Goal: Task Accomplishment & Management: Manage account settings

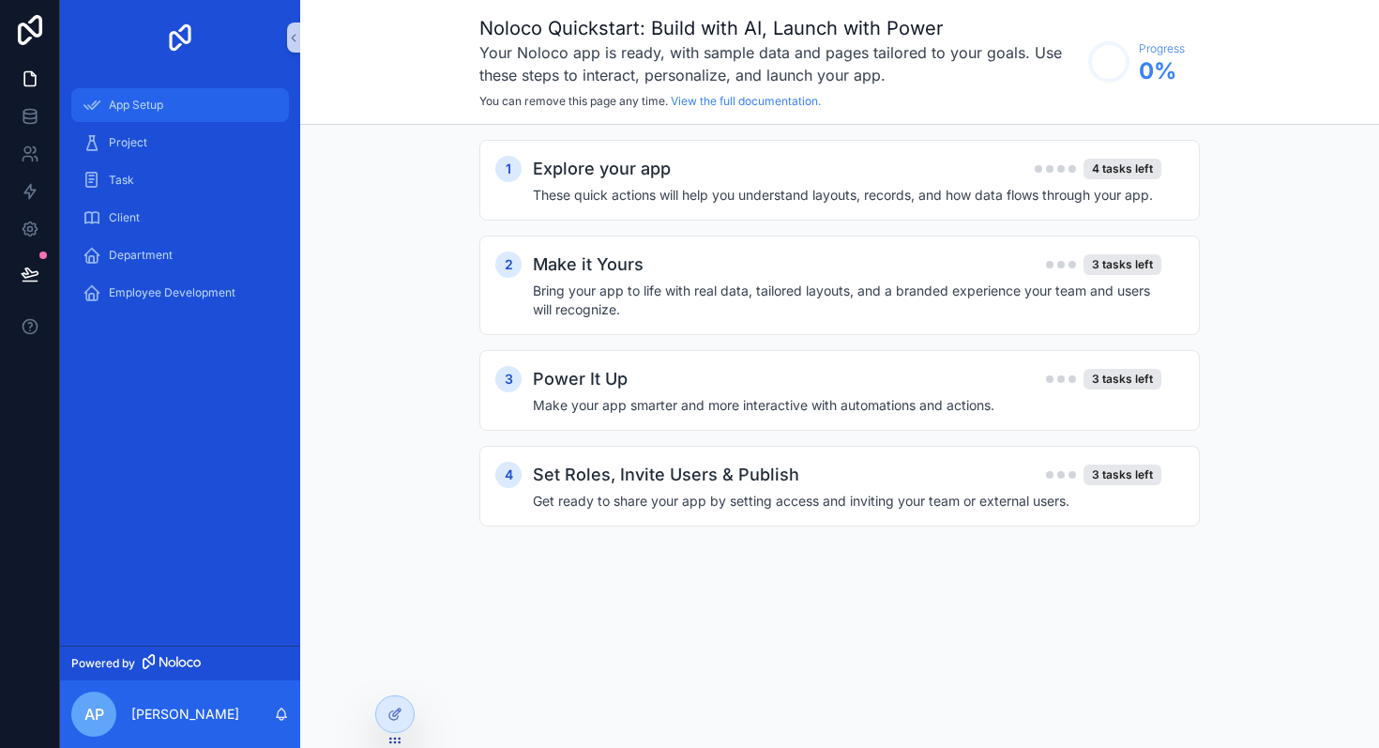
click at [205, 111] on div "App Setup" at bounding box center [180, 105] width 195 height 30
click at [180, 141] on div "Project" at bounding box center [180, 143] width 195 height 30
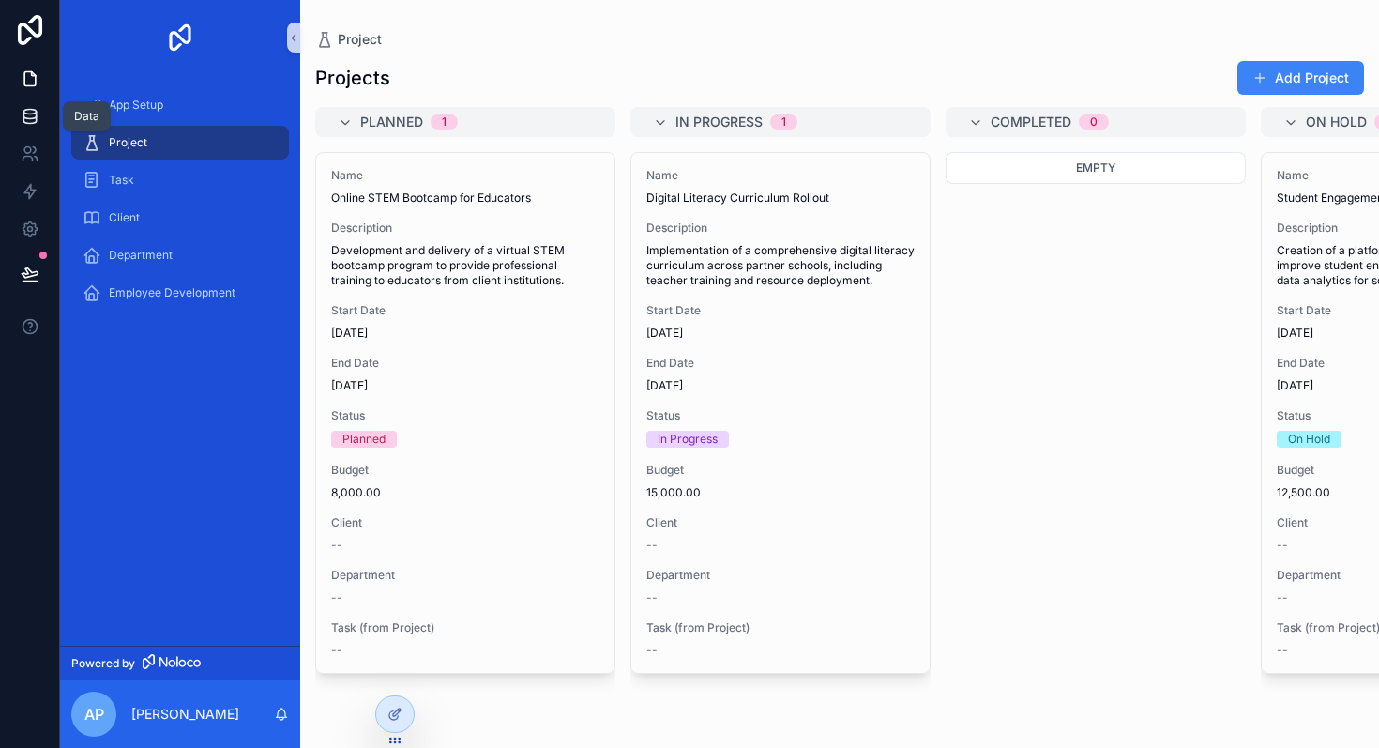
click at [25, 119] on icon at bounding box center [30, 116] width 19 height 19
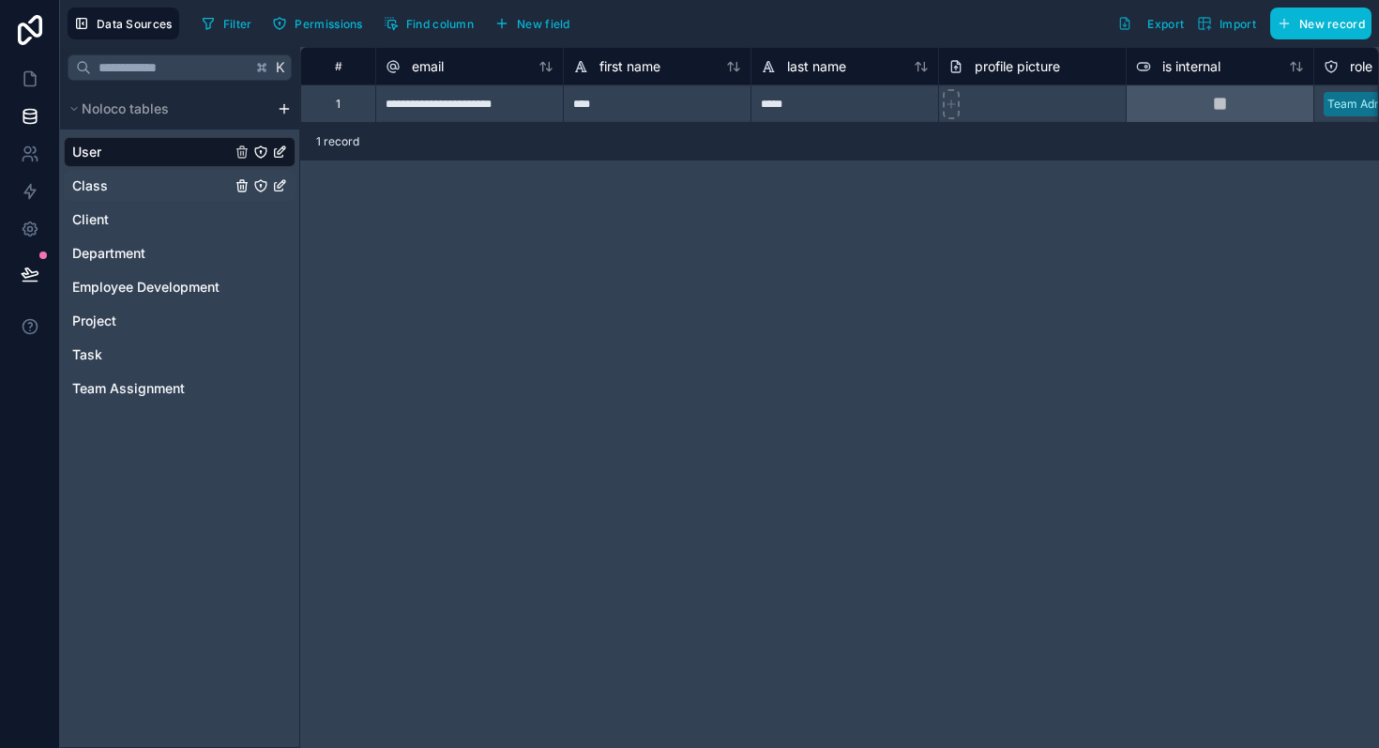
click at [113, 186] on link "Class" at bounding box center [151, 185] width 159 height 19
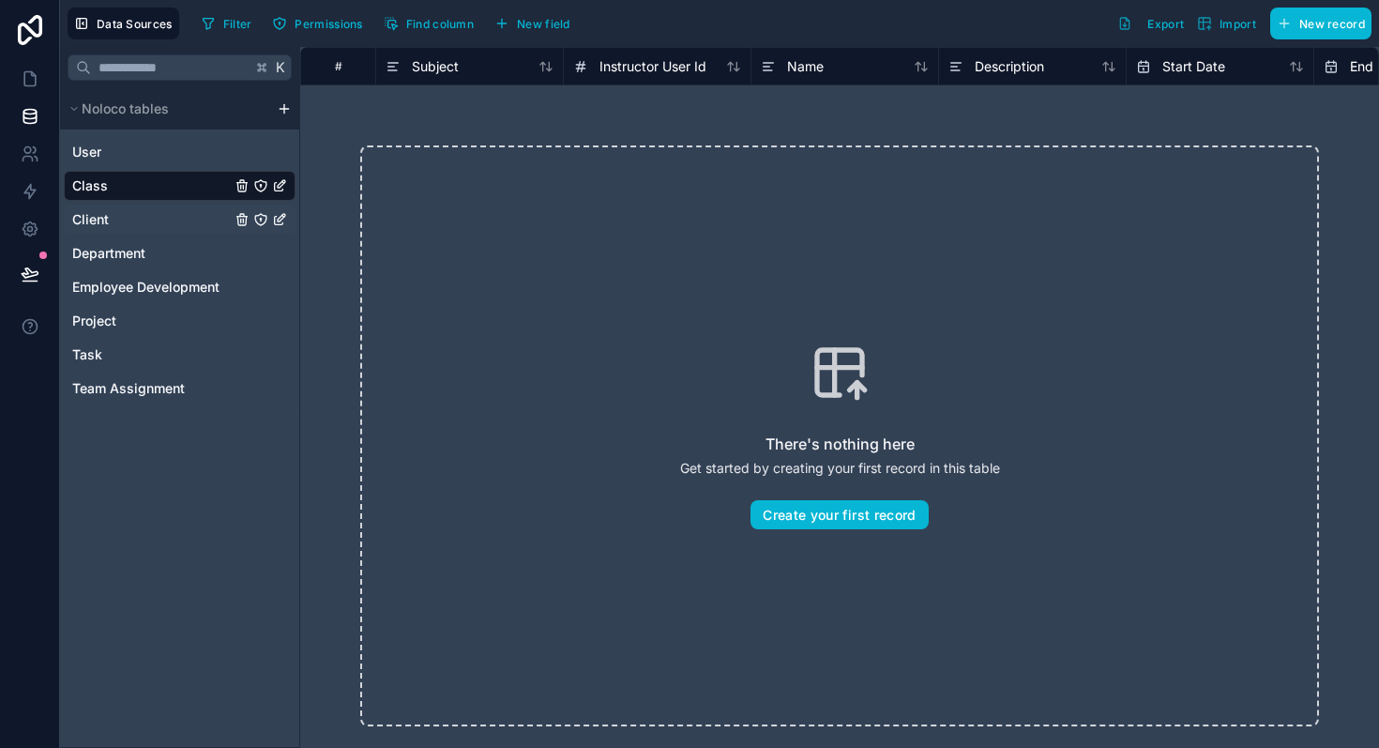
click at [116, 210] on link "Client" at bounding box center [151, 219] width 159 height 19
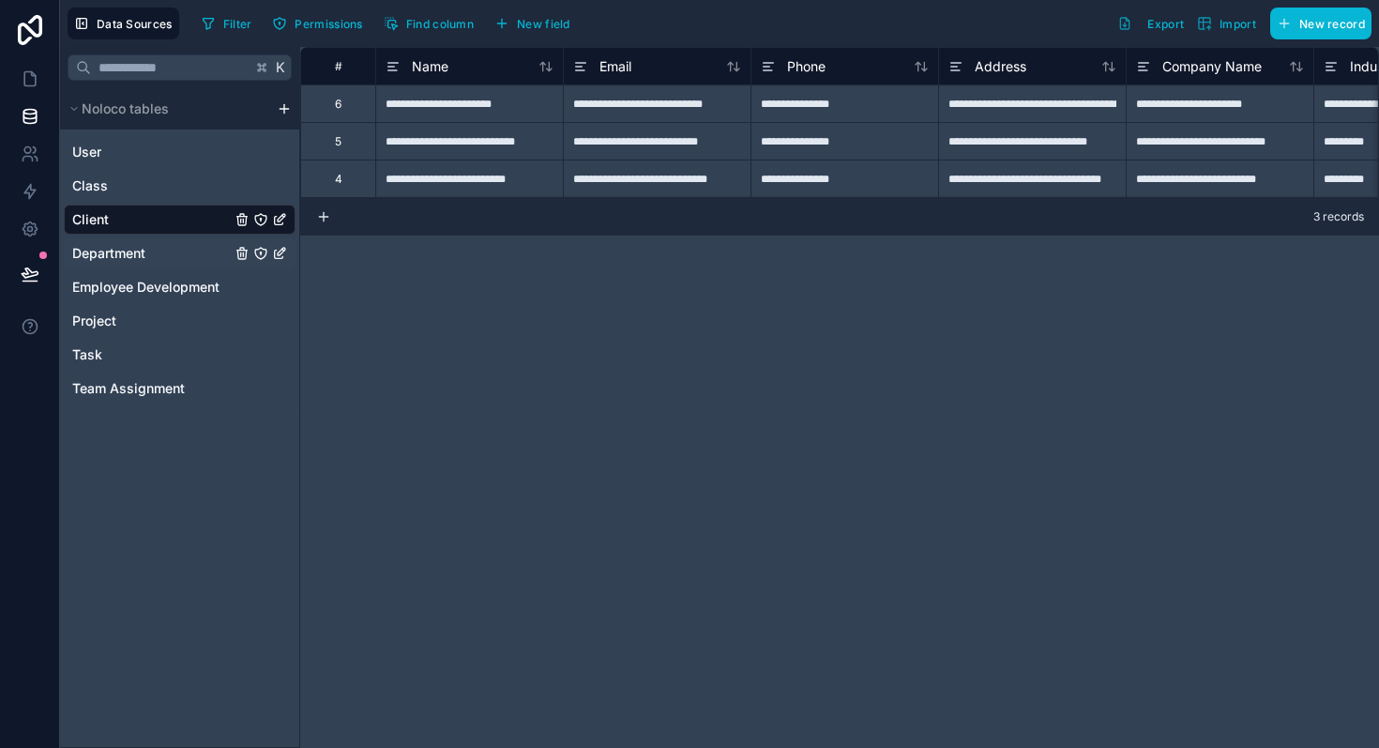
click at [122, 247] on span "Department" at bounding box center [108, 253] width 73 height 19
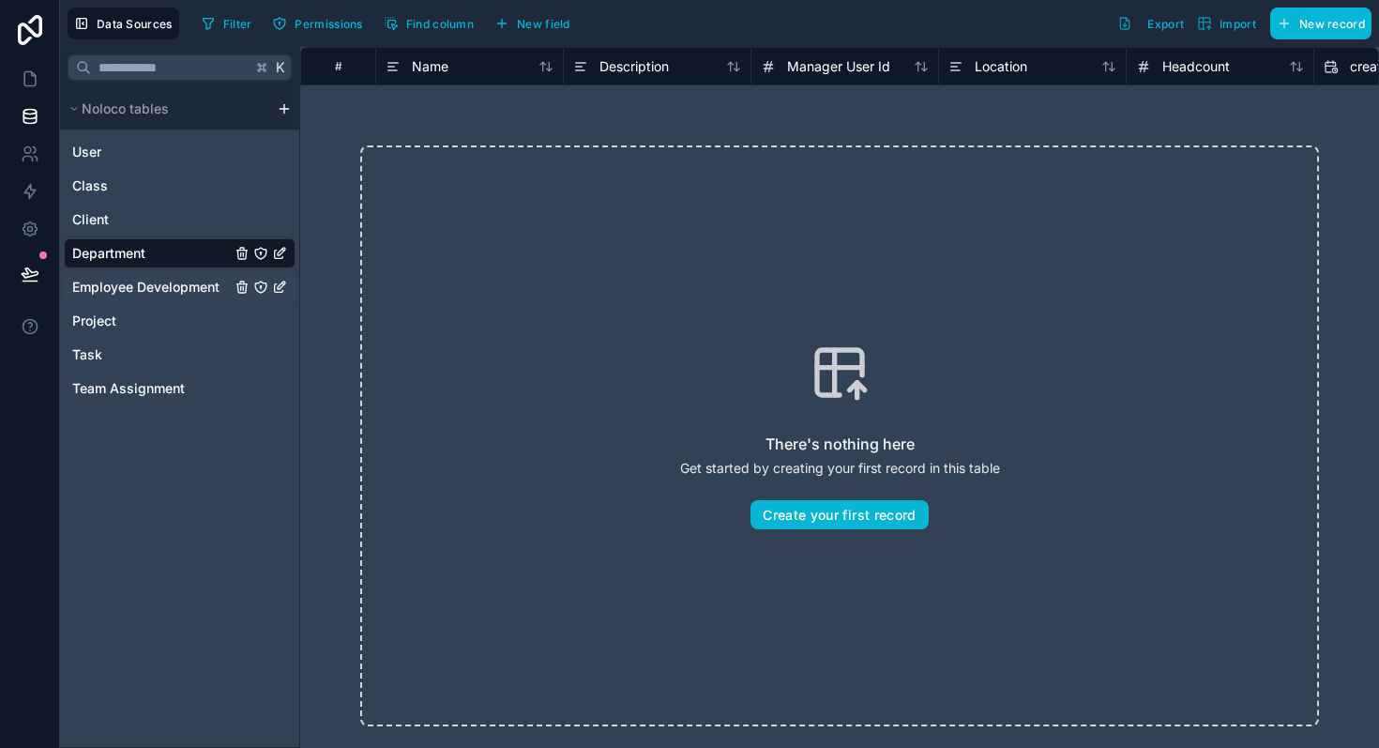
click at [121, 280] on span "Employee Development" at bounding box center [145, 287] width 147 height 19
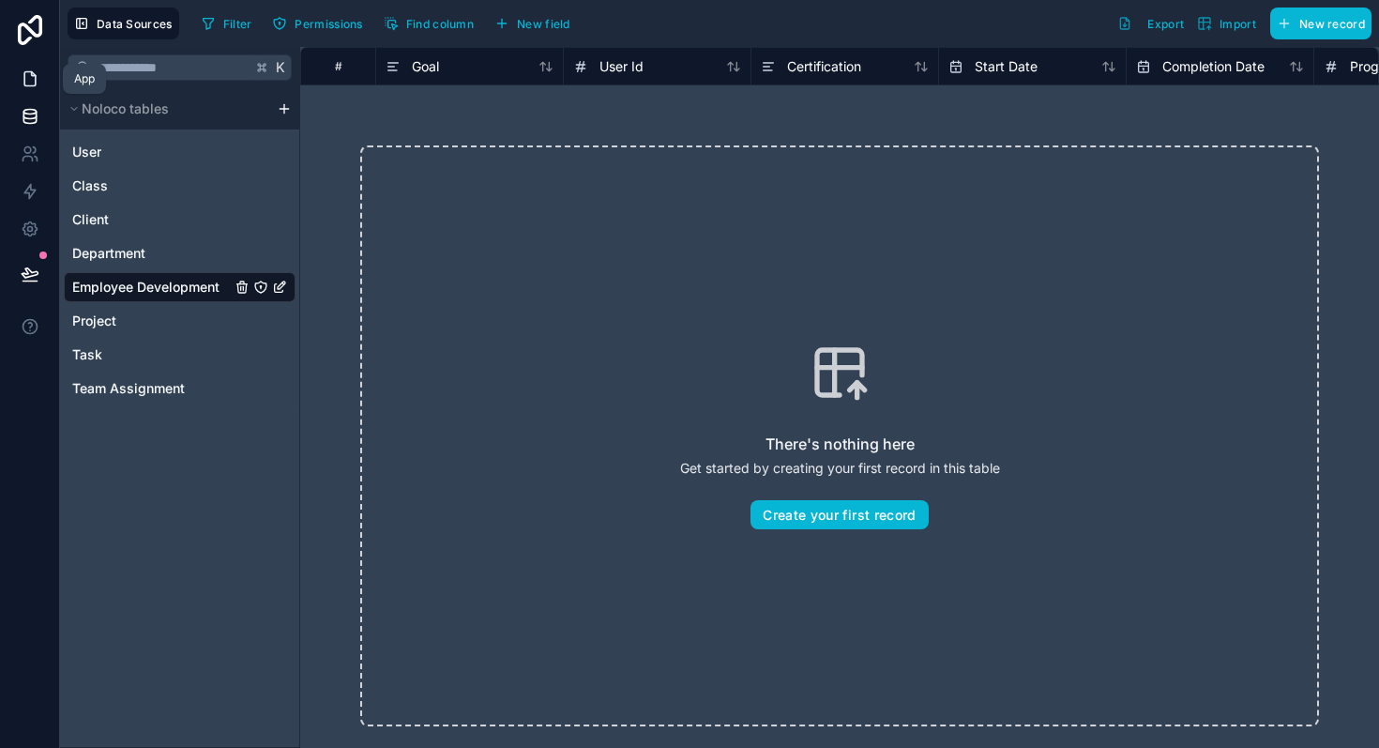
click at [22, 84] on icon at bounding box center [30, 78] width 19 height 19
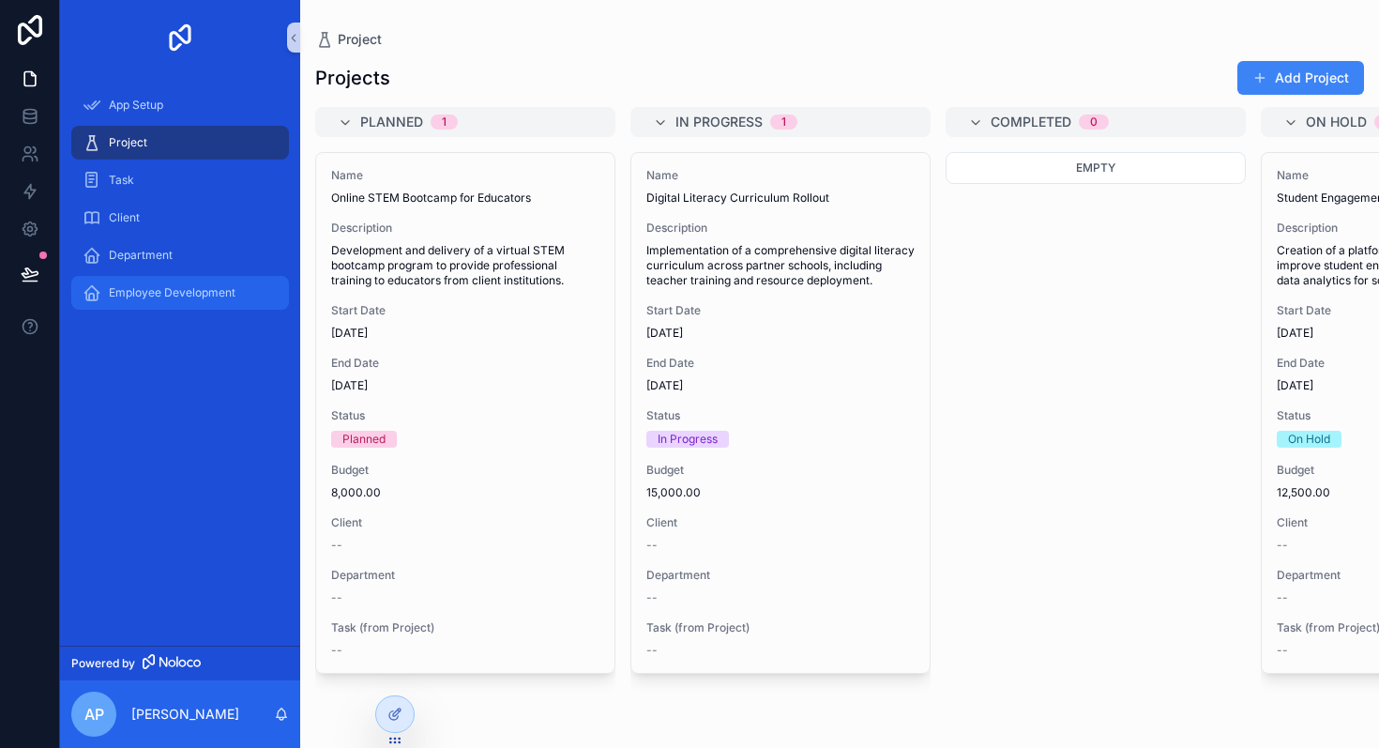
click at [143, 297] on span "Employee Development" at bounding box center [172, 292] width 127 height 15
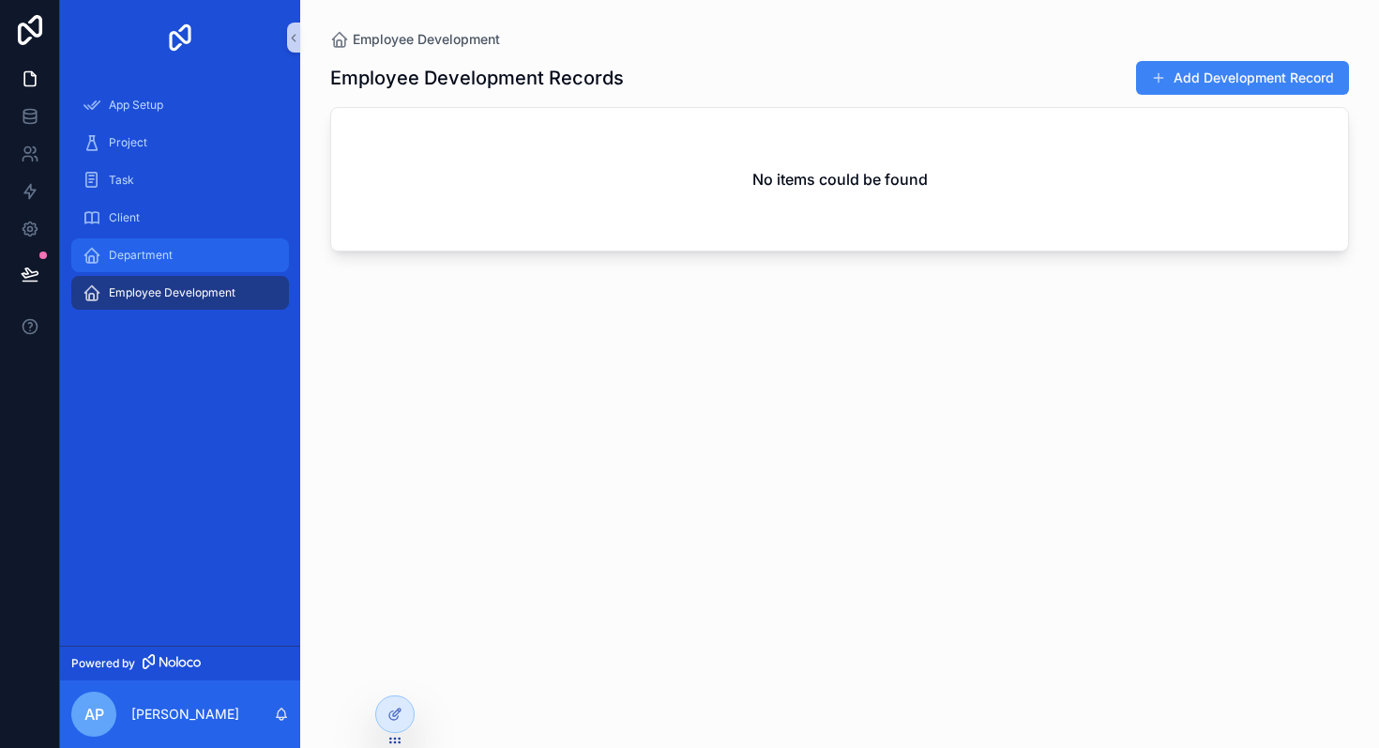
click at [144, 263] on div "Department" at bounding box center [180, 255] width 195 height 30
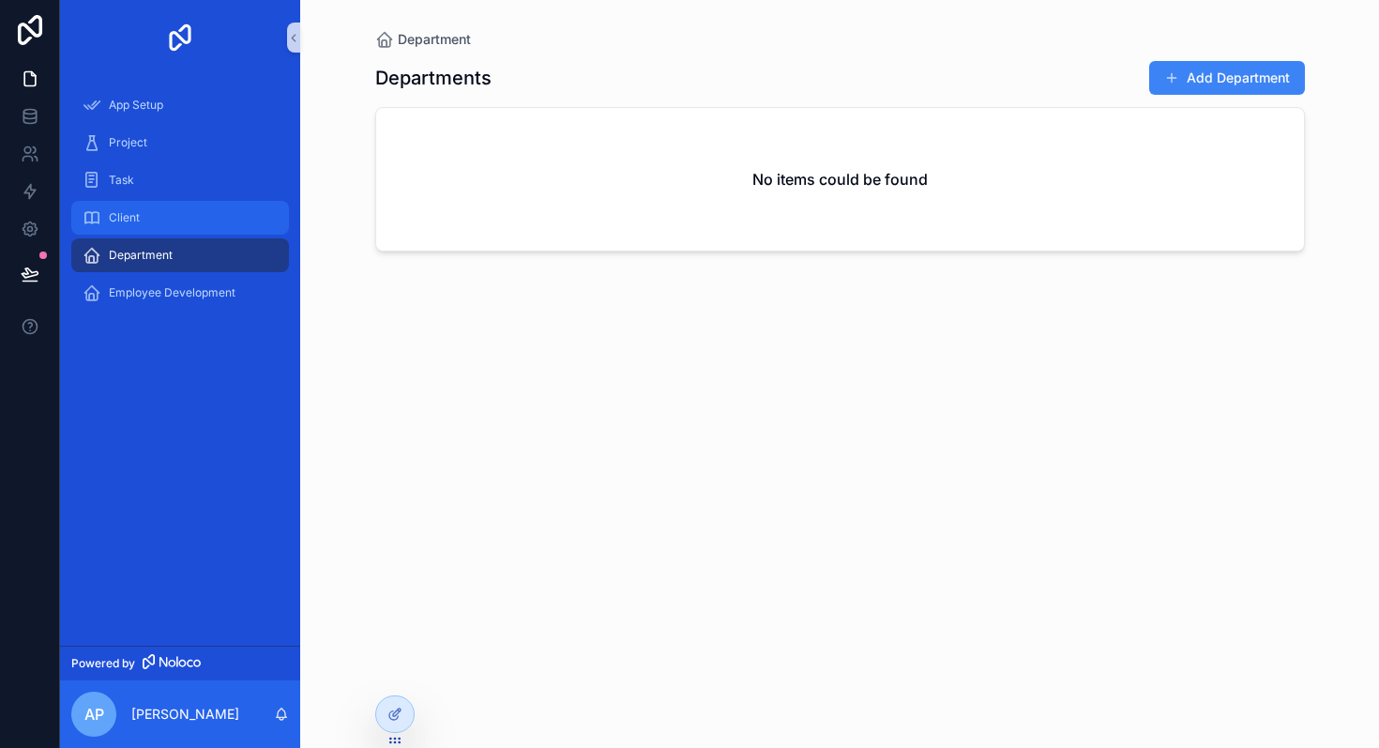
click at [140, 223] on div "Client" at bounding box center [180, 218] width 195 height 30
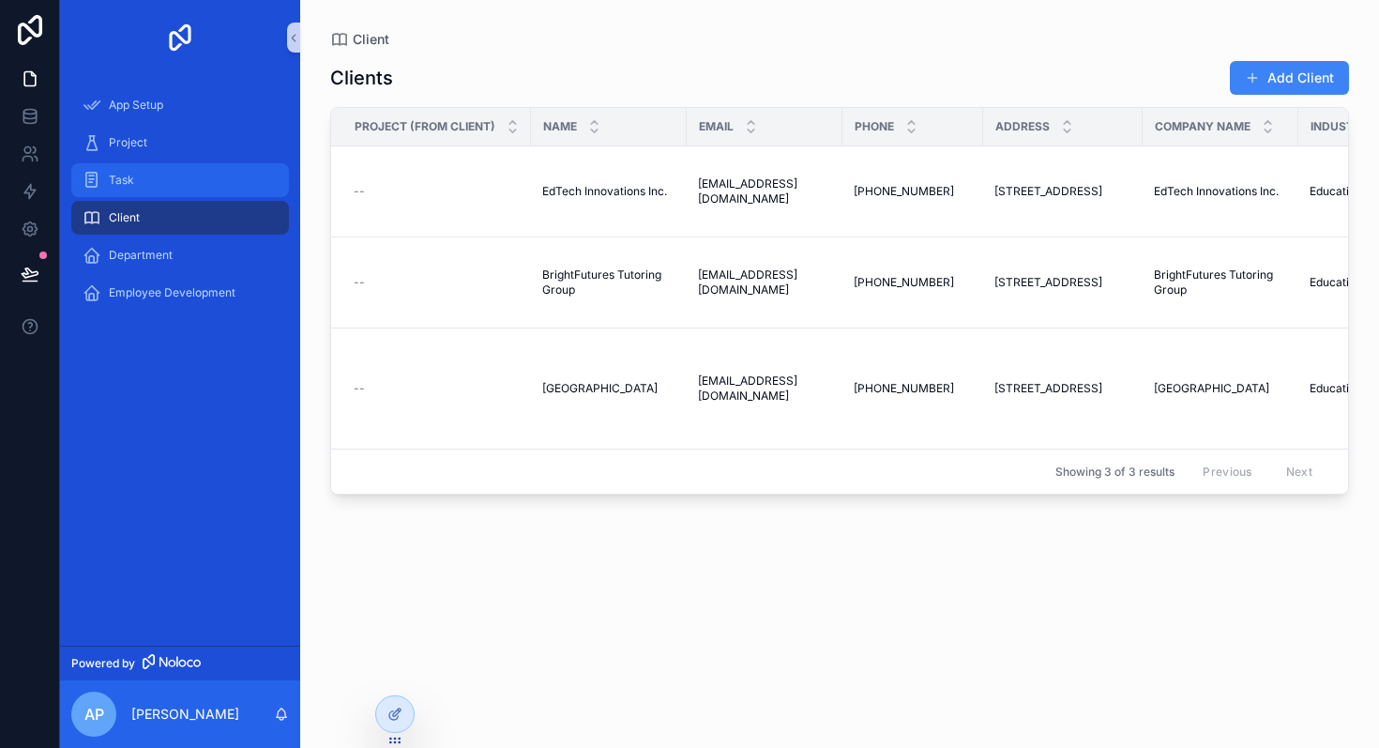
click at [136, 180] on div "Task" at bounding box center [180, 180] width 195 height 30
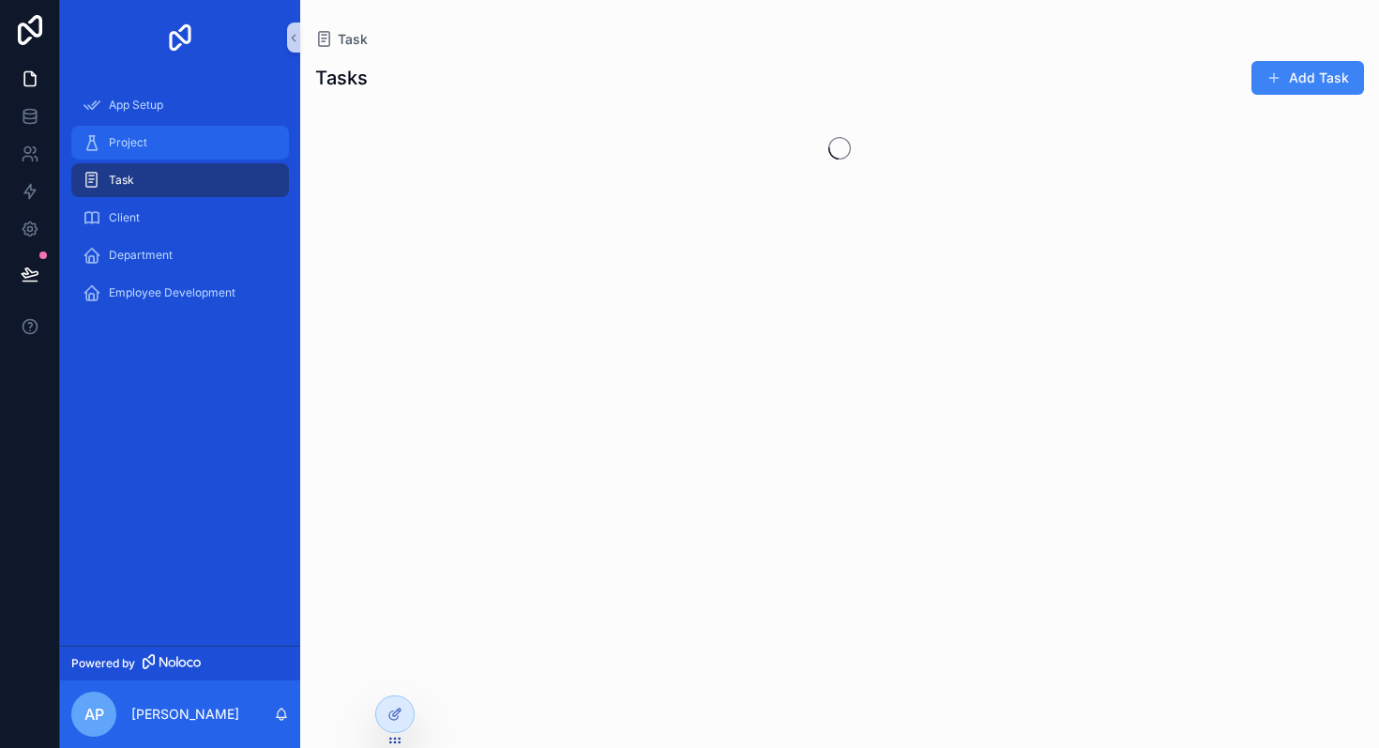
click at [135, 155] on div "Project" at bounding box center [180, 143] width 195 height 30
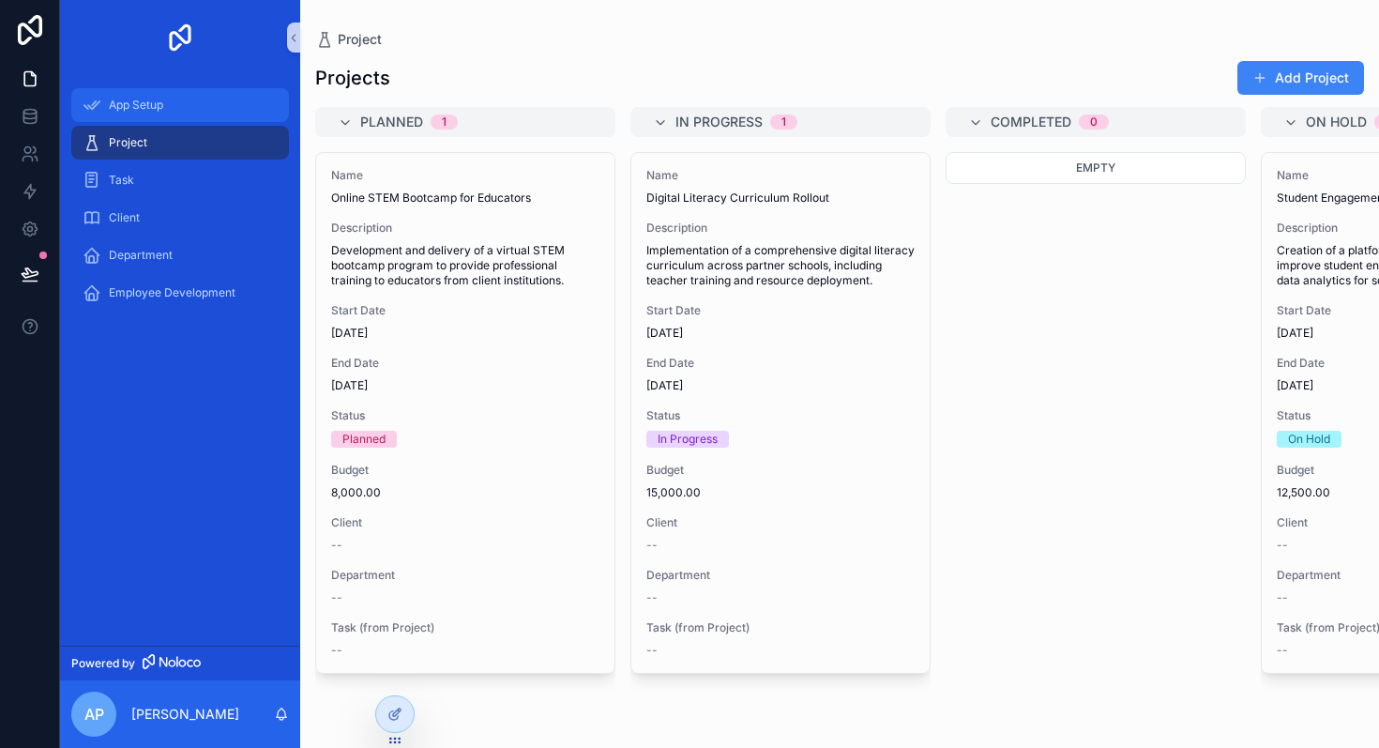
click at [136, 106] on span "App Setup" at bounding box center [136, 105] width 54 height 15
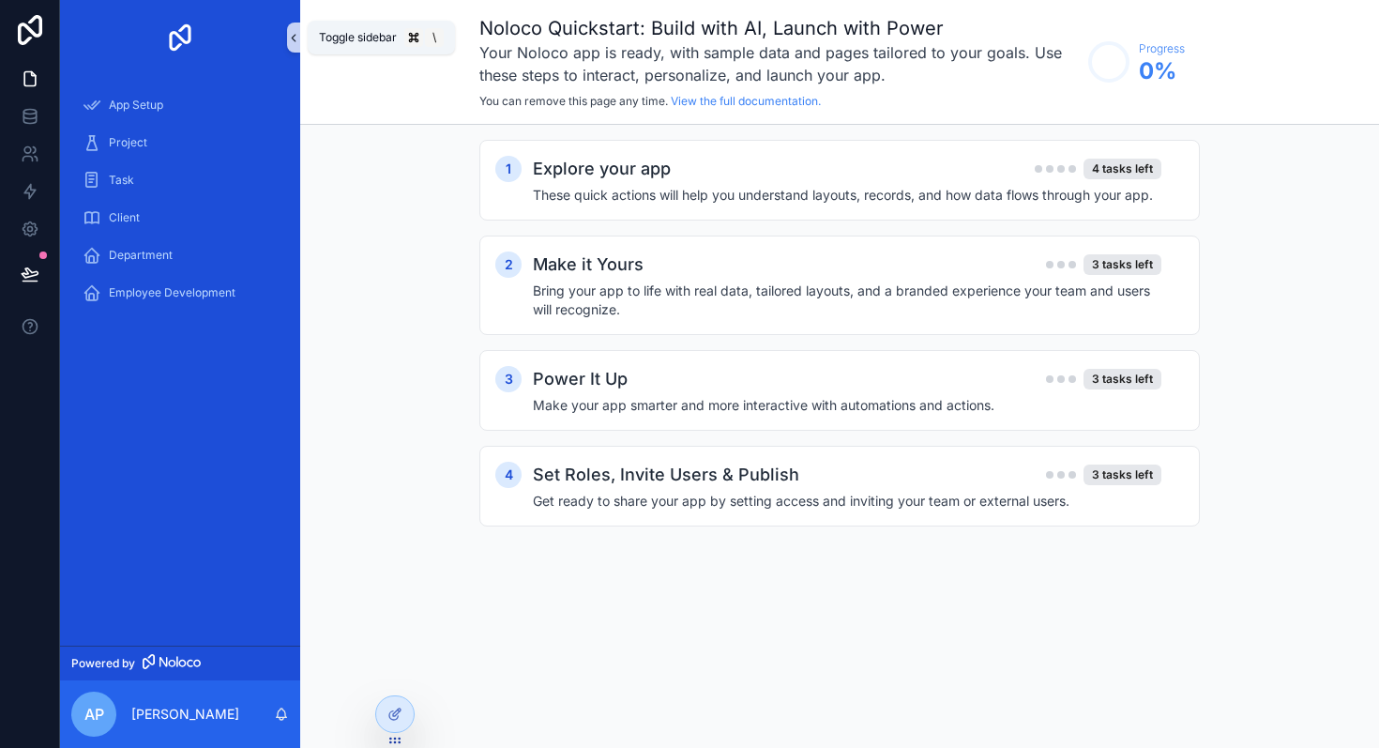
click at [288, 38] on icon "scrollable content" at bounding box center [293, 38] width 13 height 14
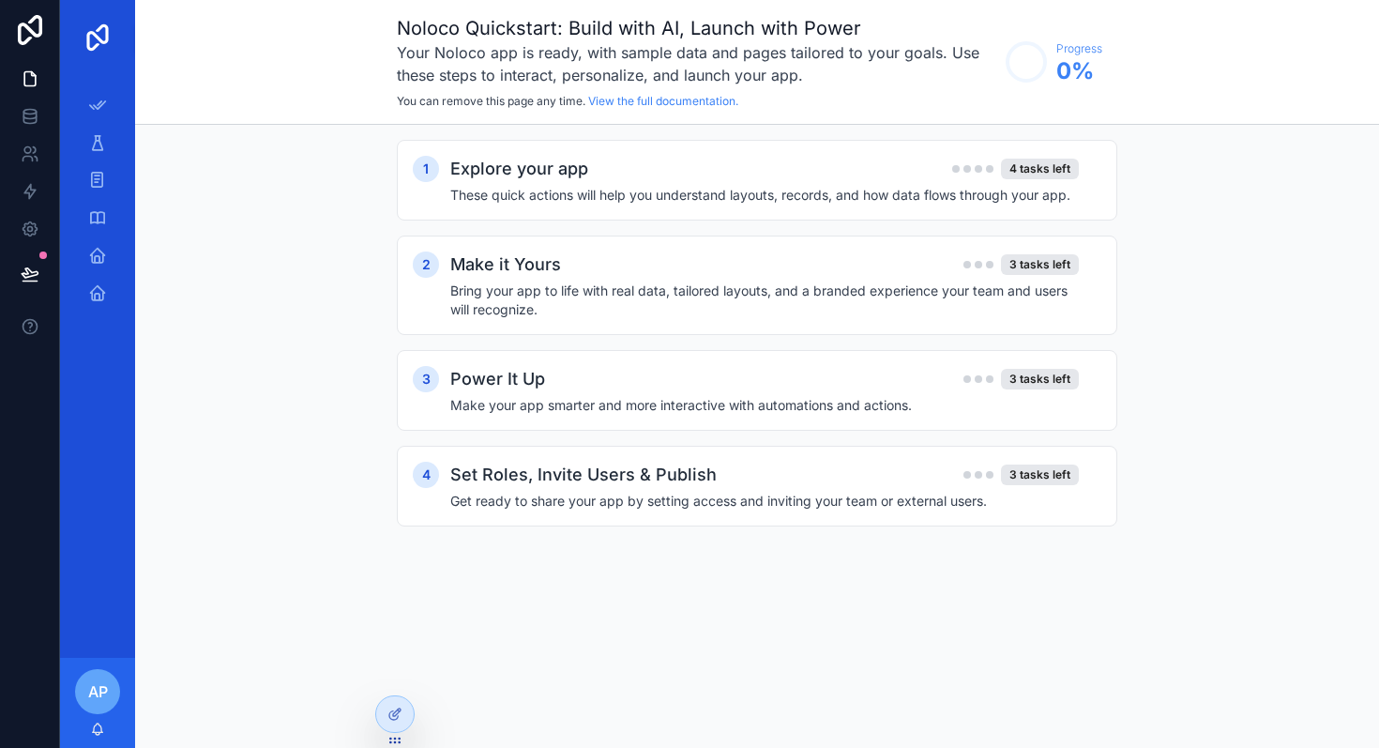
click at [98, 42] on img "scrollable content" at bounding box center [98, 38] width 30 height 30
click at [97, 110] on icon "scrollable content" at bounding box center [97, 105] width 19 height 19
click at [98, 50] on img "scrollable content" at bounding box center [98, 38] width 30 height 30
click at [117, 373] on div "App Setup Project Task Client Department Employee Development" at bounding box center [97, 366] width 75 height 583
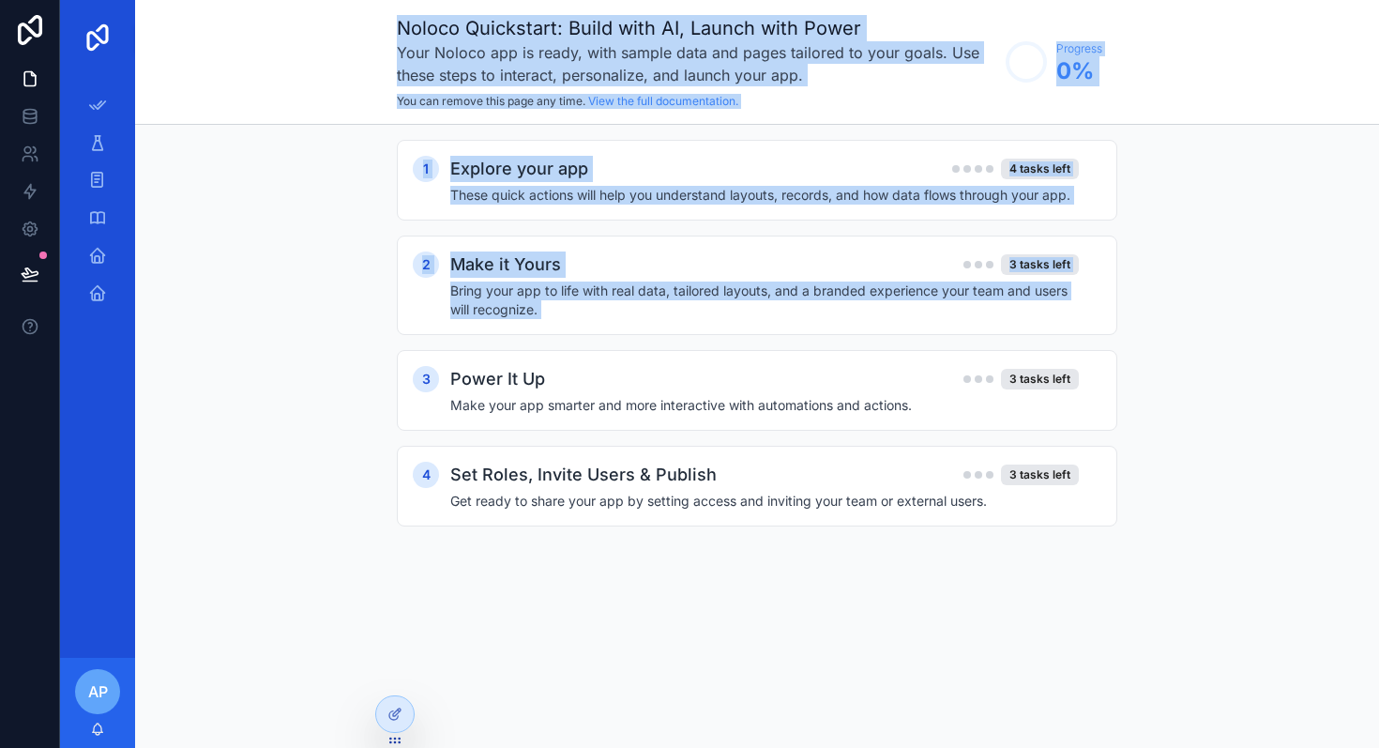
drag, startPoint x: 86, startPoint y: 378, endPoint x: 205, endPoint y: 376, distance: 119.2
click at [207, 377] on div "App Setup Project Task Client Department Employee Development AP Alex Panko Nol…" at bounding box center [719, 374] width 1319 height 748
click at [90, 145] on icon "scrollable content" at bounding box center [97, 142] width 19 height 19
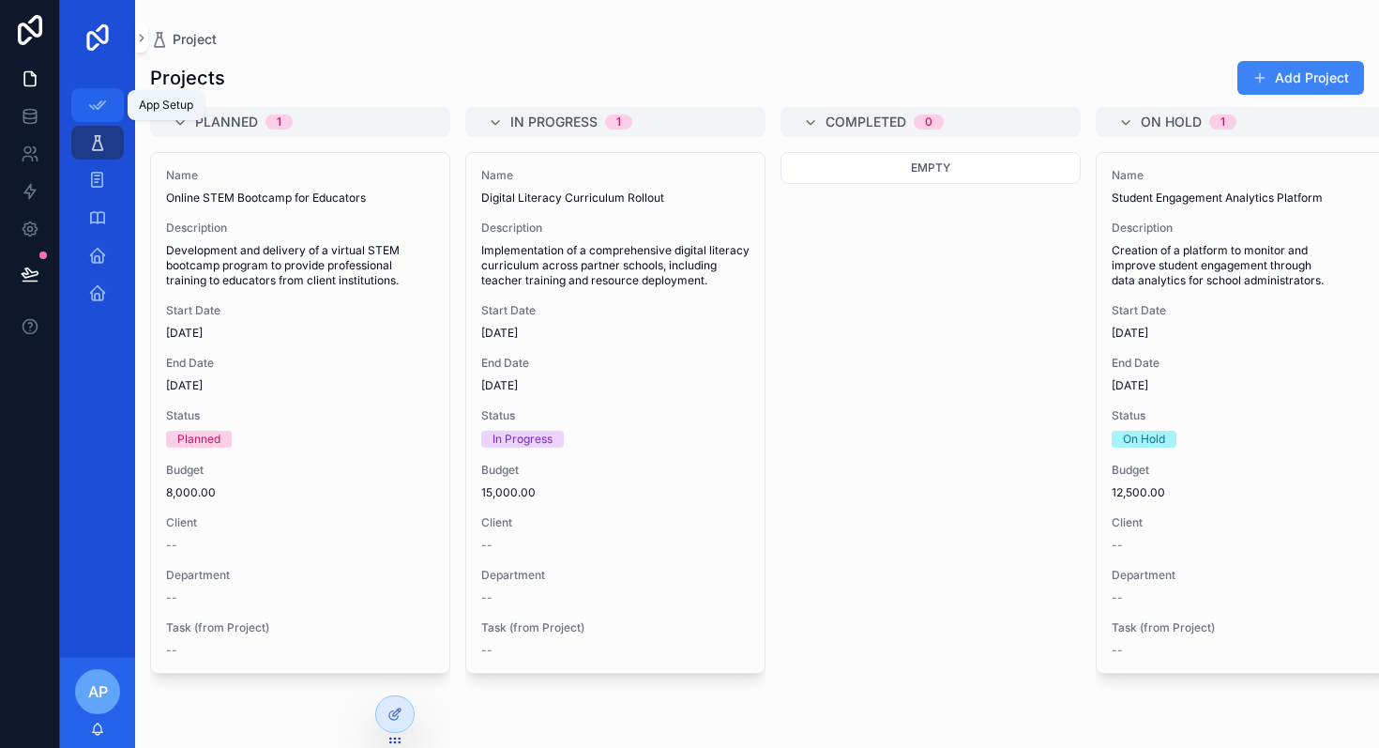
click at [99, 121] on link "App Setup" at bounding box center [97, 105] width 53 height 34
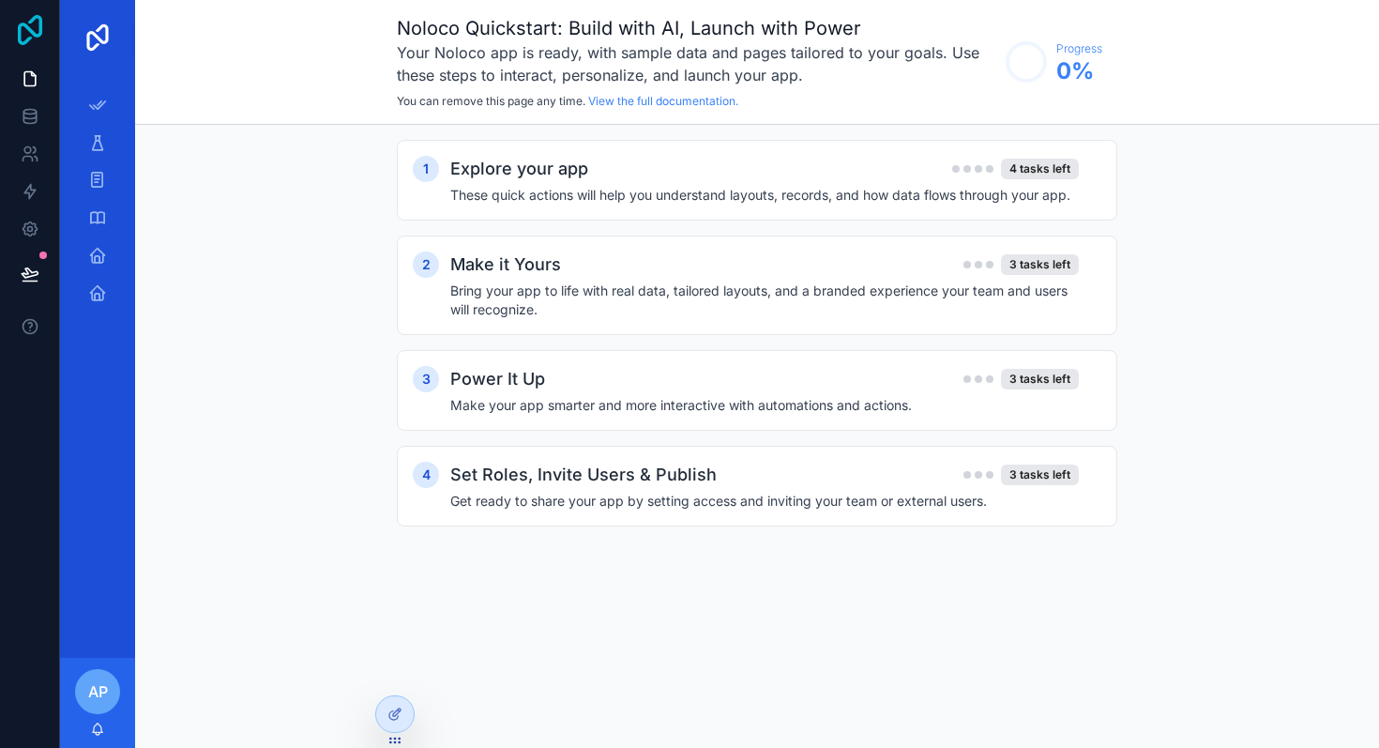
click at [36, 29] on icon at bounding box center [30, 30] width 38 height 30
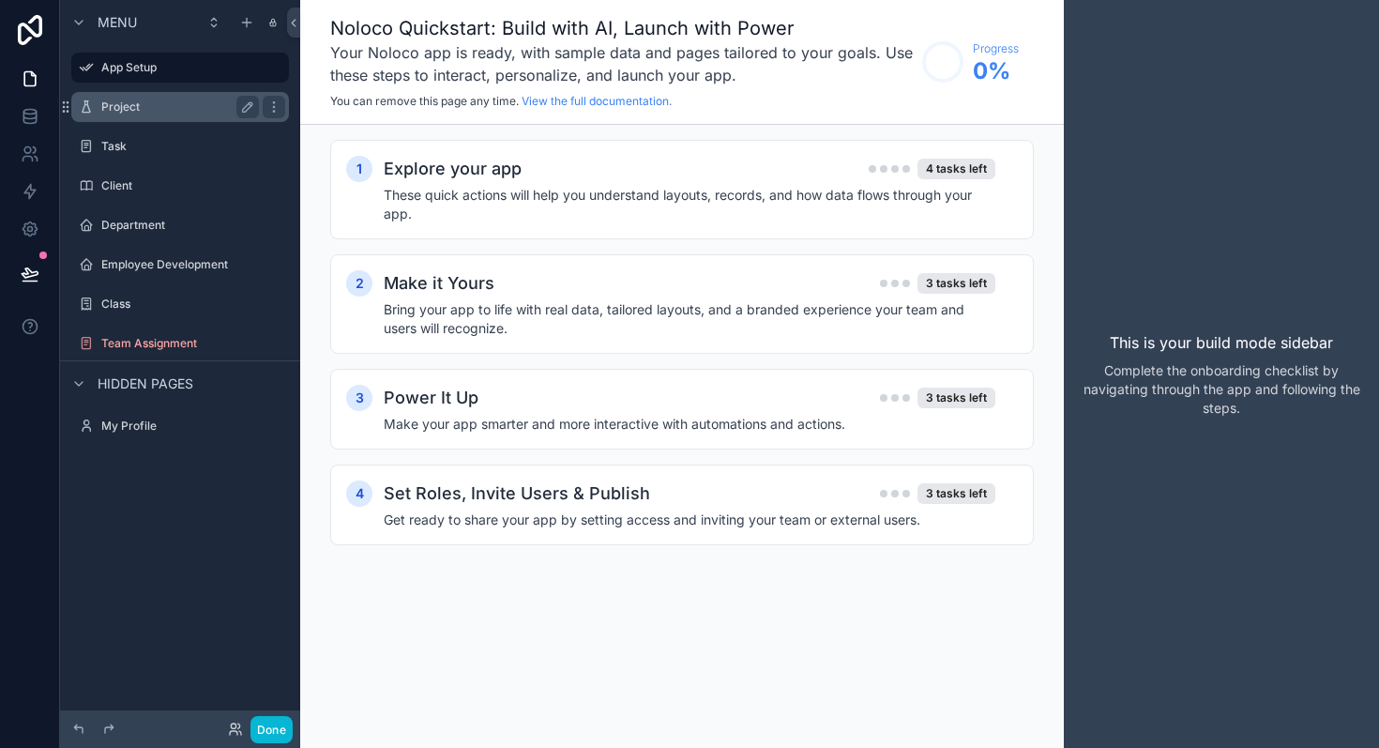
click at [169, 108] on label "Project" at bounding box center [176, 106] width 150 height 15
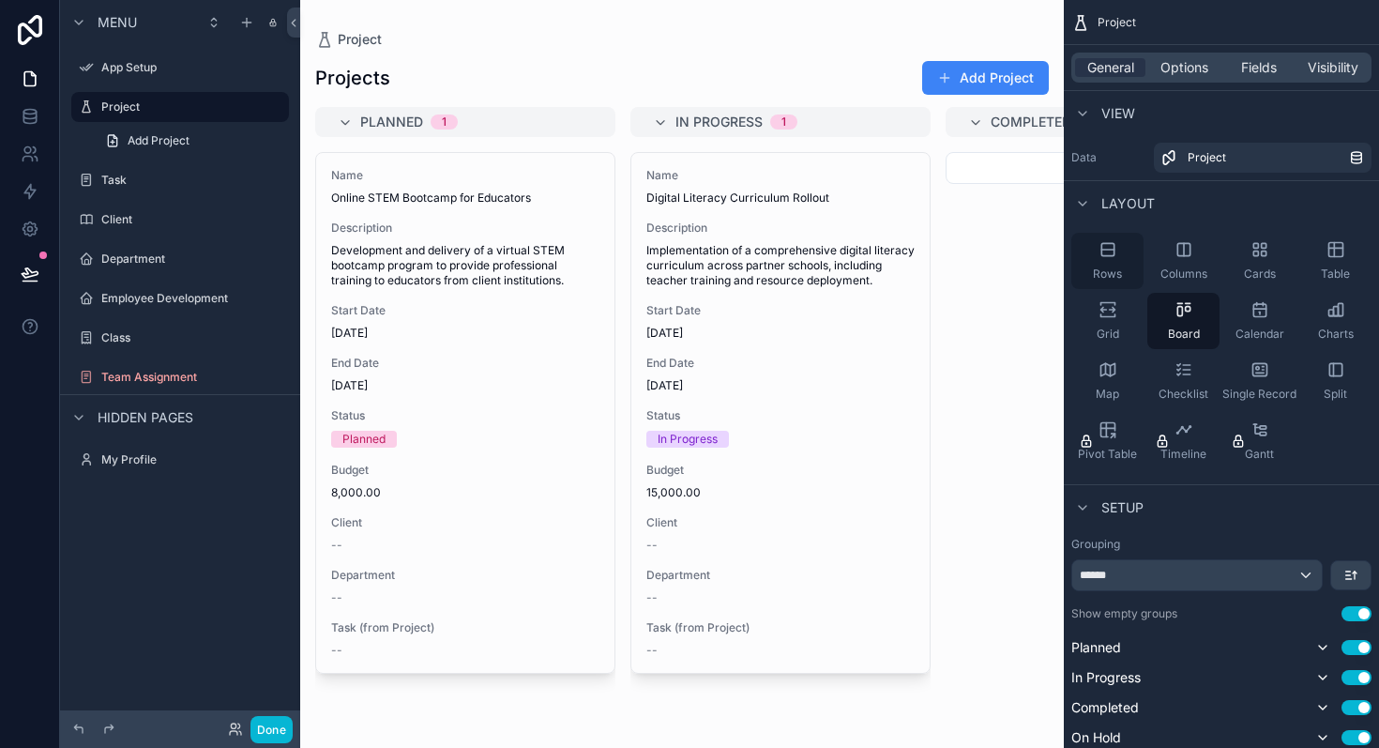
click at [1114, 254] on icon "scrollable content" at bounding box center [1108, 249] width 12 height 12
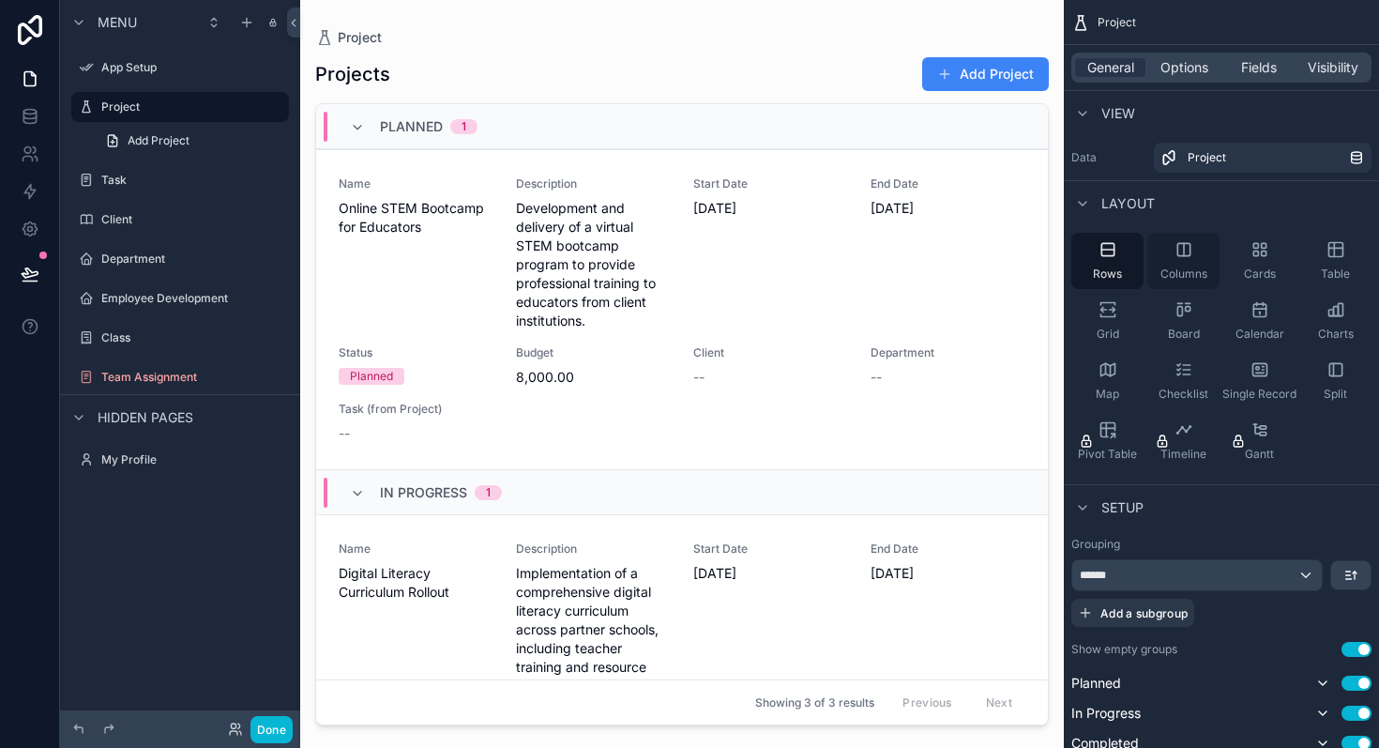
click at [1180, 252] on icon "scrollable content" at bounding box center [1184, 249] width 19 height 19
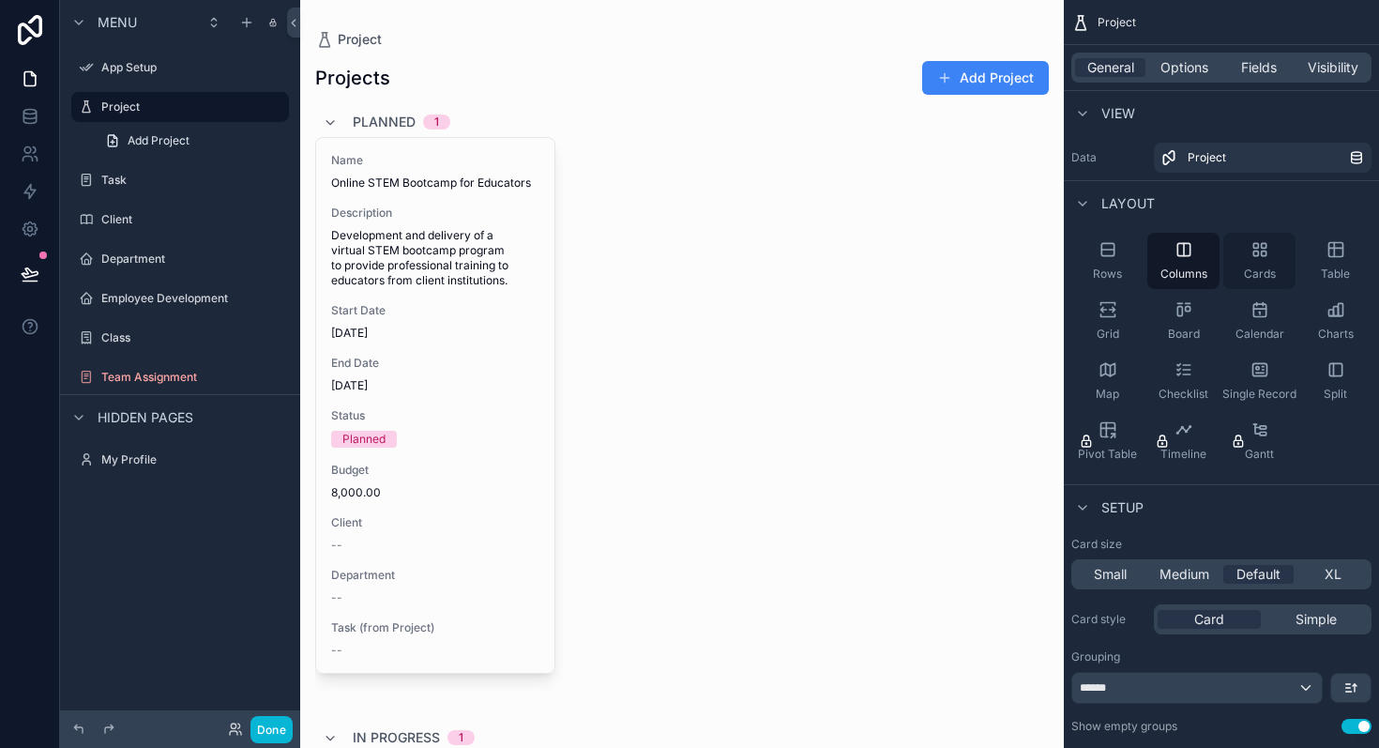
click at [1233, 255] on div "Cards" at bounding box center [1260, 261] width 72 height 56
click at [1332, 262] on div "Table" at bounding box center [1336, 261] width 72 height 56
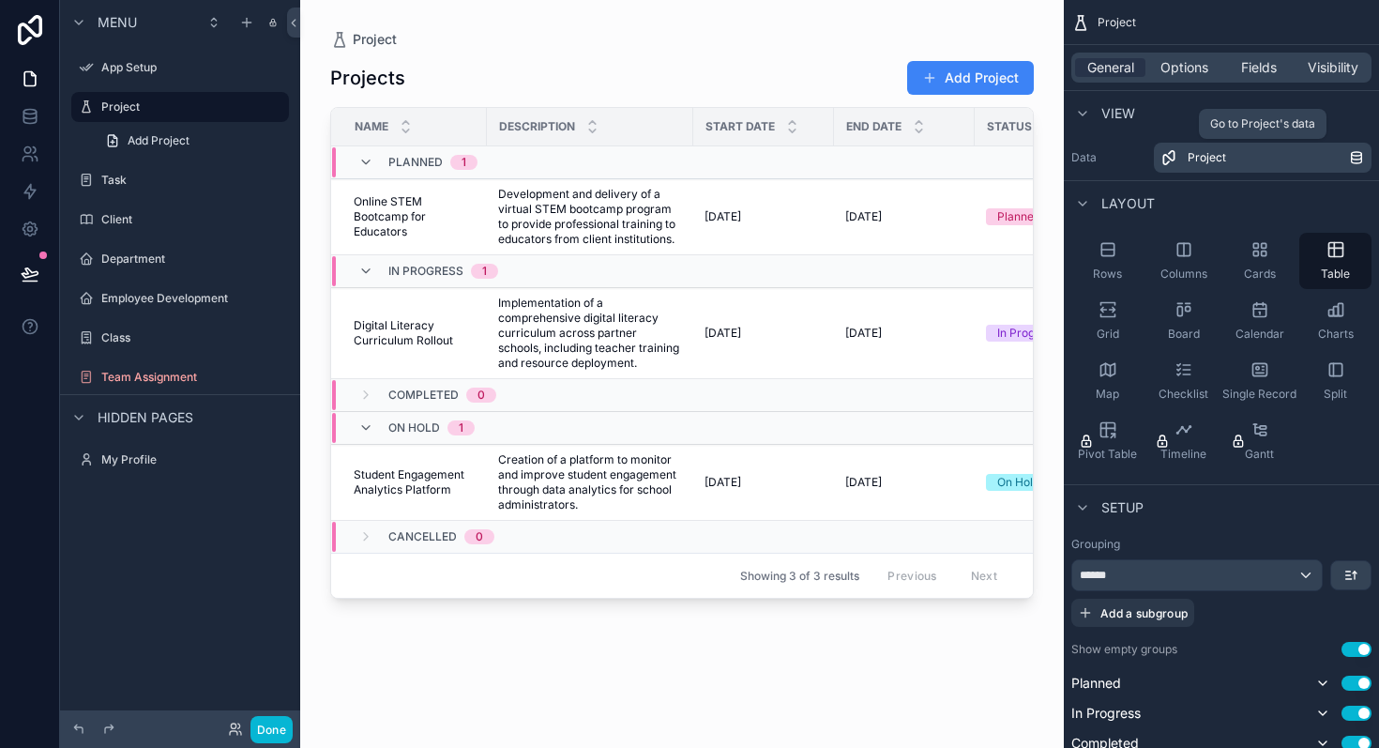
click at [1207, 160] on span "Project" at bounding box center [1207, 157] width 38 height 15
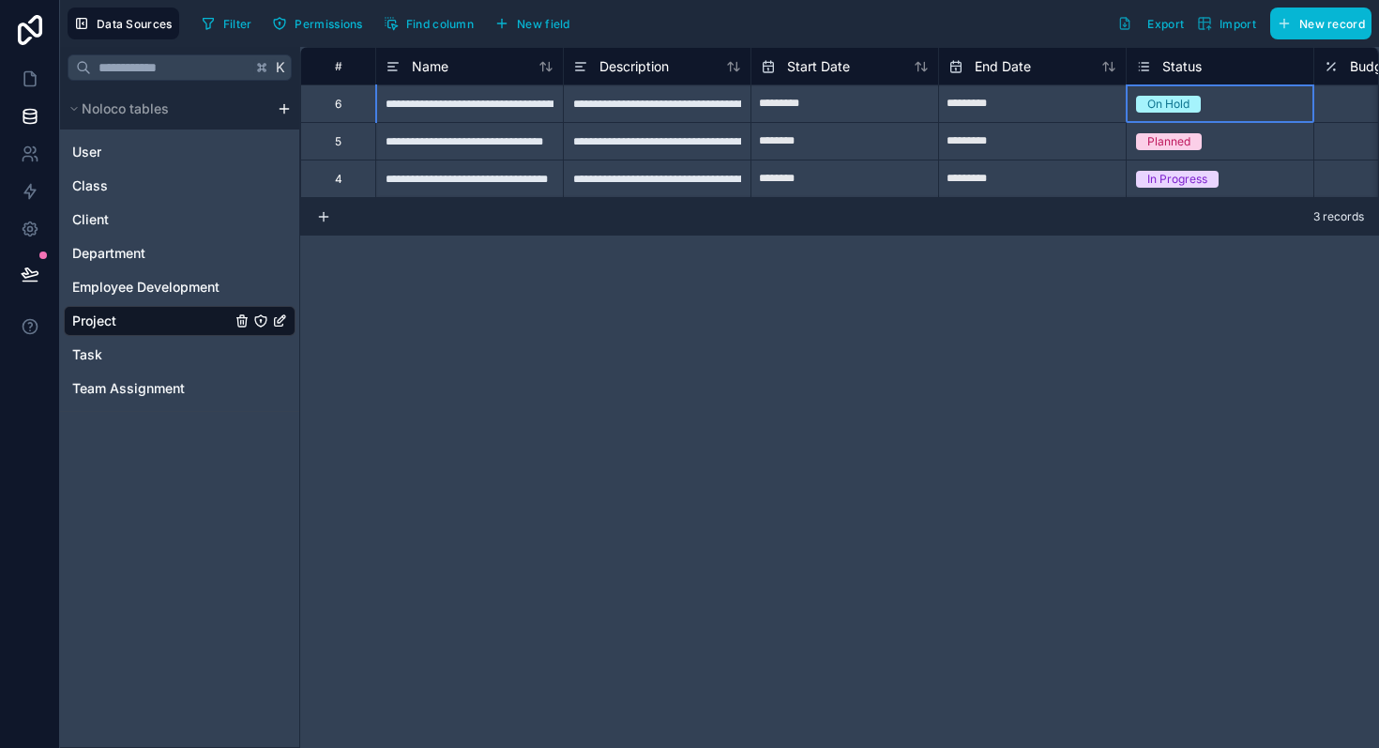
click at [1199, 105] on span "On Hold" at bounding box center [1168, 104] width 65 height 17
click at [1166, 108] on div "On Hold" at bounding box center [1169, 104] width 42 height 17
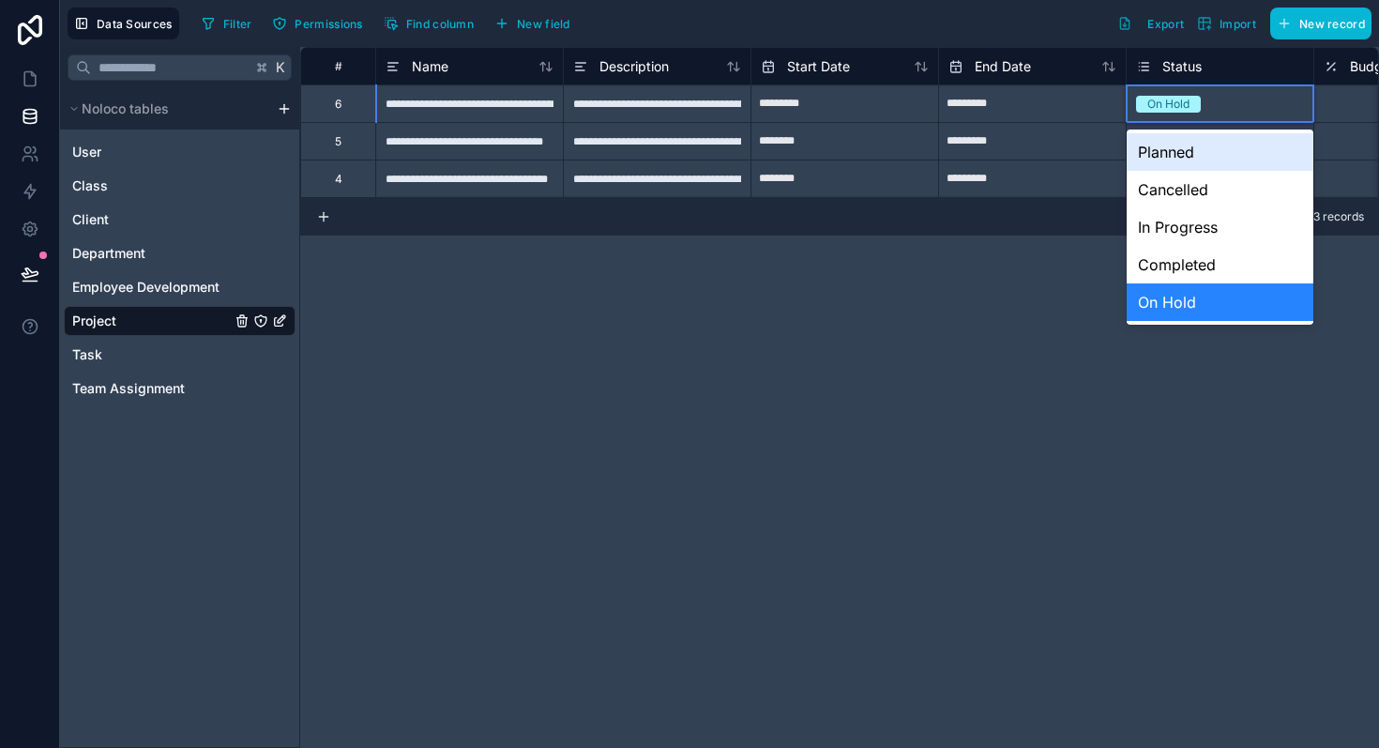
click at [1166, 108] on div "On Hold" at bounding box center [1169, 104] width 42 height 17
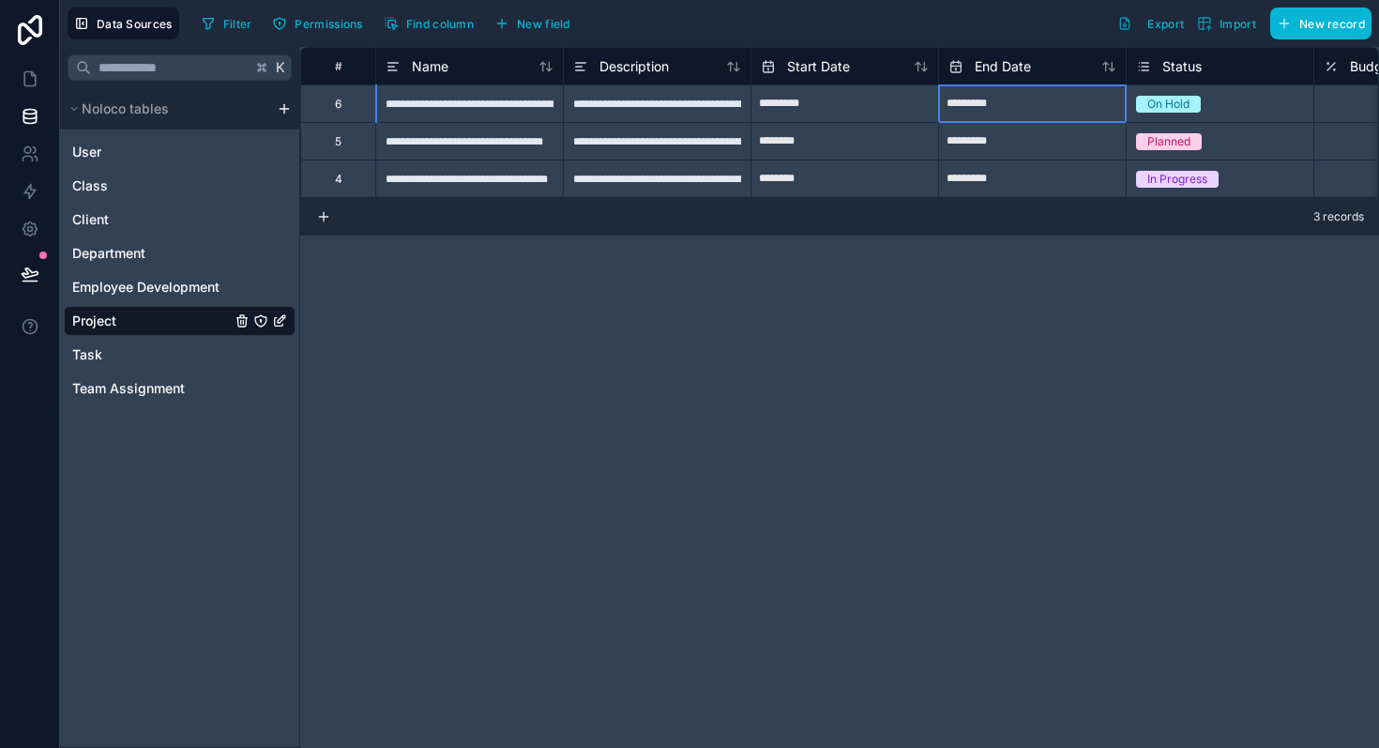
click at [1094, 107] on input "*********" at bounding box center [1032, 104] width 187 height 30
select select "****"
select select "*"
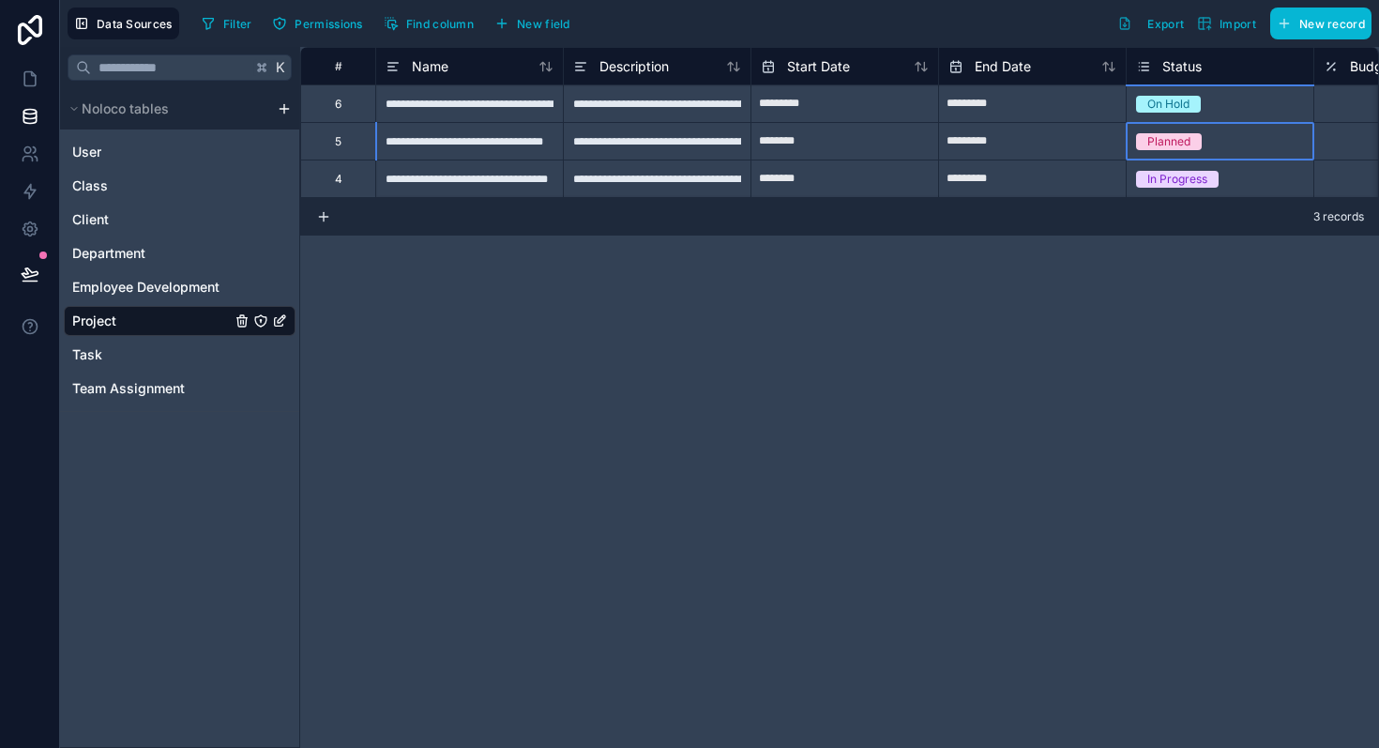
click at [1216, 101] on div "On Hold" at bounding box center [1220, 104] width 187 height 21
click at [1207, 55] on div "Status" at bounding box center [1220, 66] width 168 height 23
click at [1207, 66] on div "Status" at bounding box center [1220, 66] width 168 height 23
click at [1191, 126] on div "Planned" at bounding box center [1220, 141] width 187 height 37
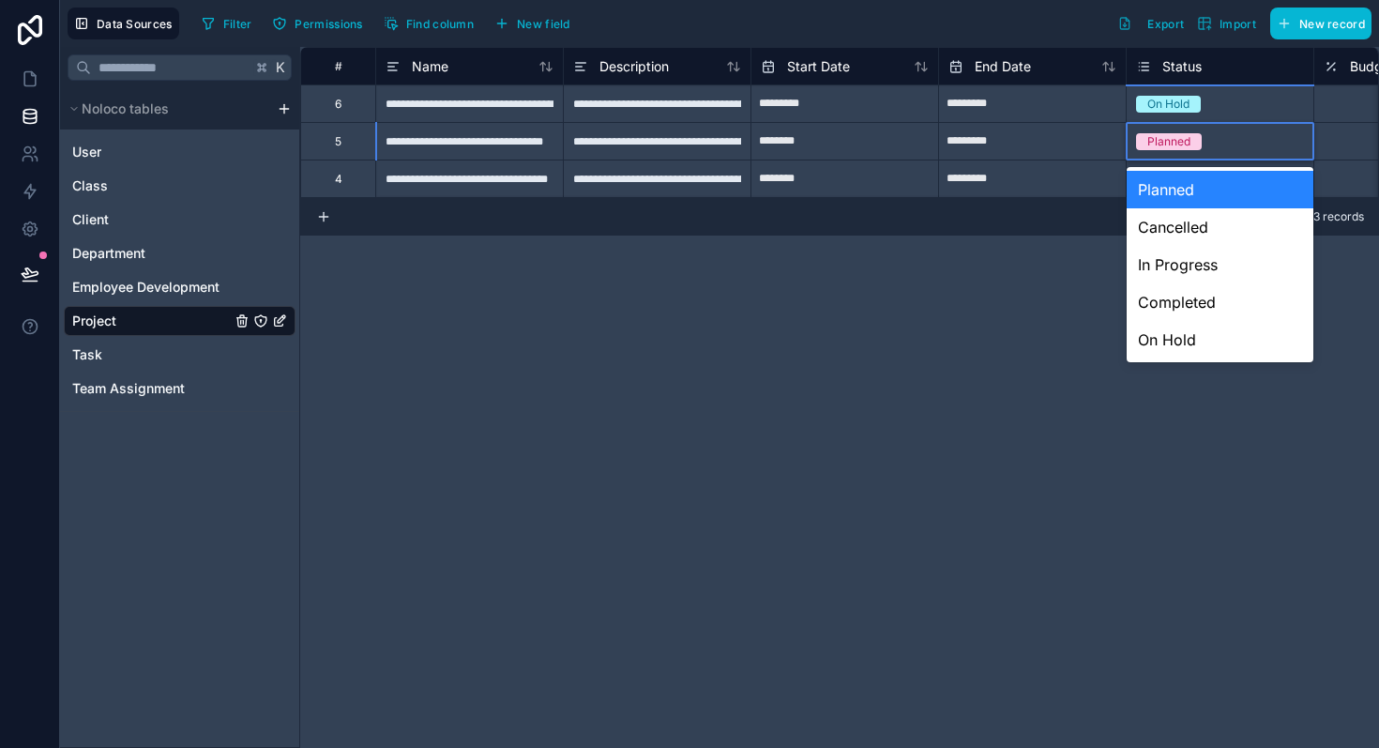
click at [1198, 143] on span "Planned" at bounding box center [1169, 141] width 66 height 17
click at [1227, 144] on div "Planned" at bounding box center [1220, 141] width 187 height 21
click at [501, 146] on div "**********" at bounding box center [469, 141] width 188 height 38
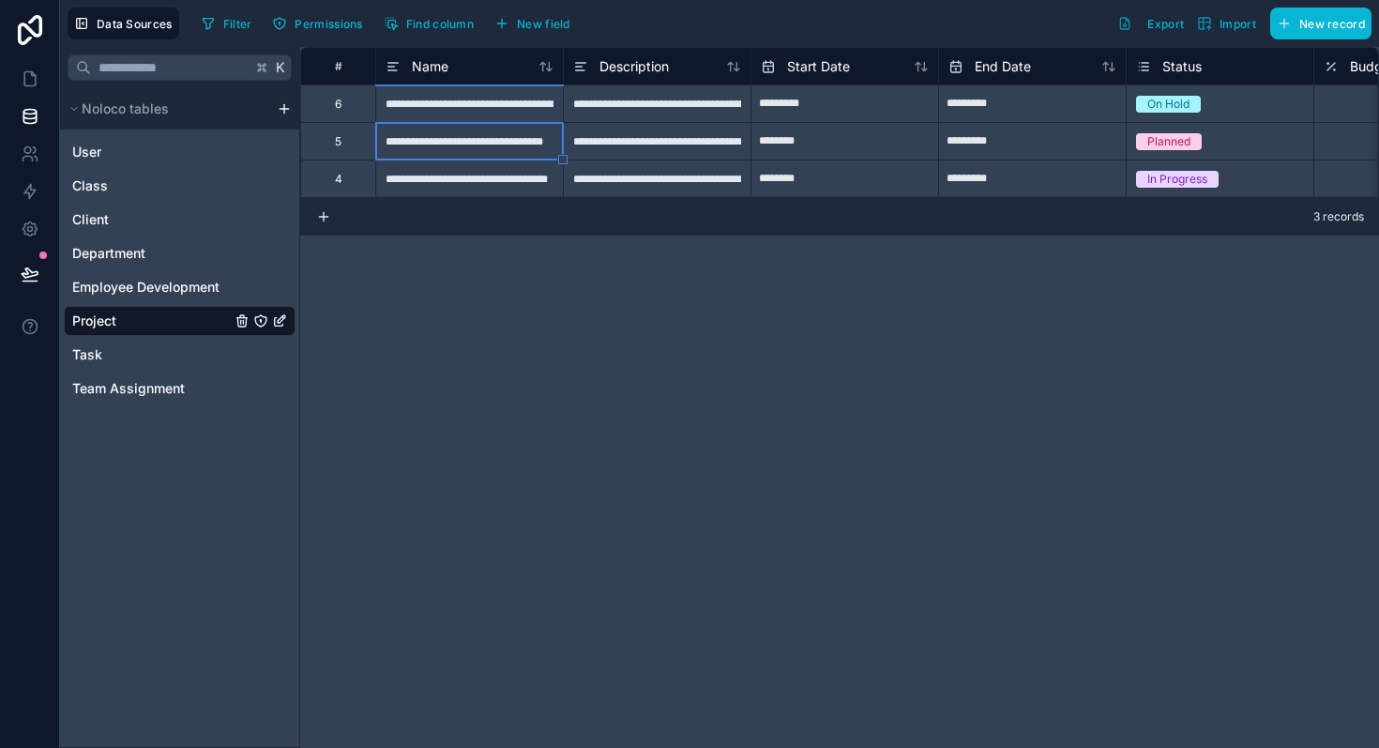
click at [282, 318] on icon "Project" at bounding box center [279, 320] width 15 height 15
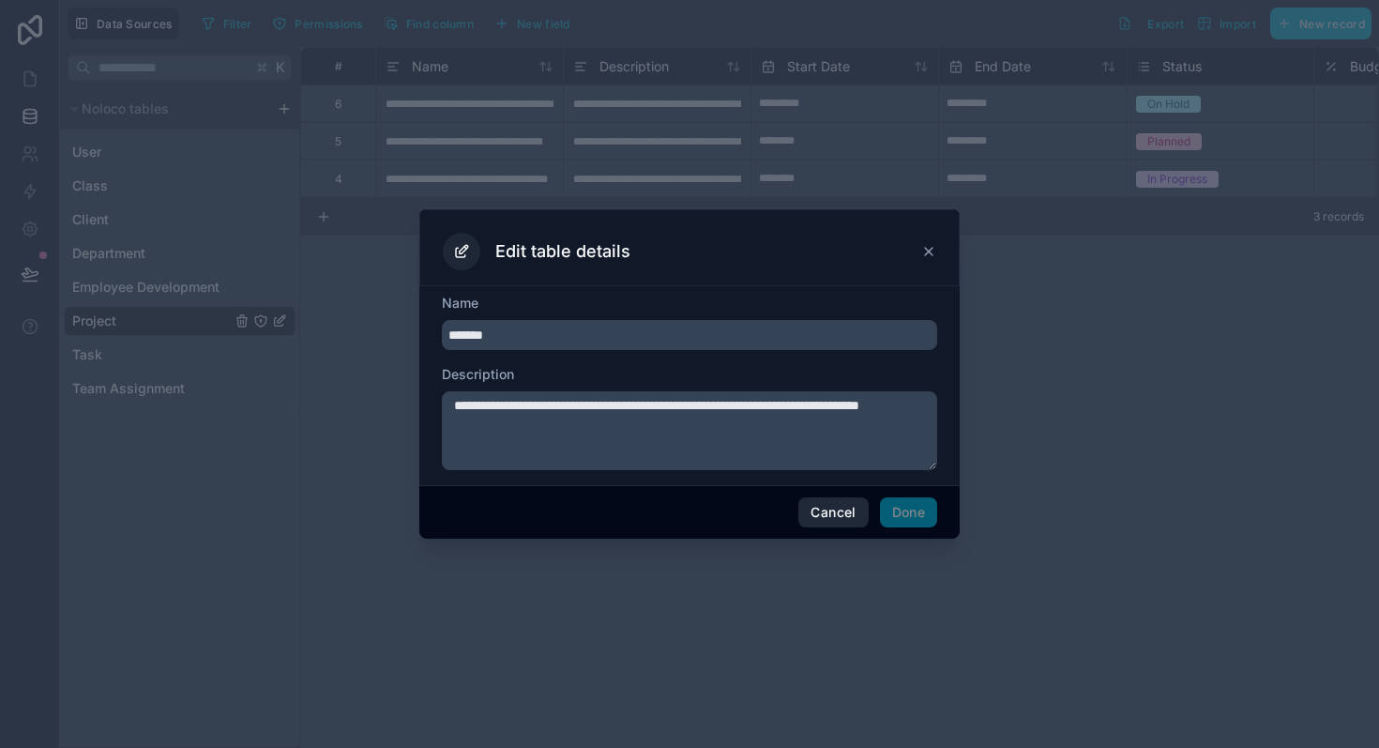
click at [838, 505] on button "Cancel" at bounding box center [833, 512] width 69 height 30
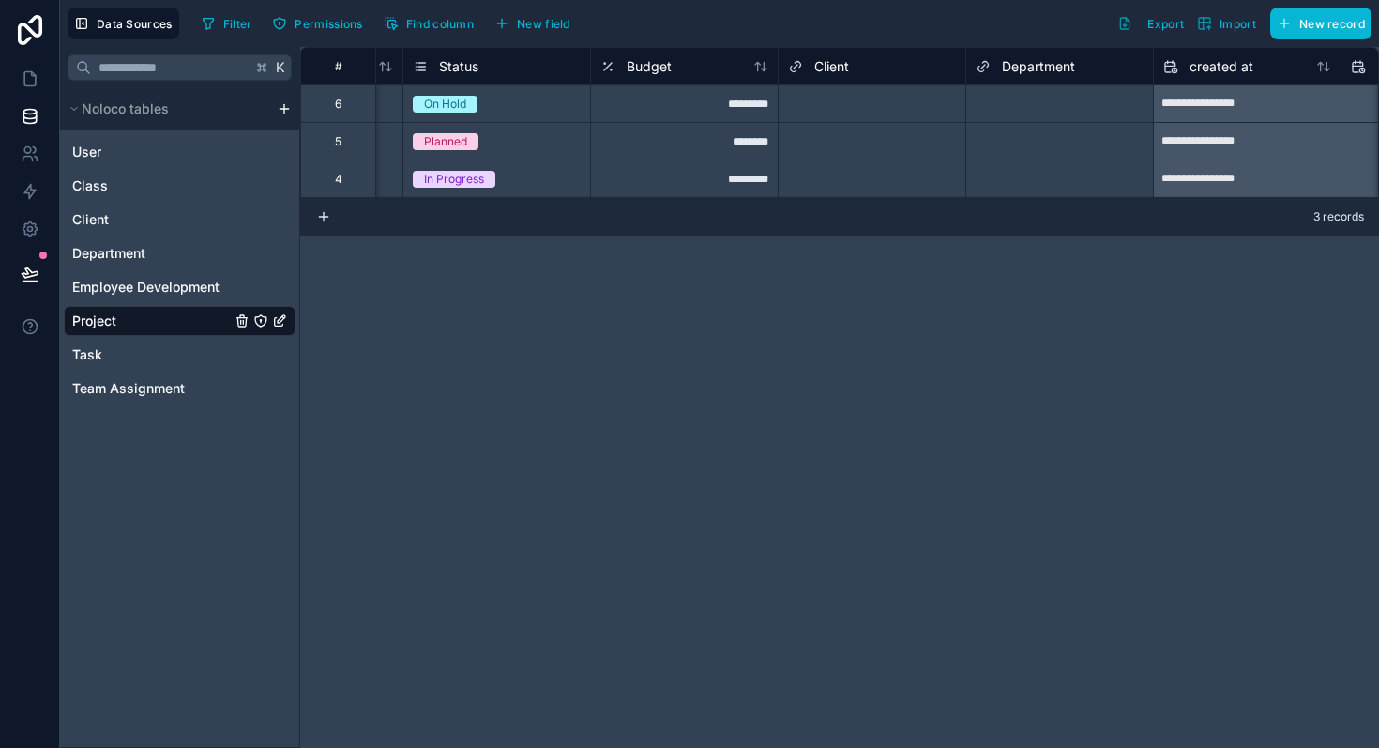
scroll to position [0, 589]
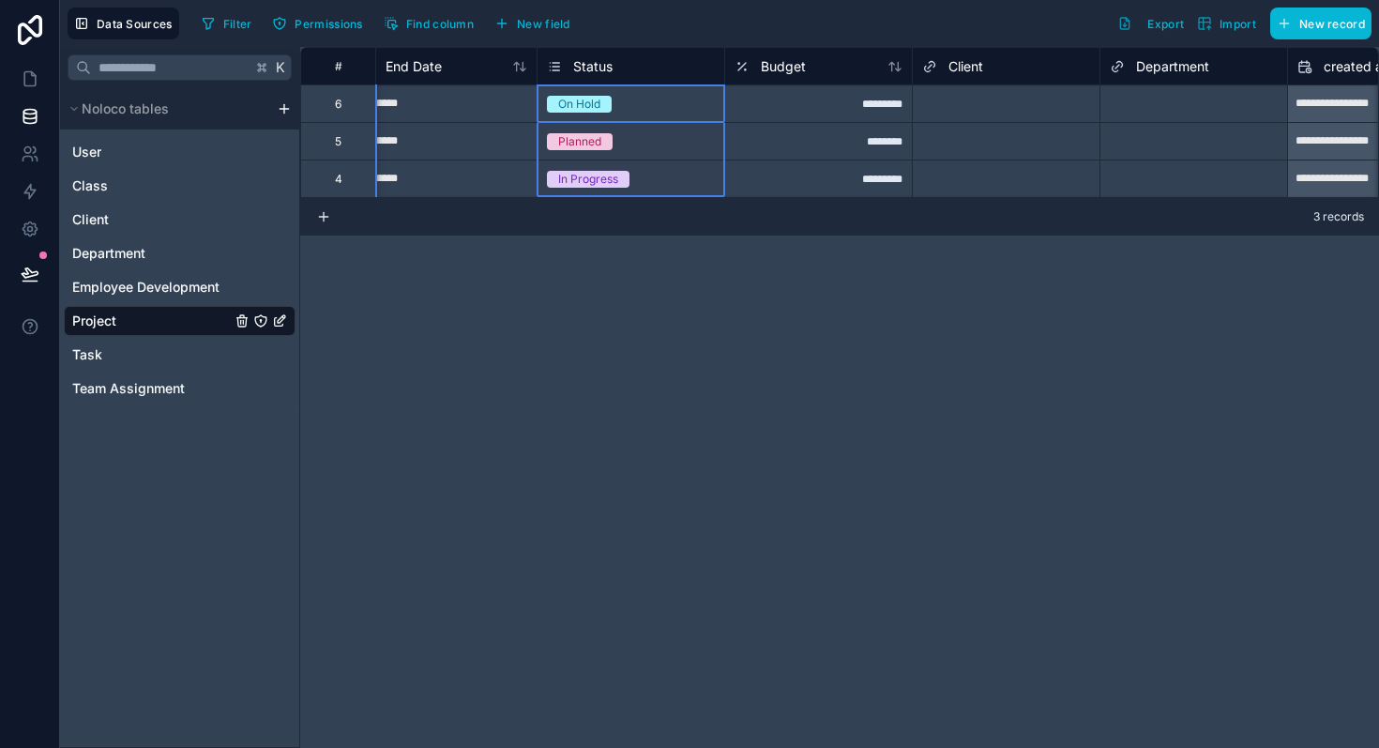
click at [557, 67] on icon at bounding box center [556, 67] width 7 height 0
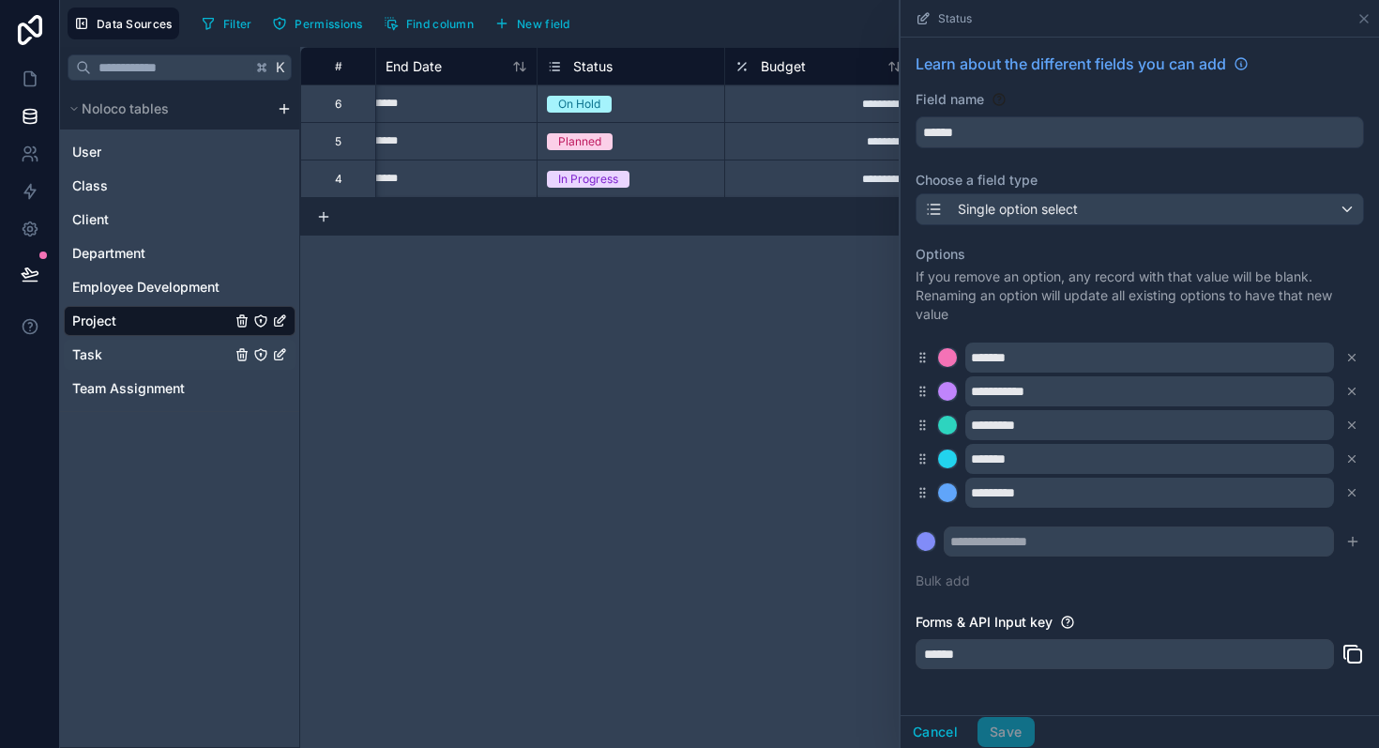
click at [98, 354] on span "Task" at bounding box center [87, 354] width 30 height 19
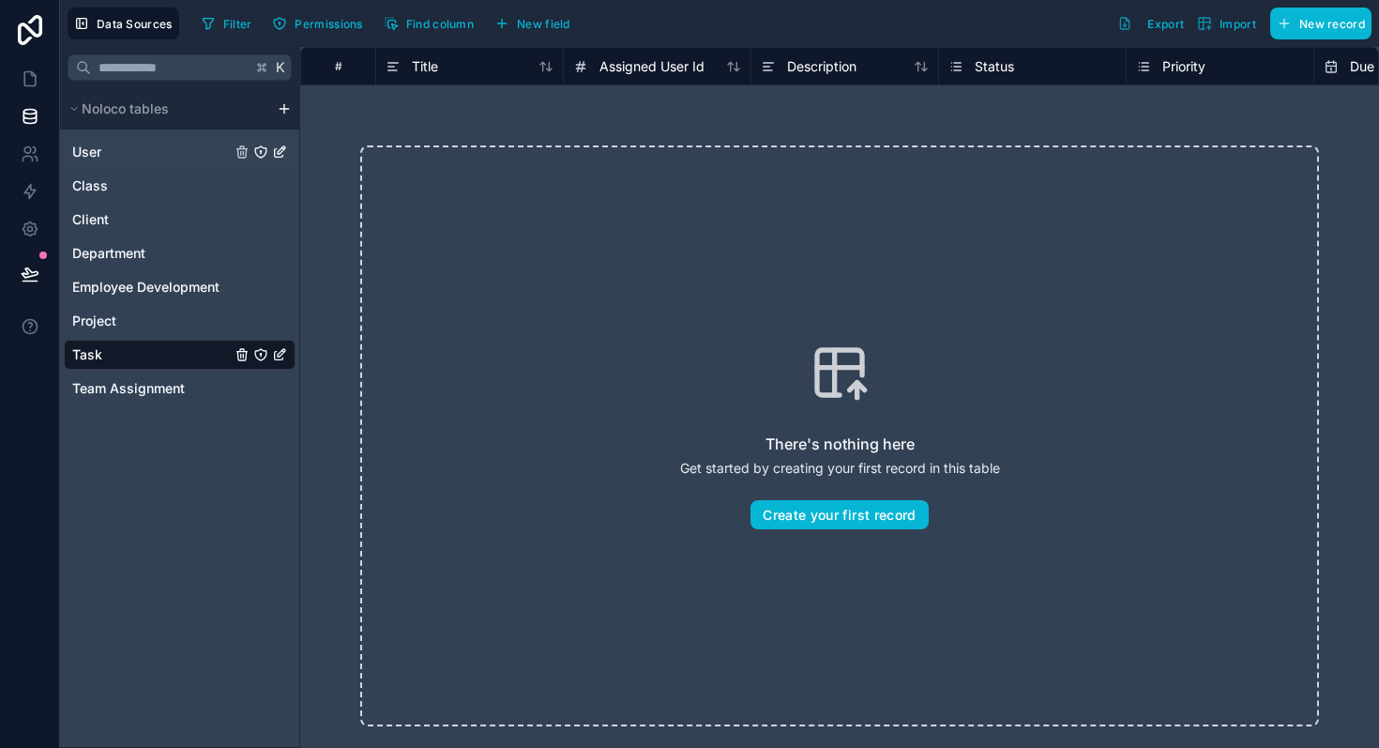
click at [112, 157] on link "User" at bounding box center [151, 152] width 159 height 19
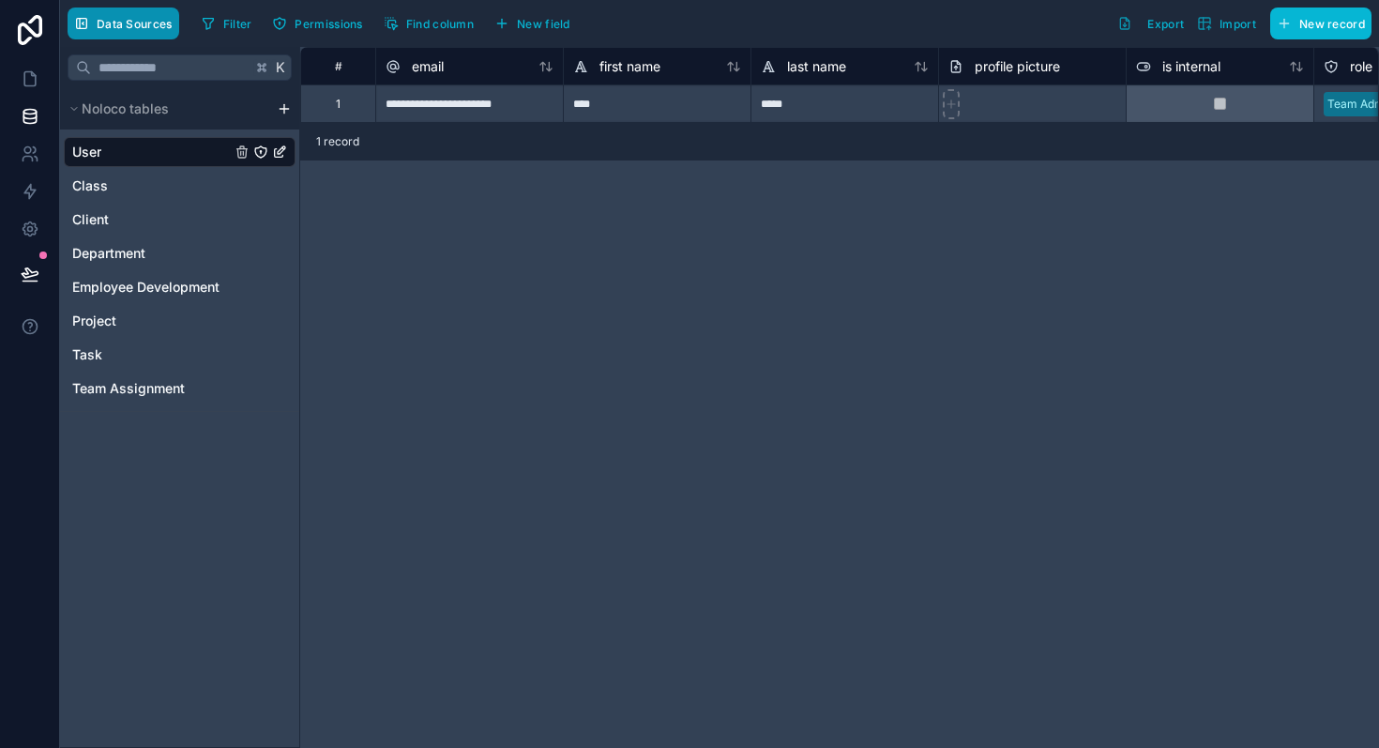
click at [126, 23] on span "Data Sources" at bounding box center [135, 24] width 76 height 14
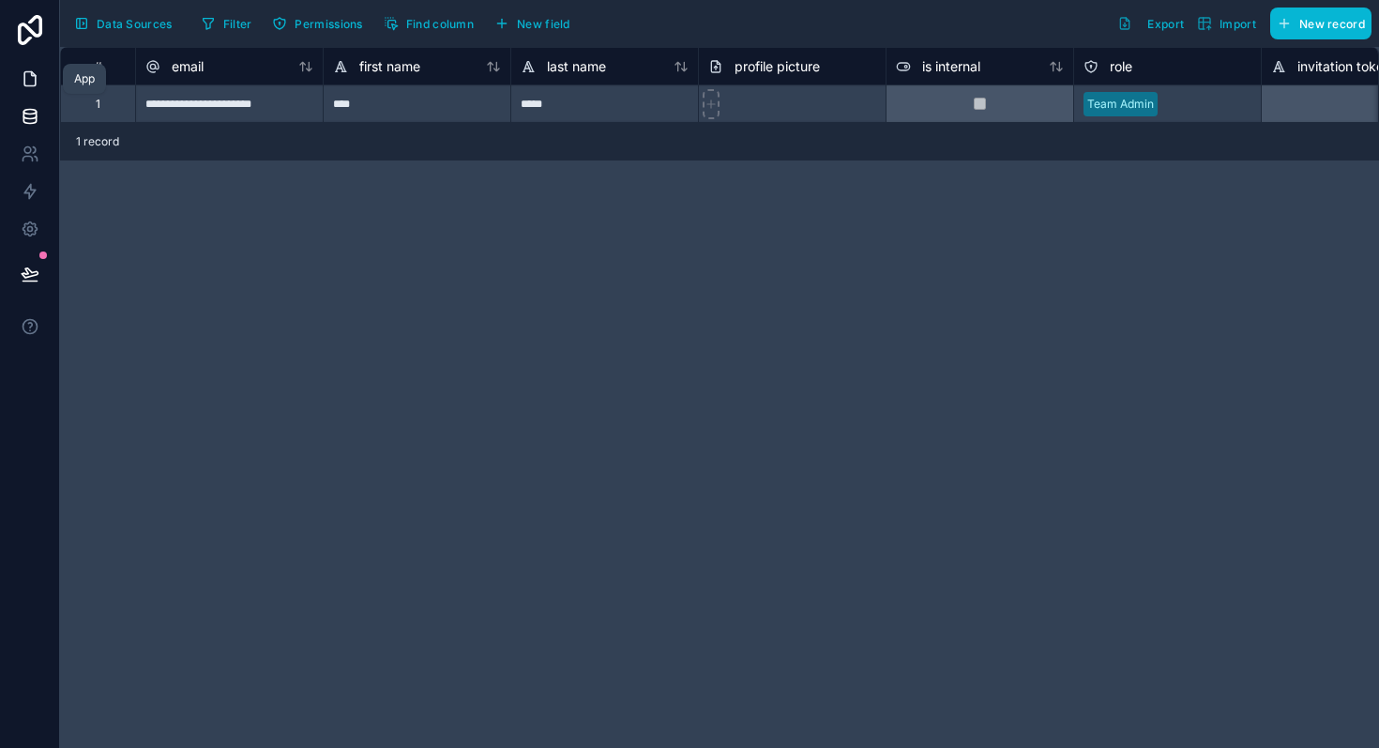
click at [17, 81] on link at bounding box center [29, 79] width 59 height 38
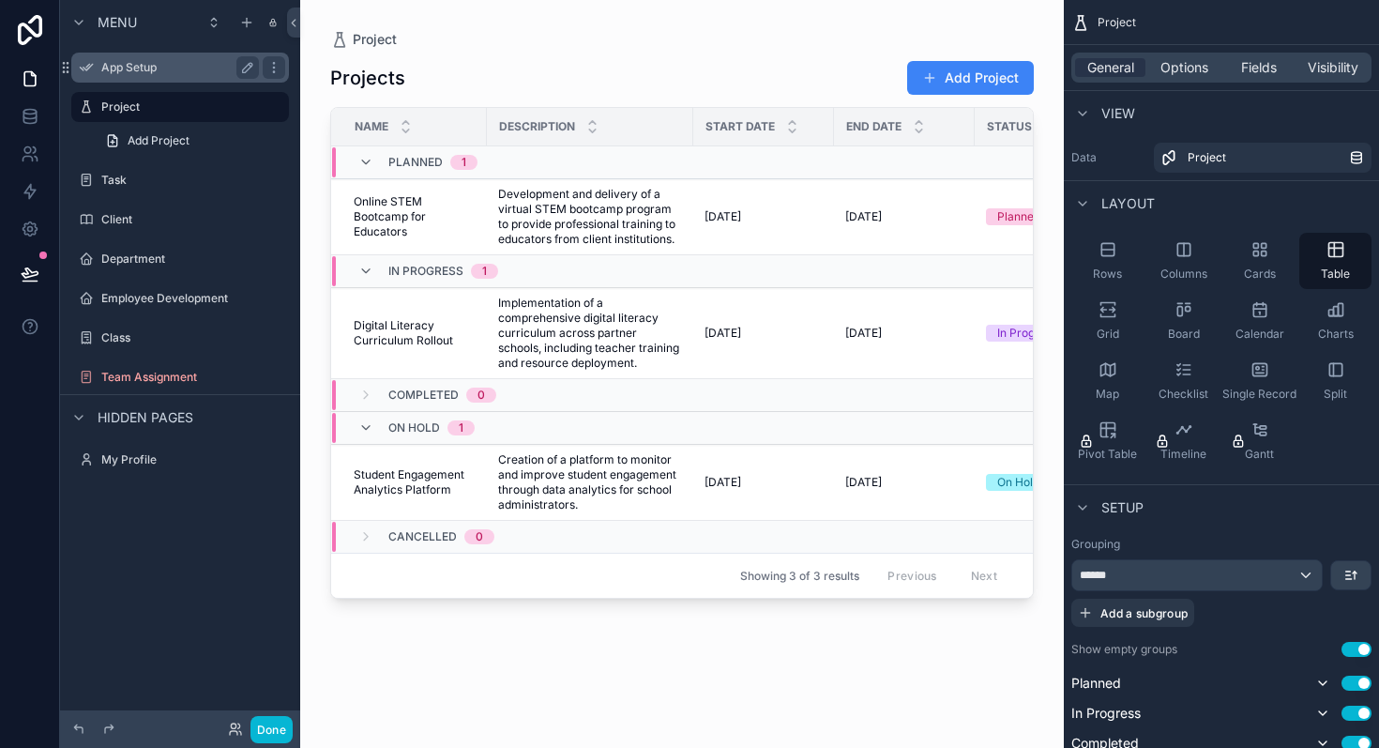
click at [133, 66] on label "App Setup" at bounding box center [176, 67] width 150 height 15
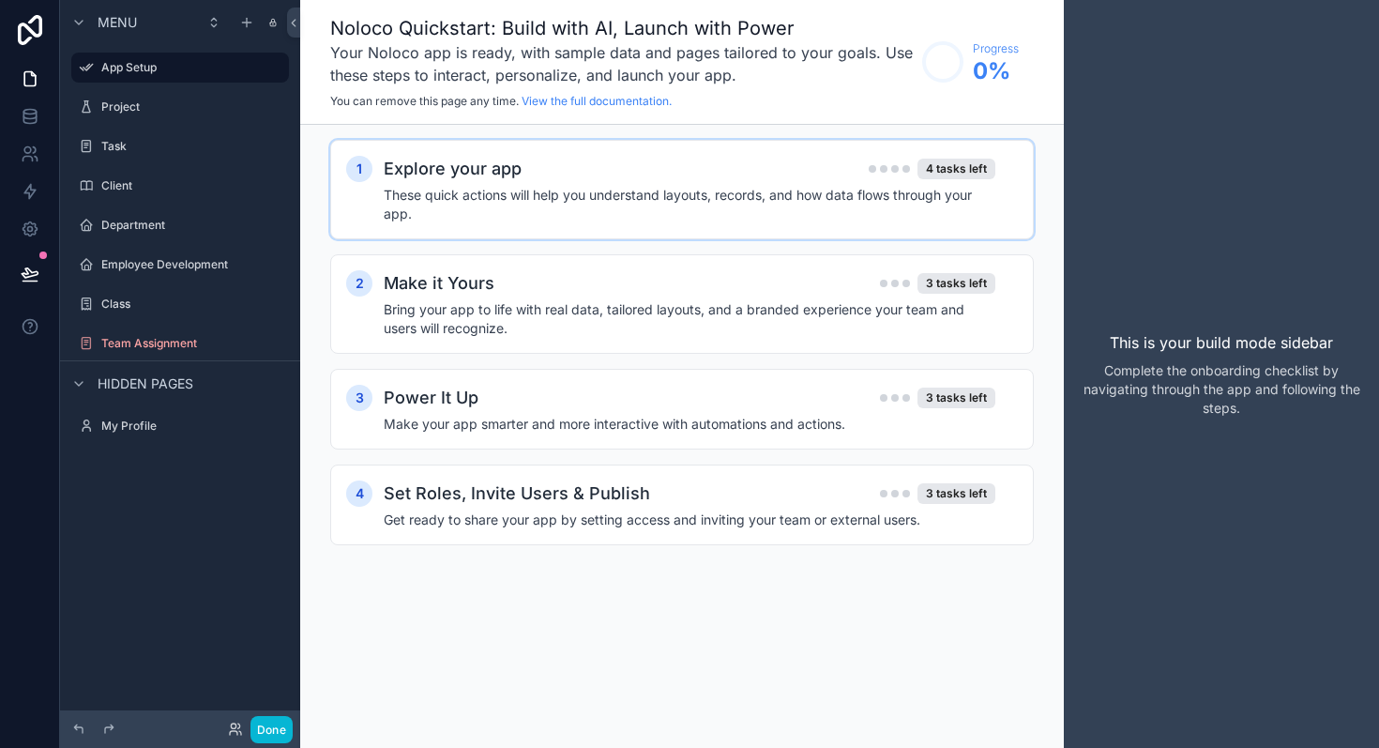
click at [449, 205] on h4 "These quick actions will help you understand layouts, records, and how data flo…" at bounding box center [690, 205] width 612 height 38
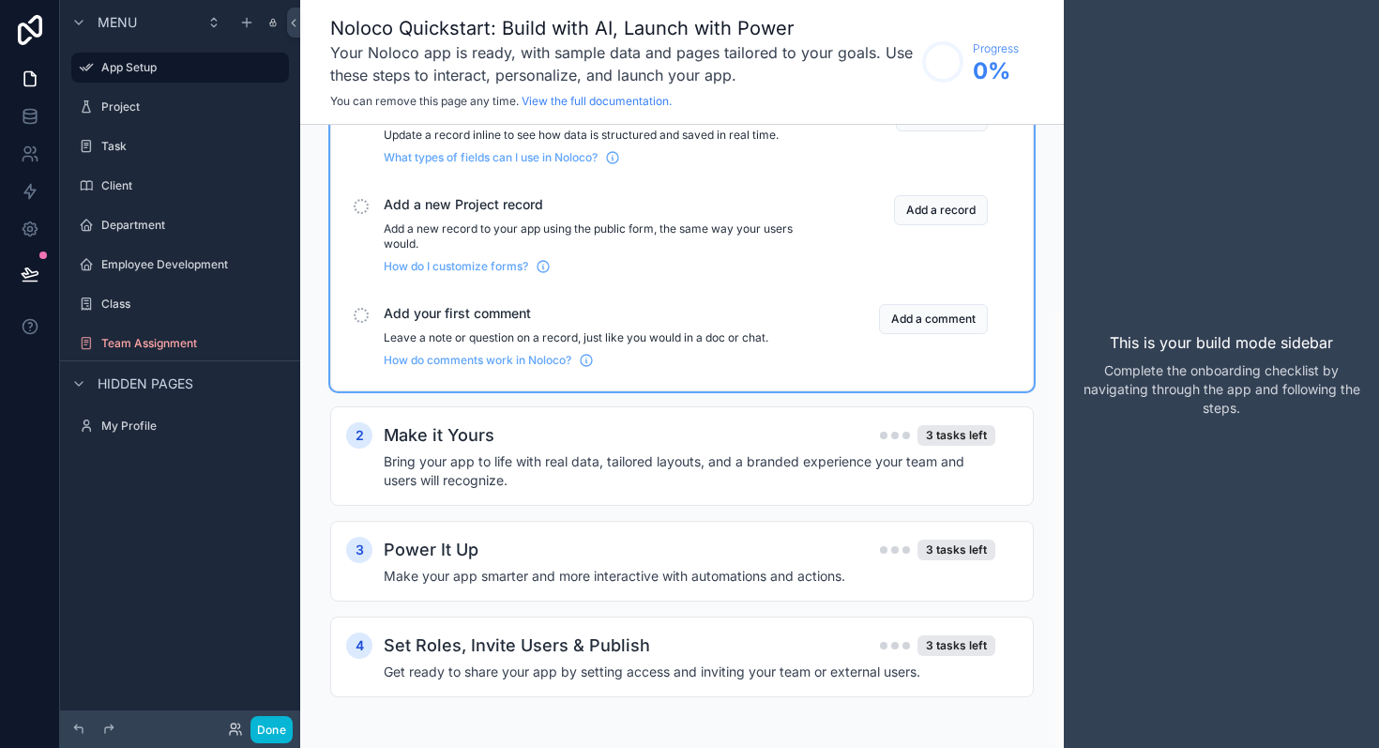
scroll to position [263, 0]
click at [448, 446] on h2 "Make it Yours" at bounding box center [439, 433] width 111 height 26
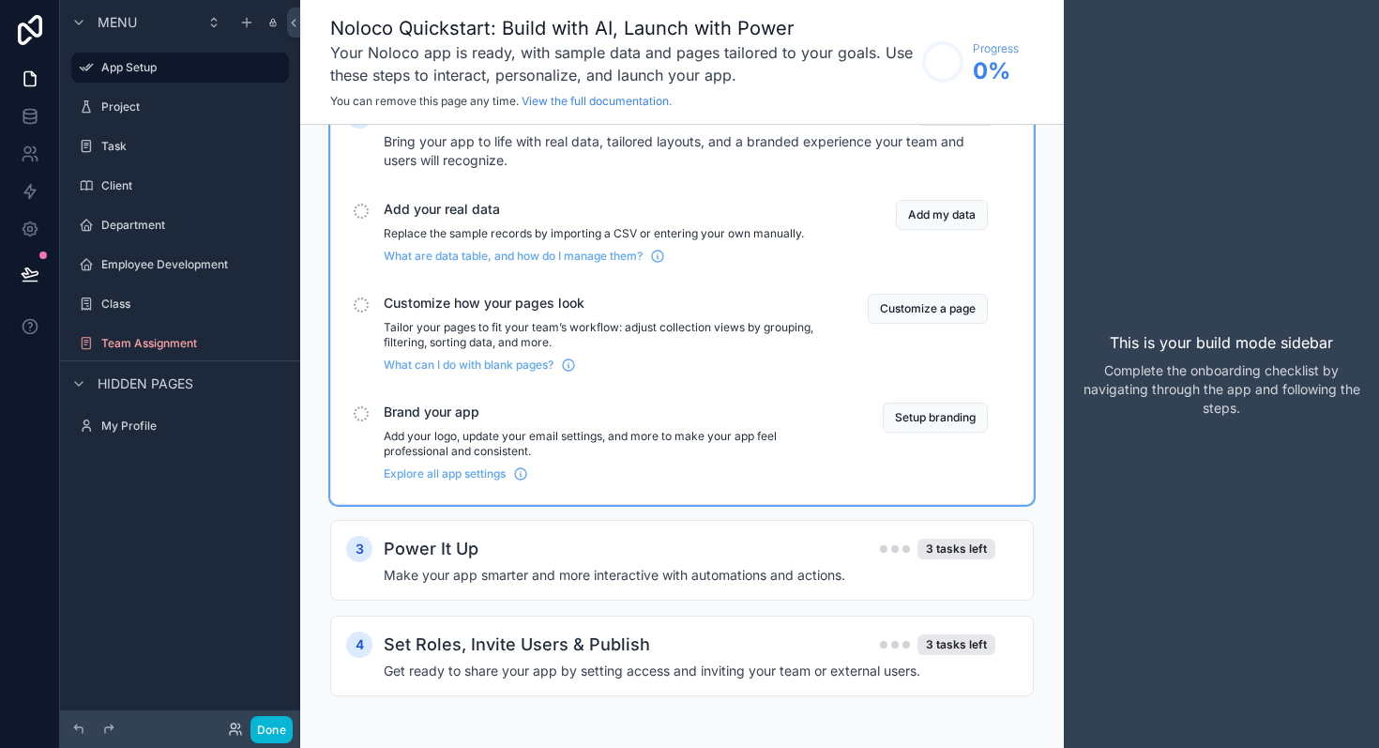
scroll to position [582, 0]
click at [457, 555] on h2 "Power It Up" at bounding box center [431, 548] width 95 height 26
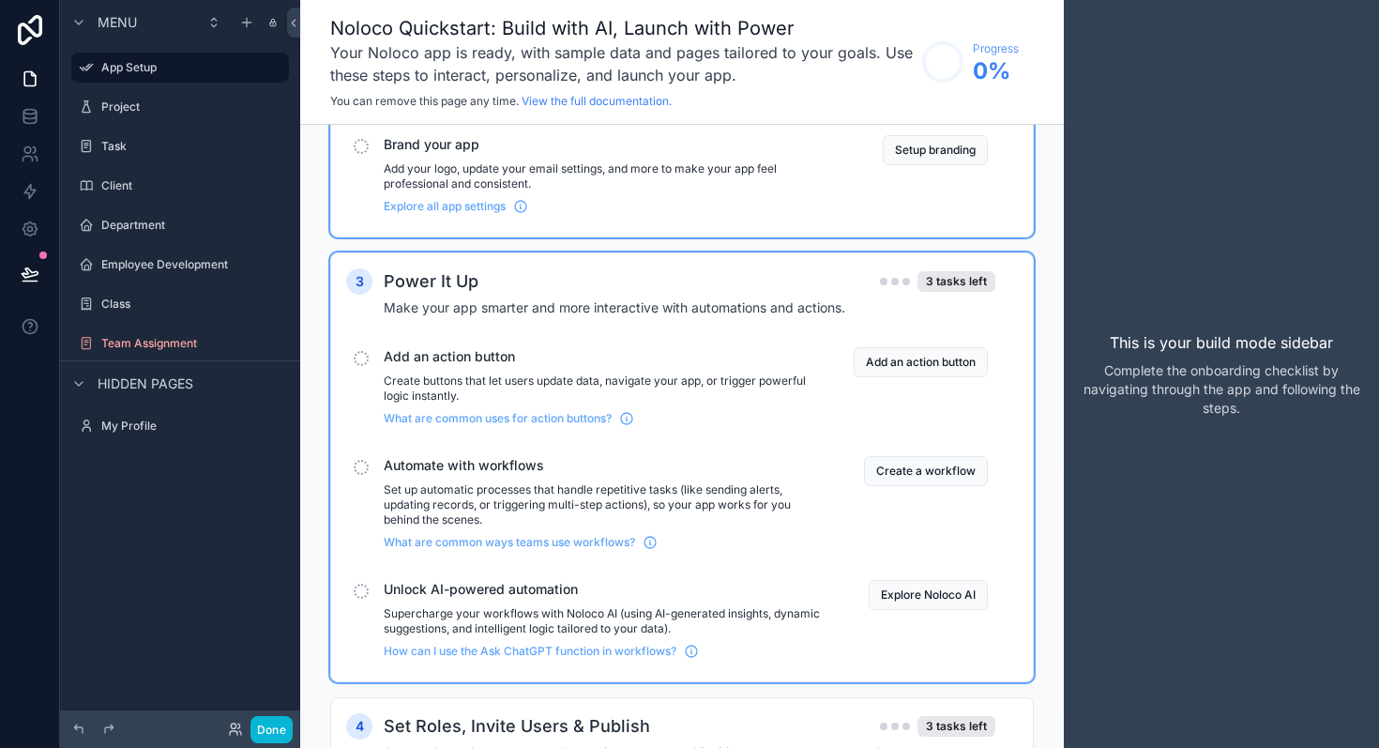
scroll to position [931, 0]
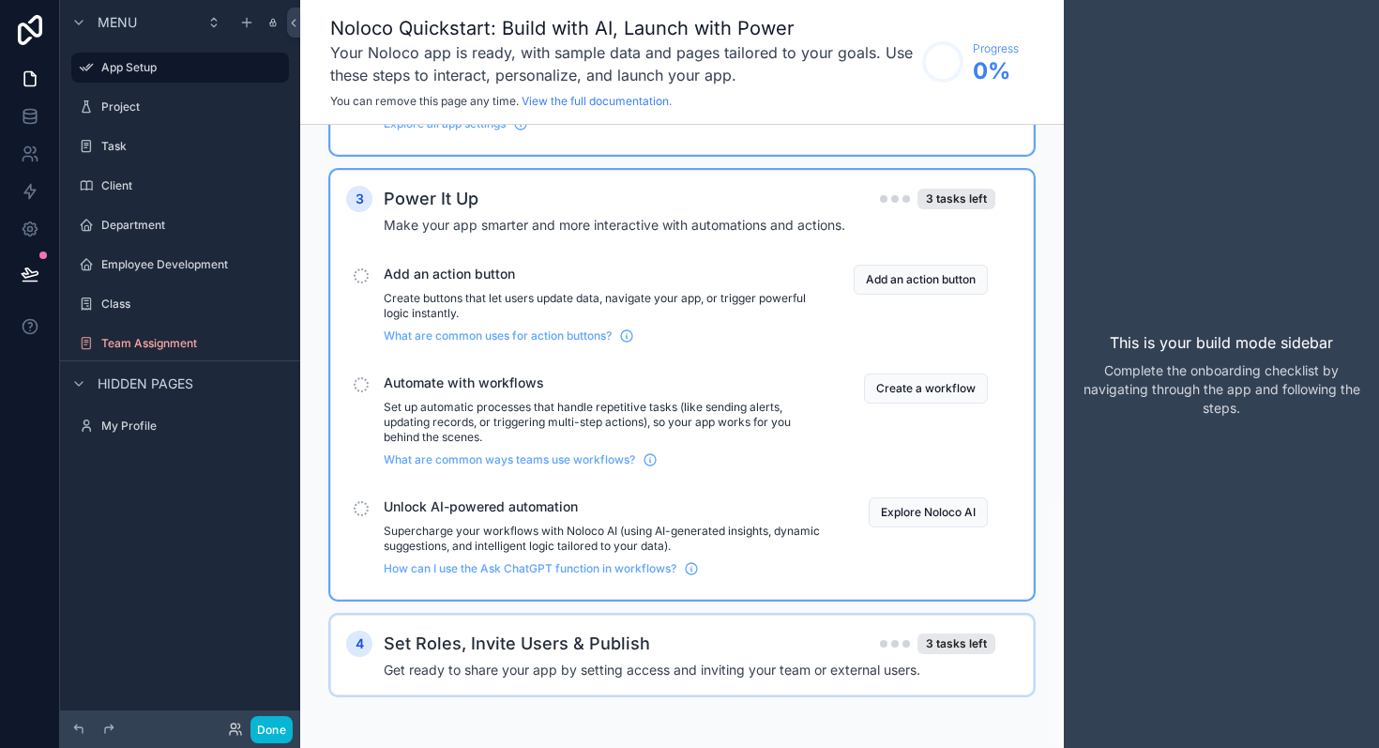
click at [461, 659] on div "Set Roles, Invite Users & Publish 3 tasks left Get ready to share your app by s…" at bounding box center [701, 655] width 634 height 49
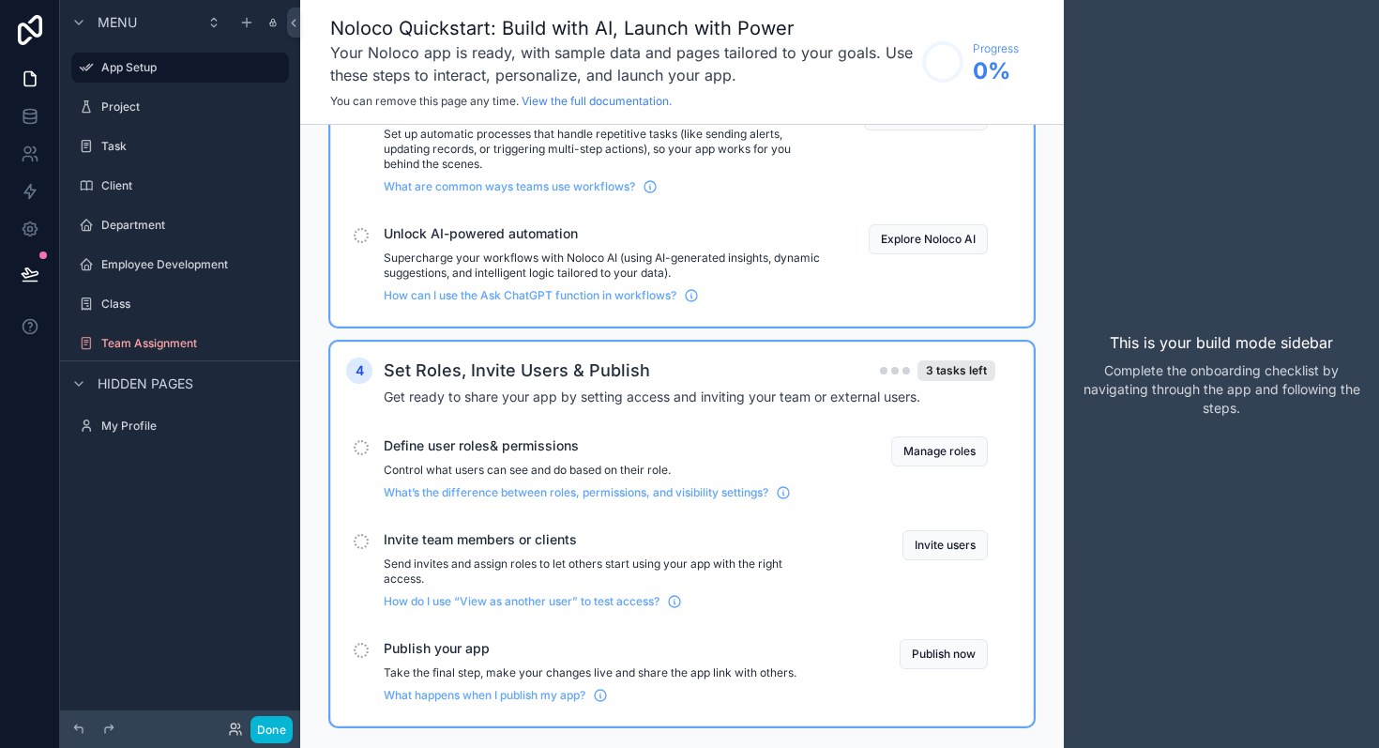
scroll to position [1207, 0]
click at [468, 458] on div "Define user roles& permissions Control what users can see and do based on their…" at bounding box center [603, 466] width 439 height 64
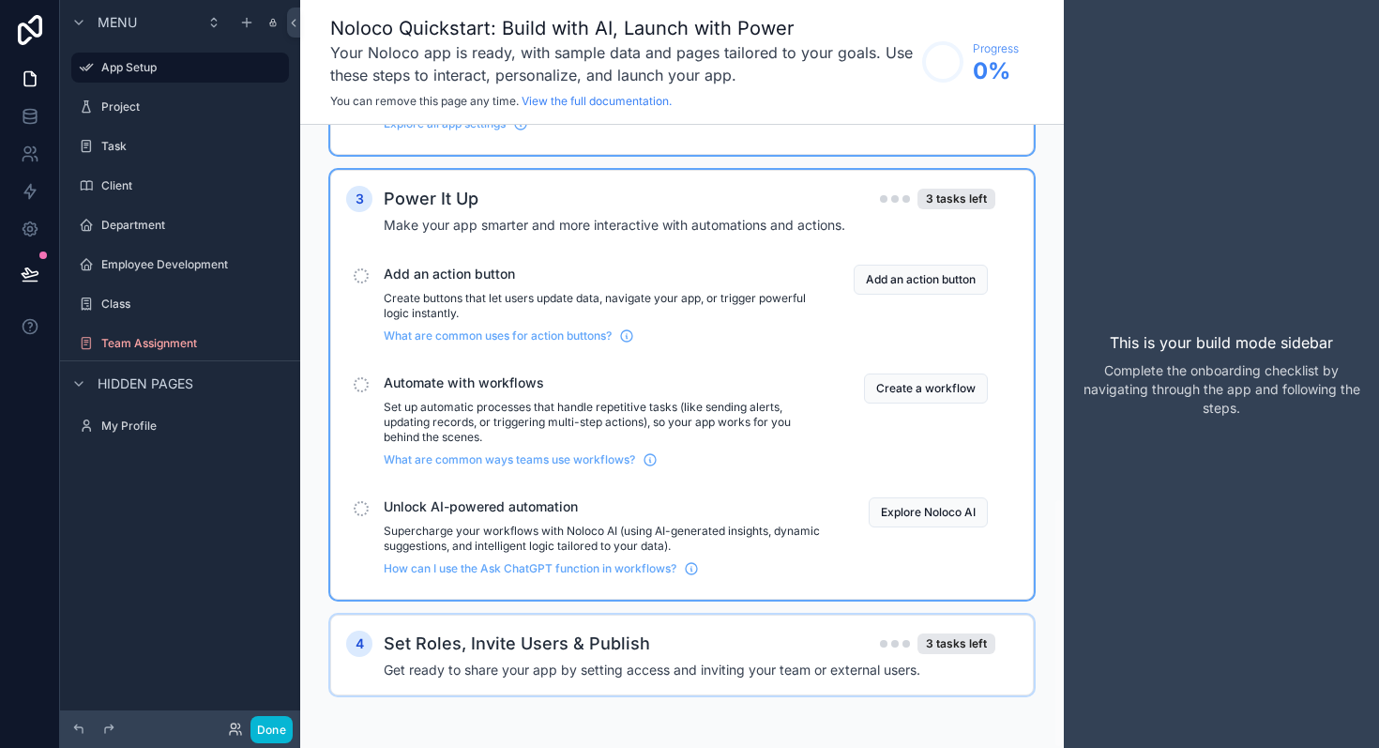
click at [458, 591] on div "3 Power It Up 3 tasks left Make your app smarter and more interactive with auto…" at bounding box center [682, 385] width 704 height 430
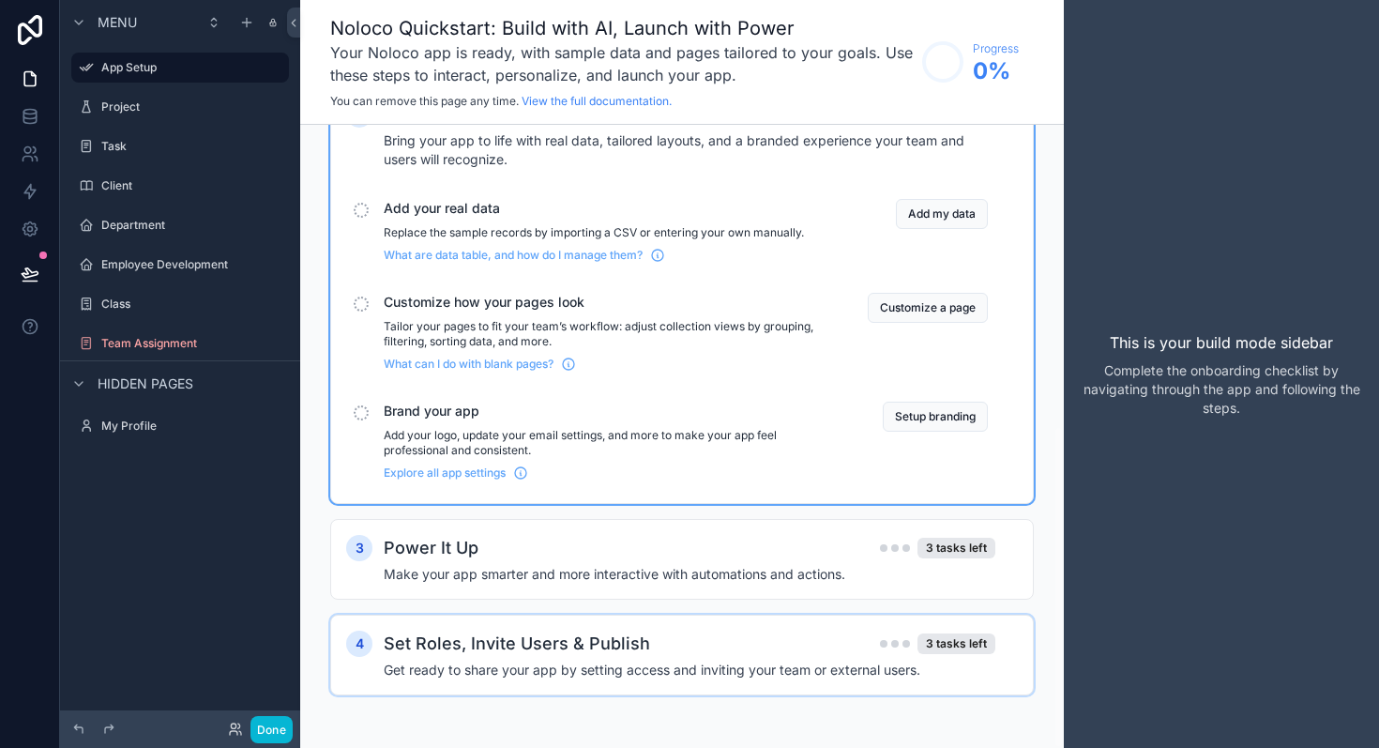
click at [476, 662] on h4 "Get ready to share your app by setting access and inviting your team or externa…" at bounding box center [690, 670] width 612 height 19
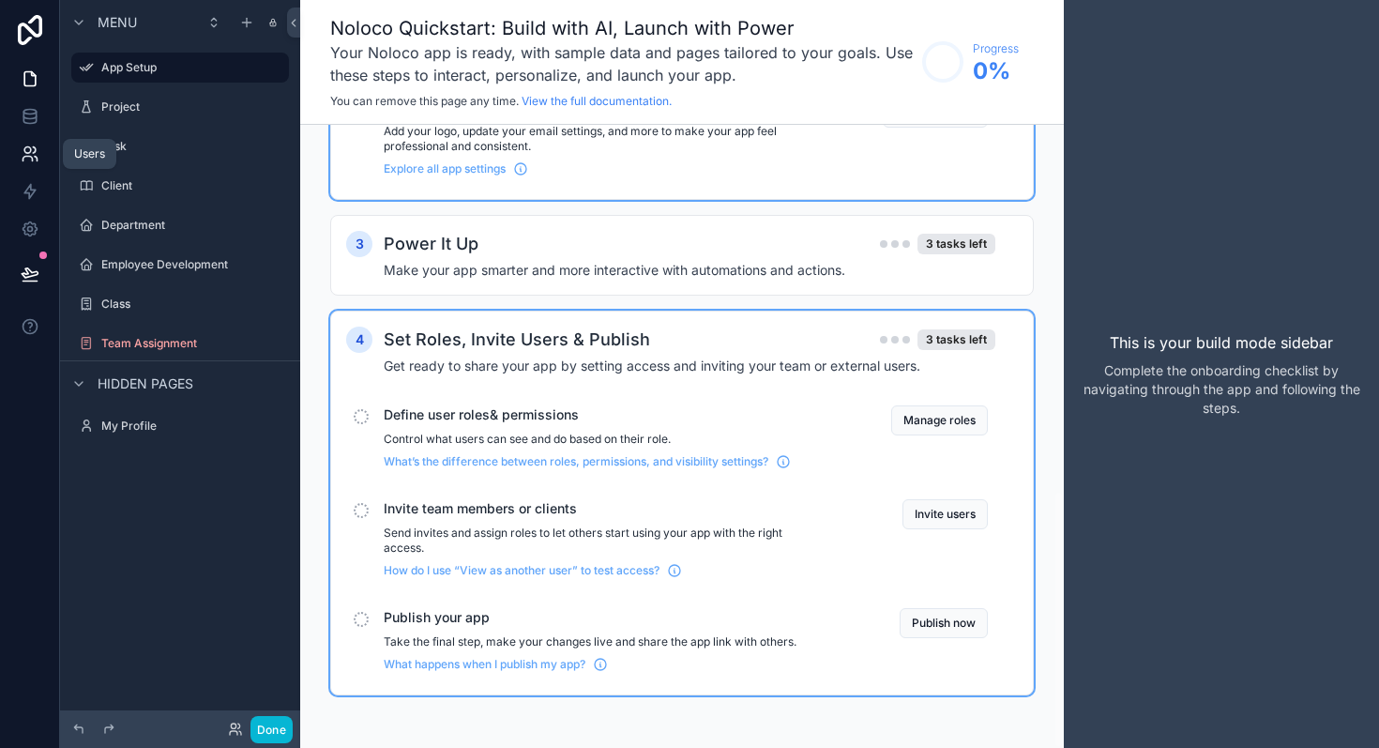
click at [35, 160] on icon at bounding box center [30, 154] width 19 height 19
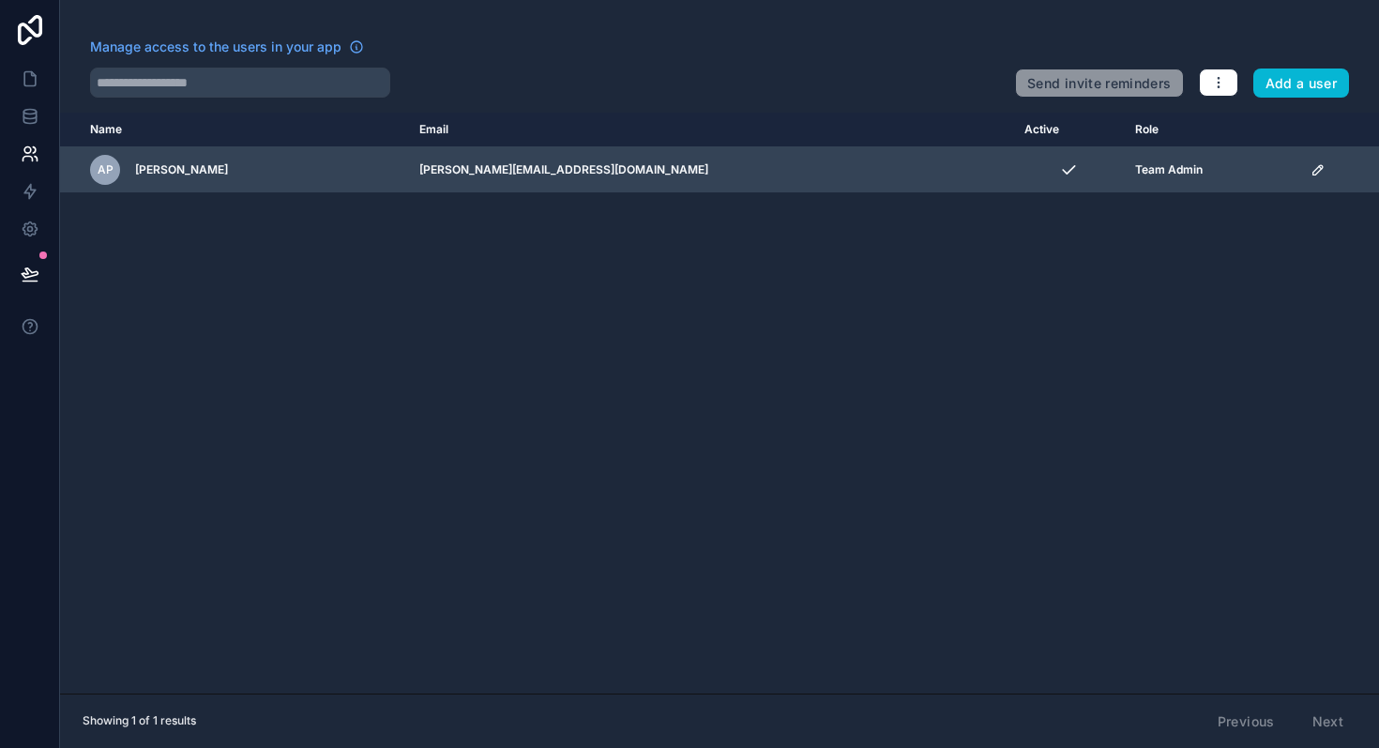
click at [285, 168] on div "AP [PERSON_NAME]" at bounding box center [243, 170] width 307 height 30
click at [225, 170] on div "AP [PERSON_NAME]" at bounding box center [243, 170] width 307 height 30
click at [1313, 175] on icon "scrollable content" at bounding box center [1317, 169] width 9 height 9
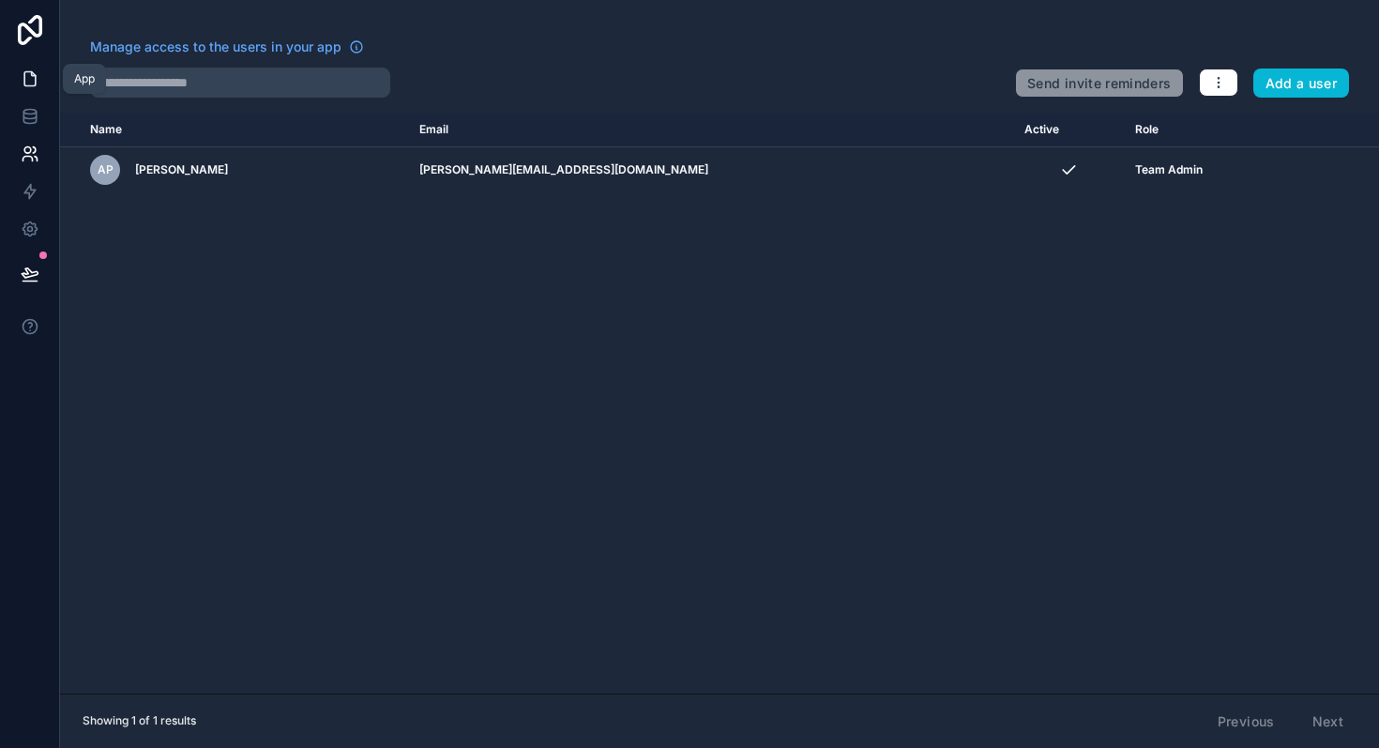
click at [28, 81] on icon at bounding box center [30, 78] width 19 height 19
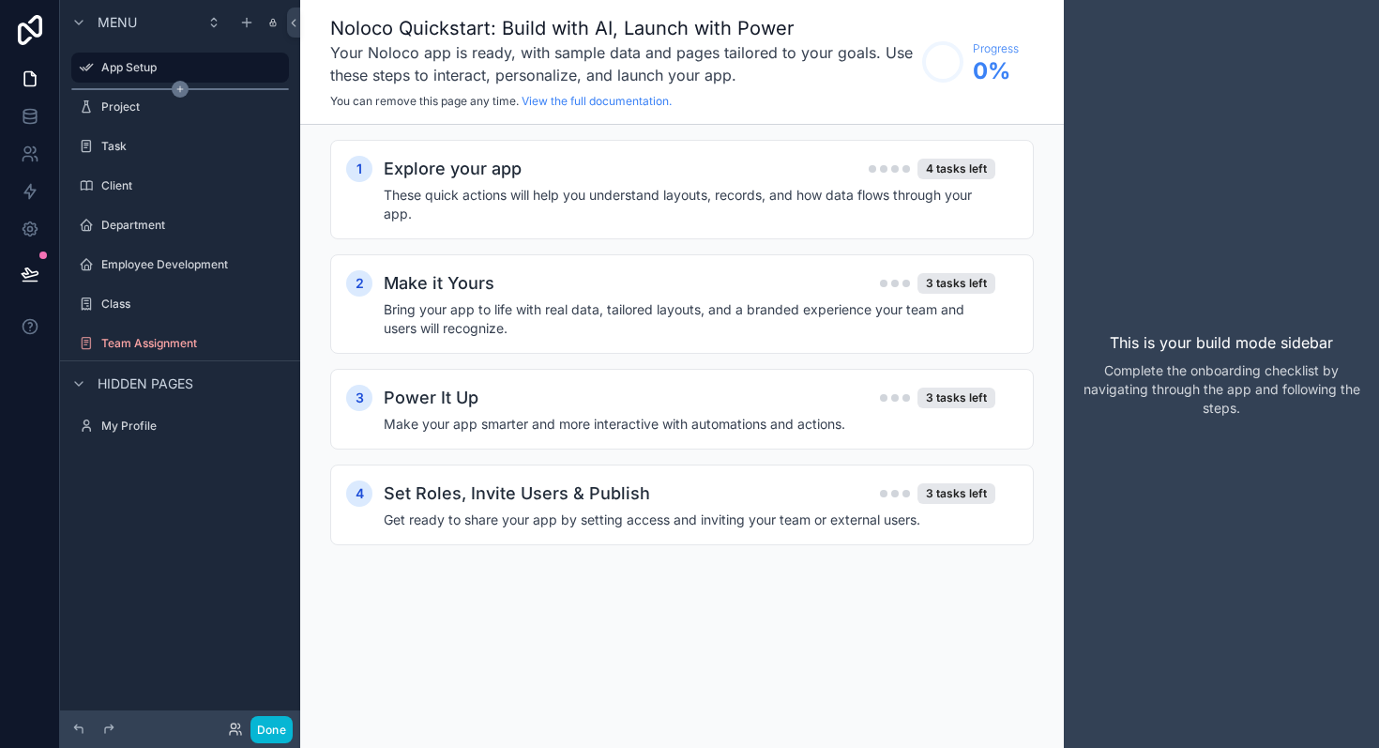
click at [176, 96] on icon "scrollable content" at bounding box center [180, 89] width 17 height 17
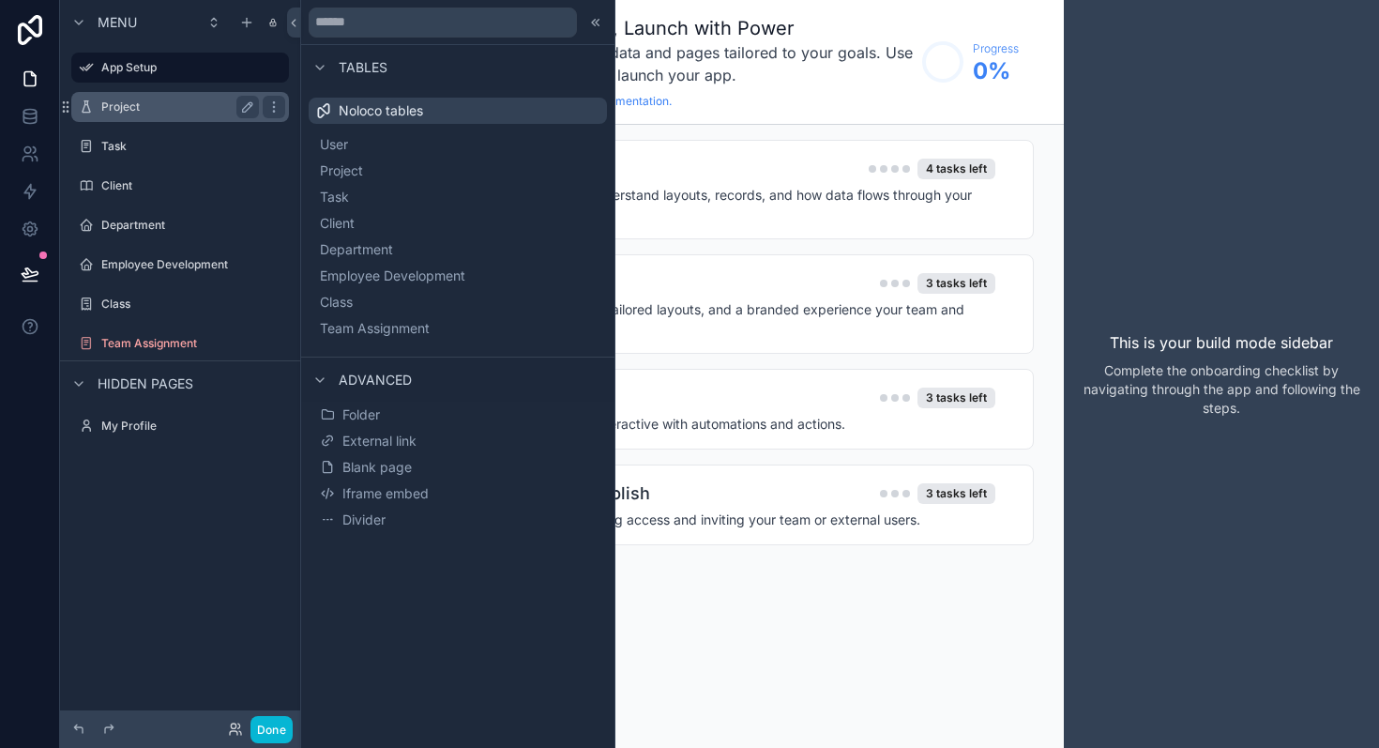
click at [141, 112] on label "Project" at bounding box center [176, 106] width 150 height 15
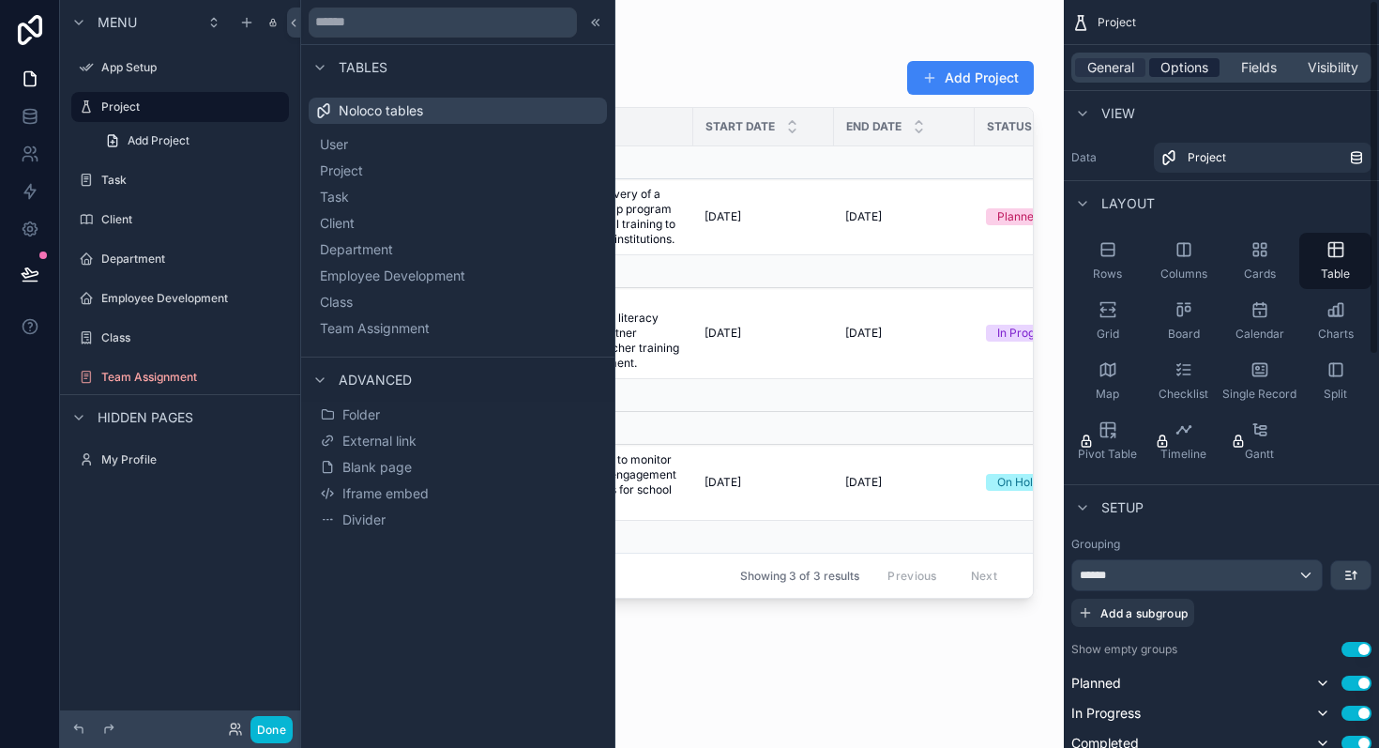
click at [1171, 70] on span "Options" at bounding box center [1185, 67] width 48 height 19
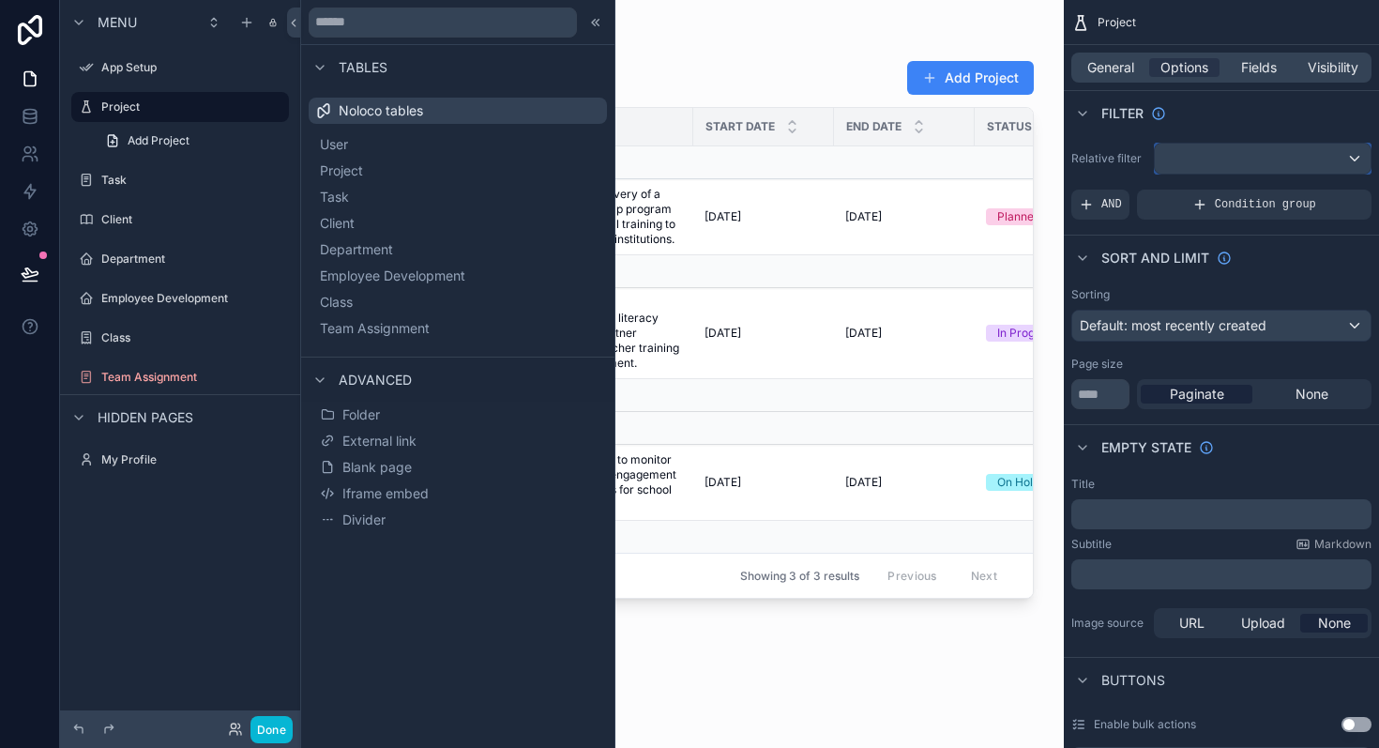
click at [1219, 157] on div "scrollable content" at bounding box center [1263, 159] width 216 height 30
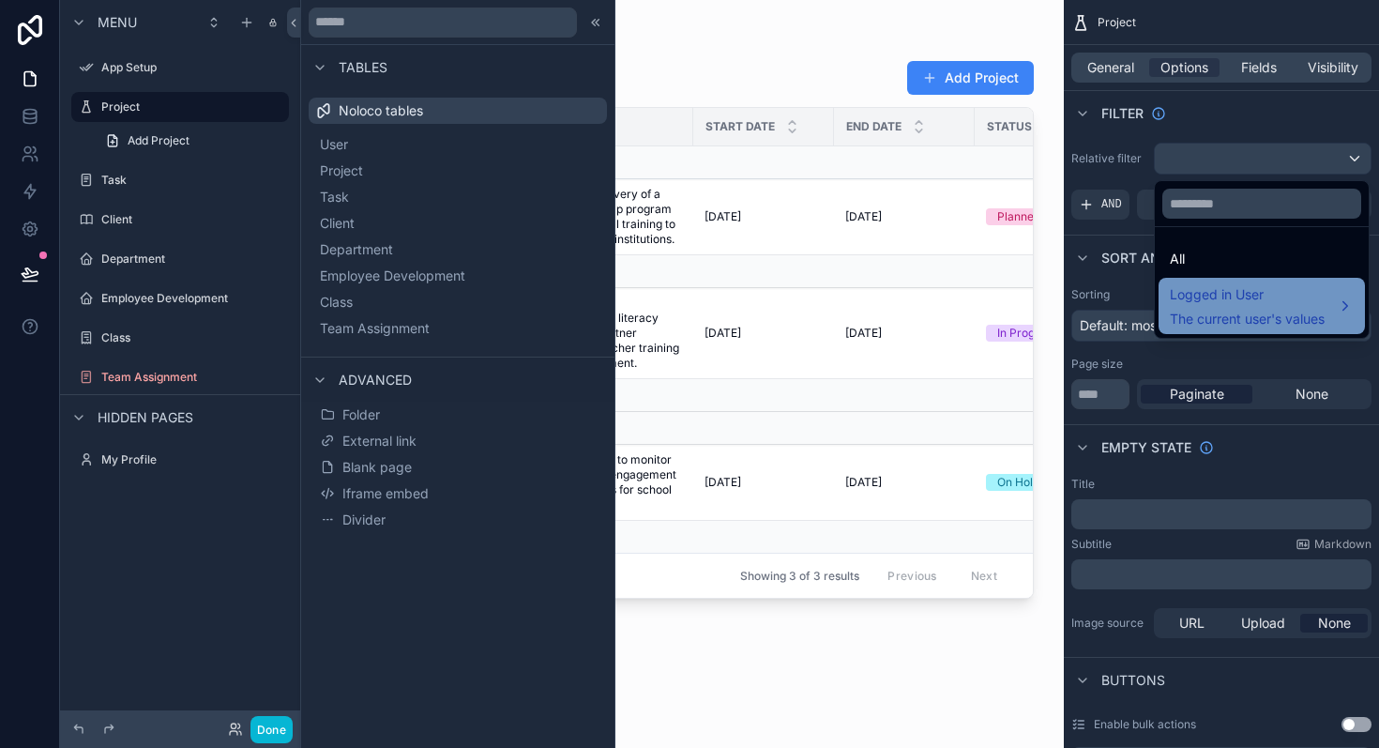
click at [1213, 300] on span "Logged in User" at bounding box center [1247, 294] width 155 height 23
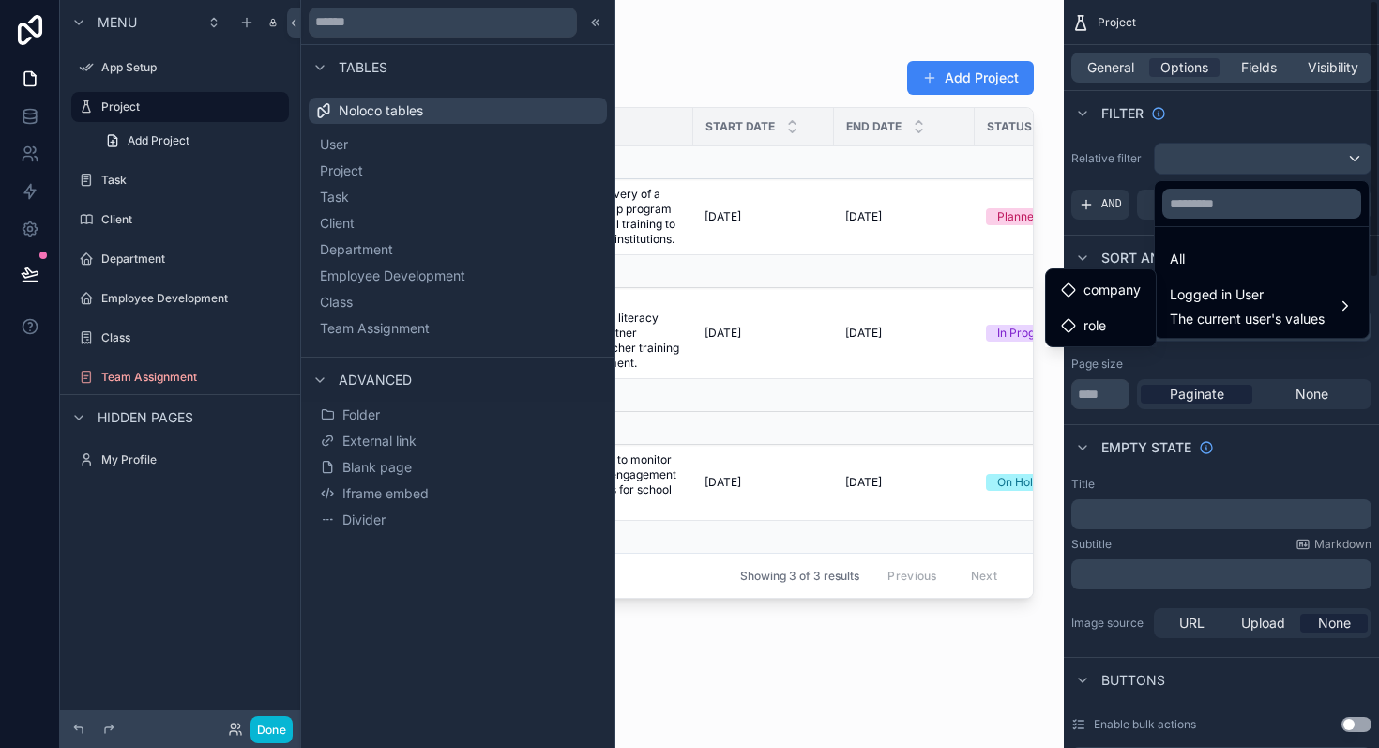
click at [1252, 73] on div "scrollable content" at bounding box center [689, 374] width 1379 height 748
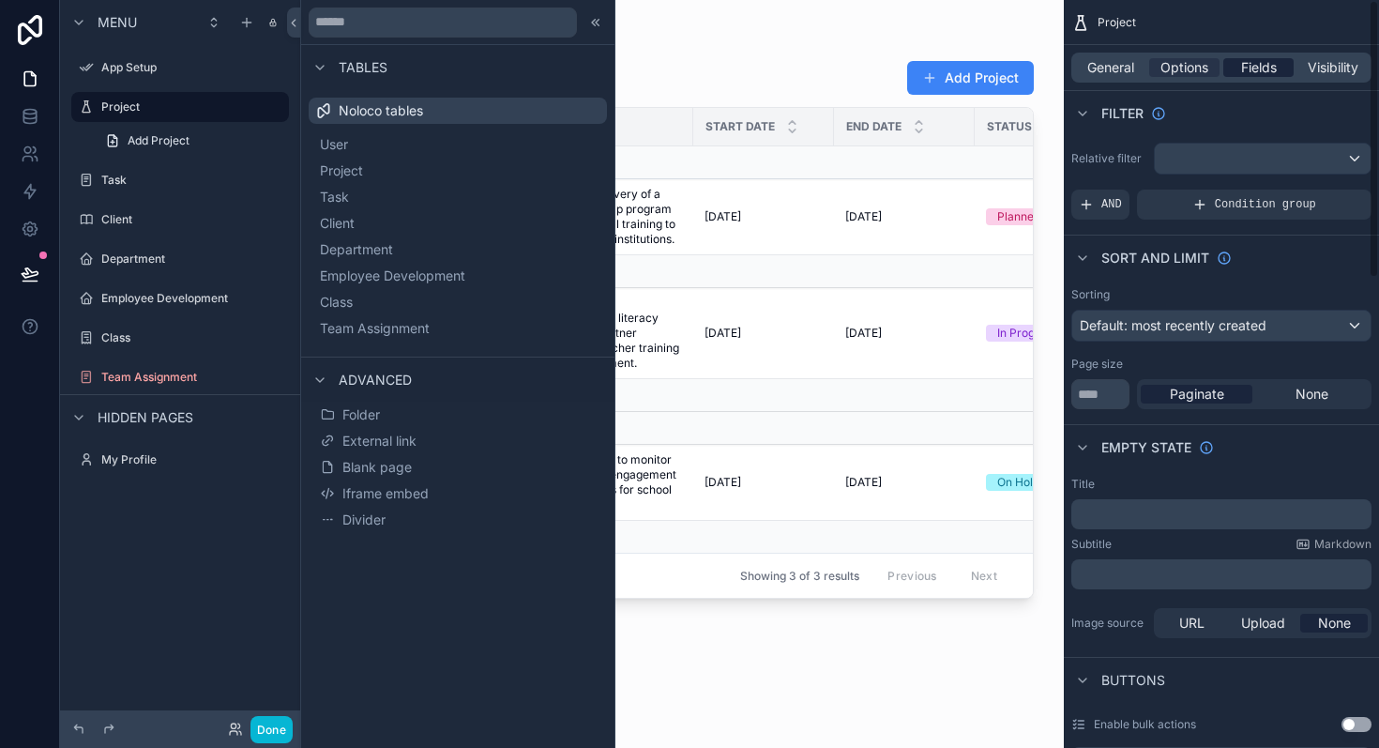
click at [1260, 68] on span "Fields" at bounding box center [1259, 67] width 36 height 19
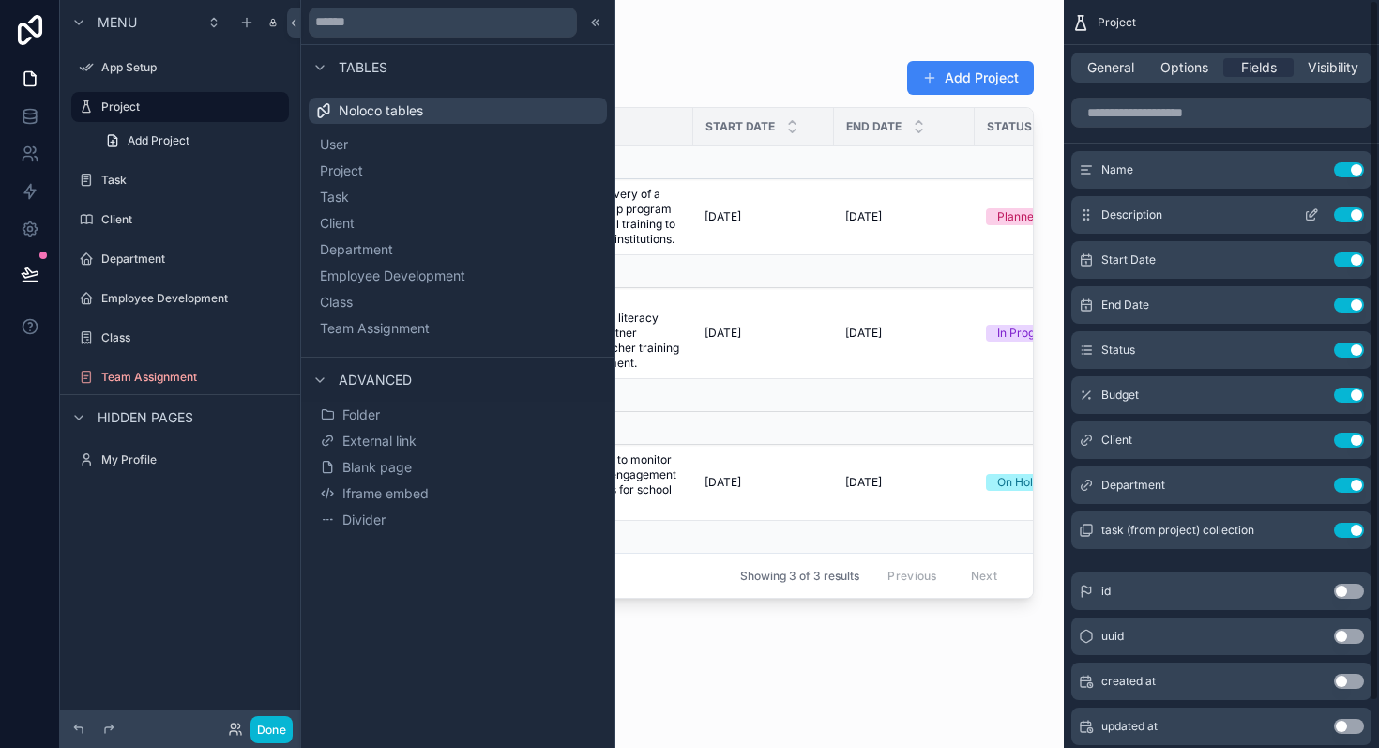
click at [1339, 217] on button "Use setting" at bounding box center [1349, 214] width 30 height 15
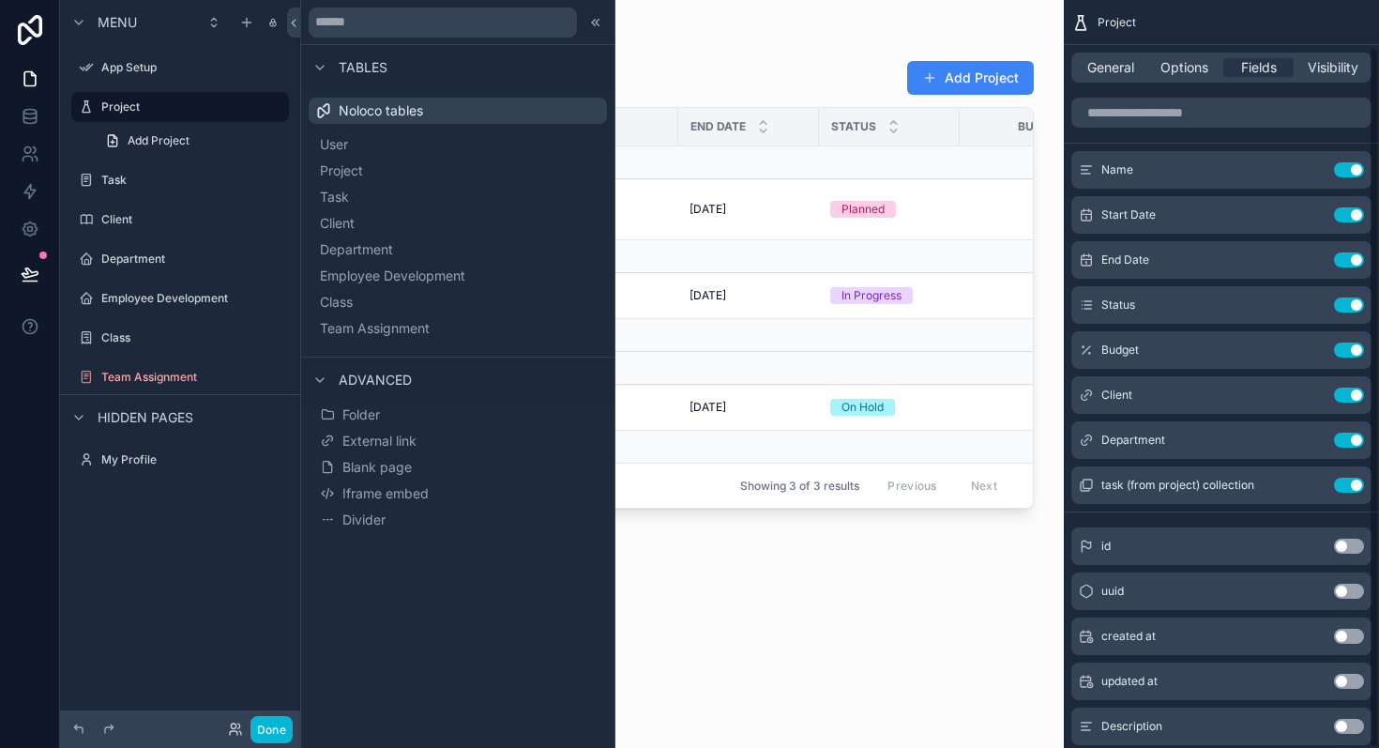
scroll to position [50, 0]
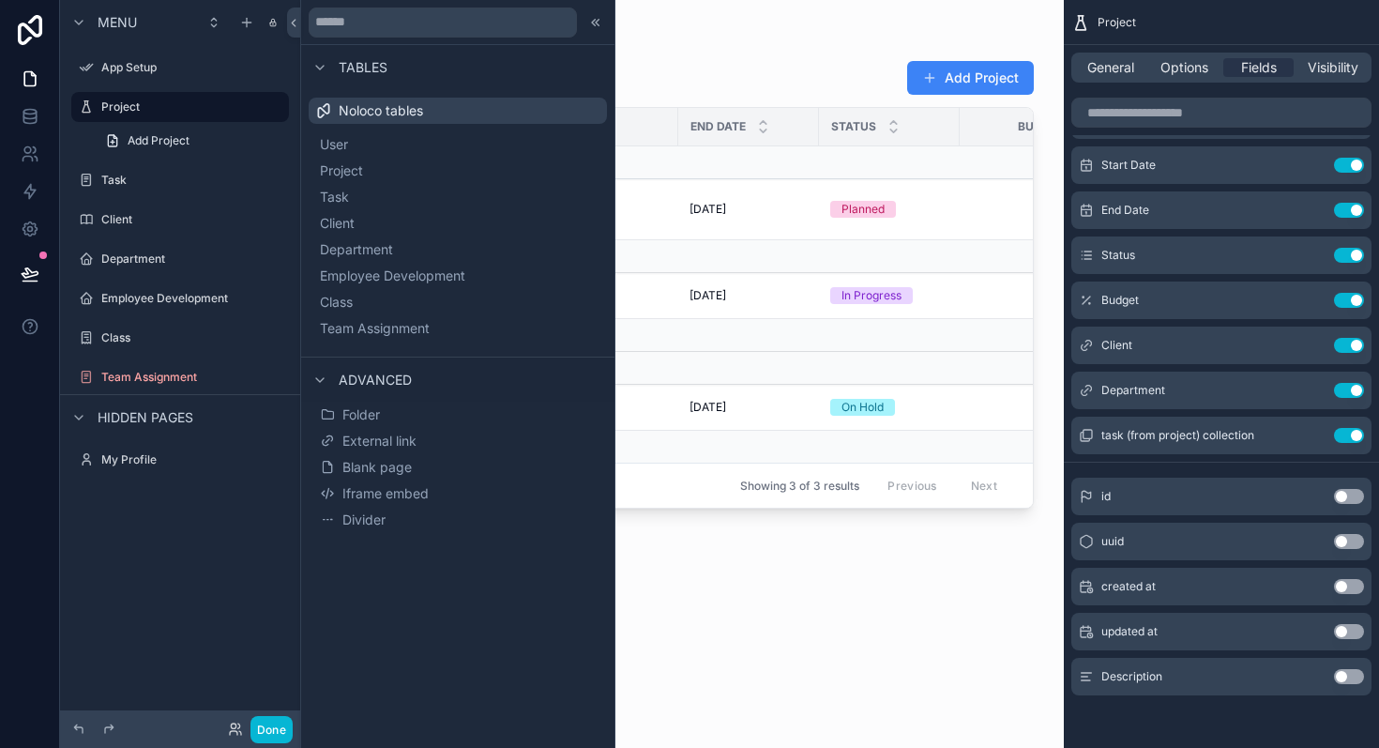
click at [1355, 677] on button "Use setting" at bounding box center [1349, 676] width 30 height 15
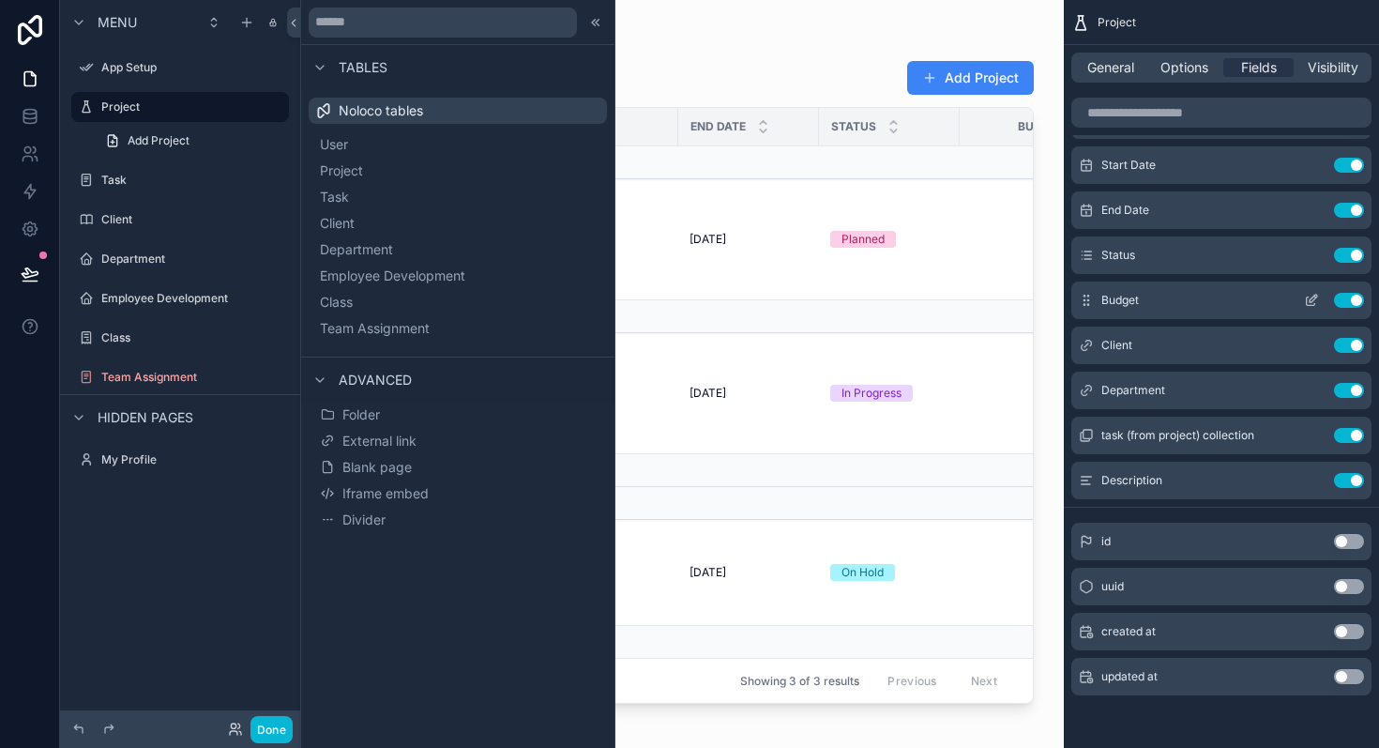
scroll to position [0, 0]
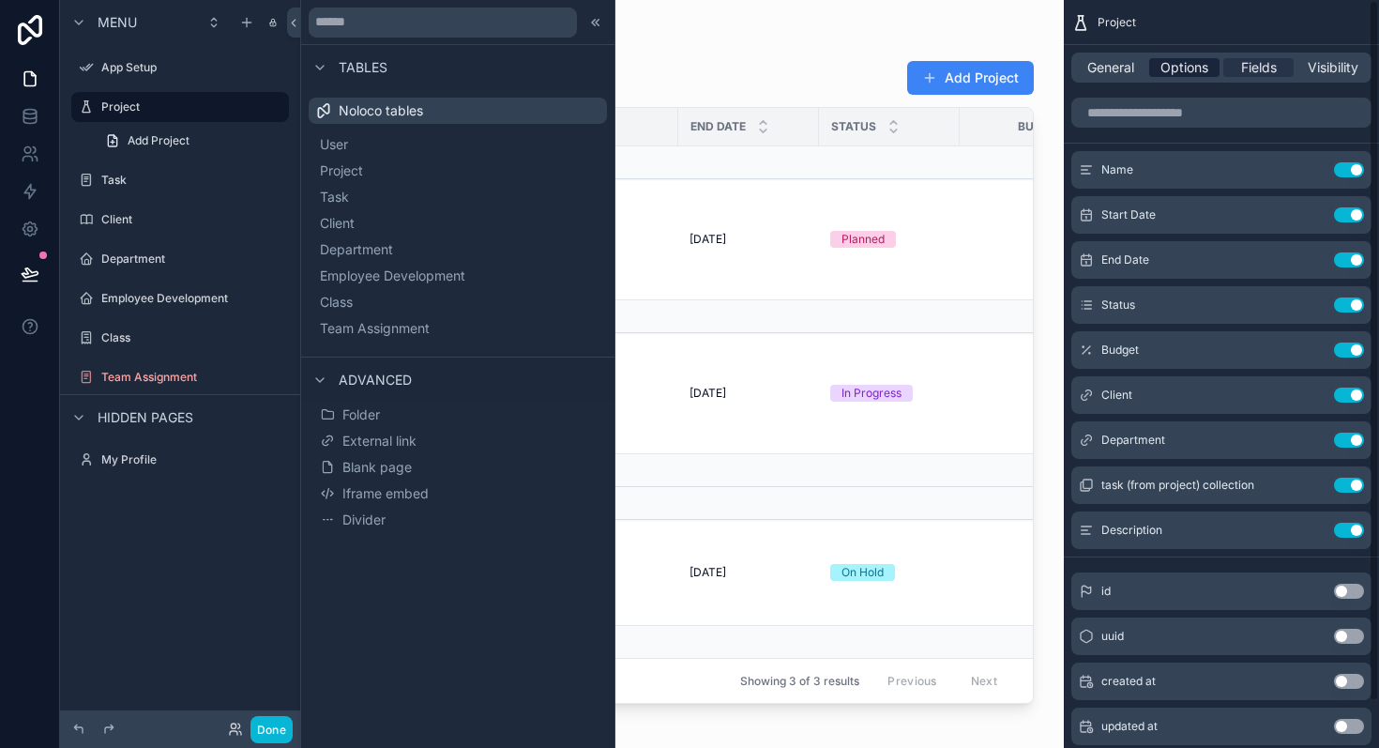
click at [1165, 67] on span "Options" at bounding box center [1185, 67] width 48 height 19
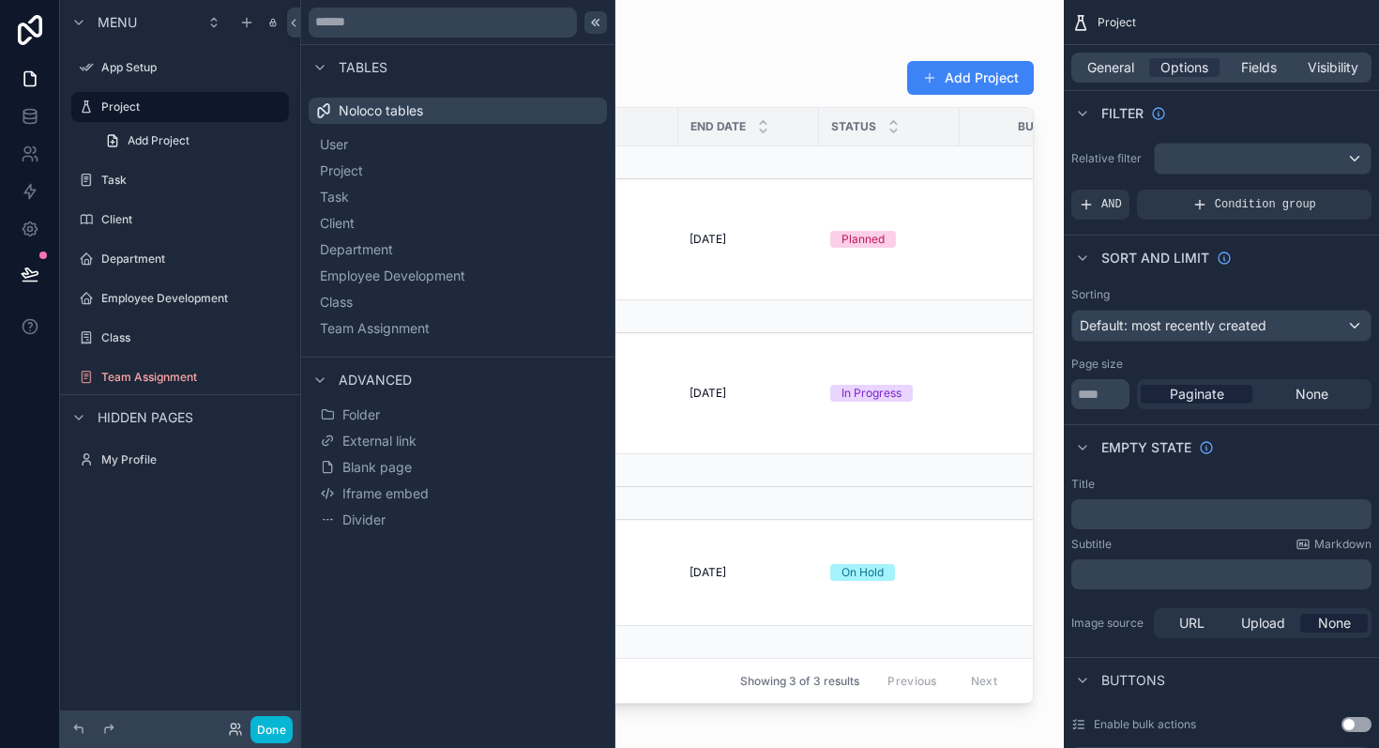
click at [600, 25] on icon at bounding box center [595, 22] width 15 height 15
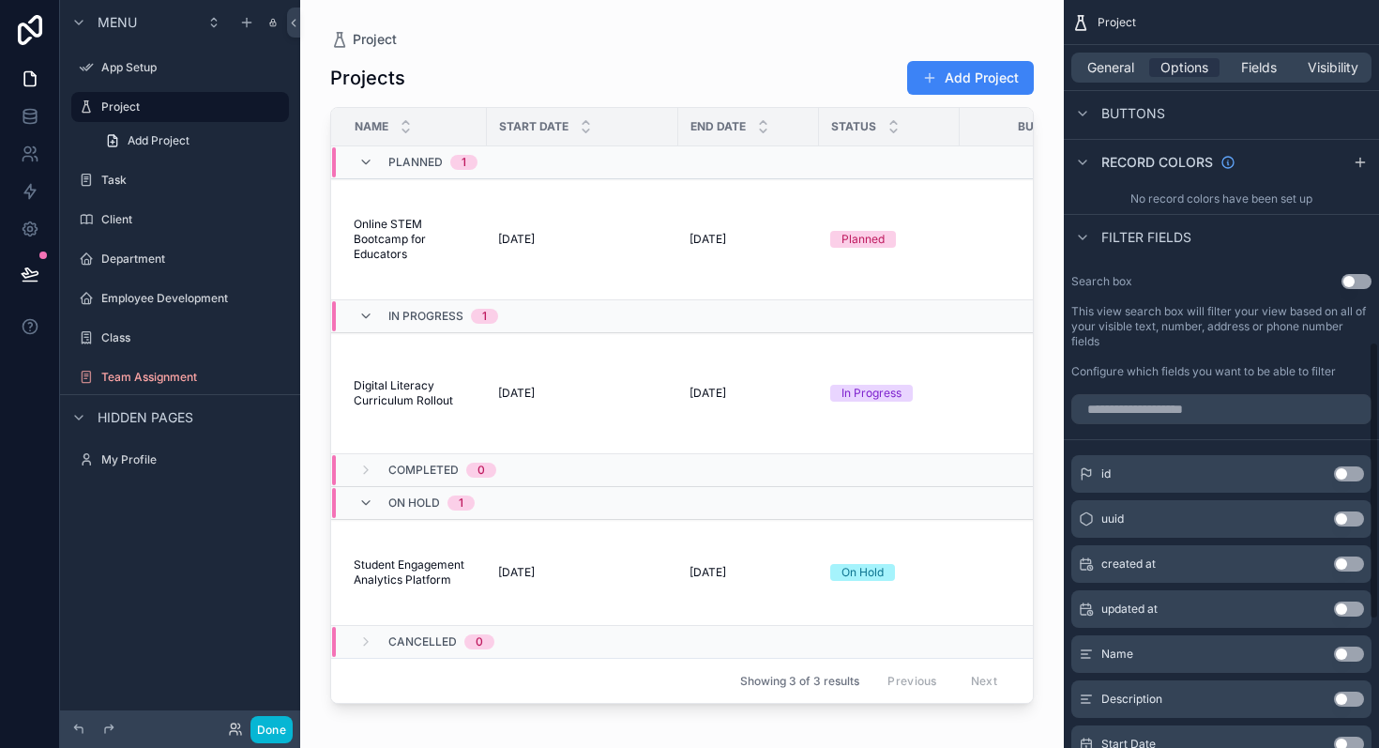
scroll to position [919, 0]
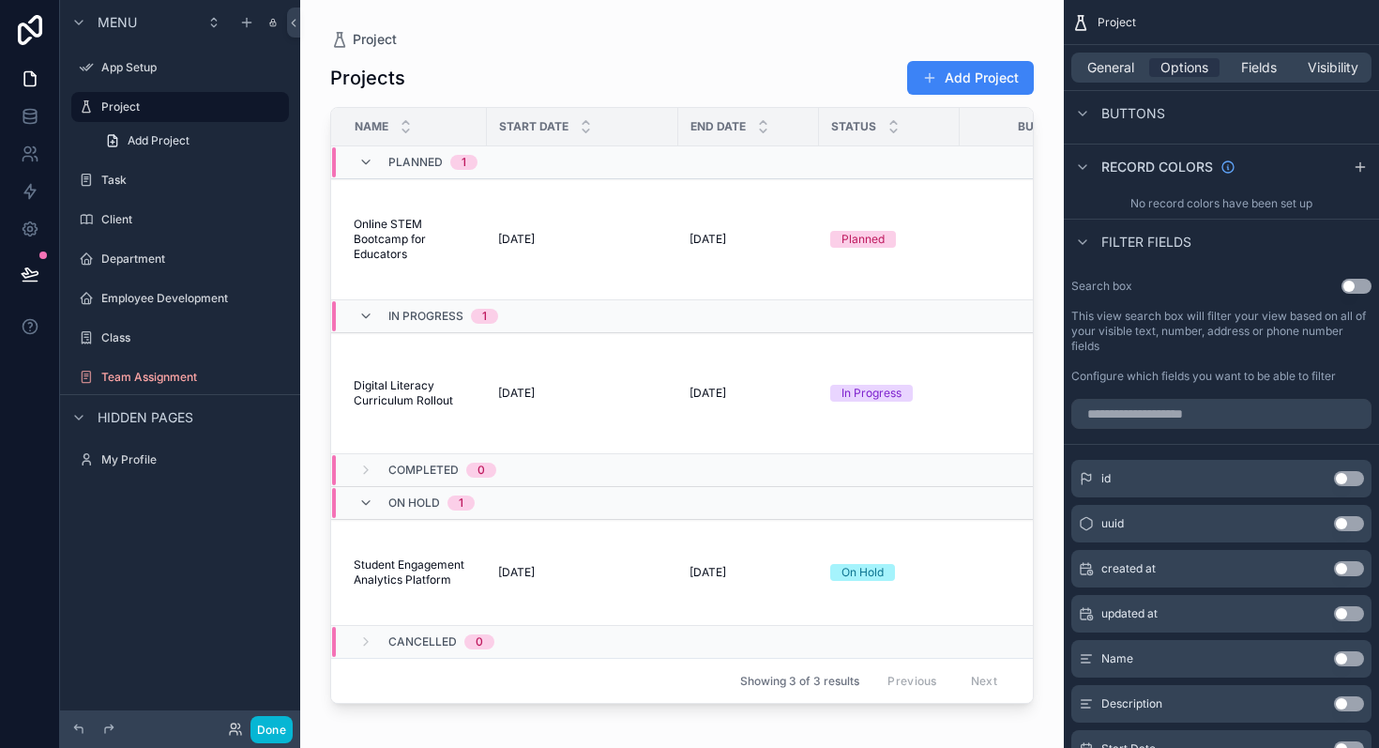
click at [1360, 290] on button "Use setting" at bounding box center [1357, 286] width 30 height 15
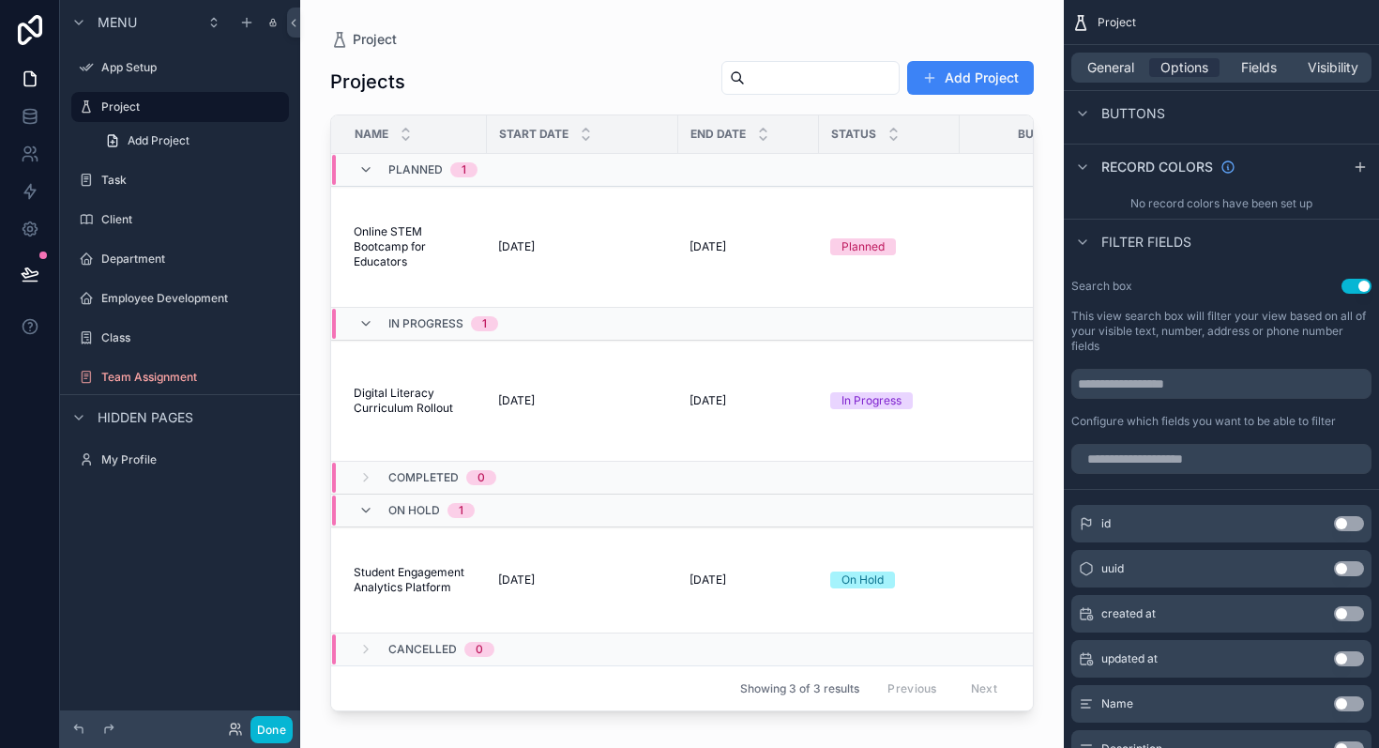
click at [1355, 286] on button "Use setting" at bounding box center [1357, 286] width 30 height 15
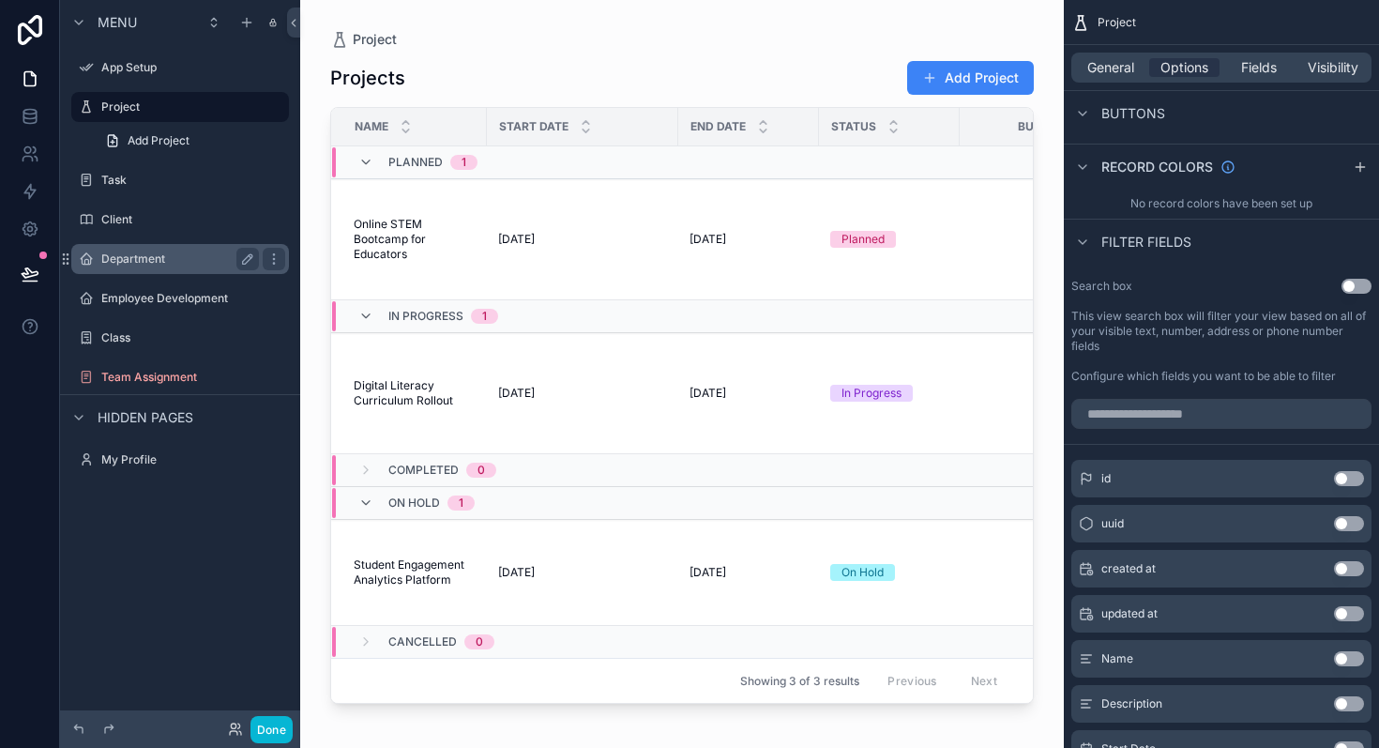
click at [140, 258] on label "Department" at bounding box center [176, 258] width 150 height 15
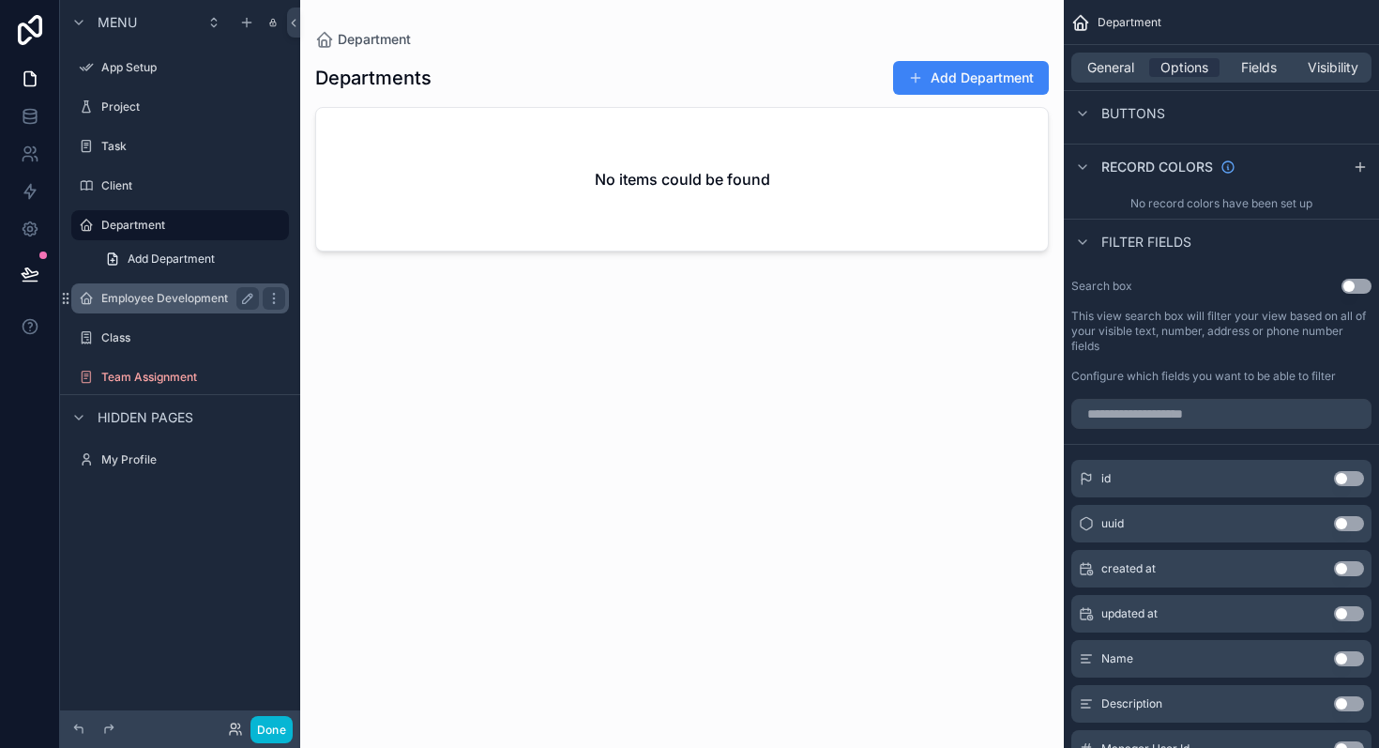
click at [144, 297] on label "Employee Development" at bounding box center [176, 298] width 150 height 15
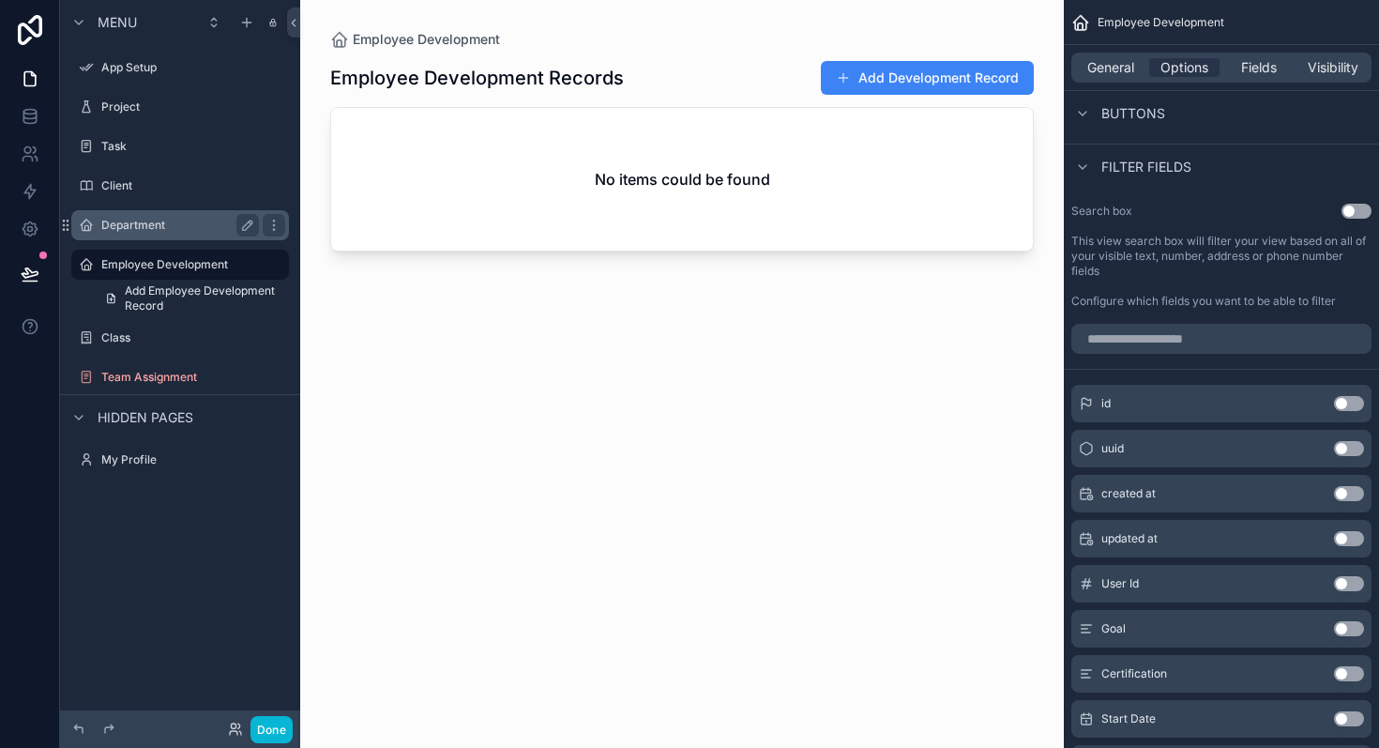
click at [150, 230] on label "Department" at bounding box center [176, 225] width 150 height 15
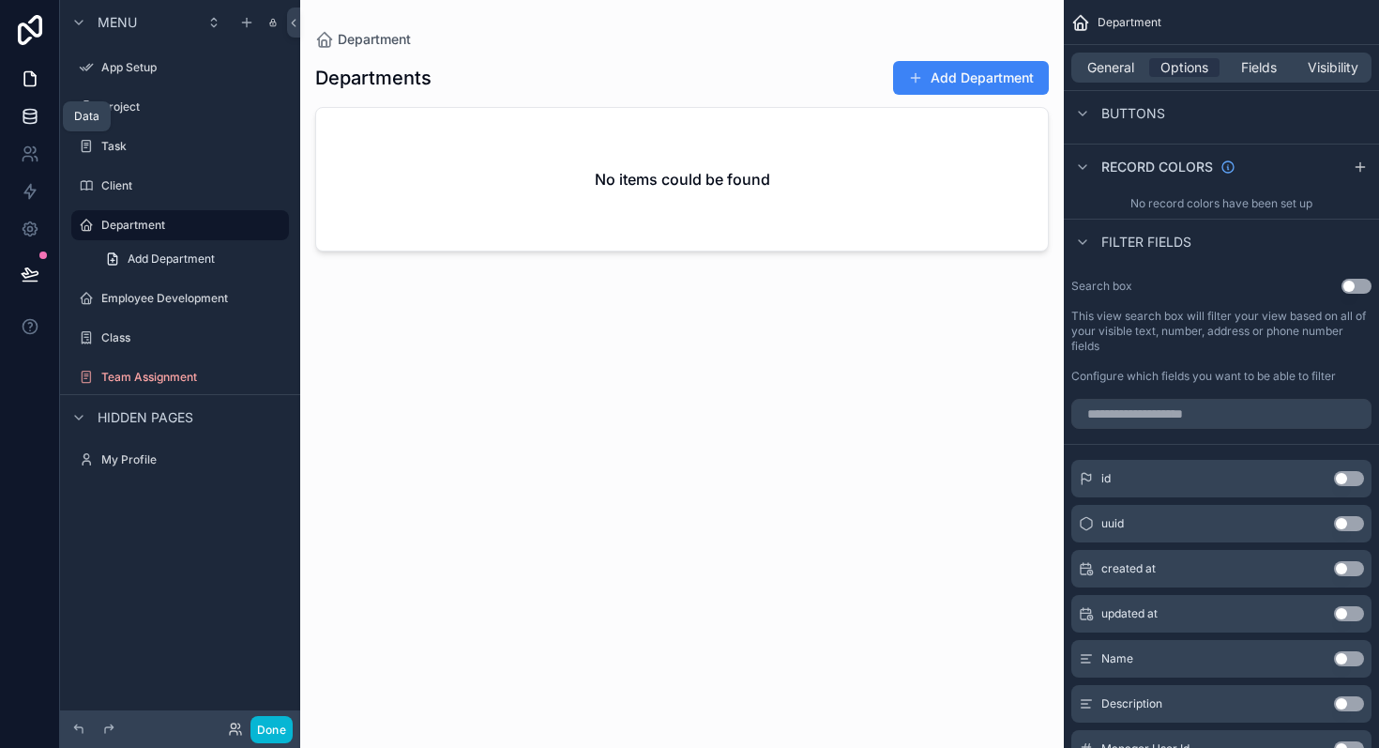
click at [22, 113] on icon at bounding box center [30, 116] width 19 height 19
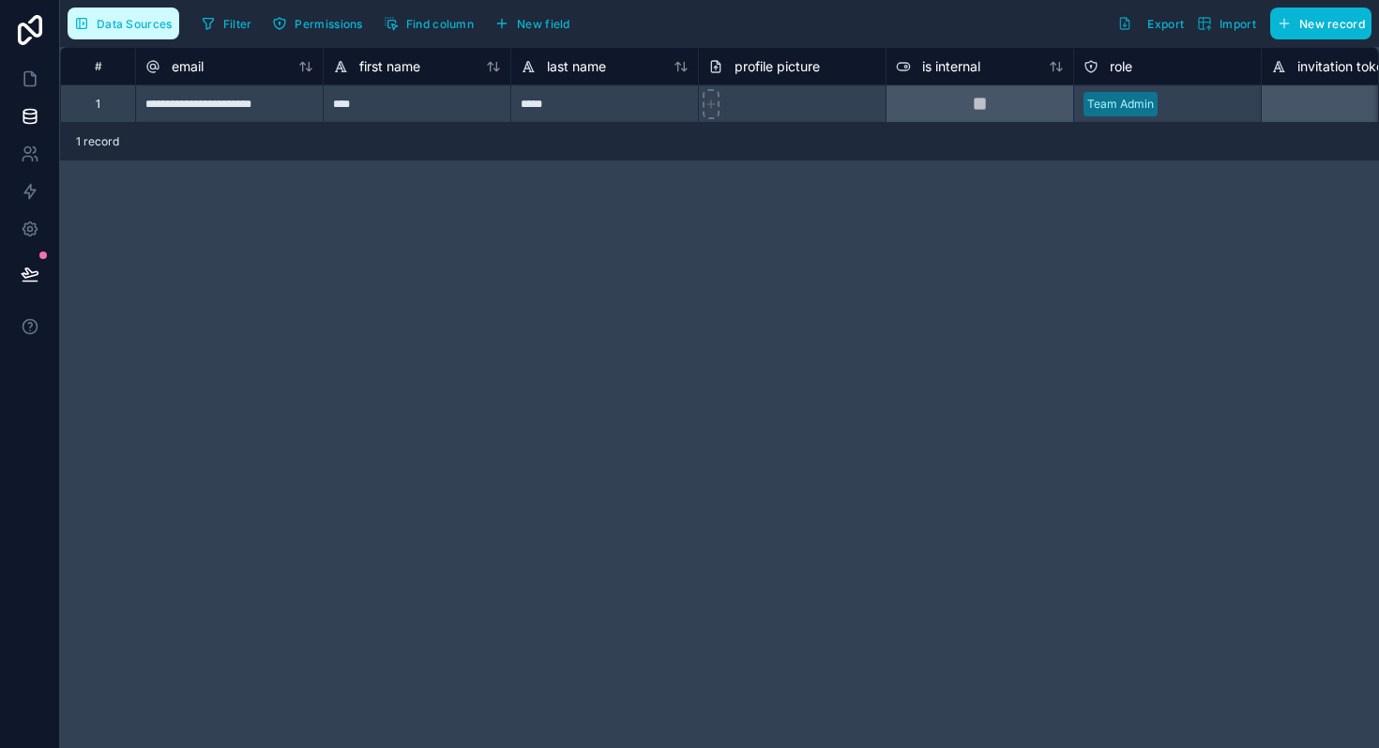
click at [129, 21] on span "Data Sources" at bounding box center [135, 24] width 76 height 14
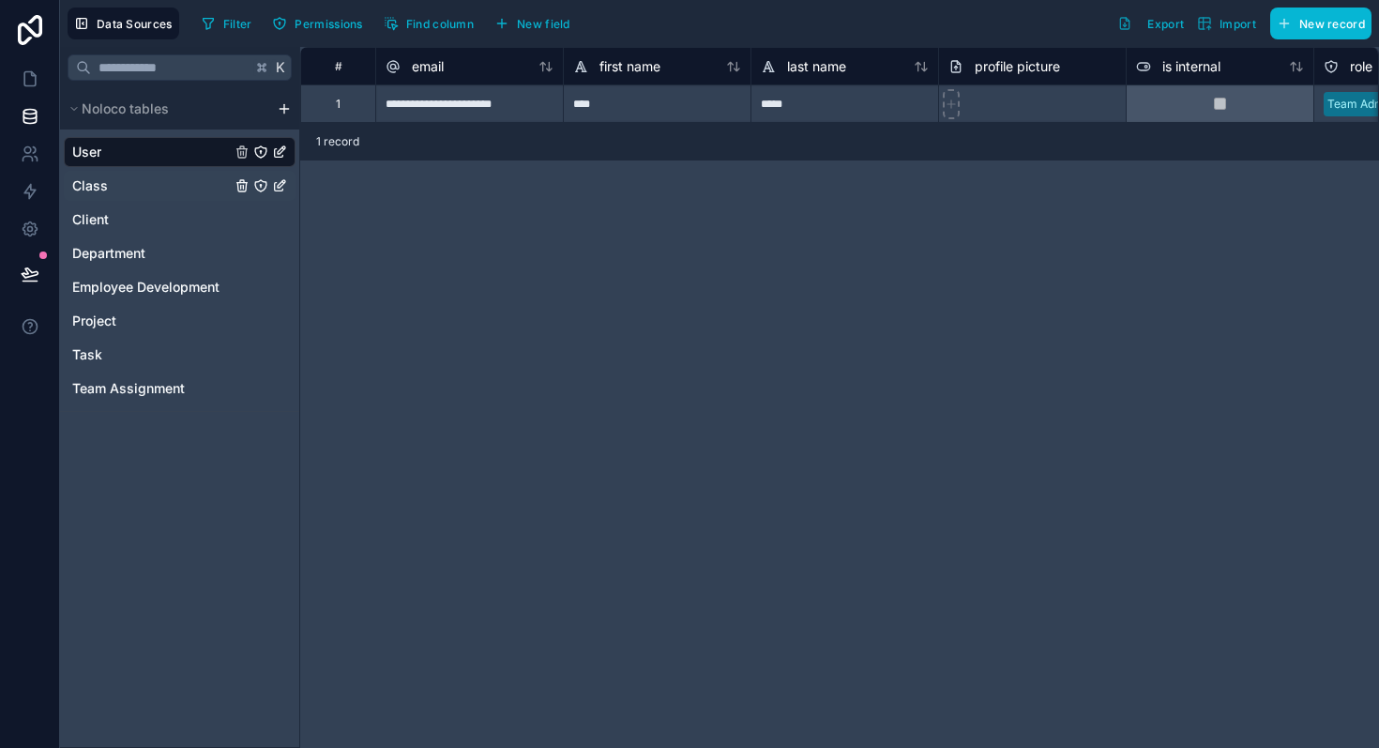
click at [126, 177] on link "Class" at bounding box center [151, 185] width 159 height 19
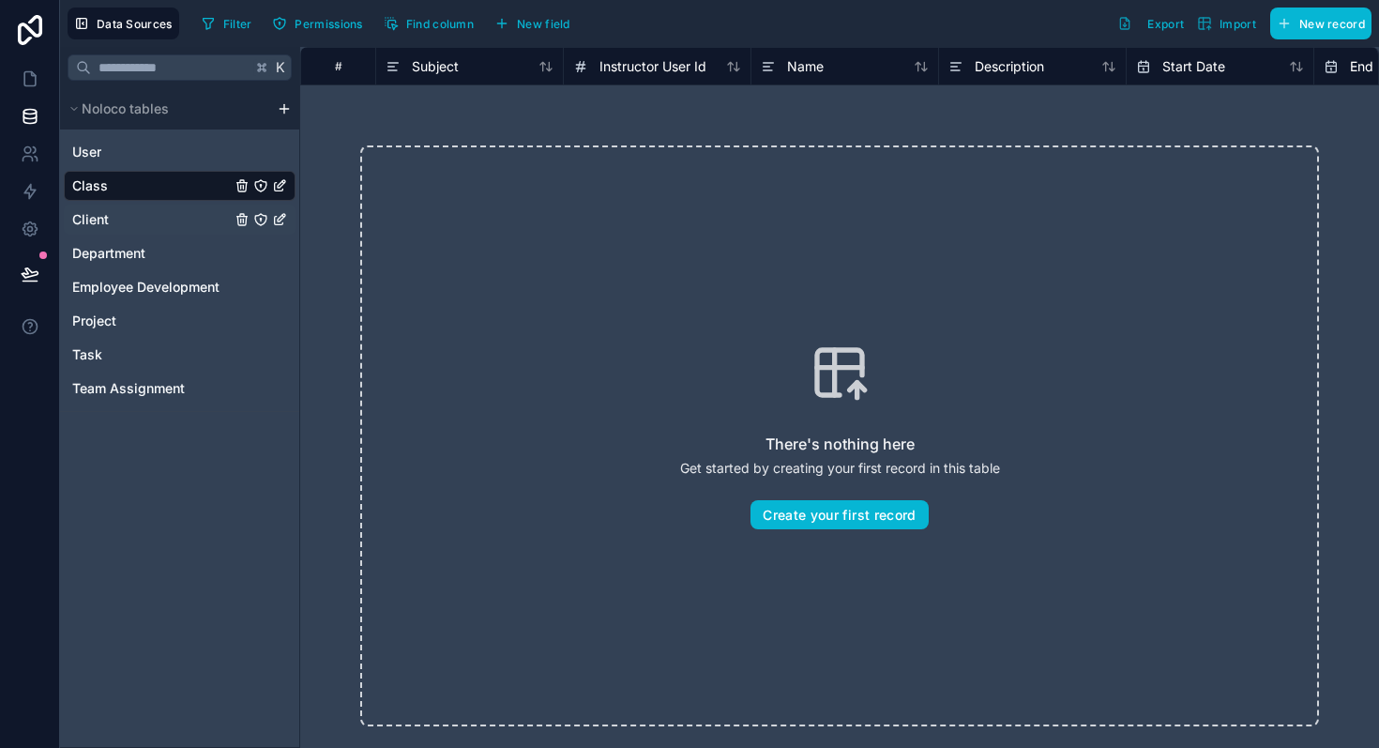
click at [79, 223] on span "Client" at bounding box center [90, 219] width 37 height 19
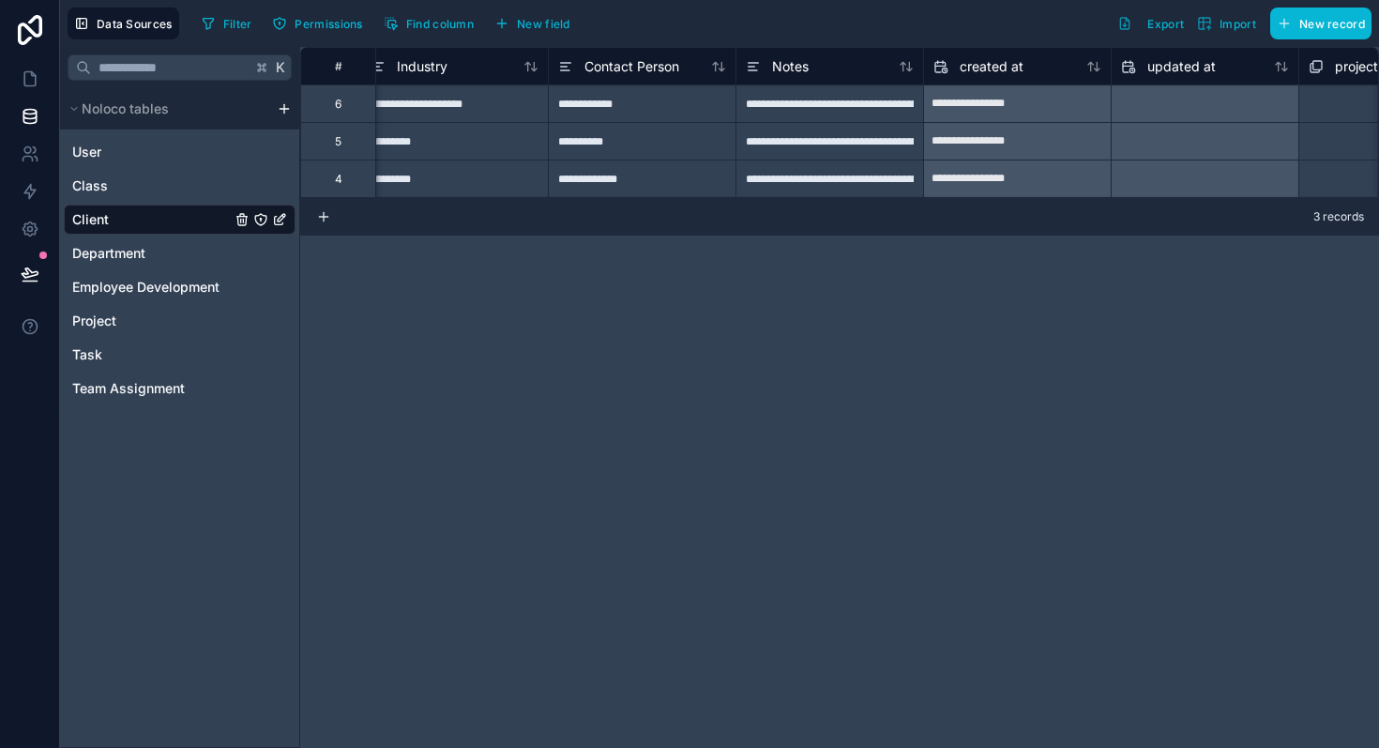
scroll to position [0, 957]
click at [132, 147] on link "User" at bounding box center [151, 152] width 159 height 19
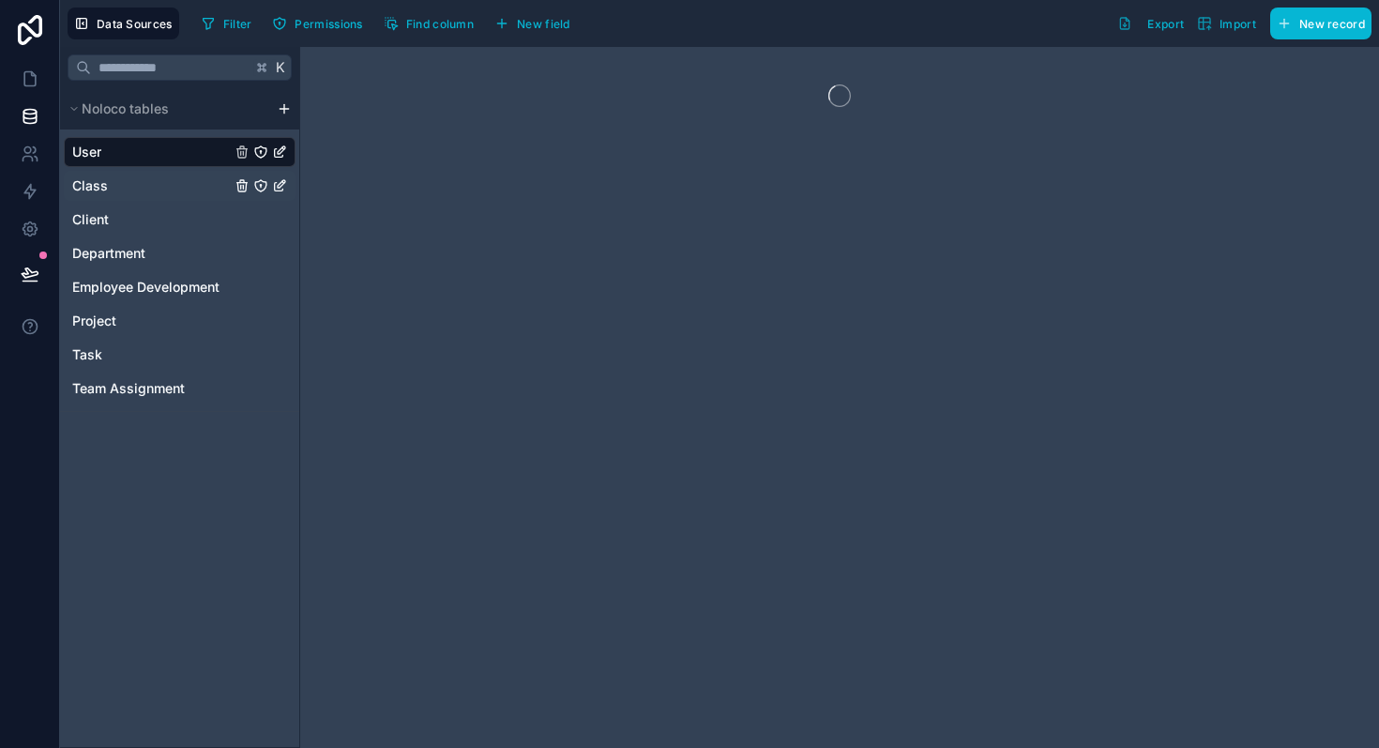
click at [120, 181] on link "Class" at bounding box center [151, 185] width 159 height 19
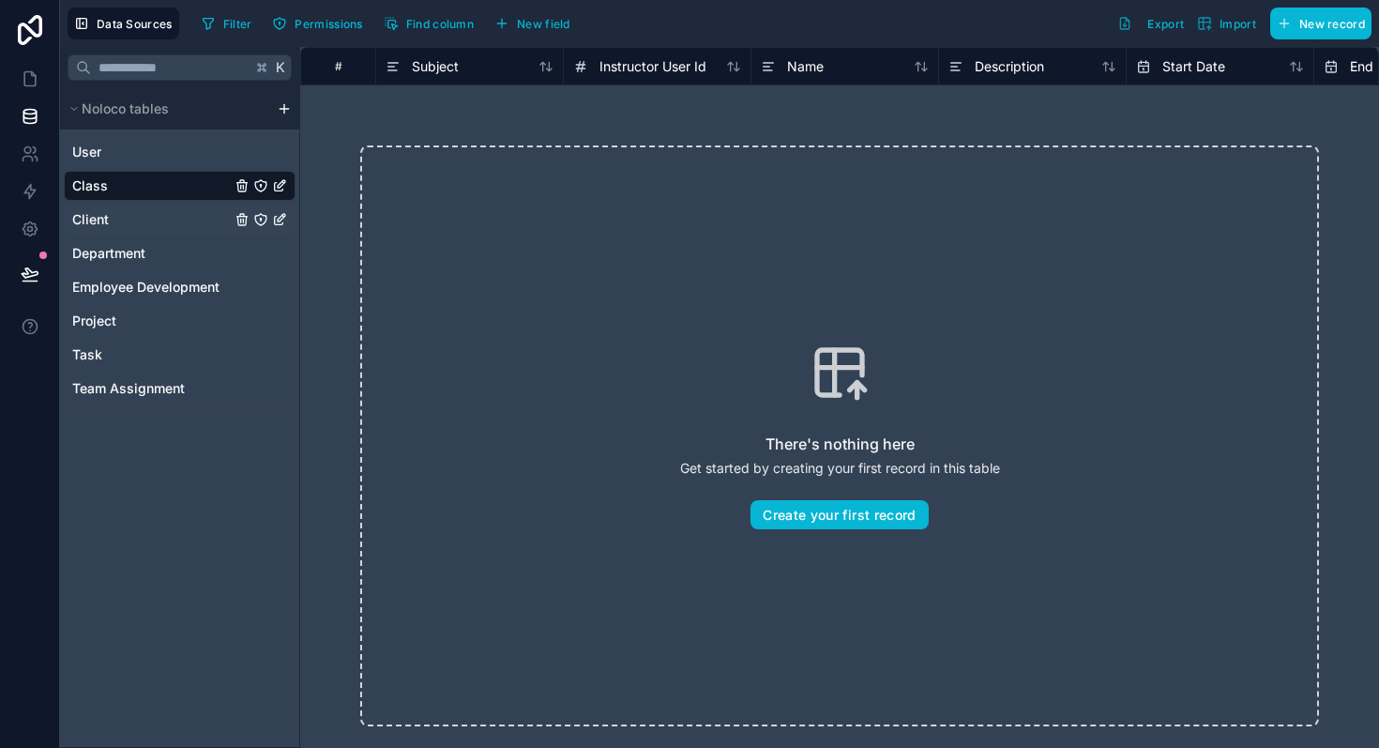
click at [124, 229] on div "Client" at bounding box center [180, 220] width 232 height 30
click at [125, 295] on span "Employee Development" at bounding box center [145, 287] width 147 height 19
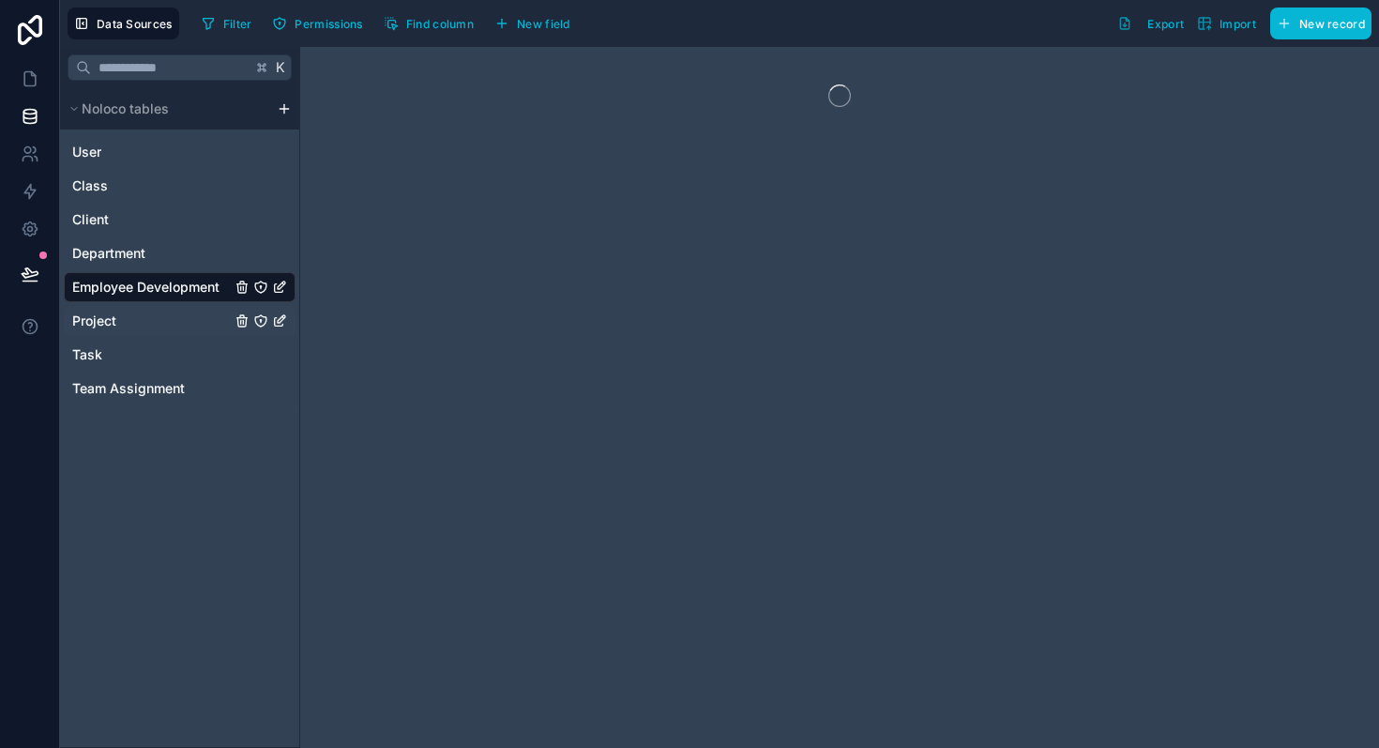
click at [125, 327] on link "Project" at bounding box center [151, 321] width 159 height 19
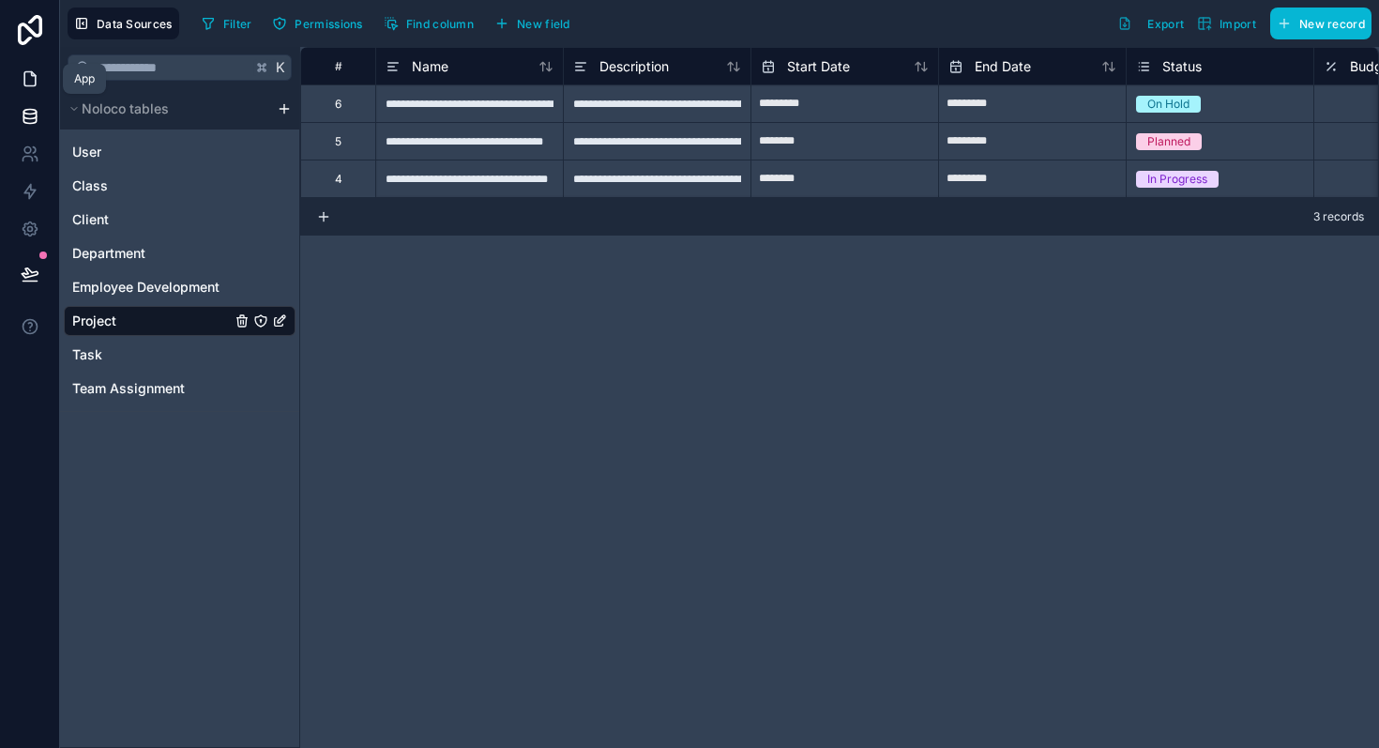
click at [23, 72] on icon at bounding box center [30, 78] width 19 height 19
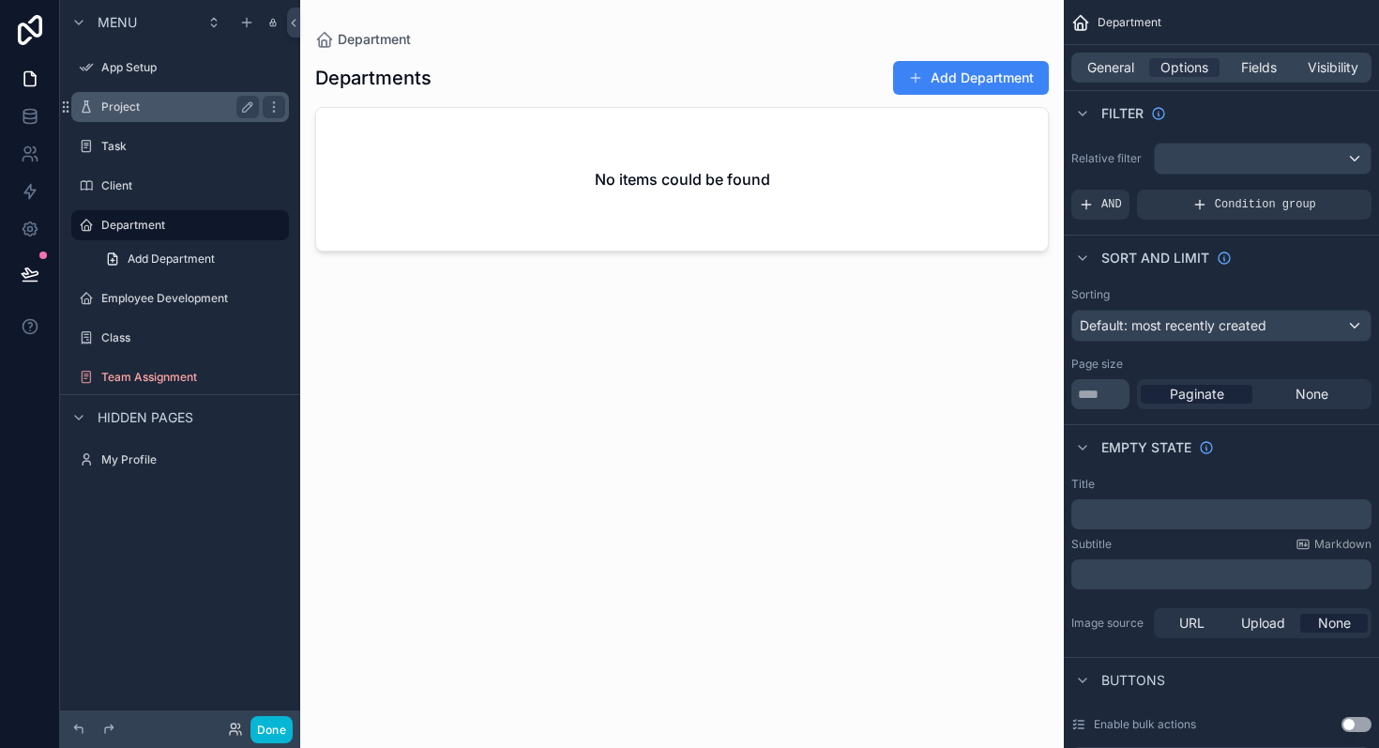
click at [166, 101] on label "Project" at bounding box center [176, 106] width 150 height 15
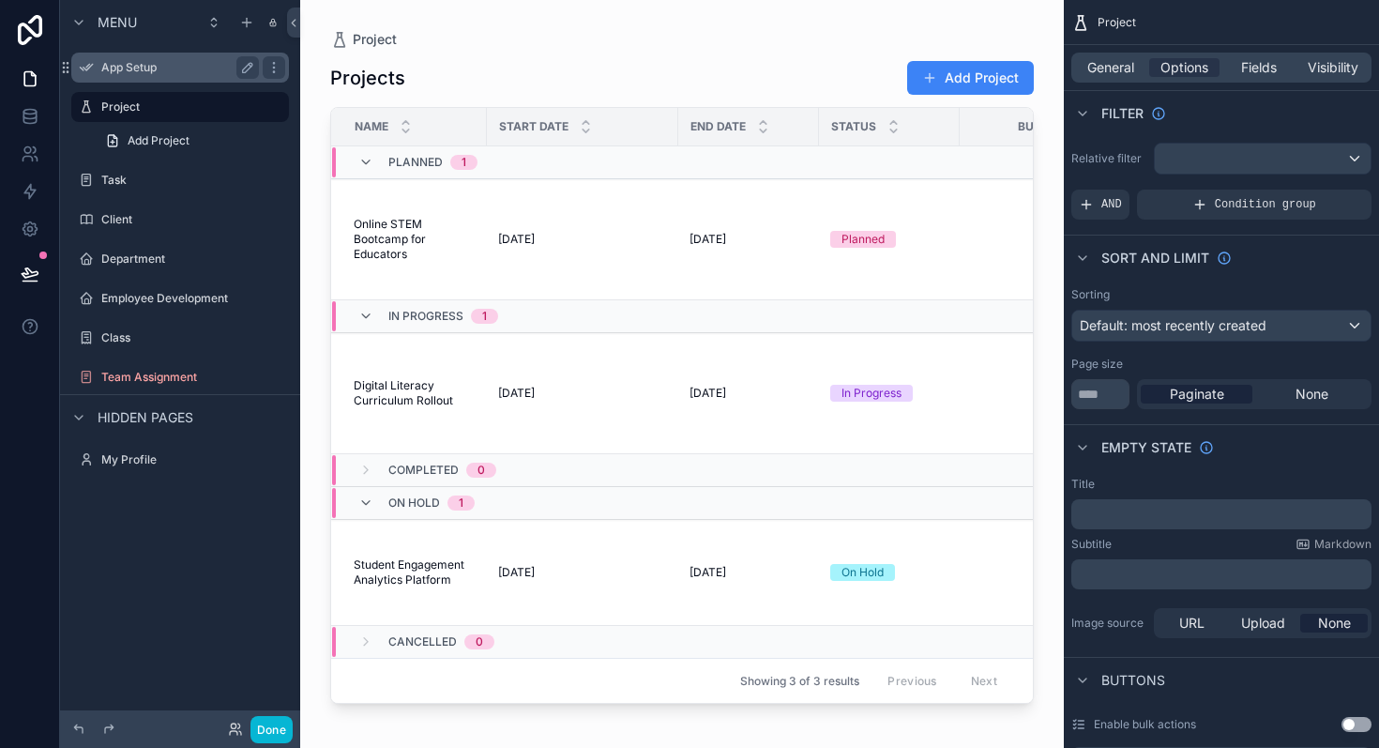
click at [166, 68] on label "App Setup" at bounding box center [176, 67] width 150 height 15
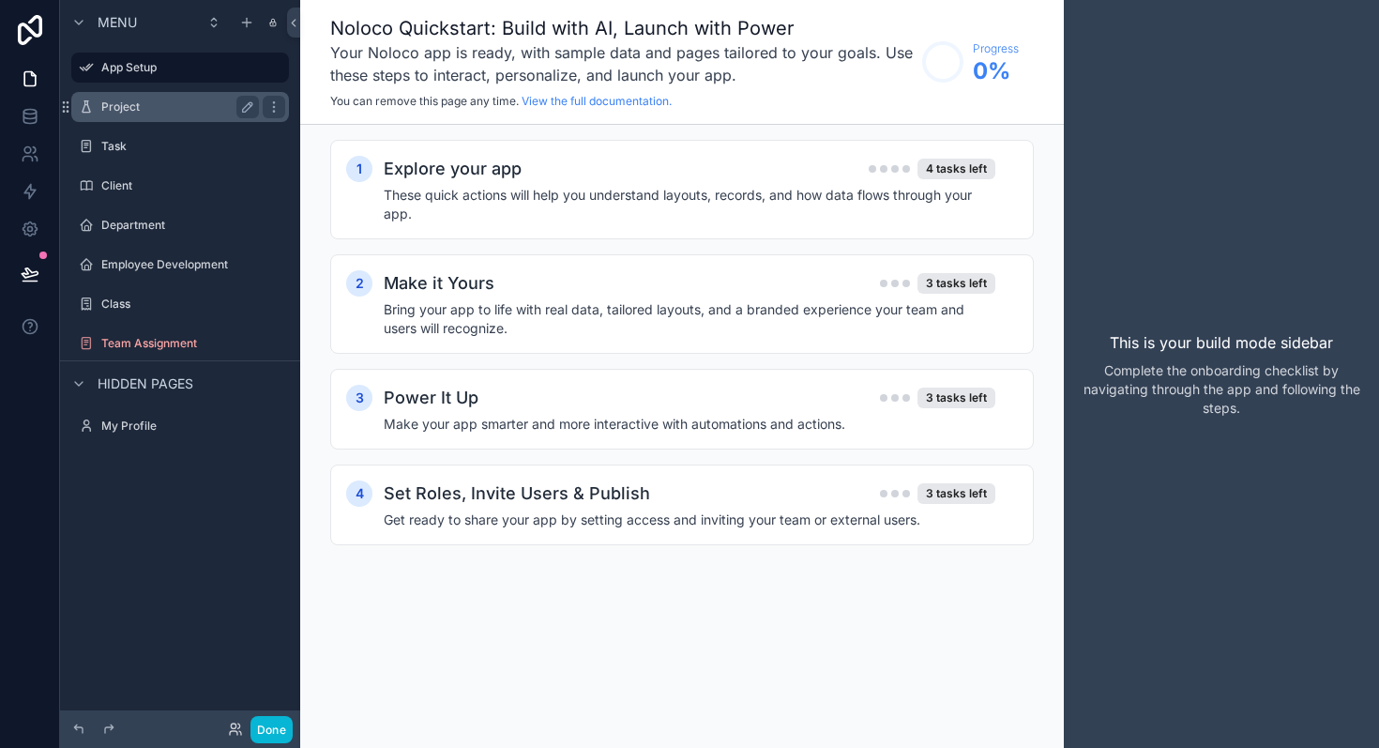
click at [167, 99] on label "Project" at bounding box center [176, 106] width 150 height 15
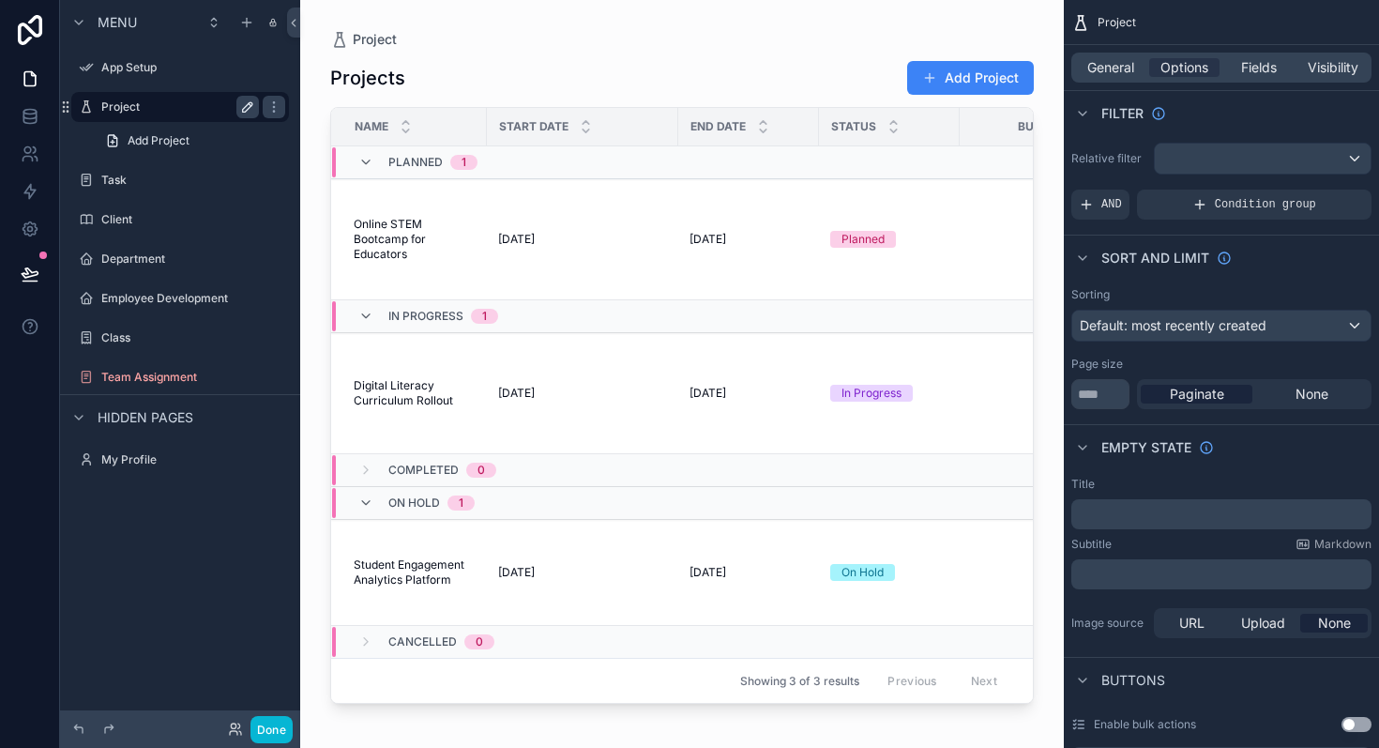
click at [248, 107] on icon "scrollable content" at bounding box center [247, 106] width 15 height 15
click at [276, 108] on icon "scrollable content" at bounding box center [273, 106] width 15 height 15
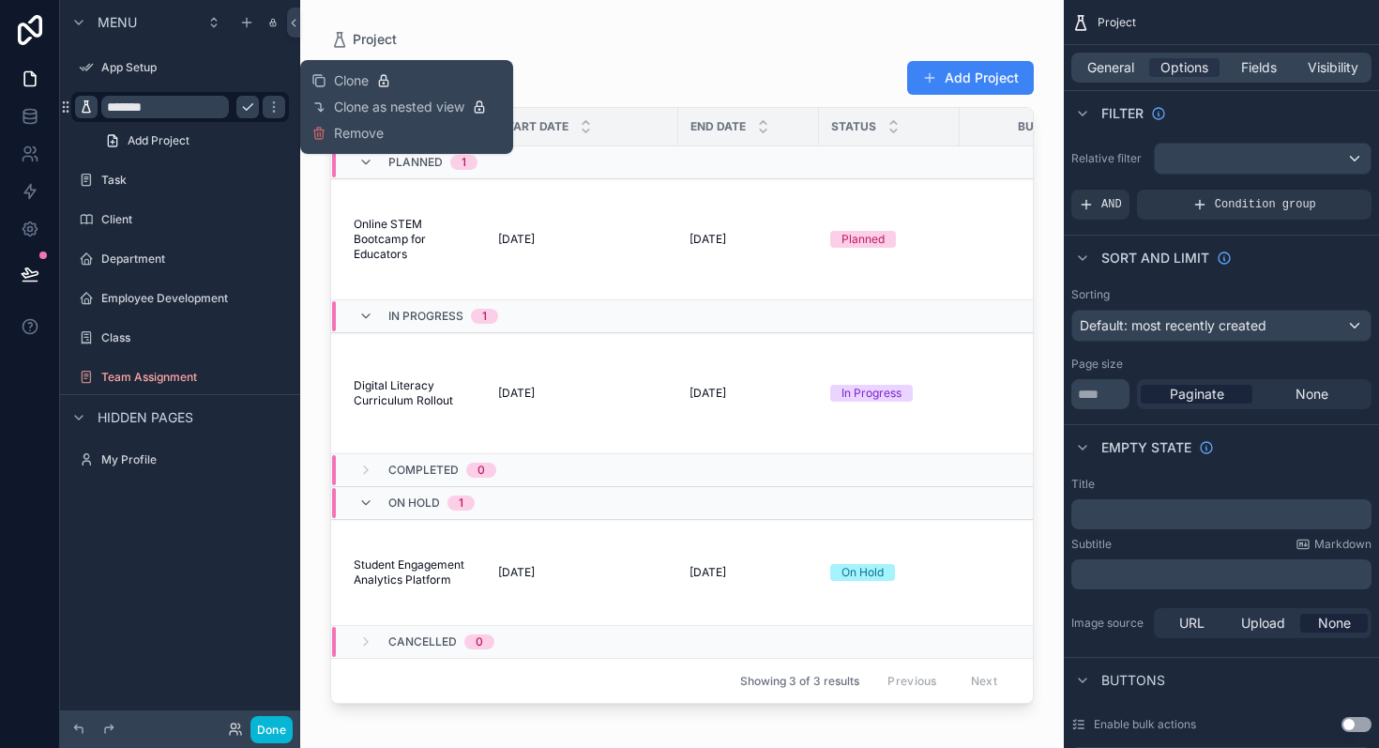
click at [87, 111] on icon "scrollable content" at bounding box center [86, 106] width 15 height 15
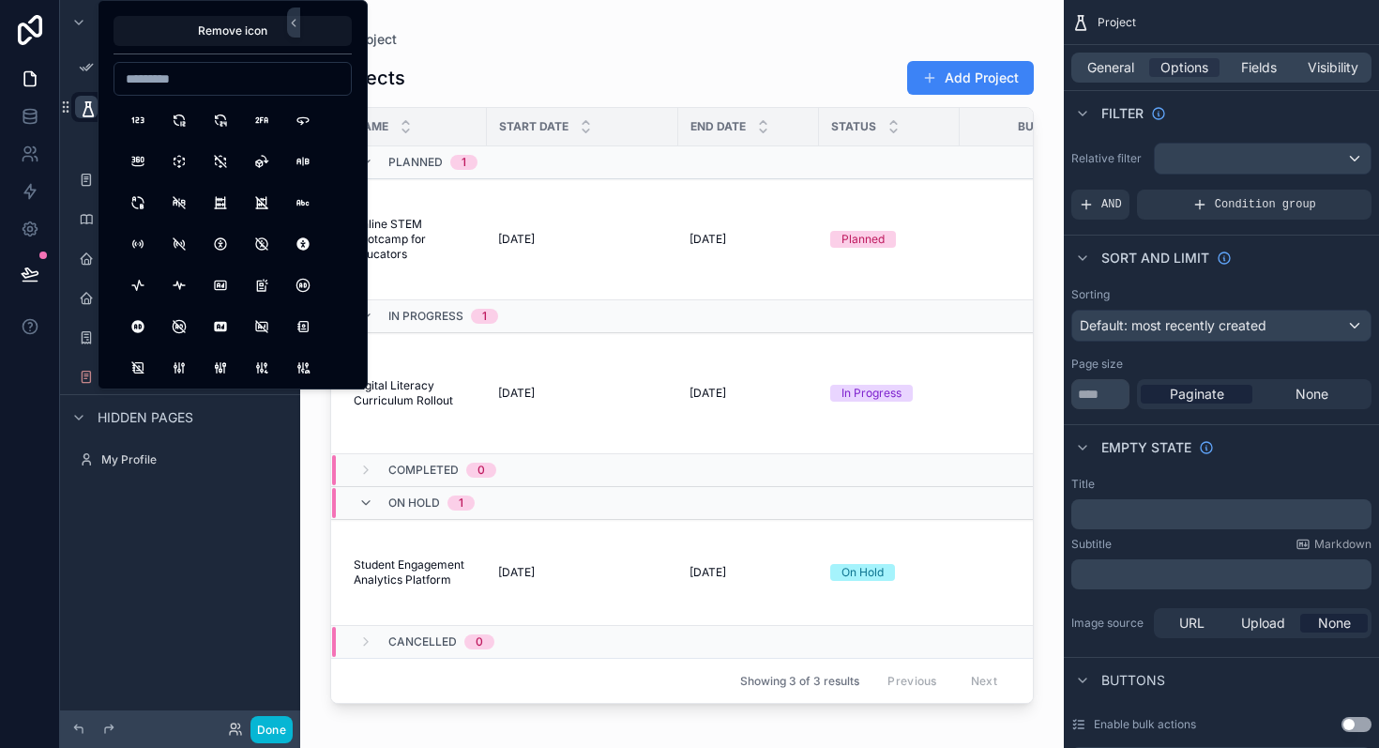
click at [87, 111] on icon "scrollable content" at bounding box center [88, 108] width 19 height 19
click at [142, 567] on div "Menu App Setup ******* Add Project Task Client Department Employee Development …" at bounding box center [180, 362] width 240 height 725
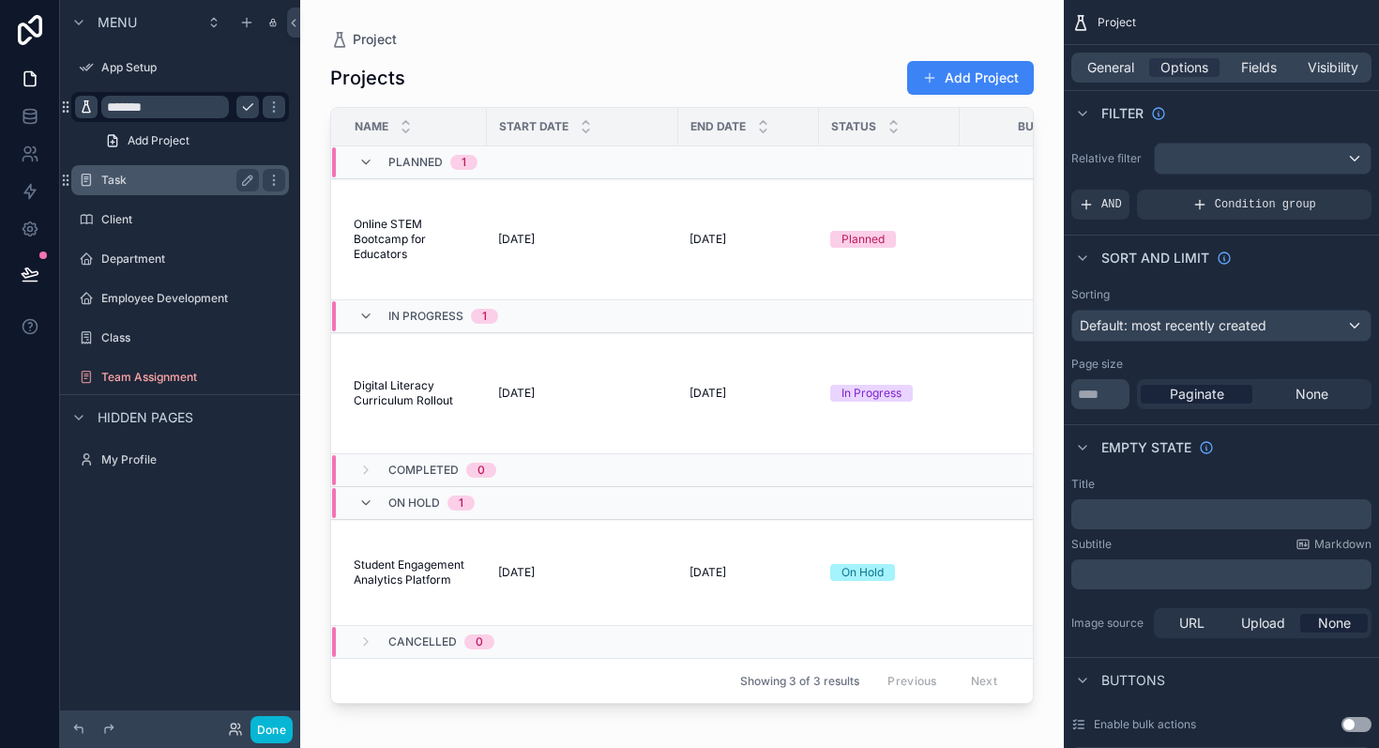
click at [114, 165] on div "Task" at bounding box center [180, 180] width 210 height 30
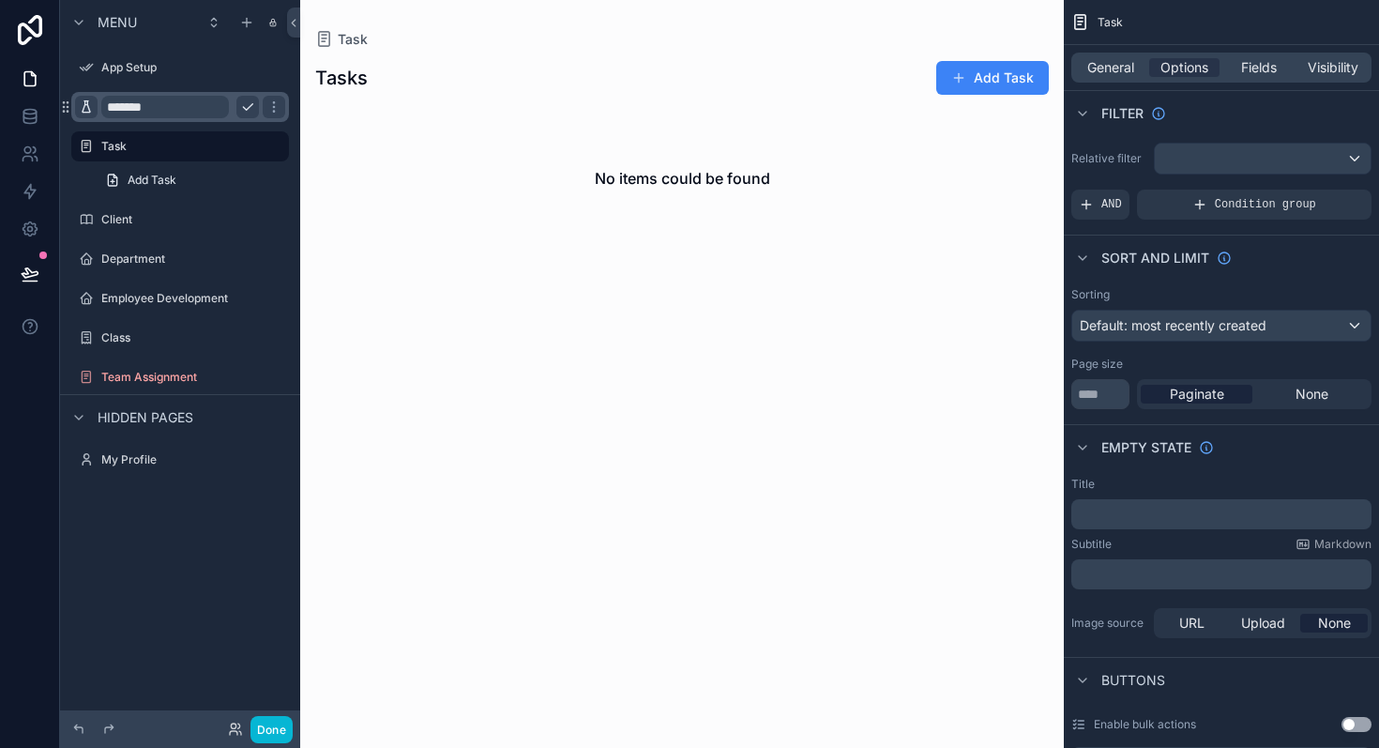
click at [123, 99] on input "*******" at bounding box center [165, 107] width 128 height 23
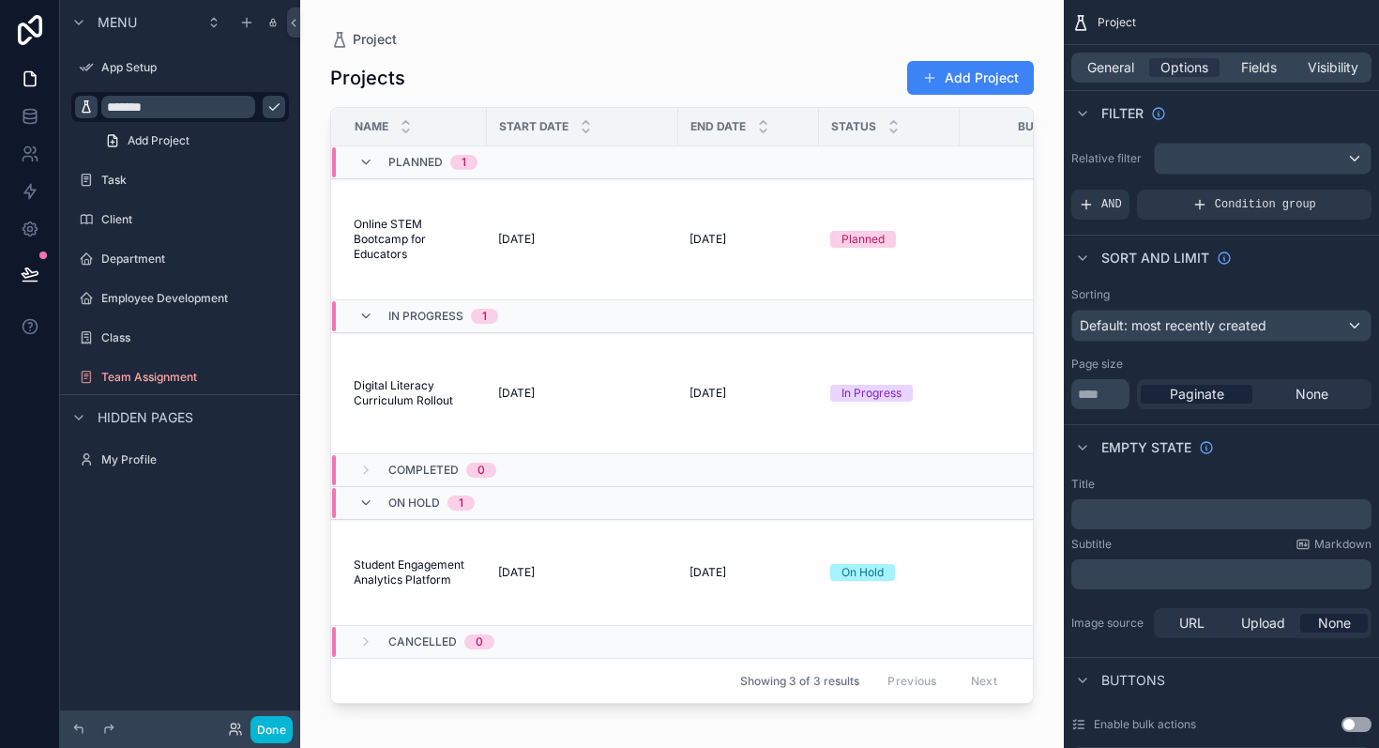
click at [88, 111] on icon "scrollable content" at bounding box center [86, 106] width 15 height 15
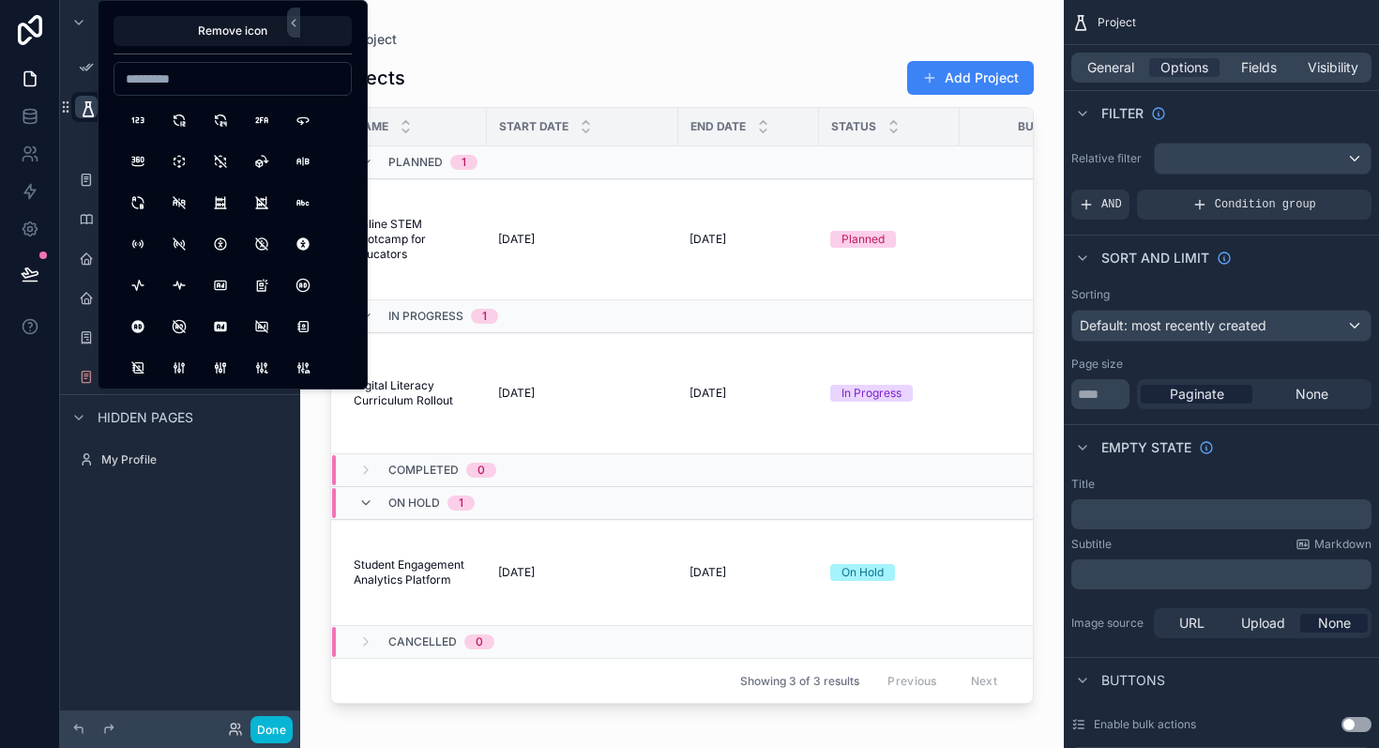
click at [88, 111] on icon "scrollable content" at bounding box center [88, 108] width 19 height 19
click at [1230, 106] on div "Filter" at bounding box center [1221, 112] width 315 height 45
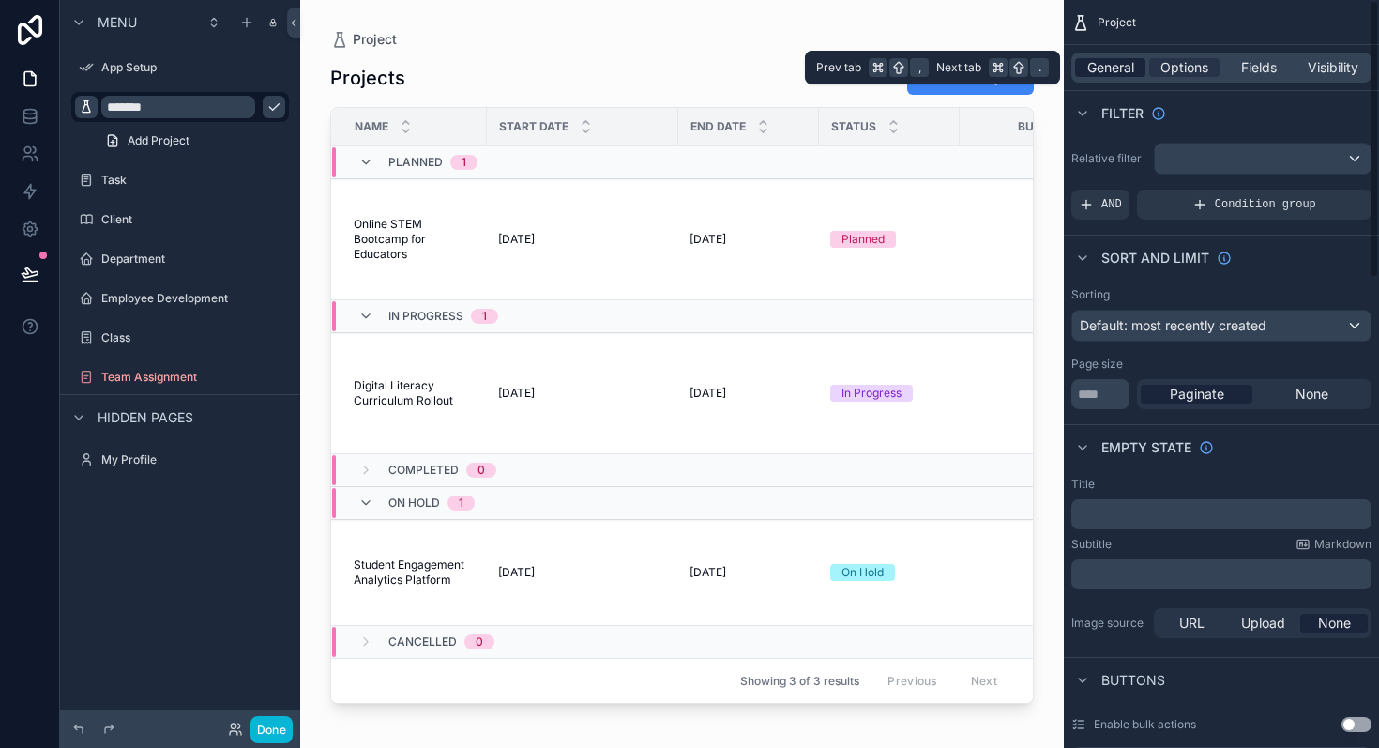
click at [1090, 75] on span "General" at bounding box center [1111, 67] width 47 height 19
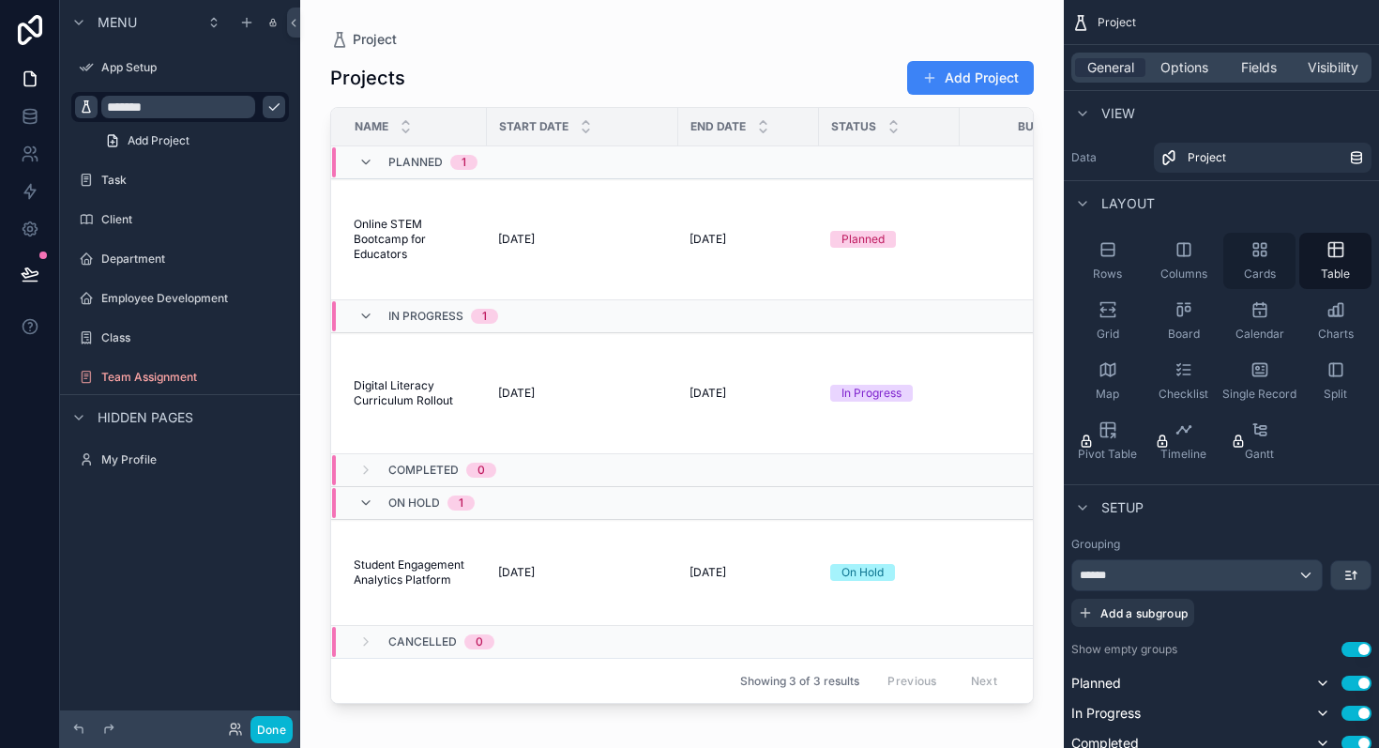
click at [1255, 256] on icon "scrollable content" at bounding box center [1260, 249] width 19 height 19
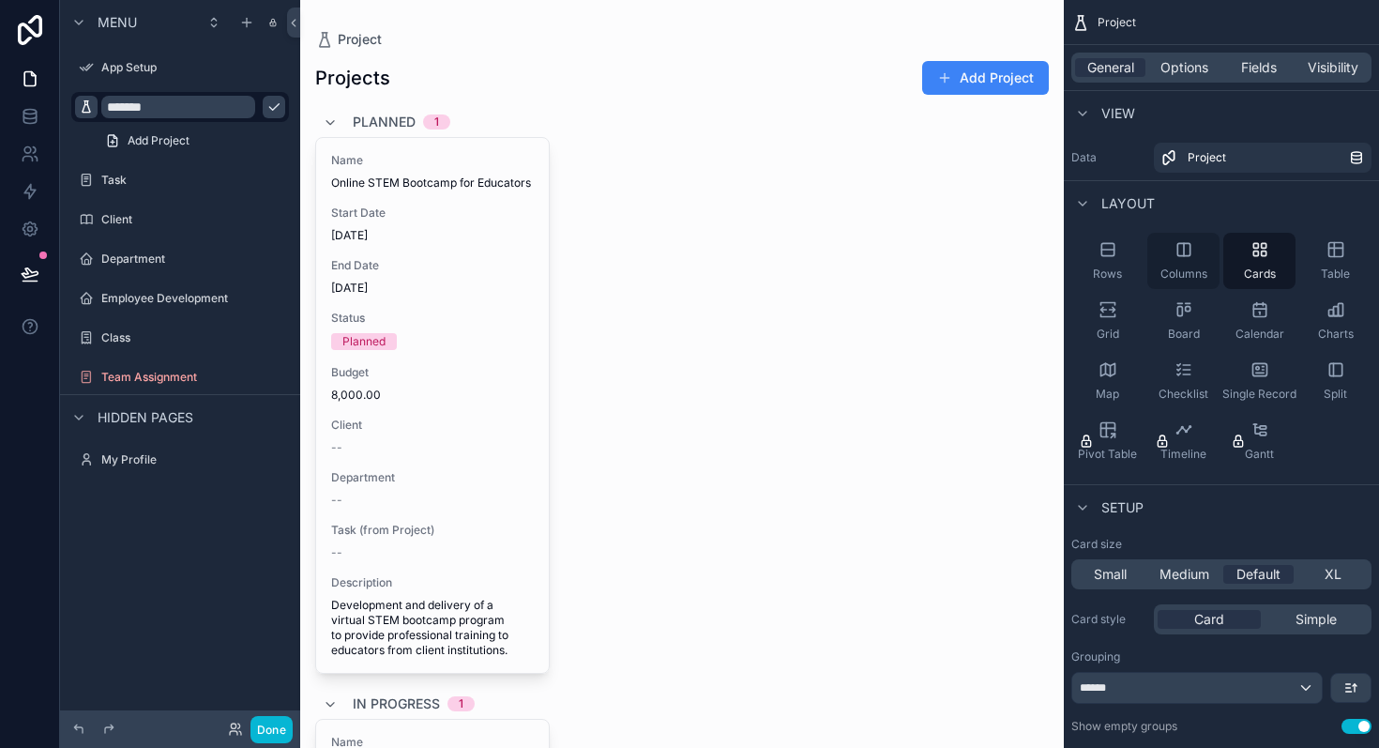
click at [1185, 258] on icon "scrollable content" at bounding box center [1184, 249] width 19 height 19
click at [1125, 270] on div "Rows" at bounding box center [1108, 261] width 72 height 56
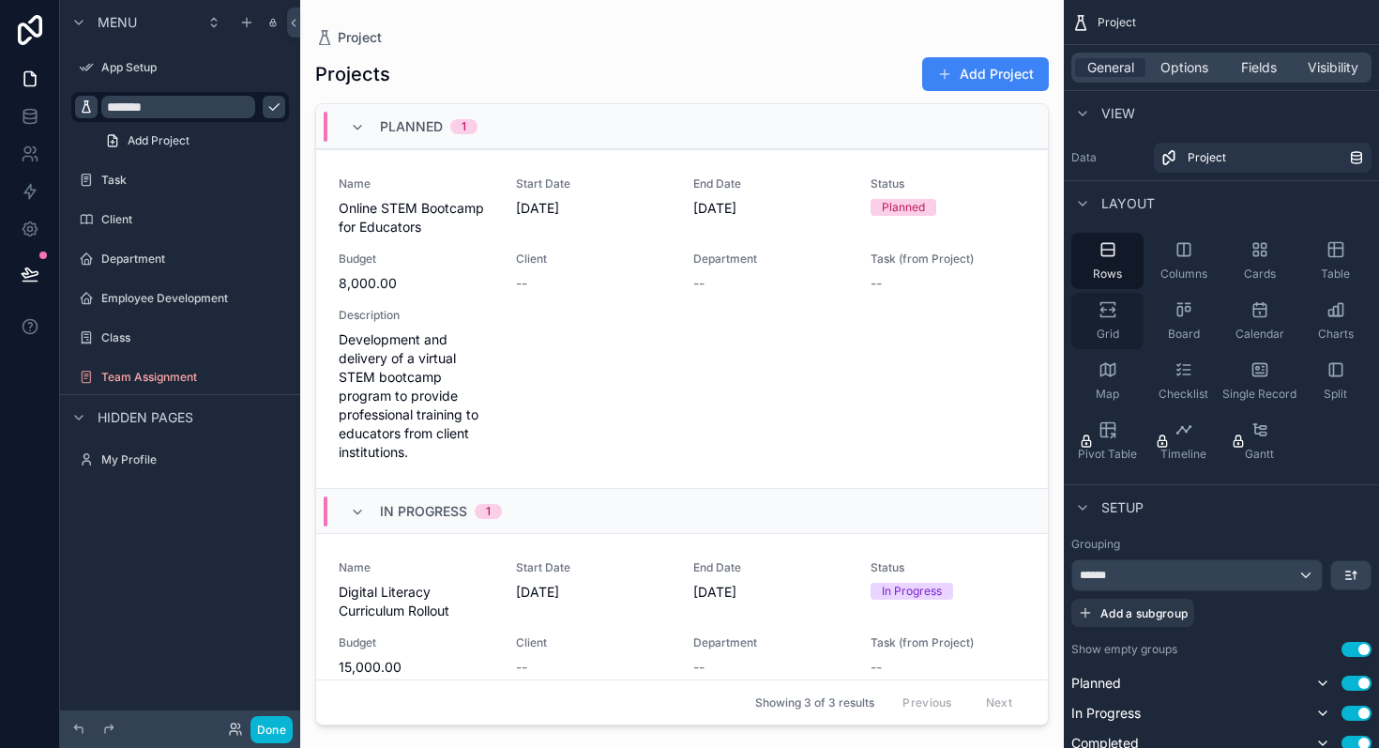
click at [1110, 333] on span "Grid" at bounding box center [1108, 334] width 23 height 15
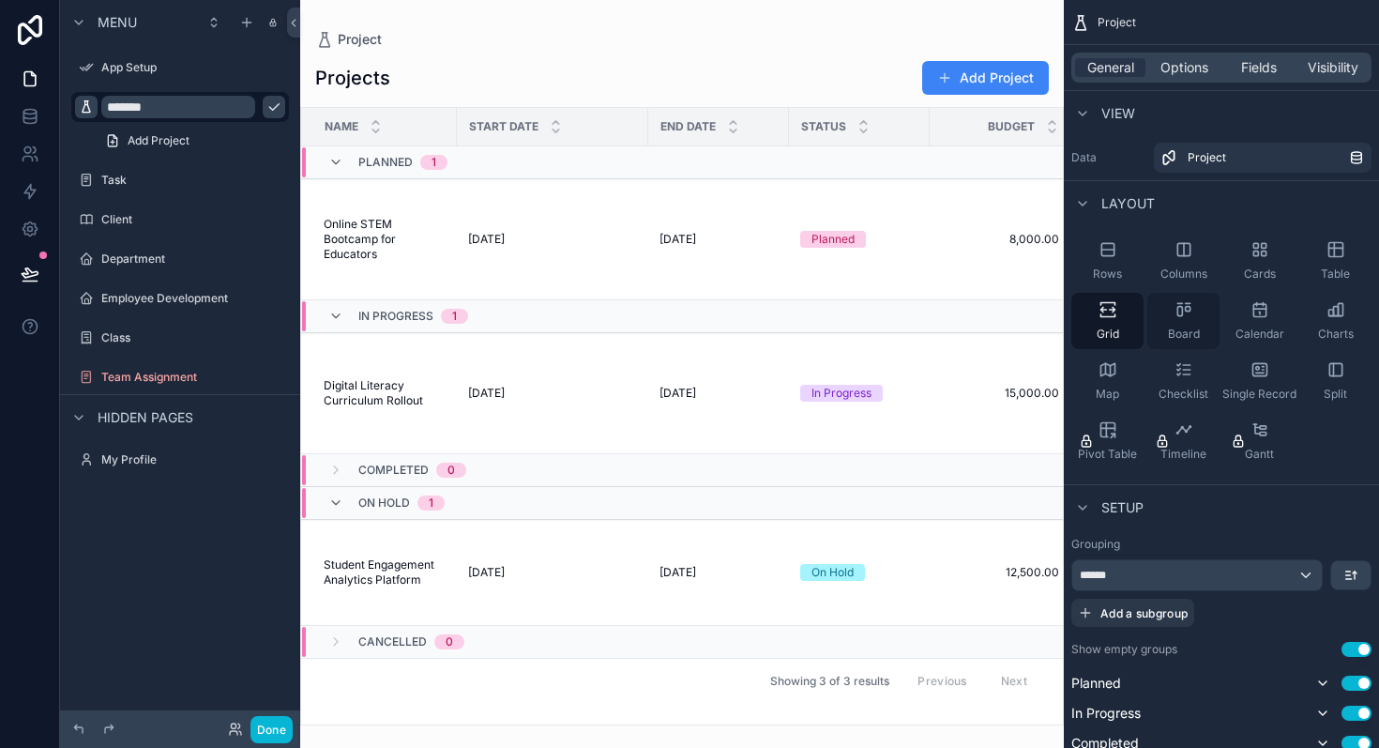
click at [1158, 313] on div "Board" at bounding box center [1184, 321] width 72 height 56
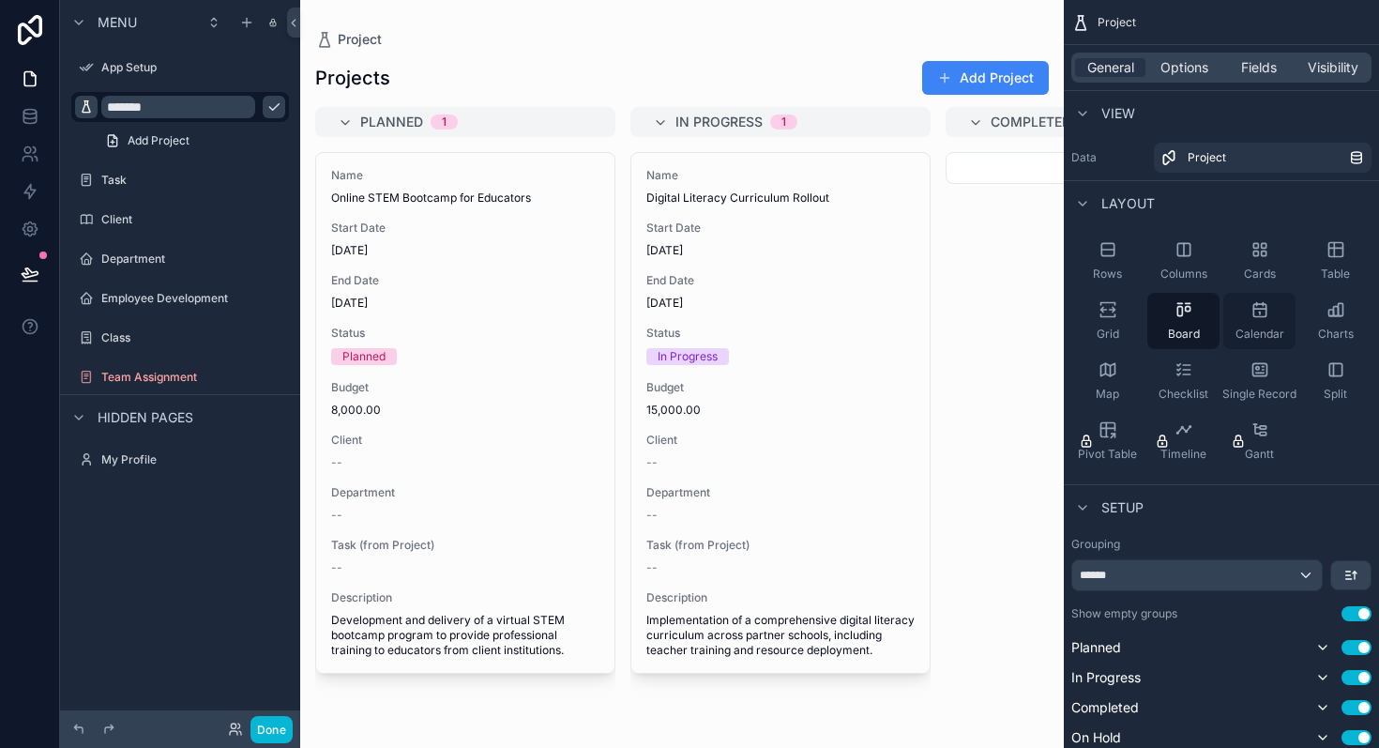
click at [1263, 314] on icon "scrollable content" at bounding box center [1260, 309] width 19 height 19
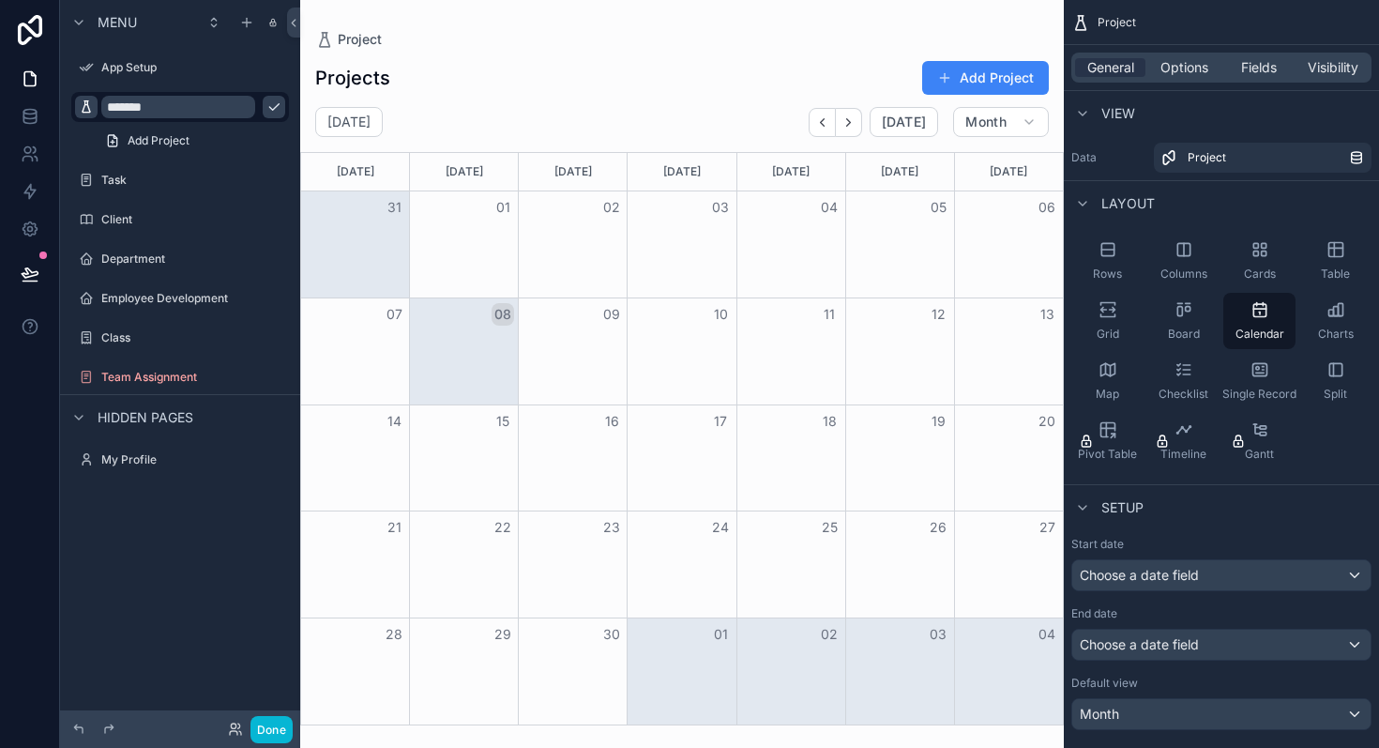
click at [489, 337] on div "scrollable content" at bounding box center [682, 374] width 764 height 748
click at [1187, 375] on icon "scrollable content" at bounding box center [1184, 369] width 19 height 19
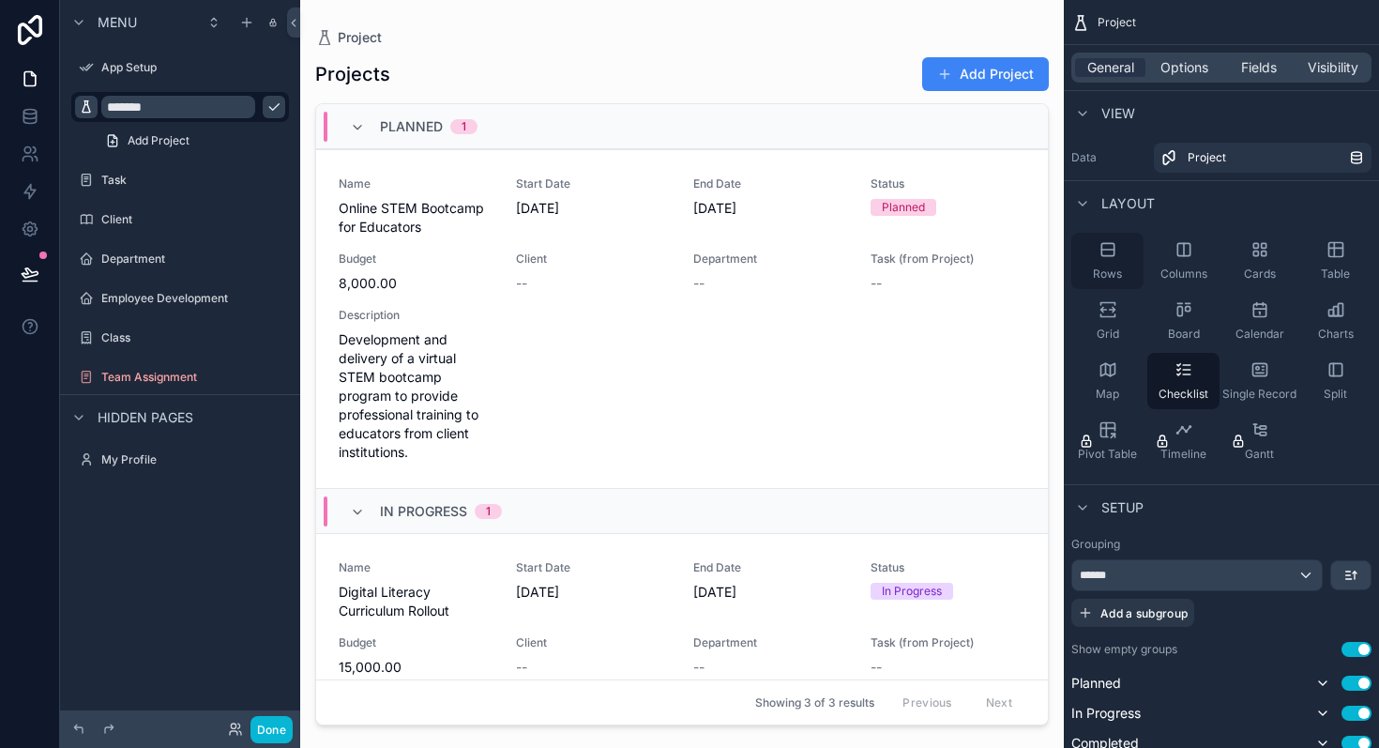
click at [1106, 276] on span "Rows" at bounding box center [1107, 273] width 29 height 15
click at [1285, 268] on div "Cards" at bounding box center [1260, 261] width 72 height 56
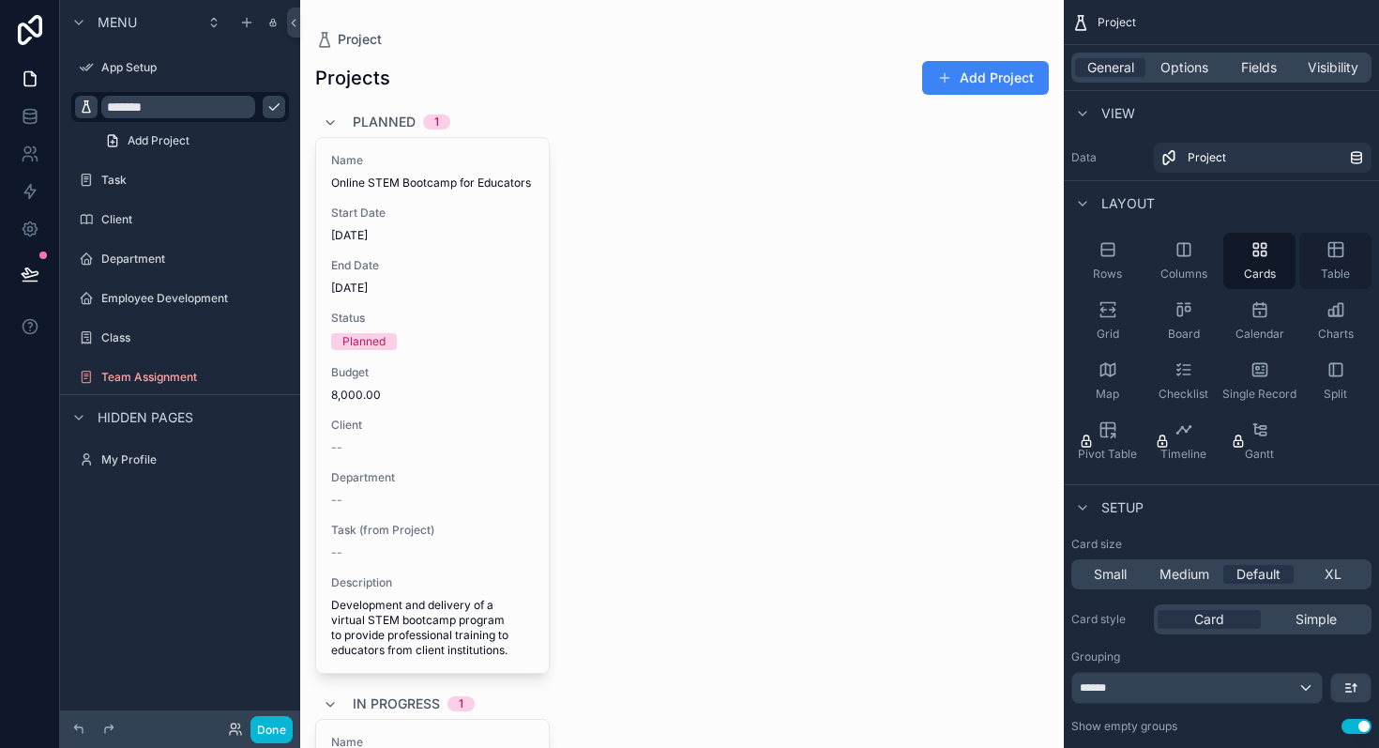
click at [1340, 260] on div "Table" at bounding box center [1336, 261] width 72 height 56
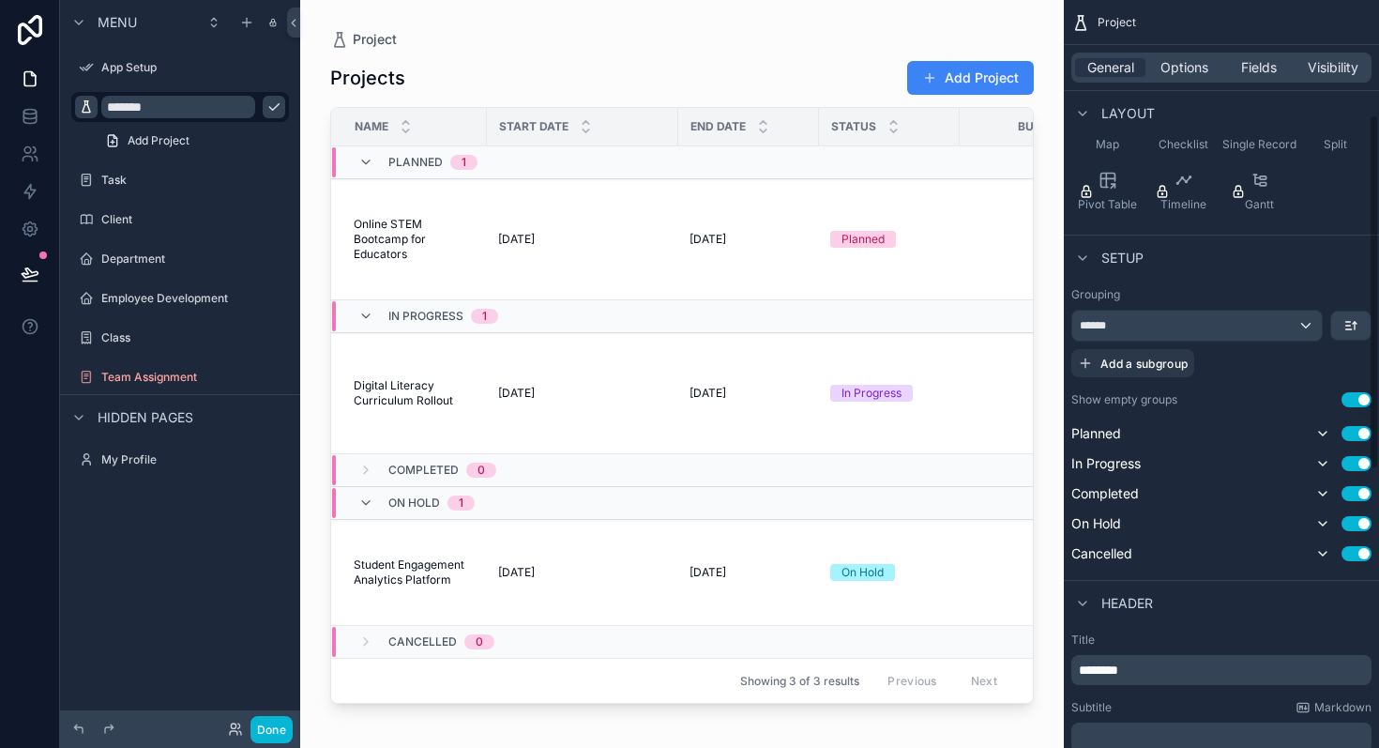
scroll to position [251, 0]
click at [1201, 326] on div "******" at bounding box center [1198, 325] width 250 height 30
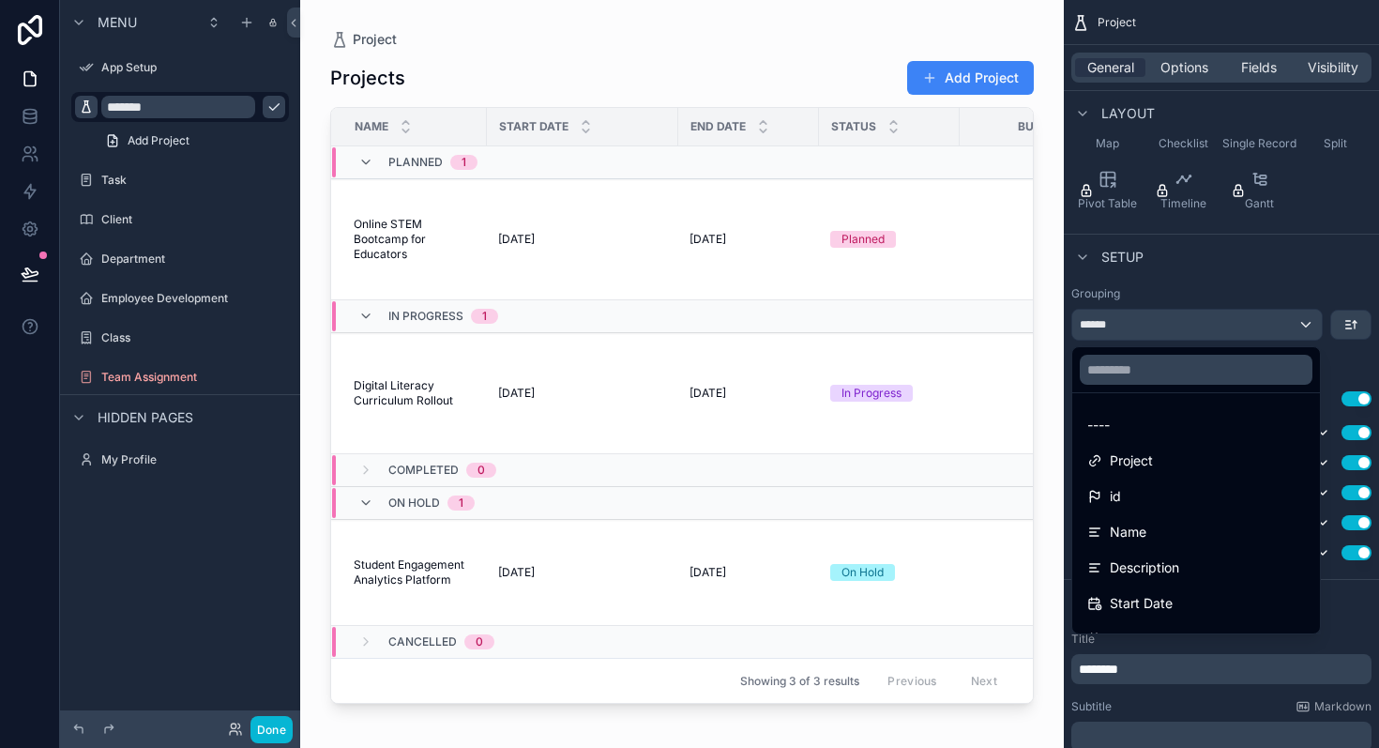
click at [1253, 273] on div "scrollable content" at bounding box center [689, 374] width 1379 height 748
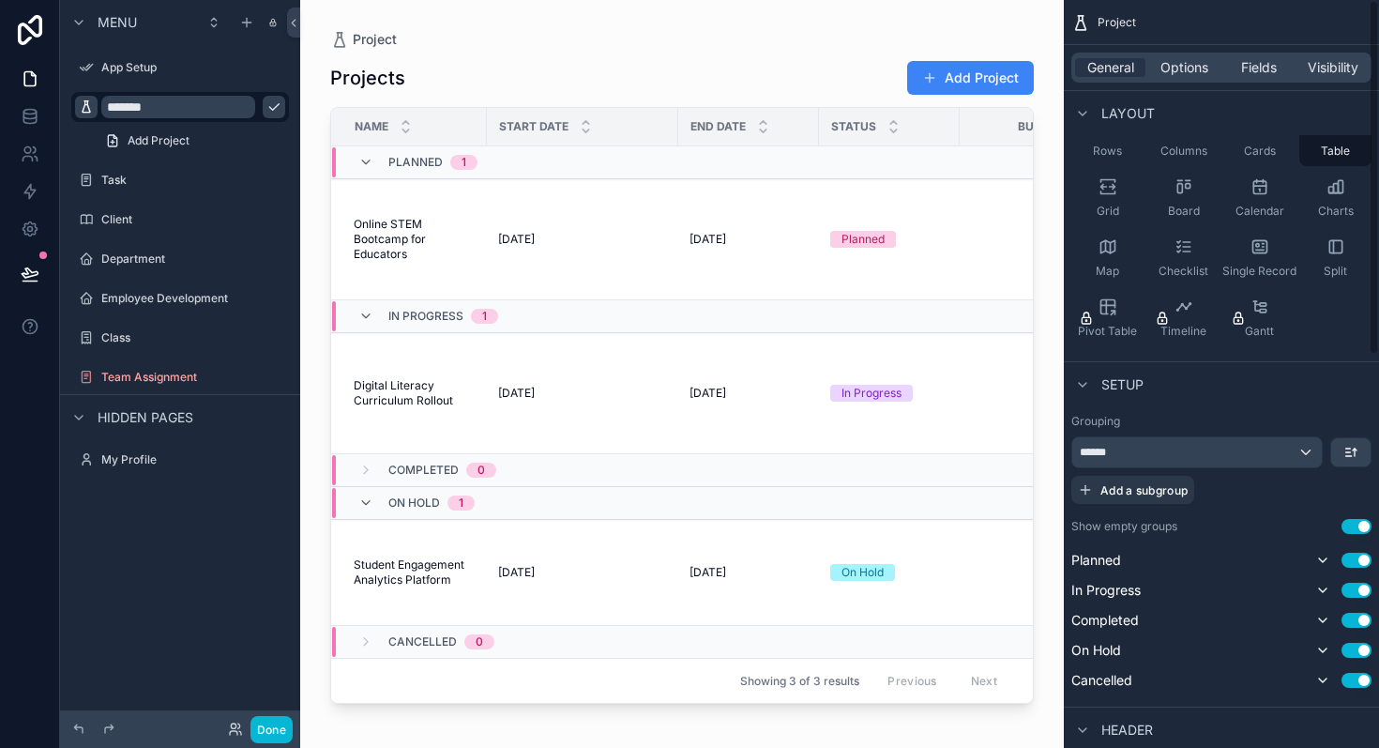
scroll to position [0, 0]
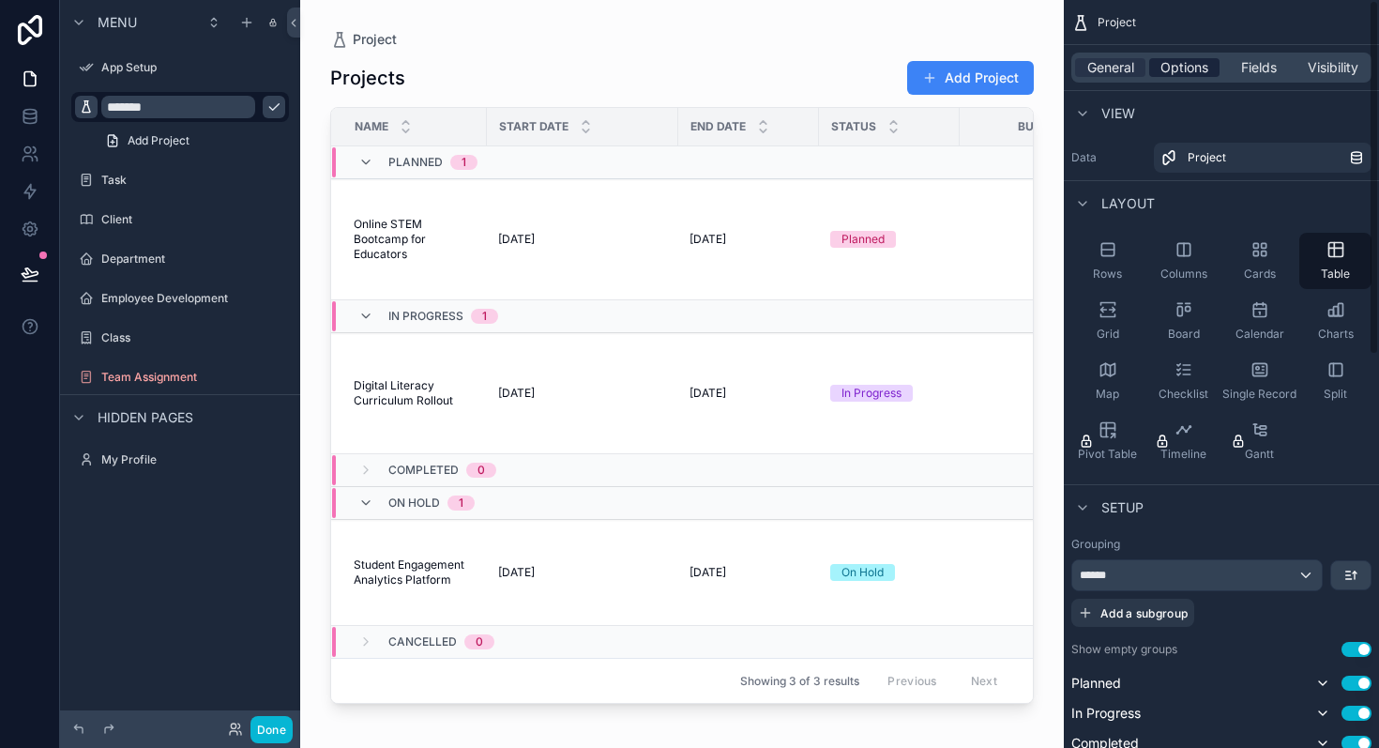
click at [1192, 75] on span "Options" at bounding box center [1185, 67] width 48 height 19
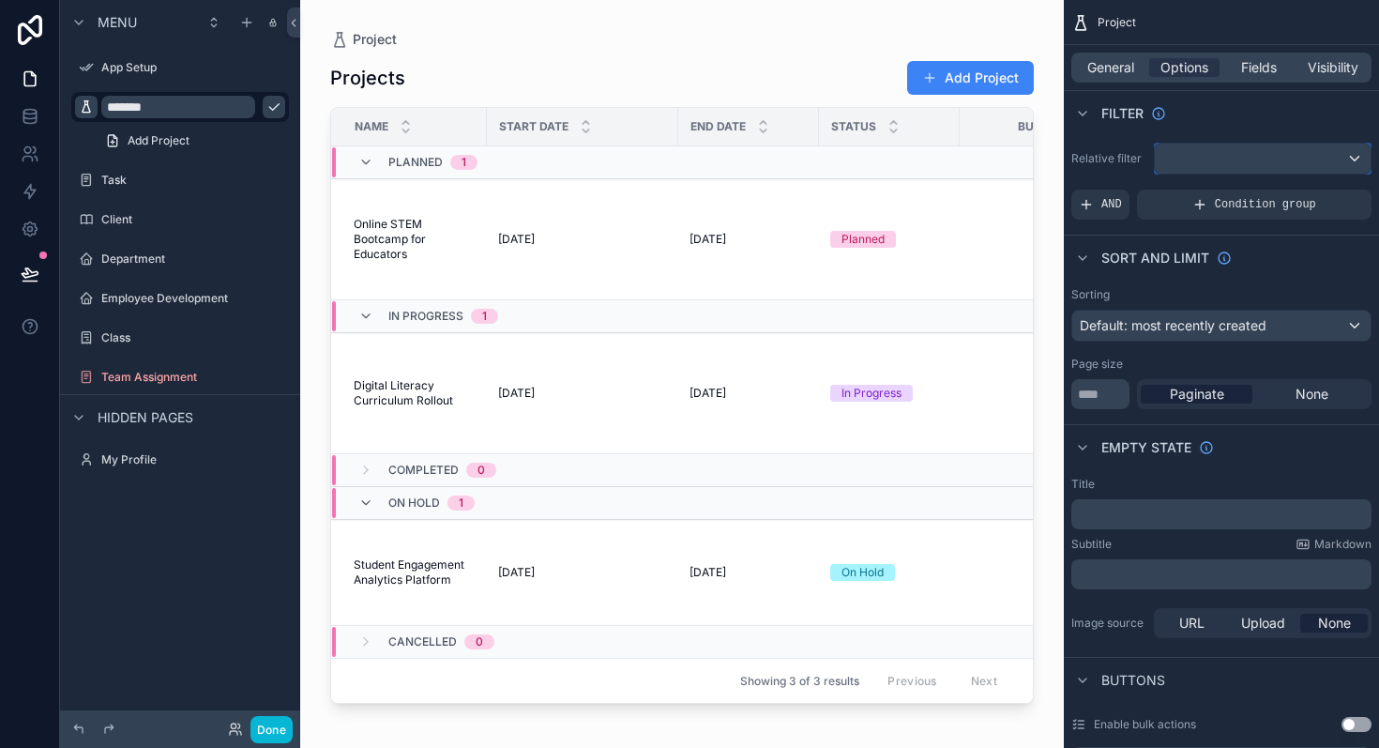
click at [1209, 155] on div "scrollable content" at bounding box center [1263, 159] width 216 height 30
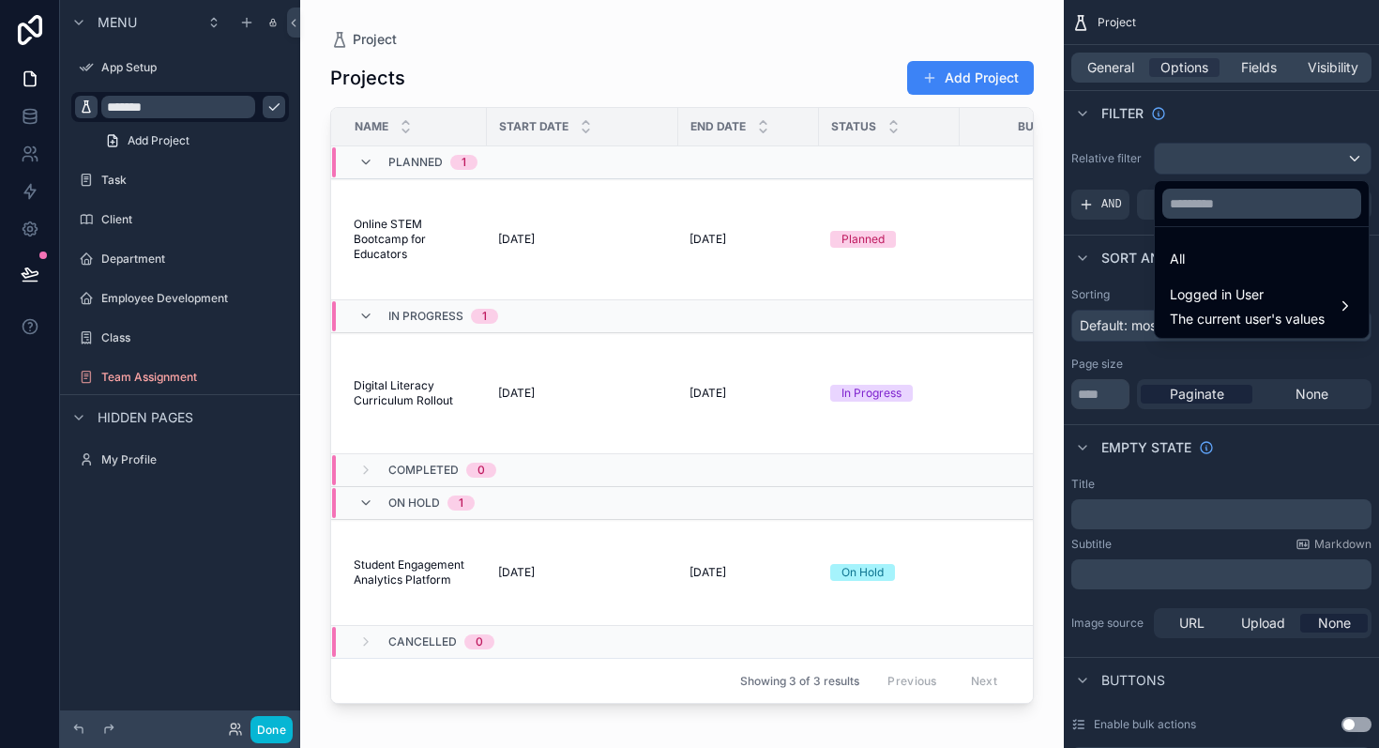
click at [1209, 155] on div "scrollable content" at bounding box center [689, 374] width 1379 height 748
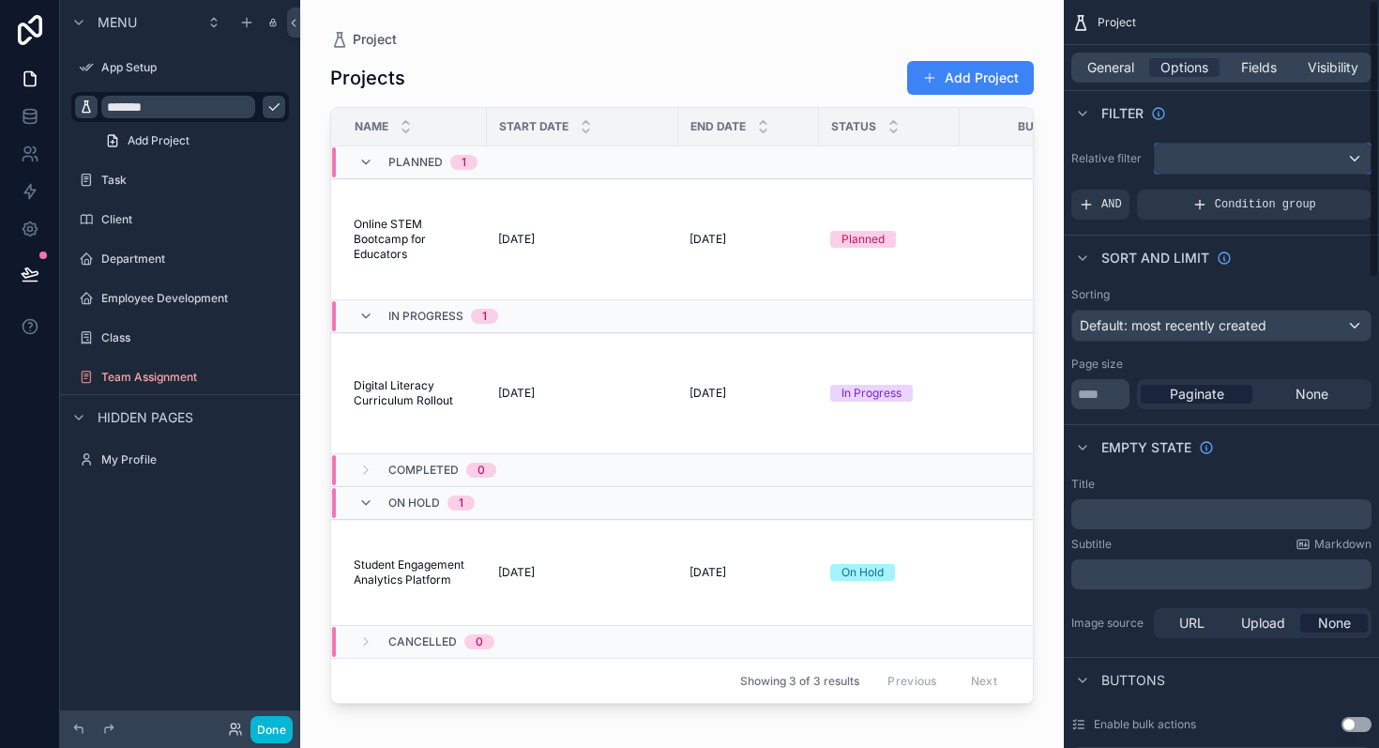
click at [1209, 155] on div "scrollable content" at bounding box center [1263, 159] width 216 height 30
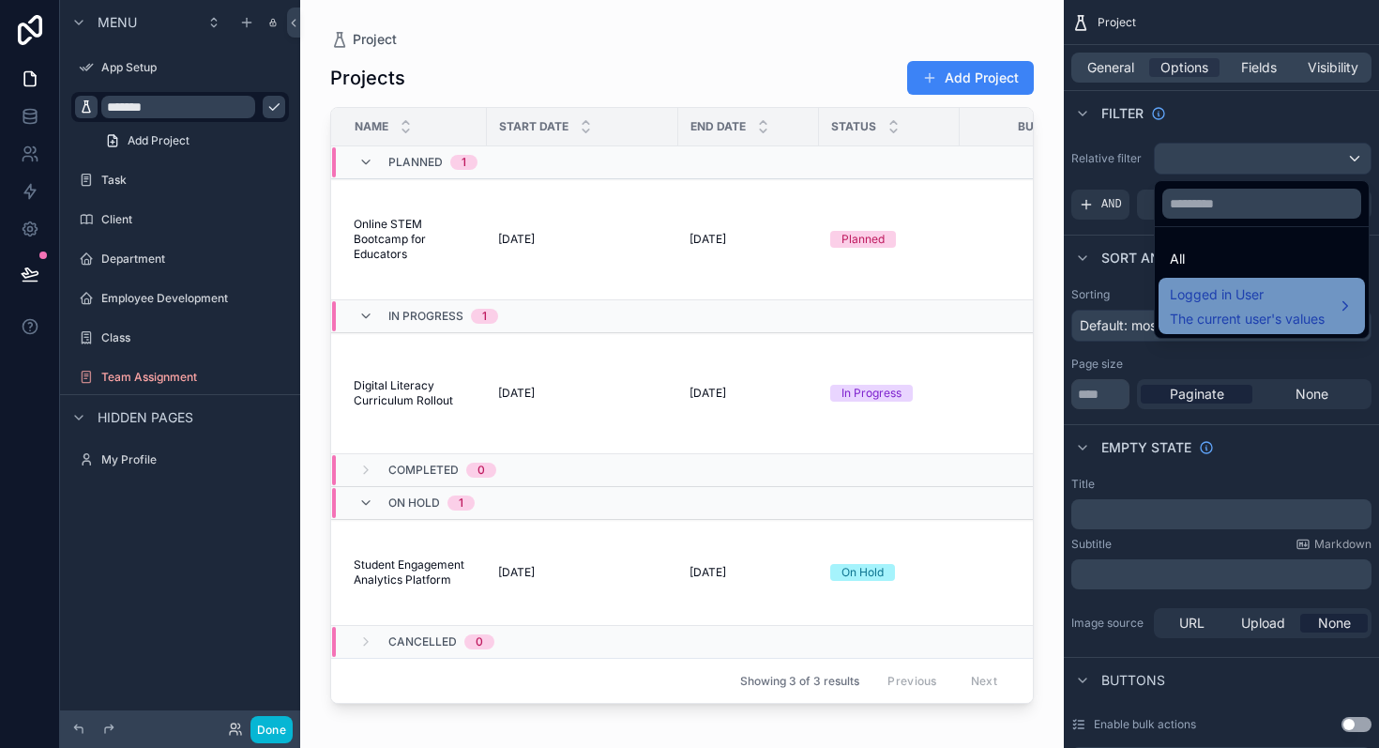
click at [1218, 297] on span "Logged in User" at bounding box center [1247, 294] width 155 height 23
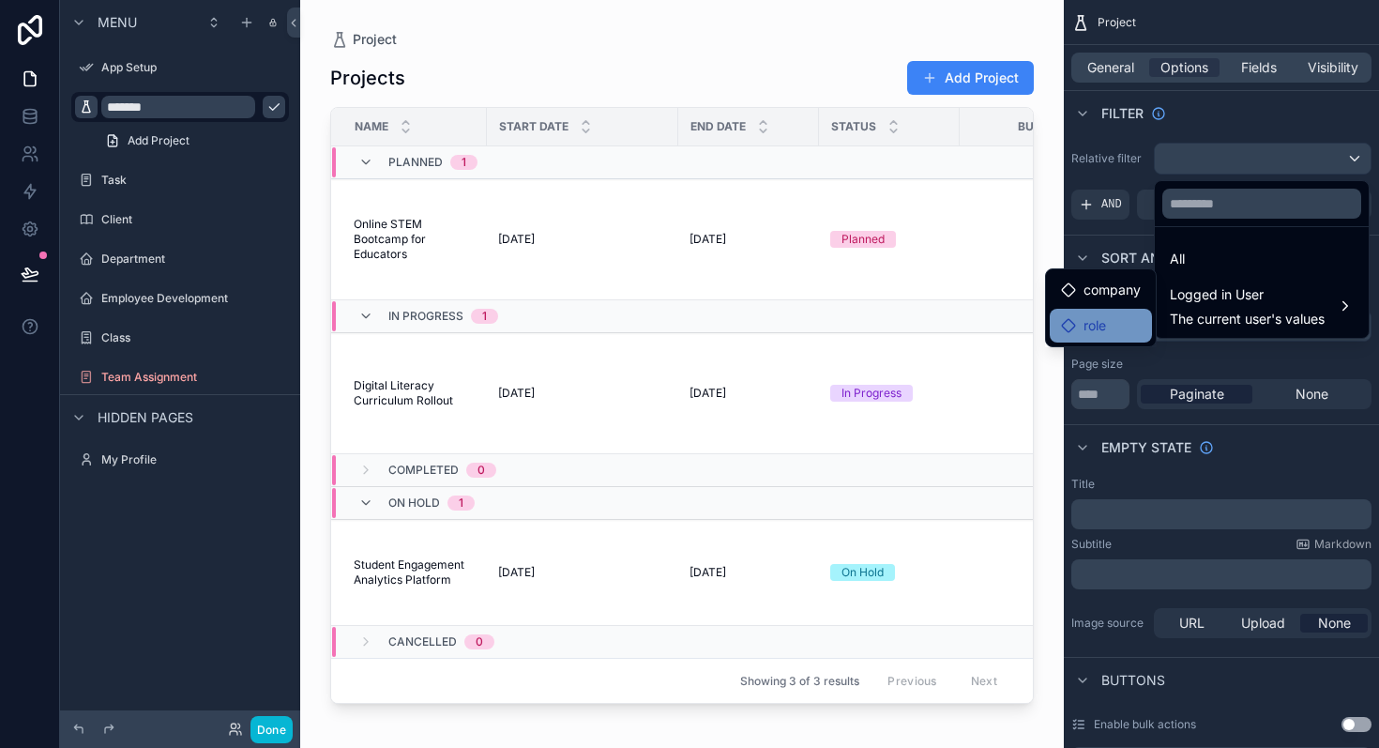
click at [1091, 329] on span "role" at bounding box center [1095, 325] width 23 height 23
click at [1103, 293] on span "company" at bounding box center [1112, 290] width 57 height 23
click at [1239, 154] on div "scrollable content" at bounding box center [689, 374] width 1379 height 748
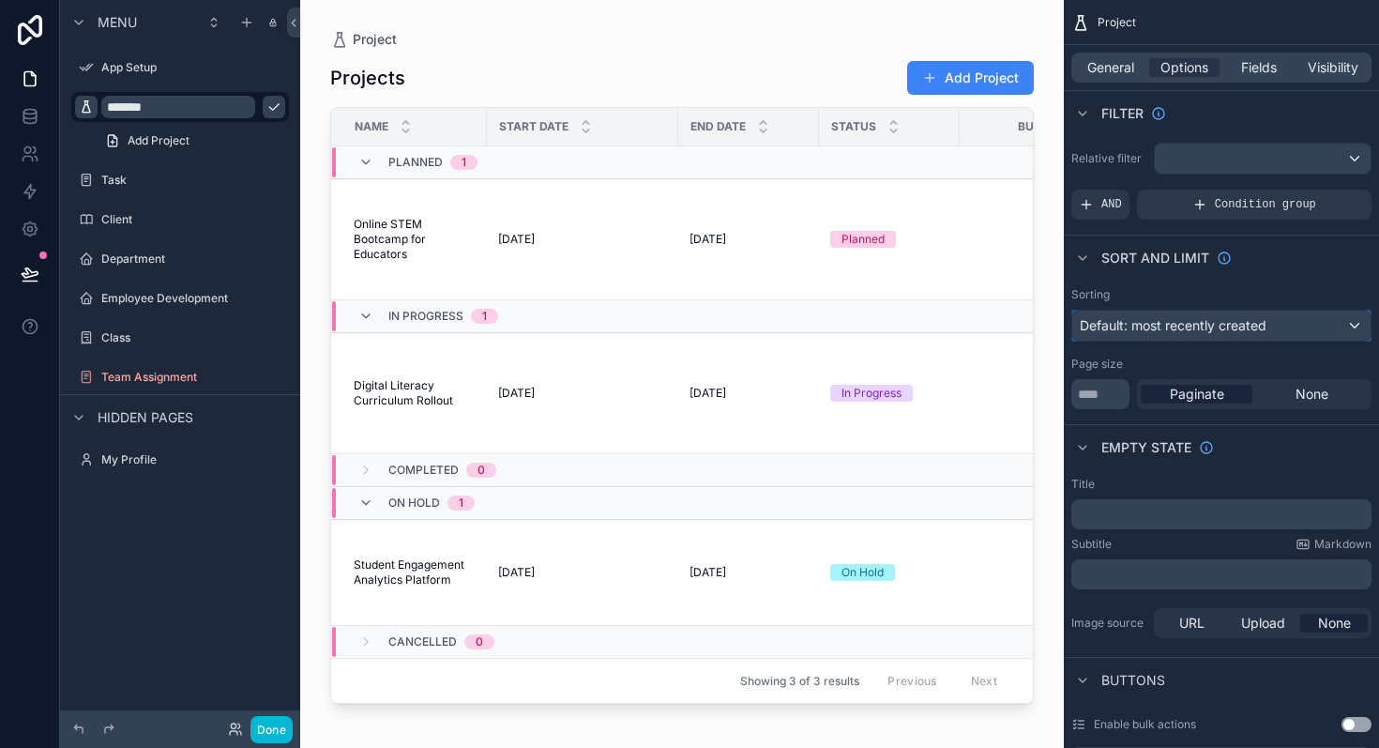
click at [1184, 326] on span "Default: most recently created" at bounding box center [1173, 325] width 187 height 16
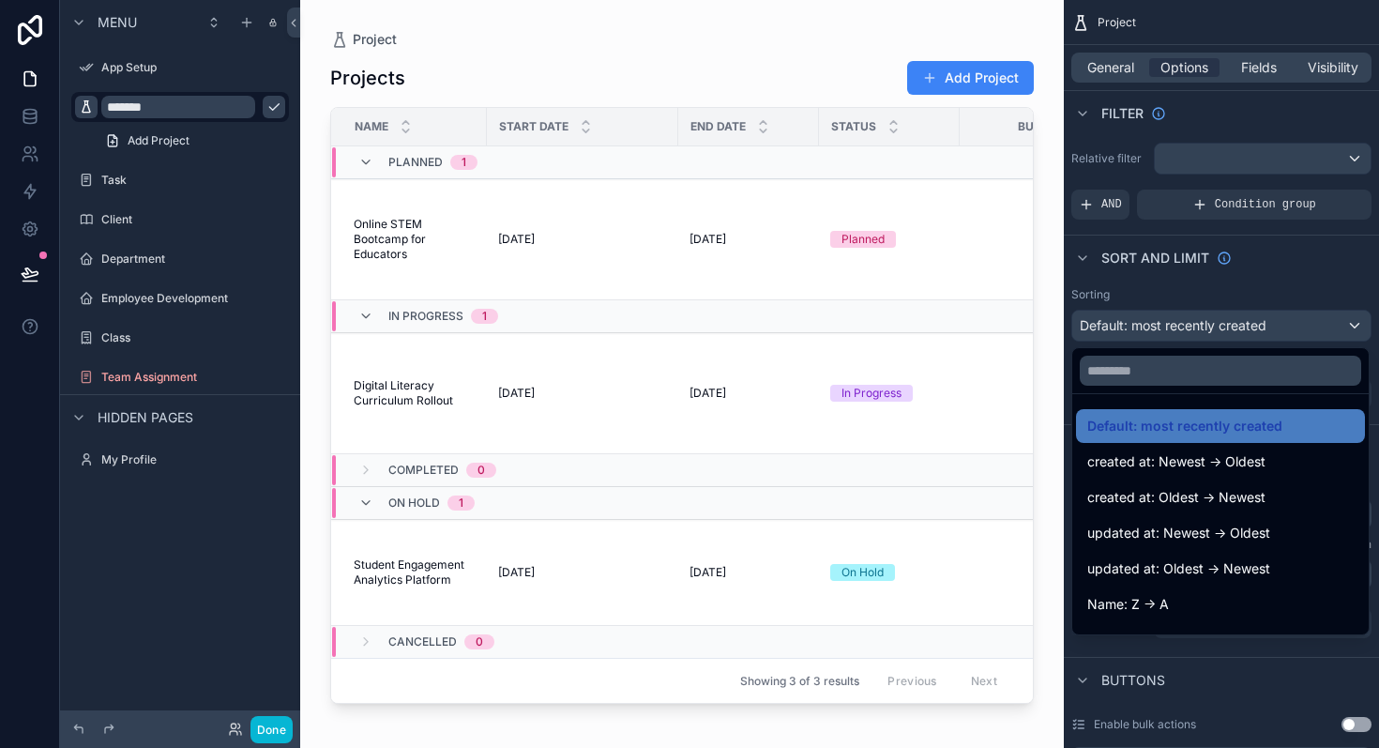
click at [1184, 326] on div "scrollable content" at bounding box center [689, 374] width 1379 height 748
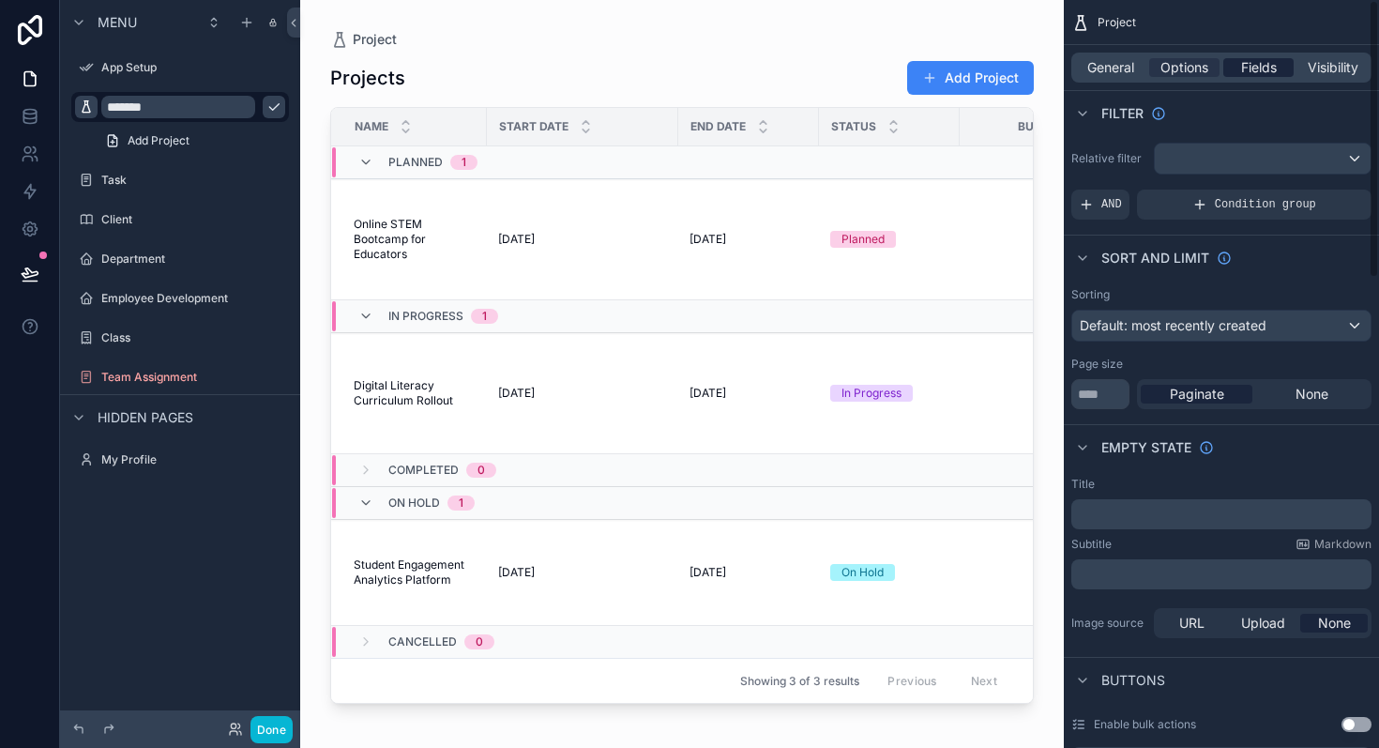
click at [1254, 65] on span "Fields" at bounding box center [1259, 67] width 36 height 19
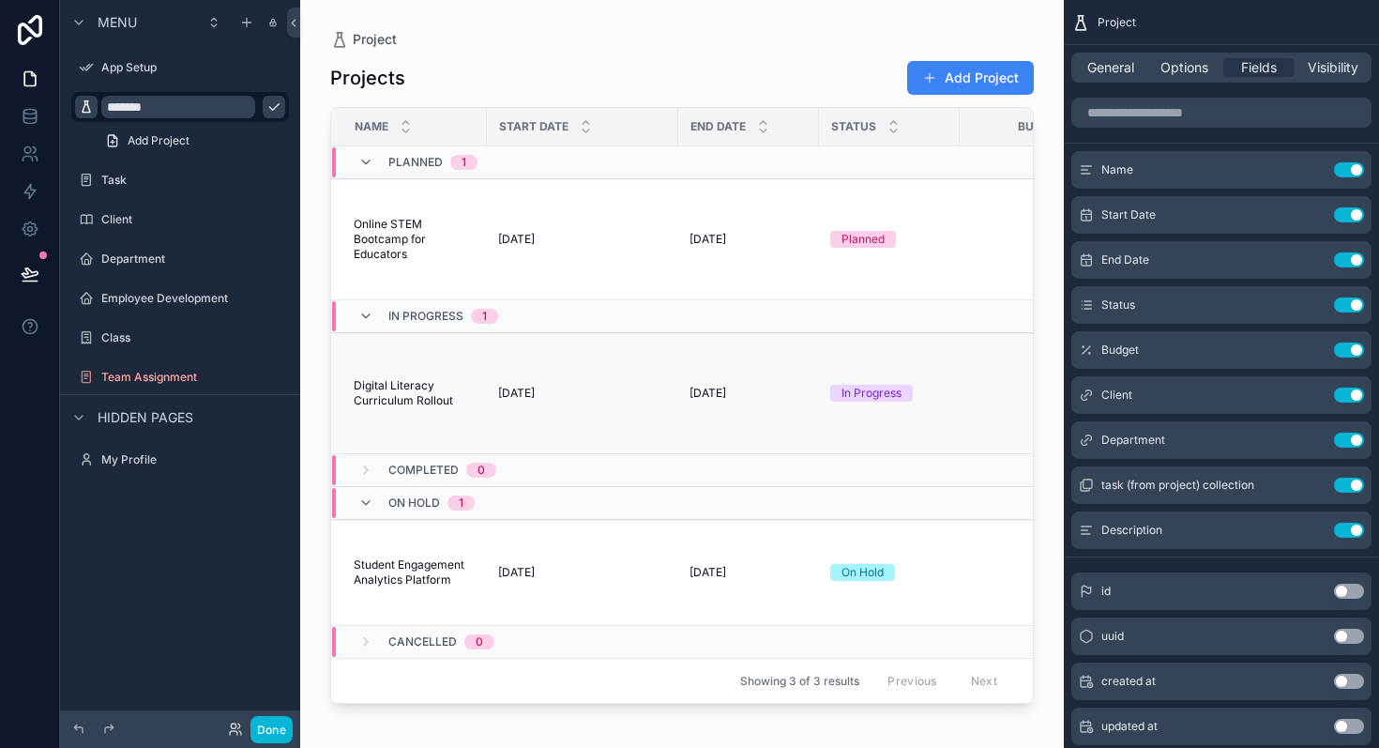
click at [469, 388] on span "Digital Literacy Curriculum Rollout" at bounding box center [415, 393] width 122 height 30
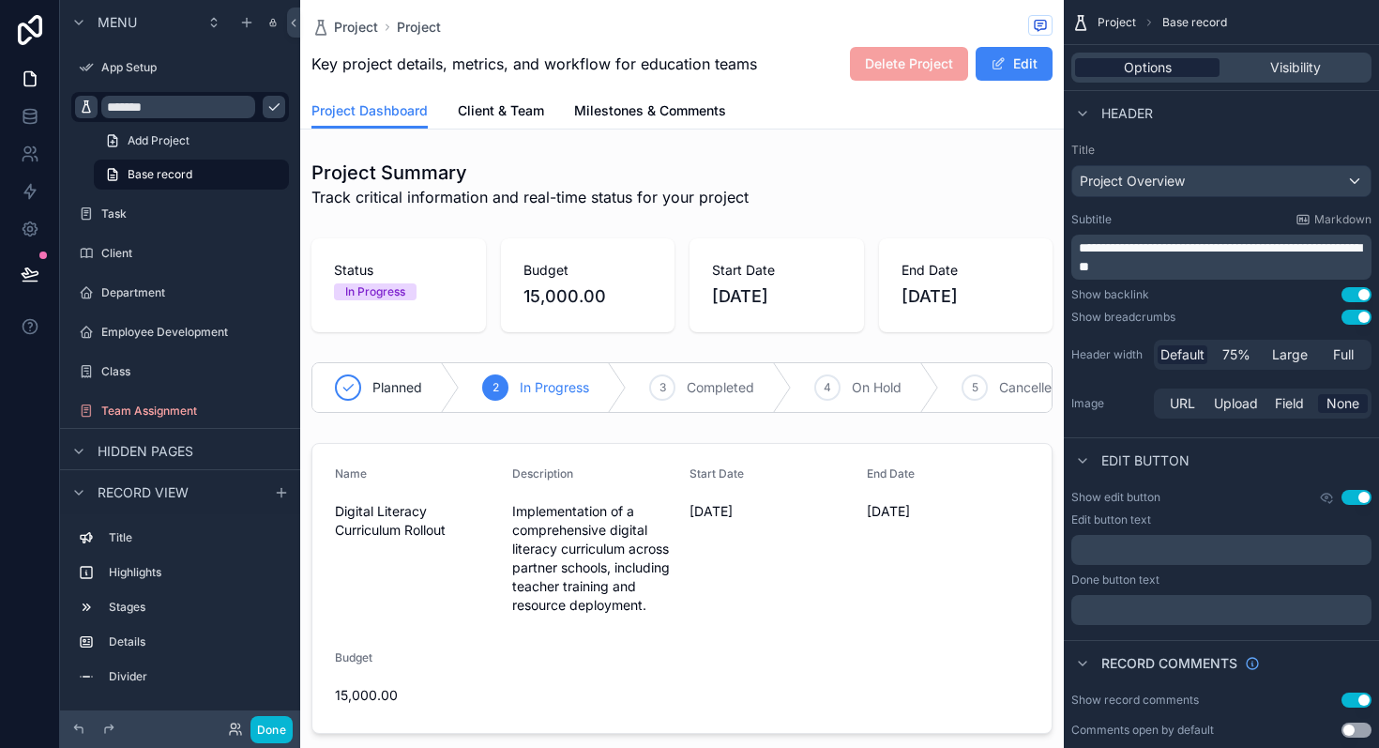
click at [1151, 69] on span "Options" at bounding box center [1148, 67] width 48 height 19
click at [1105, 8] on div "Project Base record" at bounding box center [1221, 22] width 315 height 45
click at [1105, 23] on span "Project" at bounding box center [1117, 22] width 38 height 15
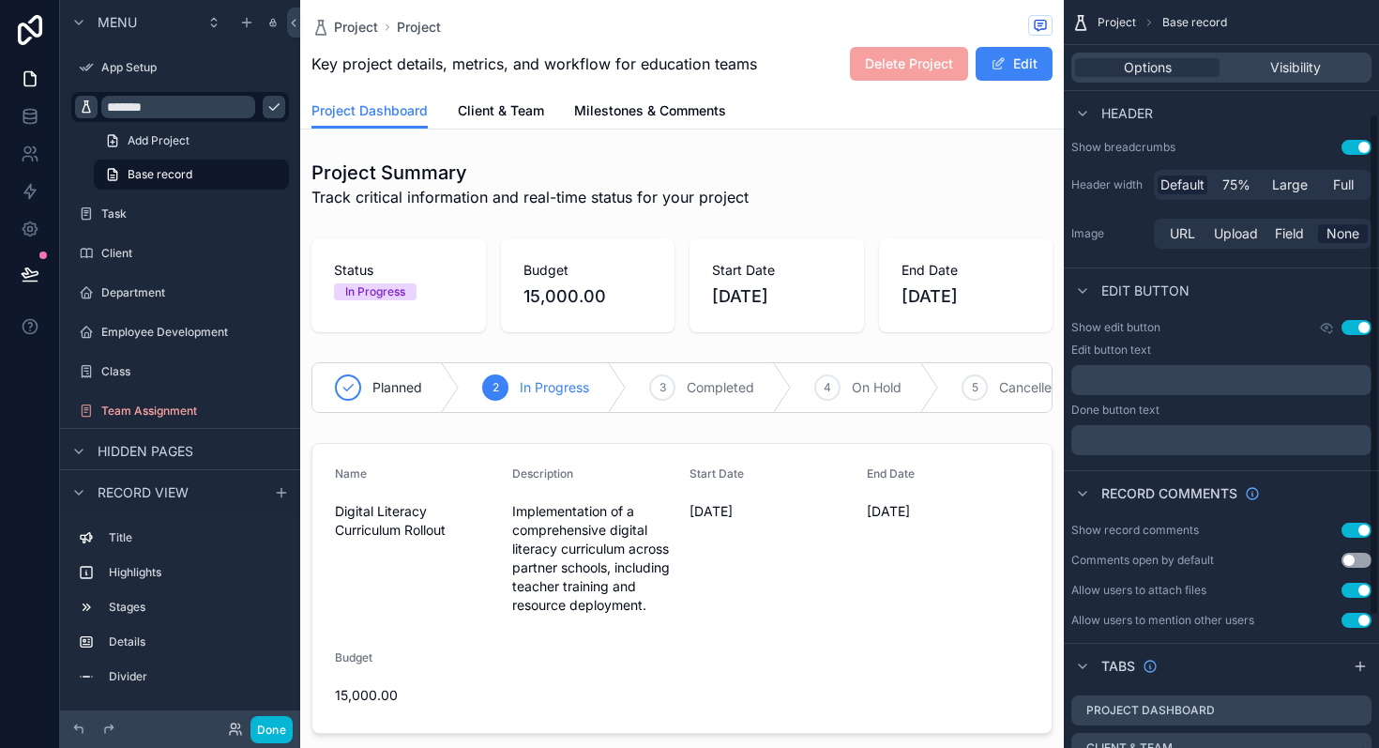
scroll to position [365, 0]
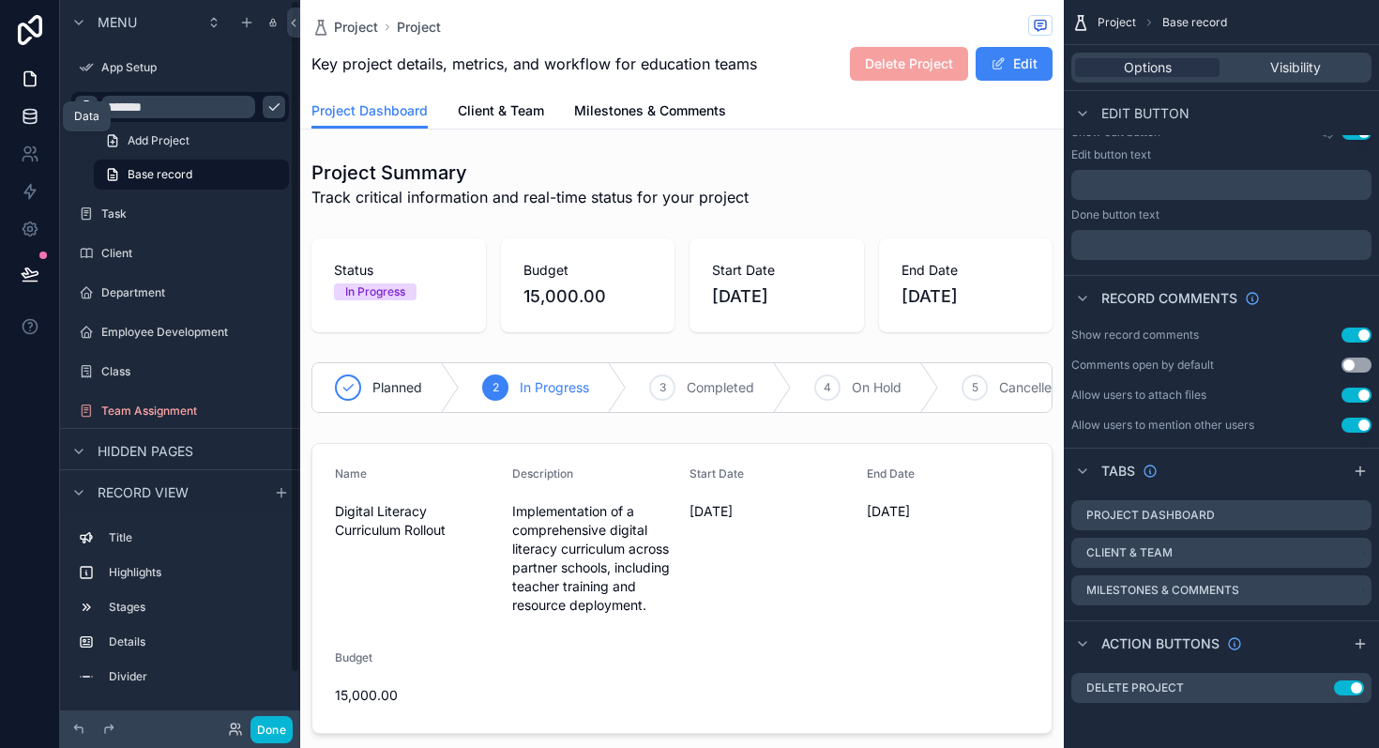
click at [46, 114] on link at bounding box center [29, 117] width 59 height 38
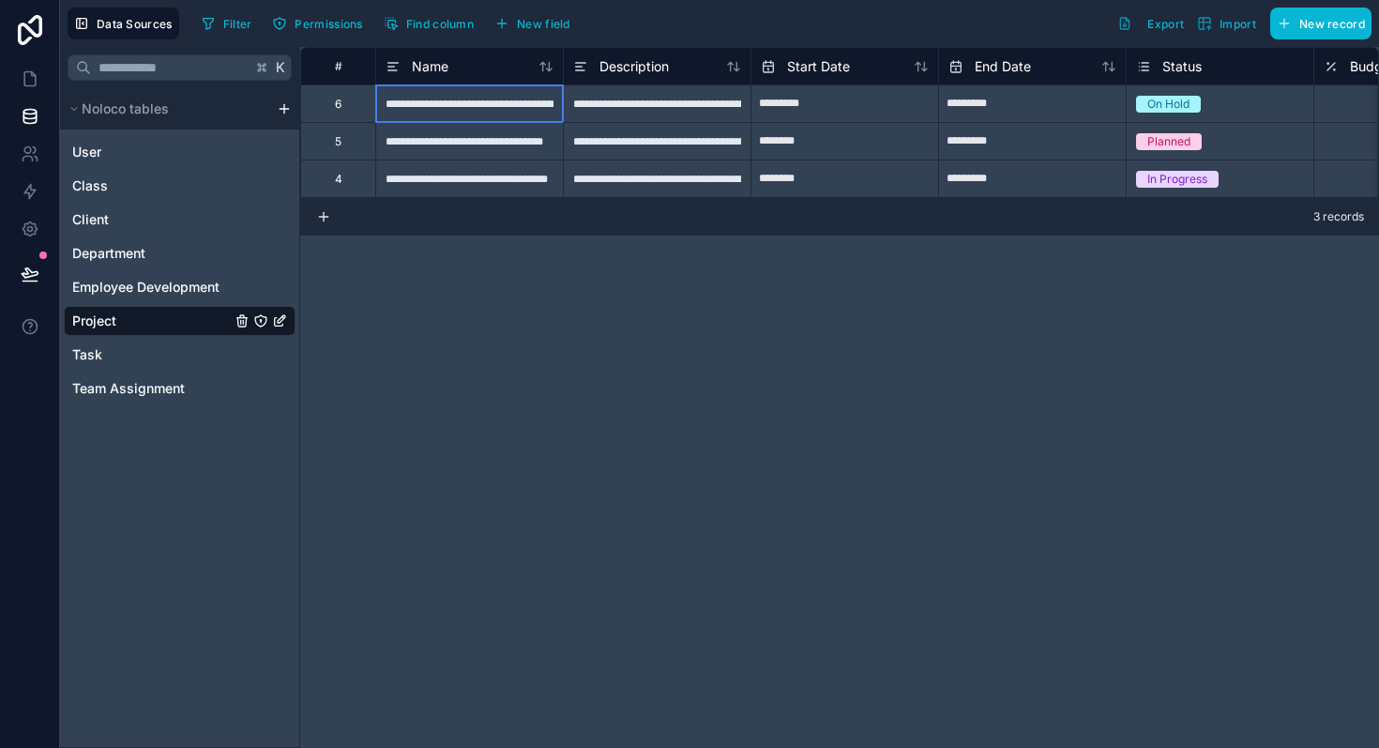
click at [453, 110] on div "**********" at bounding box center [469, 103] width 188 height 38
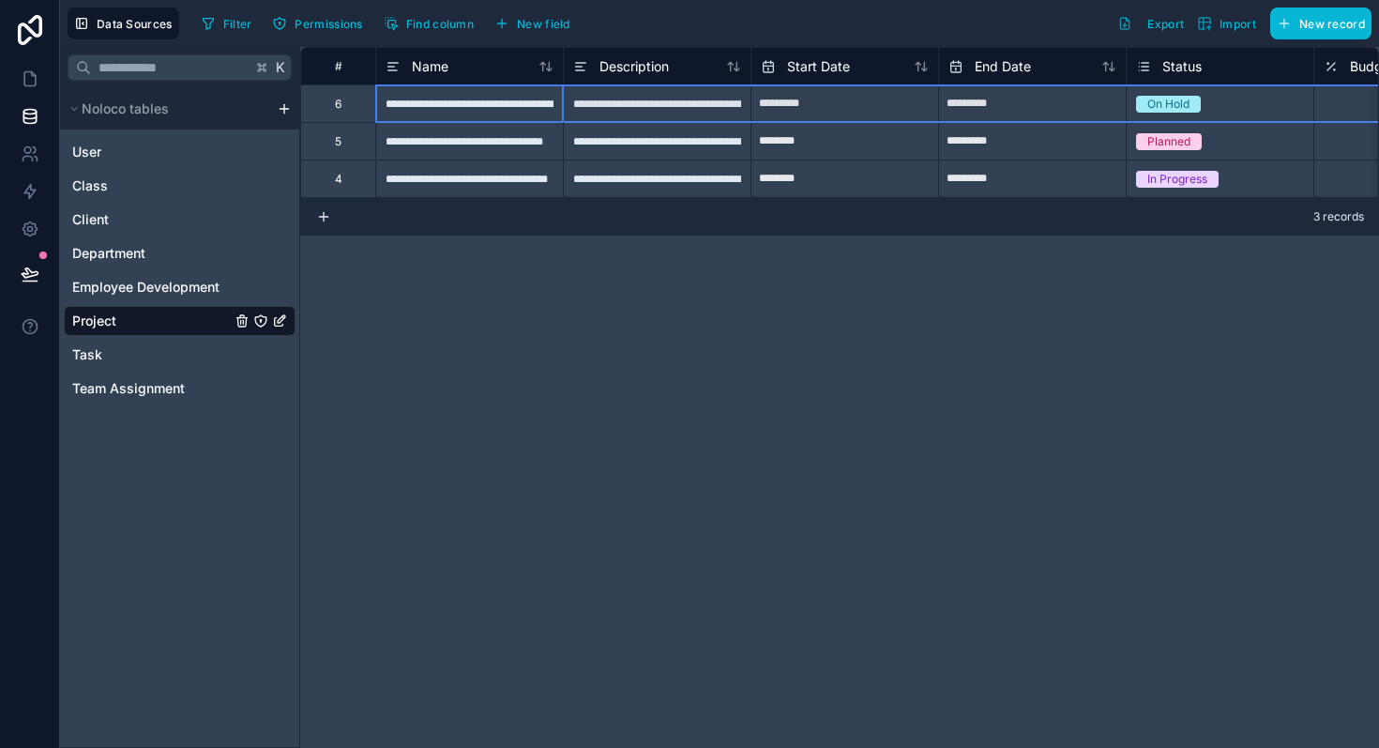
click at [347, 115] on div "6" at bounding box center [337, 103] width 75 height 38
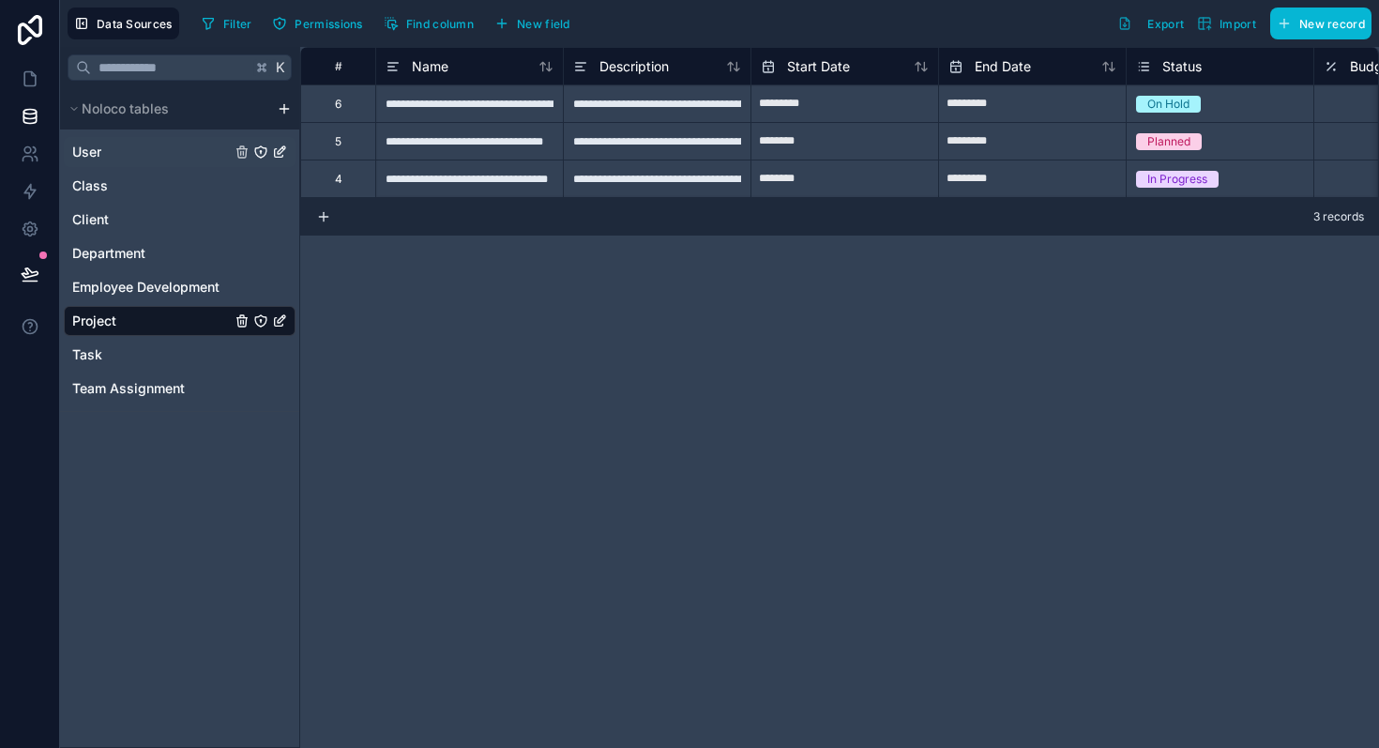
click at [137, 147] on link "User" at bounding box center [151, 152] width 159 height 19
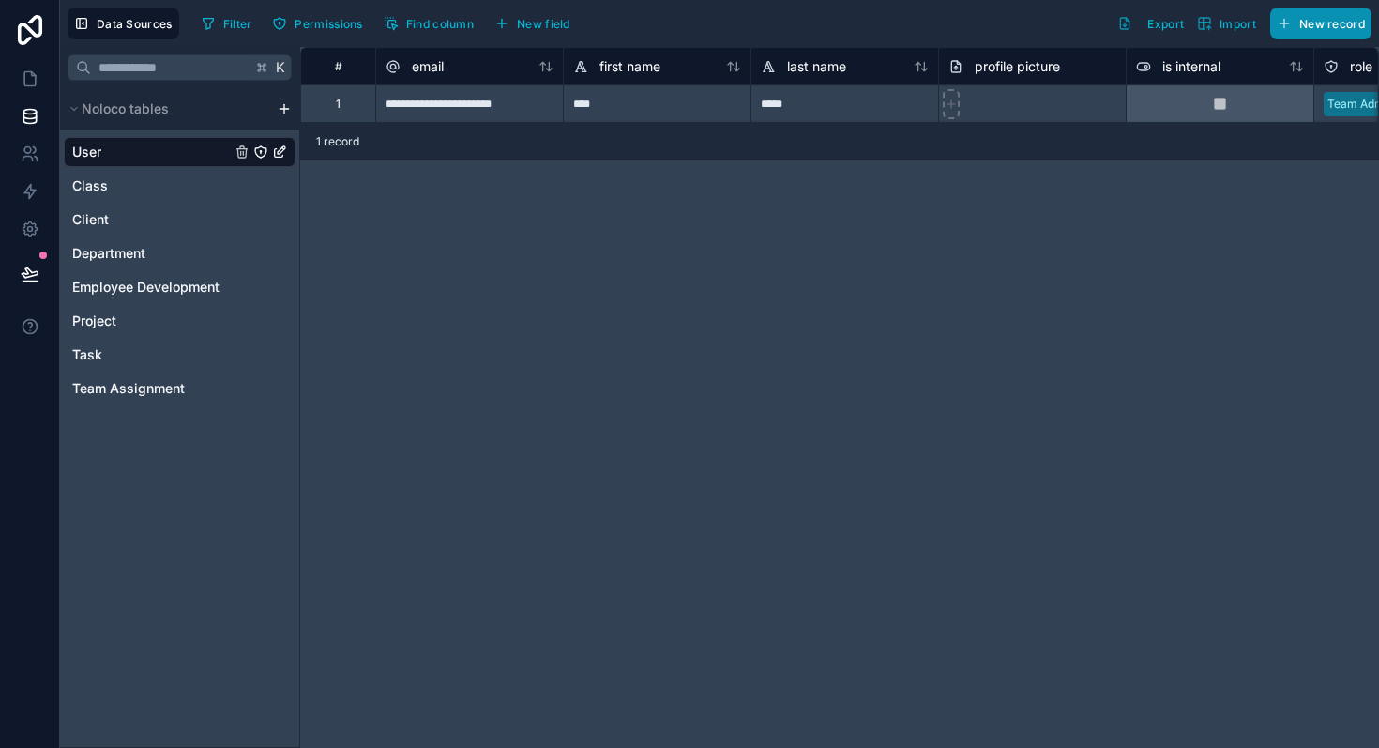
click at [1310, 20] on span "New record" at bounding box center [1333, 24] width 66 height 14
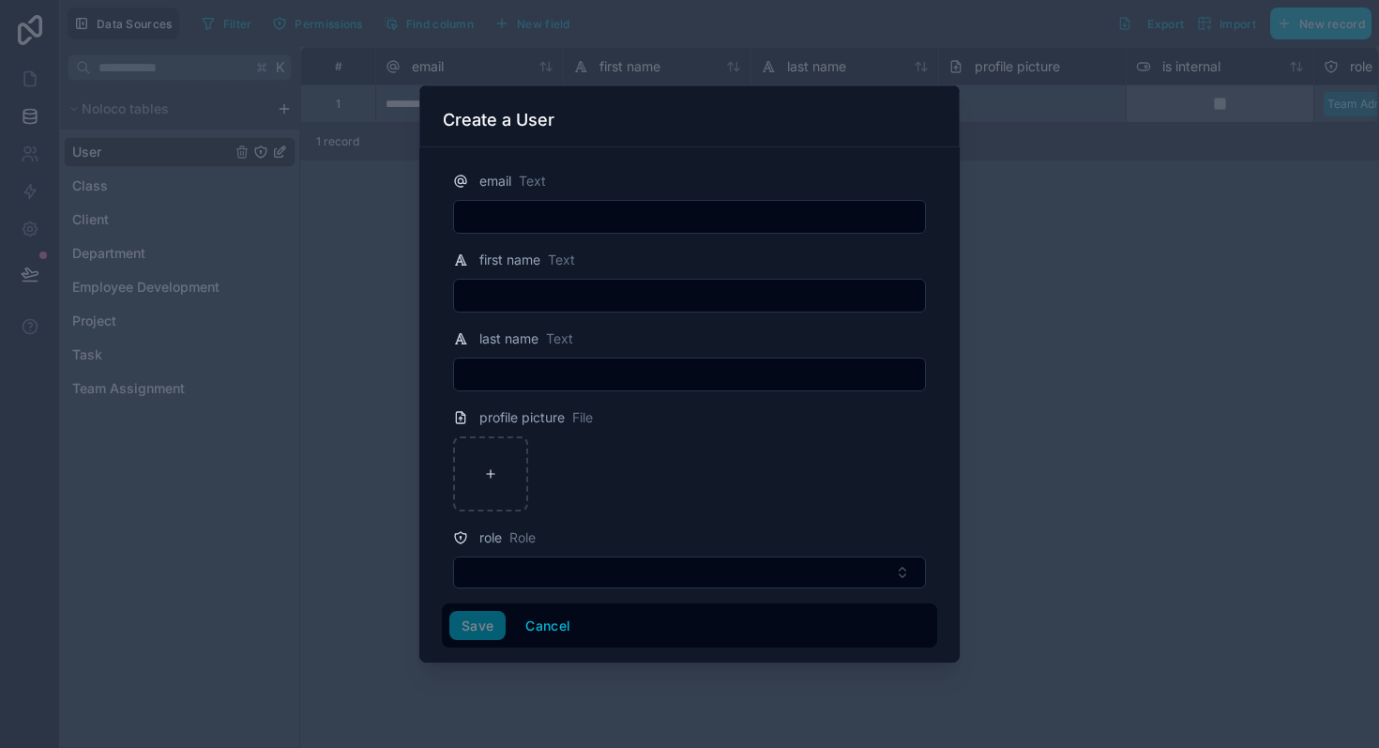
click at [990, 357] on div at bounding box center [689, 374] width 1379 height 748
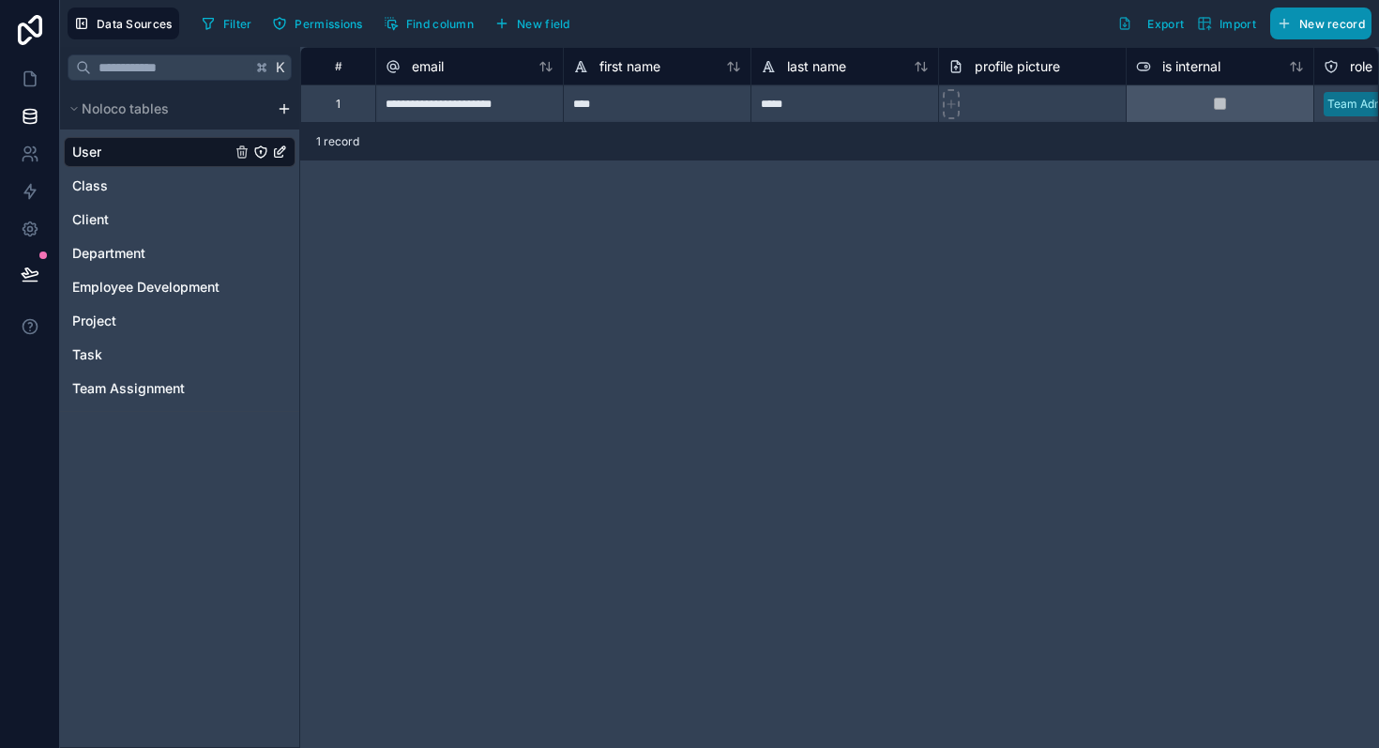
click at [1288, 22] on icon "button" at bounding box center [1284, 23] width 15 height 15
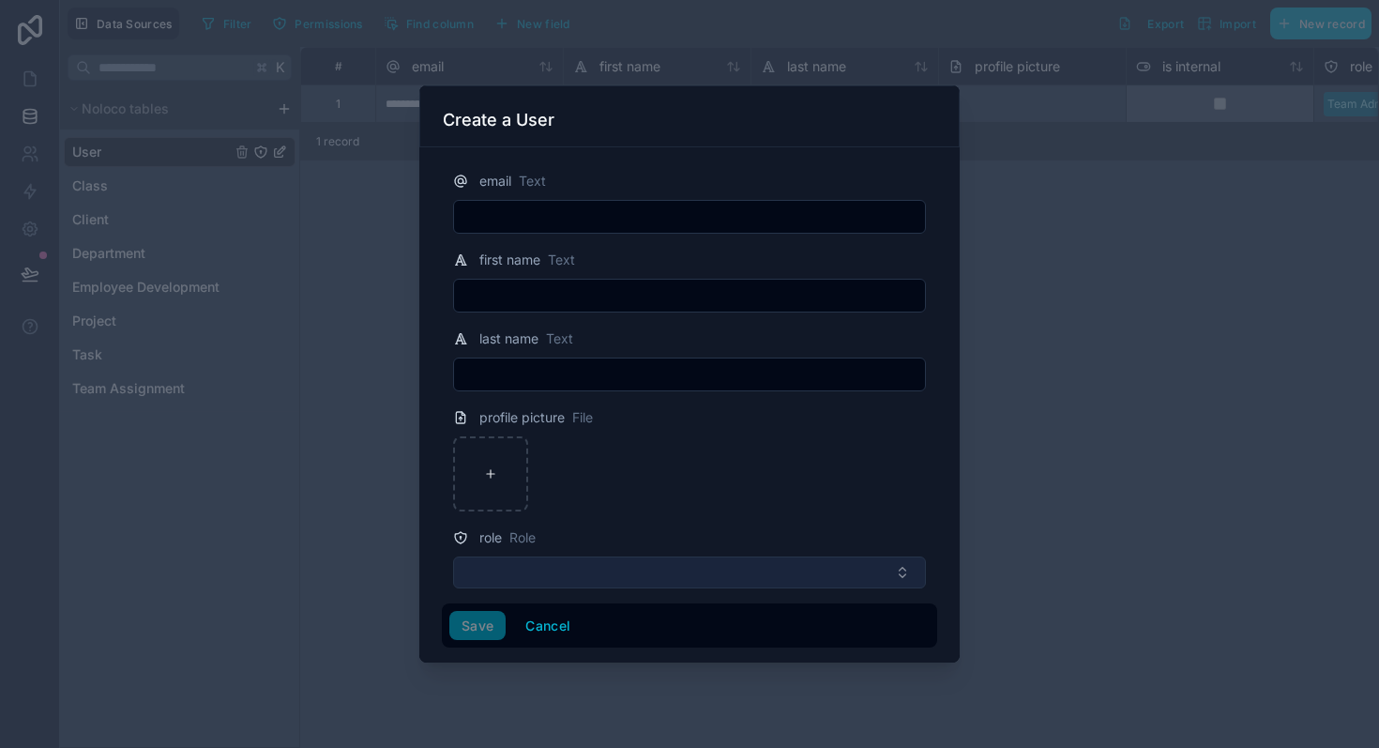
click at [708, 579] on button "Select Button" at bounding box center [689, 572] width 473 height 32
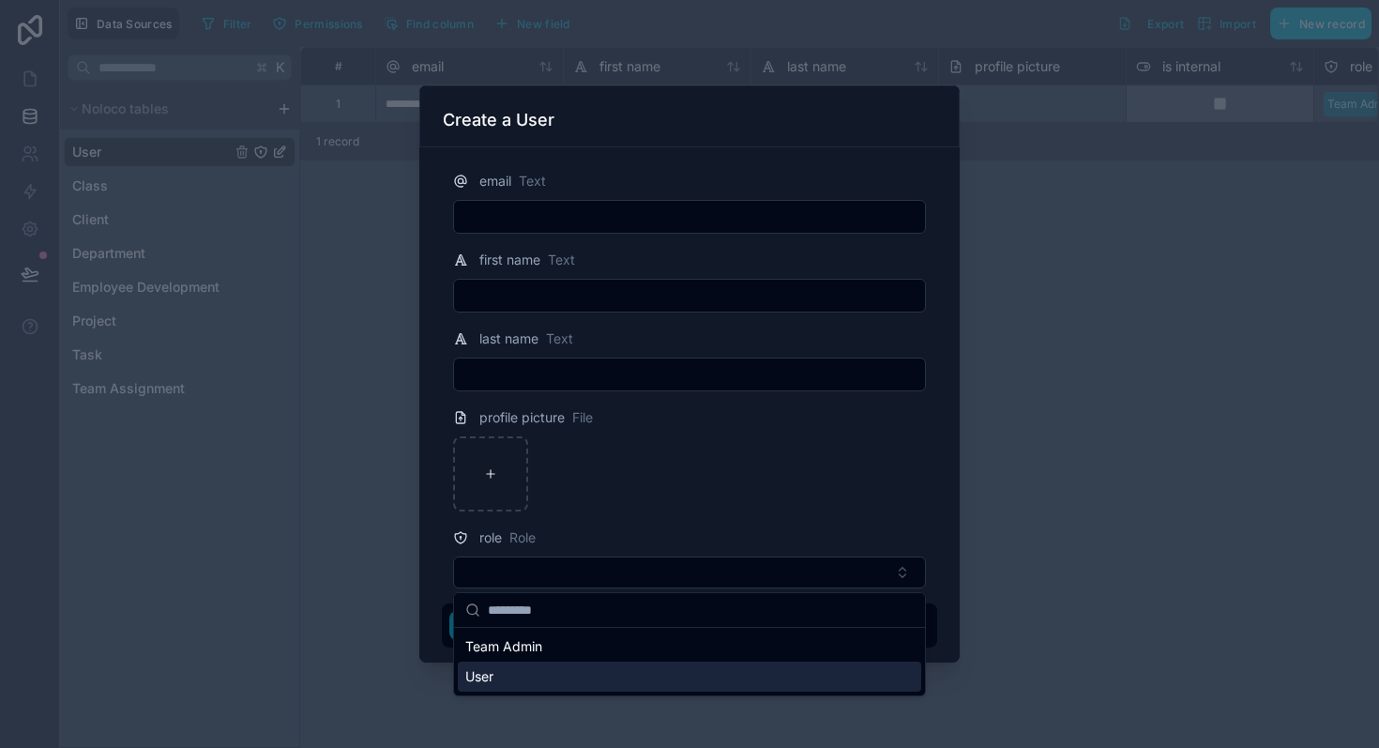
click at [675, 679] on div "User" at bounding box center [690, 677] width 464 height 30
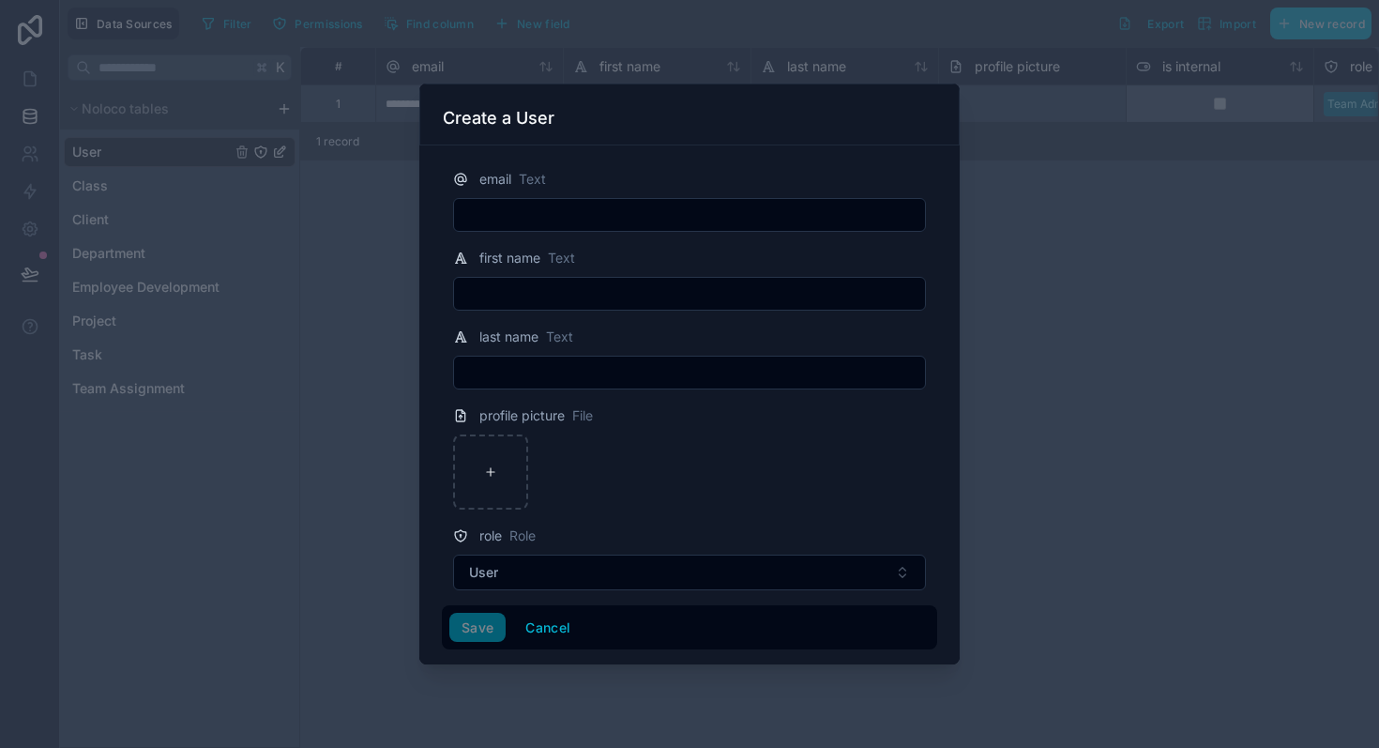
click at [596, 221] on input "text" at bounding box center [689, 215] width 471 height 26
type input "**********"
type input "****"
type input "*****"
click at [530, 297] on input "****" at bounding box center [689, 294] width 471 height 26
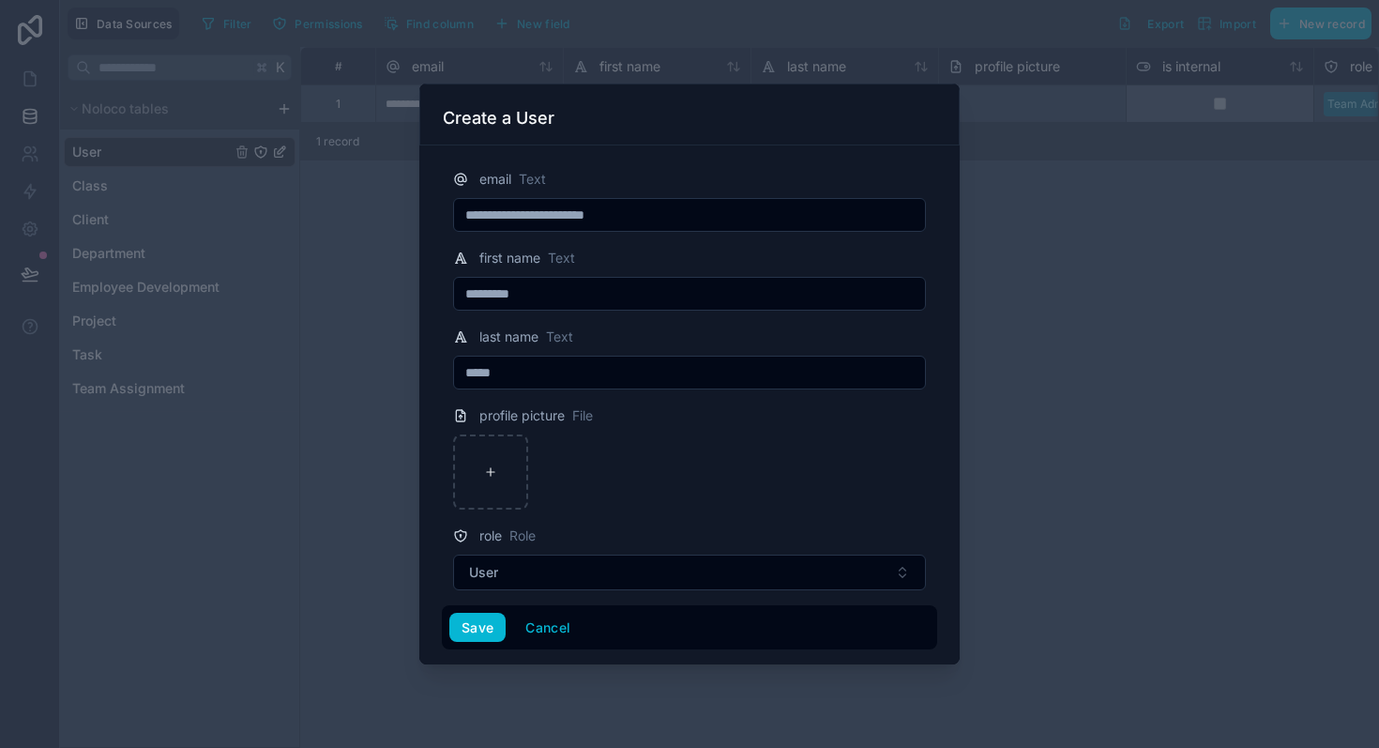
type input "*********"
click at [969, 343] on div at bounding box center [689, 374] width 1379 height 748
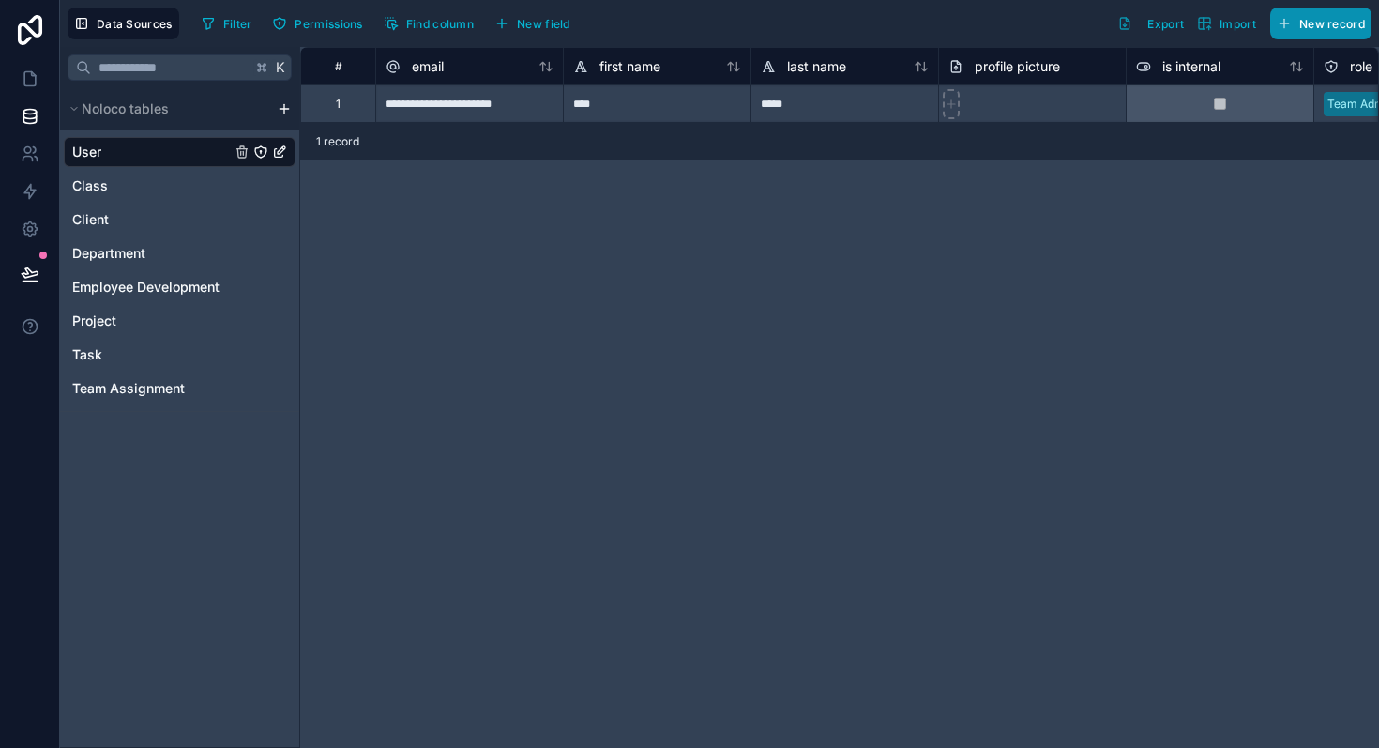
click at [1324, 27] on span "New record" at bounding box center [1333, 24] width 66 height 14
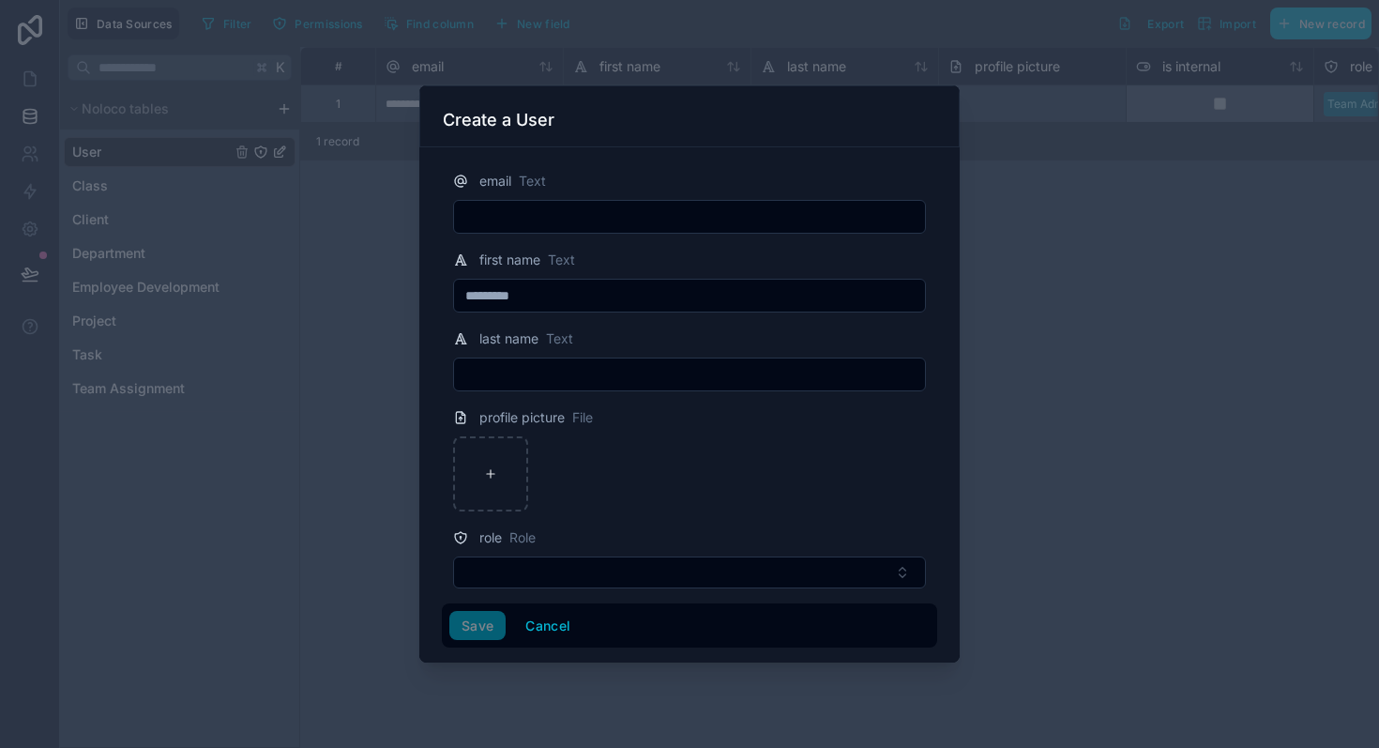
click at [622, 224] on input "text" at bounding box center [689, 217] width 471 height 26
type input "**********"
type input "*****"
click at [558, 290] on input "*********" at bounding box center [689, 295] width 471 height 26
click at [524, 590] on form "**********" at bounding box center [689, 402] width 495 height 494
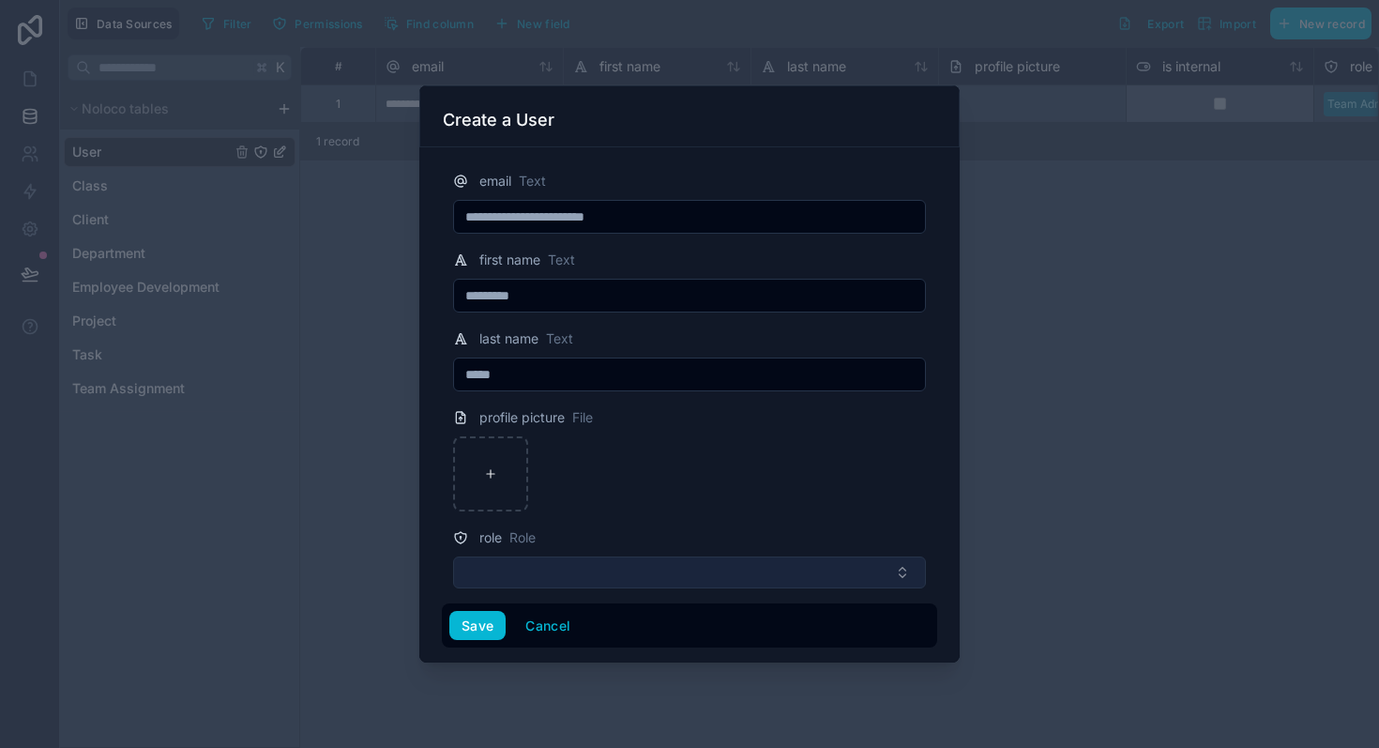
click at [529, 570] on button "Select Button" at bounding box center [689, 572] width 473 height 32
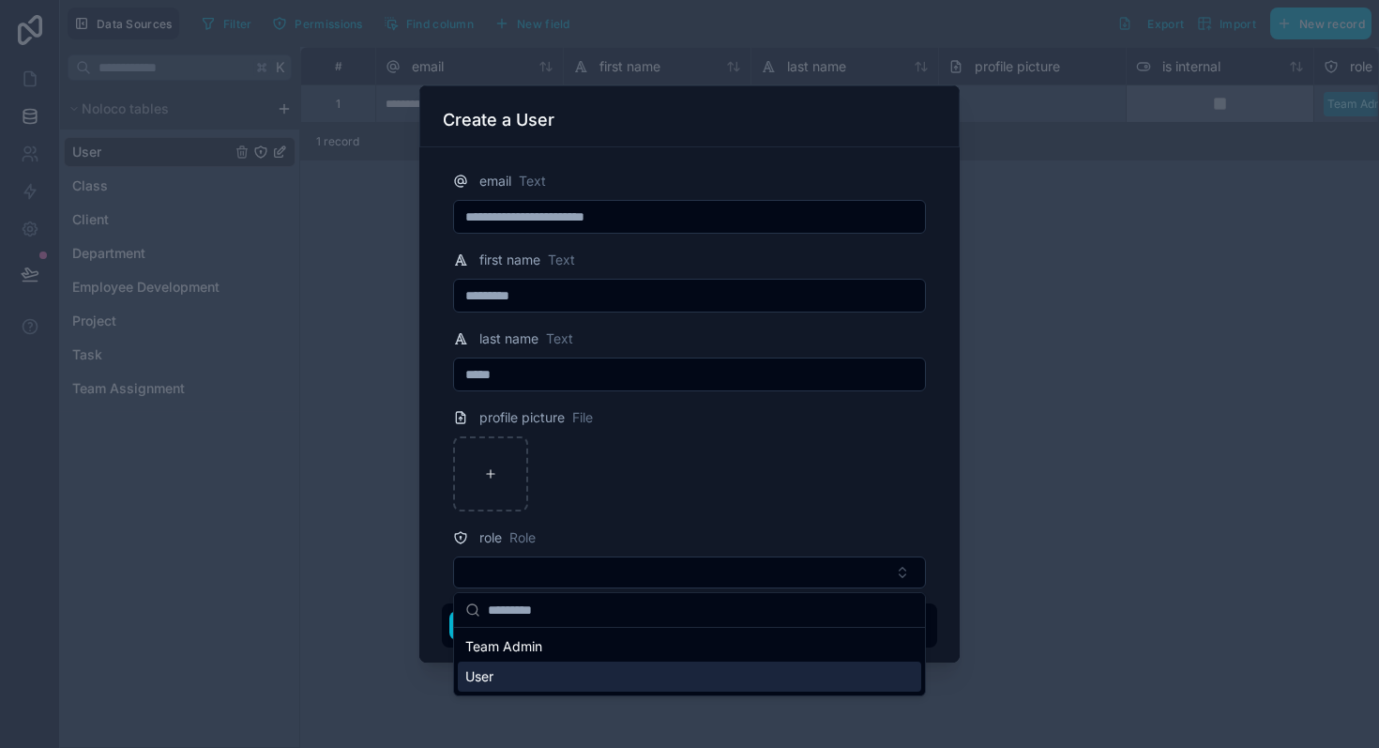
click at [509, 674] on div "User" at bounding box center [690, 677] width 464 height 30
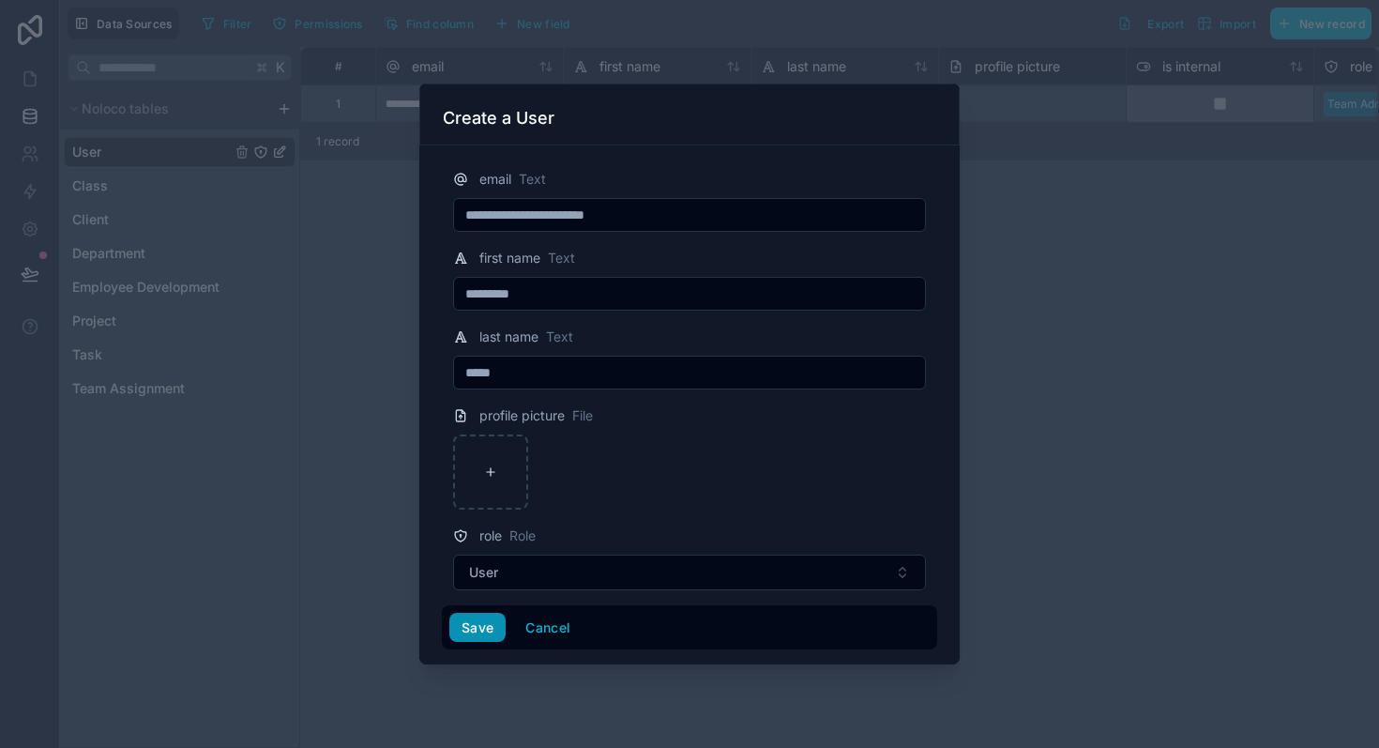
click at [472, 624] on button "Save" at bounding box center [477, 628] width 56 height 30
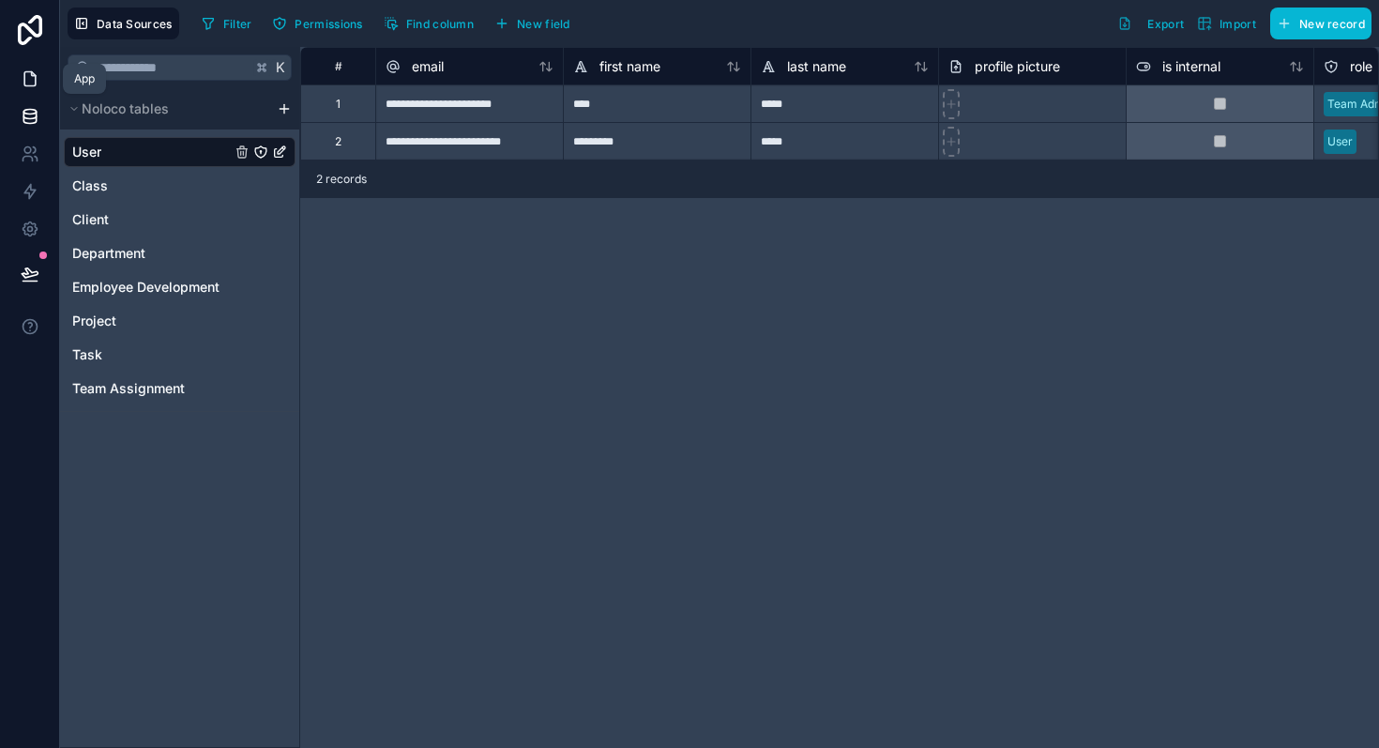
click at [36, 79] on icon at bounding box center [30, 78] width 19 height 19
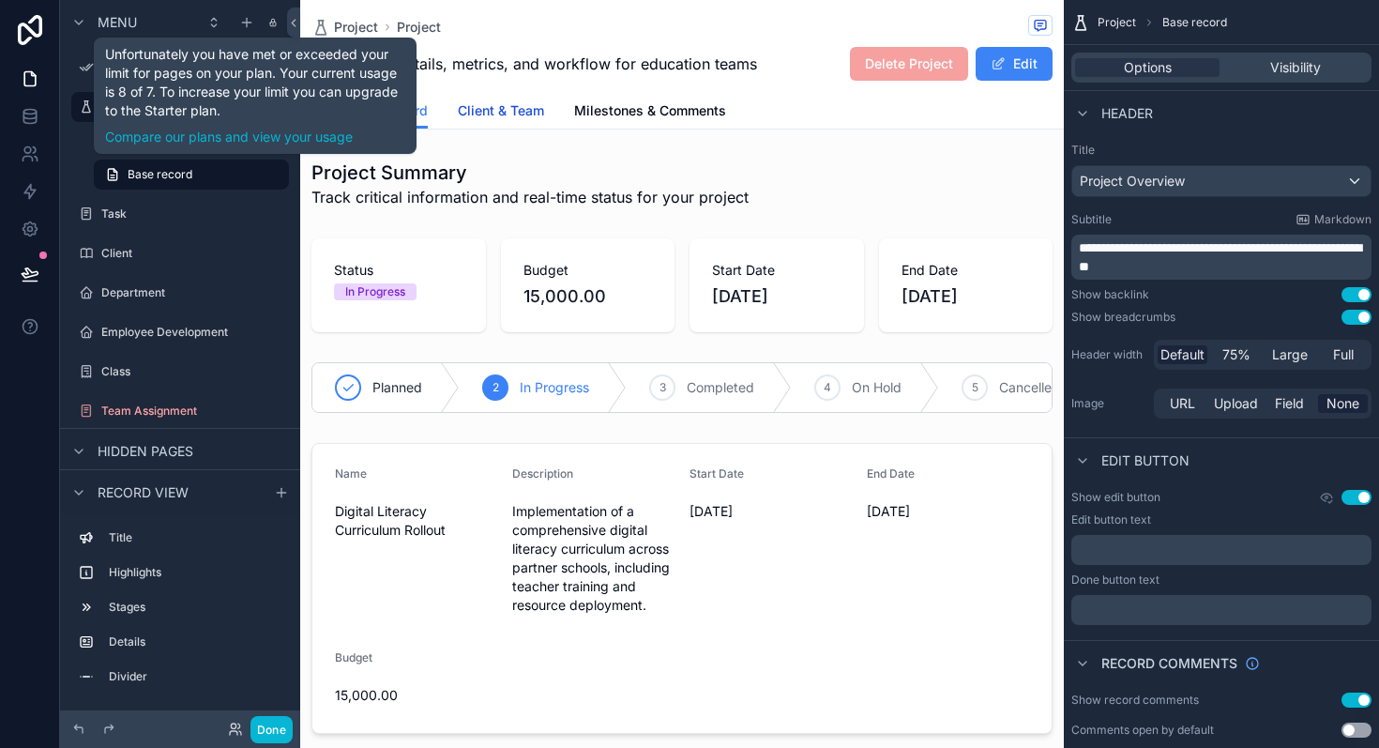
click at [543, 105] on span "Client & Team" at bounding box center [501, 110] width 86 height 19
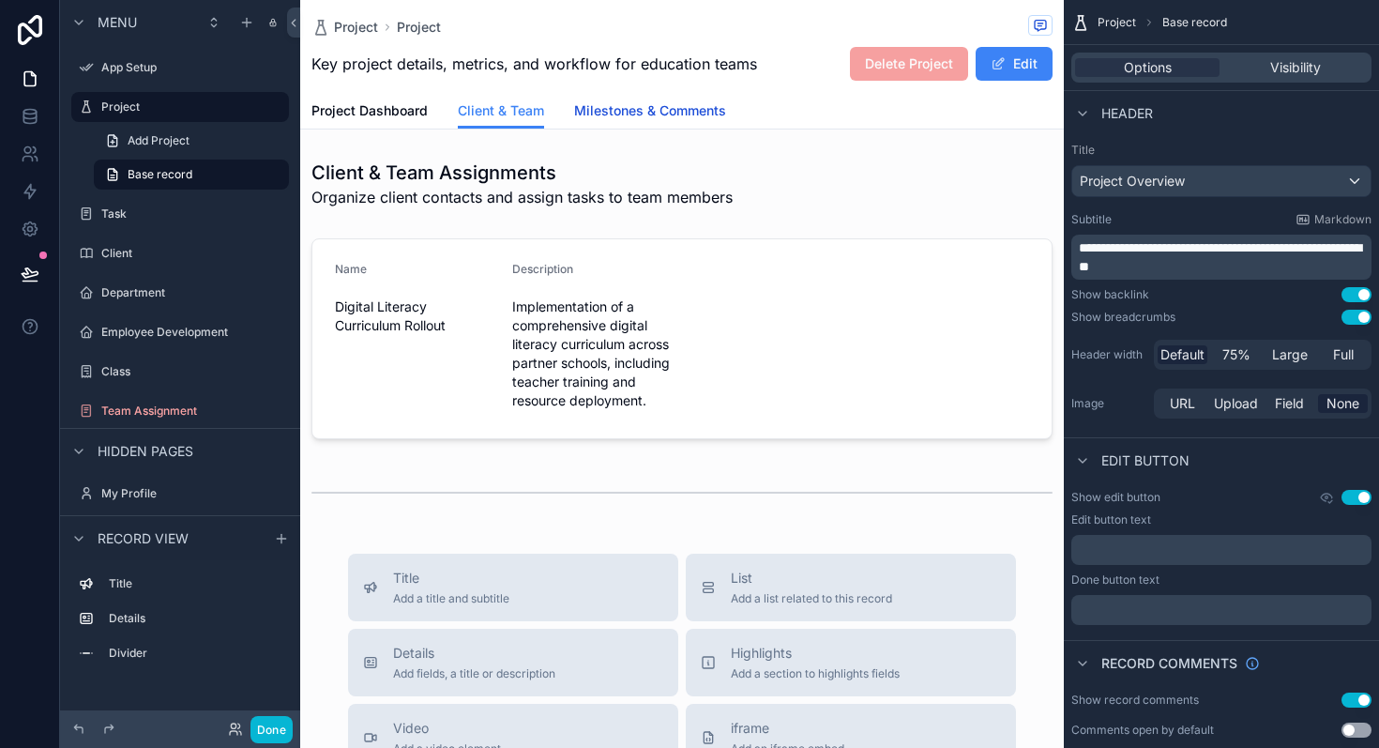
click at [708, 111] on span "Milestones & Comments" at bounding box center [650, 110] width 152 height 19
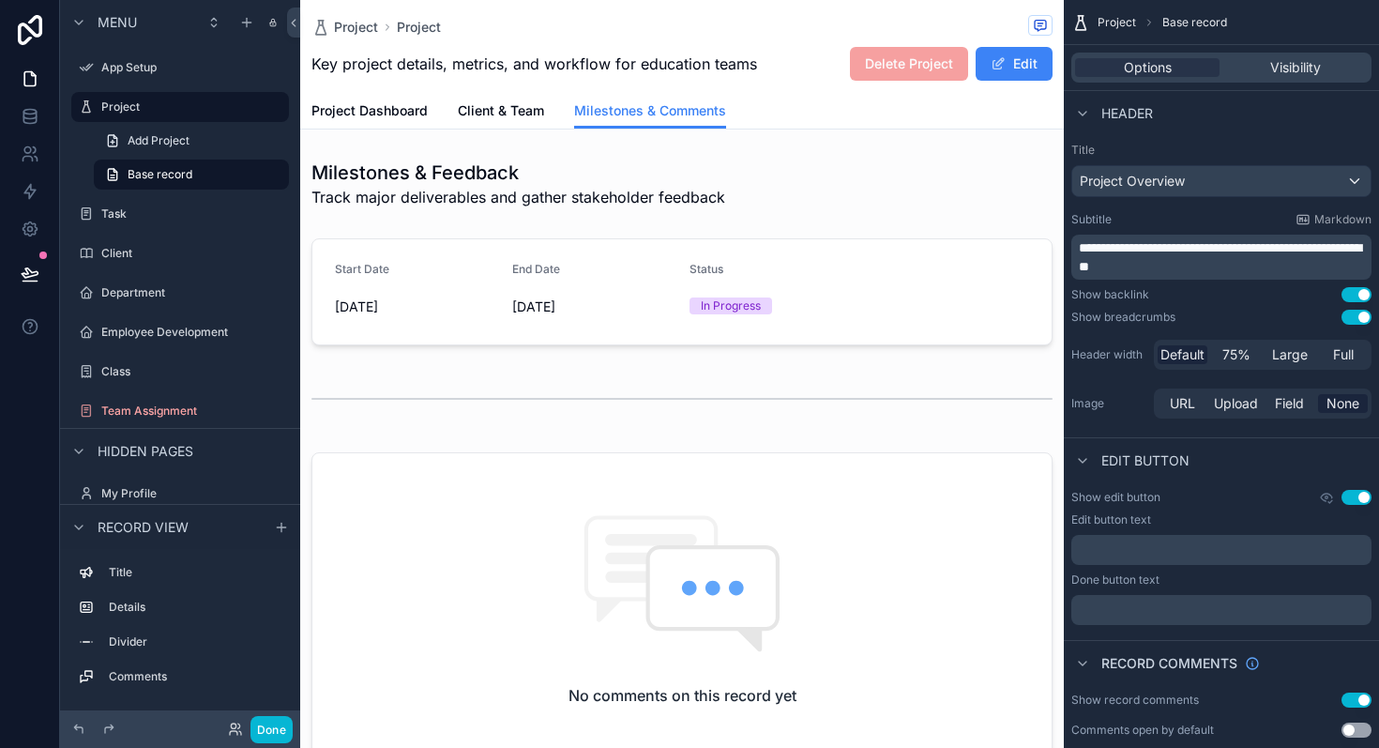
click at [366, 98] on link "Project Dashboard" at bounding box center [370, 113] width 116 height 38
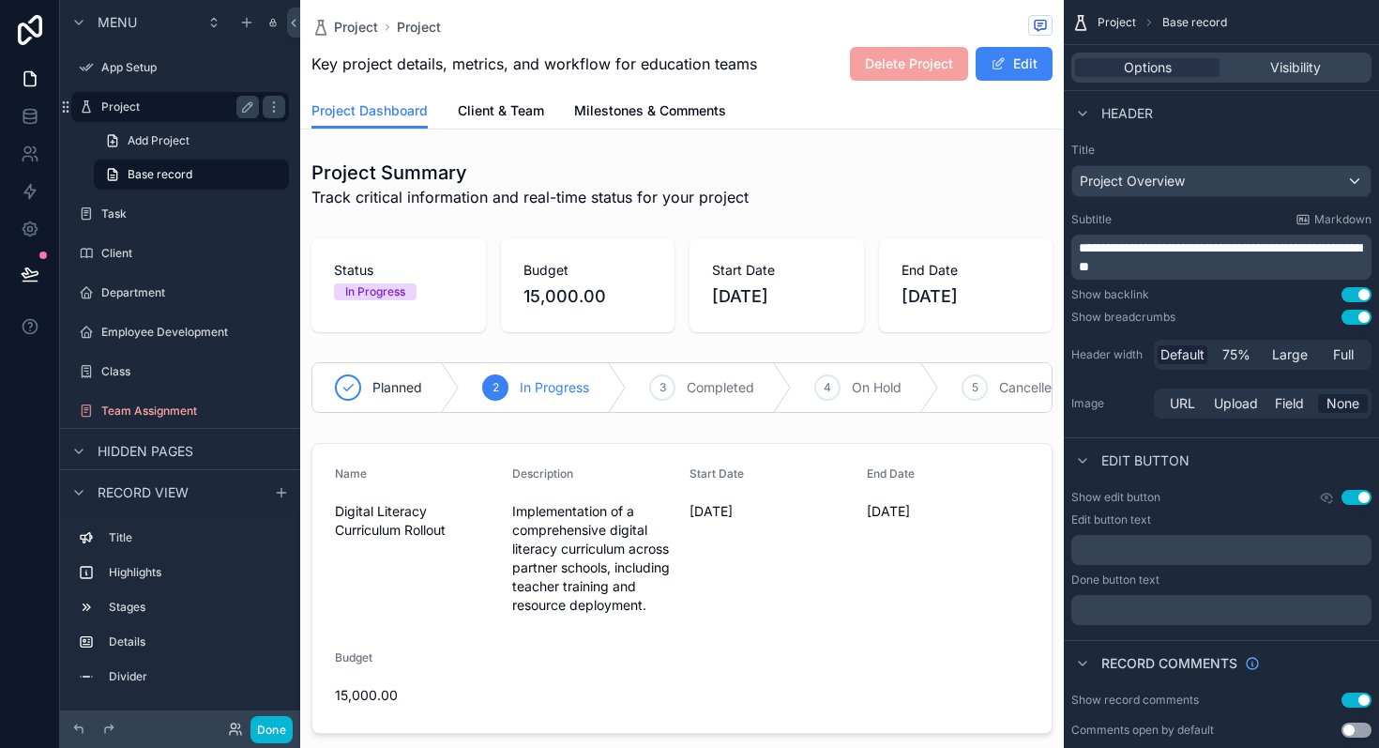
click at [139, 112] on label "Project" at bounding box center [176, 106] width 150 height 15
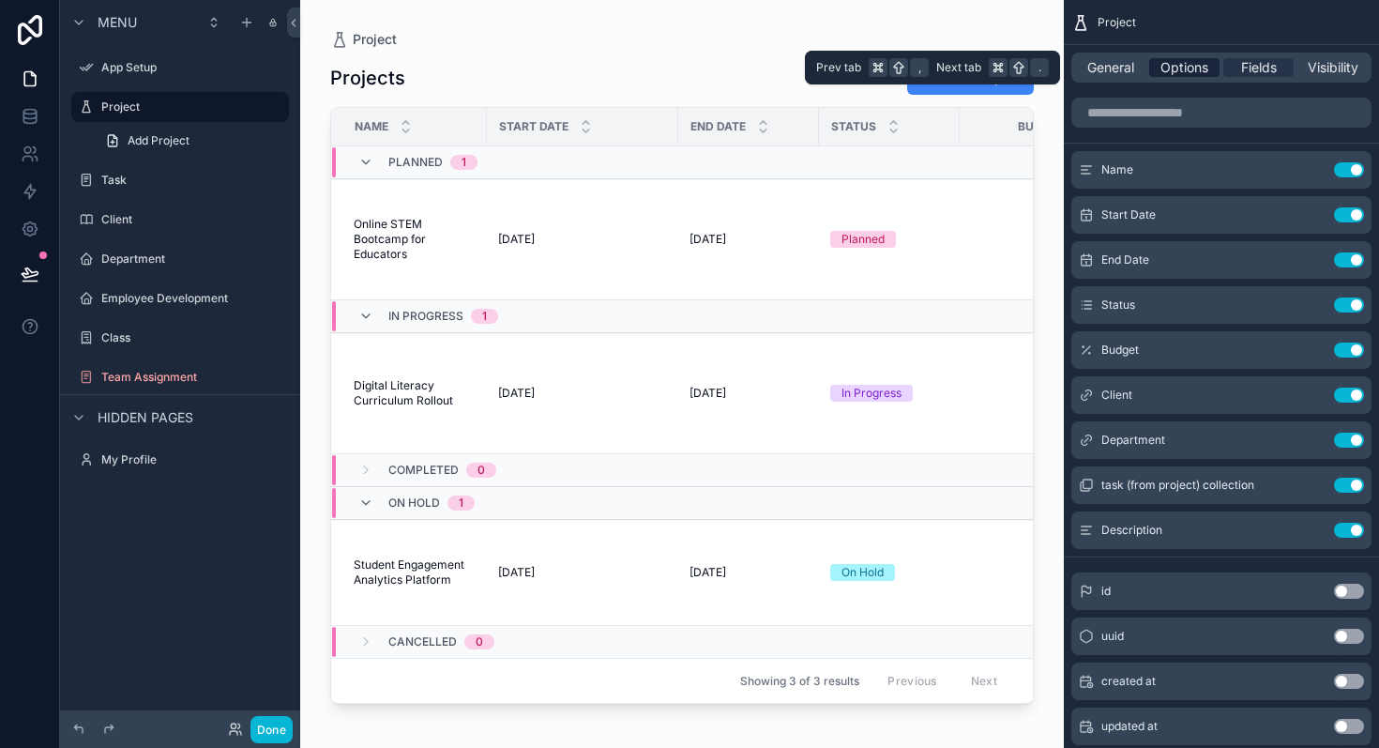
click at [1178, 71] on span "Options" at bounding box center [1185, 67] width 48 height 19
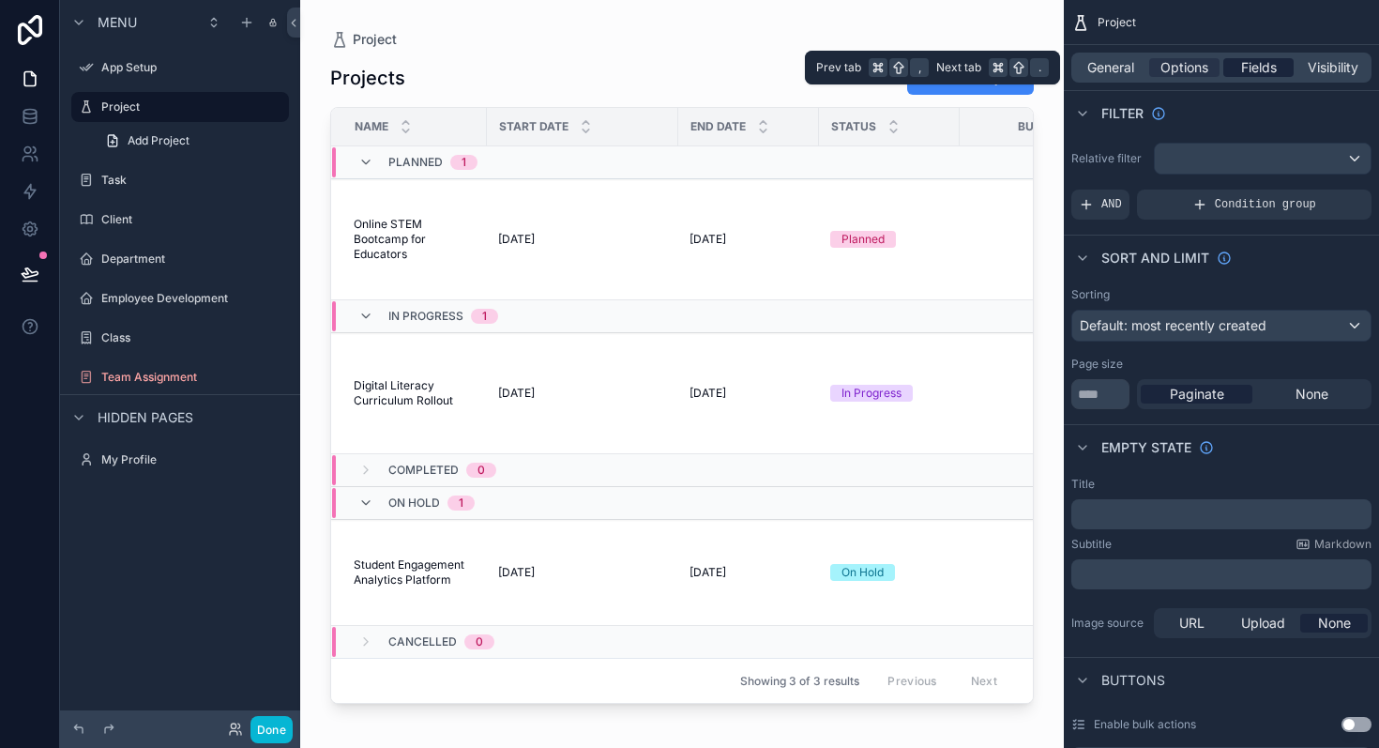
click at [1249, 68] on span "Fields" at bounding box center [1259, 67] width 36 height 19
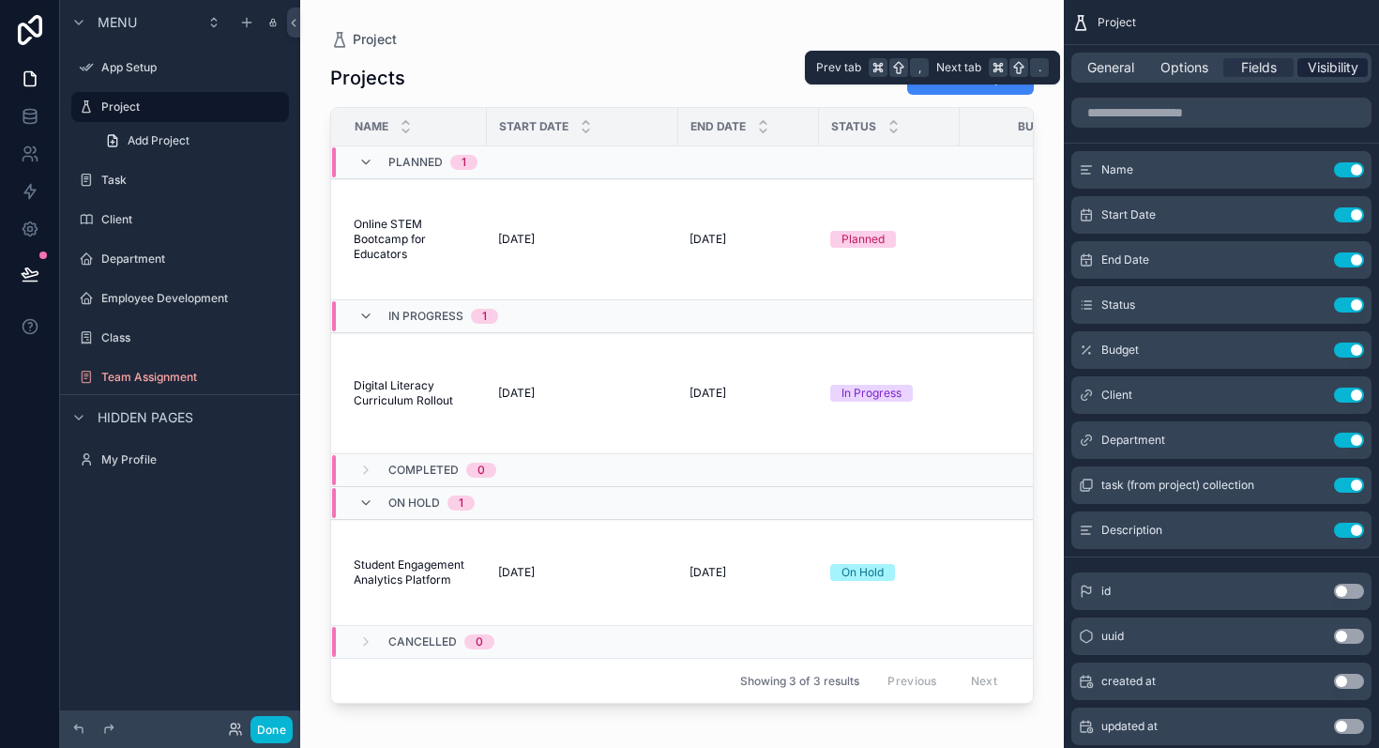
click at [1324, 64] on span "Visibility" at bounding box center [1333, 67] width 51 height 19
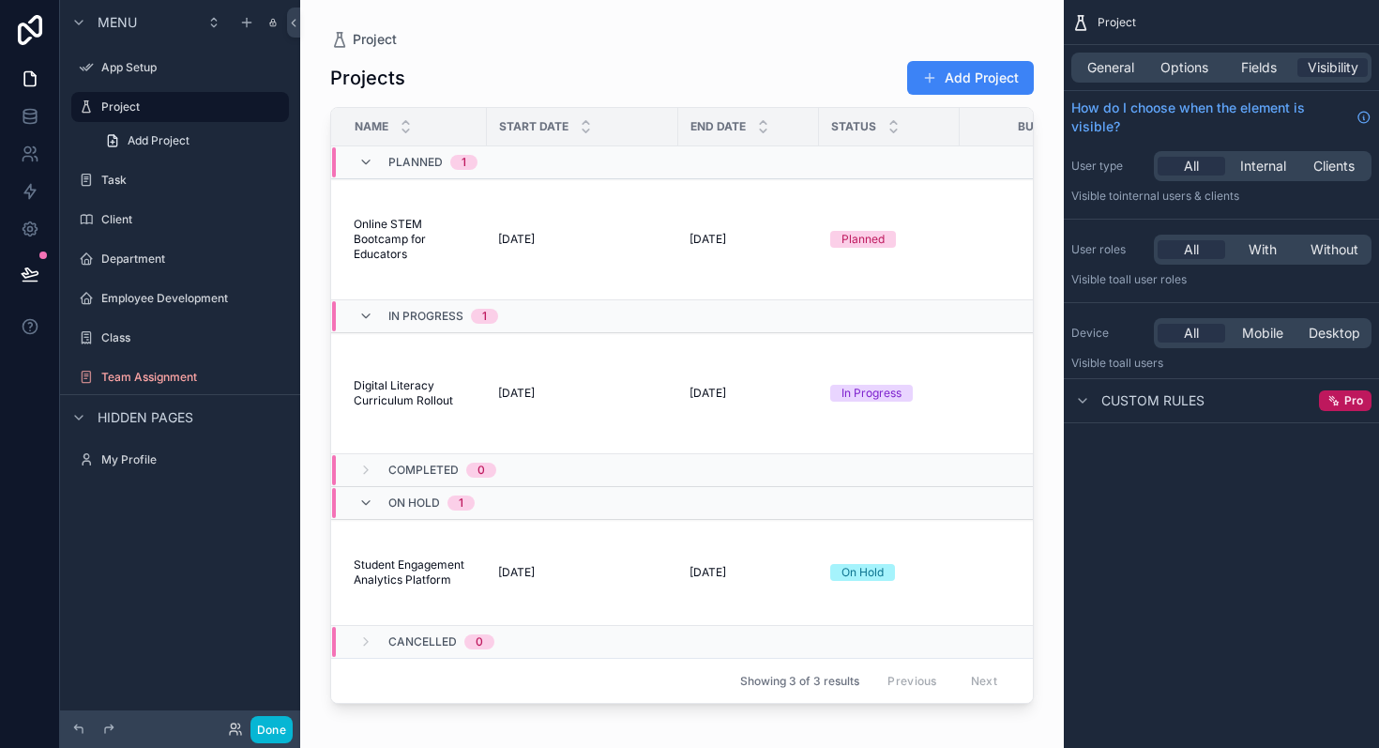
click at [1124, 411] on div "Custom rules" at bounding box center [1138, 400] width 133 height 23
click at [1103, 396] on span "Custom rules" at bounding box center [1153, 400] width 103 height 19
click at [28, 106] on link at bounding box center [29, 117] width 59 height 38
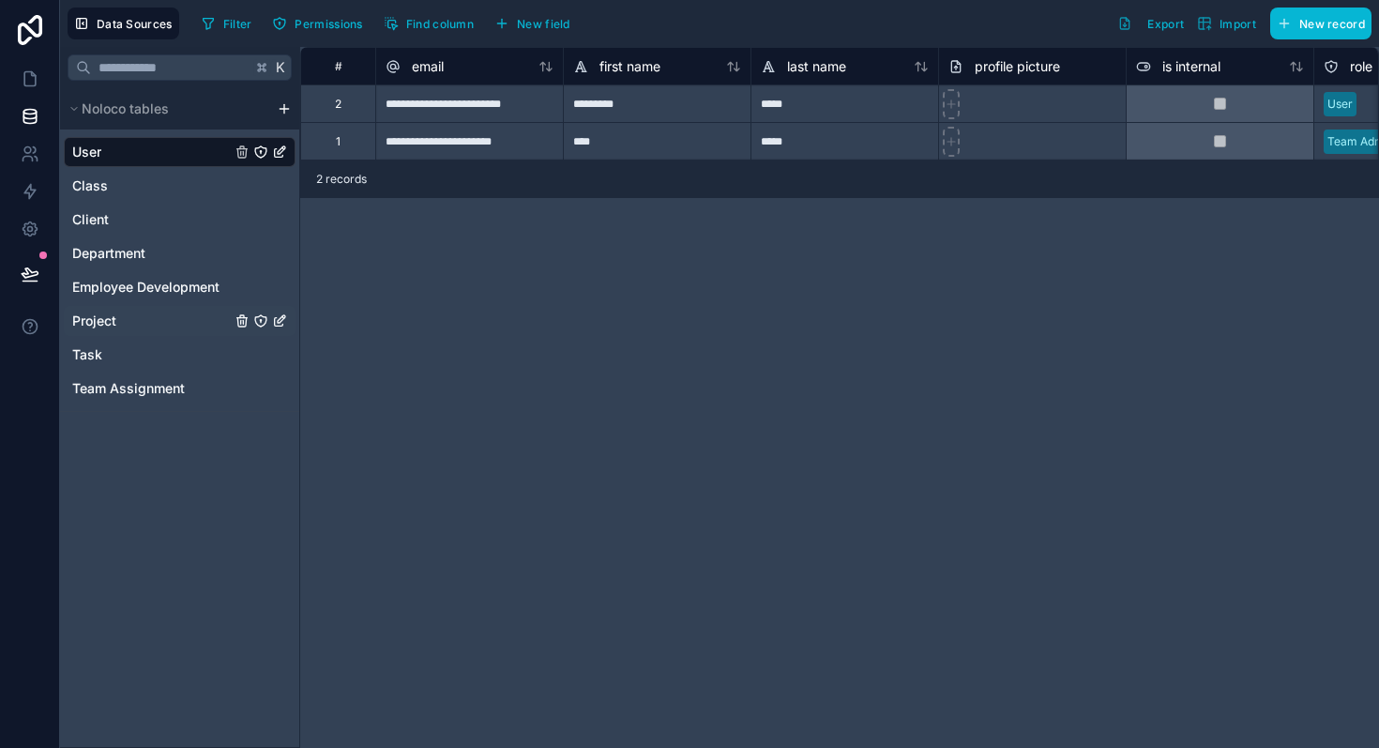
click at [132, 318] on link "Project" at bounding box center [151, 321] width 159 height 19
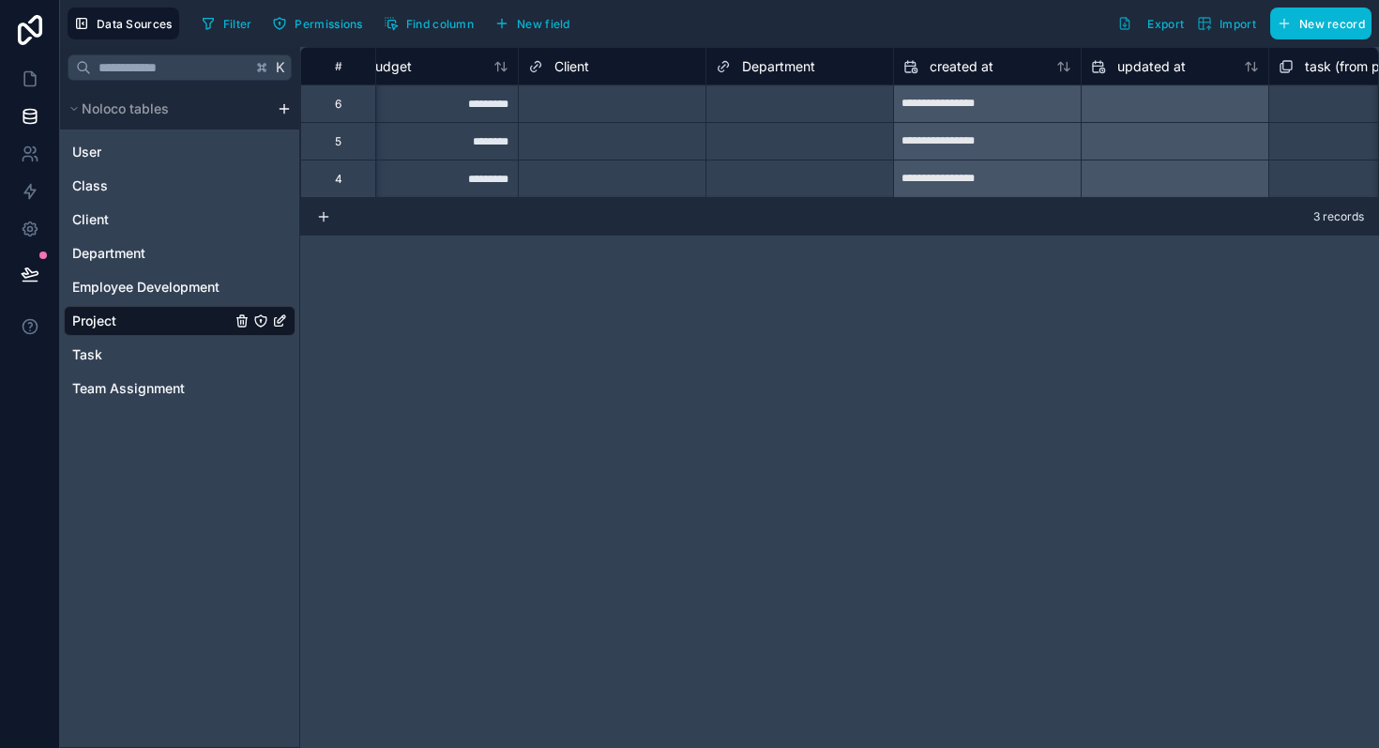
scroll to position [0, 1249]
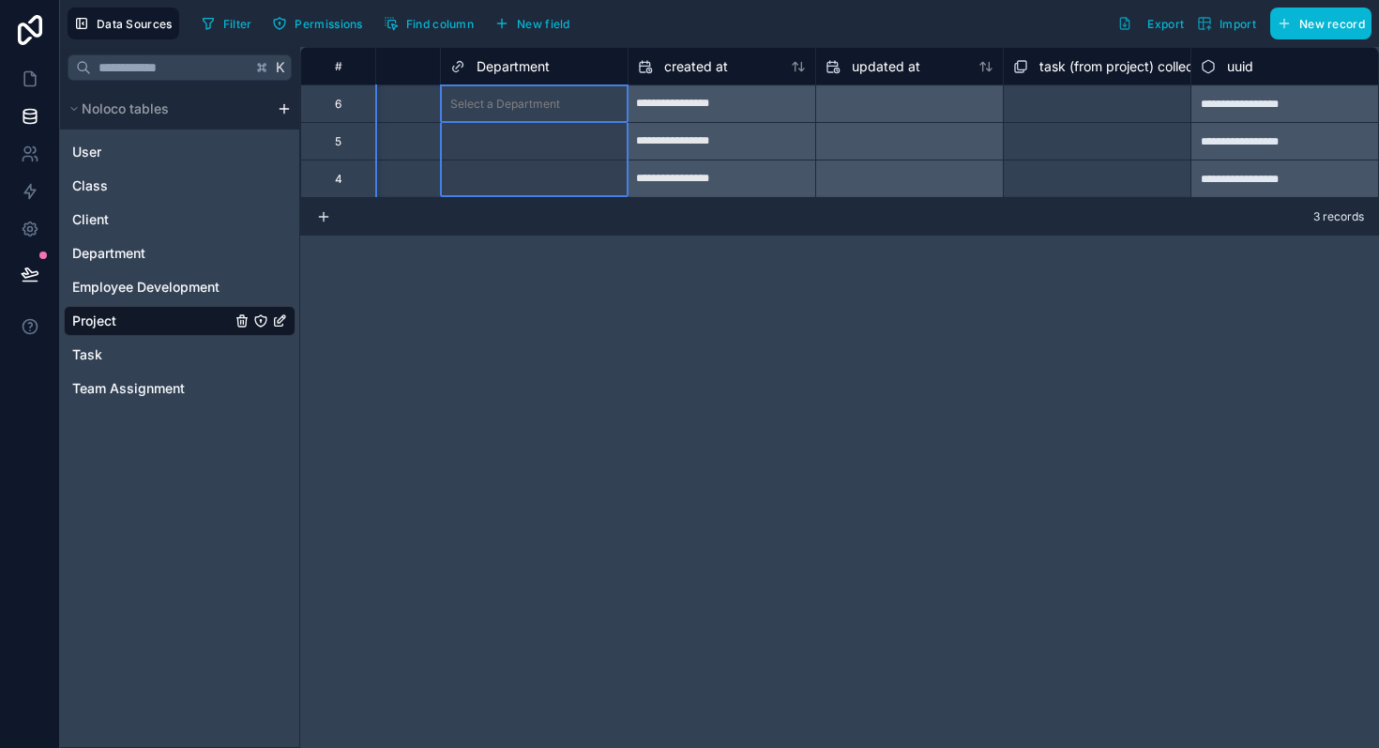
click at [558, 60] on div "Department" at bounding box center [534, 66] width 168 height 23
click at [516, 10] on button "New field" at bounding box center [532, 23] width 89 height 28
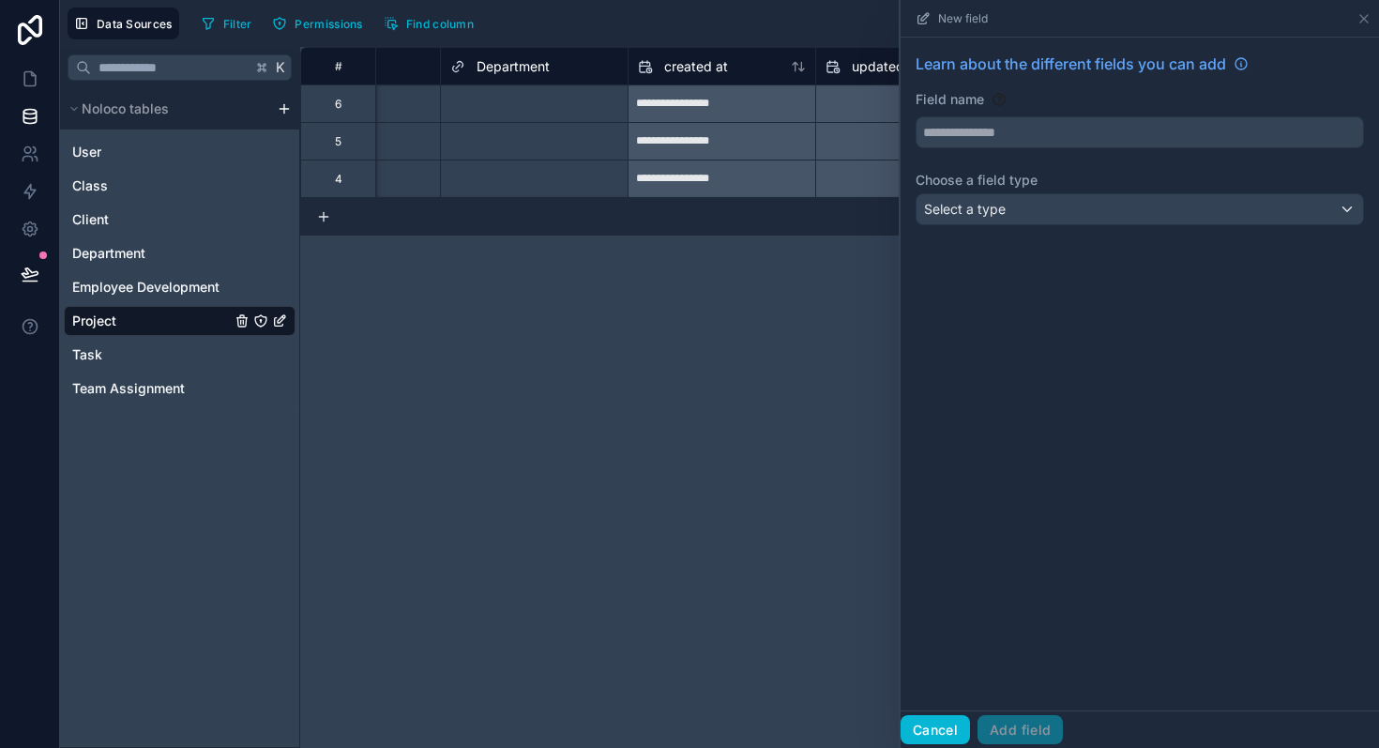
click at [936, 729] on button "Cancel" at bounding box center [935, 730] width 69 height 30
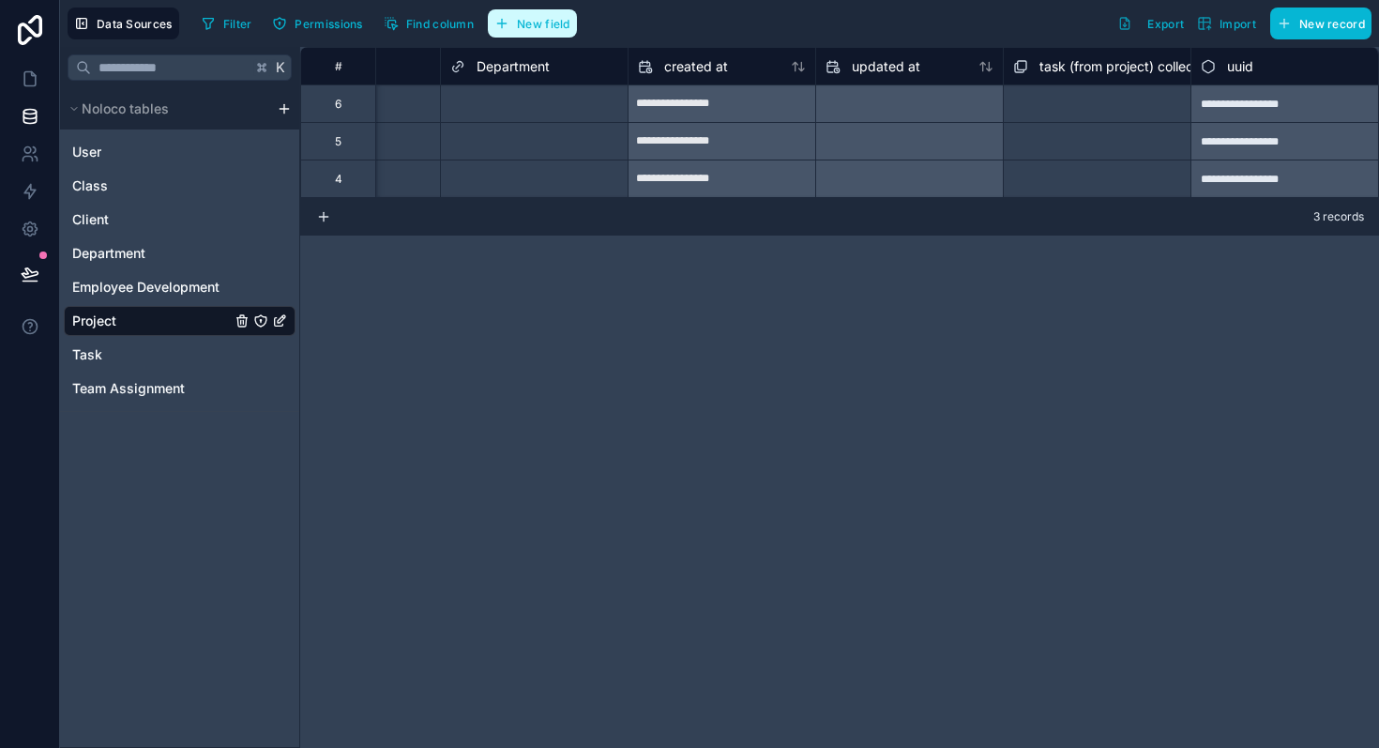
click at [520, 30] on span "New field" at bounding box center [543, 24] width 53 height 14
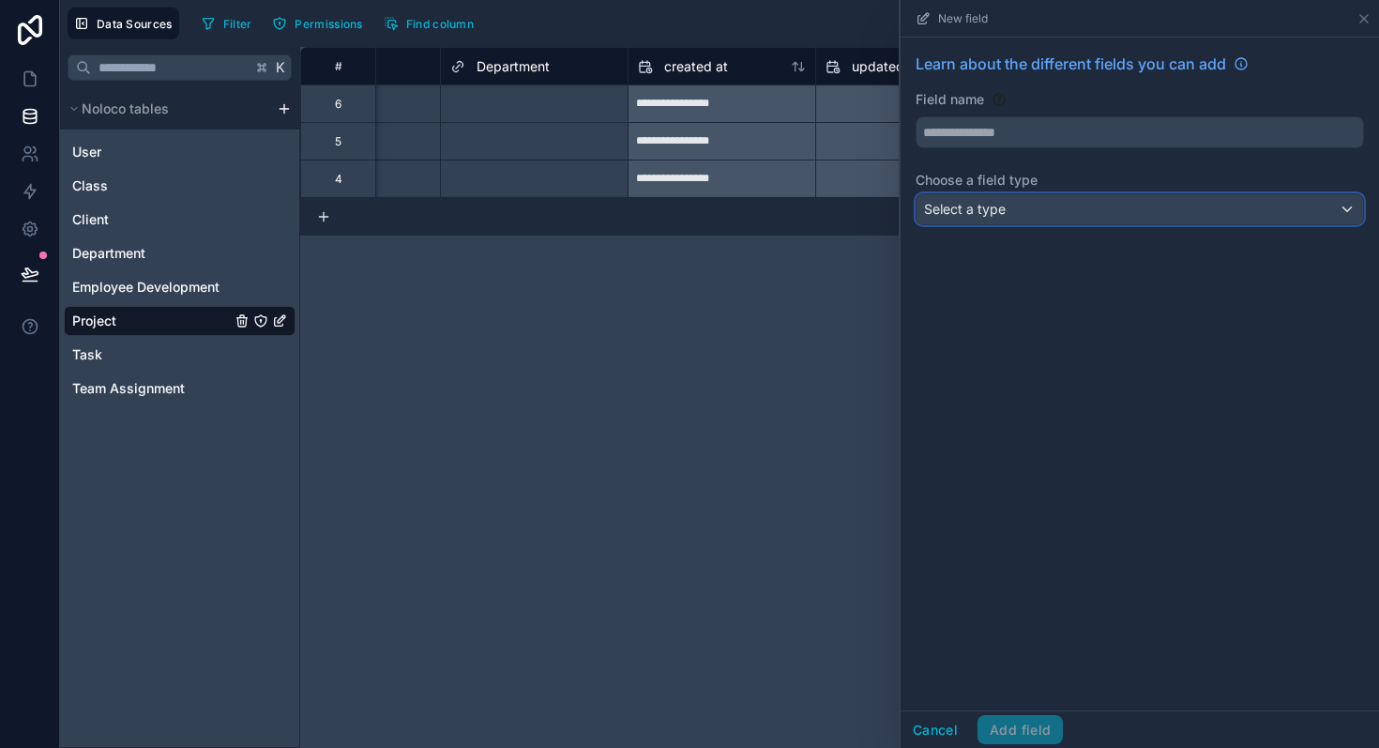
click at [1023, 212] on div "Select a type" at bounding box center [1140, 209] width 447 height 30
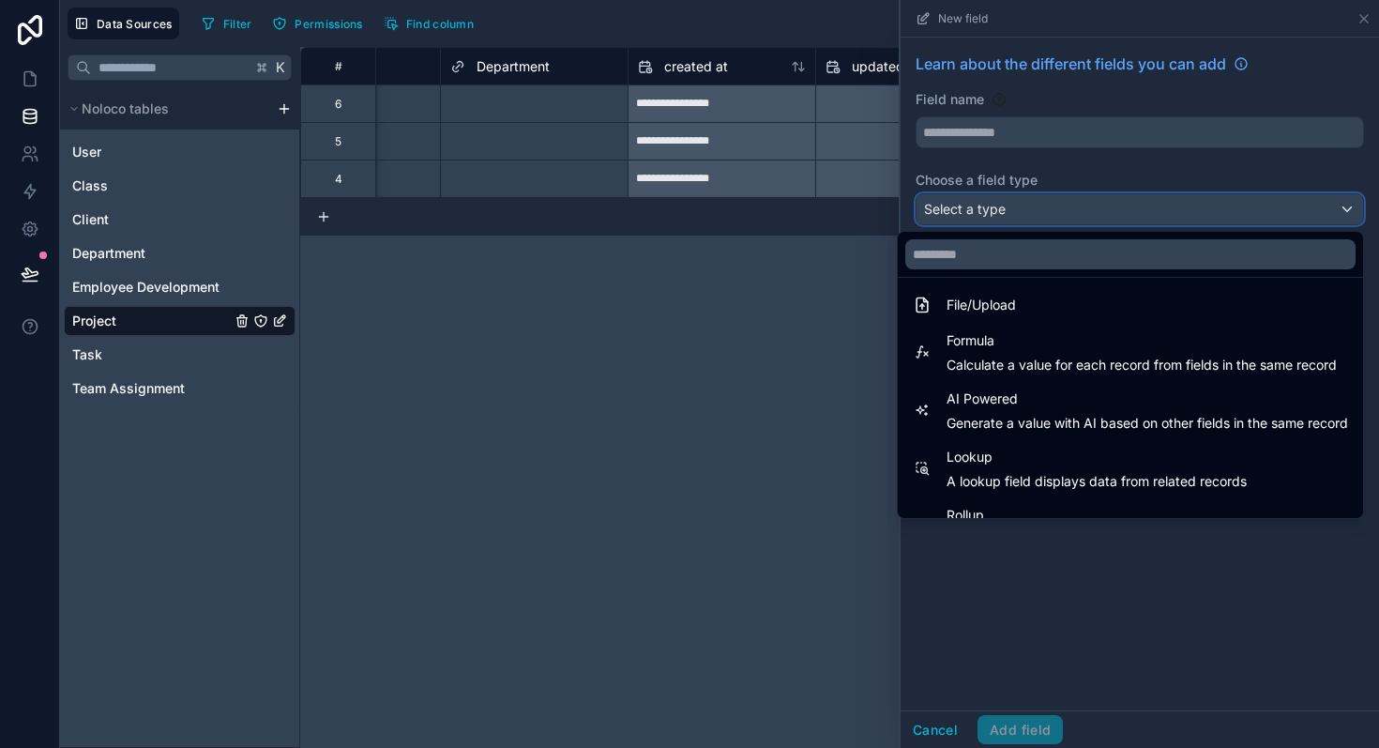
scroll to position [544, 0]
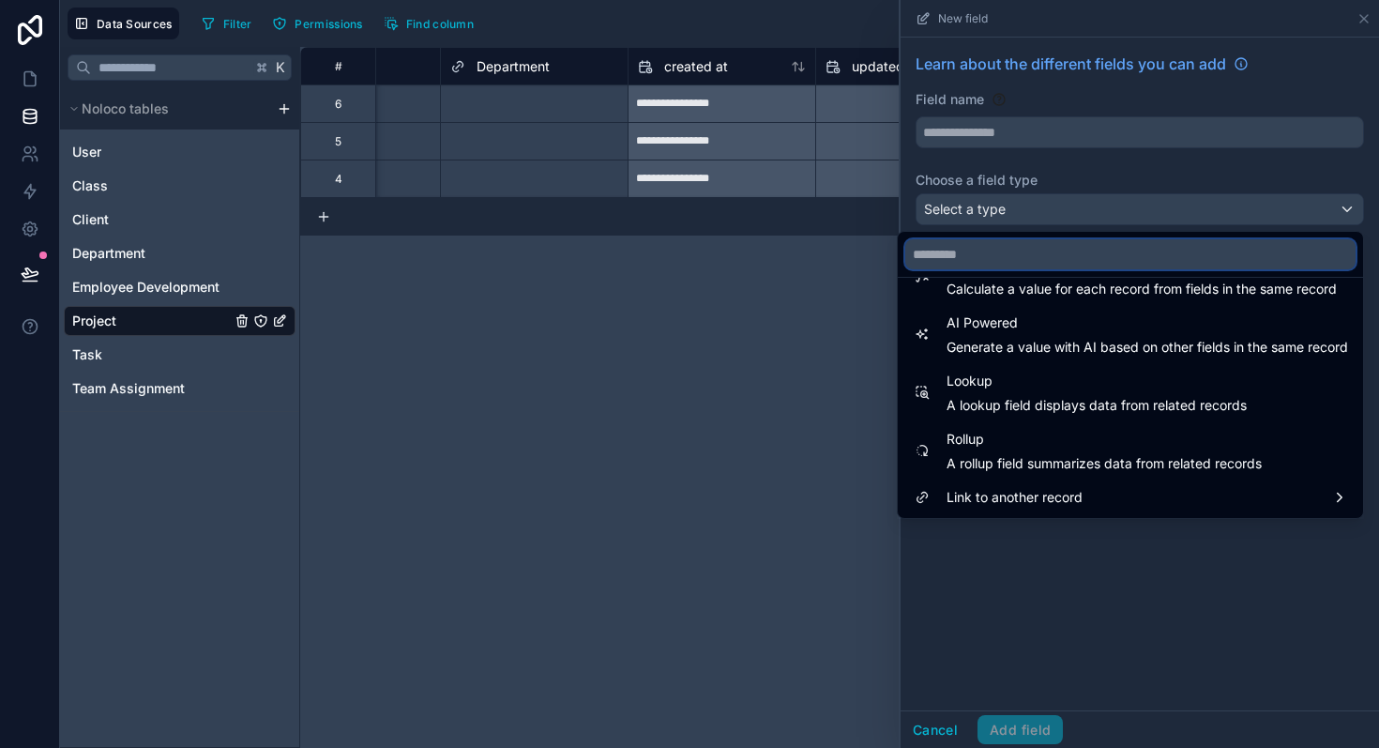
click at [960, 262] on input "text" at bounding box center [1131, 254] width 450 height 30
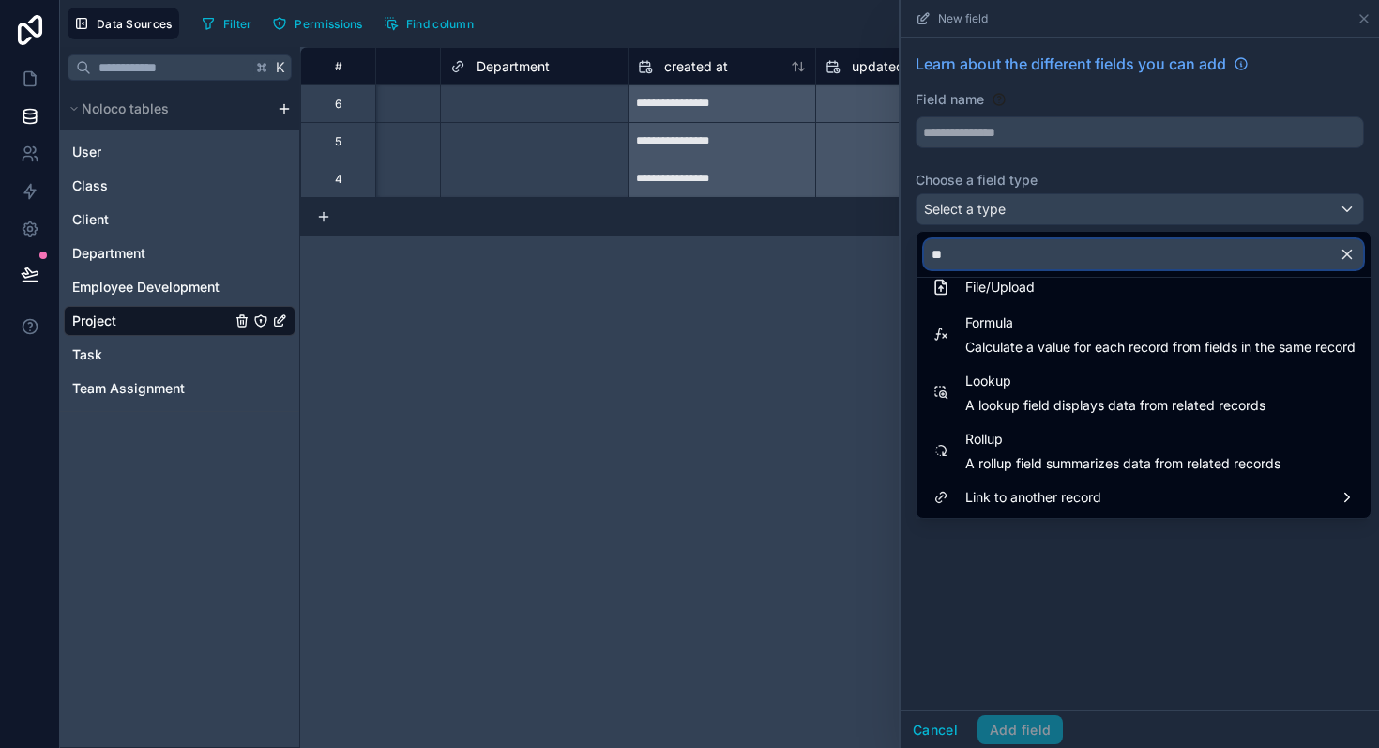
scroll to position [0, 0]
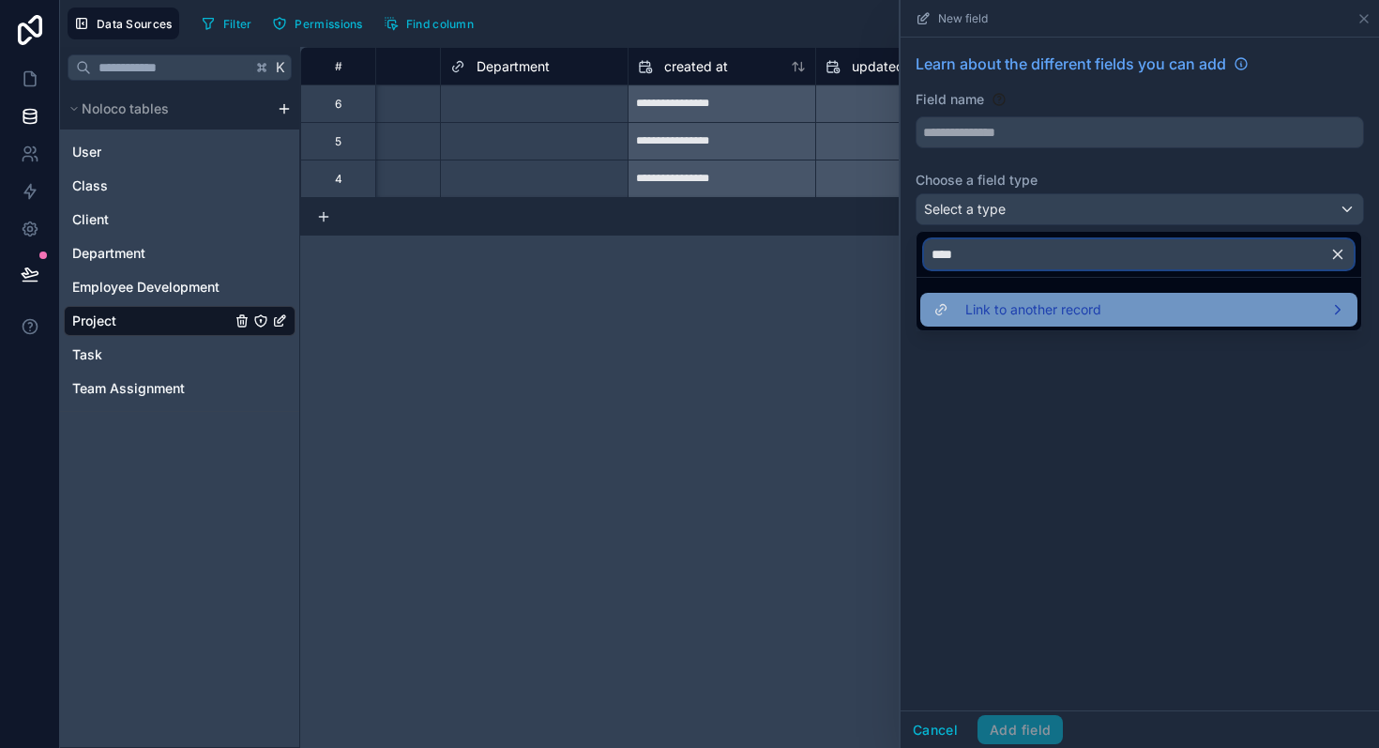
type input "****"
click at [985, 307] on span "Link to another record" at bounding box center [1034, 309] width 136 height 23
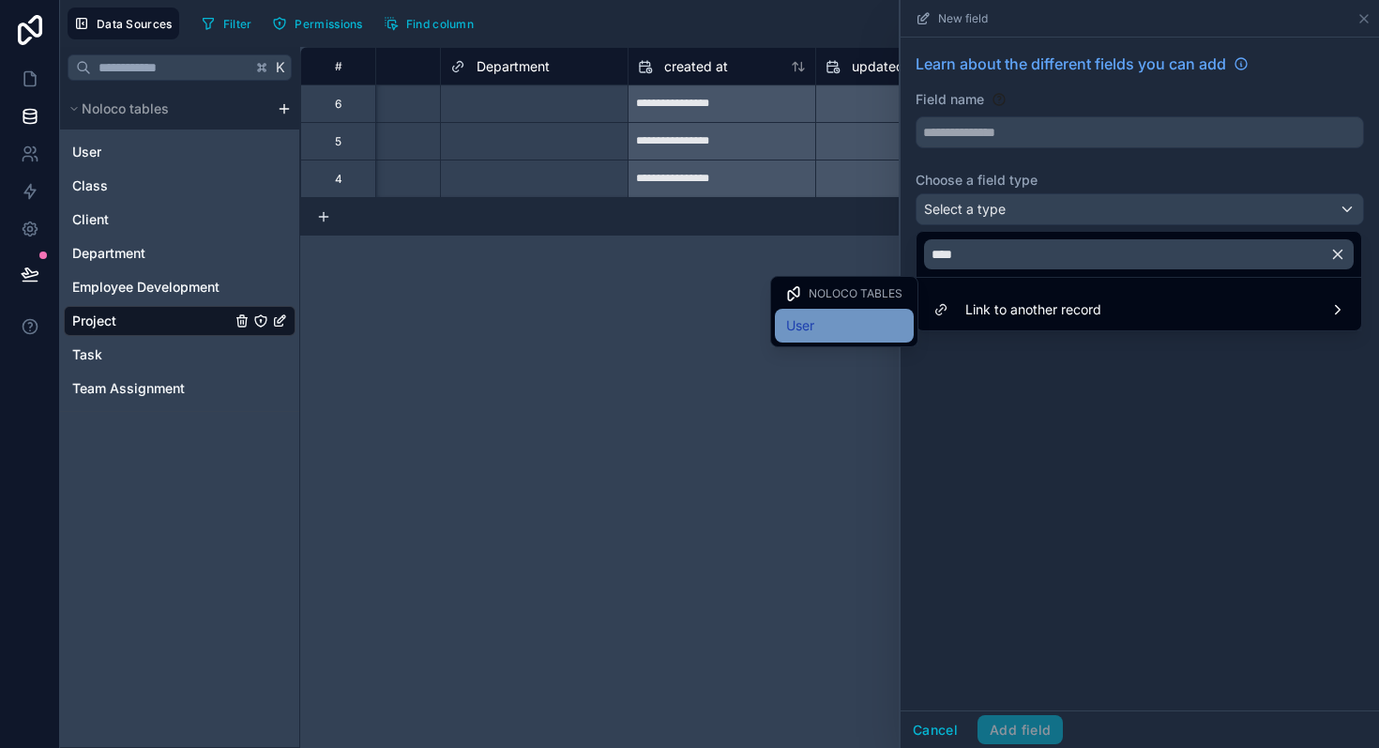
click at [859, 317] on div "User" at bounding box center [844, 325] width 116 height 23
type input "****"
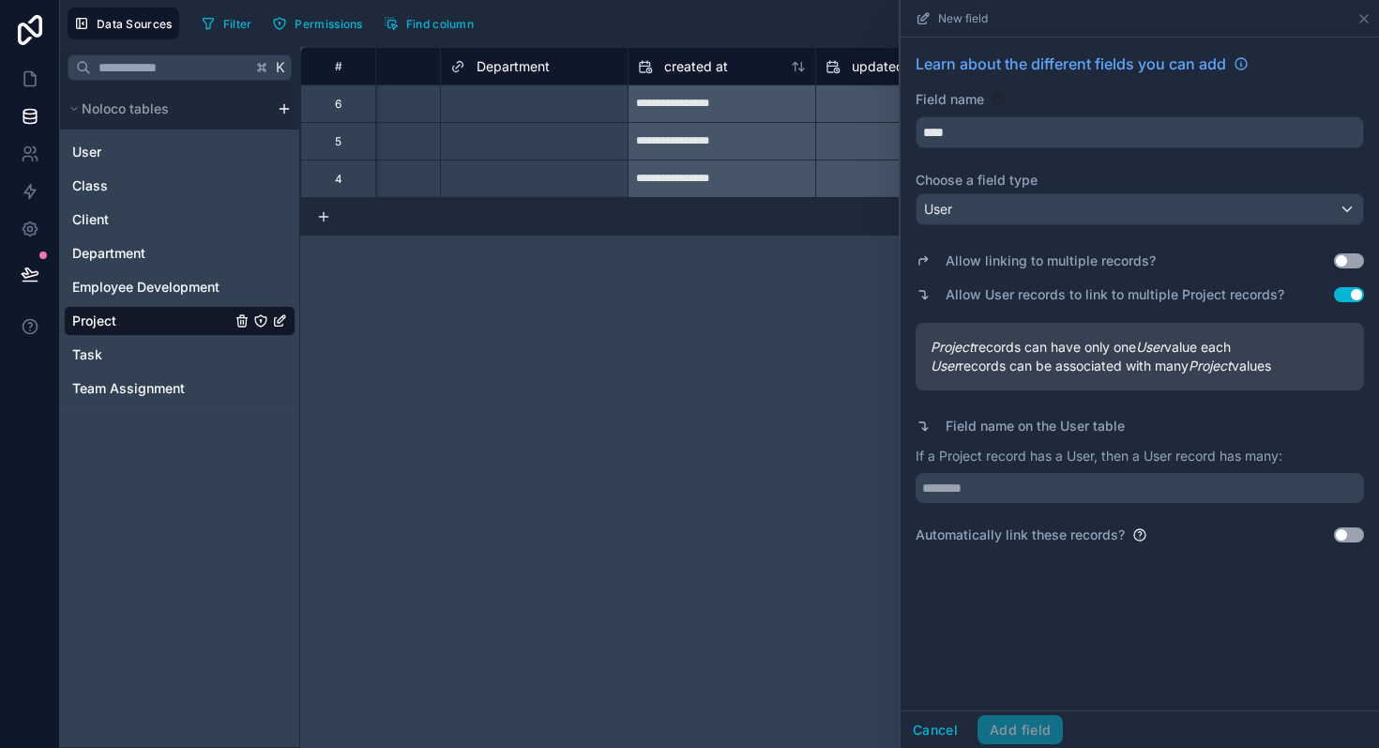
click at [1358, 263] on button "Use setting" at bounding box center [1349, 260] width 30 height 15
click at [1344, 264] on button "Use setting" at bounding box center [1349, 260] width 30 height 15
click at [1350, 539] on button "Use setting" at bounding box center [1349, 534] width 30 height 15
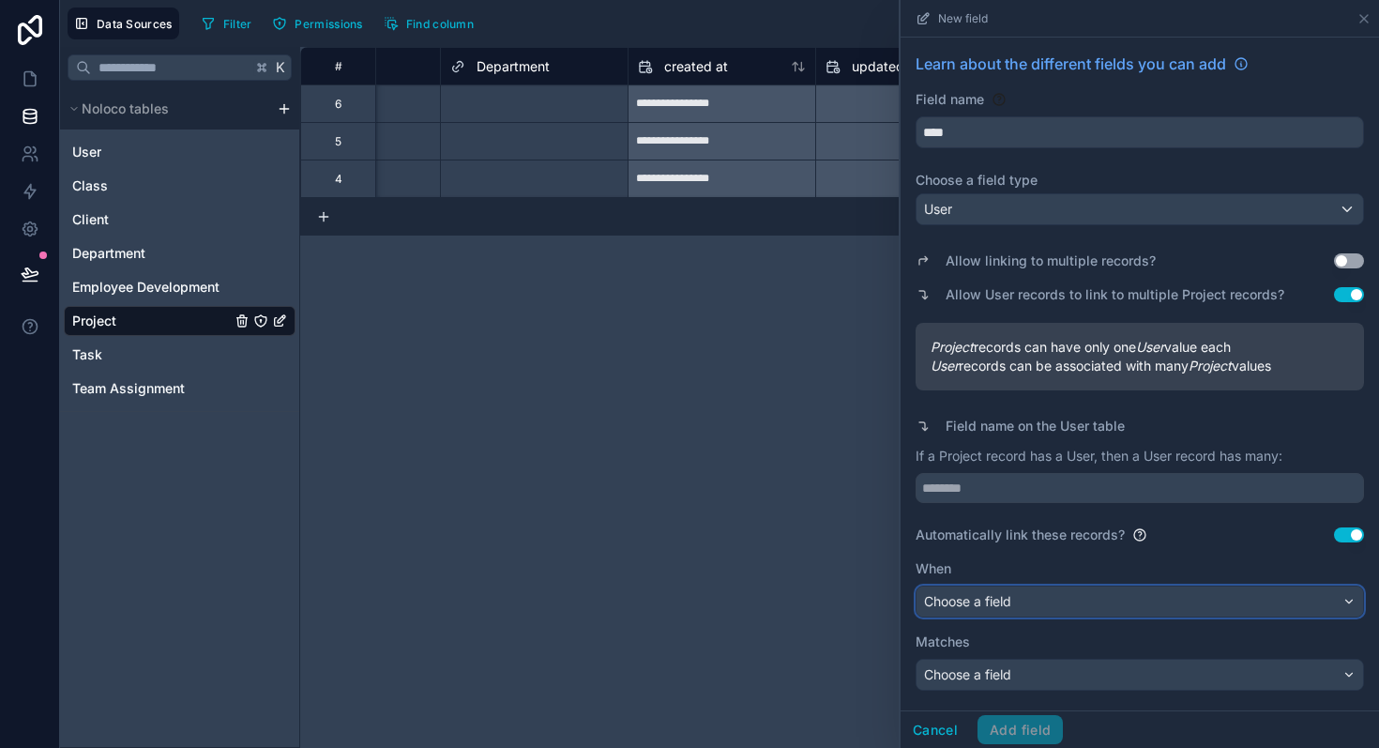
click at [1242, 602] on div "Choose a field" at bounding box center [1140, 601] width 447 height 30
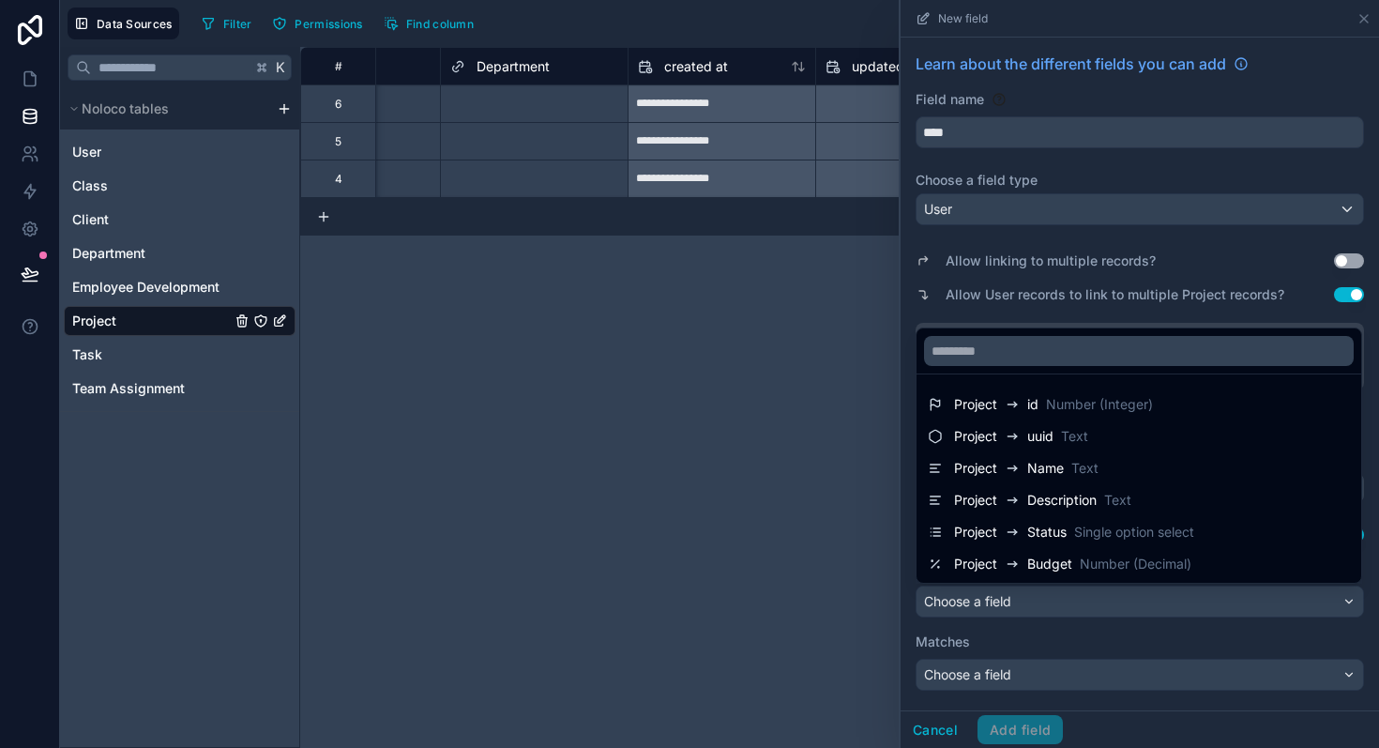
click at [1242, 602] on div at bounding box center [1140, 374] width 479 height 748
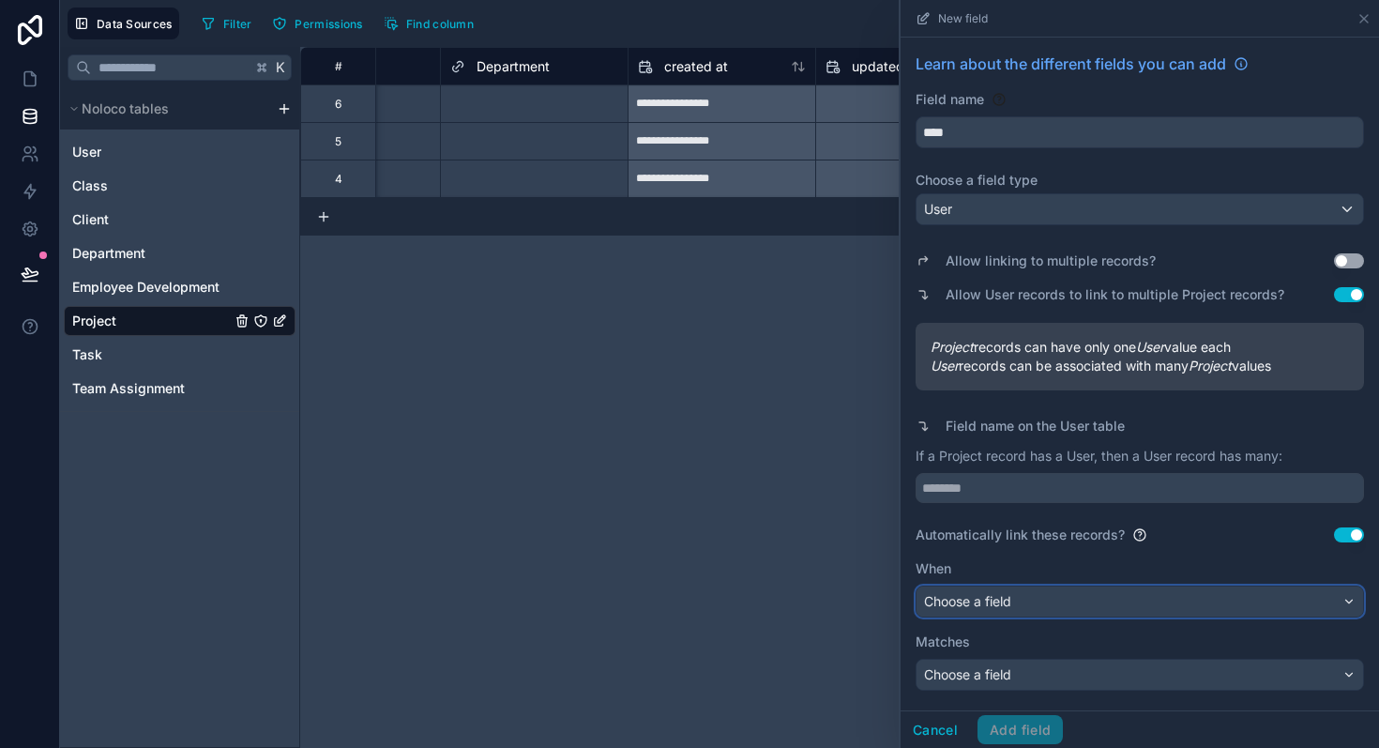
click at [1117, 586] on div "Choose a field" at bounding box center [1140, 601] width 447 height 30
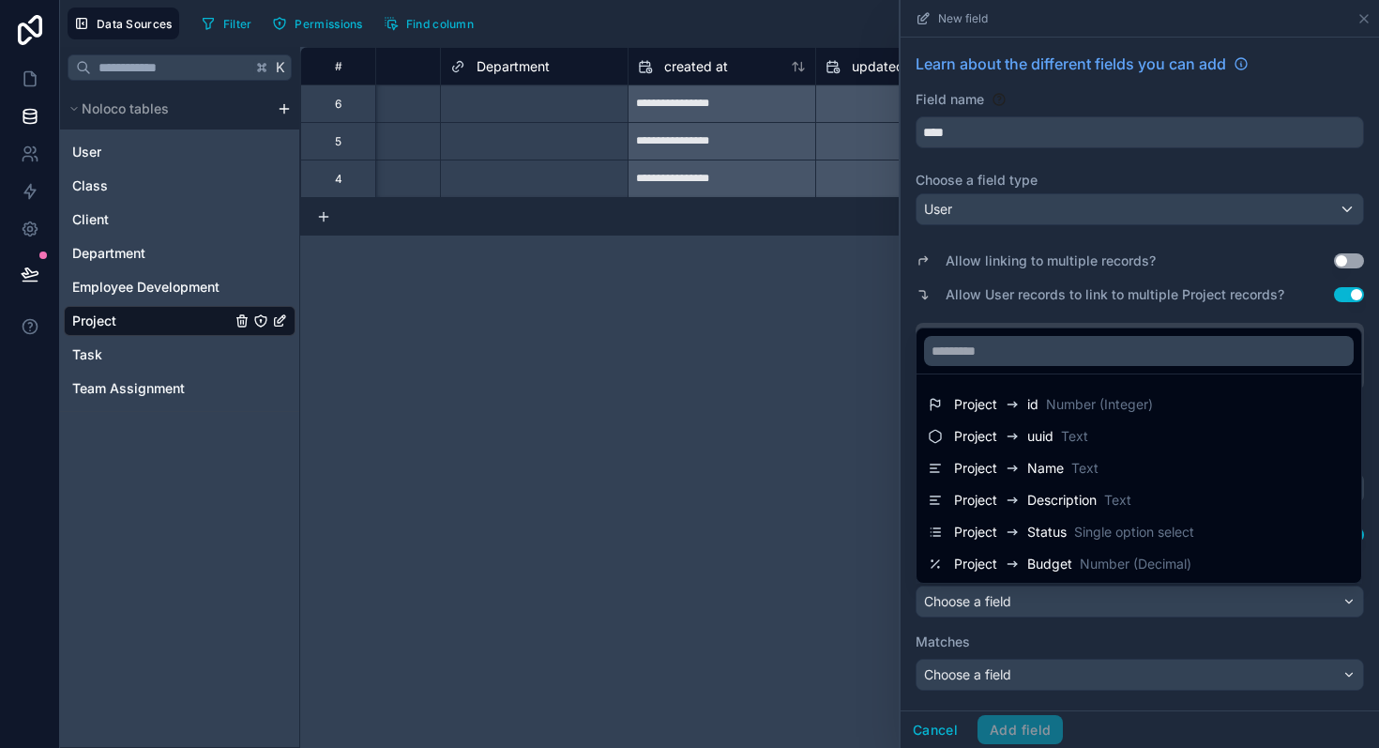
click at [1117, 590] on div at bounding box center [1140, 374] width 479 height 748
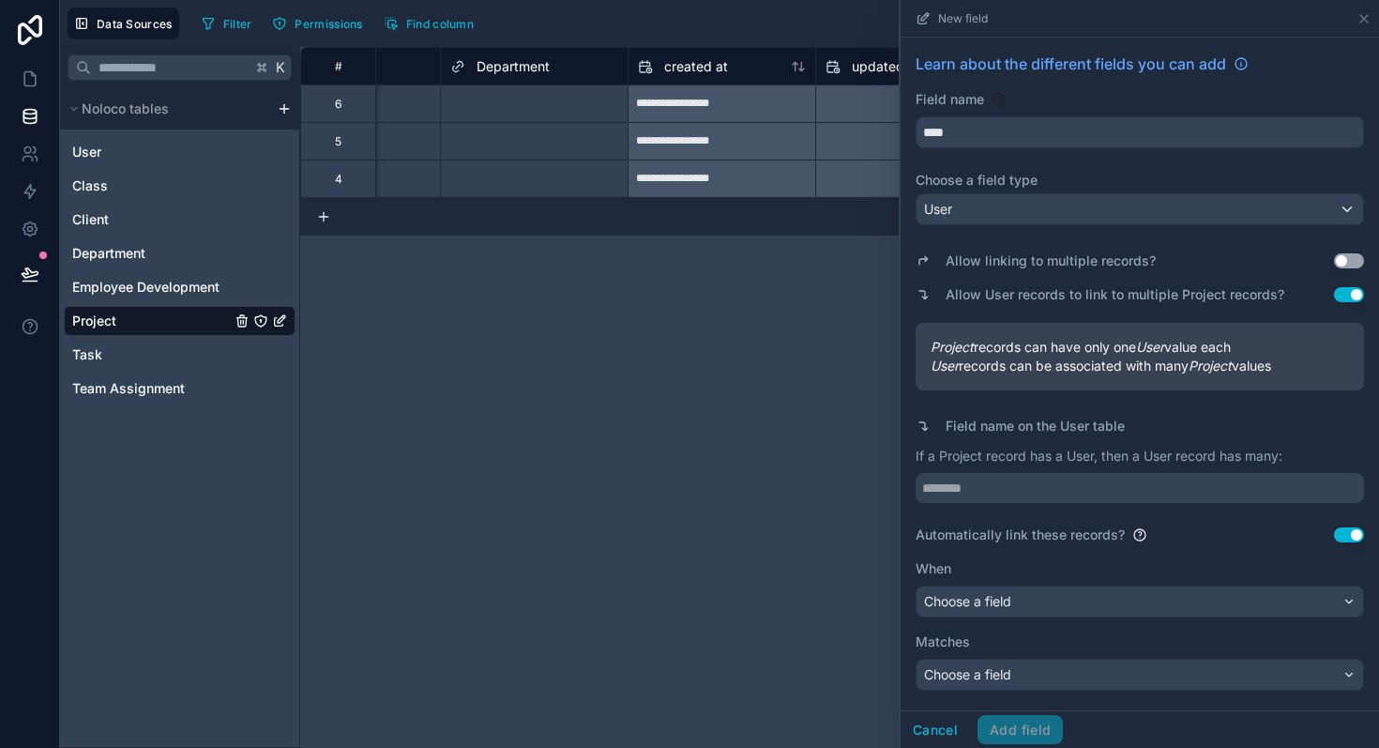
click at [1347, 544] on div "Allow linking to multiple records? Use setting Allow User records to link to mu…" at bounding box center [1140, 462] width 449 height 458
click at [1349, 533] on button "Use setting" at bounding box center [1349, 534] width 30 height 15
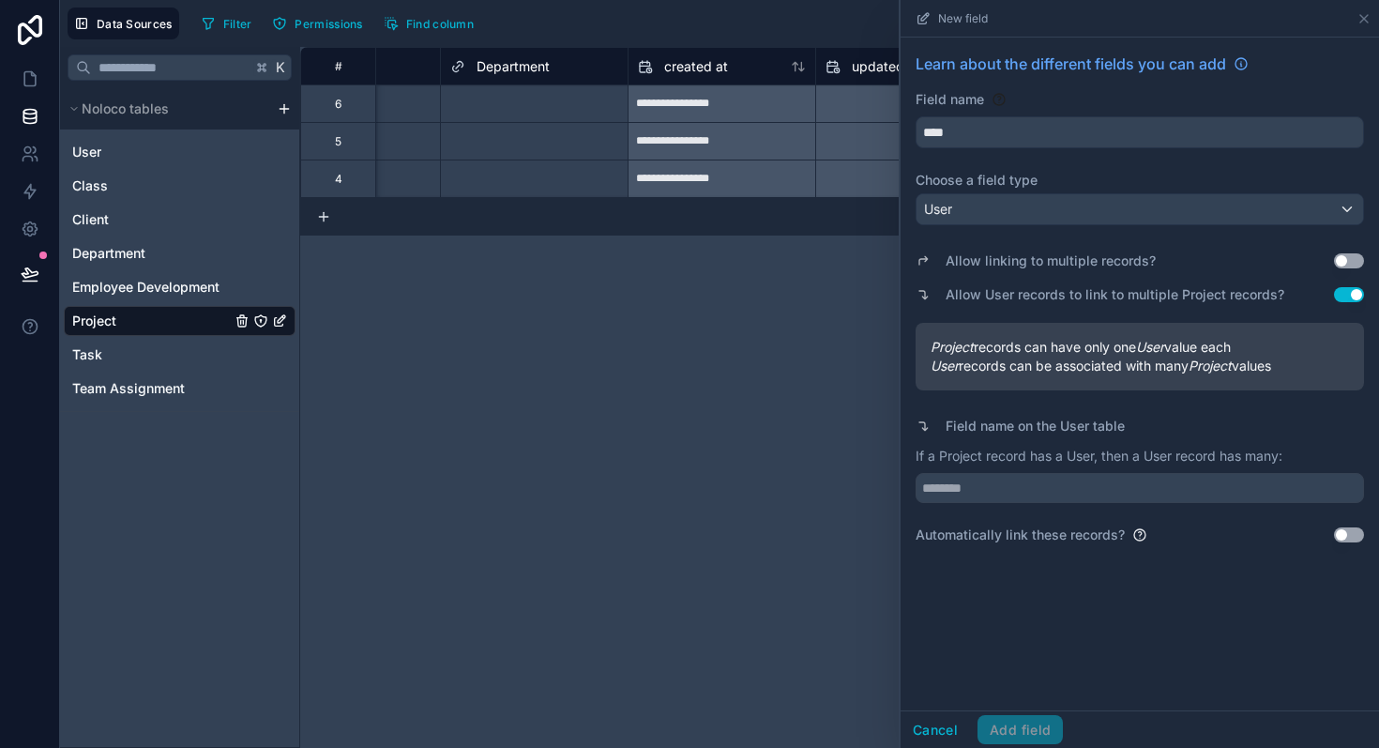
click at [1354, 260] on button "Use setting" at bounding box center [1349, 260] width 30 height 15
click at [990, 488] on input "text" at bounding box center [1140, 488] width 449 height 30
click at [980, 546] on div "Learn about the different fields you can add Field name **** Choose a field typ…" at bounding box center [1140, 374] width 479 height 673
click at [1122, 488] on input "text" at bounding box center [1140, 488] width 449 height 30
click at [1113, 566] on div "Learn about the different fields you can add Field name **** Choose a field typ…" at bounding box center [1140, 374] width 479 height 673
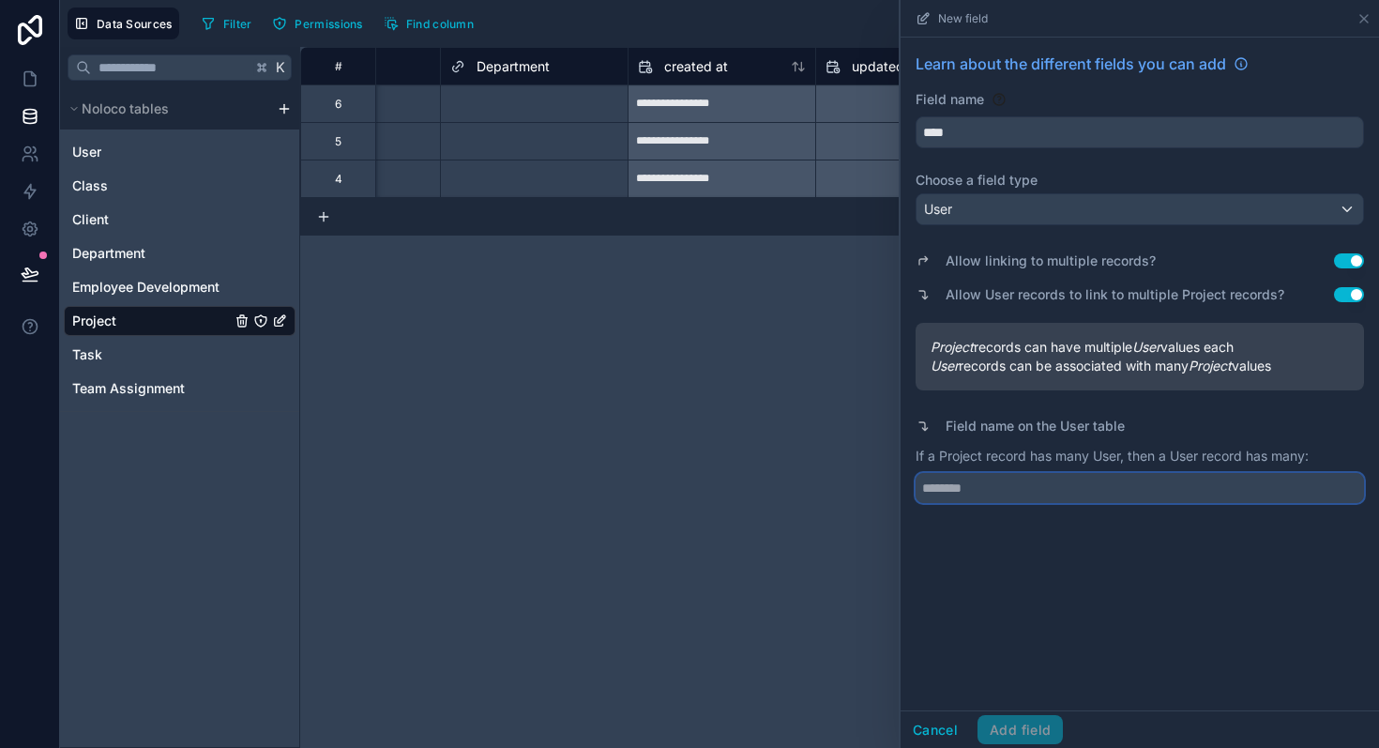
click at [1003, 493] on input "text" at bounding box center [1140, 488] width 449 height 30
type input "********"
click at [1000, 585] on div "Learn about the different fields you can add Field name **** Choose a field typ…" at bounding box center [1140, 374] width 479 height 673
click at [1020, 722] on button "Add field" at bounding box center [1020, 730] width 85 height 30
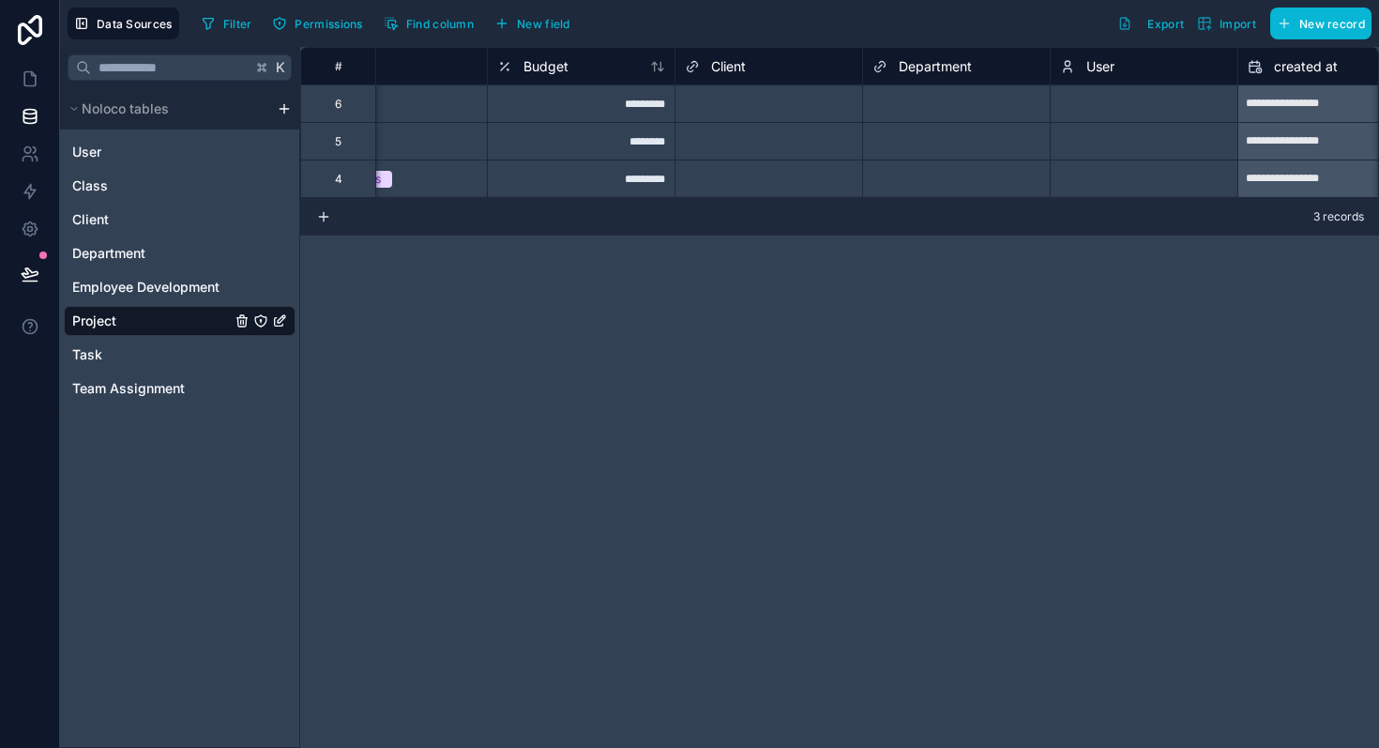
scroll to position [0, 924]
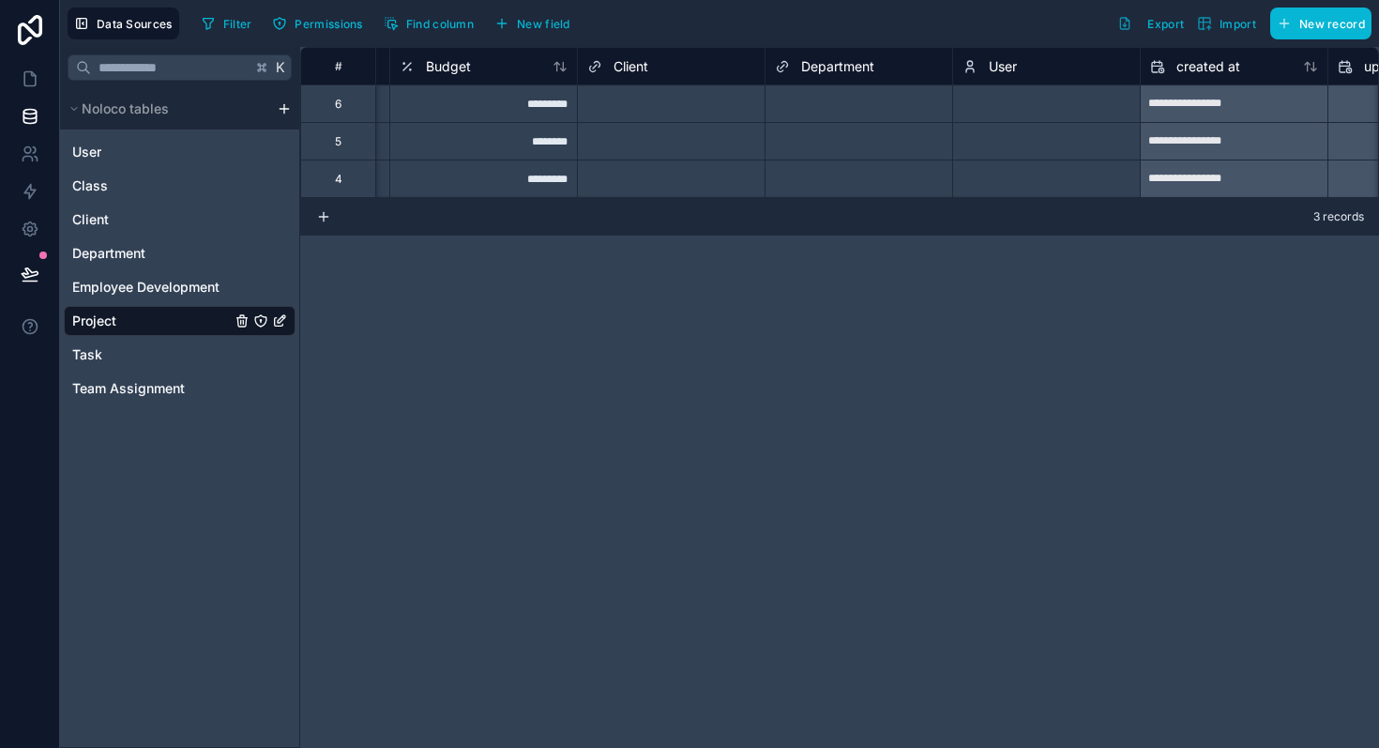
click at [1023, 113] on div "Select a User" at bounding box center [1046, 104] width 187 height 28
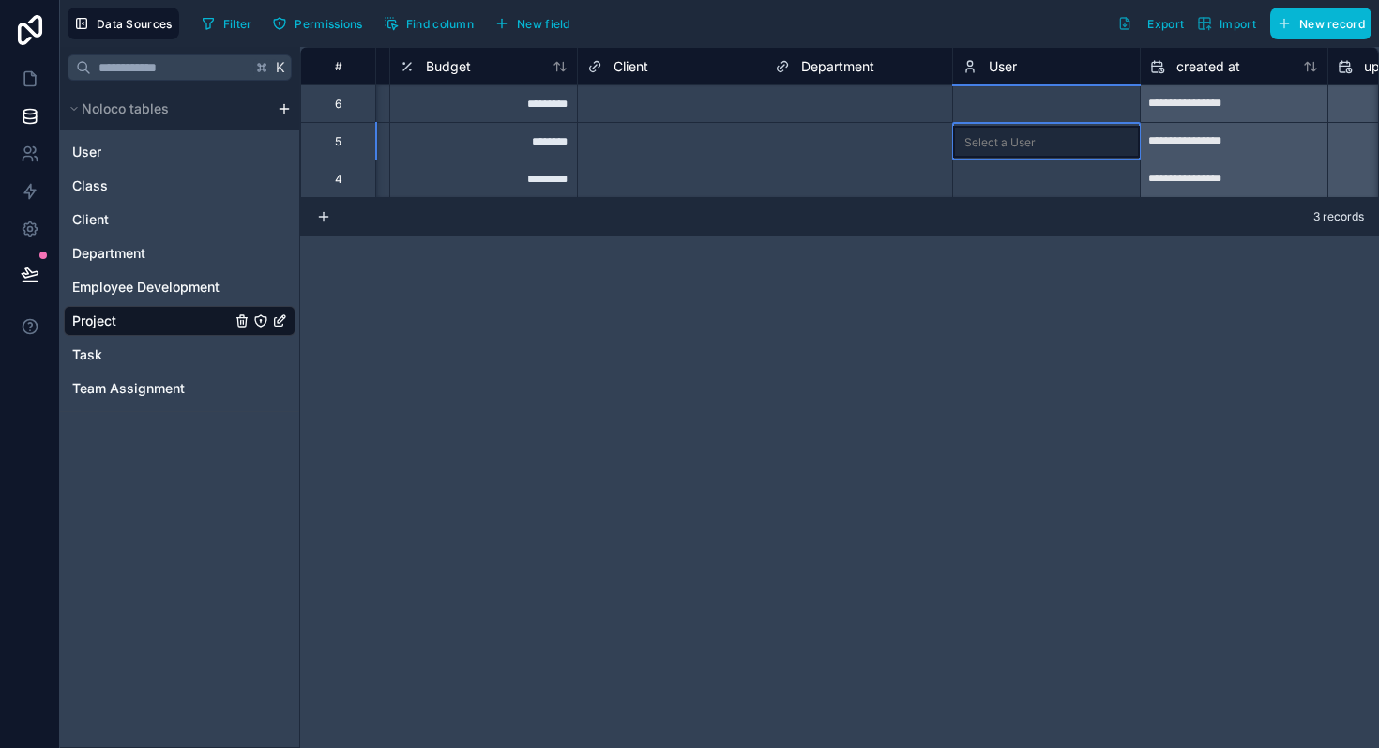
click at [993, 146] on div "Select a User" at bounding box center [1000, 142] width 71 height 15
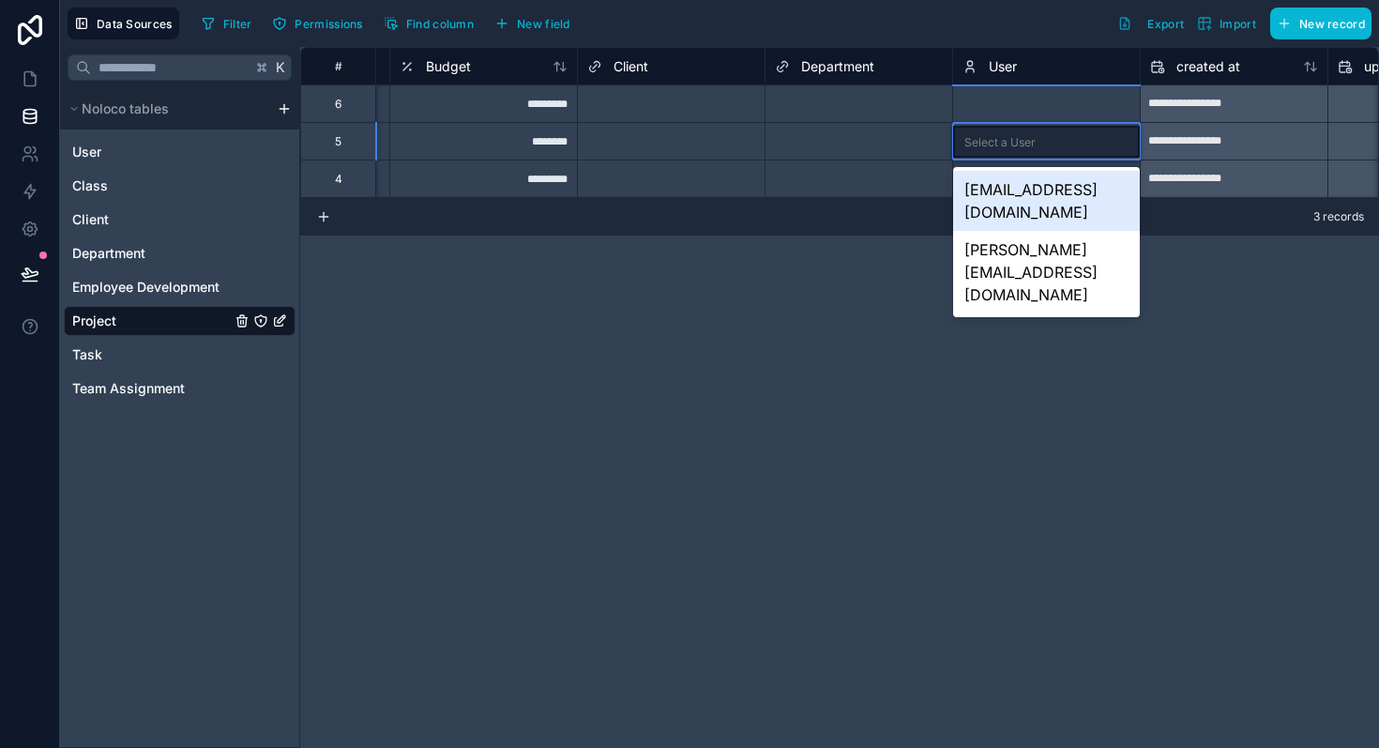
click at [1002, 185] on div "[EMAIL_ADDRESS][DOMAIN_NAME]" at bounding box center [1046, 201] width 187 height 60
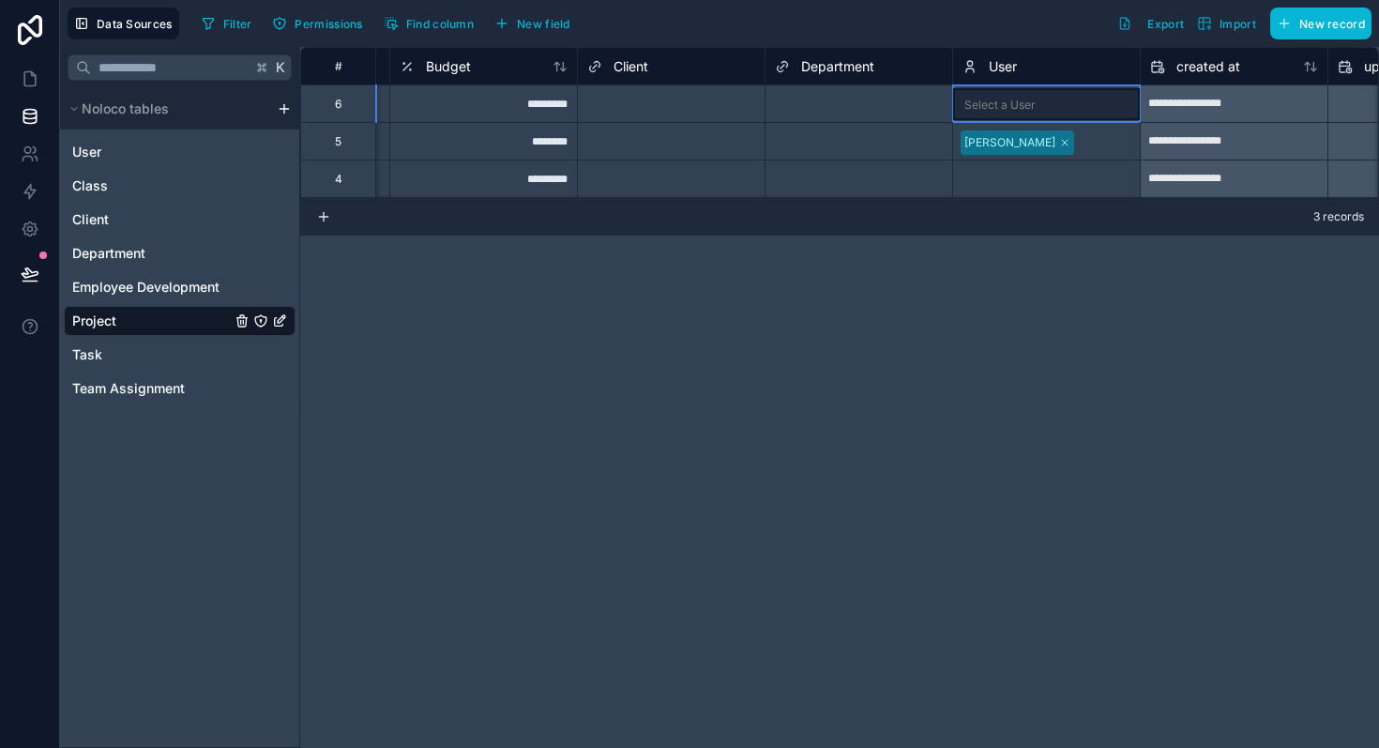
click at [1008, 88] on div "Select a User" at bounding box center [1046, 103] width 187 height 37
click at [1007, 105] on div "Select a User" at bounding box center [1000, 105] width 71 height 15
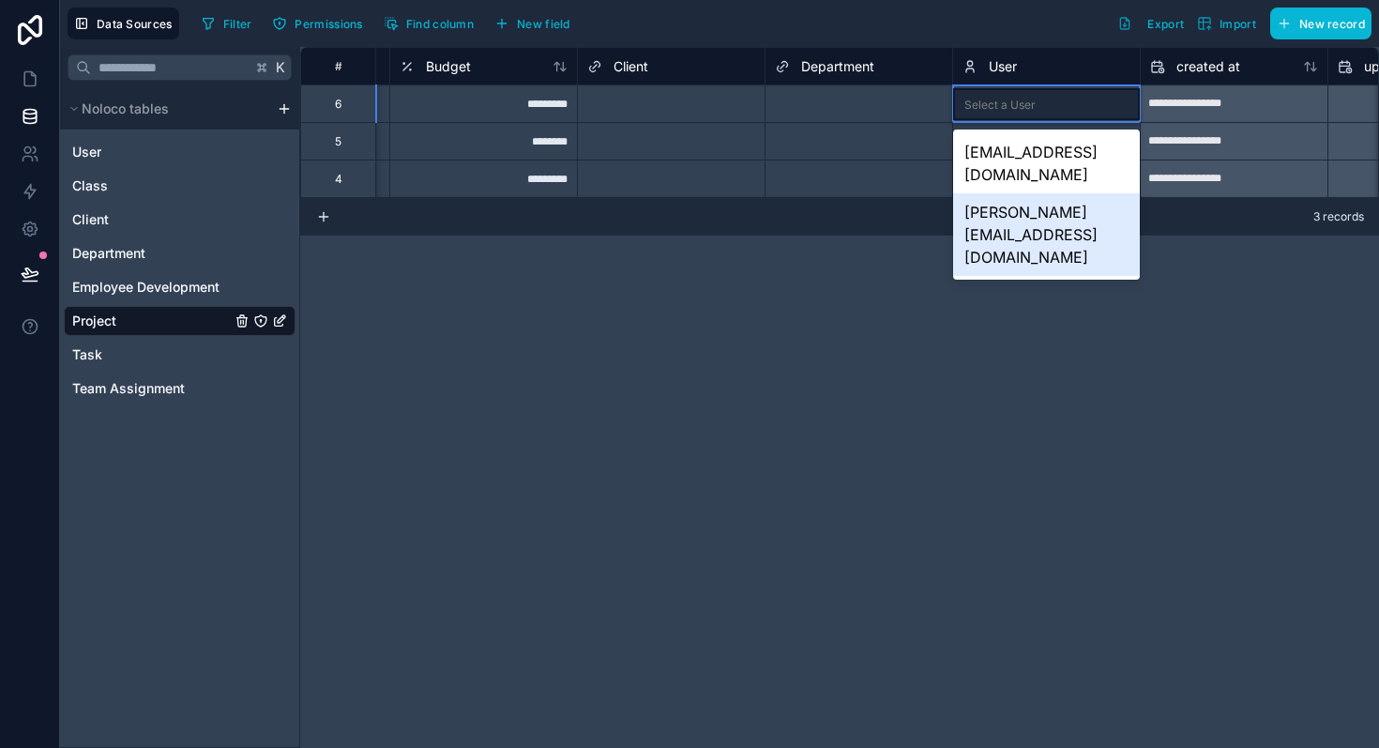
click at [1004, 193] on div "[PERSON_NAME][EMAIL_ADDRESS][DOMAIN_NAME]" at bounding box center [1046, 234] width 187 height 83
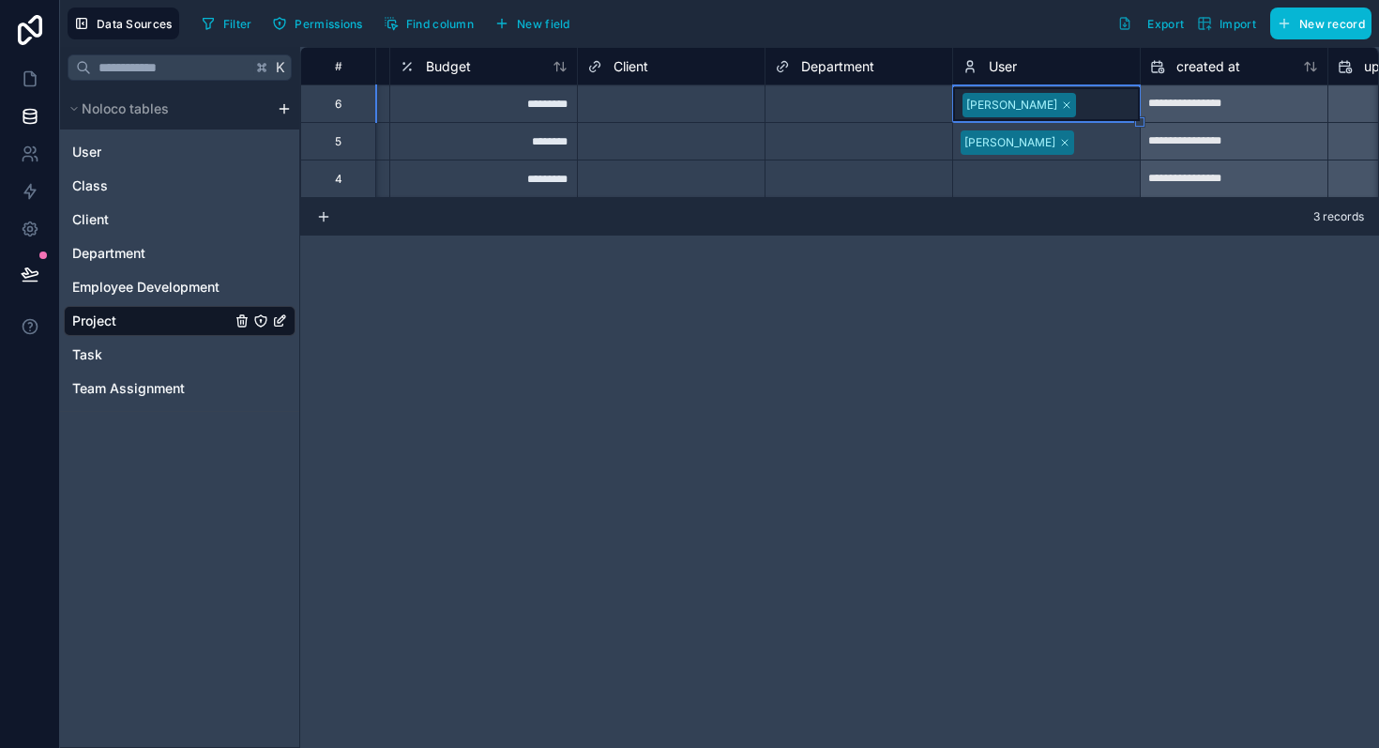
click at [1011, 177] on div "Select a User" at bounding box center [998, 180] width 71 height 15
click at [1011, 177] on div "Select a User" at bounding box center [1000, 180] width 71 height 15
click at [900, 244] on div "**********" at bounding box center [839, 397] width 1079 height 701
click at [35, 157] on icon at bounding box center [36, 159] width 3 height 5
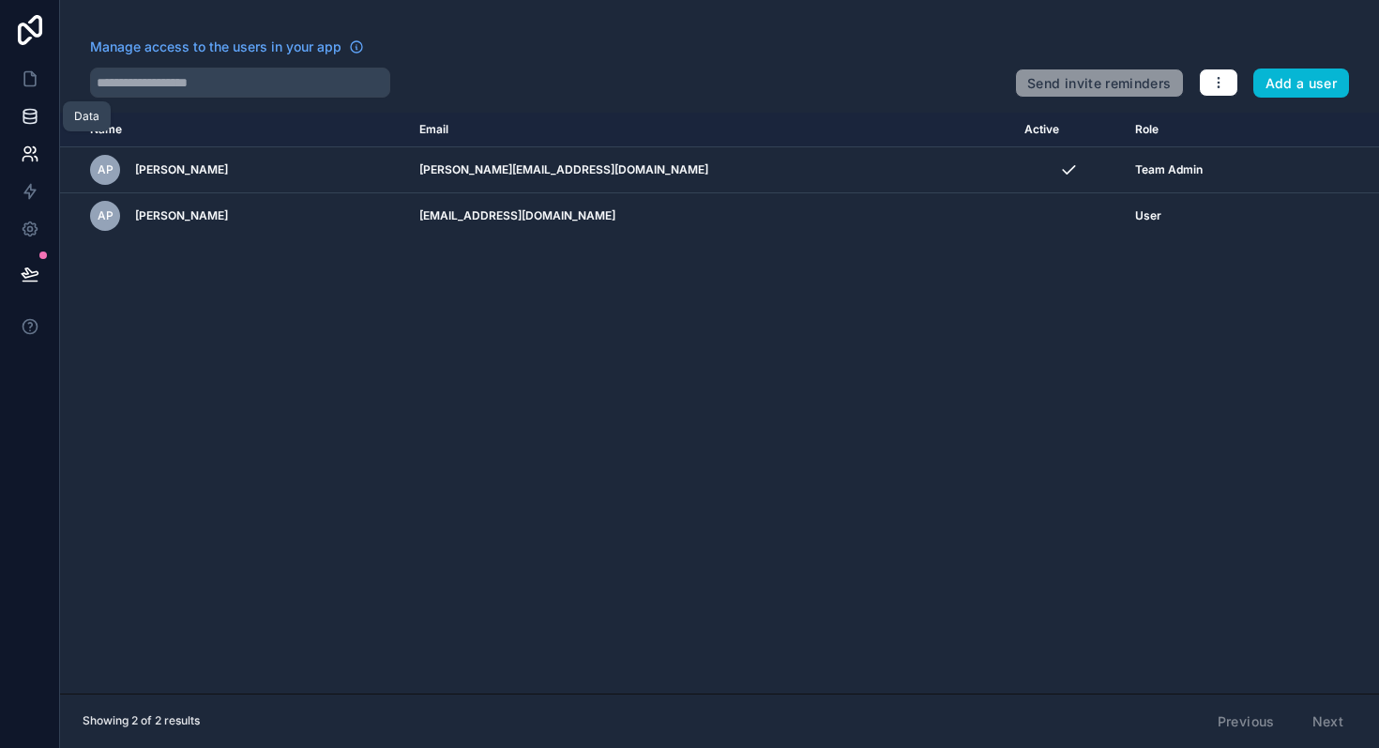
click at [15, 127] on link at bounding box center [29, 117] width 59 height 38
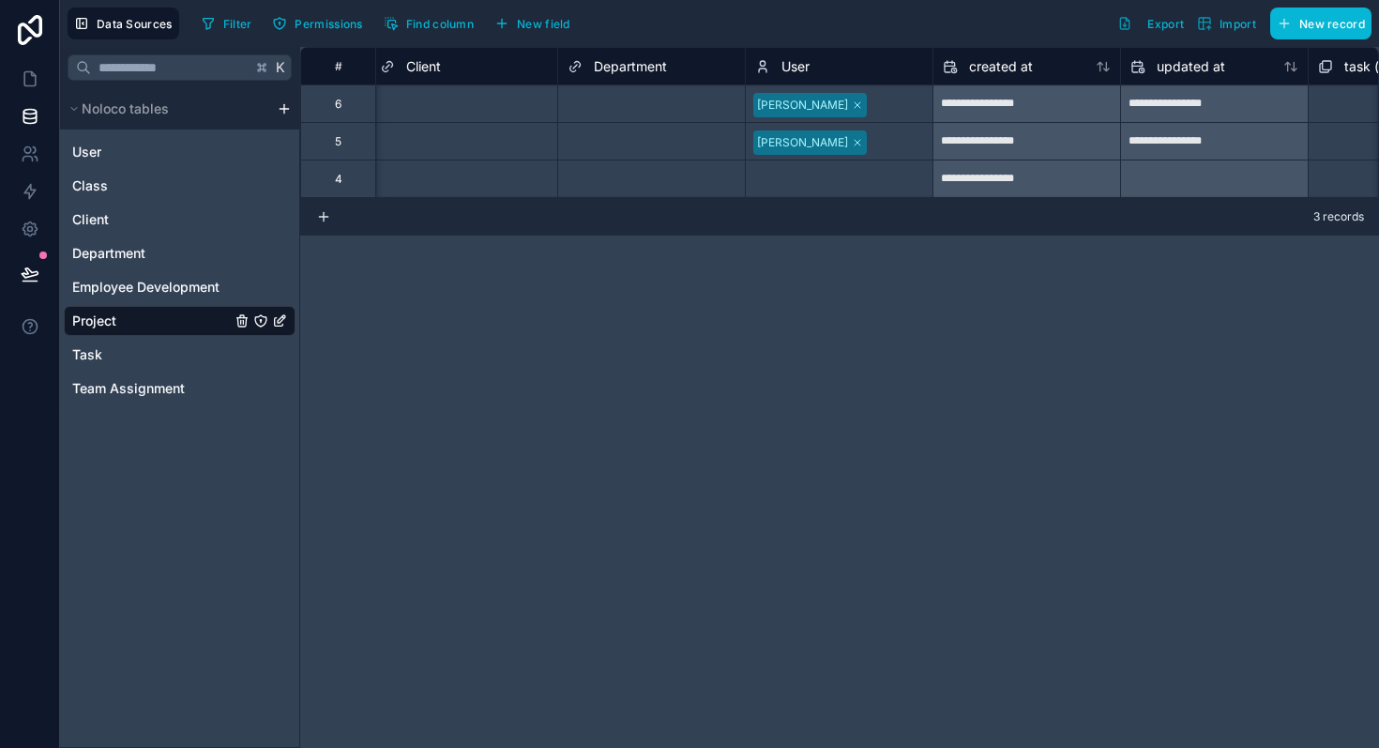
scroll to position [0, 1199]
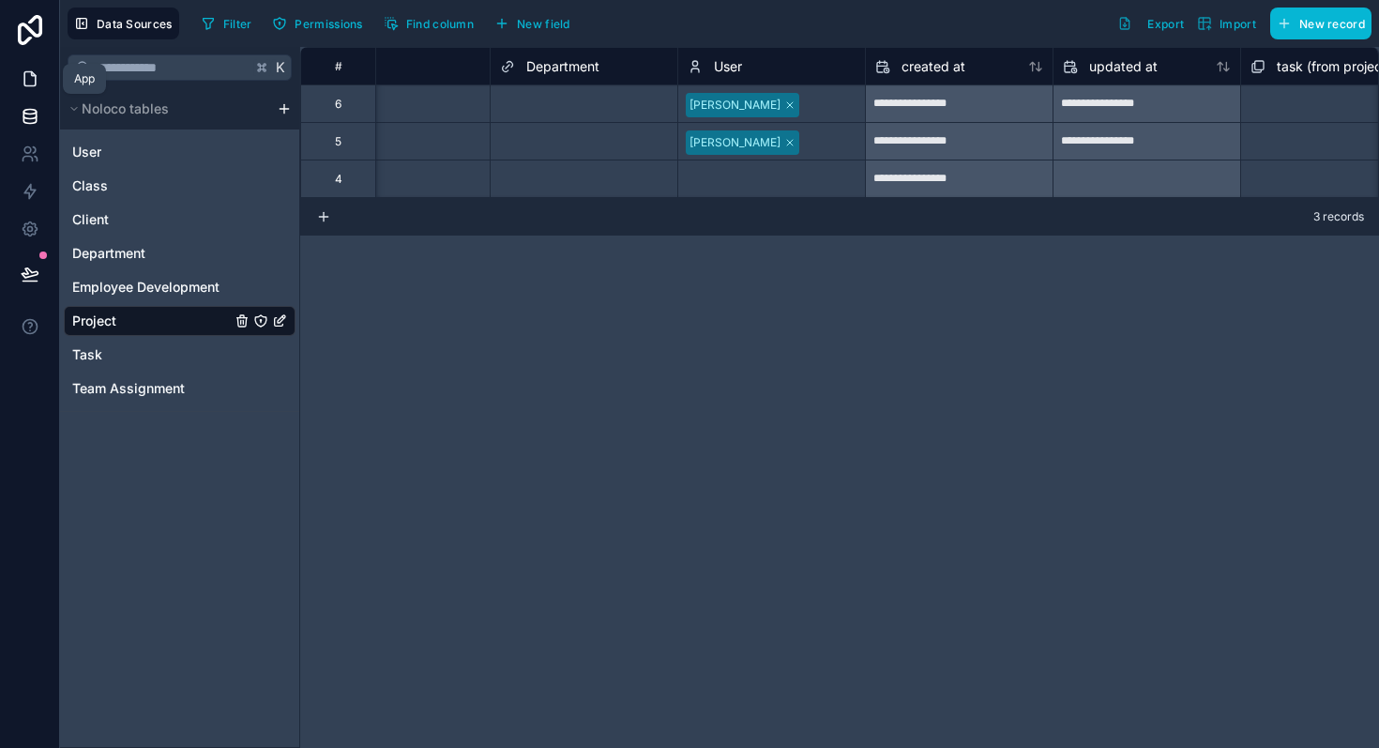
click at [33, 76] on icon at bounding box center [30, 78] width 19 height 19
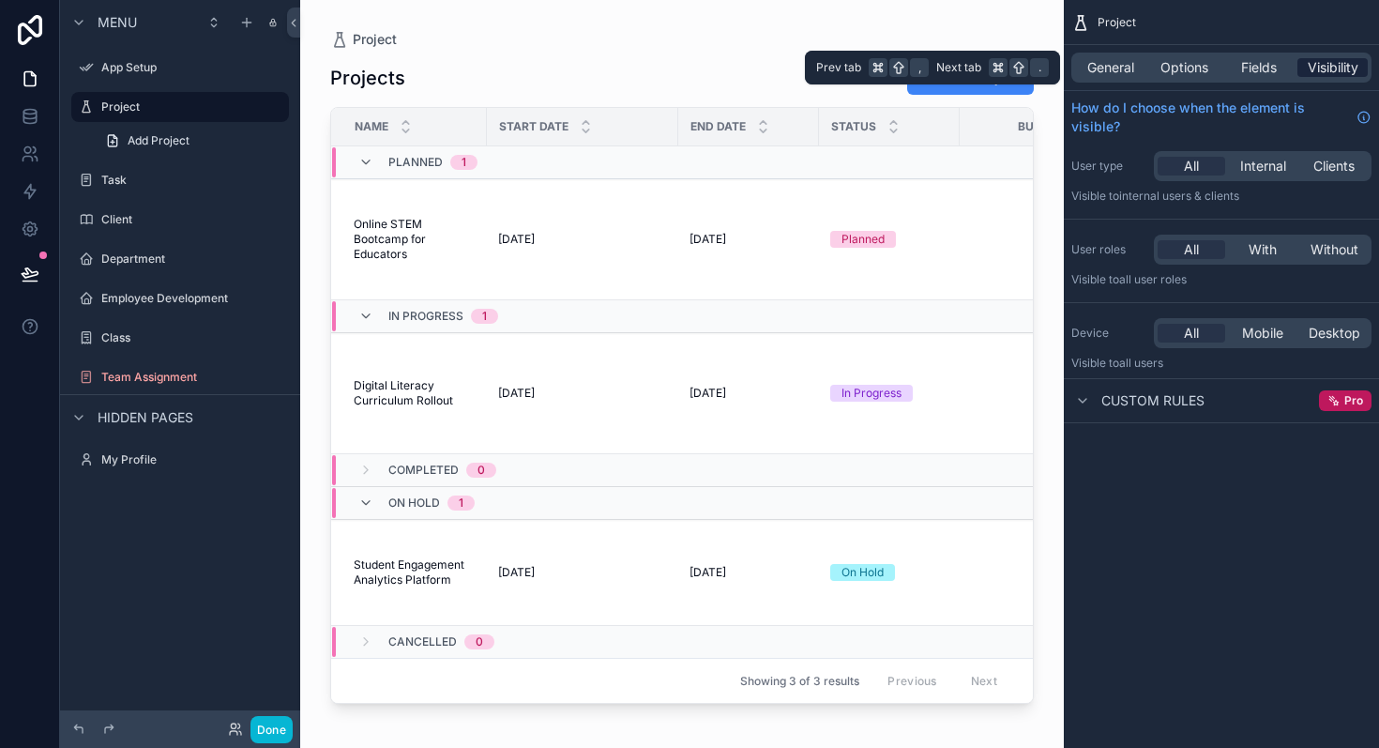
click at [1318, 58] on span "Visibility" at bounding box center [1333, 67] width 51 height 19
click at [1262, 70] on span "Fields" at bounding box center [1259, 67] width 36 height 19
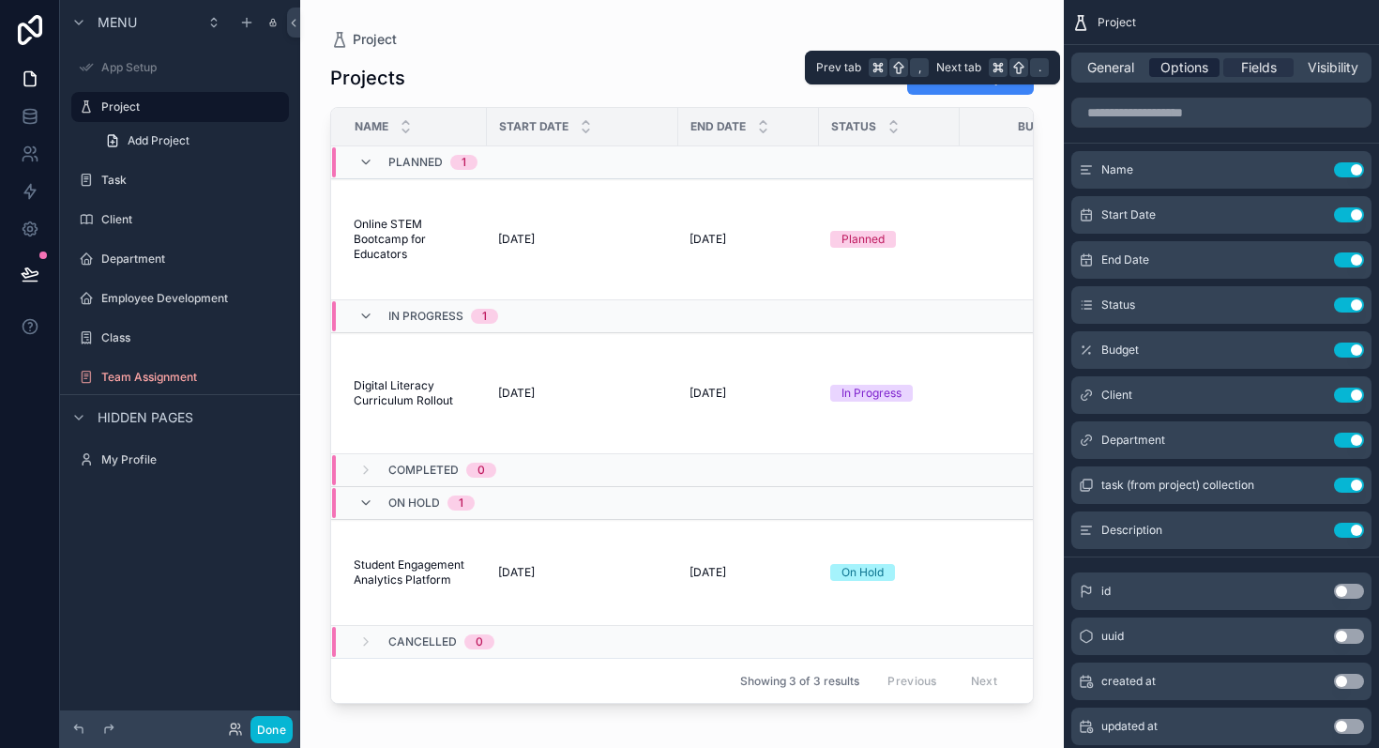
click at [1159, 72] on div "Options" at bounding box center [1184, 67] width 70 height 19
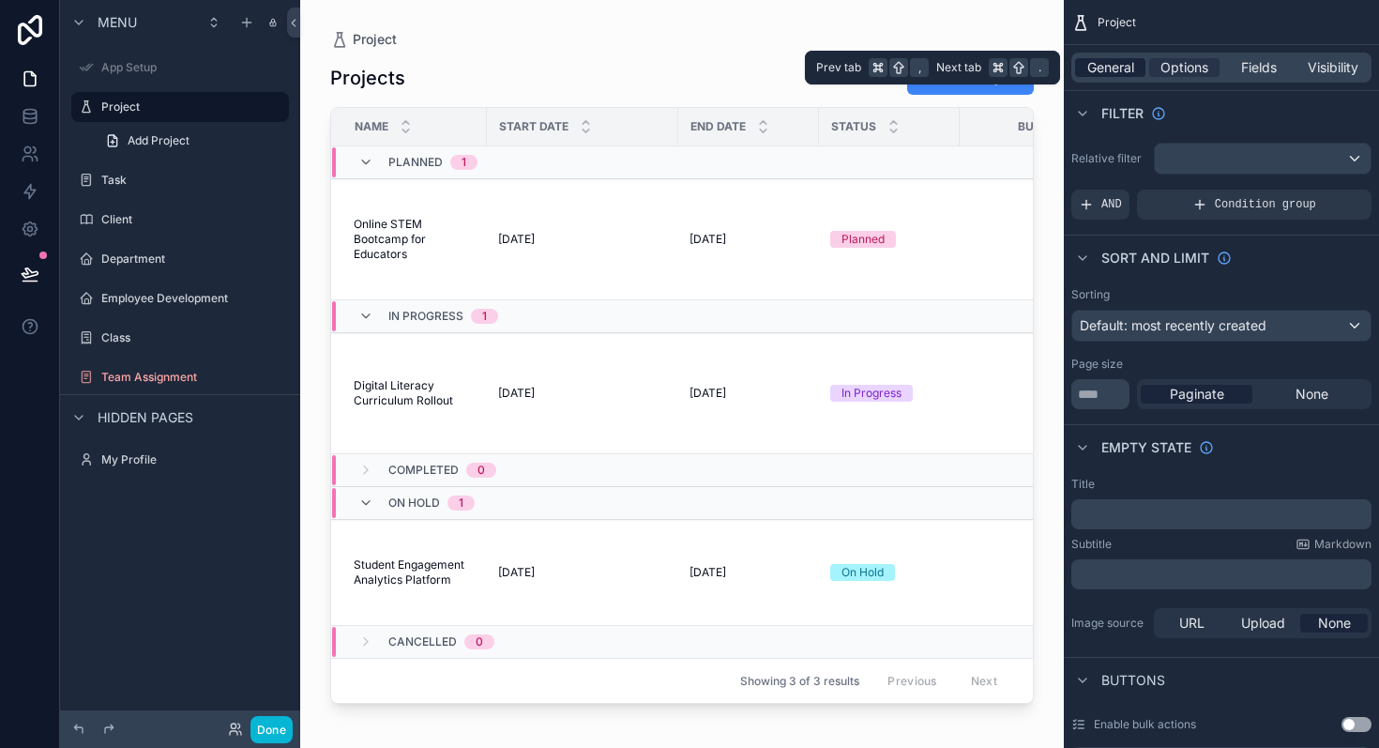
click at [1093, 72] on span "General" at bounding box center [1111, 67] width 47 height 19
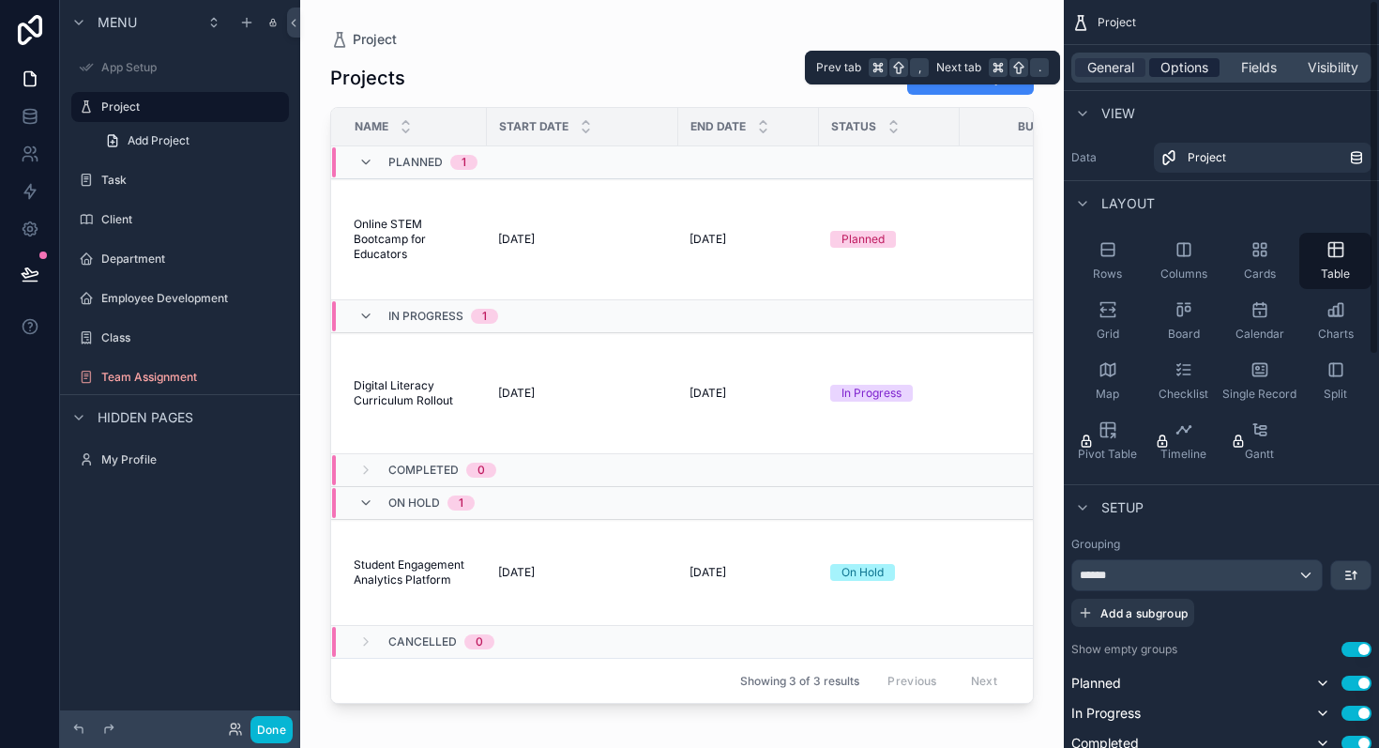
click at [1174, 67] on span "Options" at bounding box center [1185, 67] width 48 height 19
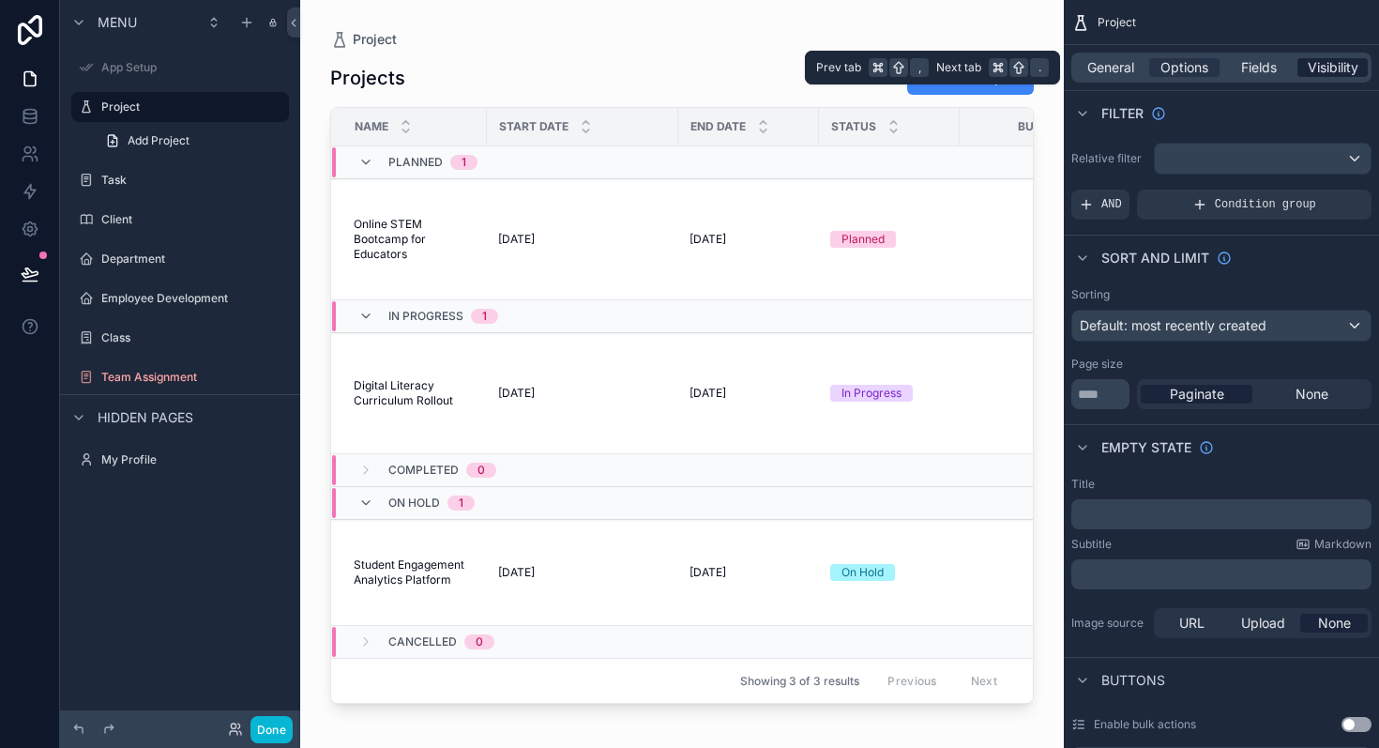
click at [1330, 60] on span "Visibility" at bounding box center [1333, 67] width 51 height 19
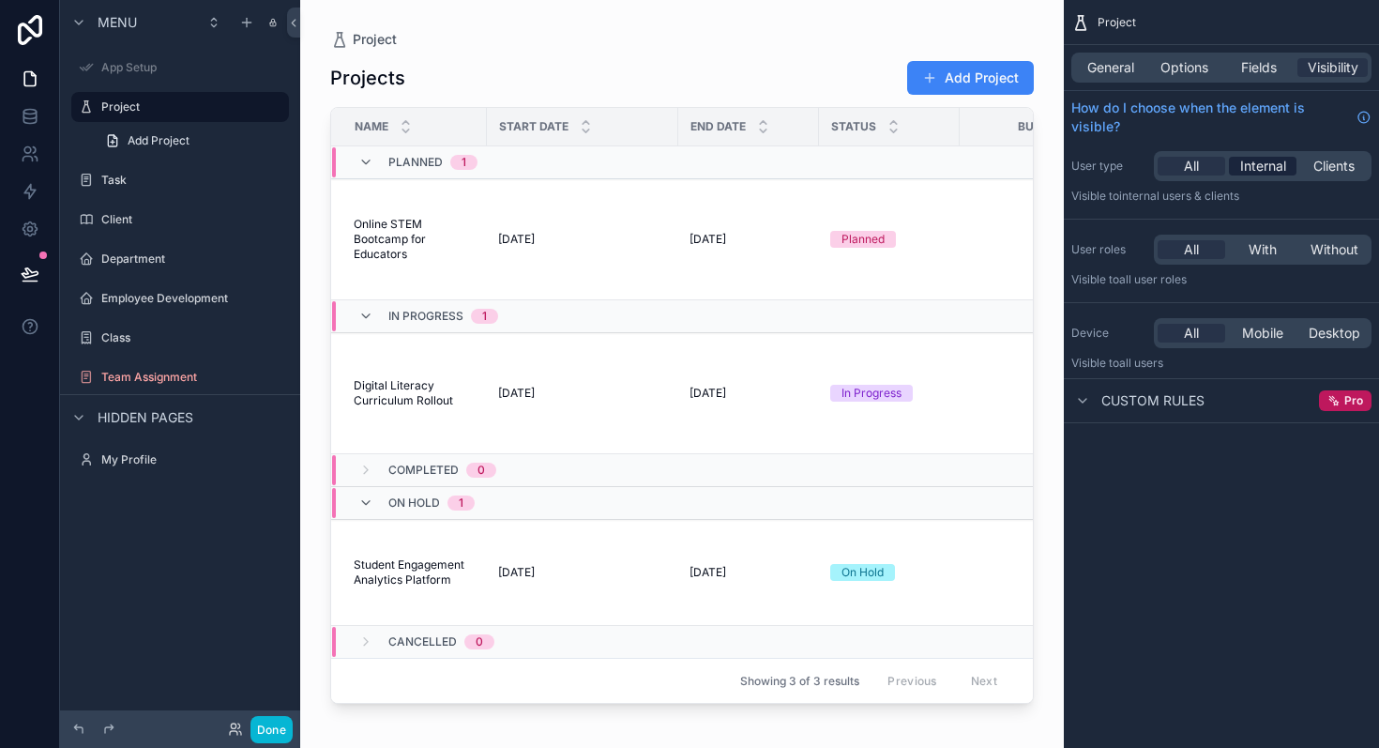
click at [1279, 164] on span "Internal" at bounding box center [1263, 166] width 46 height 19
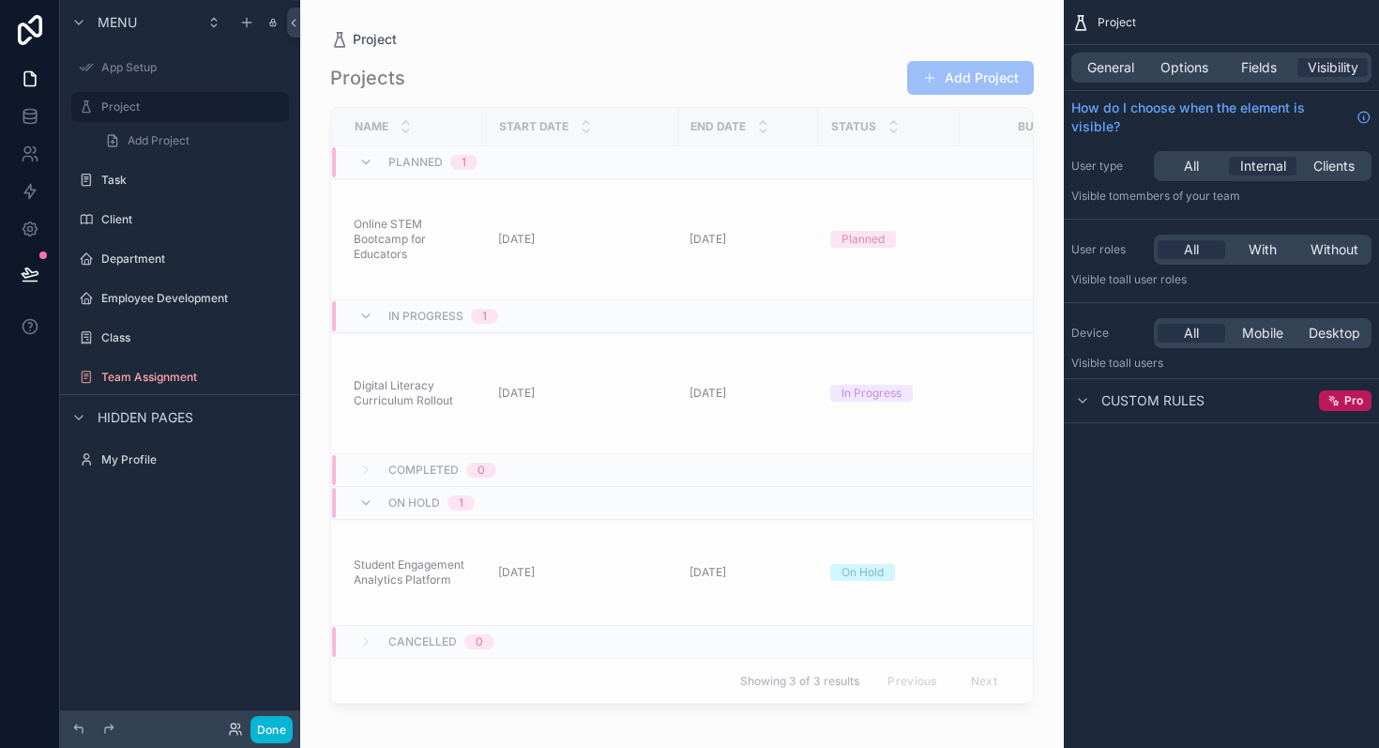
click at [1193, 154] on div "All Internal Clients" at bounding box center [1263, 166] width 218 height 30
click at [1190, 168] on span "All" at bounding box center [1191, 166] width 15 height 19
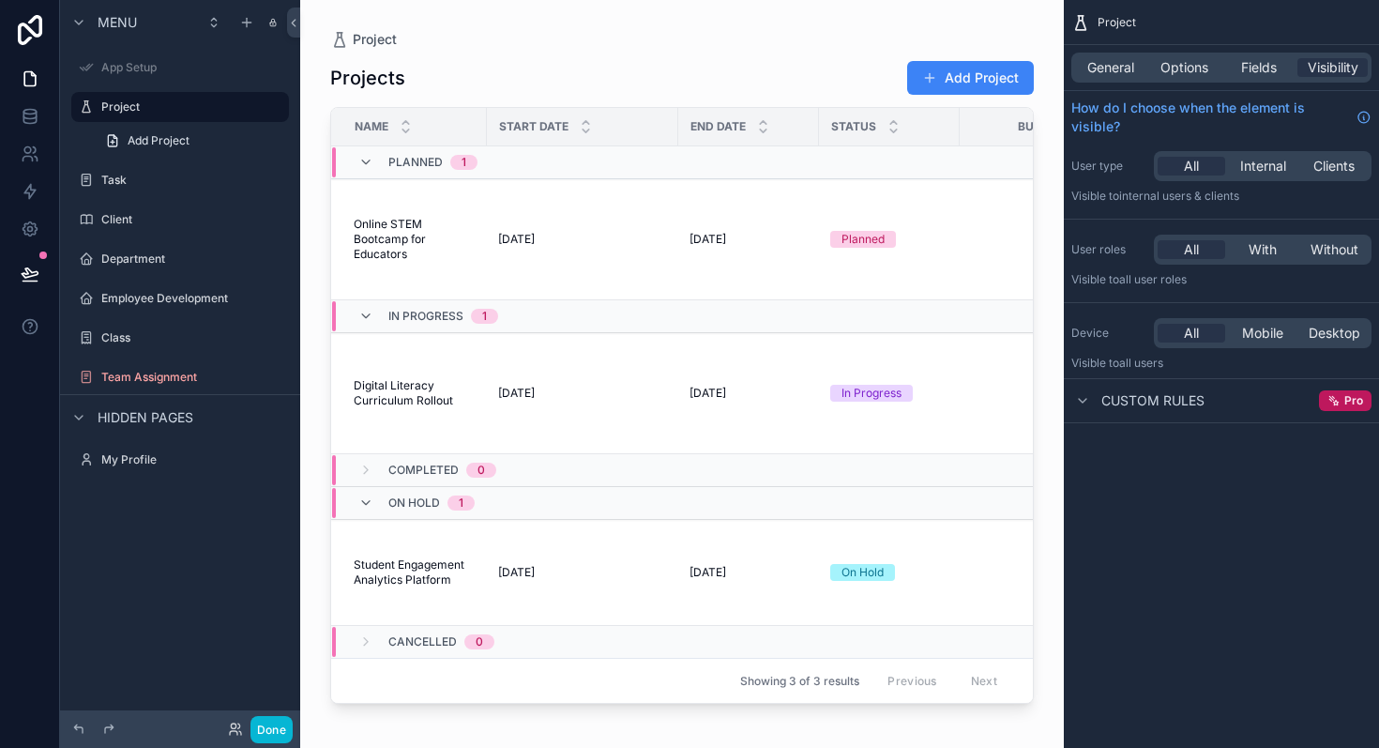
click at [1140, 391] on span "Custom rules" at bounding box center [1153, 400] width 103 height 19
click at [25, 104] on link at bounding box center [29, 117] width 59 height 38
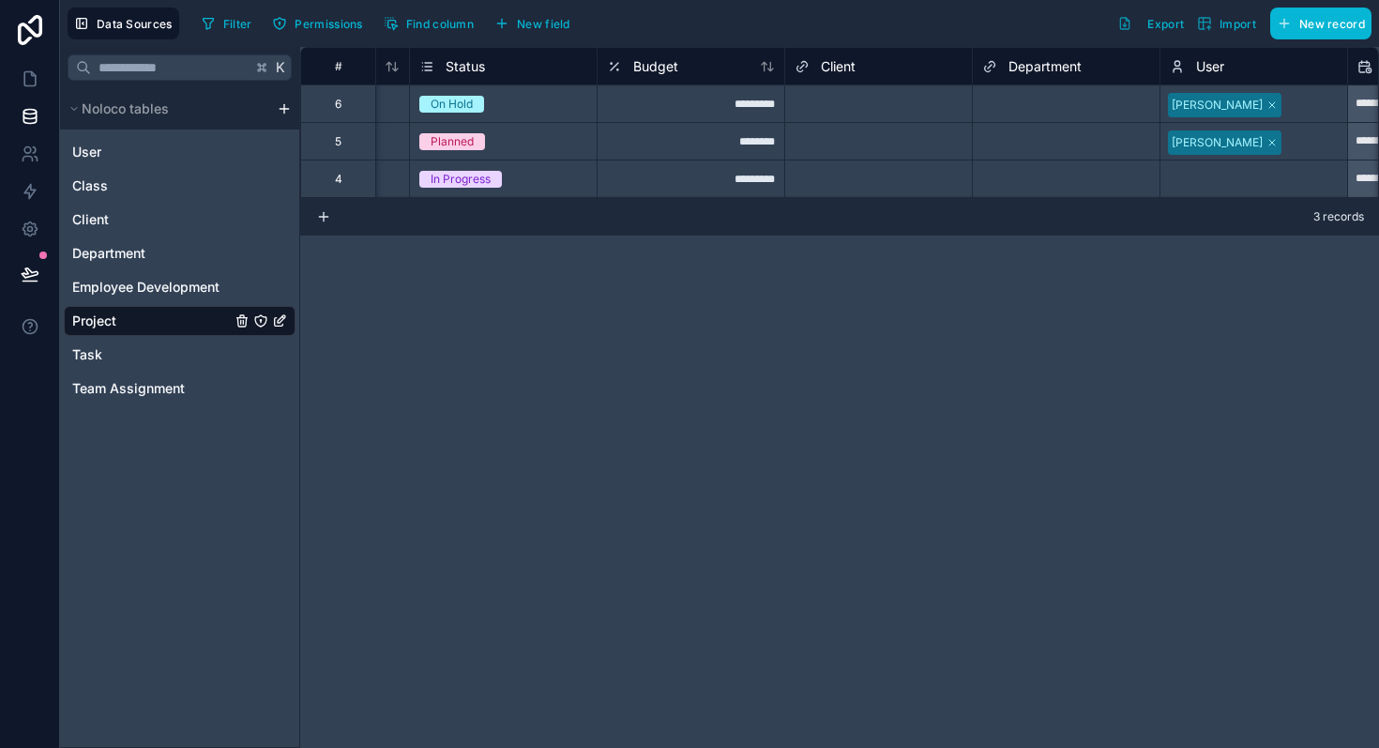
scroll to position [0, 1165]
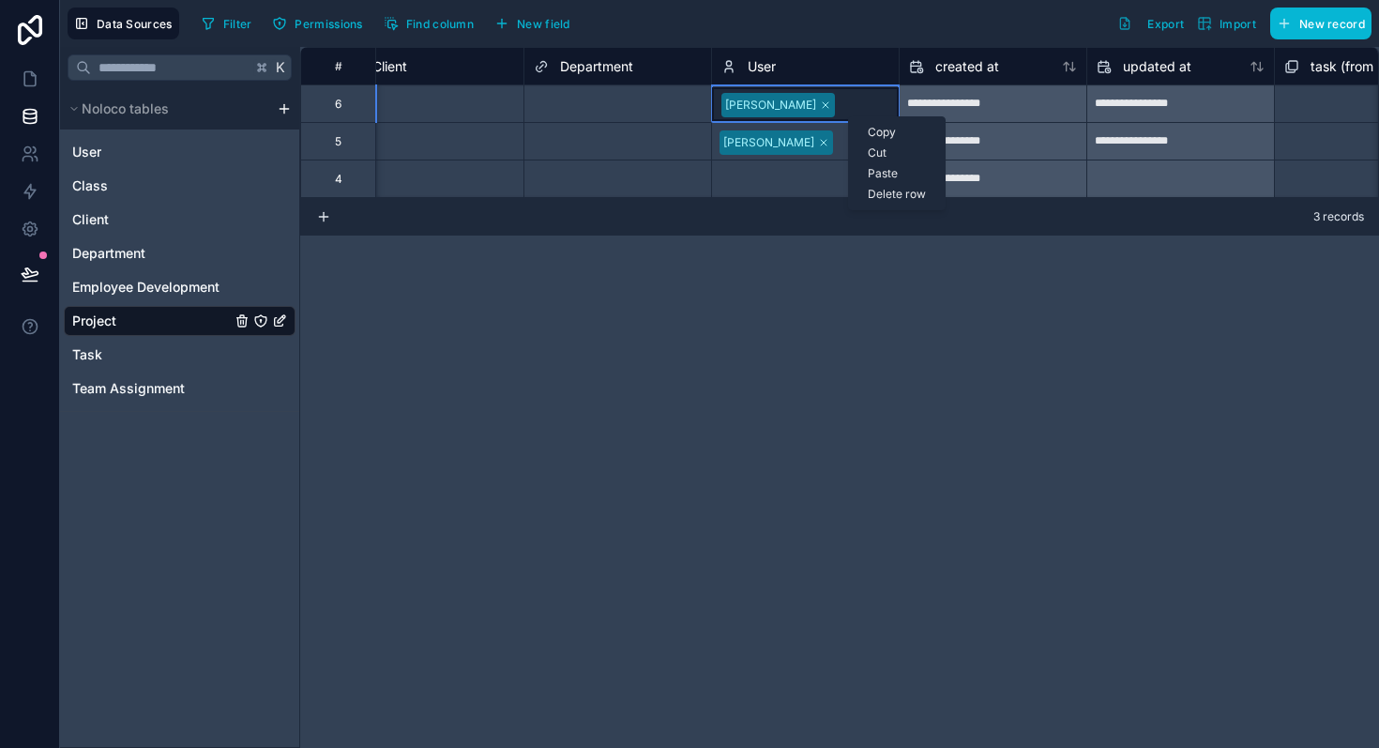
click at [259, 323] on icon "Project" at bounding box center [260, 320] width 15 height 15
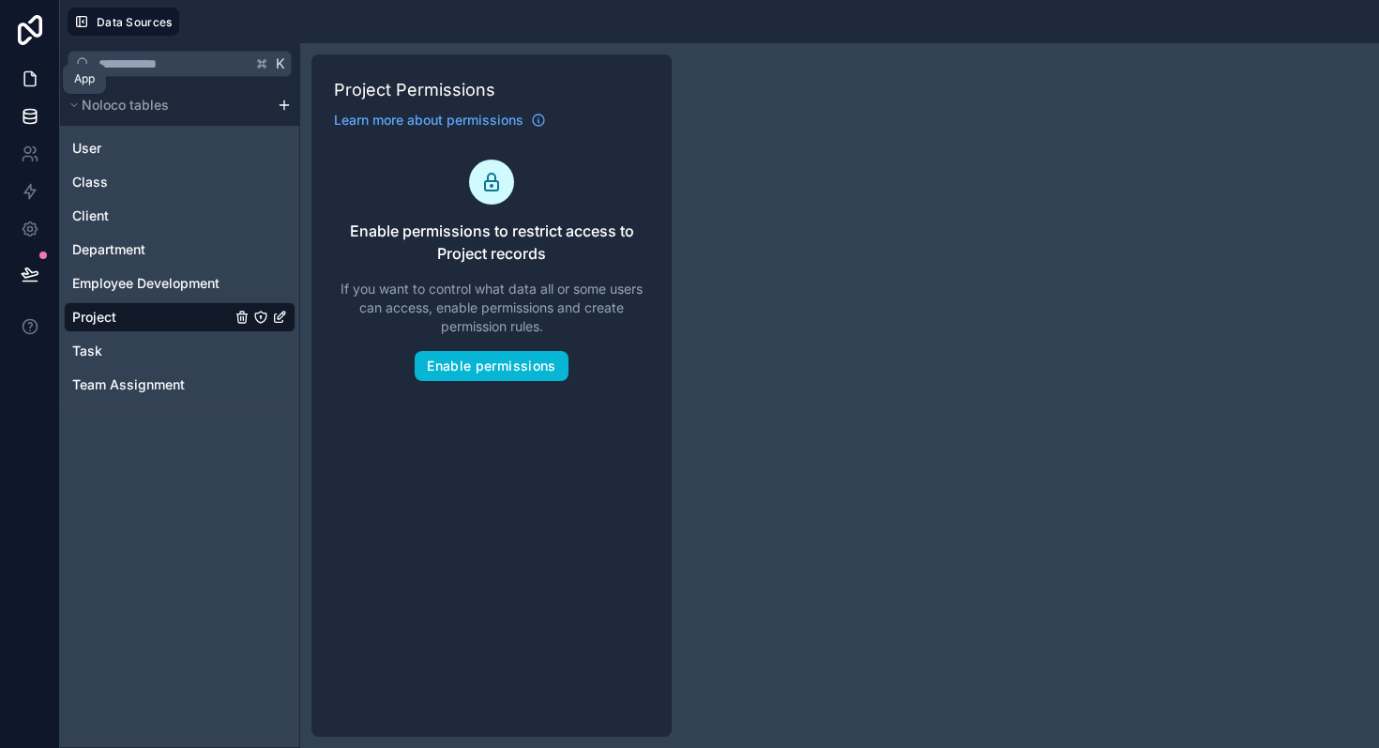
click at [30, 67] on link at bounding box center [29, 79] width 59 height 38
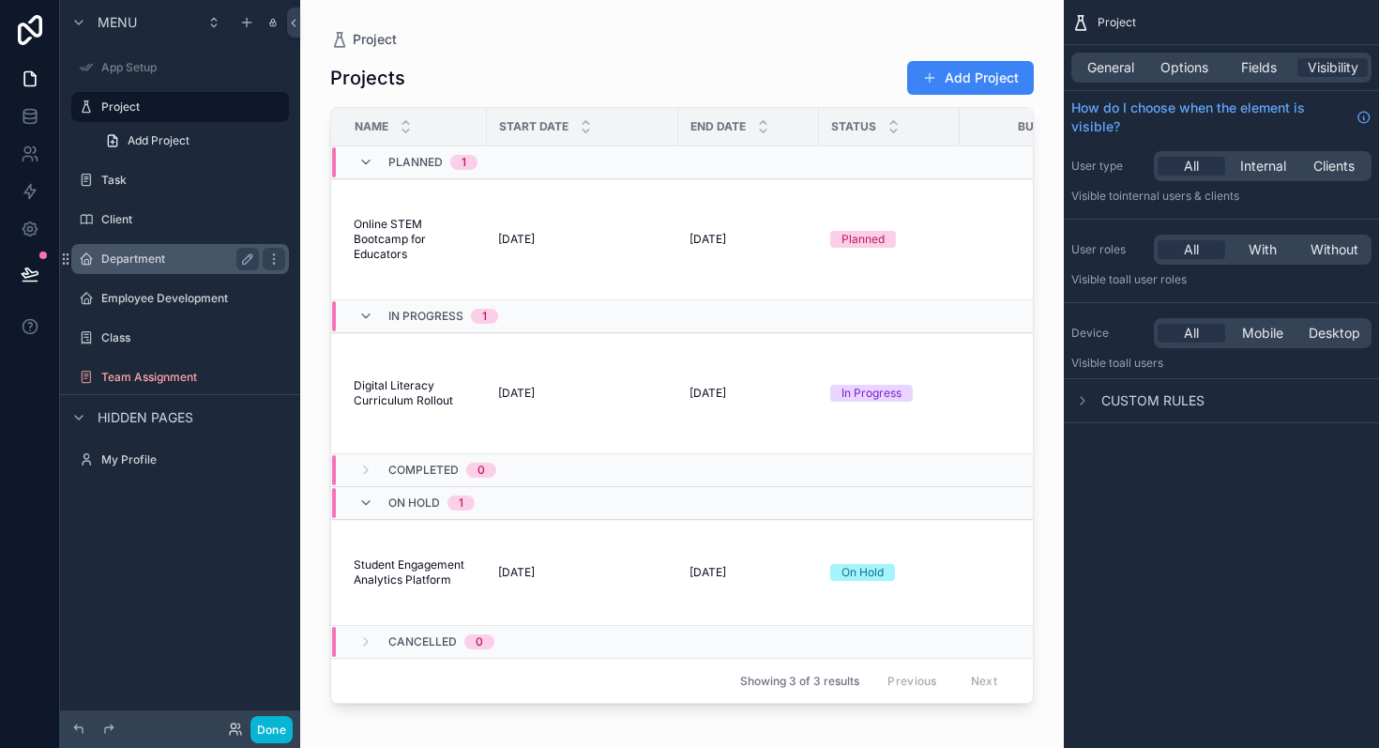
click at [160, 255] on label "Department" at bounding box center [176, 258] width 150 height 15
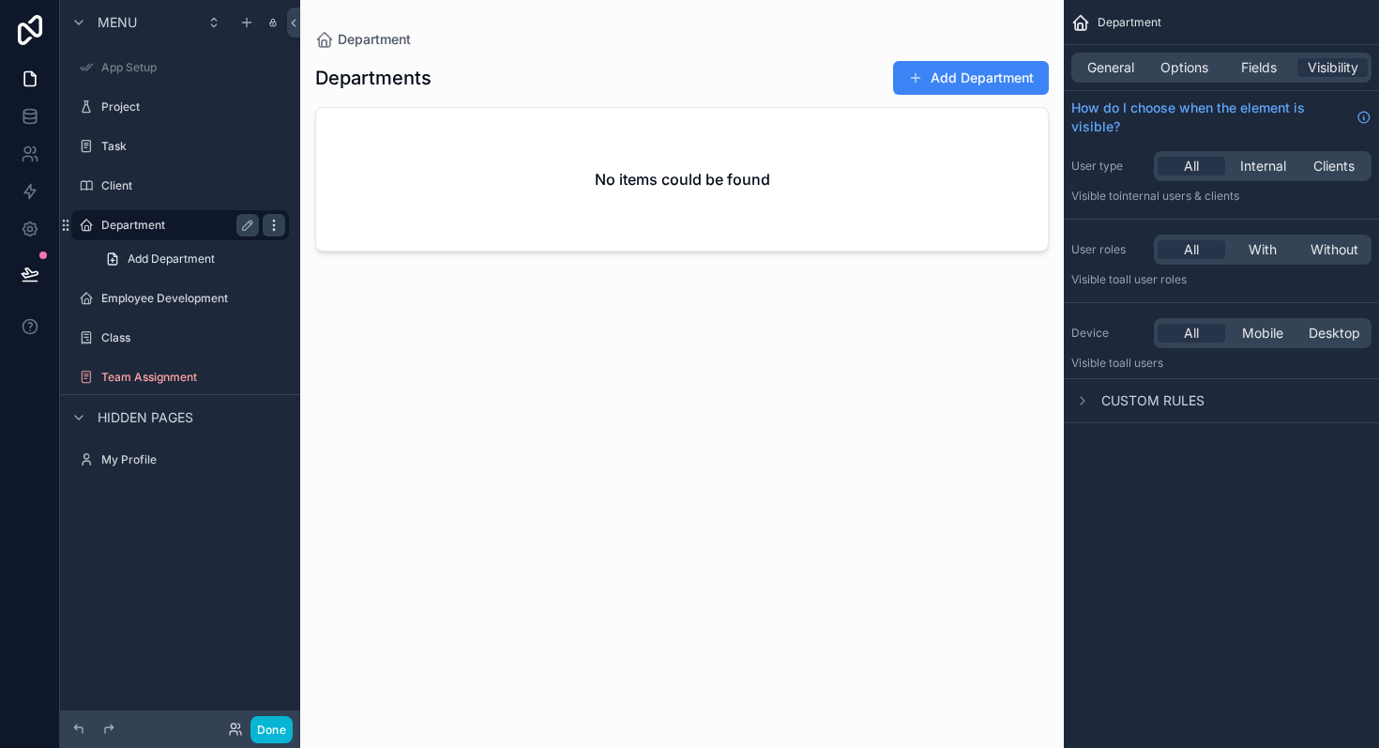
click at [269, 227] on icon "scrollable content" at bounding box center [273, 225] width 15 height 15
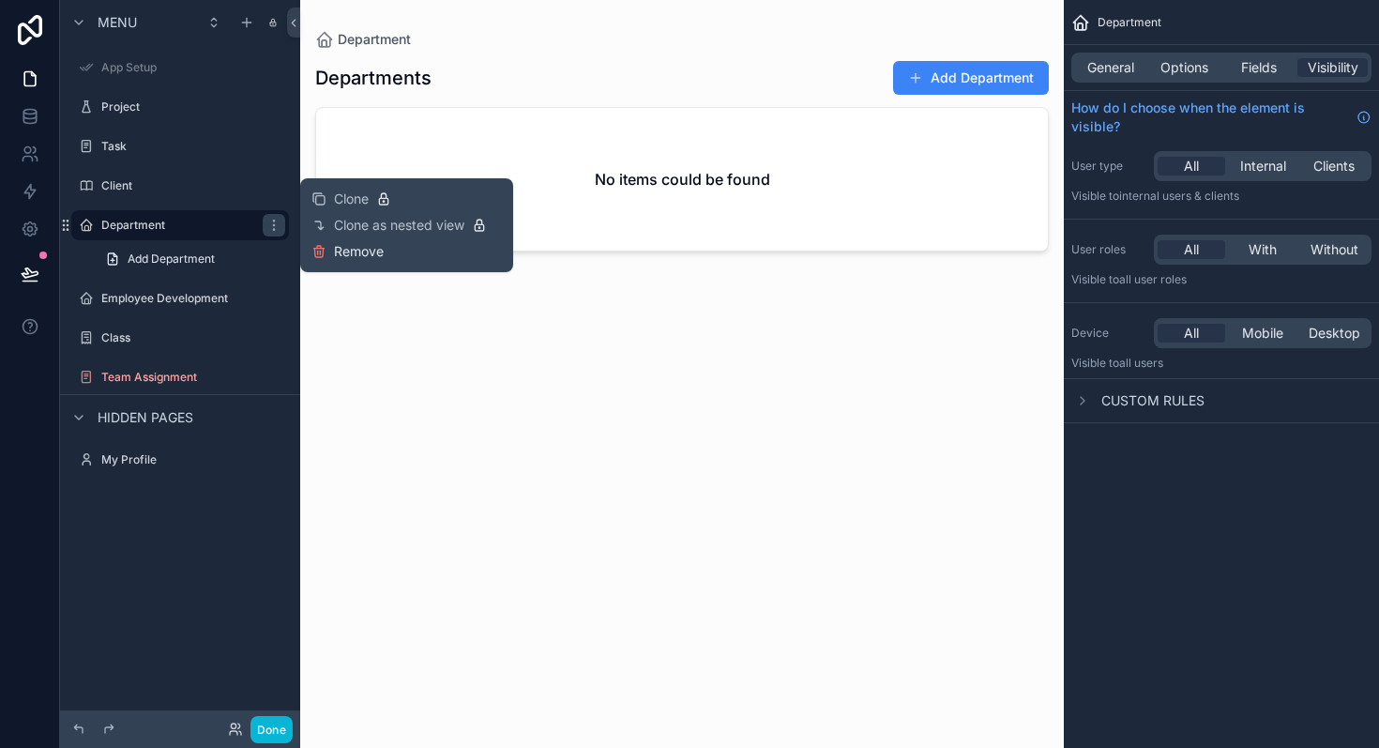
click at [316, 252] on icon at bounding box center [319, 251] width 15 height 15
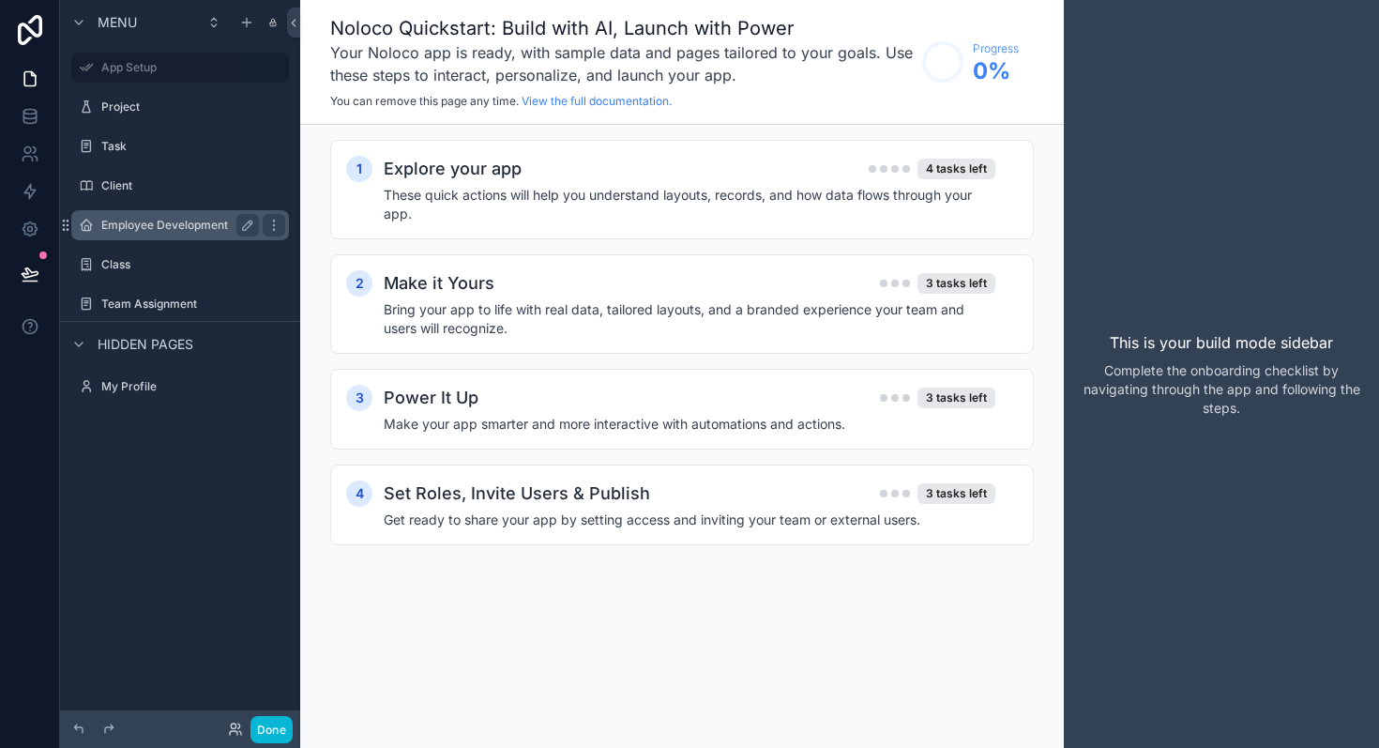
click at [207, 224] on label "Employee Development" at bounding box center [176, 225] width 150 height 15
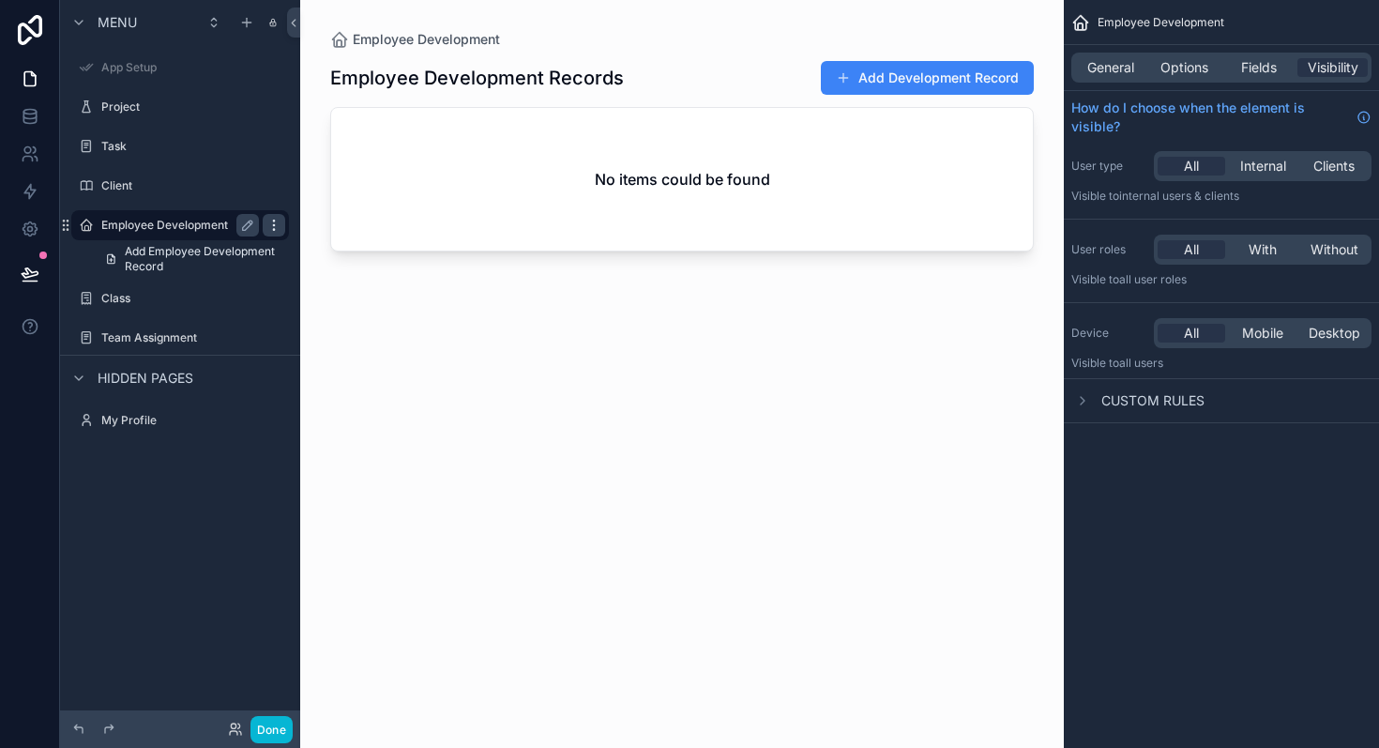
click at [277, 224] on icon "scrollable content" at bounding box center [273, 225] width 15 height 15
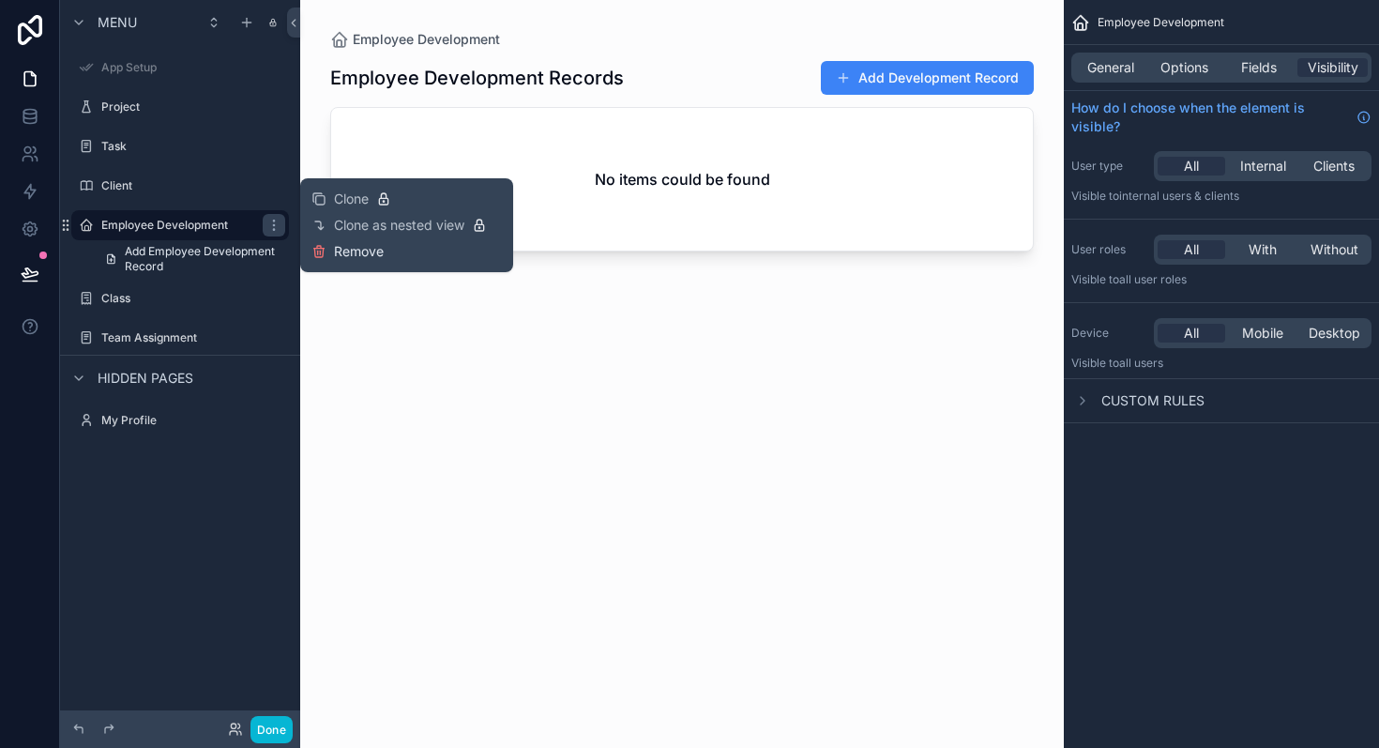
click at [339, 255] on span "Remove" at bounding box center [359, 251] width 50 height 19
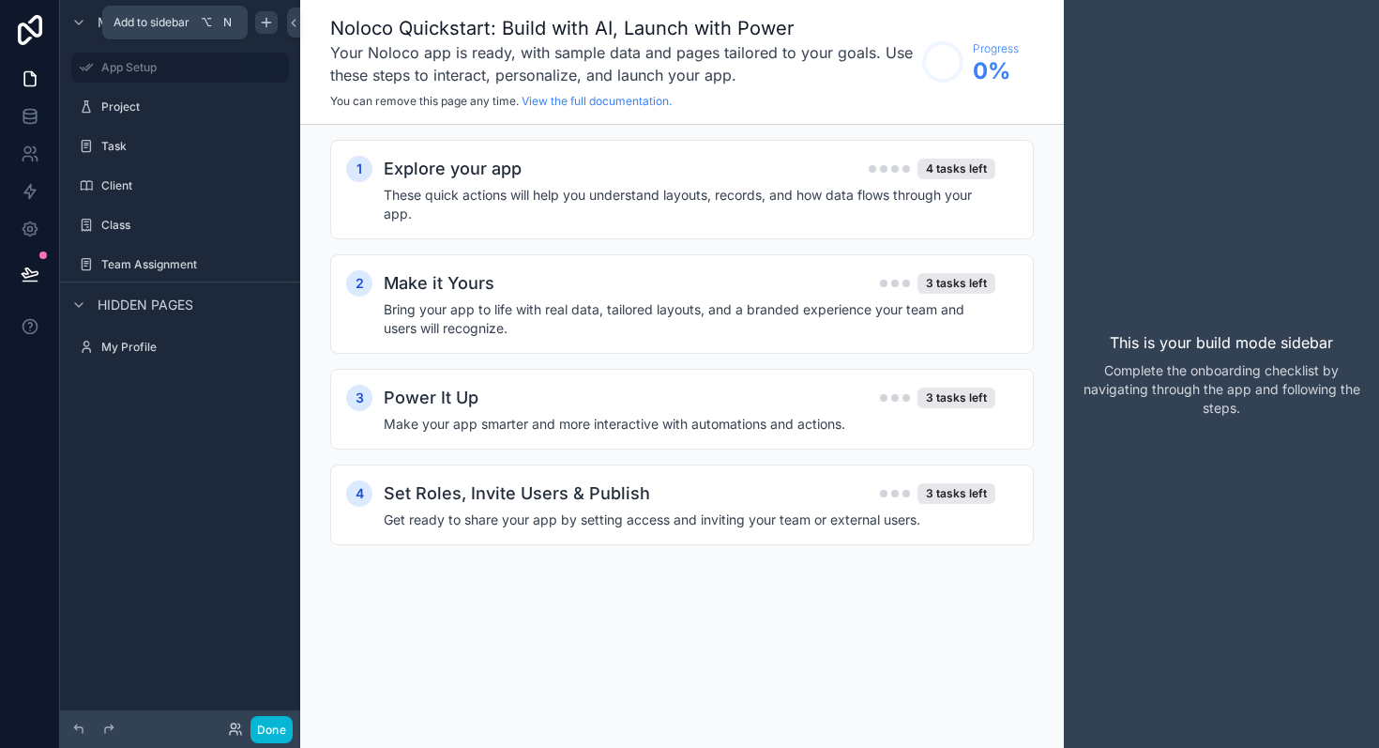
click at [261, 21] on icon "scrollable content" at bounding box center [266, 22] width 15 height 15
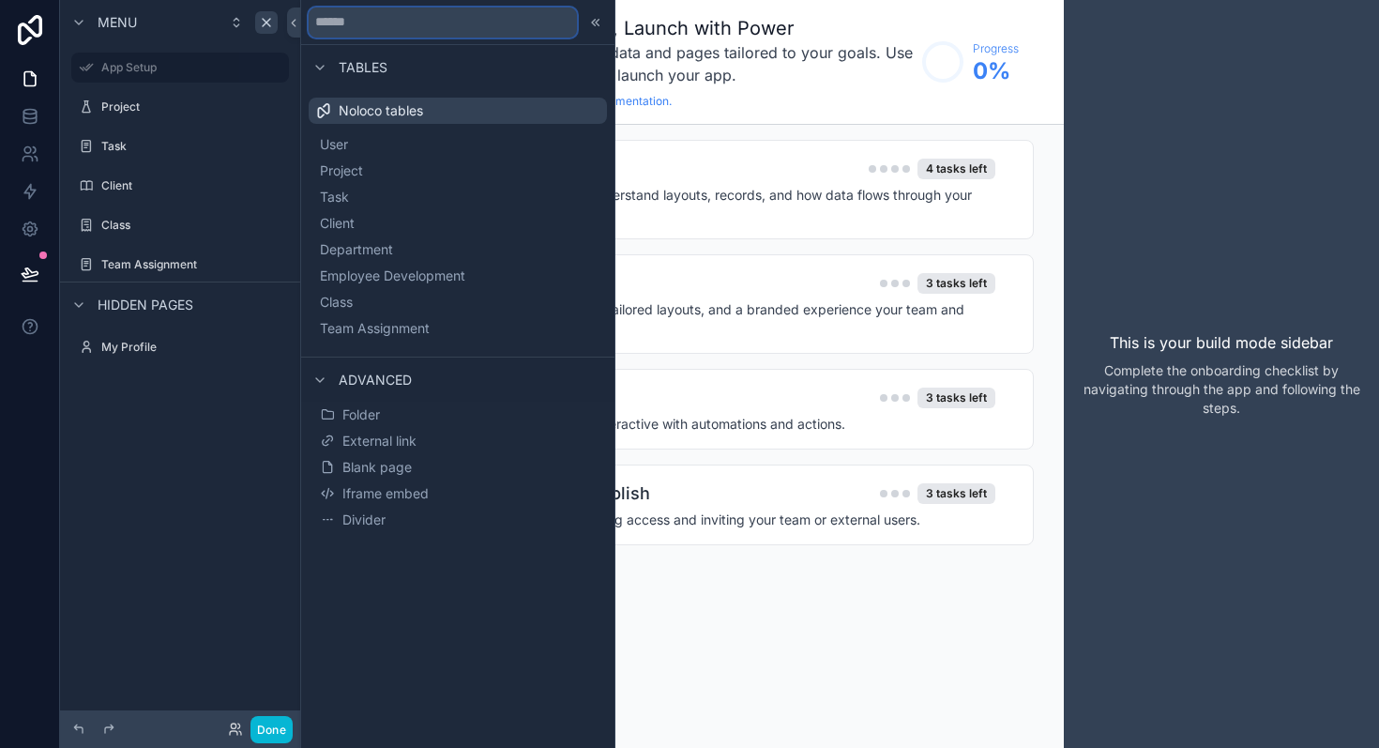
click at [381, 21] on input "text" at bounding box center [443, 23] width 268 height 30
type input "**********"
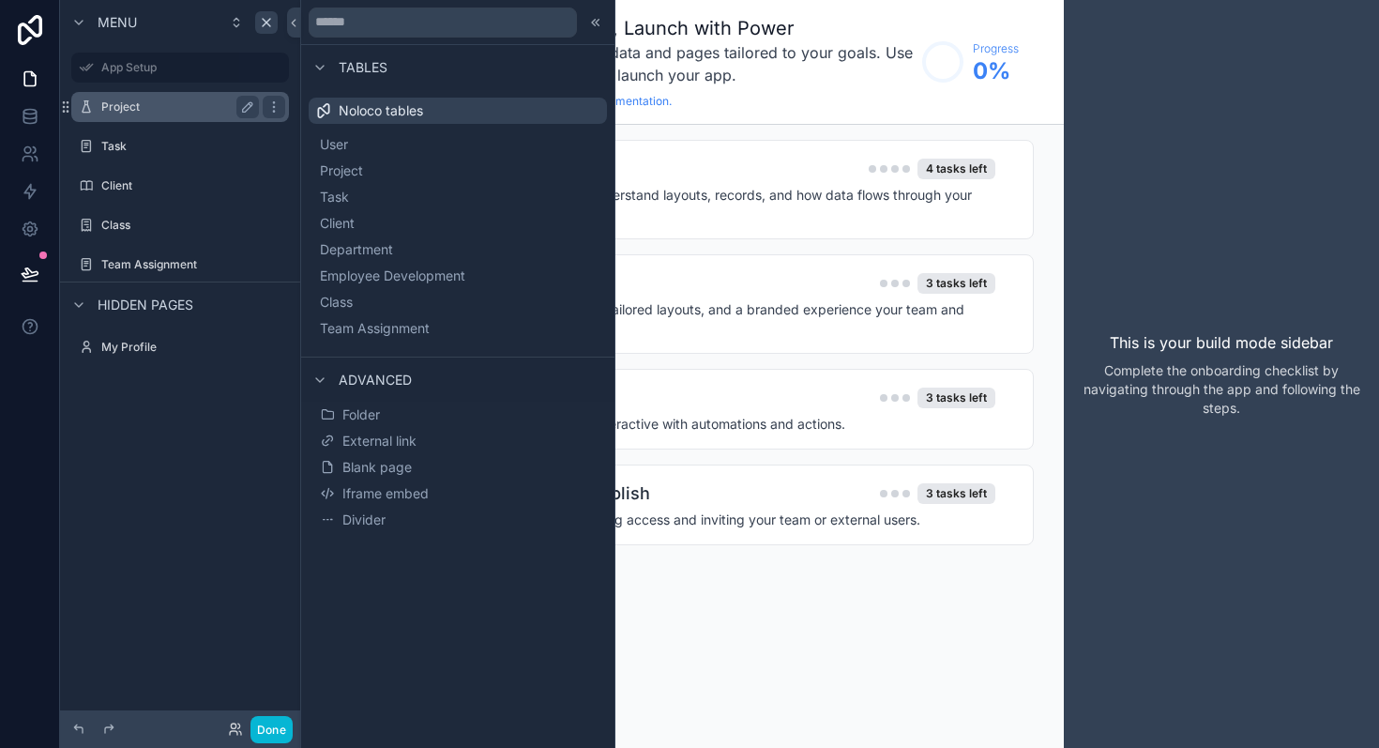
click at [200, 110] on label "Project" at bounding box center [176, 106] width 150 height 15
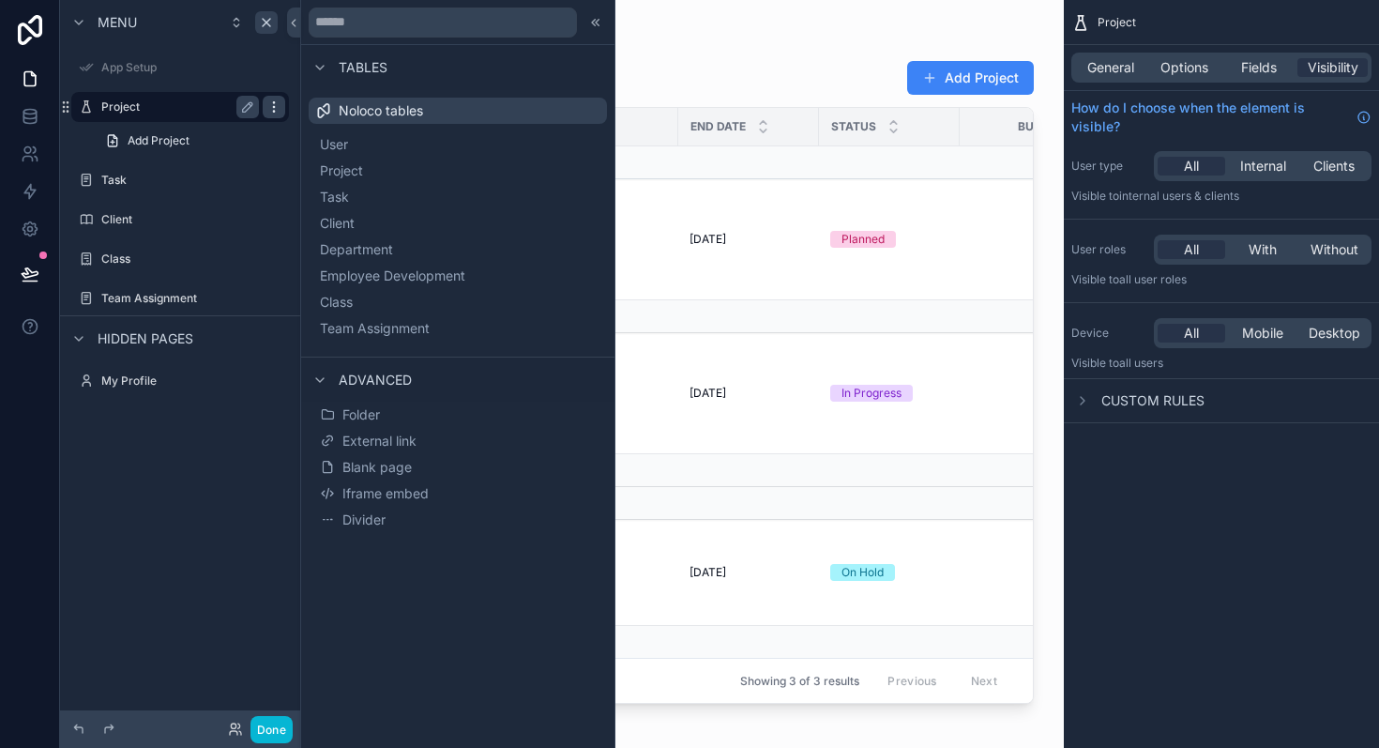
click at [277, 111] on icon "scrollable content" at bounding box center [273, 106] width 15 height 15
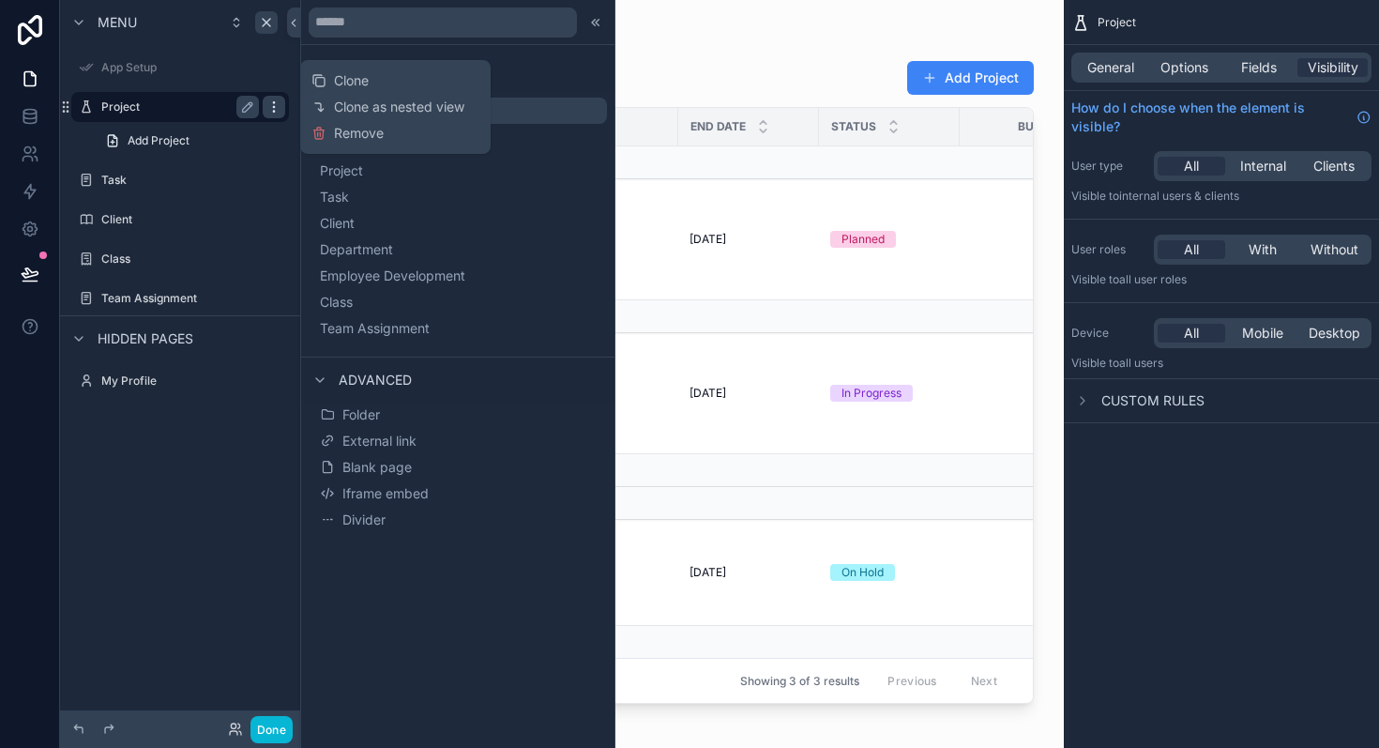
click at [277, 107] on icon "scrollable content" at bounding box center [273, 106] width 15 height 15
click at [198, 137] on link "Add Project" at bounding box center [191, 141] width 195 height 30
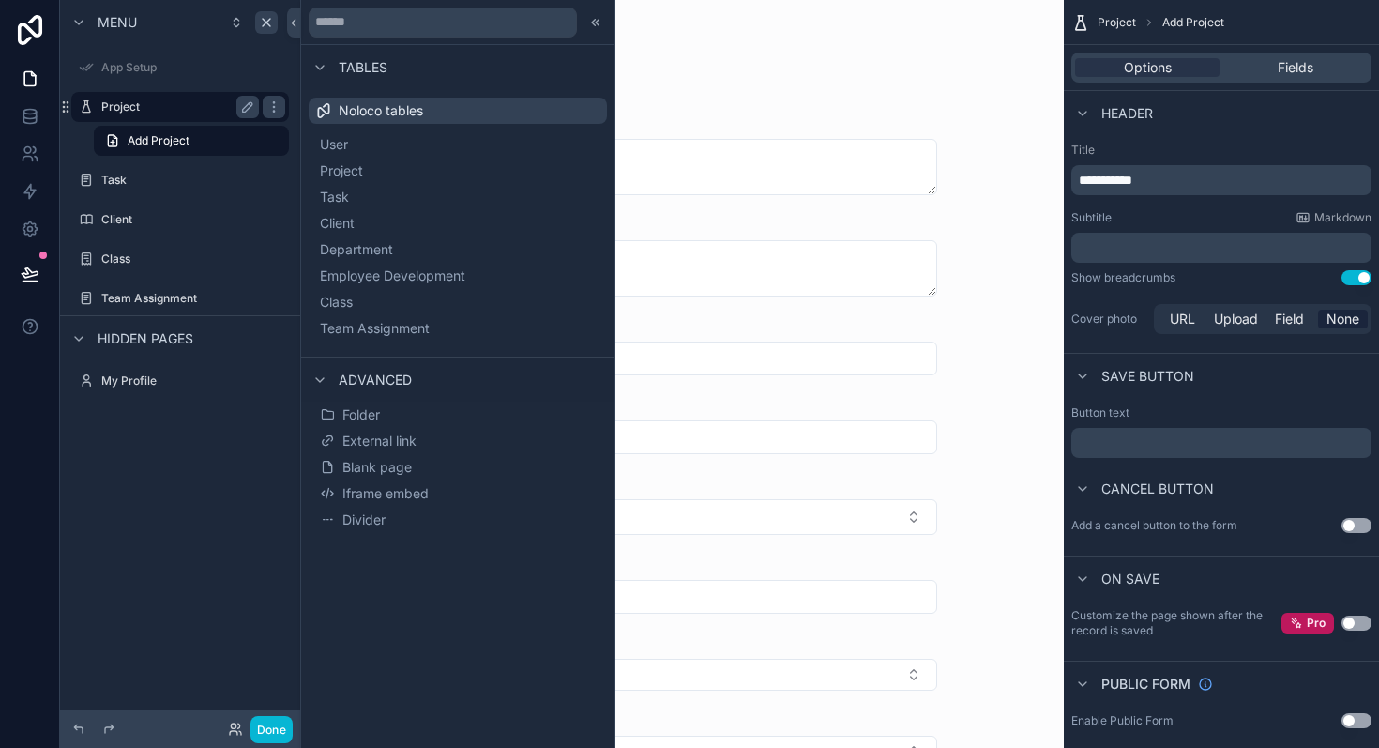
click at [185, 115] on div "Project" at bounding box center [180, 107] width 158 height 23
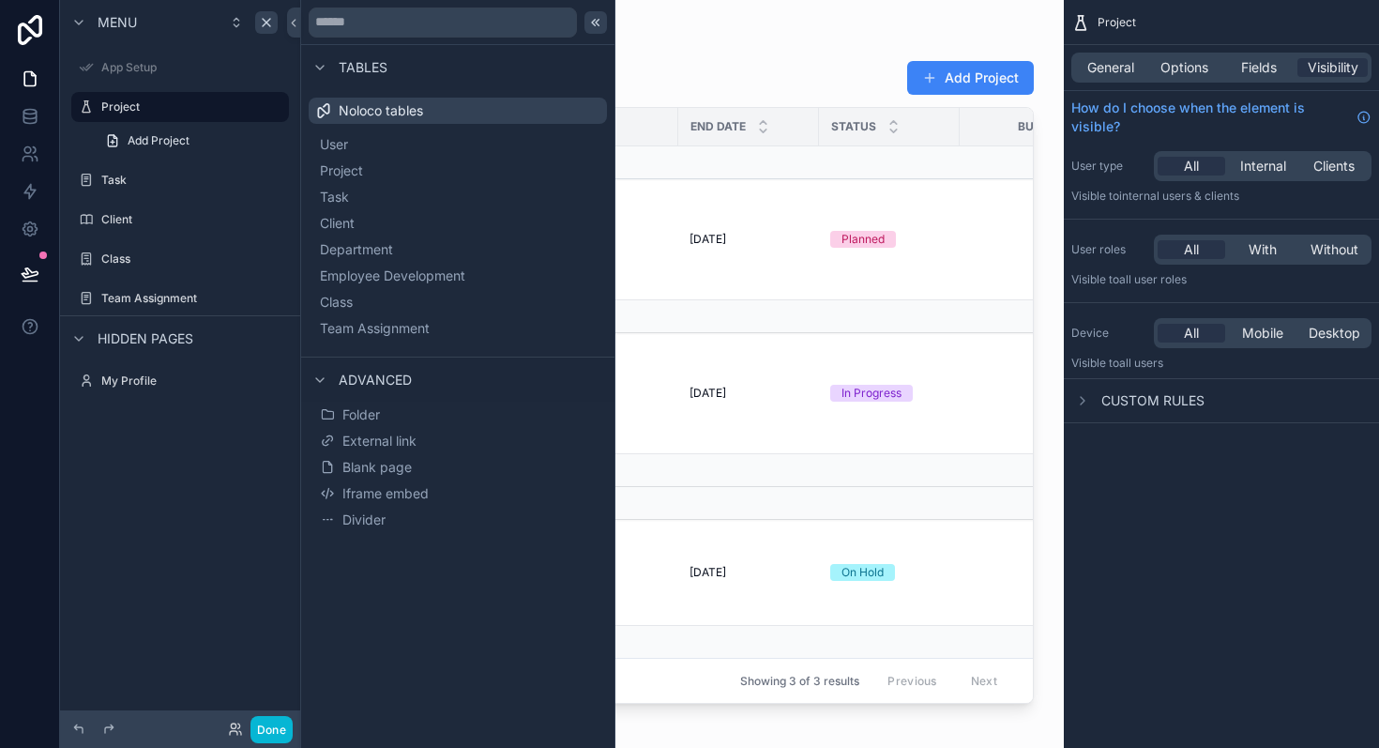
click at [595, 23] on icon at bounding box center [595, 22] width 15 height 15
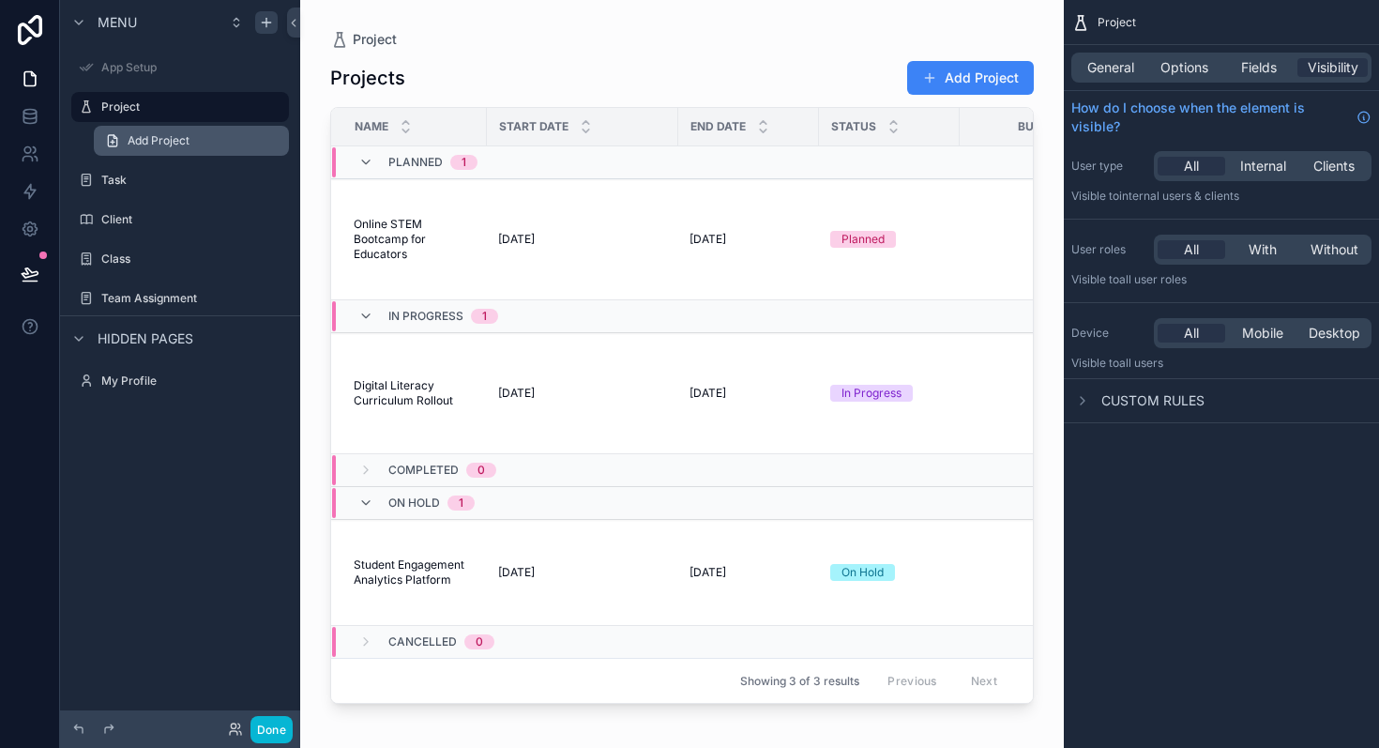
click at [196, 141] on link "Add Project" at bounding box center [191, 141] width 195 height 30
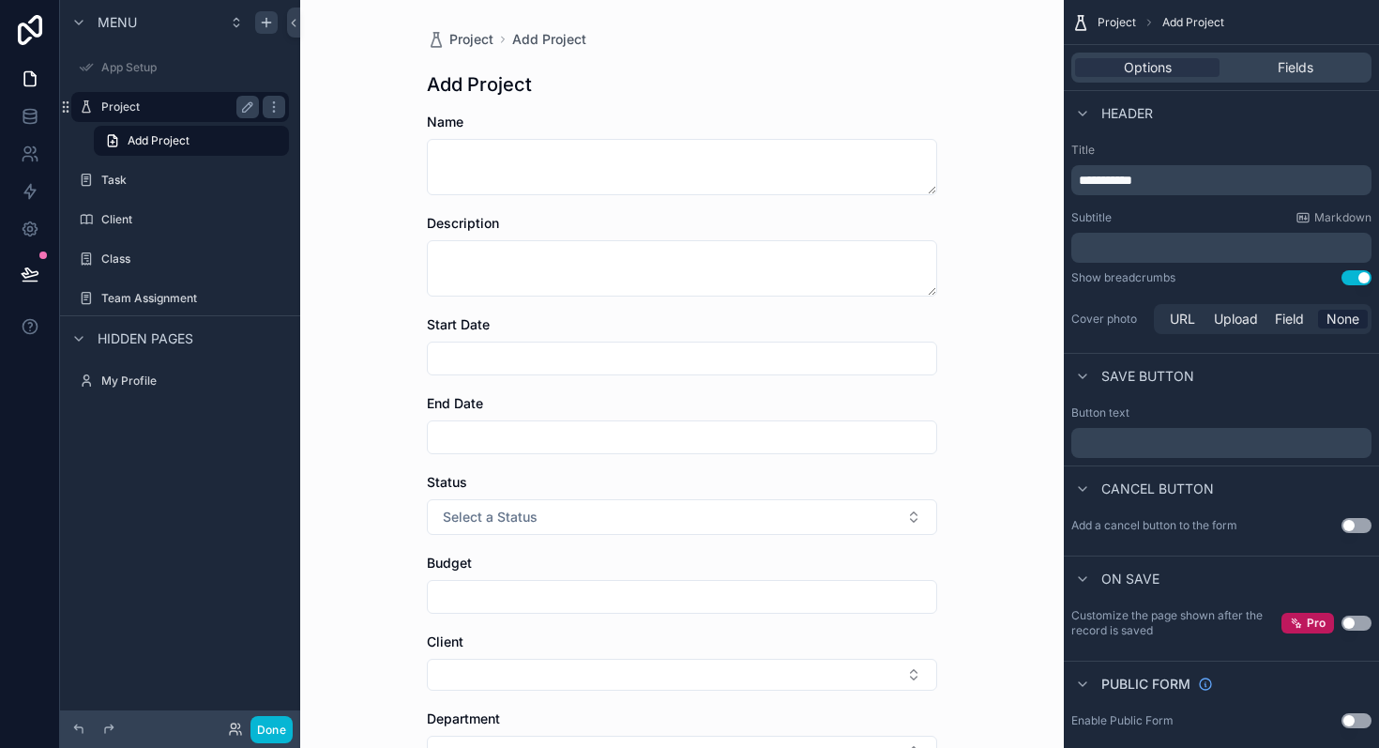
click at [180, 114] on div "Project" at bounding box center [180, 107] width 158 height 23
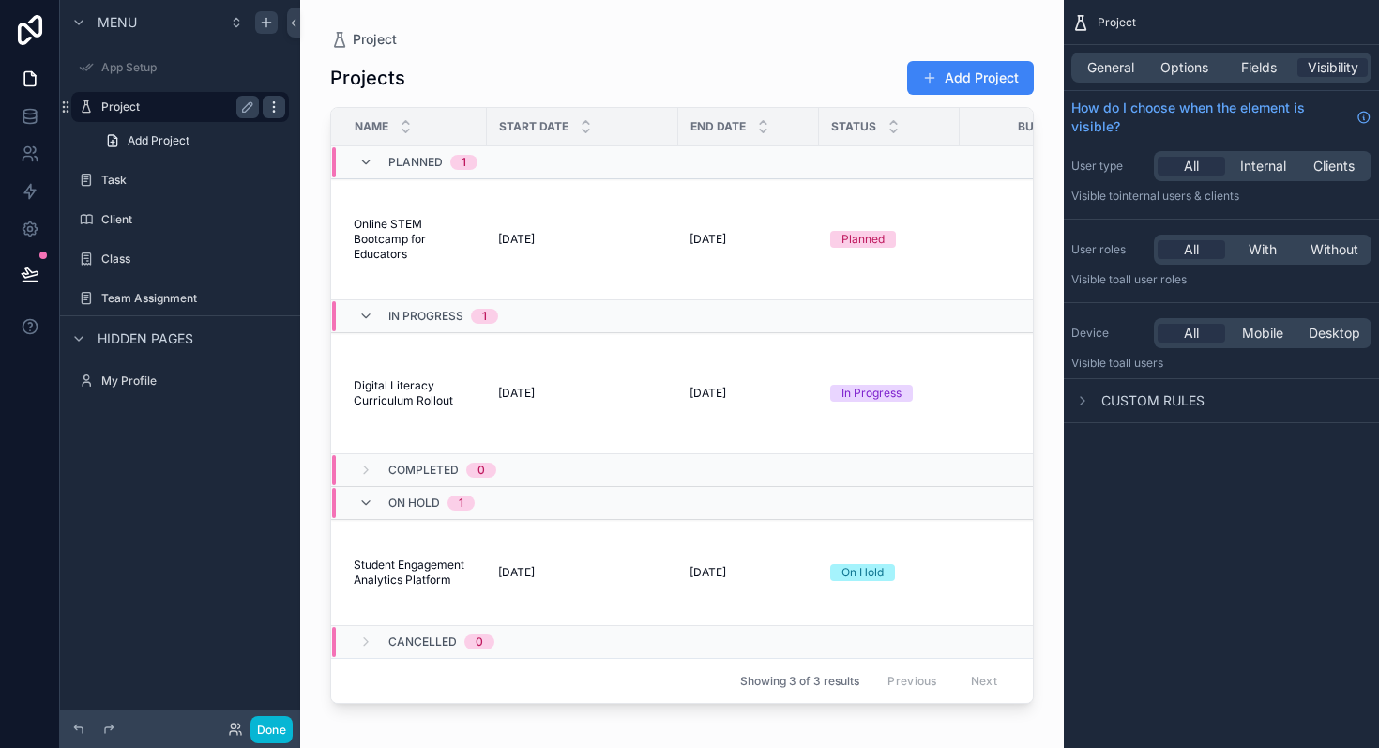
click at [271, 106] on icon "scrollable content" at bounding box center [273, 106] width 15 height 15
click at [249, 102] on icon "scrollable content" at bounding box center [247, 106] width 9 height 9
click at [249, 102] on icon "scrollable content" at bounding box center [247, 106] width 15 height 15
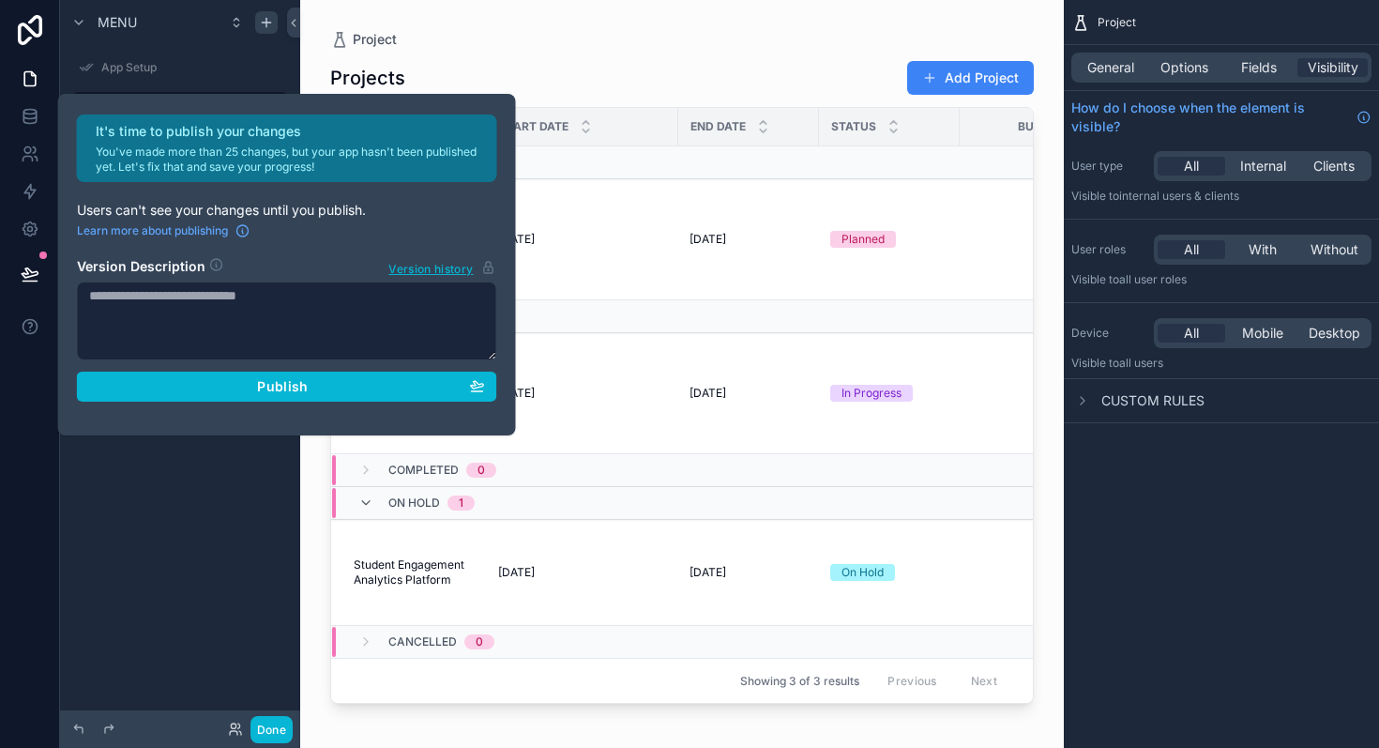
click at [125, 435] on div "Menu App Setup Project Add Project Task Client Class Team Assignment Hidden pag…" at bounding box center [180, 362] width 240 height 725
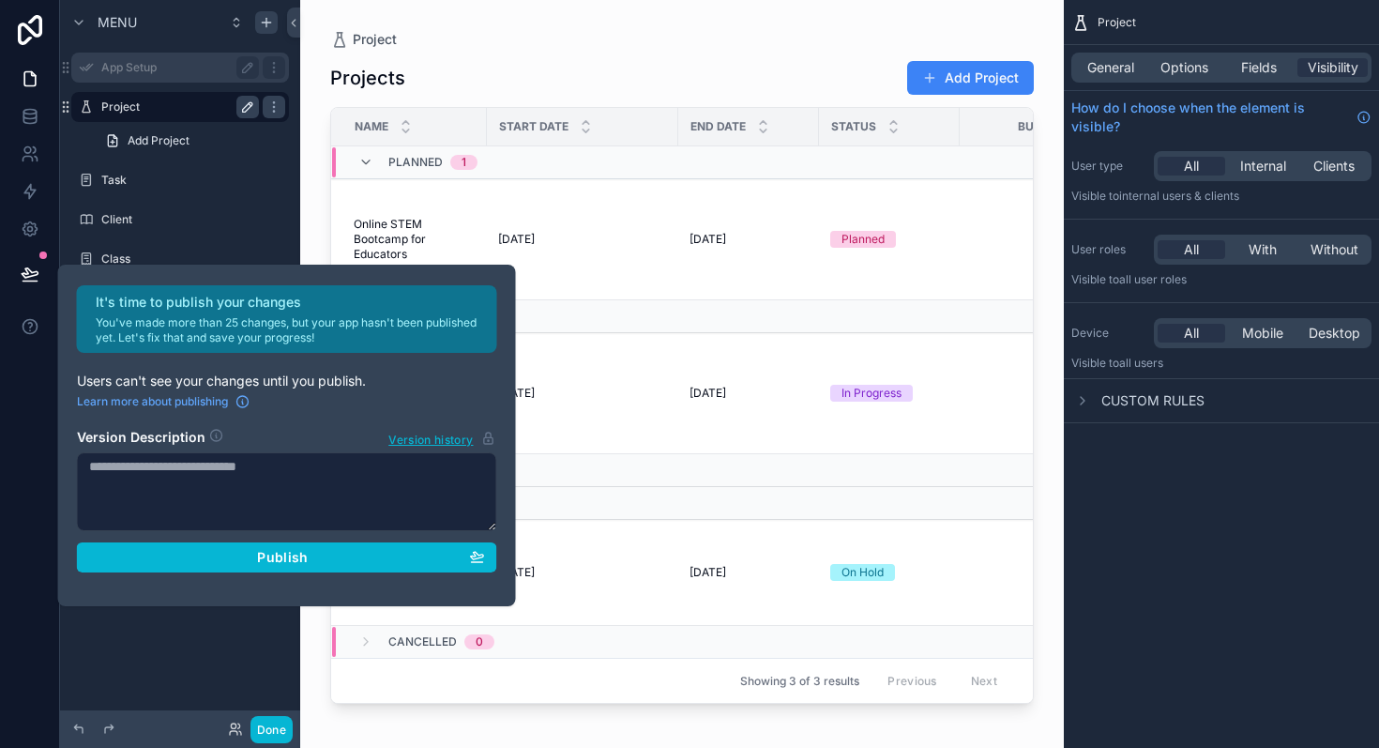
click at [214, 60] on label "App Setup" at bounding box center [176, 67] width 150 height 15
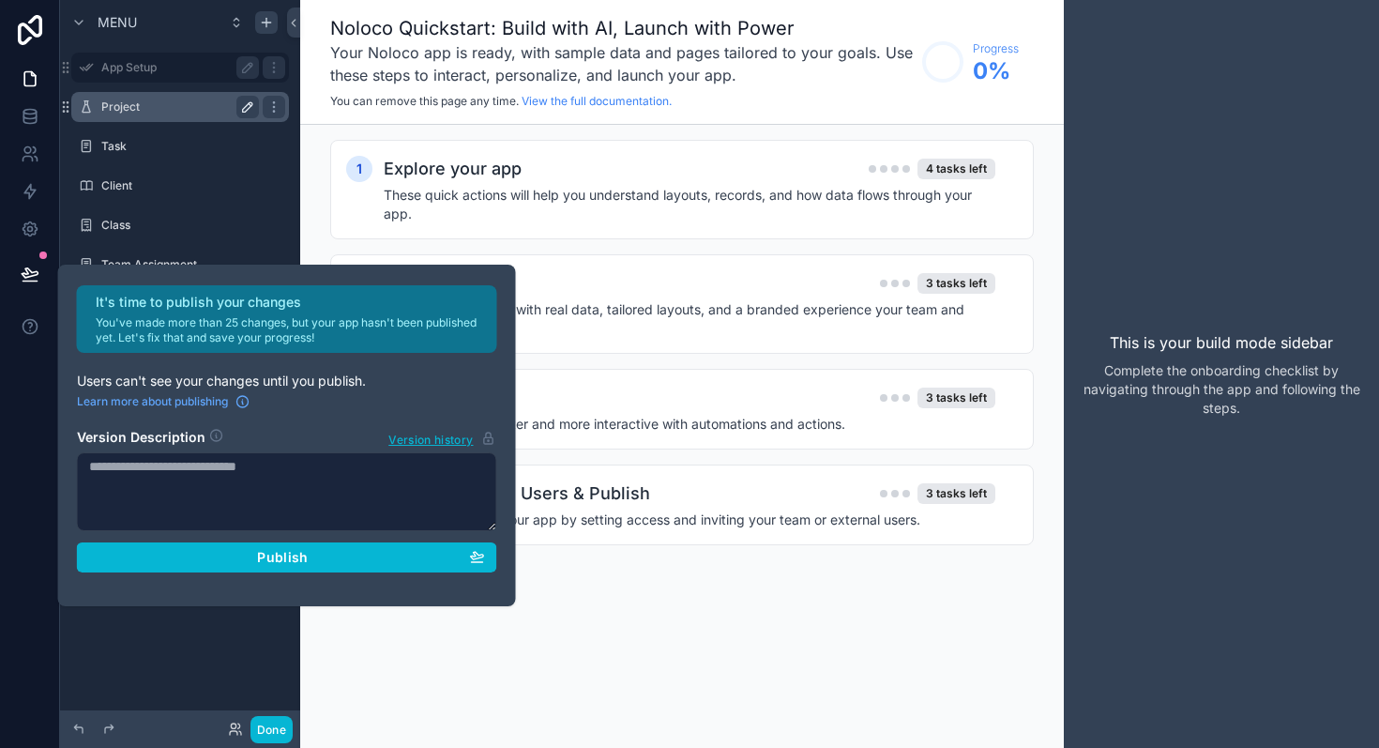
click at [193, 62] on label "App Setup" at bounding box center [176, 67] width 150 height 15
click at [157, 103] on label "Project" at bounding box center [176, 106] width 150 height 15
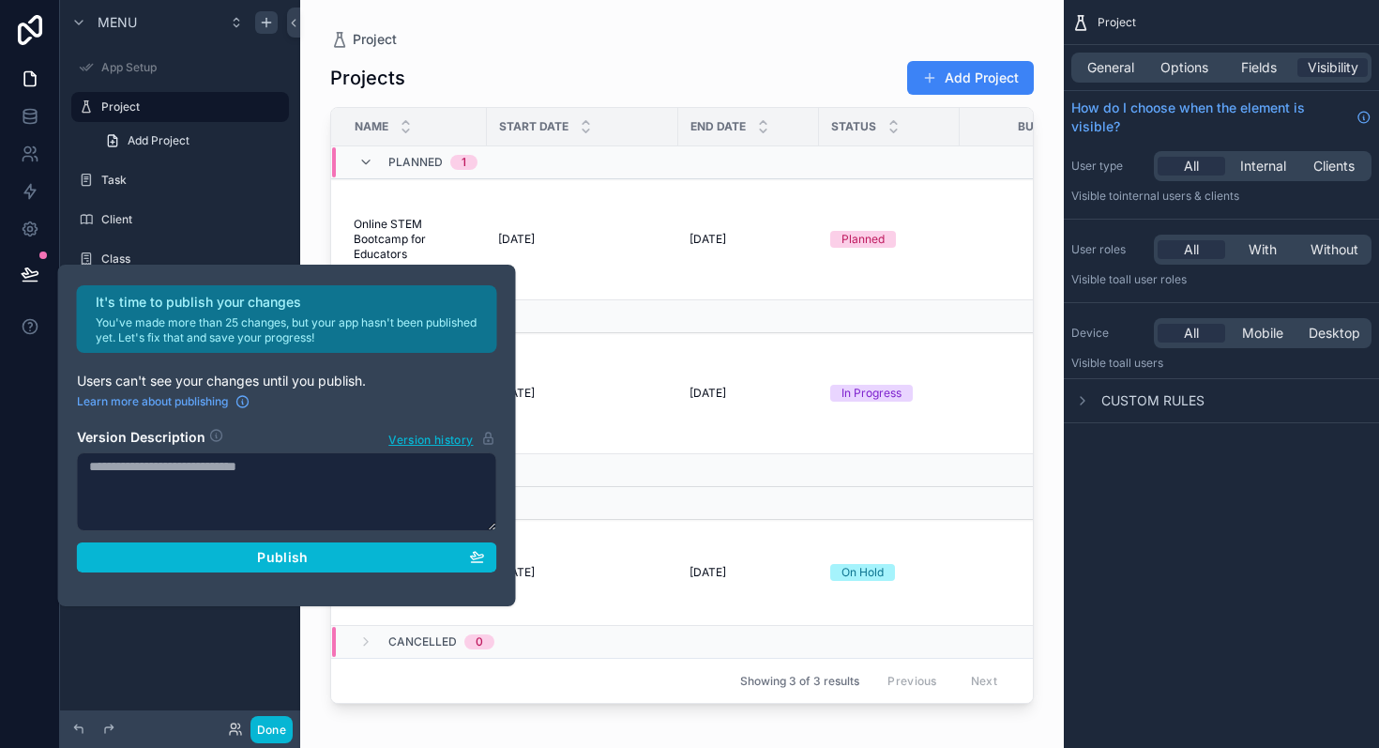
click at [254, 633] on div "Menu App Setup Project Add Project Task Client Class Team Assignment Hidden pag…" at bounding box center [180, 362] width 240 height 725
click at [1255, 560] on div "Project General Options Fields Visibility How do I choose when the element is v…" at bounding box center [1221, 374] width 315 height 748
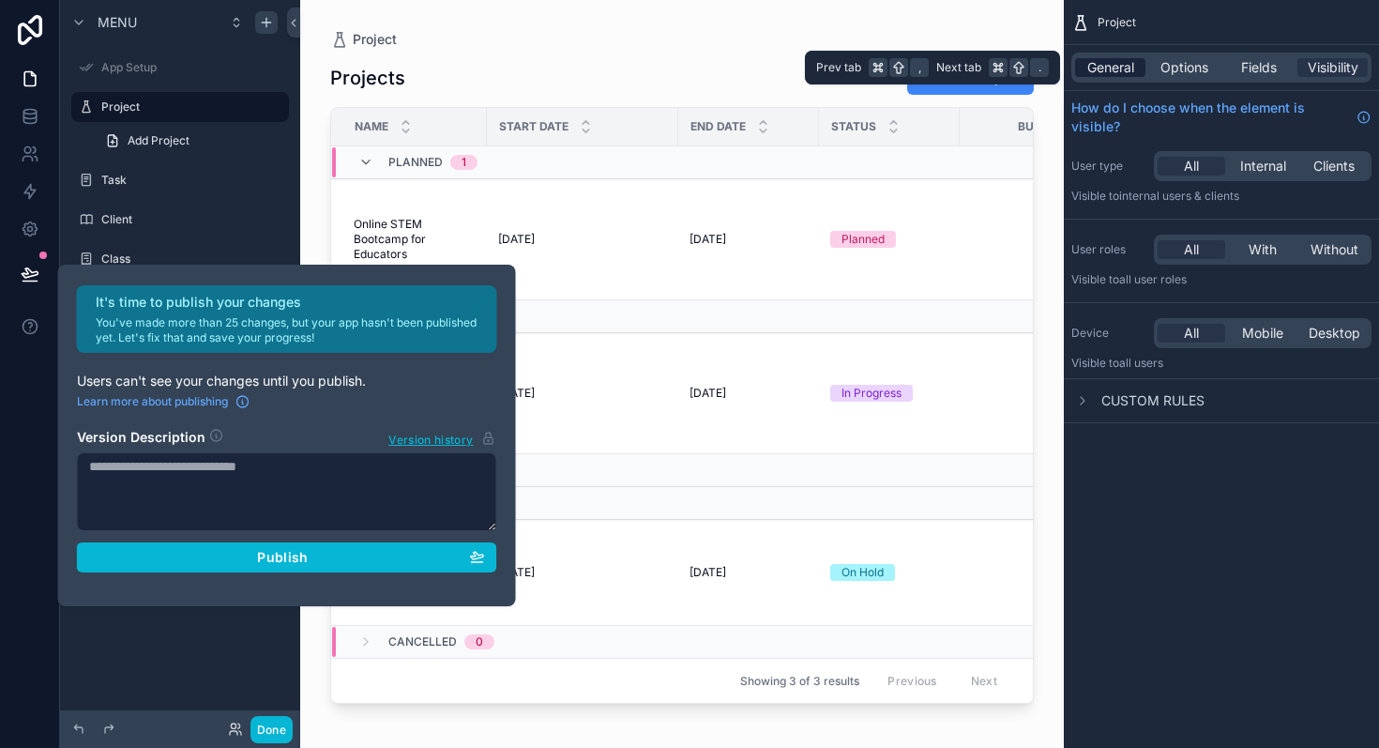
click at [1110, 71] on span "General" at bounding box center [1111, 67] width 47 height 19
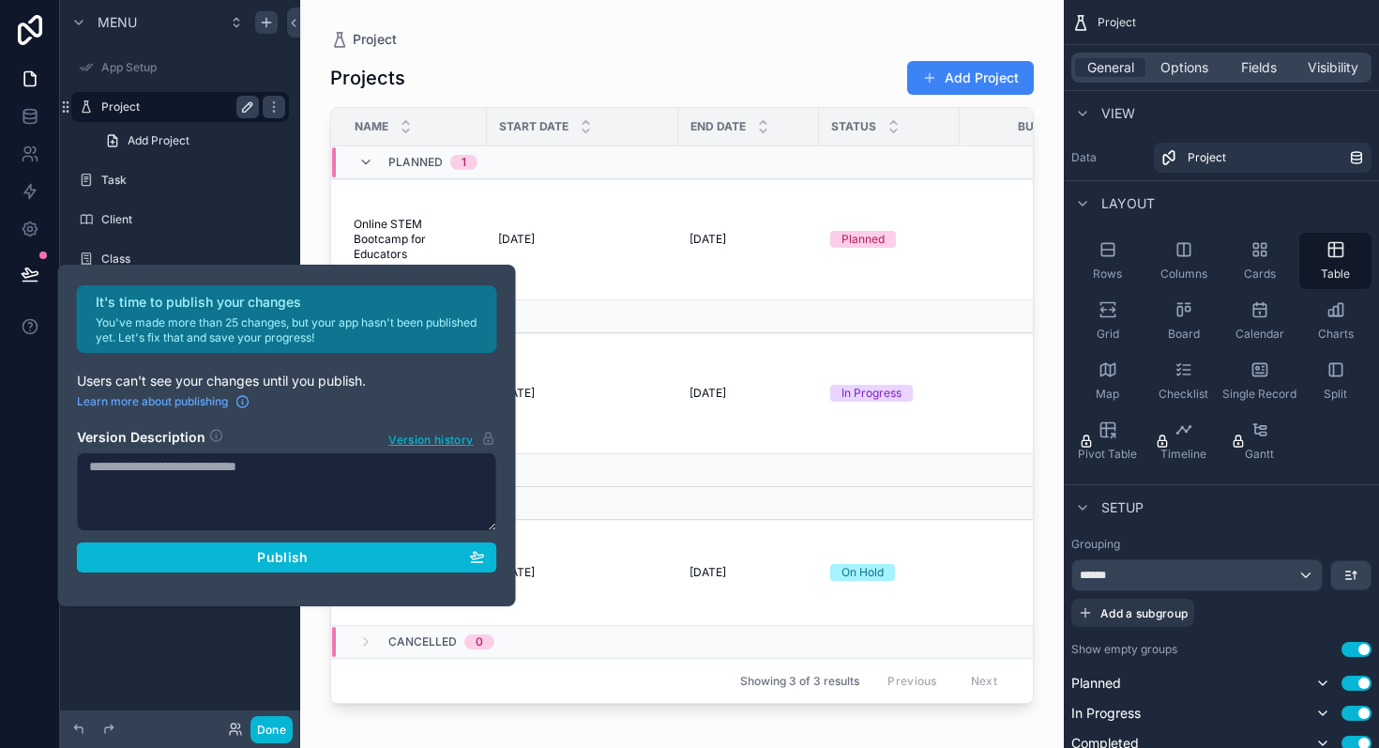
click at [236, 96] on div "Project" at bounding box center [180, 107] width 158 height 23
click at [275, 101] on icon "scrollable content" at bounding box center [273, 106] width 15 height 15
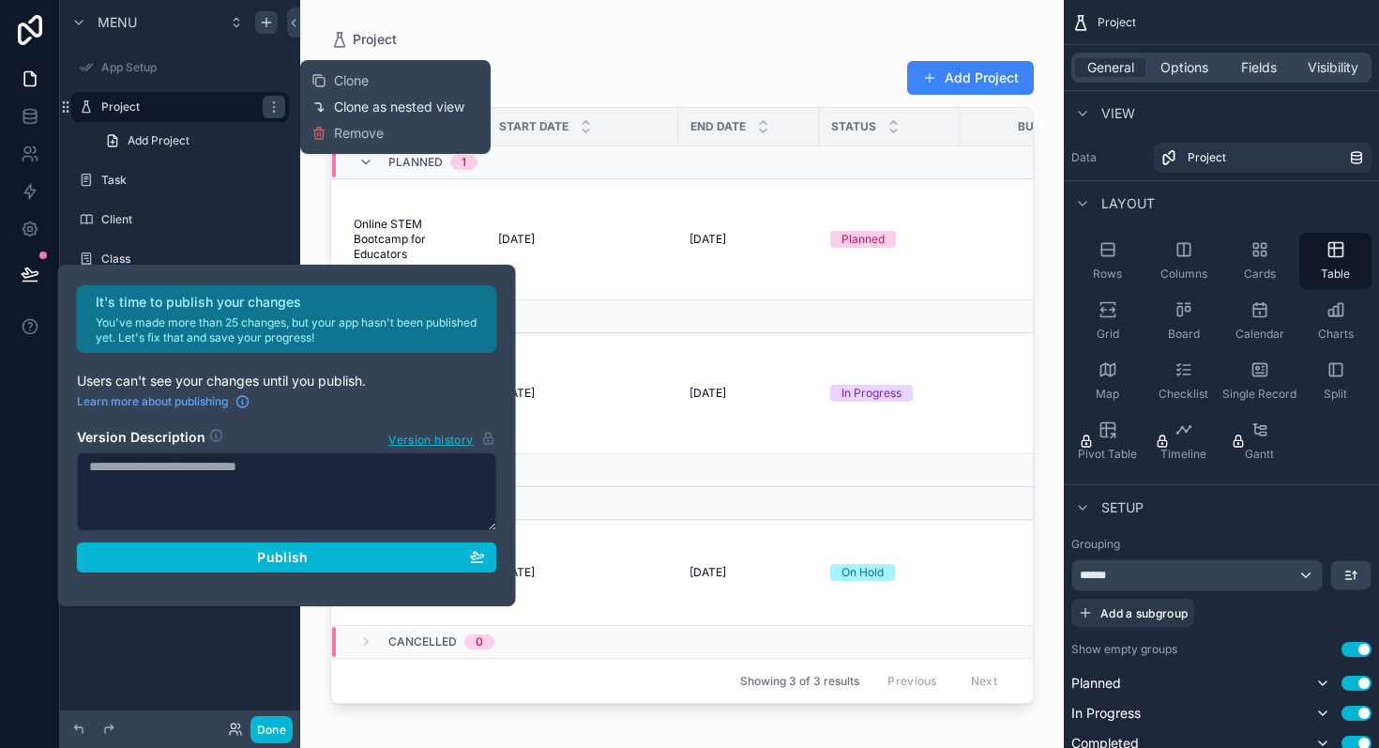
click at [356, 104] on span "Clone as nested view" at bounding box center [399, 107] width 130 height 19
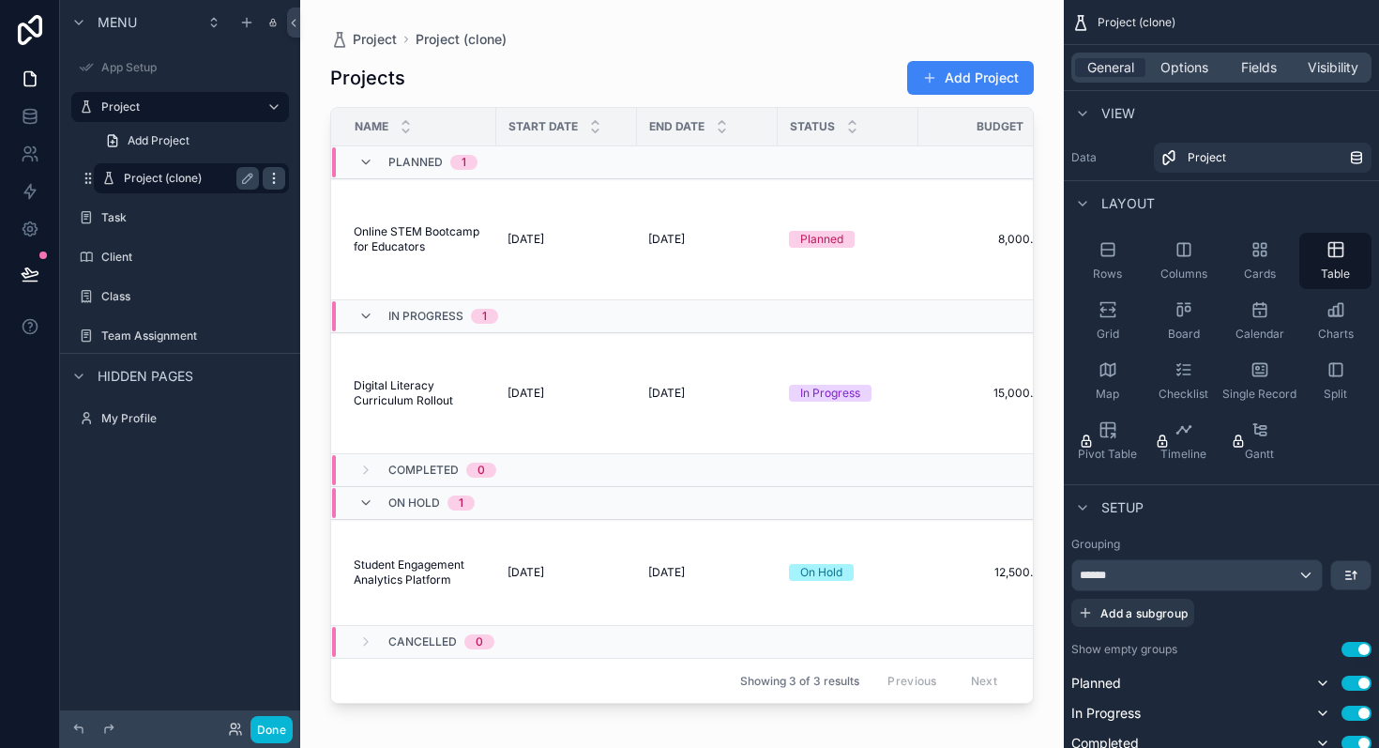
click at [277, 176] on icon "scrollable content" at bounding box center [273, 178] width 15 height 15
click at [246, 179] on icon "scrollable content" at bounding box center [247, 178] width 15 height 15
click at [1119, 62] on span "General" at bounding box center [1111, 67] width 47 height 19
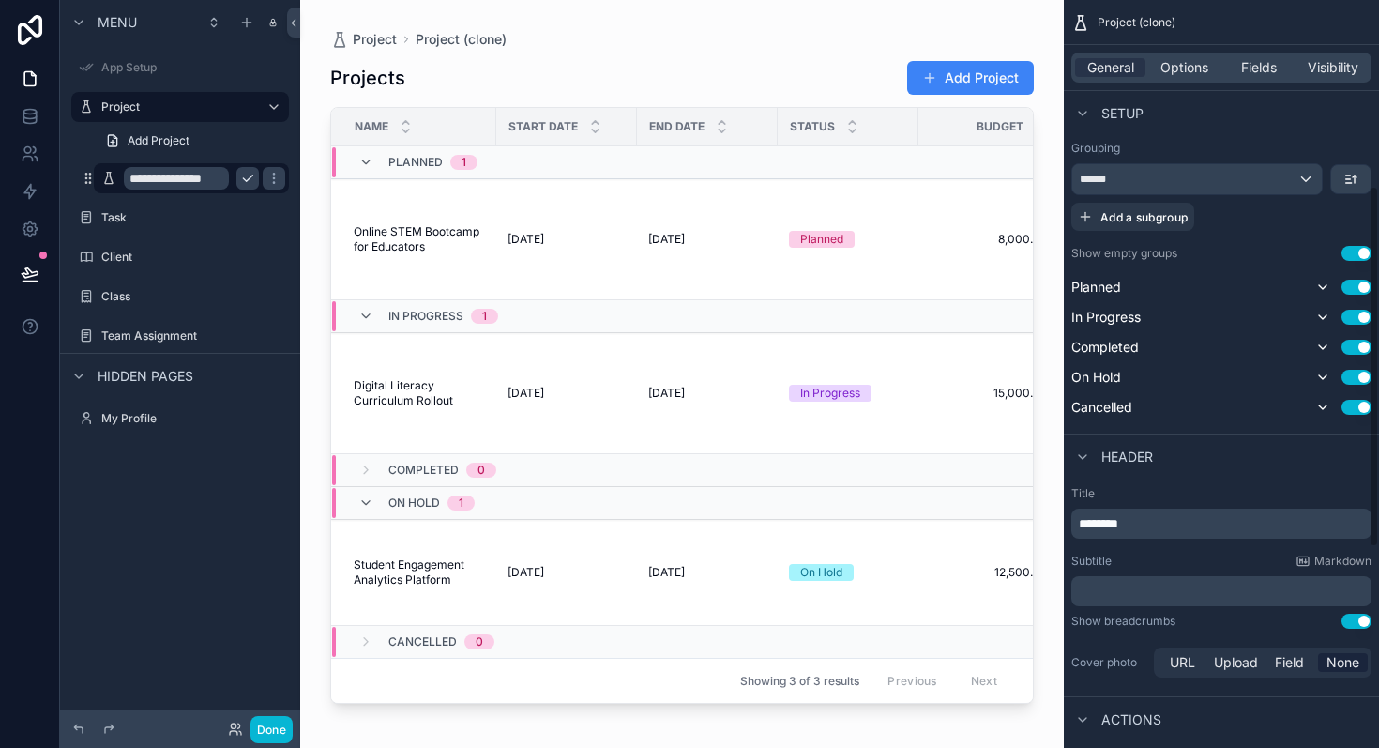
scroll to position [400, 0]
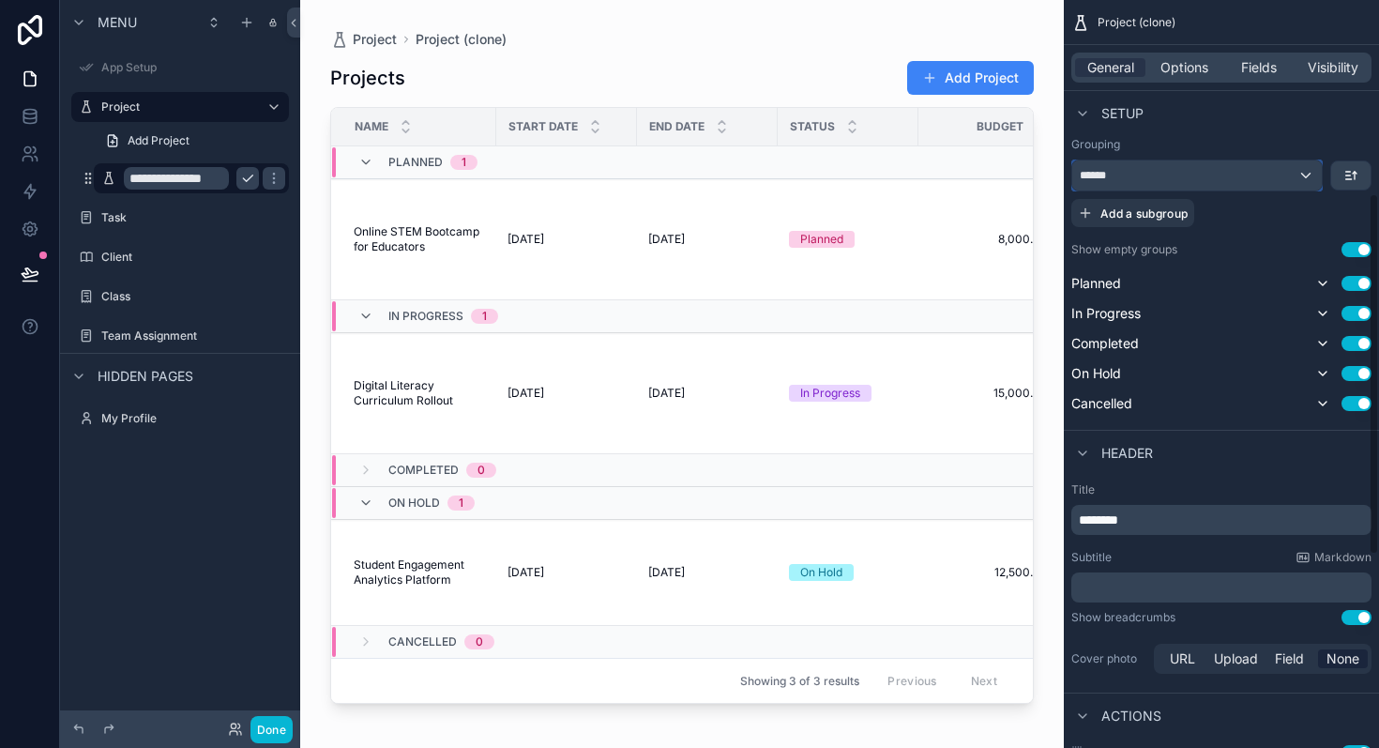
click at [1183, 182] on div "******" at bounding box center [1198, 175] width 250 height 30
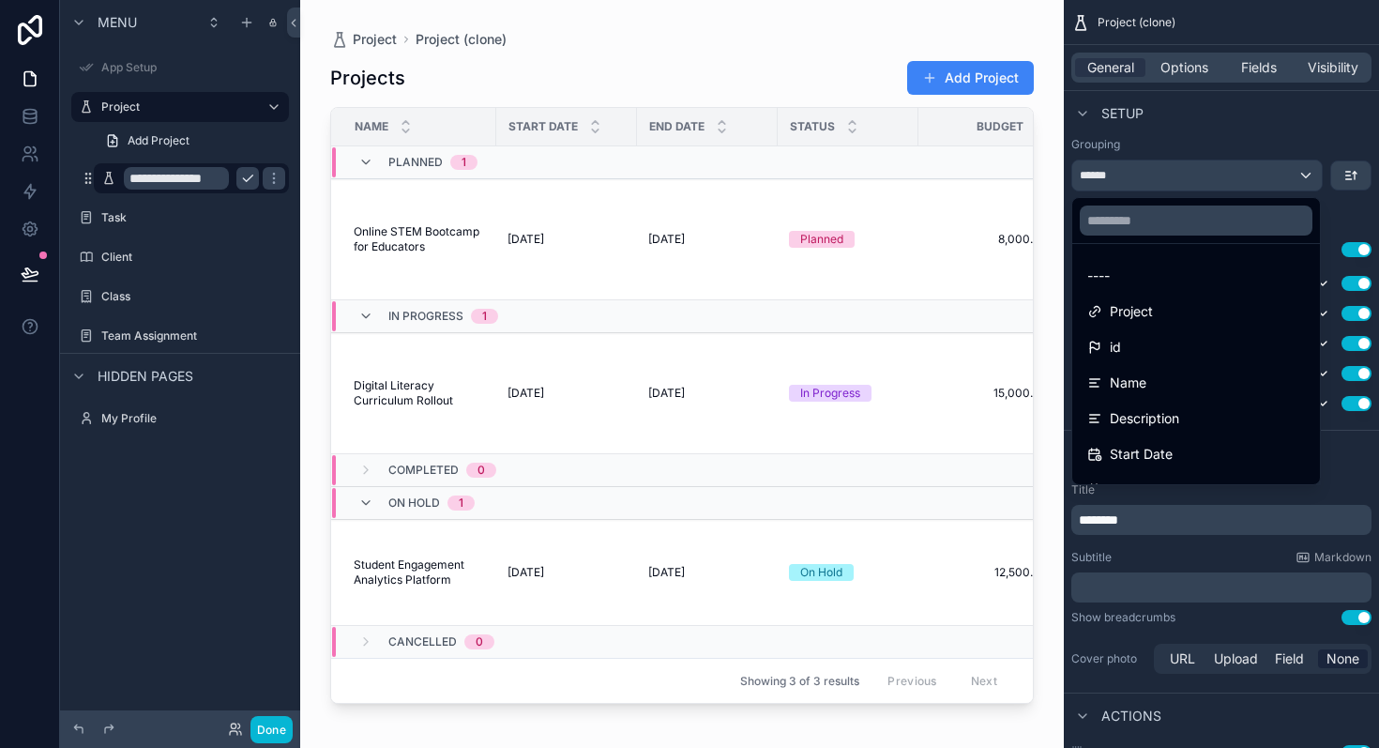
click at [1183, 182] on div "scrollable content" at bounding box center [689, 374] width 1379 height 748
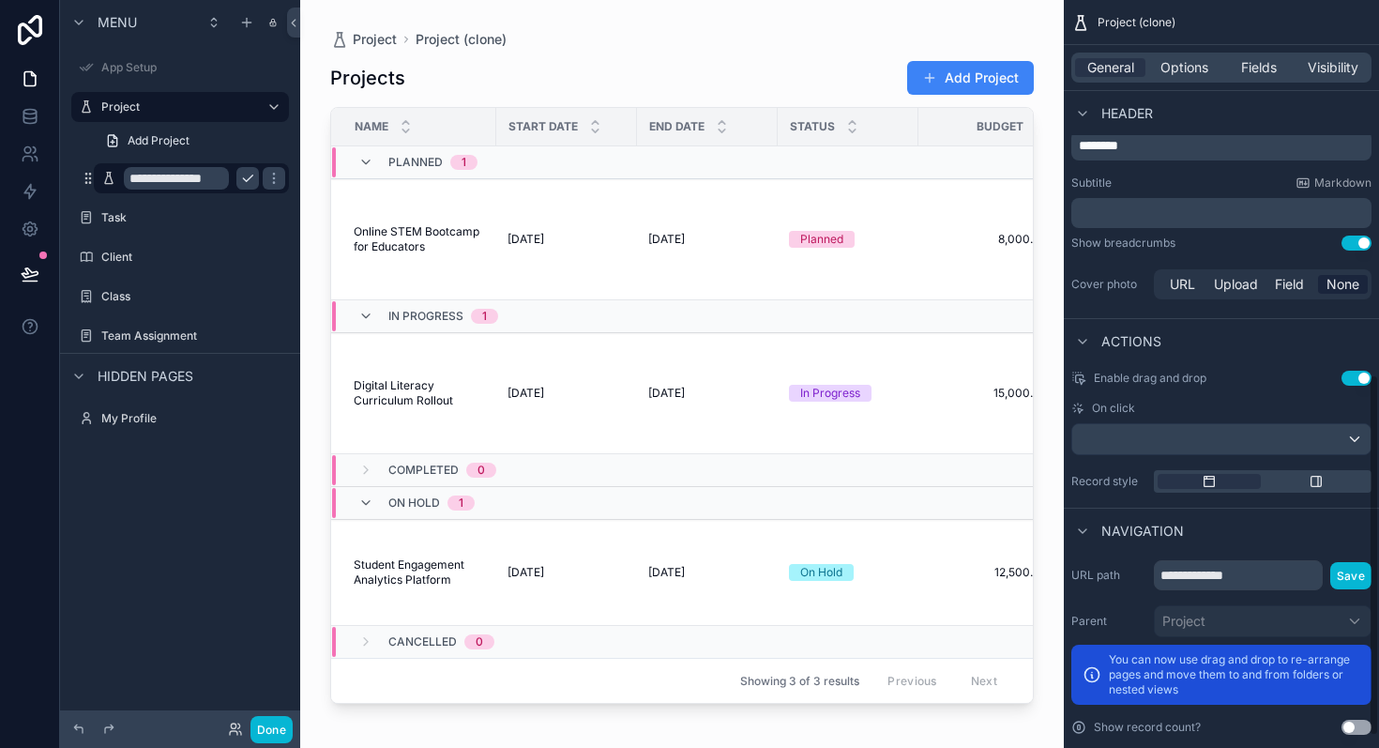
scroll to position [799, 0]
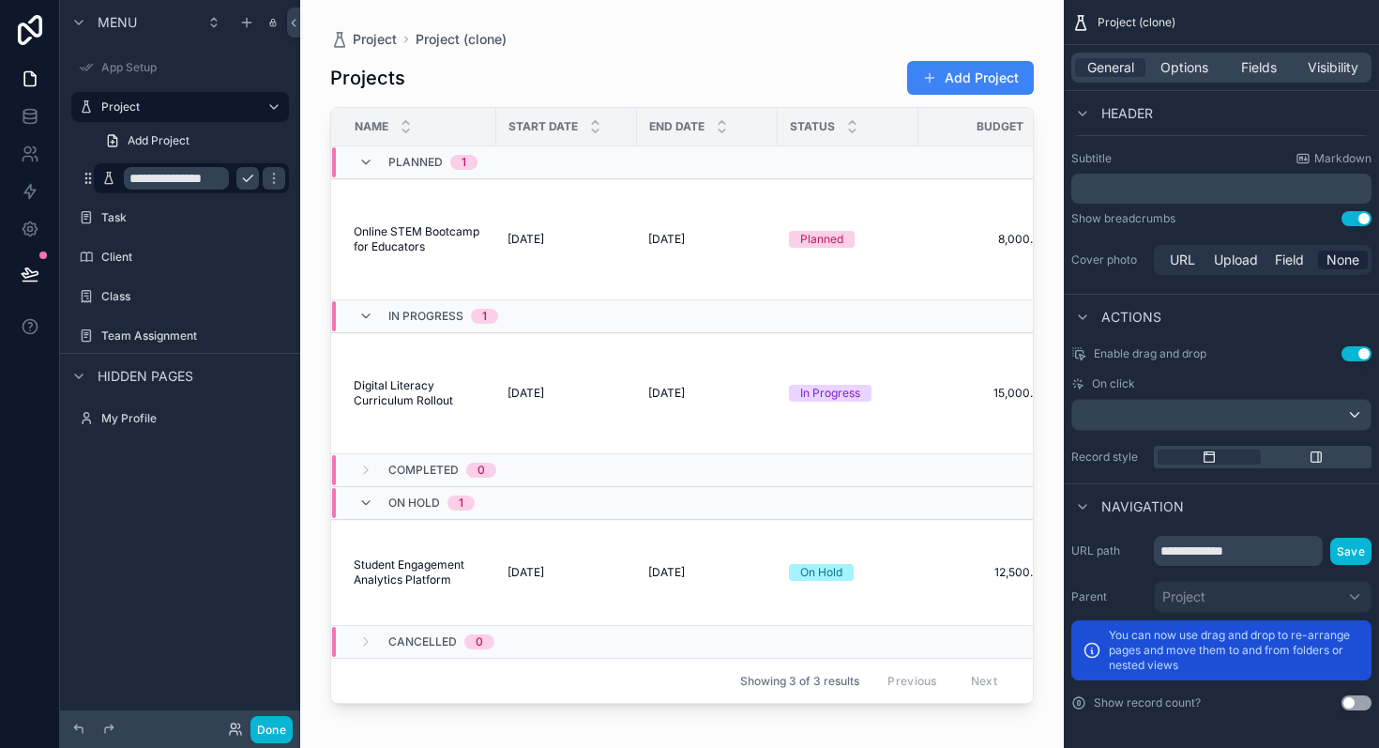
click at [1199, 41] on div "Project (clone)" at bounding box center [1221, 22] width 315 height 45
click at [1180, 83] on div "General Options Fields Visibility" at bounding box center [1221, 67] width 315 height 45
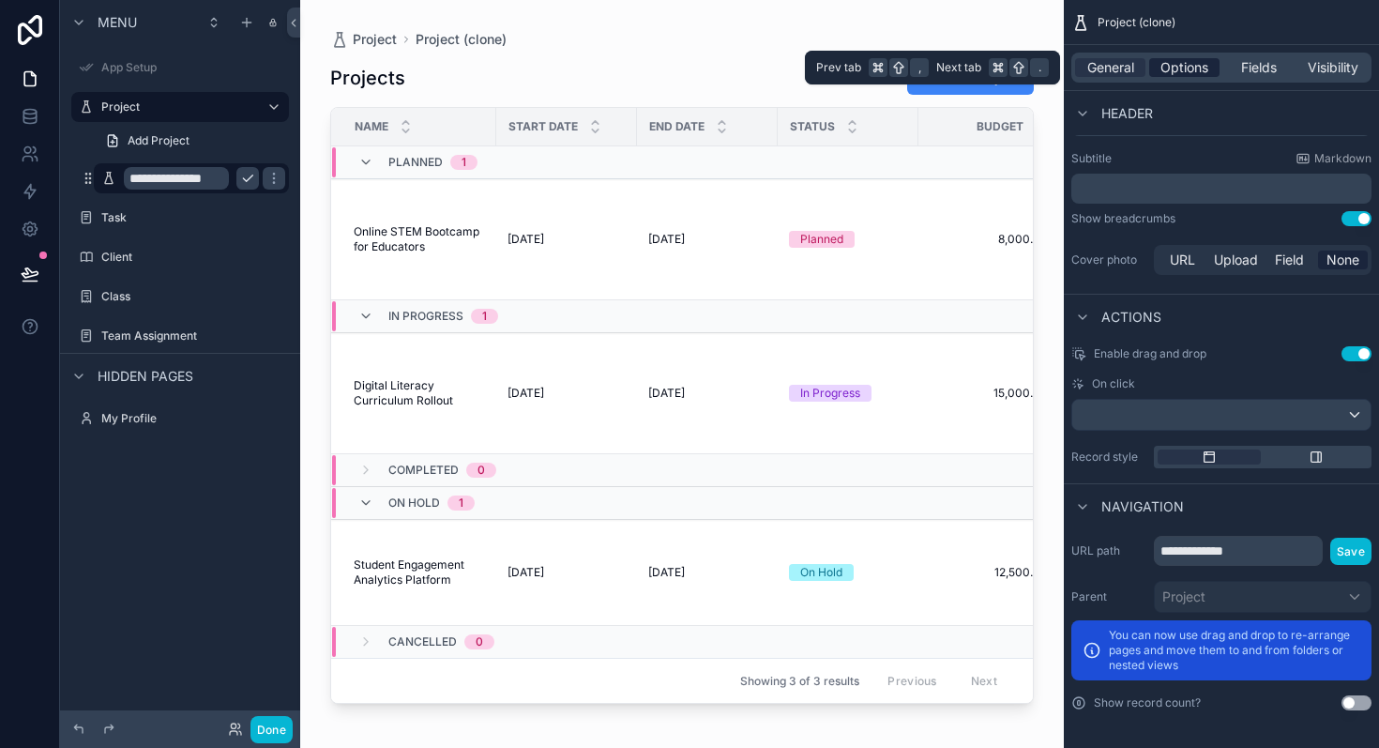
click at [1187, 71] on span "Options" at bounding box center [1185, 67] width 48 height 19
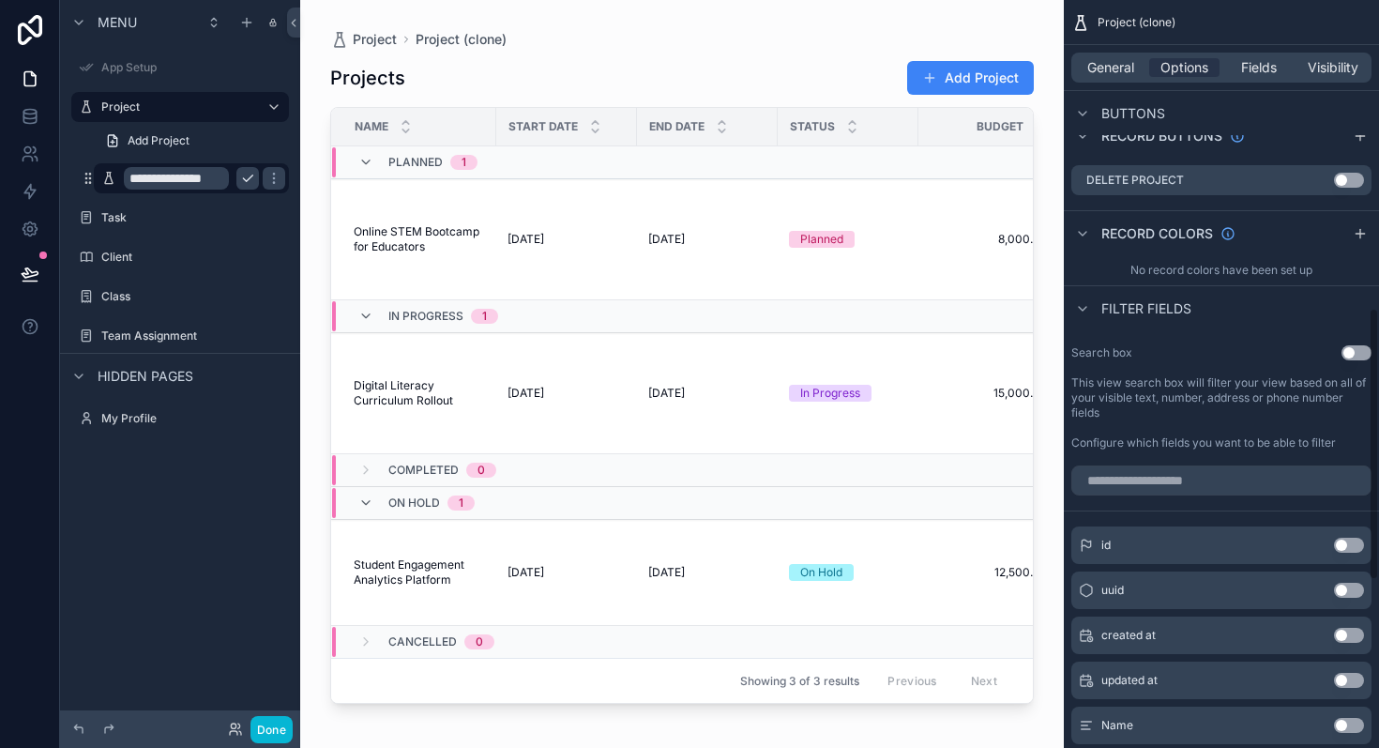
scroll to position [857, 0]
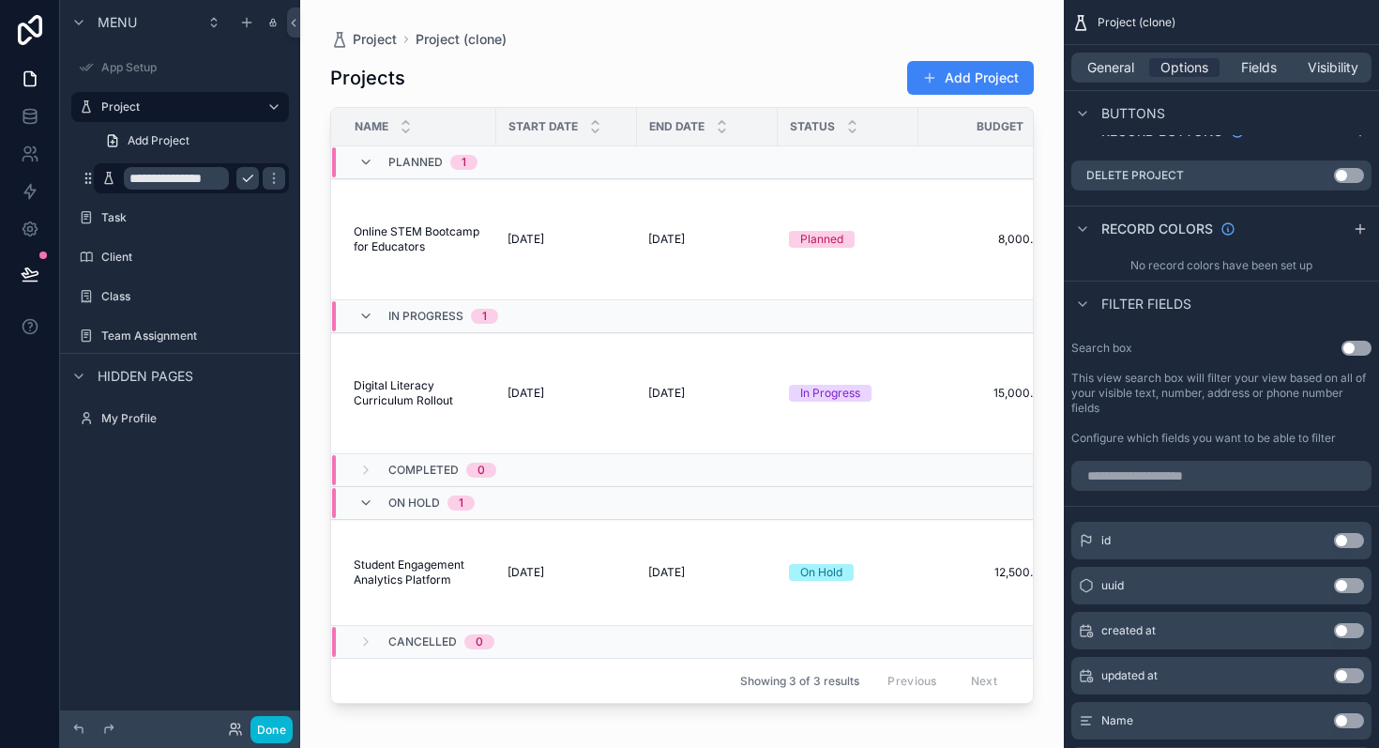
click at [1364, 345] on button "Use setting" at bounding box center [1357, 348] width 30 height 15
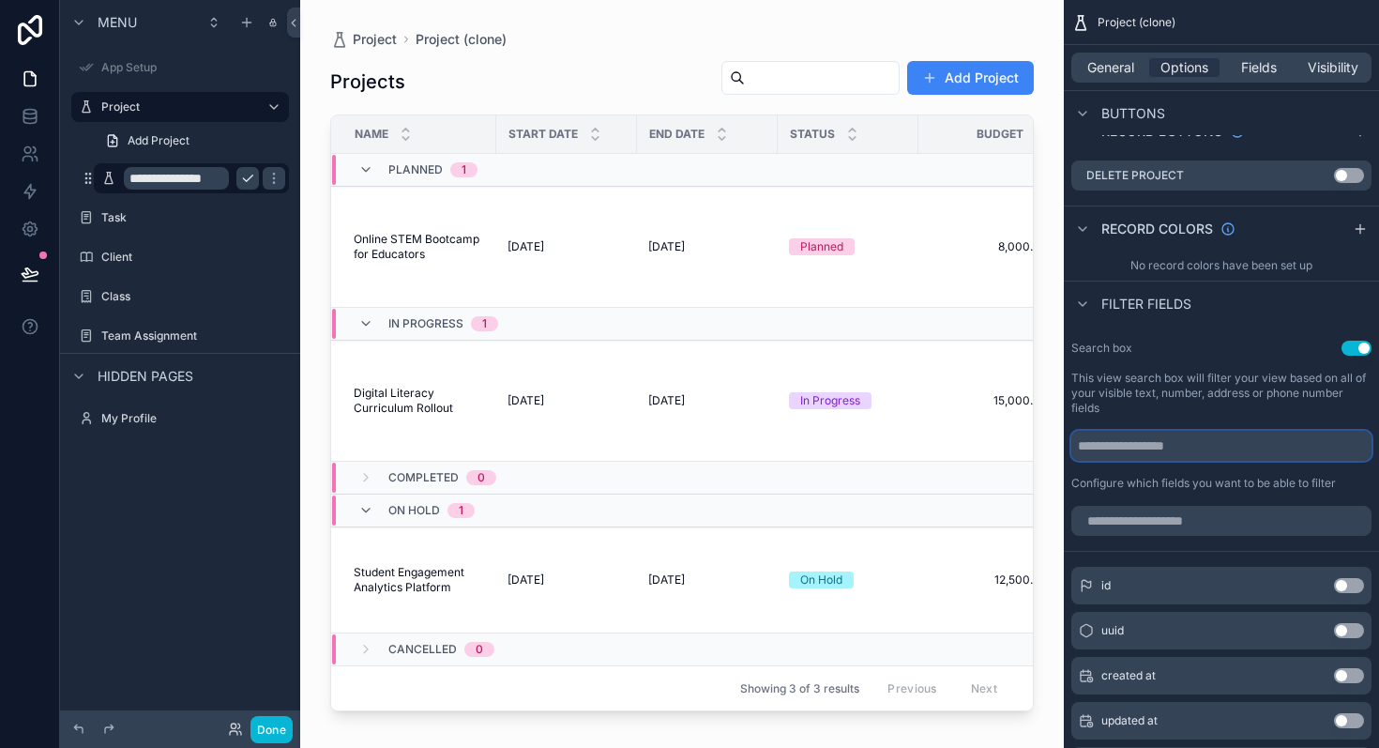
click at [1191, 448] on input "scrollable content" at bounding box center [1222, 446] width 300 height 30
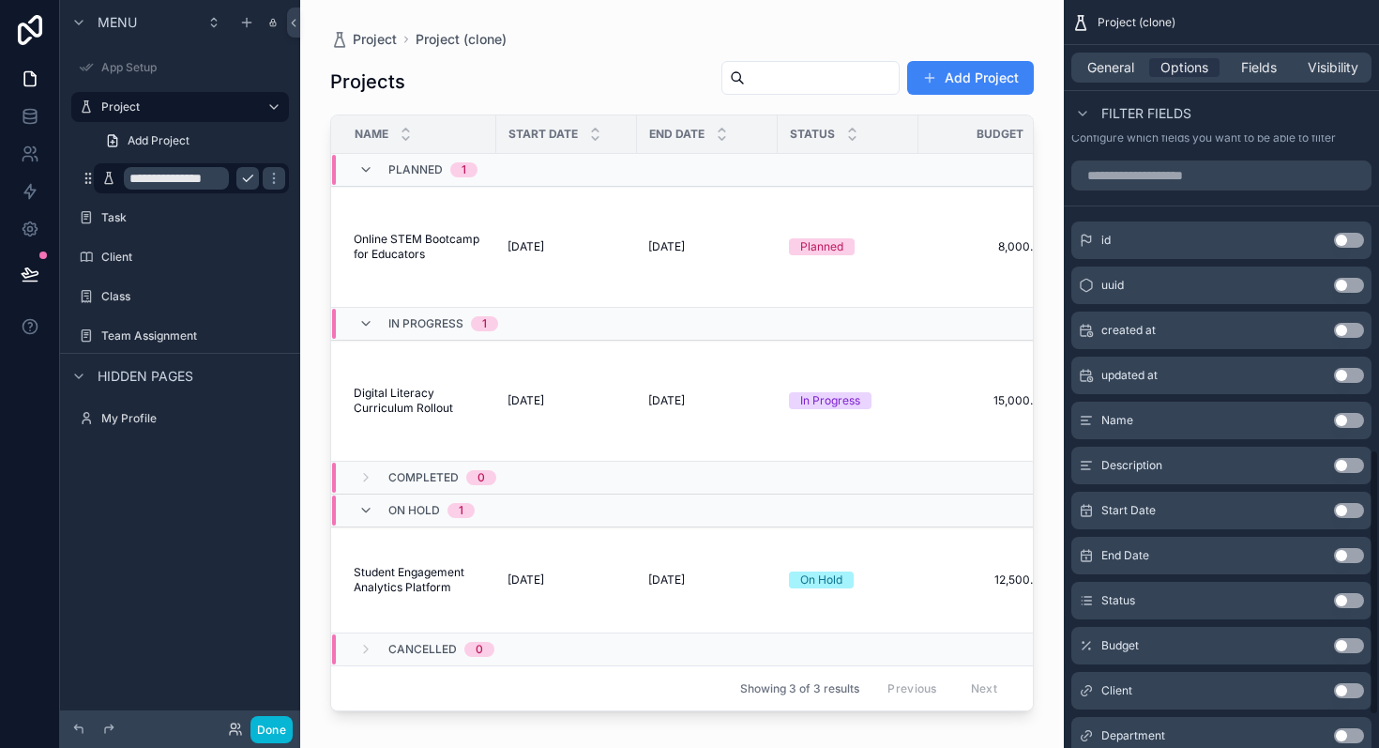
scroll to position [1351, 0]
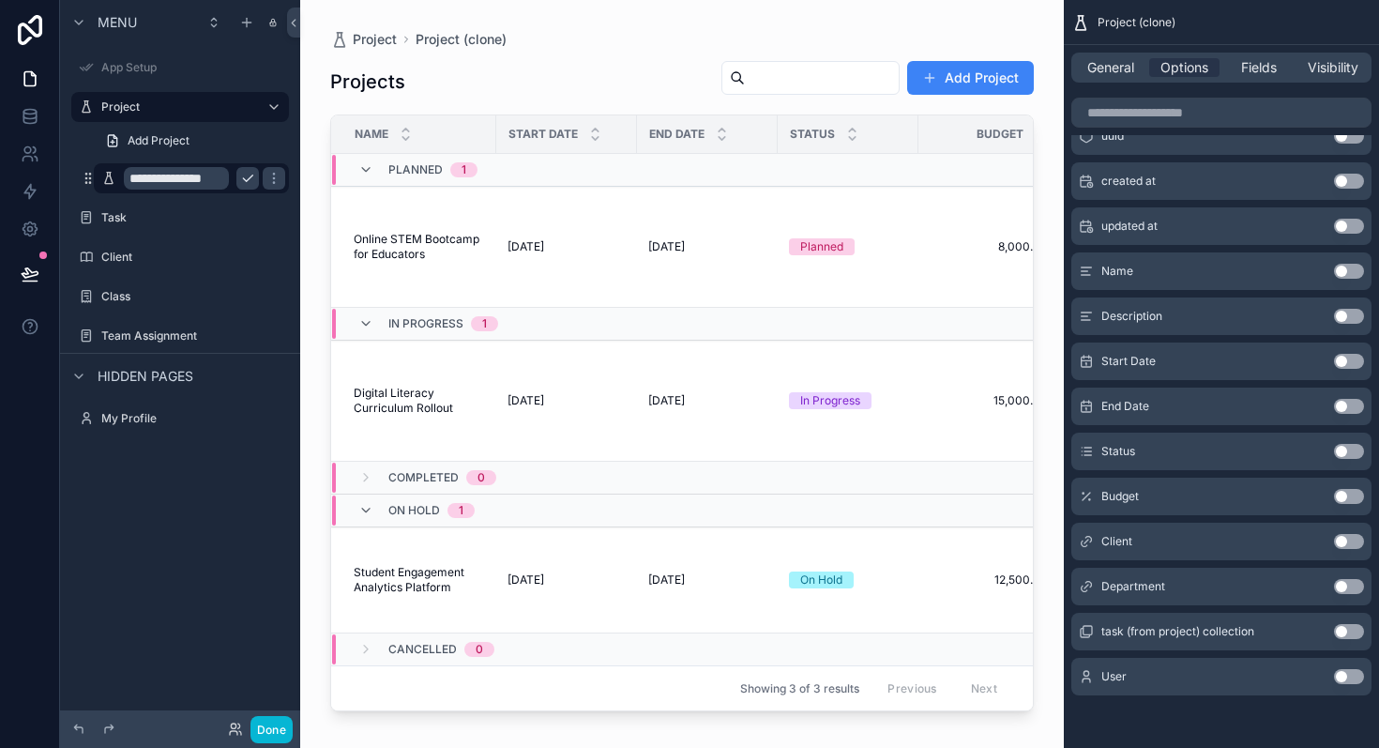
click at [1358, 678] on button "Use setting" at bounding box center [1349, 676] width 30 height 15
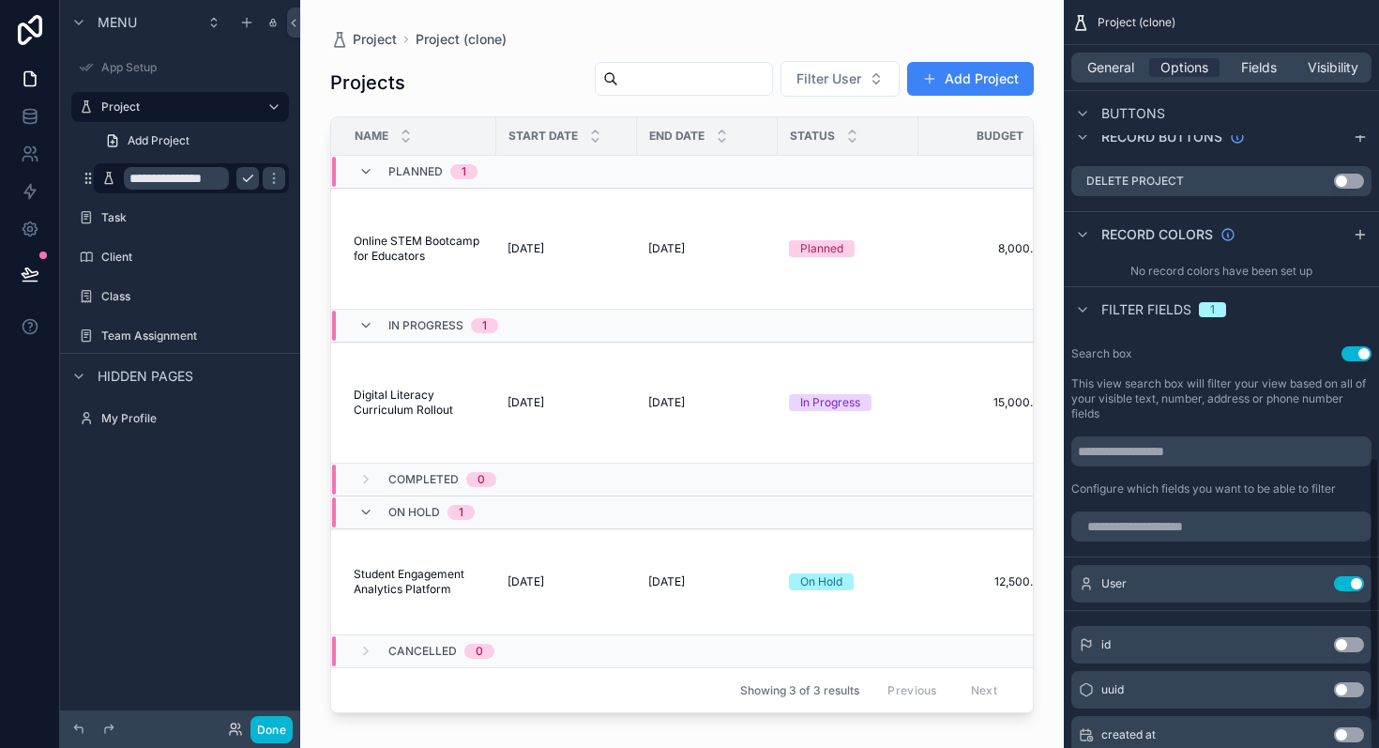
scroll to position [749, 0]
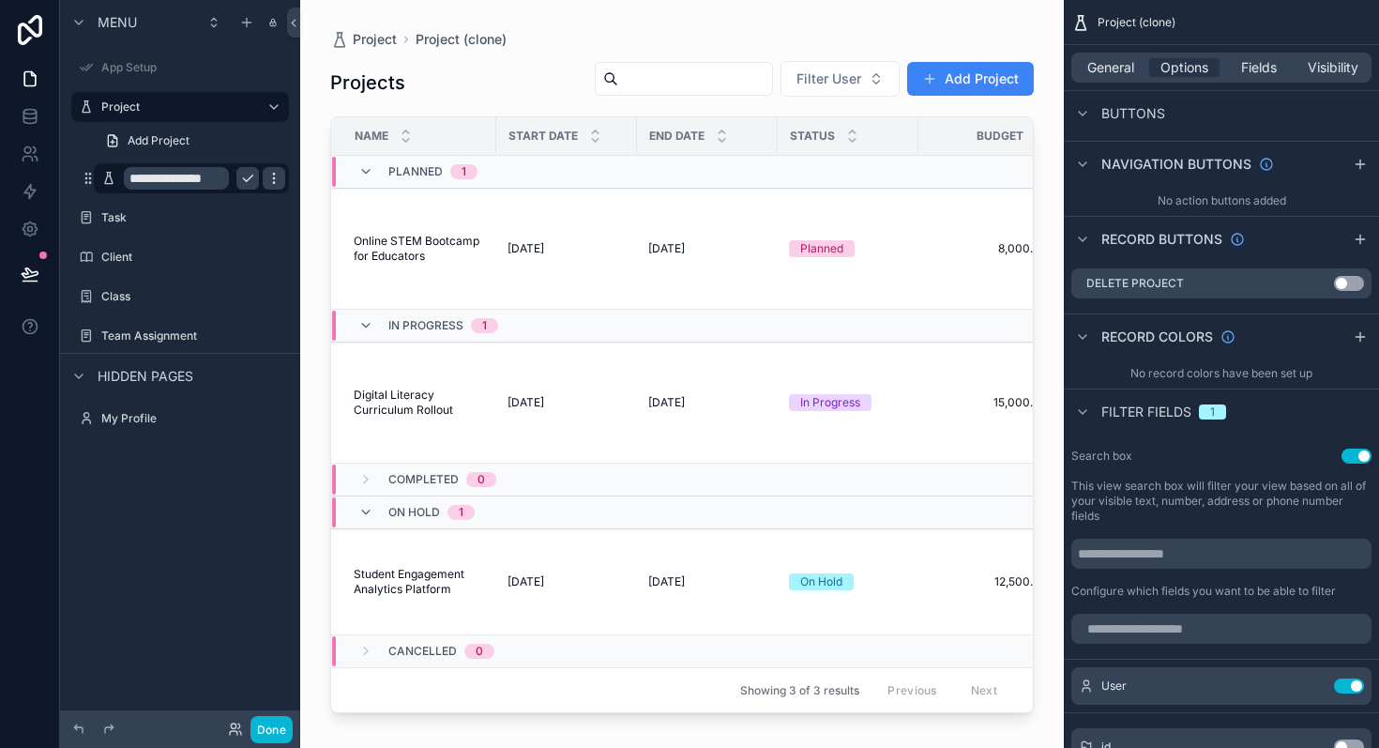
click at [274, 182] on icon "scrollable content" at bounding box center [273, 182] width 1 height 1
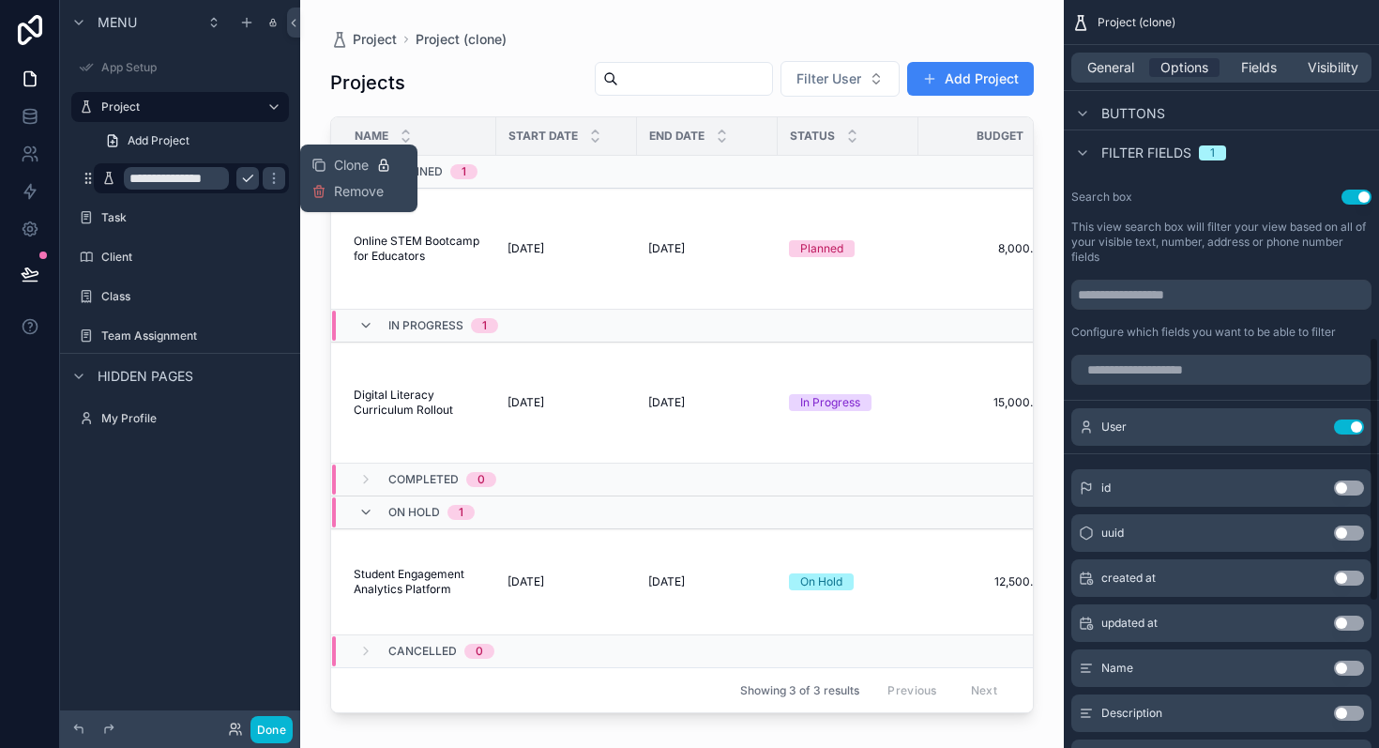
scroll to position [1006, 0]
click at [1190, 369] on input "scrollable content" at bounding box center [1222, 372] width 300 height 30
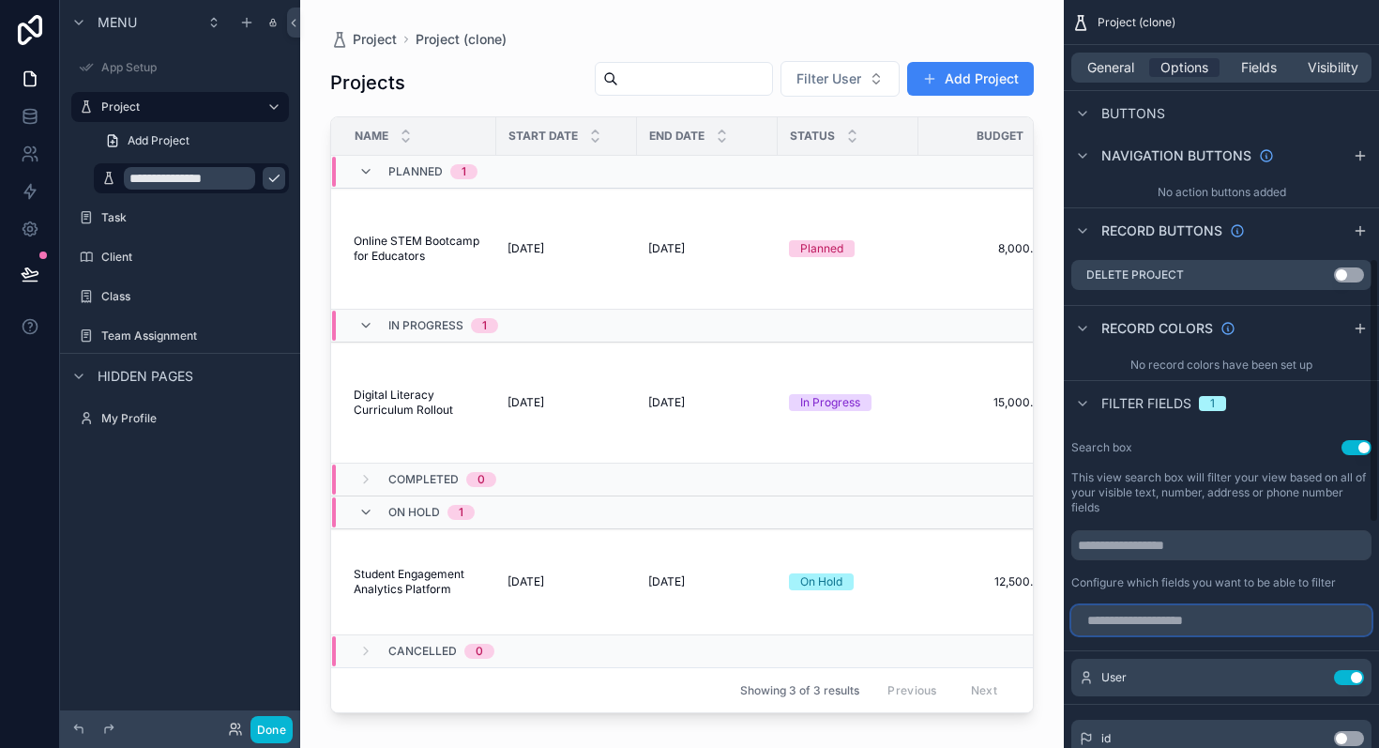
scroll to position [726, 0]
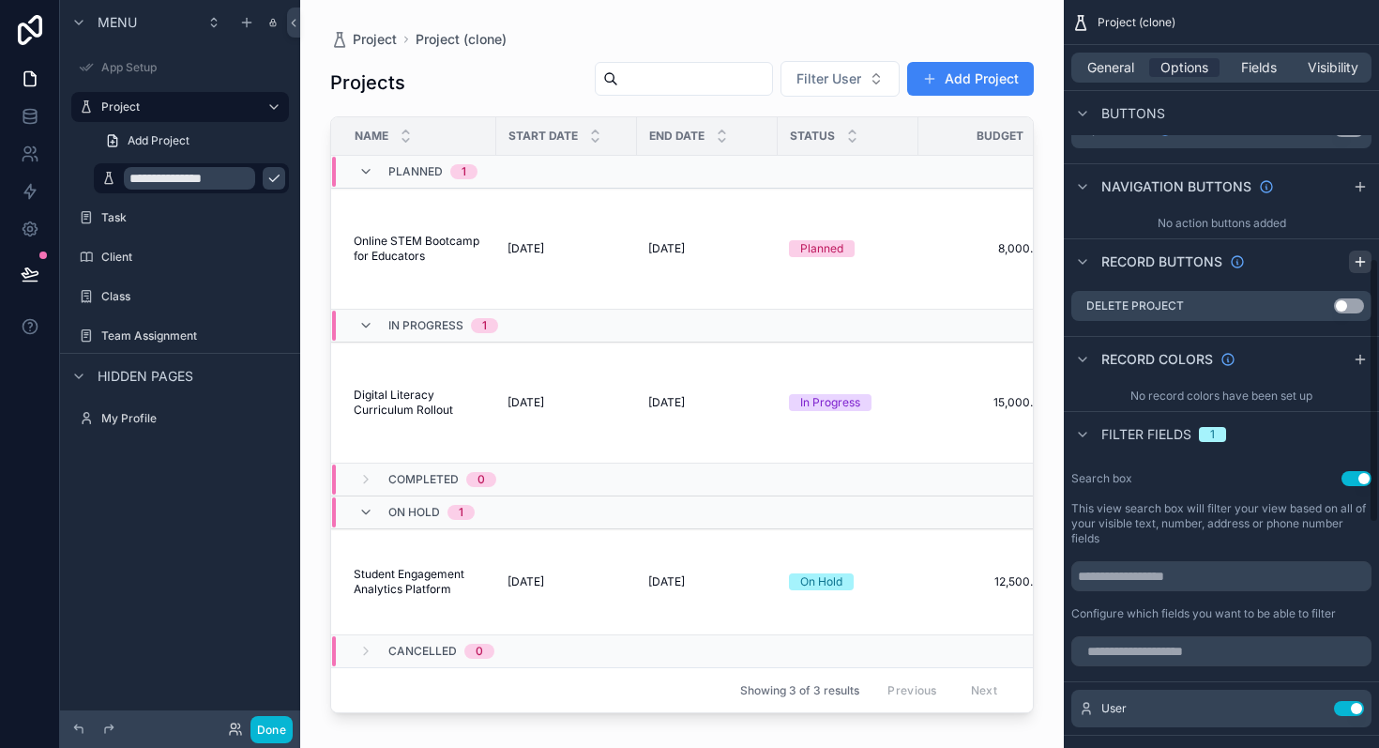
click at [1357, 255] on icon "scrollable content" at bounding box center [1360, 261] width 15 height 15
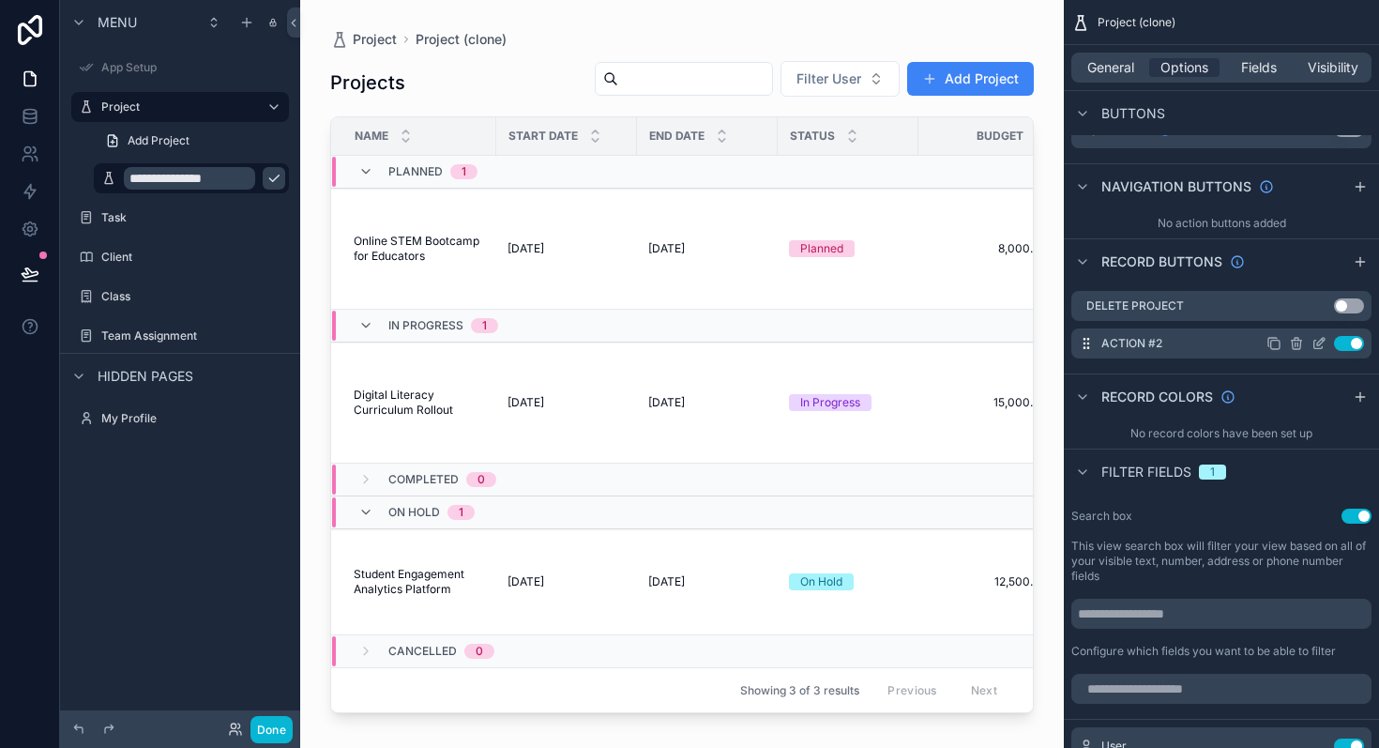
click at [1197, 345] on div "Action #2 Use setting" at bounding box center [1222, 343] width 300 height 30
click at [1321, 347] on icon "scrollable content" at bounding box center [1319, 343] width 15 height 15
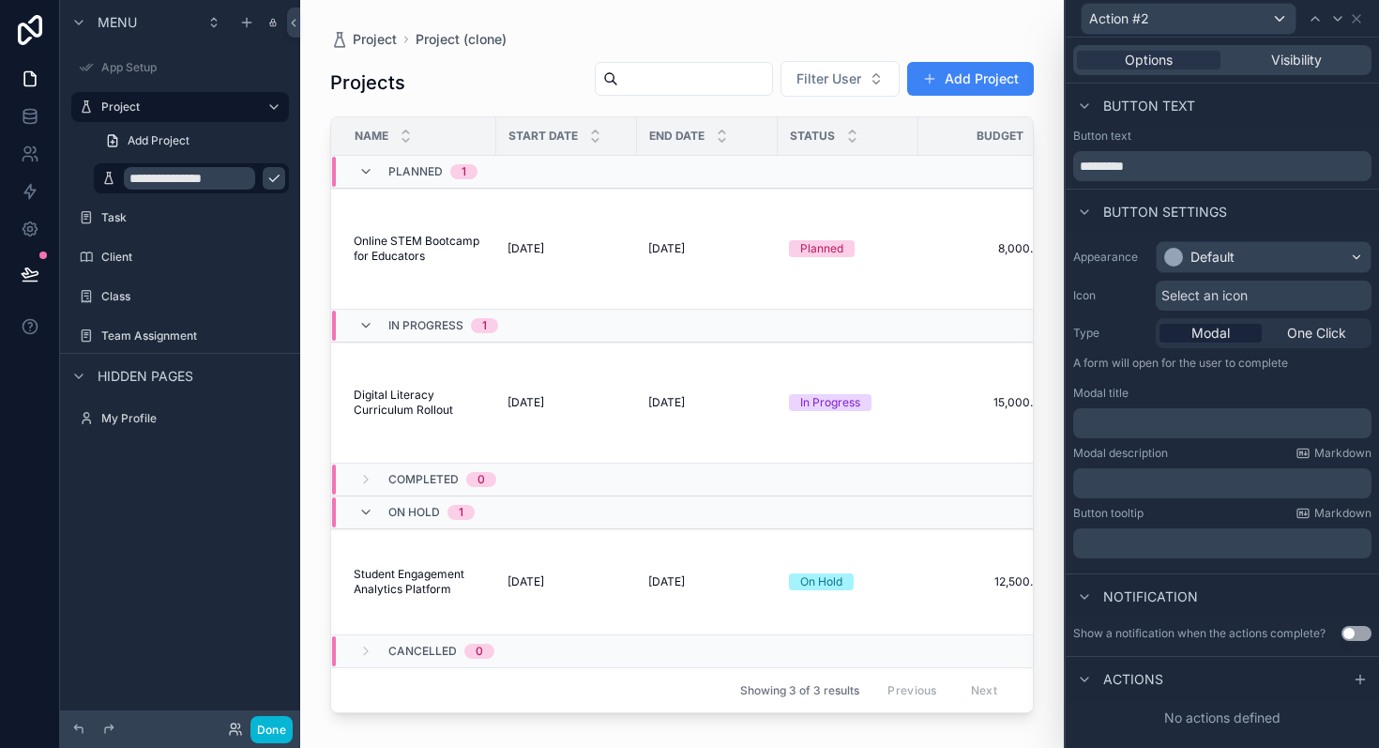
click at [1240, 684] on div "Actions" at bounding box center [1222, 678] width 313 height 45
click at [1354, 677] on icon at bounding box center [1360, 679] width 15 height 15
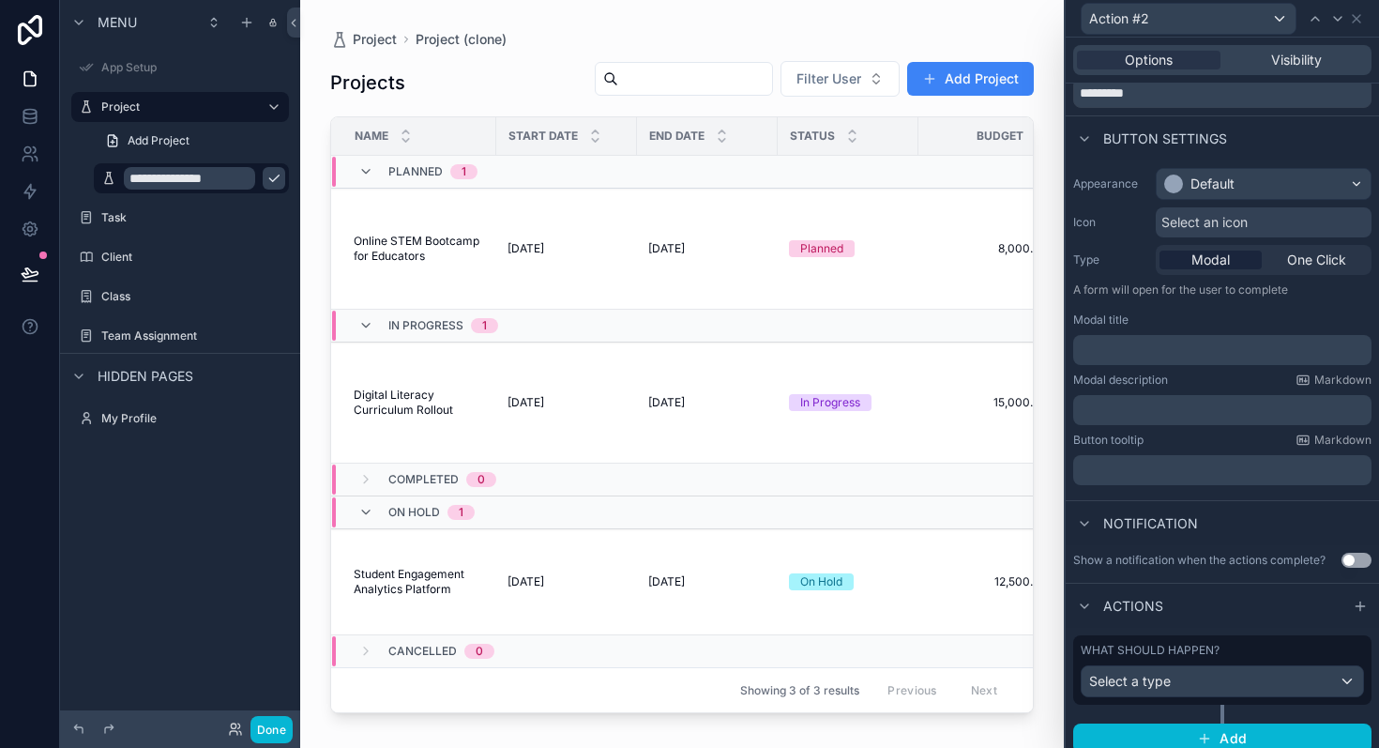
scroll to position [85, 0]
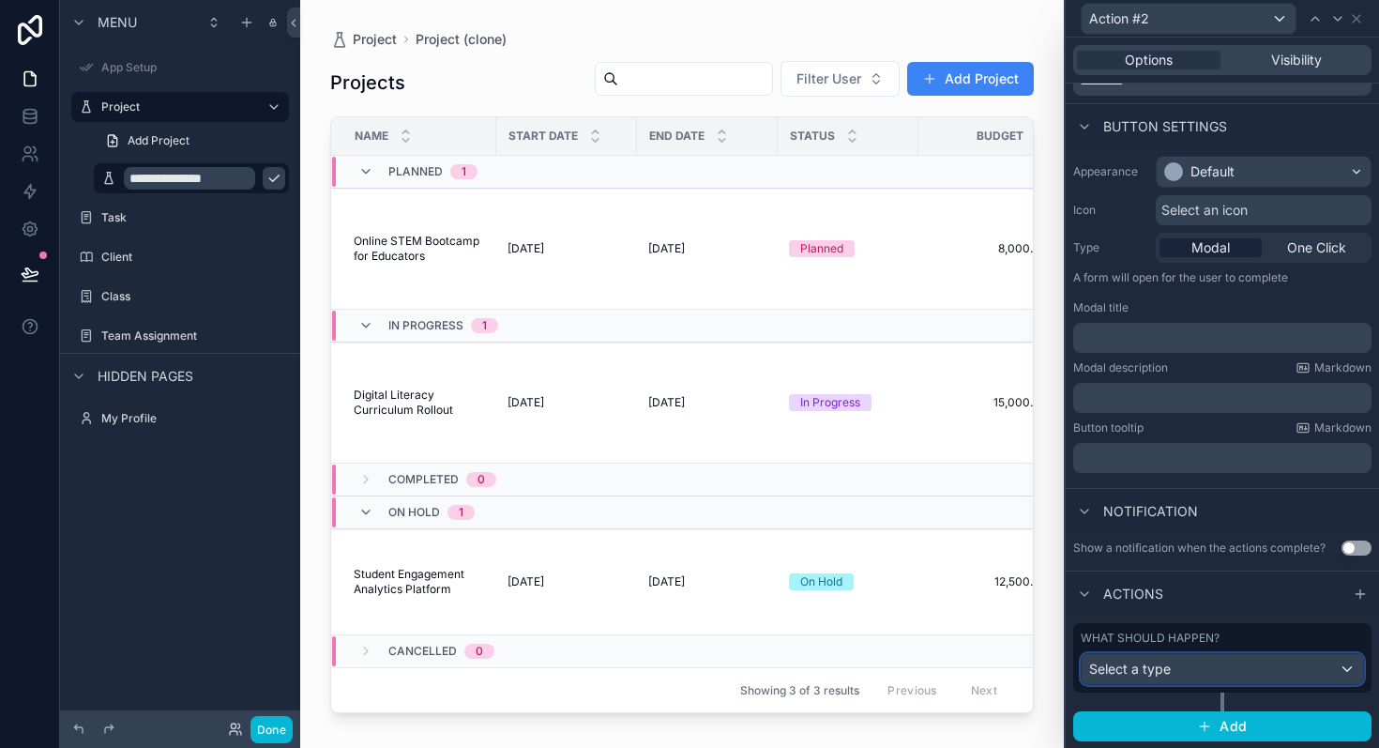
click at [1251, 663] on div "Select a type" at bounding box center [1223, 669] width 282 height 30
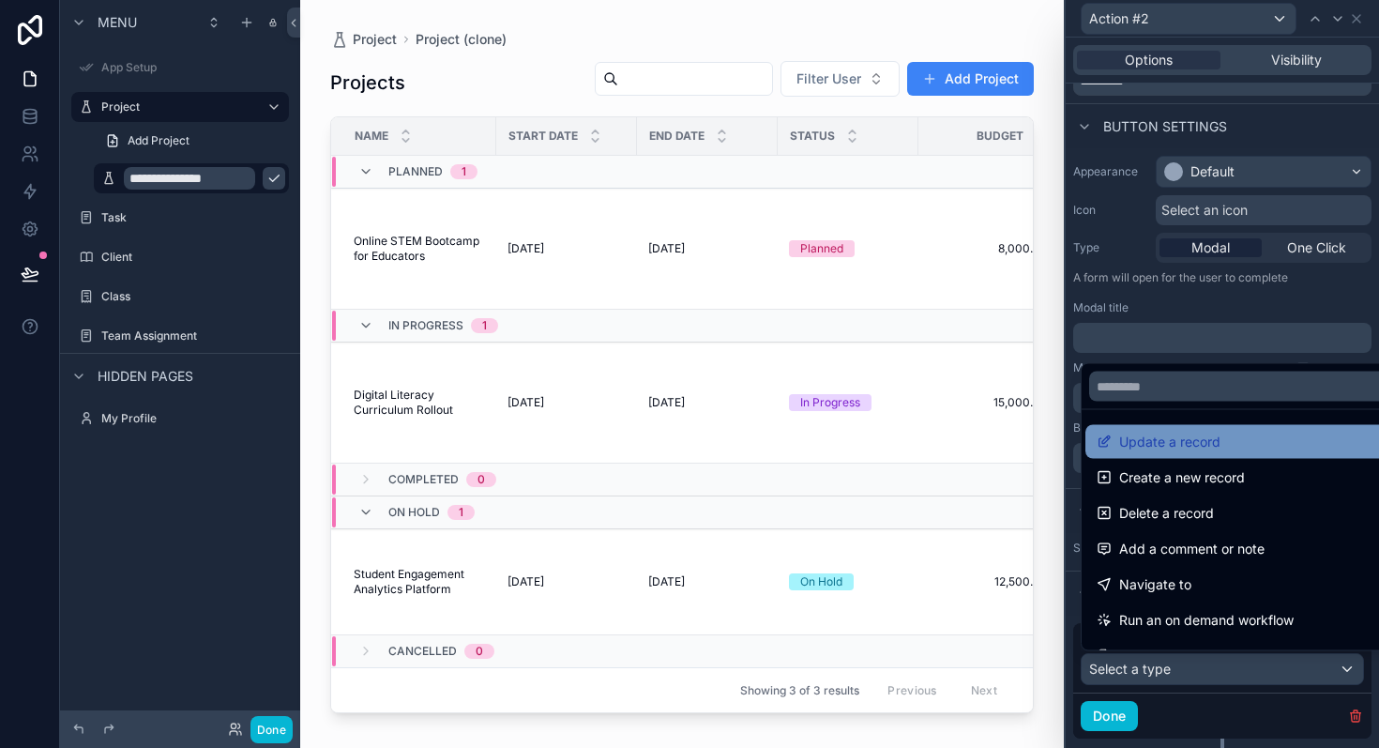
click at [1212, 454] on div "Update a record" at bounding box center [1244, 442] width 317 height 34
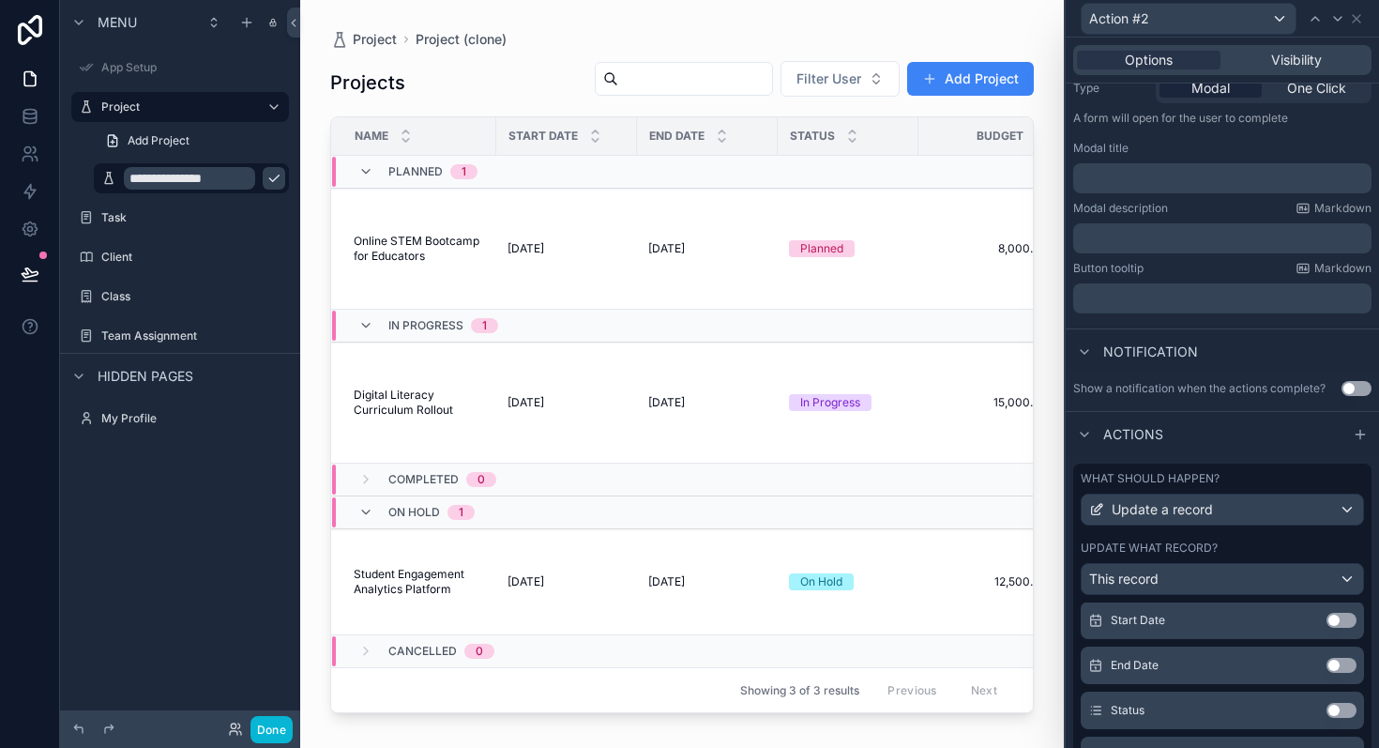
scroll to position [574, 0]
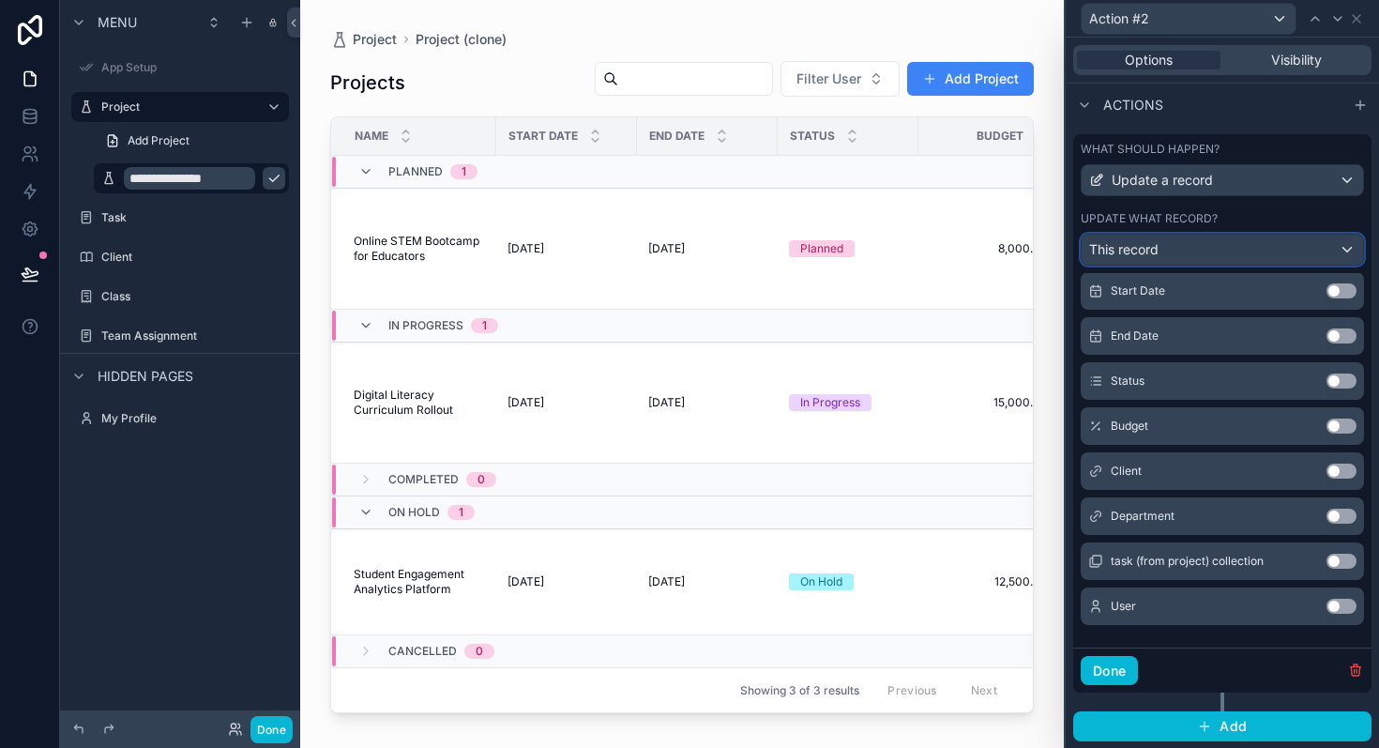
click at [1182, 250] on div "This record" at bounding box center [1223, 250] width 282 height 30
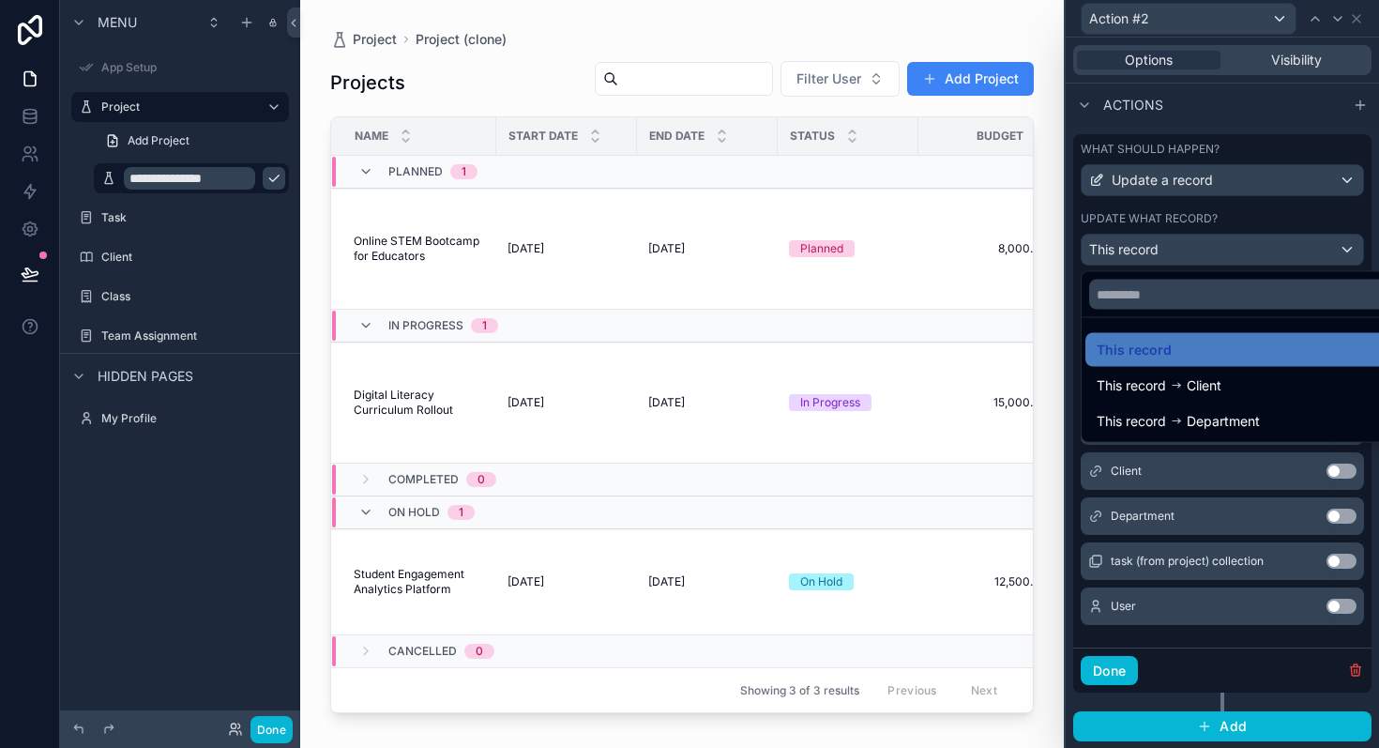
click at [1182, 250] on div at bounding box center [1222, 374] width 313 height 748
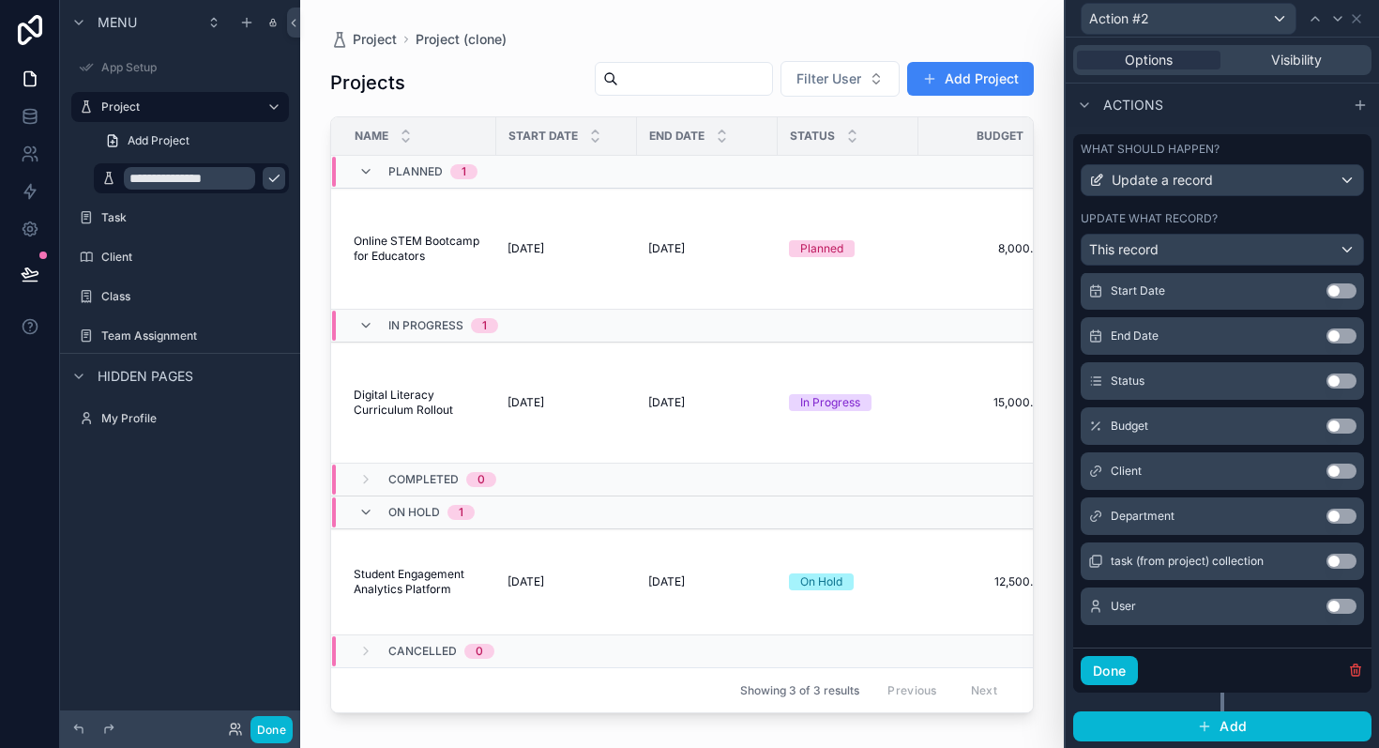
click at [1337, 293] on button "Use setting" at bounding box center [1342, 290] width 30 height 15
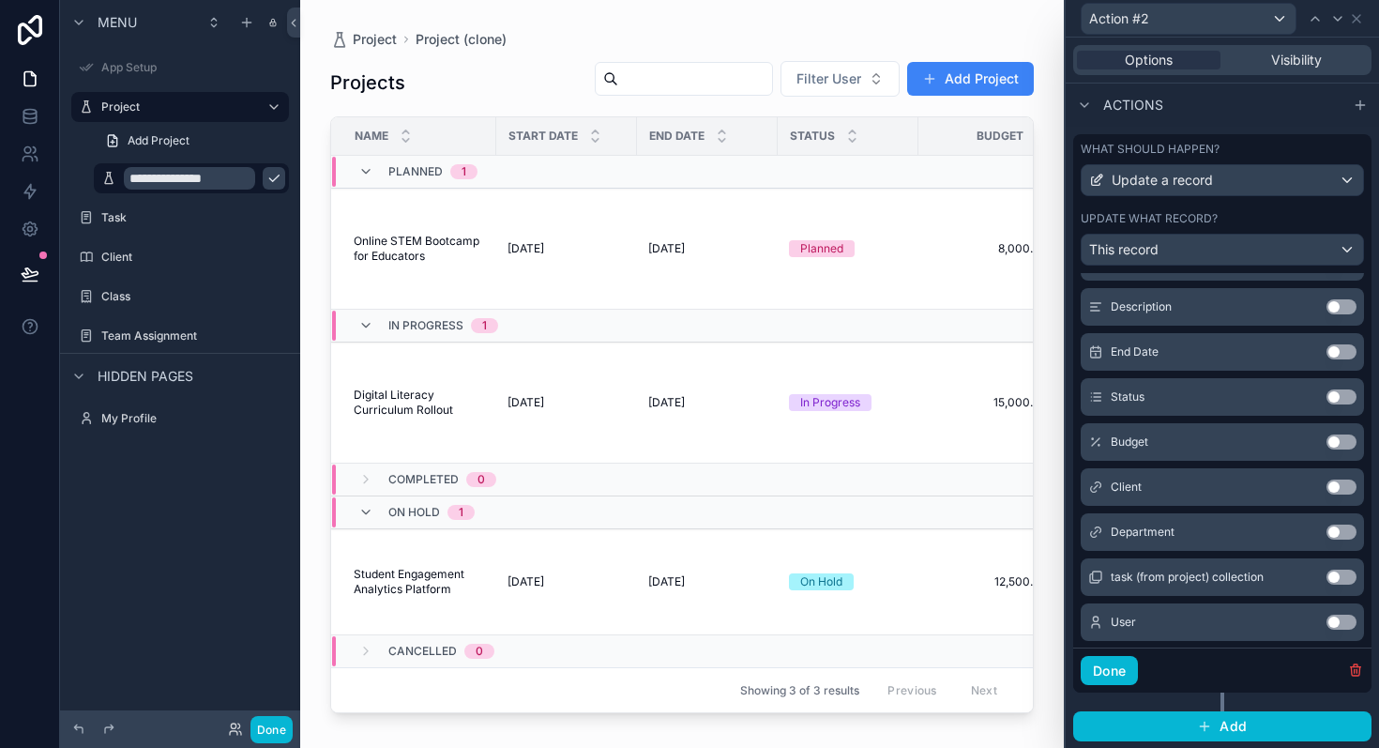
scroll to position [397, 0]
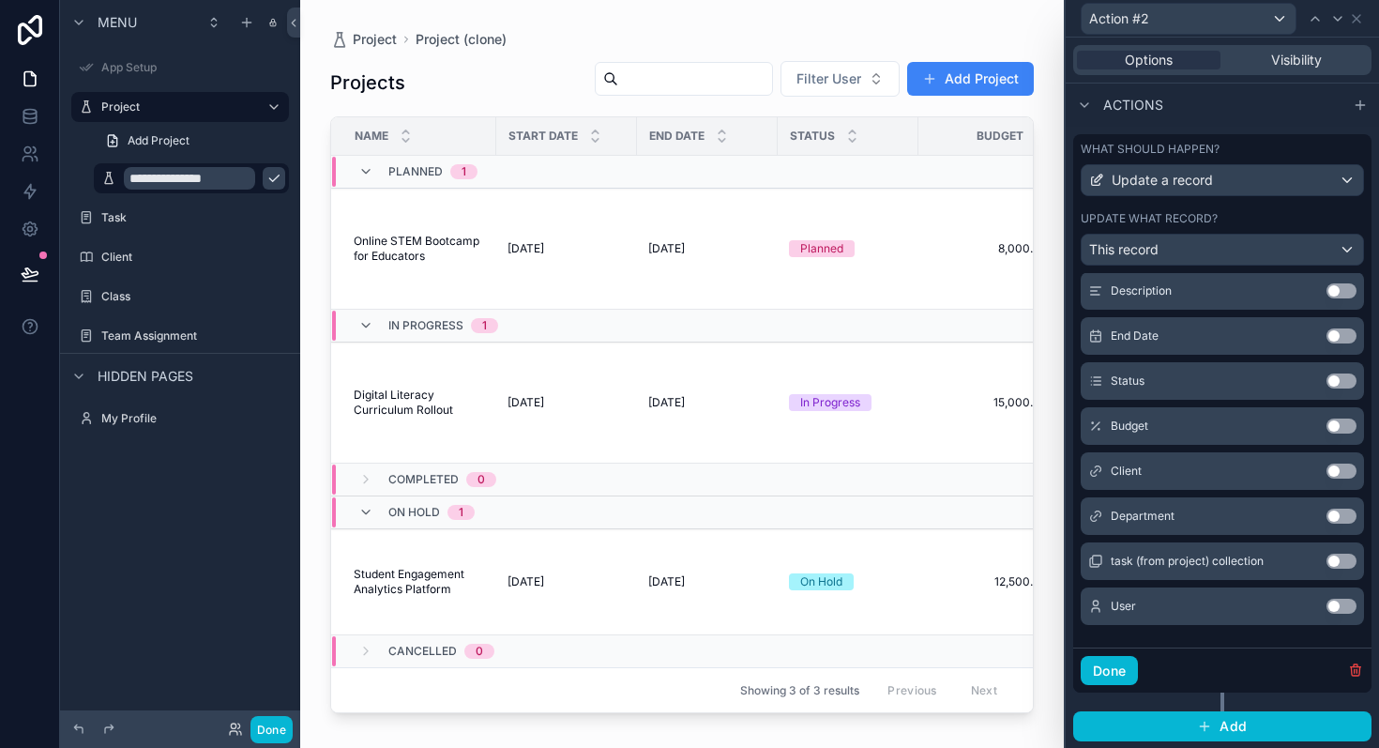
click at [1344, 334] on button "Use setting" at bounding box center [1342, 335] width 30 height 15
click at [1354, 303] on div "Name Use setting" at bounding box center [1222, 291] width 283 height 38
click at [1353, 290] on button "Use setting" at bounding box center [1342, 290] width 30 height 15
click at [1093, 672] on button "Done" at bounding box center [1109, 671] width 57 height 30
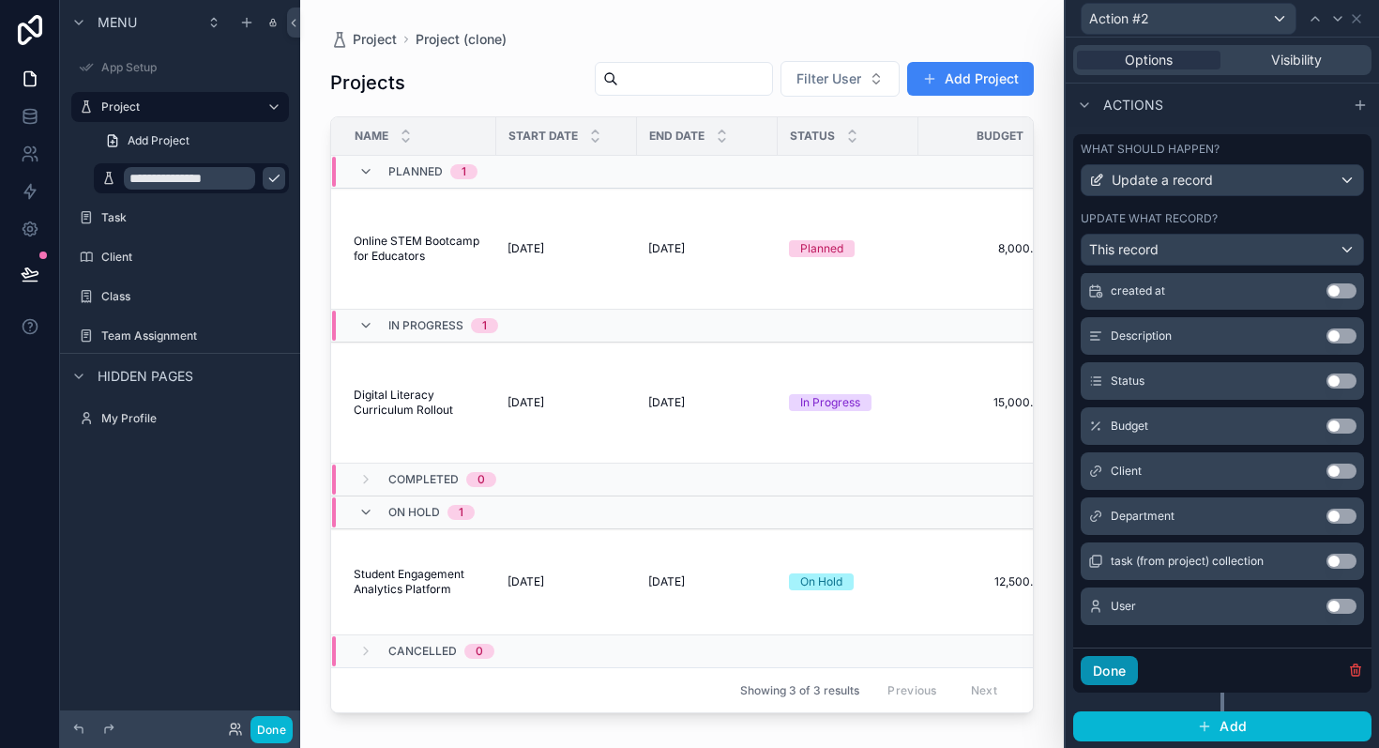
scroll to position [155, 0]
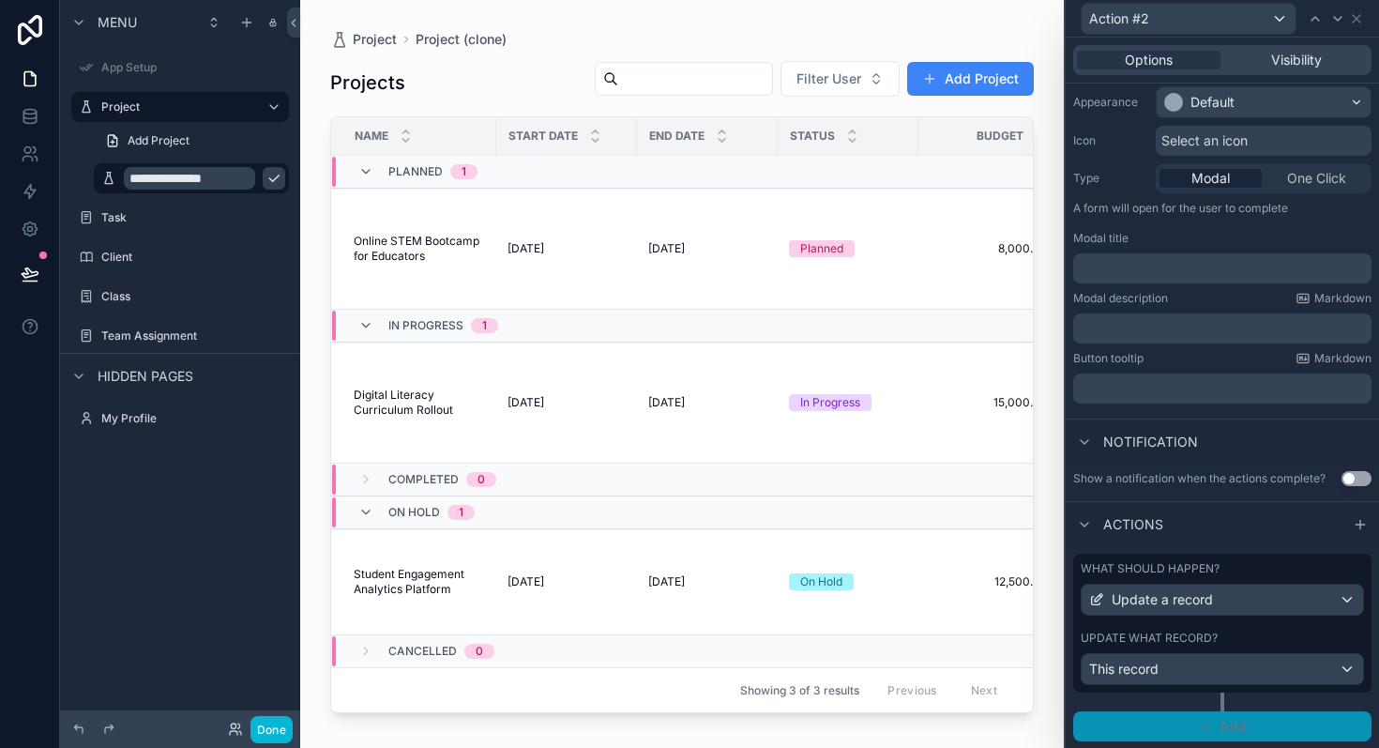
click at [1175, 711] on button "Add" at bounding box center [1222, 726] width 298 height 30
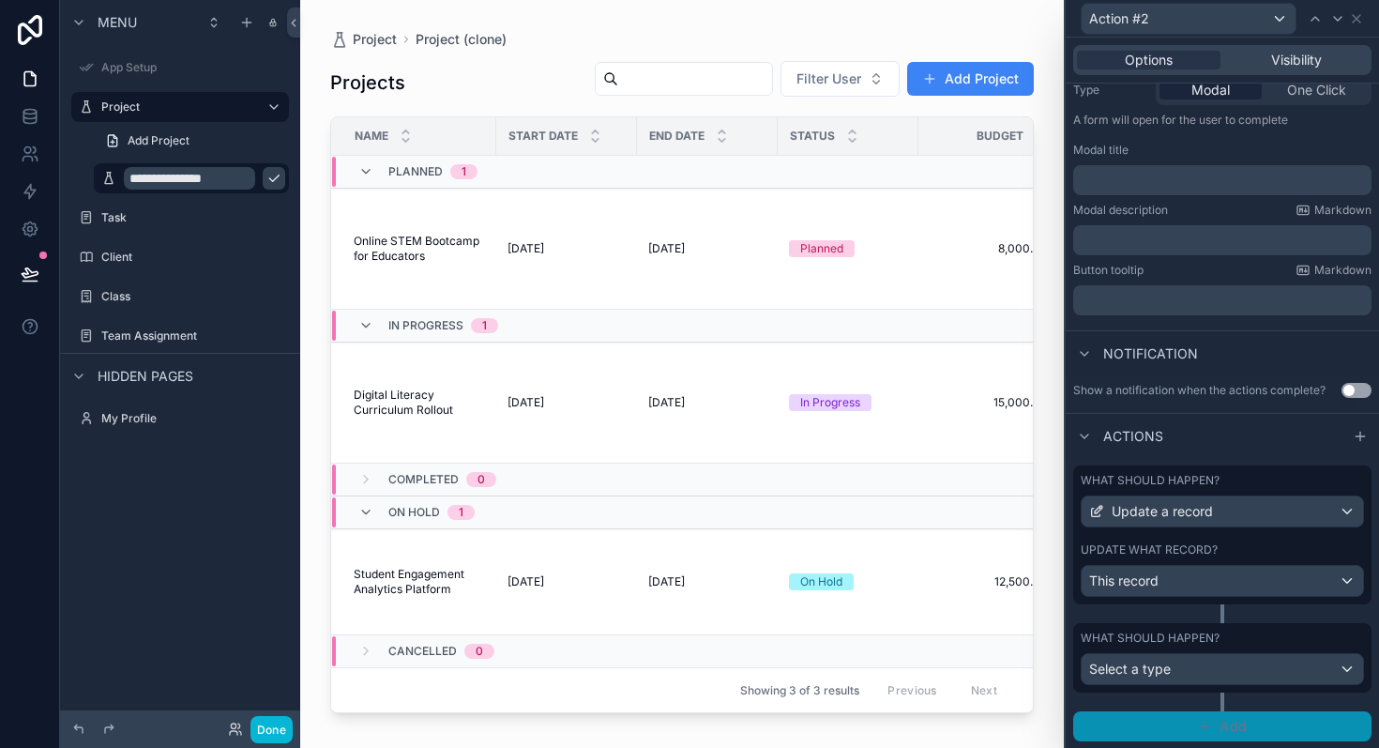
scroll to position [0, 0]
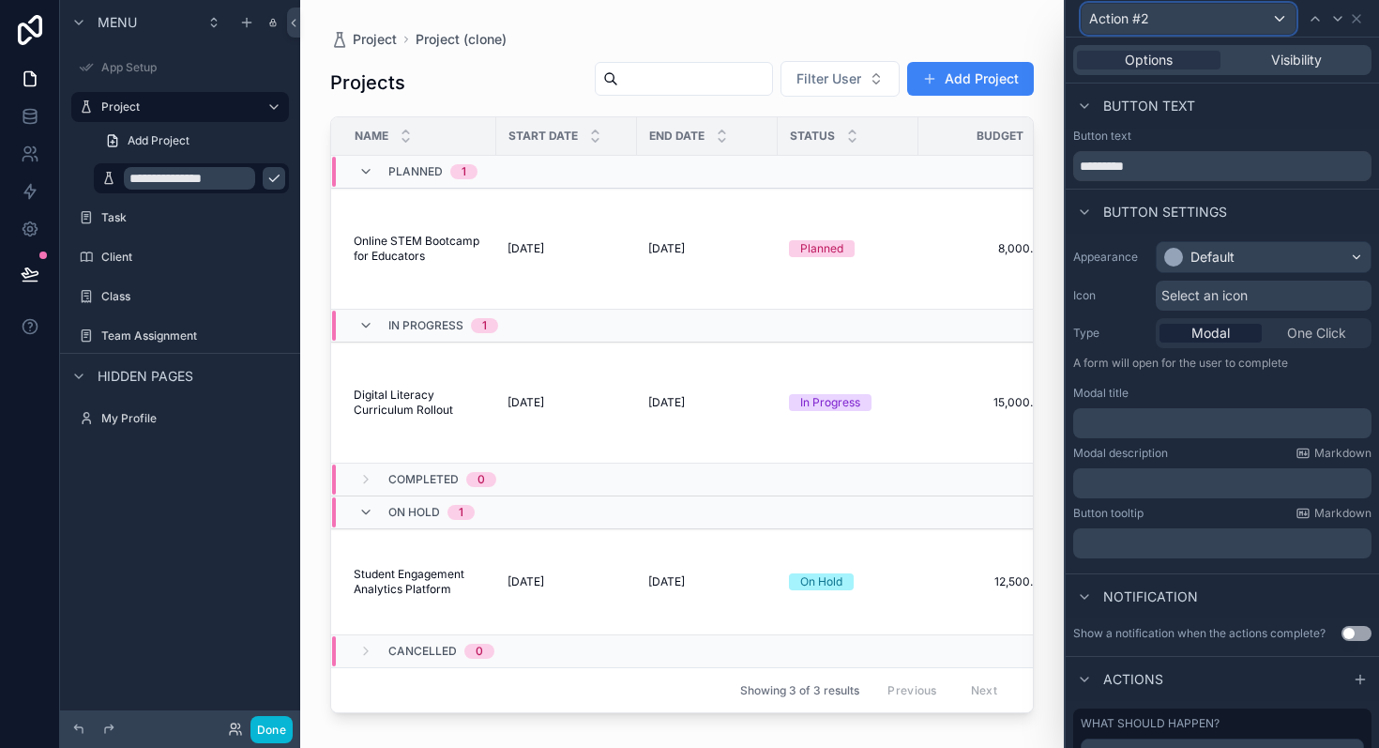
click at [1256, 21] on div "Action #2" at bounding box center [1189, 19] width 214 height 30
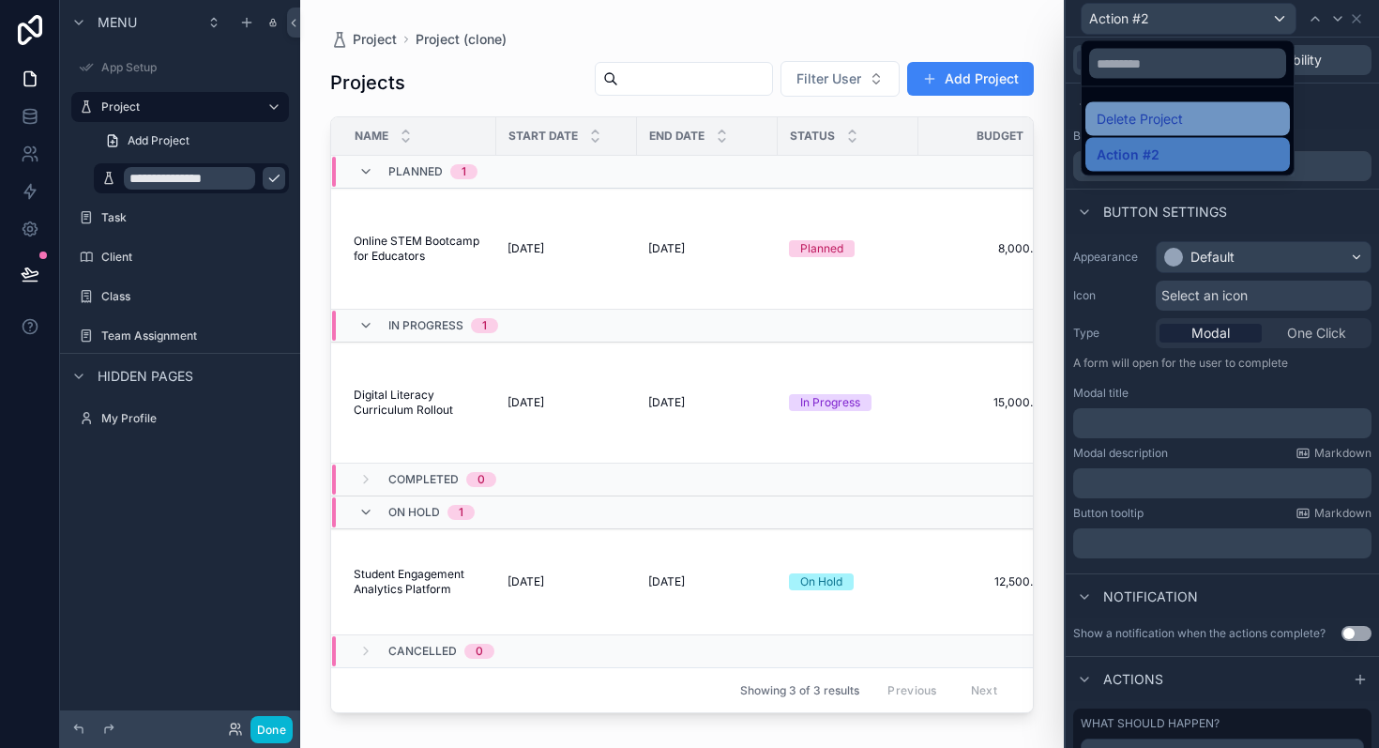
click at [1184, 120] on div "Delete Project" at bounding box center [1188, 119] width 182 height 23
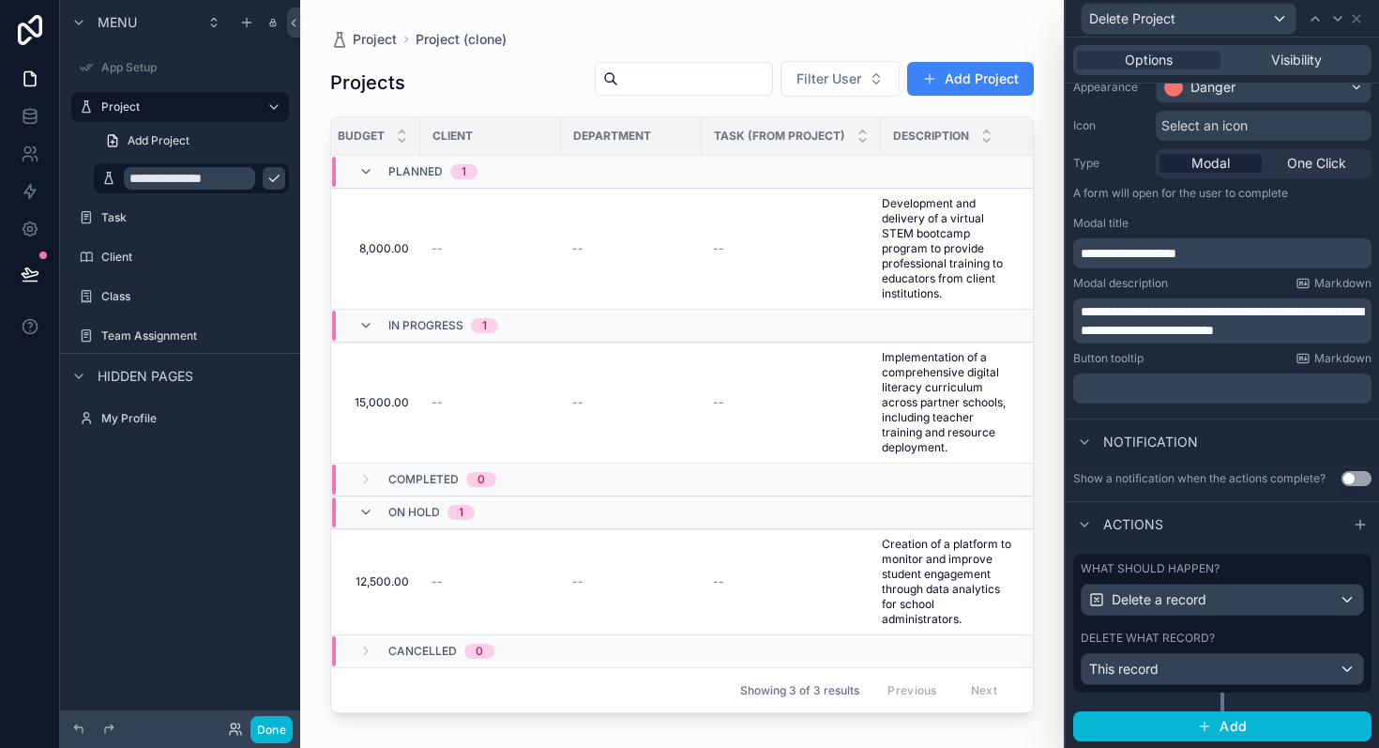
scroll to position [0, 643]
click at [896, 222] on div "scrollable content" at bounding box center [682, 362] width 764 height 725
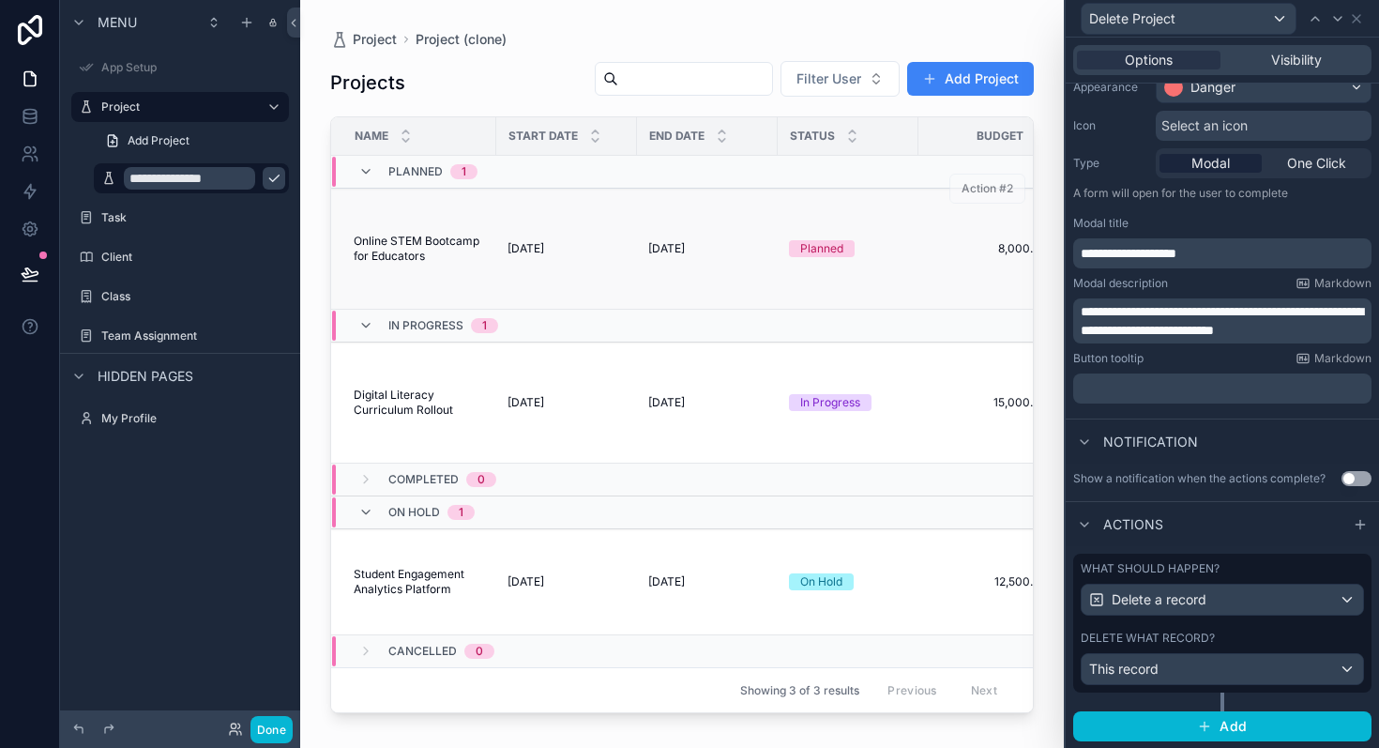
click at [863, 244] on div "Planned" at bounding box center [848, 248] width 118 height 17
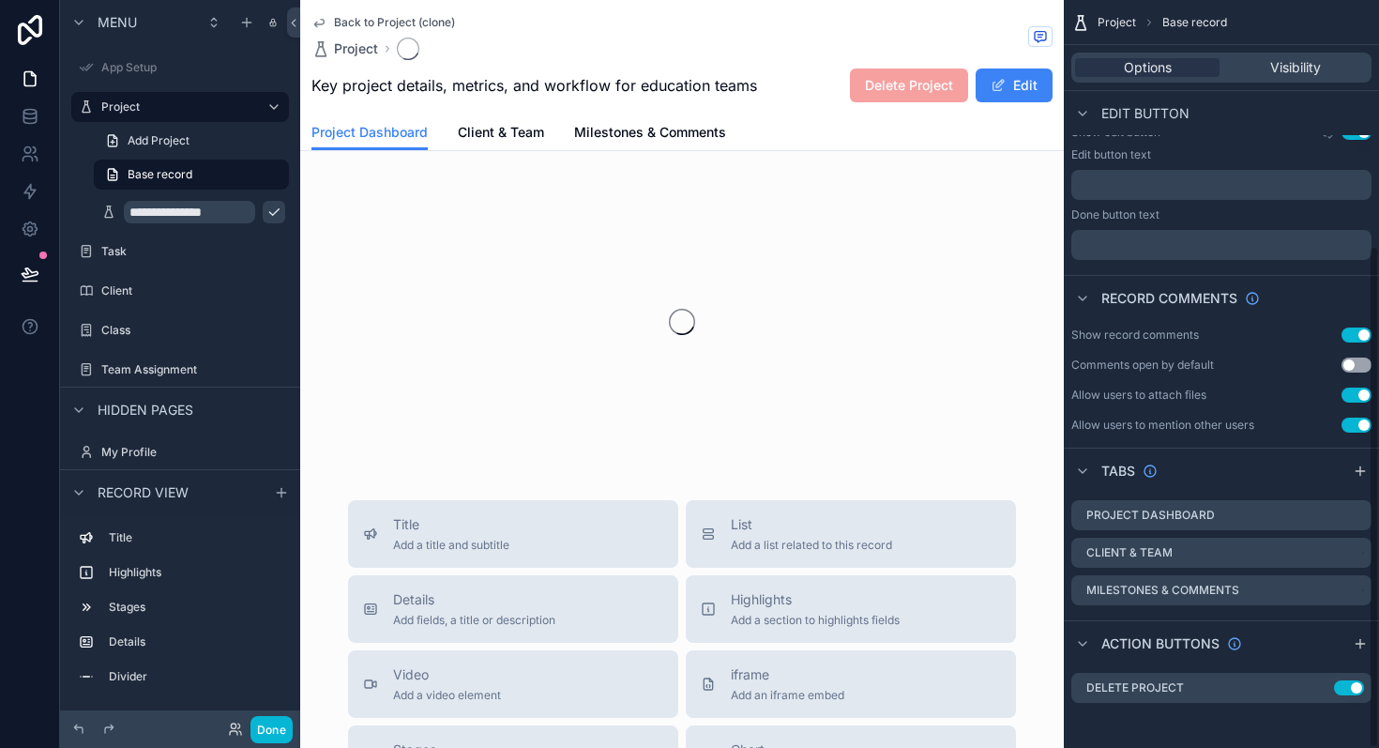
scroll to position [365, 0]
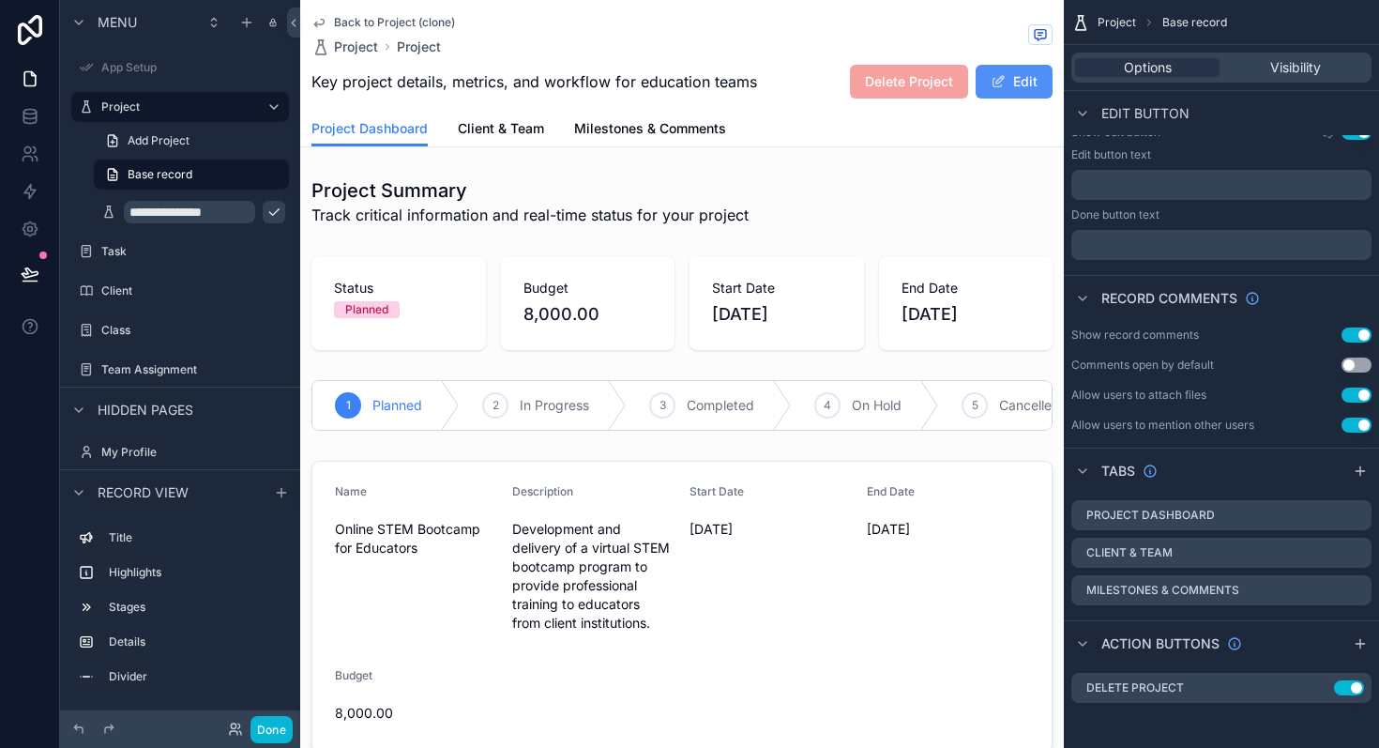
click at [997, 76] on span "scrollable content" at bounding box center [998, 81] width 15 height 15
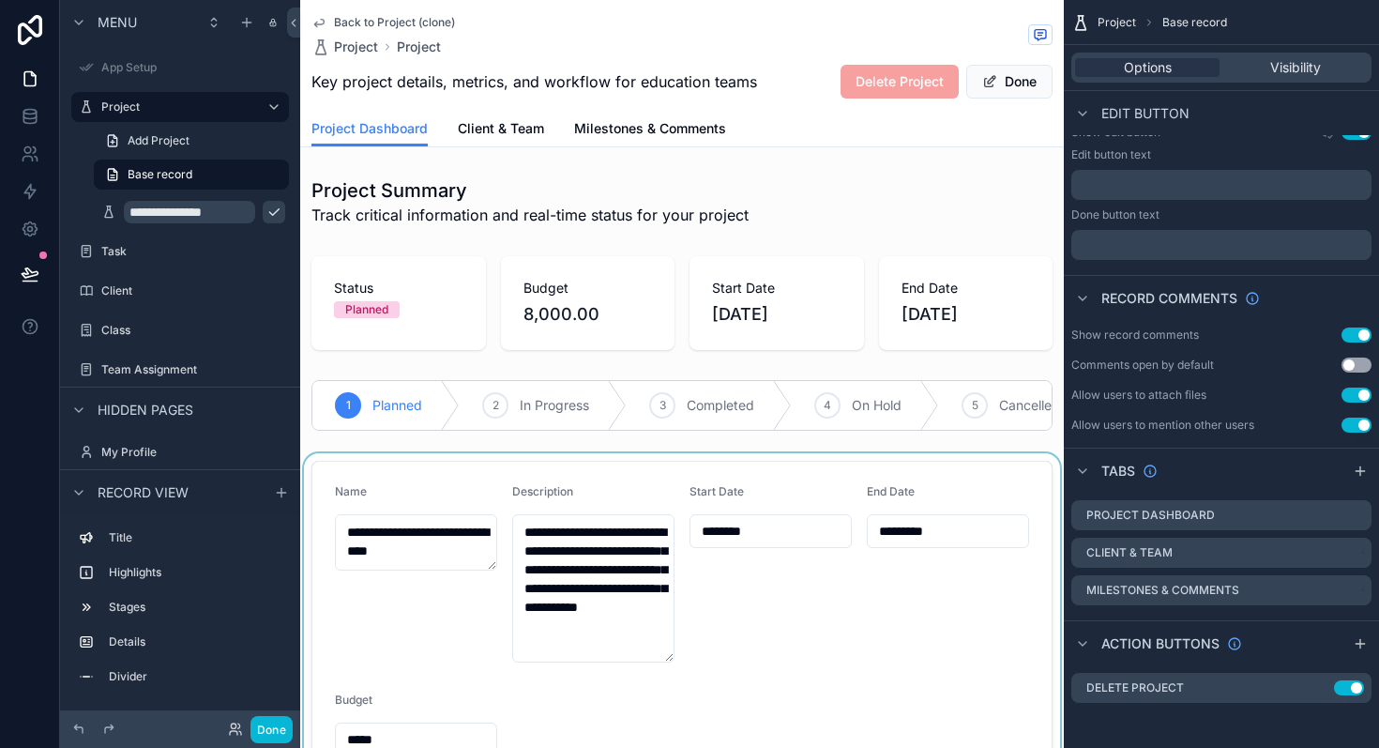
click at [601, 615] on div "scrollable content" at bounding box center [682, 620] width 764 height 334
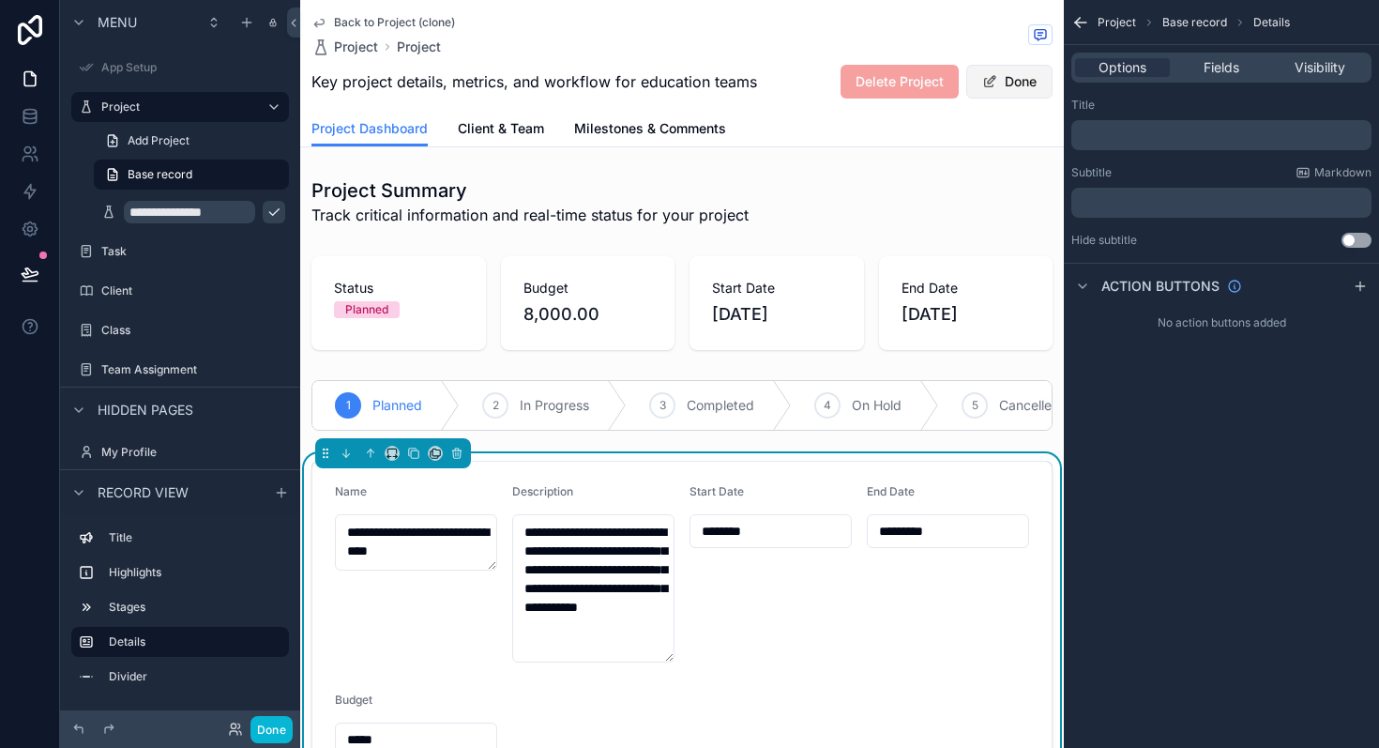
click at [1014, 84] on button "Done" at bounding box center [1009, 82] width 86 height 34
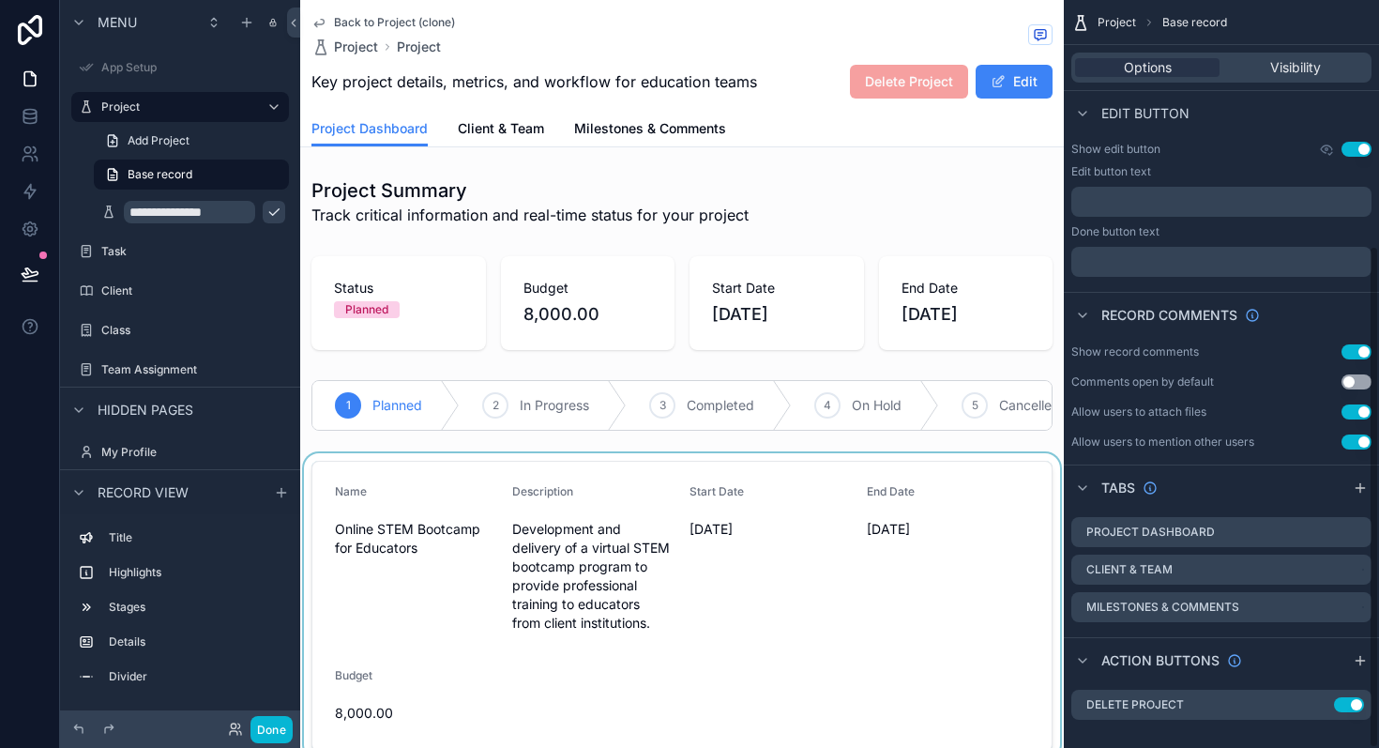
scroll to position [365, 0]
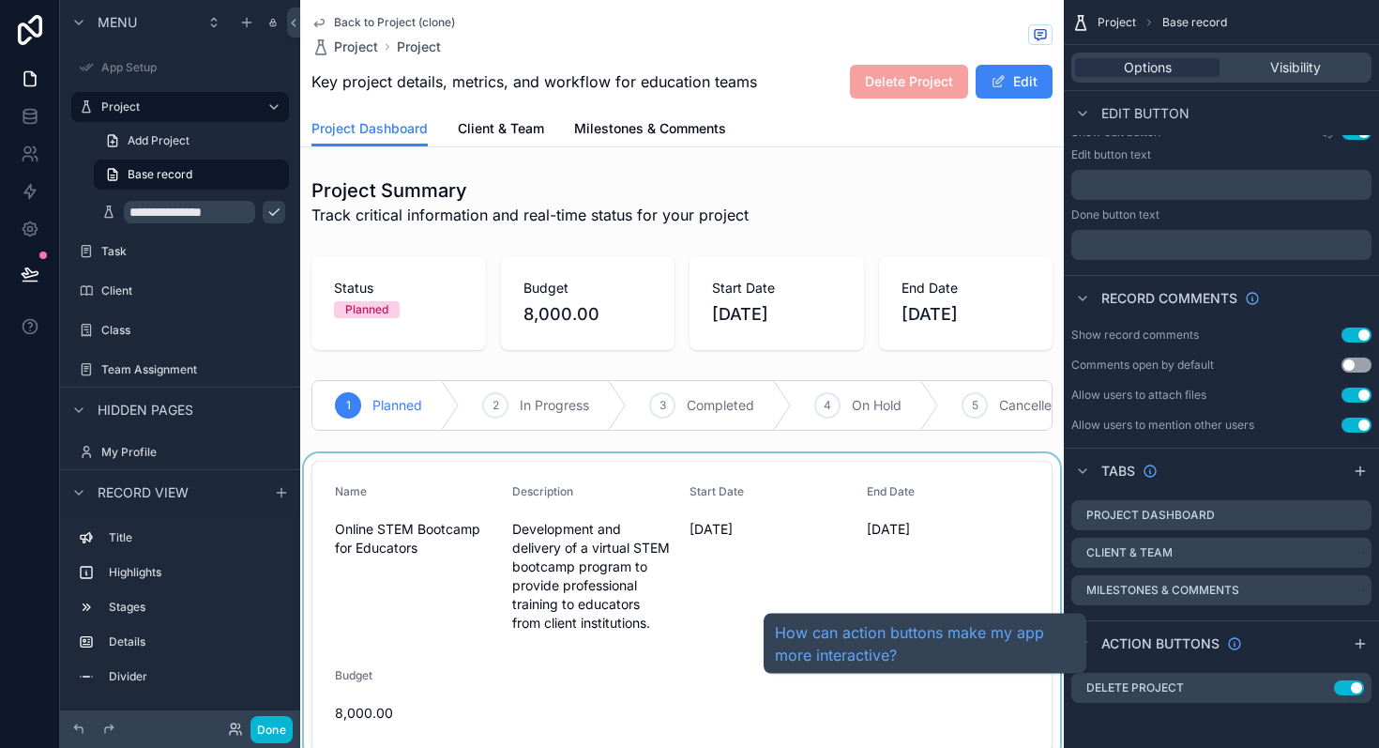
click at [1177, 642] on span "Action buttons" at bounding box center [1161, 643] width 118 height 19
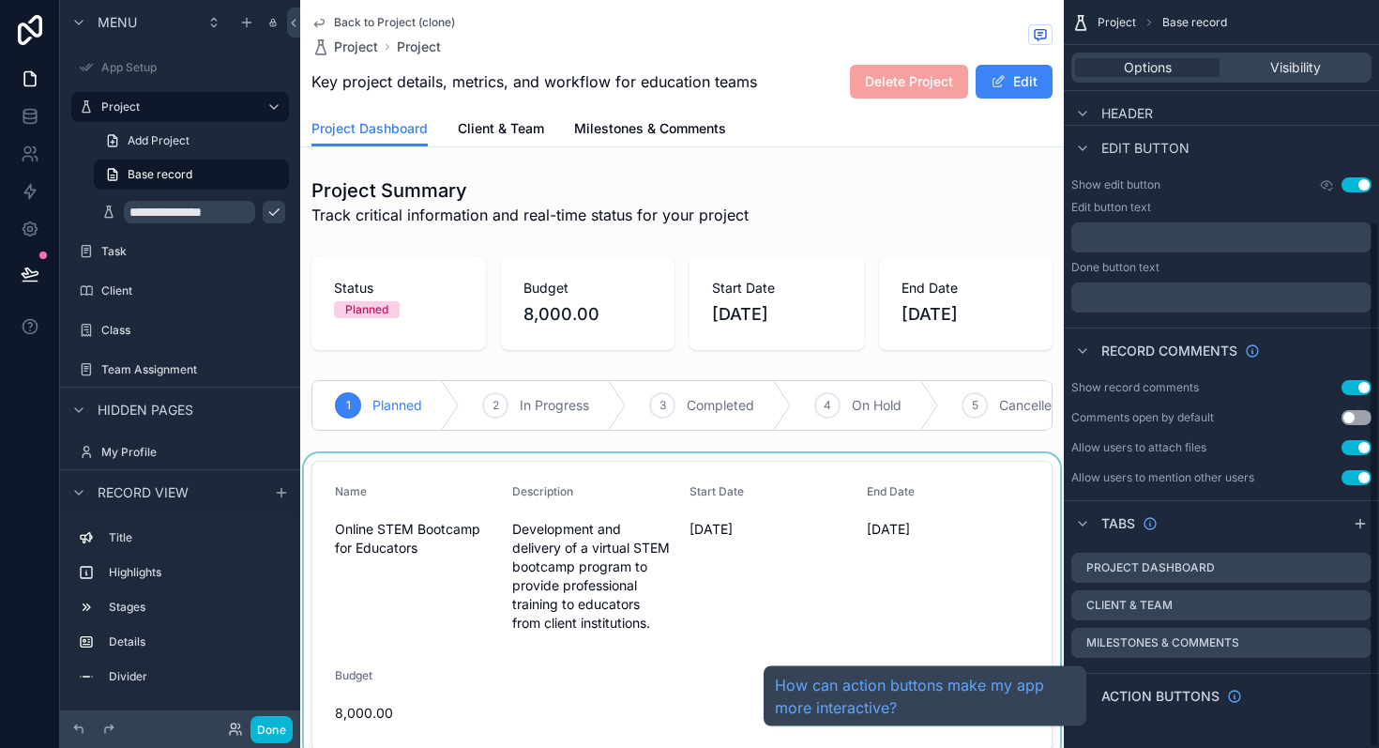
click at [1163, 690] on span "Action buttons" at bounding box center [1161, 696] width 118 height 19
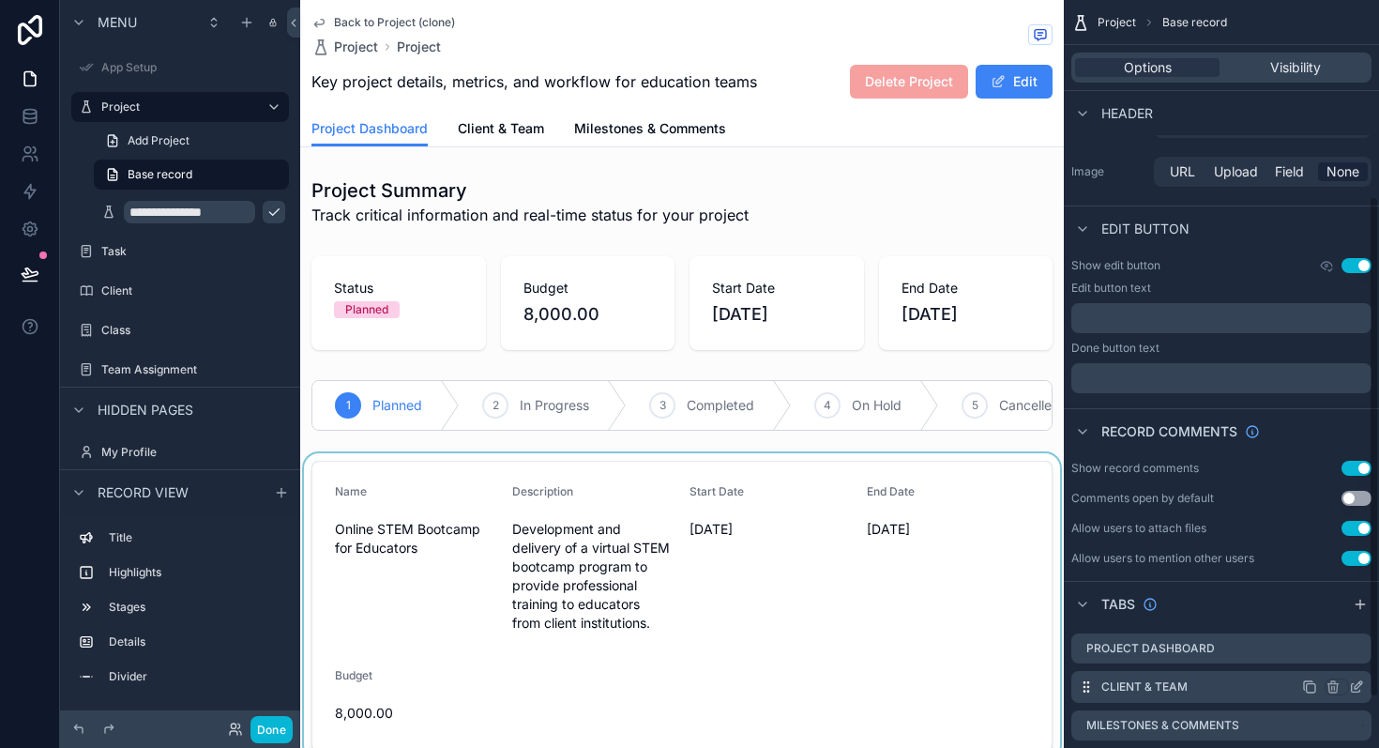
scroll to position [230, 0]
click at [1347, 268] on button "Use setting" at bounding box center [1357, 267] width 30 height 15
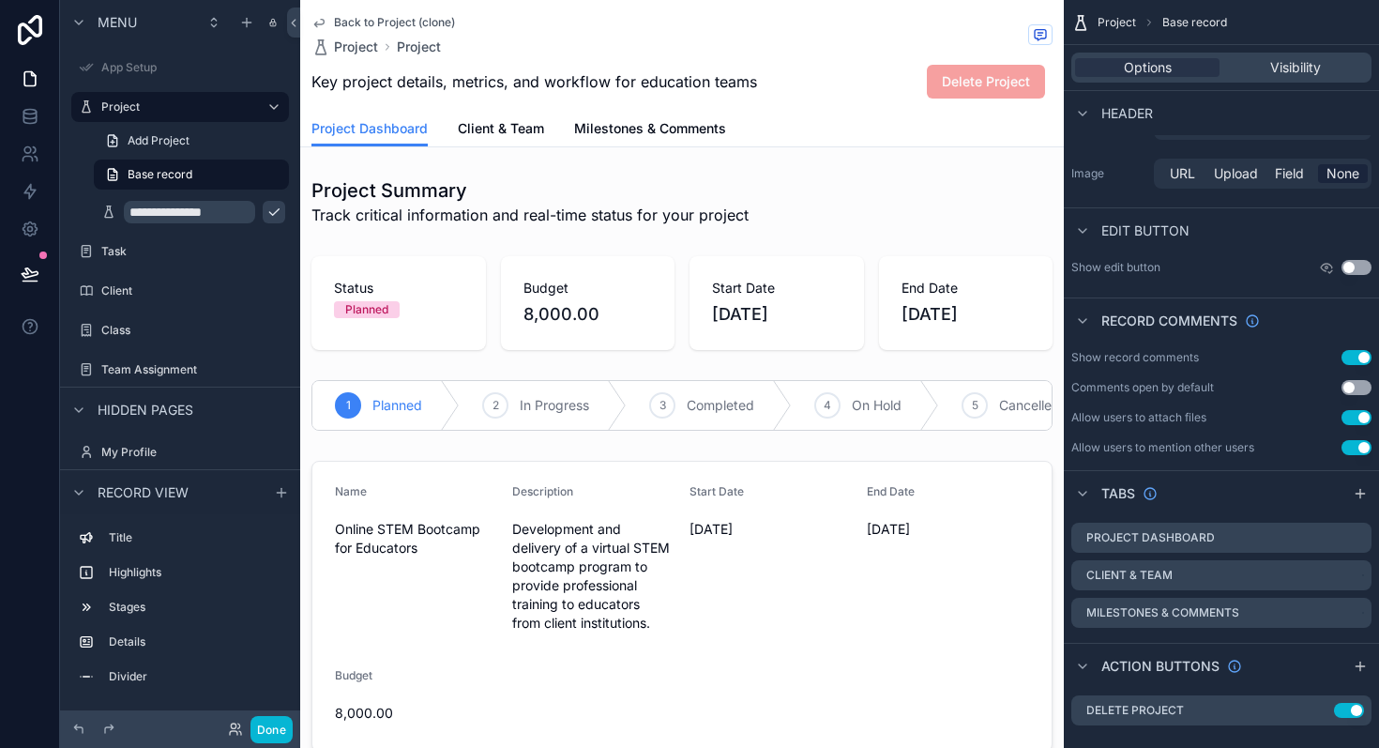
click at [1358, 266] on button "Use setting" at bounding box center [1357, 267] width 30 height 15
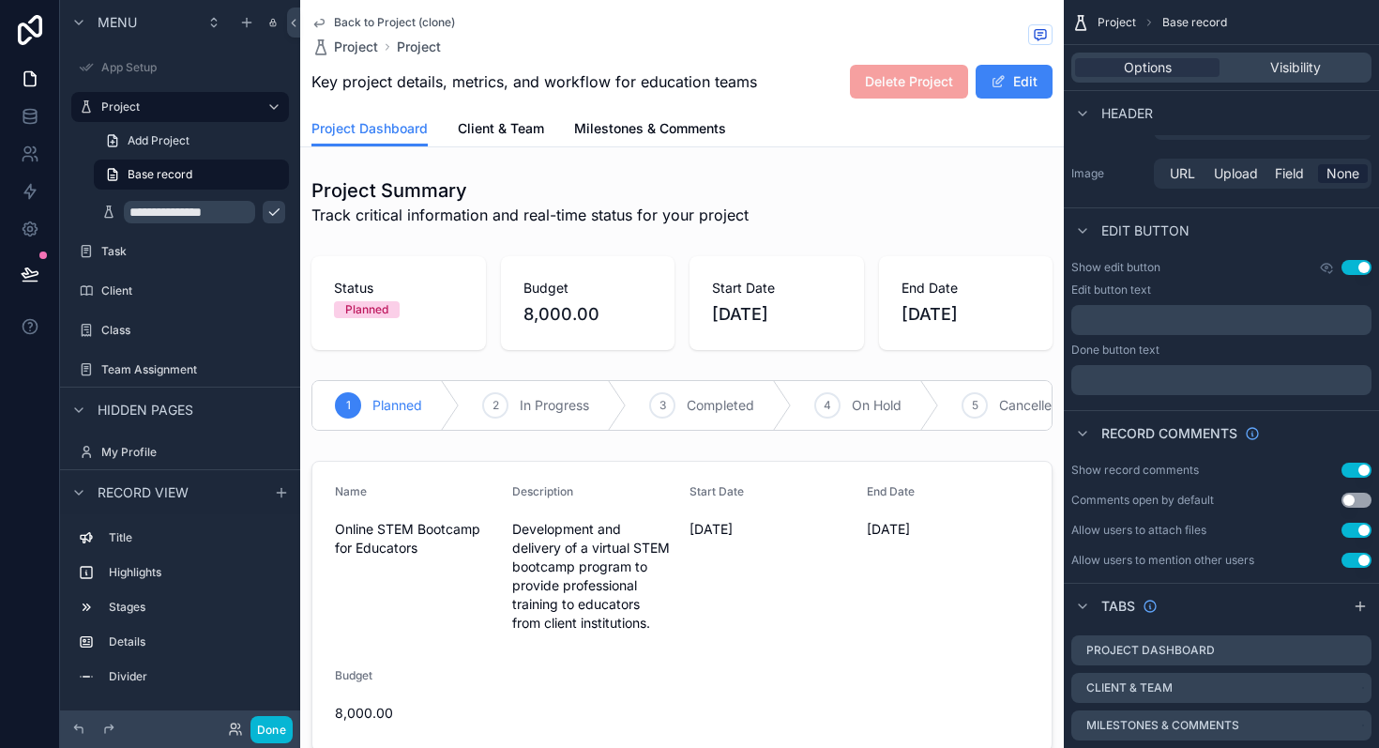
click at [1116, 21] on span "Project" at bounding box center [1117, 22] width 38 height 15
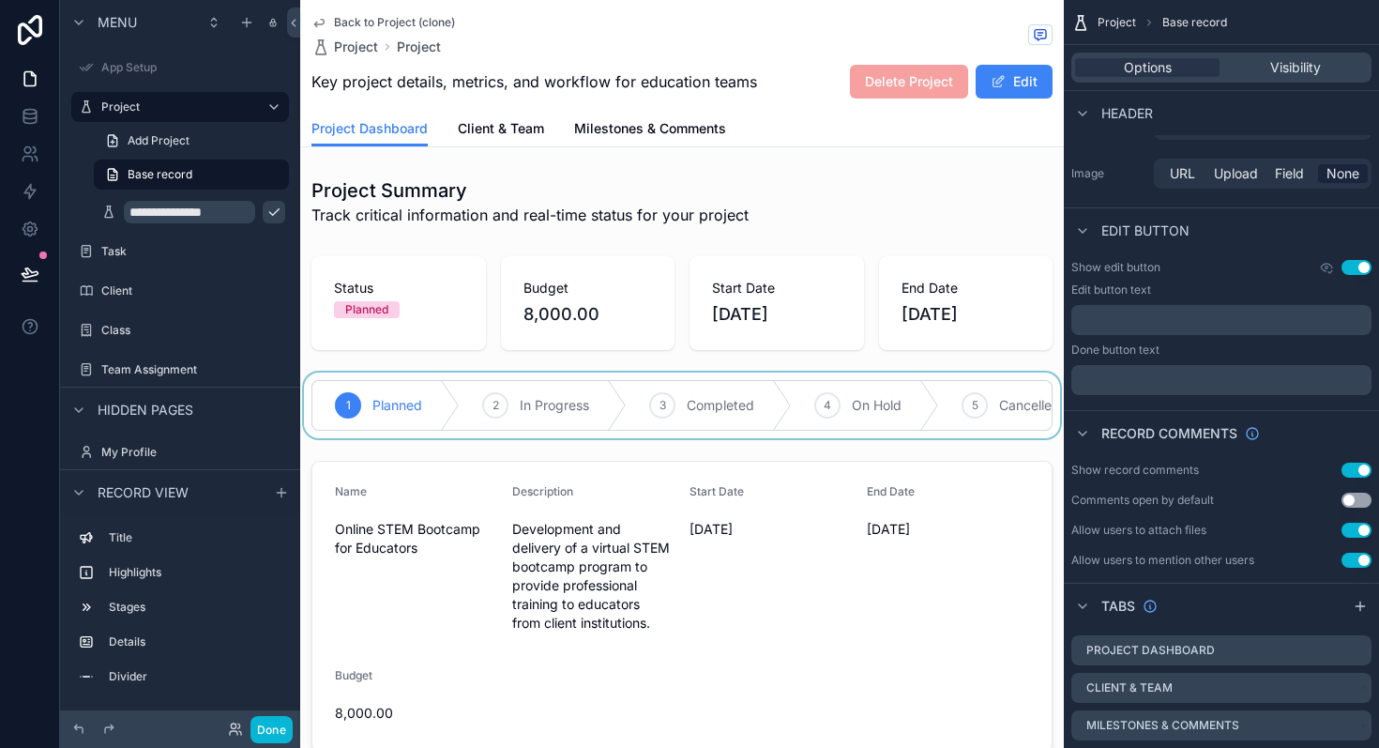
click at [549, 410] on div "scrollable content" at bounding box center [682, 406] width 764 height 66
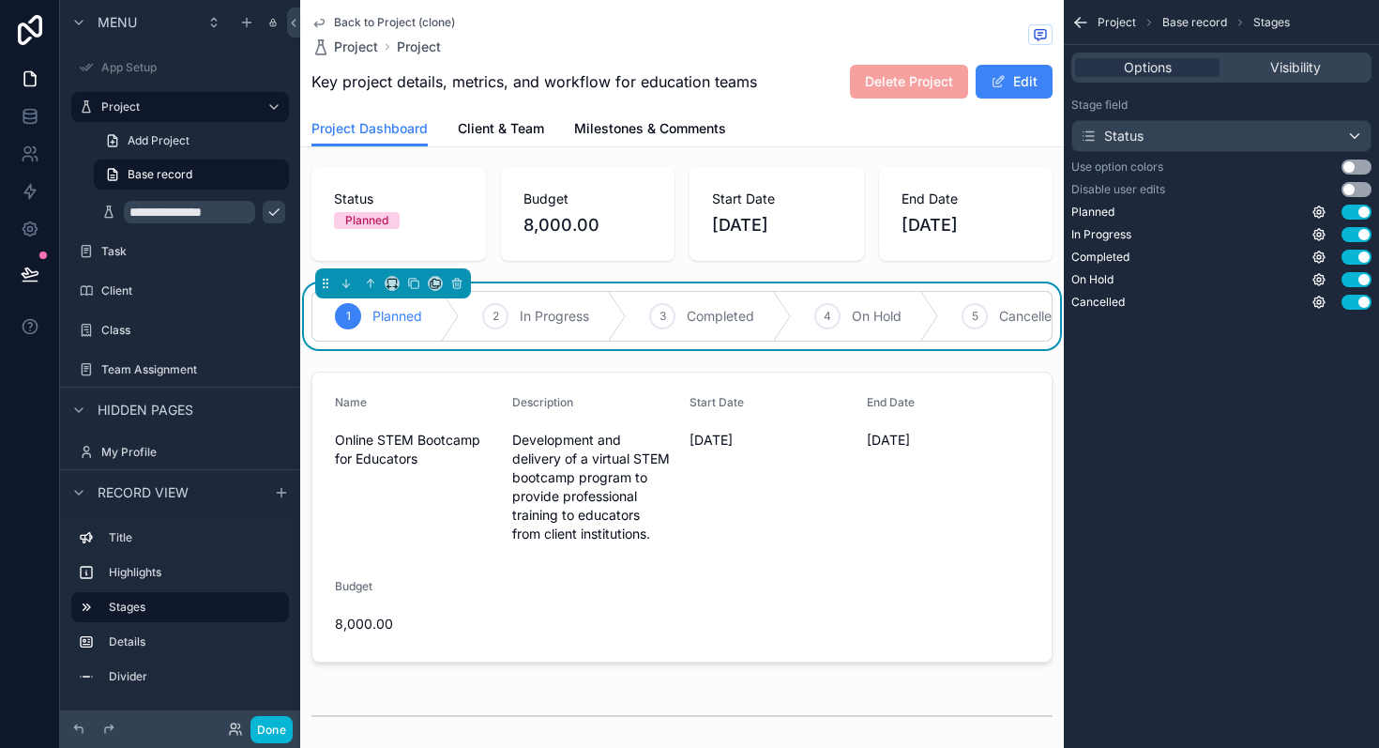
scroll to position [111, 0]
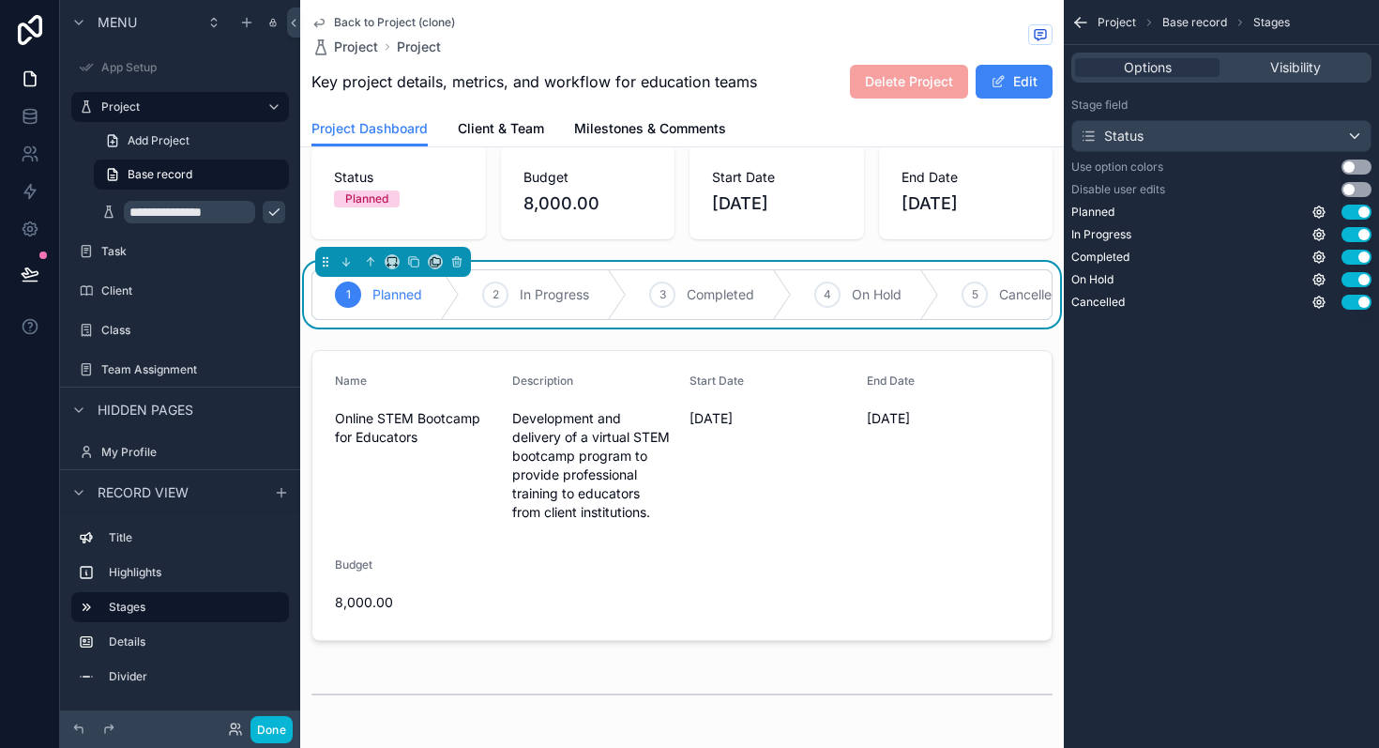
click at [1115, 25] on span "Project" at bounding box center [1117, 22] width 38 height 15
click at [1199, 18] on span "Base record" at bounding box center [1195, 22] width 65 height 15
click at [1104, 27] on span "Project" at bounding box center [1117, 22] width 38 height 15
click at [1073, 13] on icon "scrollable content" at bounding box center [1081, 22] width 19 height 19
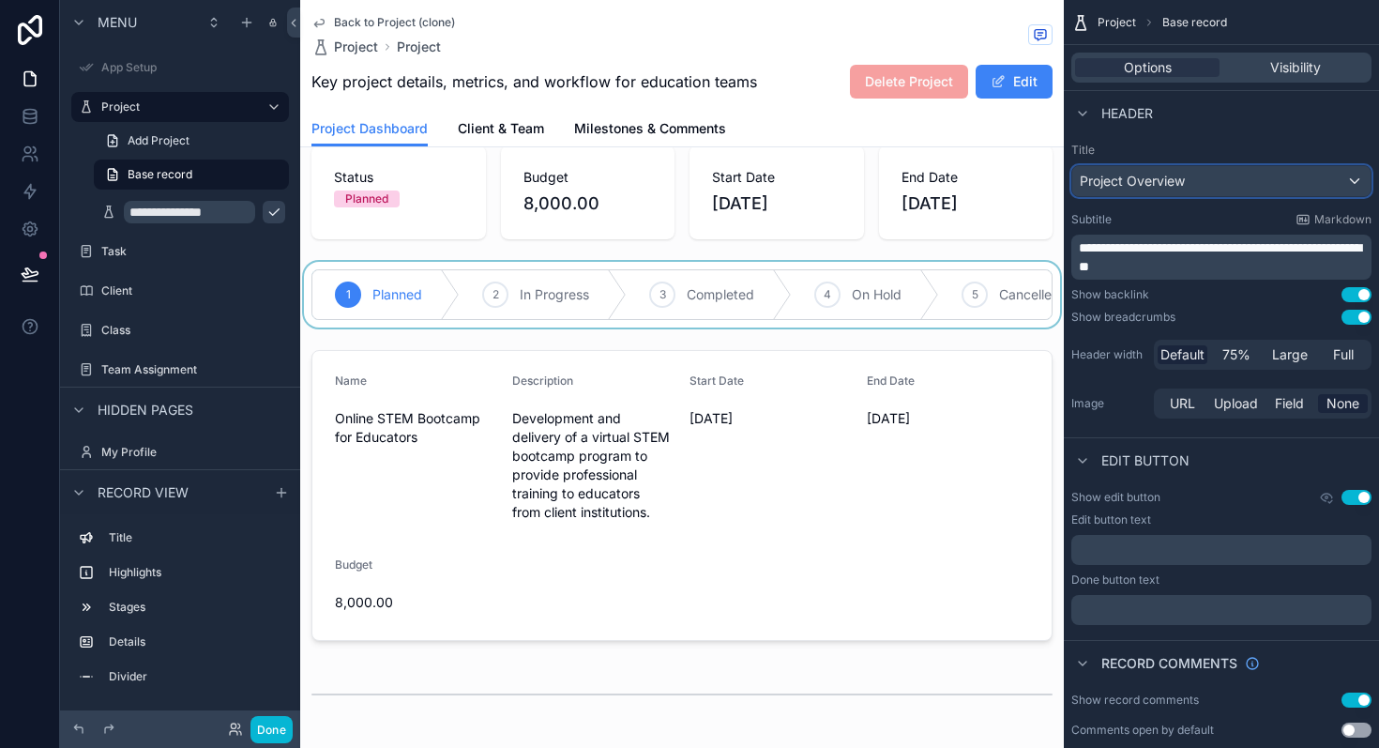
click at [1159, 183] on span "Project Overview" at bounding box center [1132, 181] width 105 height 19
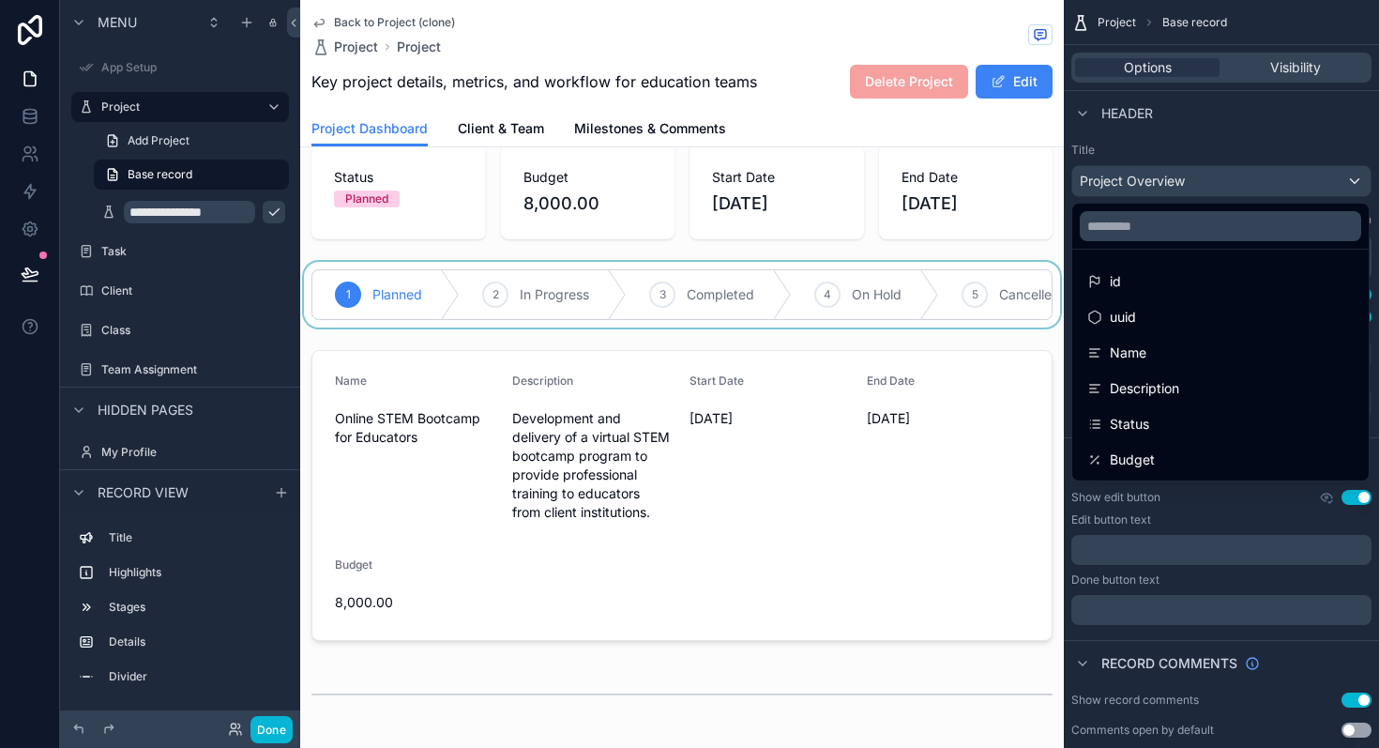
click at [1159, 183] on div "scrollable content" at bounding box center [689, 374] width 1379 height 748
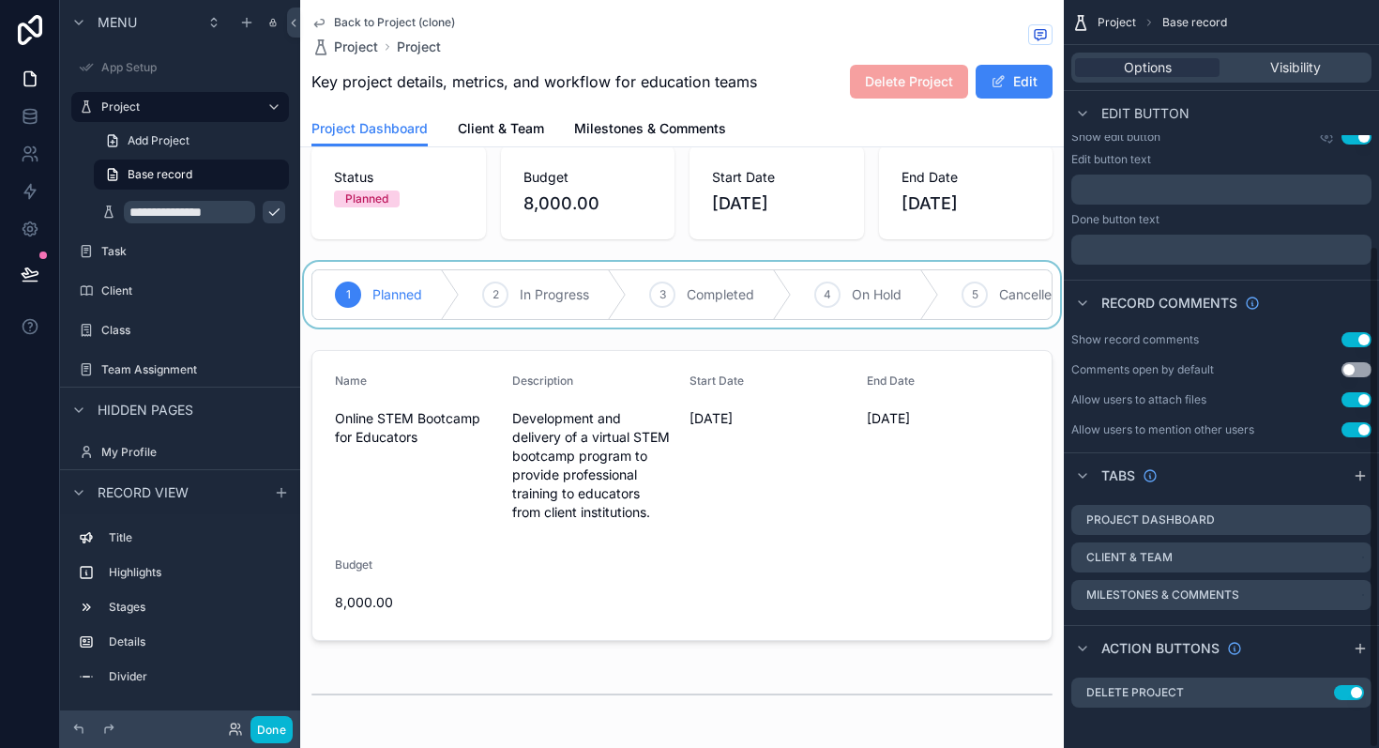
scroll to position [365, 0]
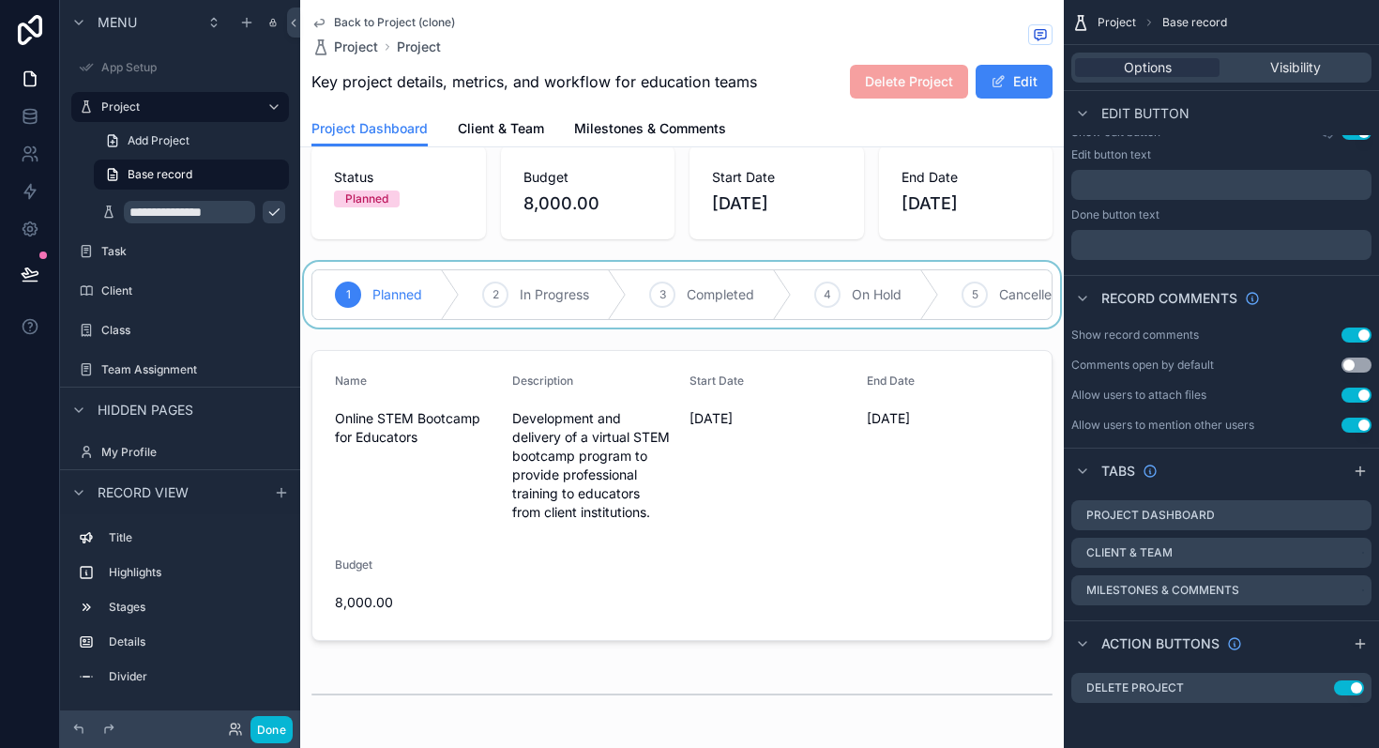
click at [1360, 368] on button "Use setting" at bounding box center [1357, 365] width 30 height 15
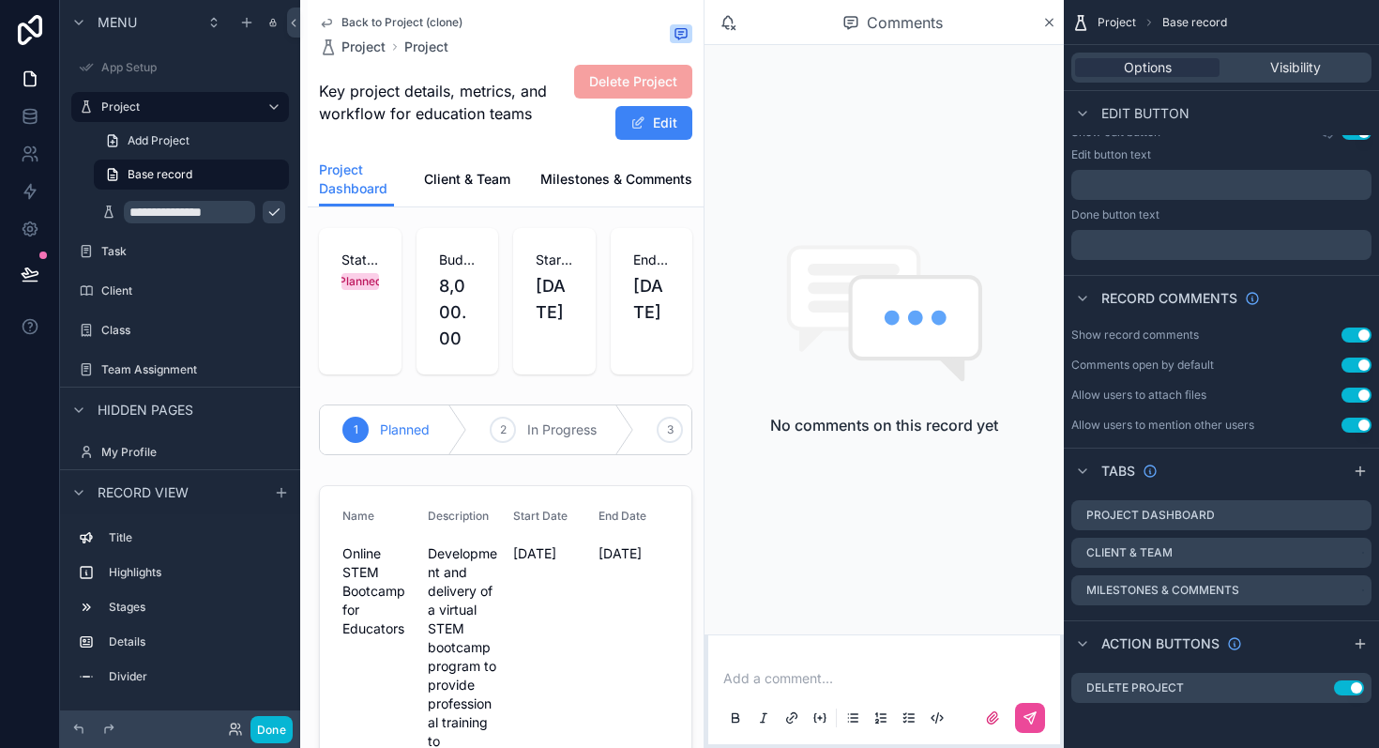
click at [767, 683] on p "scrollable content" at bounding box center [887, 678] width 329 height 19
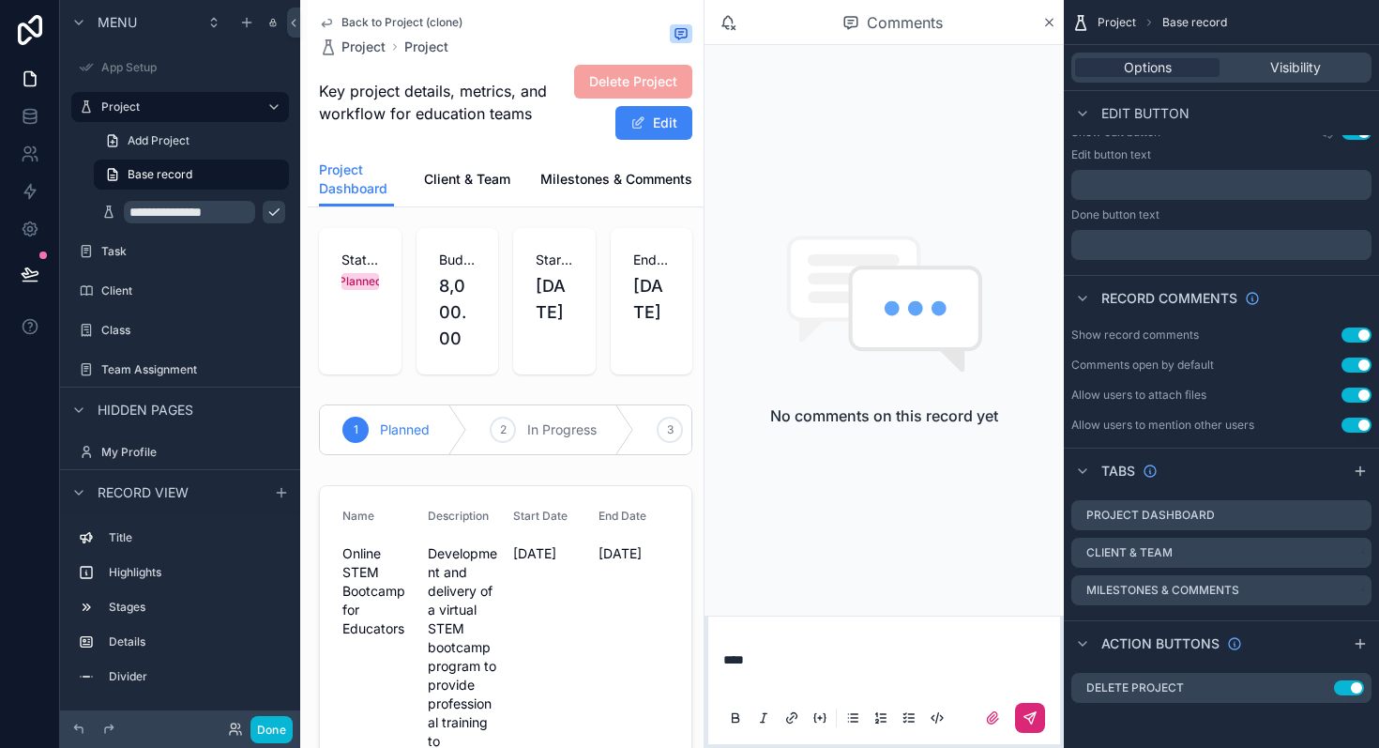
click at [1039, 719] on button "scrollable content" at bounding box center [1030, 718] width 30 height 30
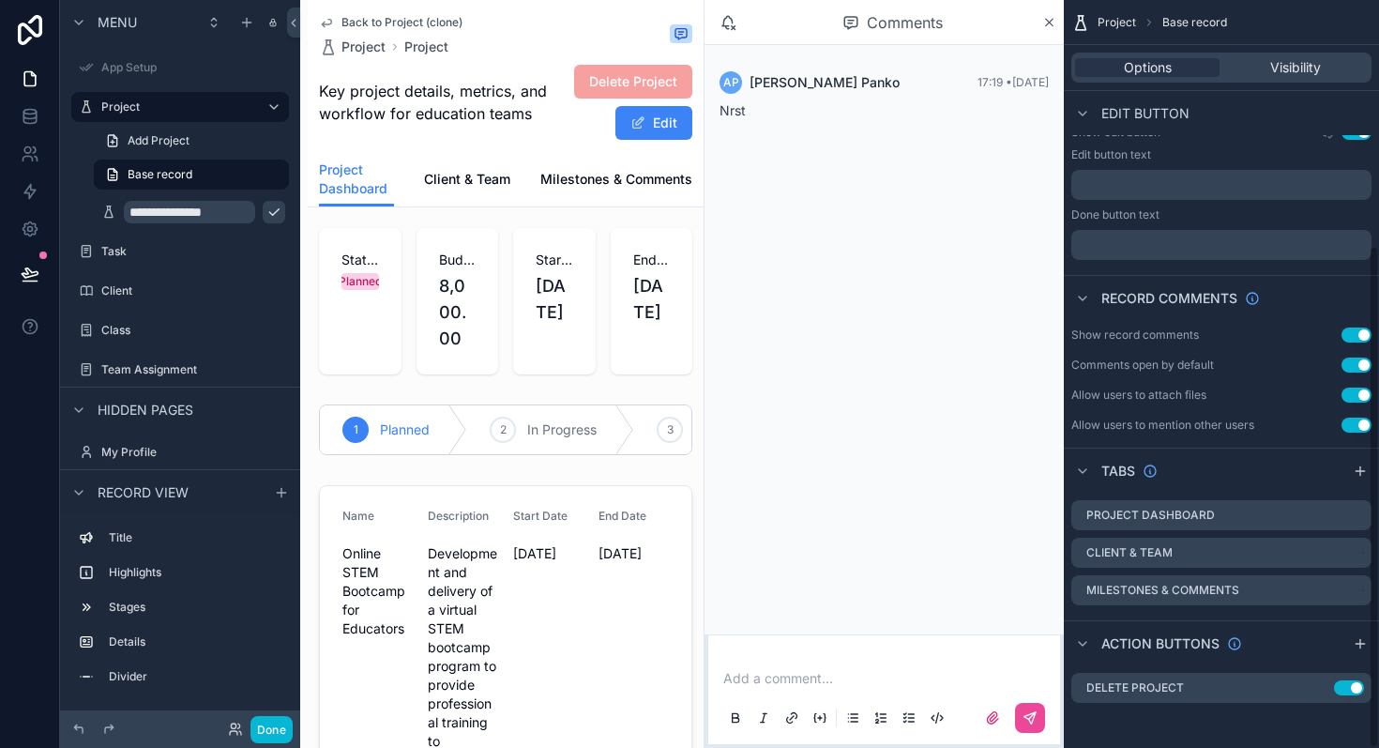
click at [818, 246] on div "AP [PERSON_NAME] 17:19 • [DATE] Nrst" at bounding box center [884, 339] width 359 height 589
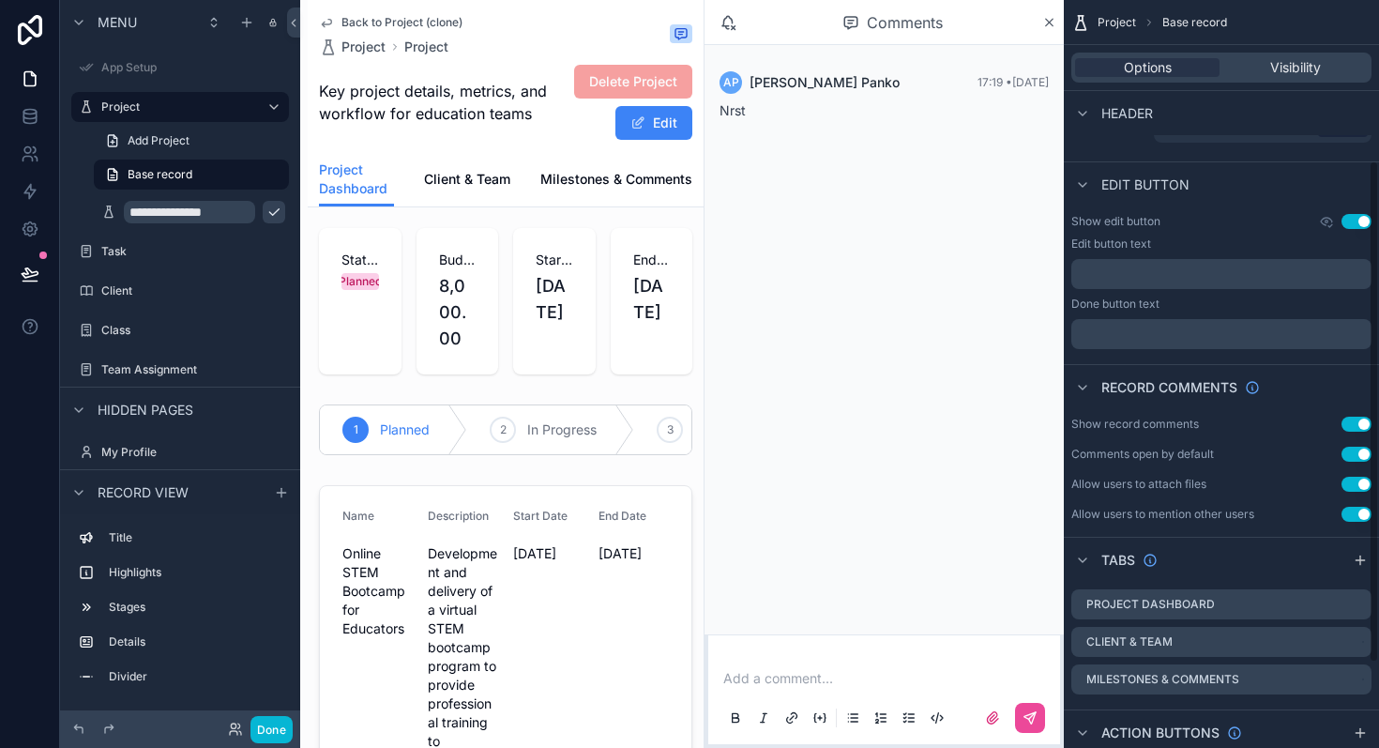
scroll to position [192, 0]
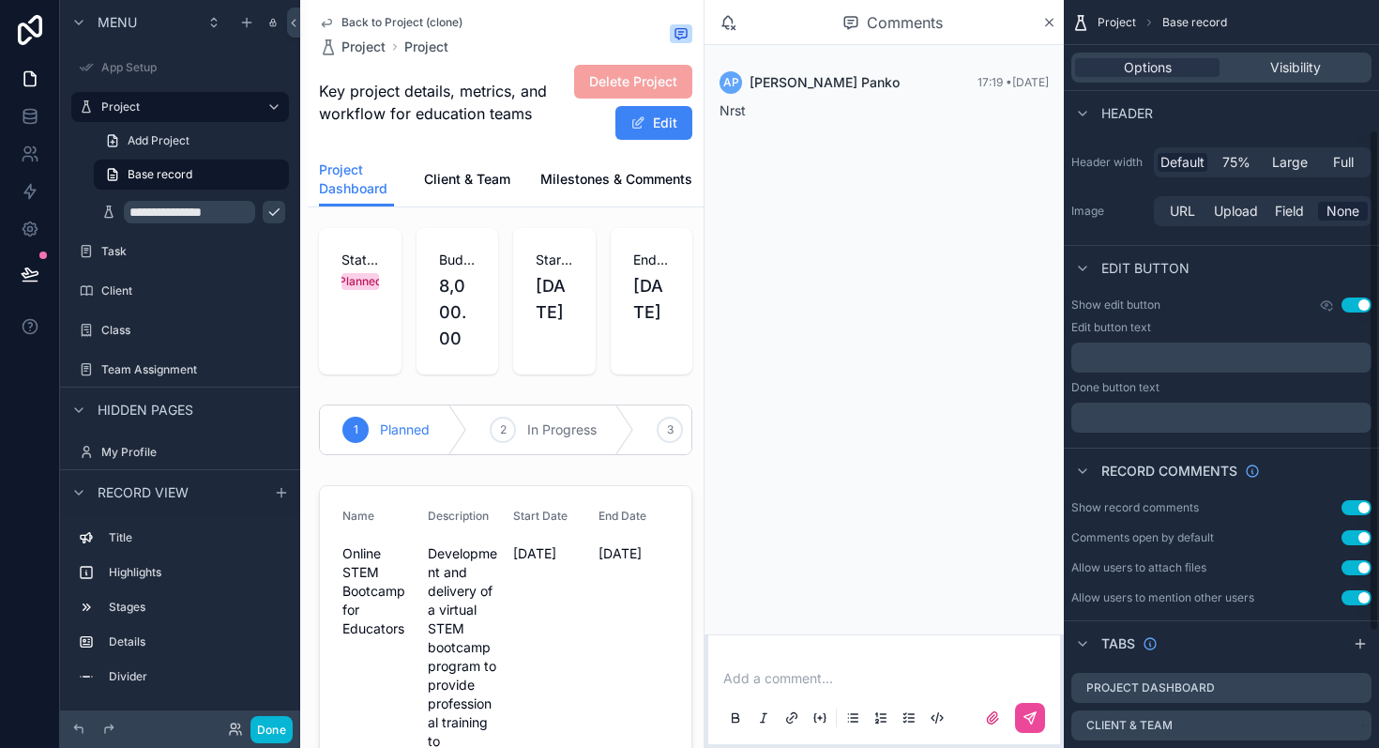
click at [1112, 16] on span "Project" at bounding box center [1117, 22] width 38 height 15
click at [1110, 23] on span "Project" at bounding box center [1117, 22] width 38 height 15
click at [1041, 23] on div "Comments" at bounding box center [893, 23] width 298 height 32
click at [147, 109] on label "Project" at bounding box center [176, 106] width 150 height 15
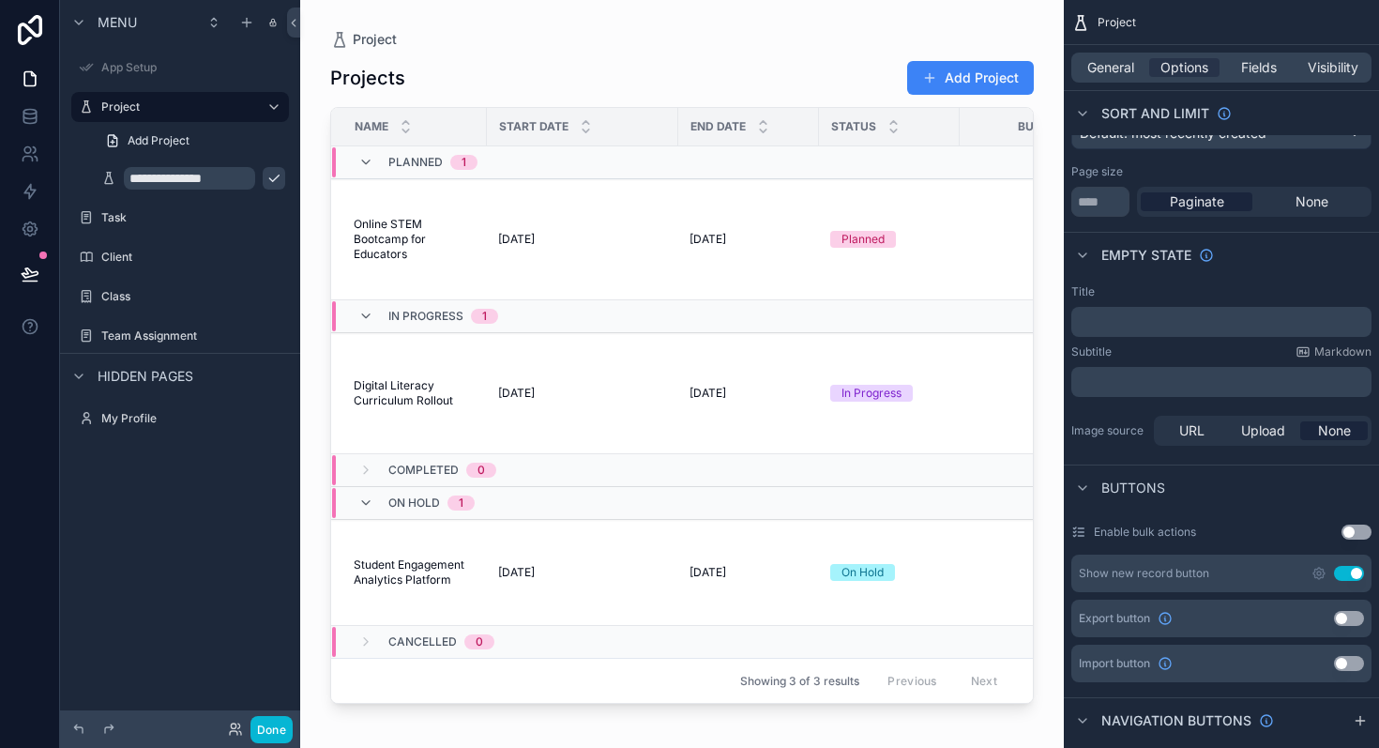
click at [172, 186] on input "**********" at bounding box center [189, 178] width 131 height 23
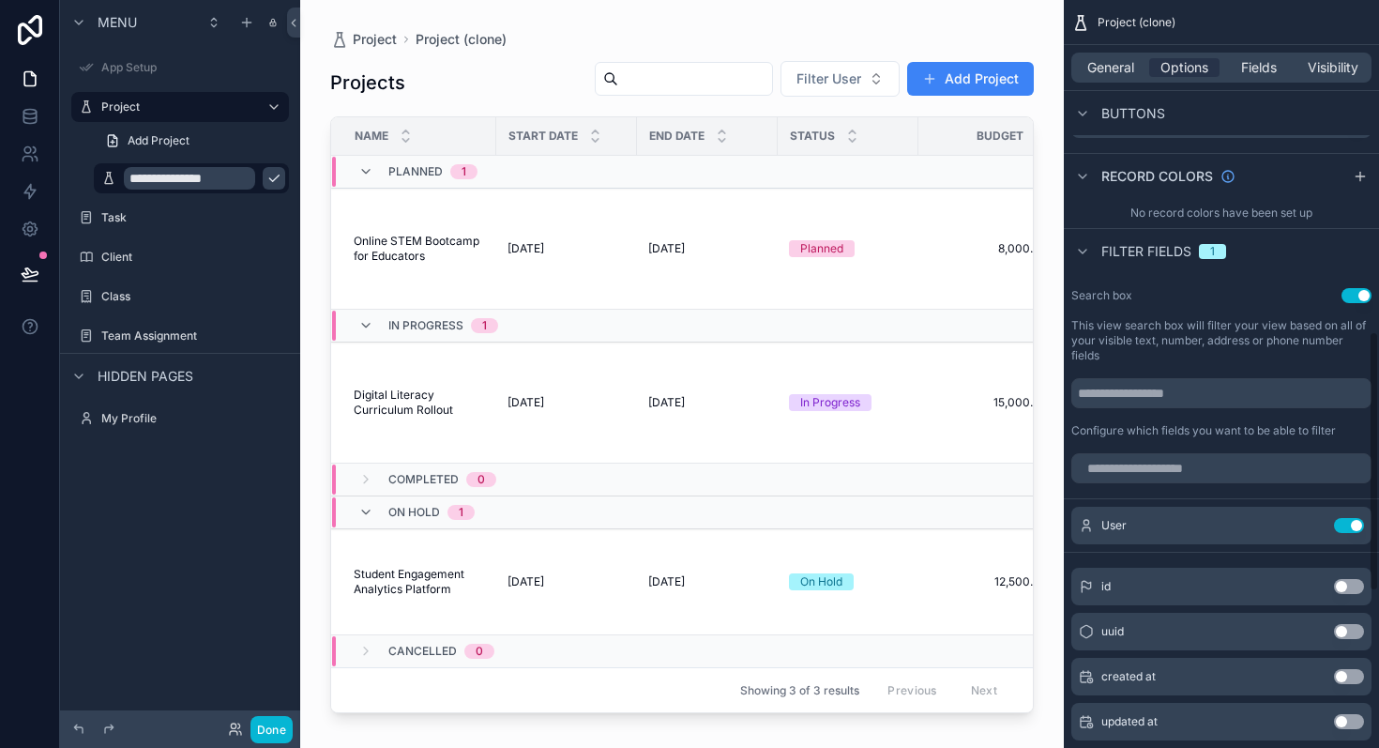
scroll to position [951, 0]
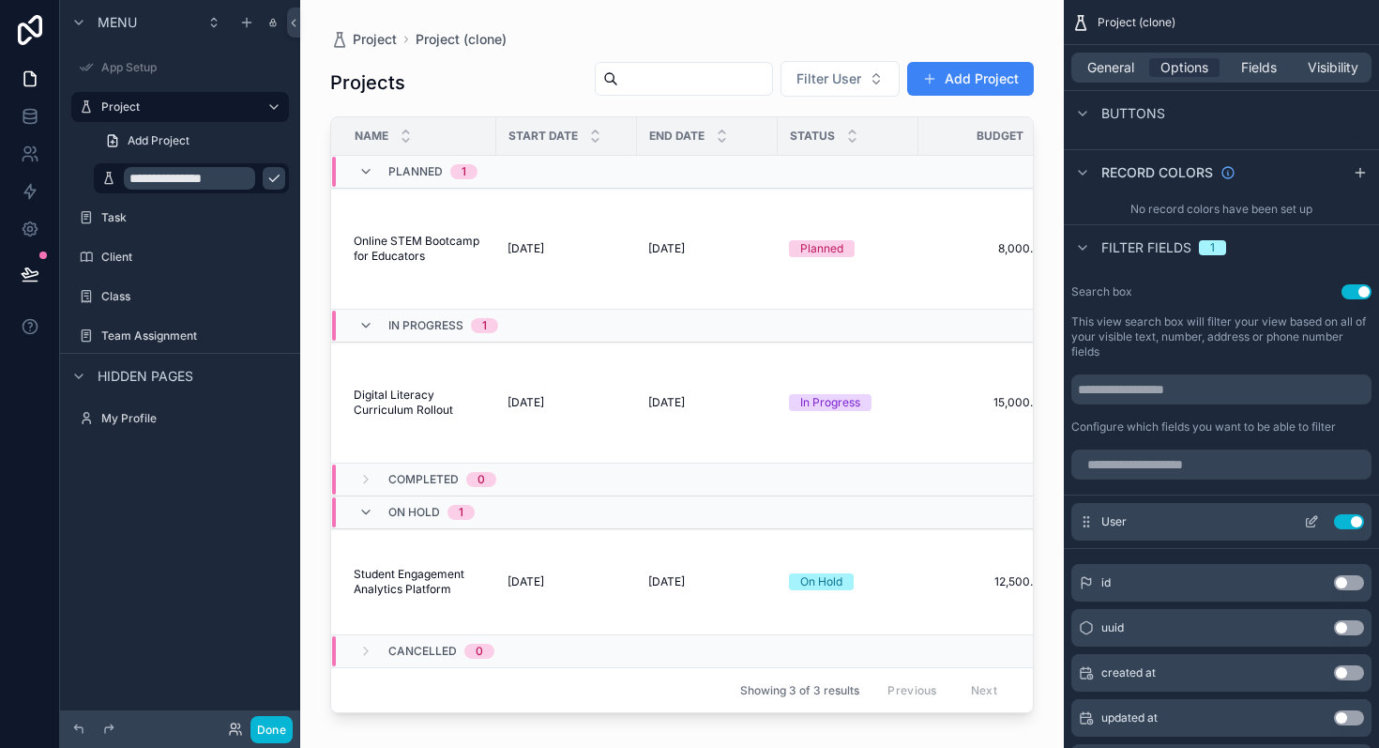
click at [1310, 521] on icon "scrollable content" at bounding box center [1314, 520] width 8 height 8
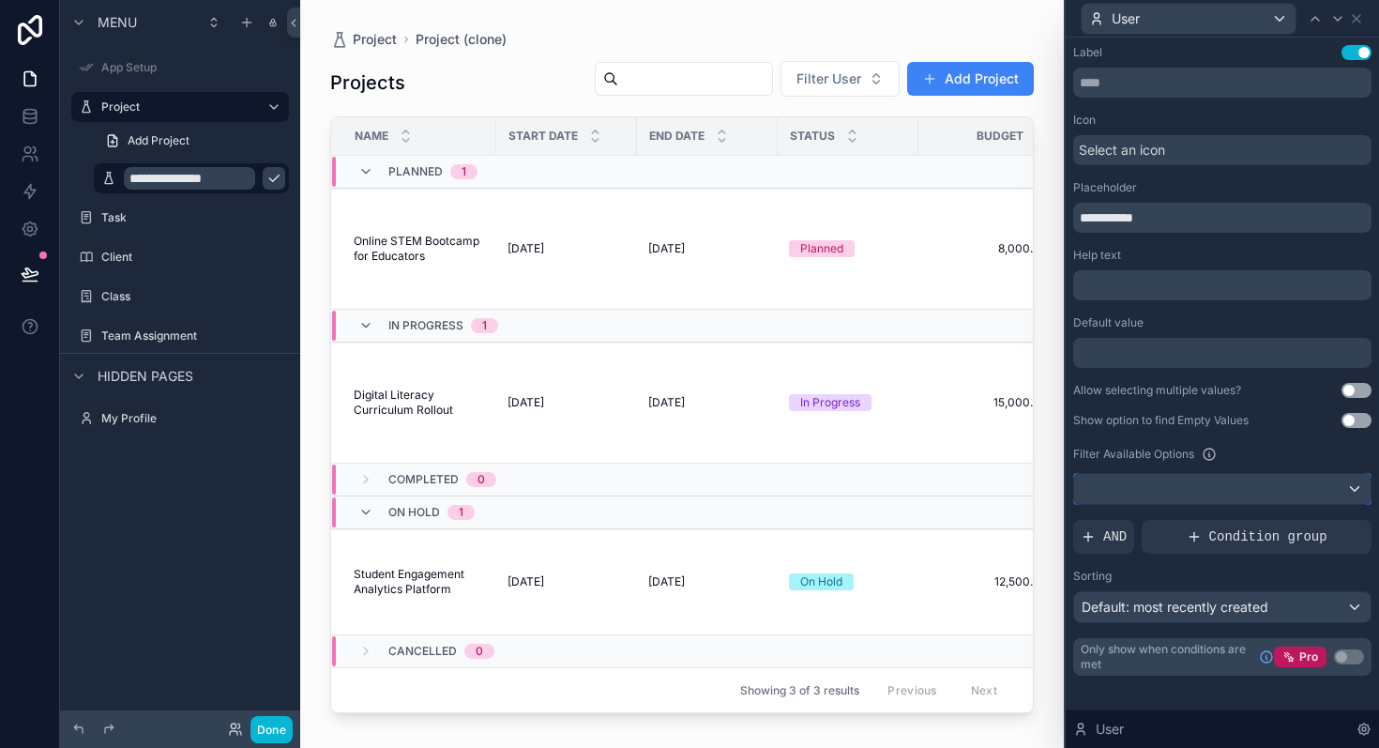
click at [1268, 495] on div at bounding box center [1222, 489] width 297 height 30
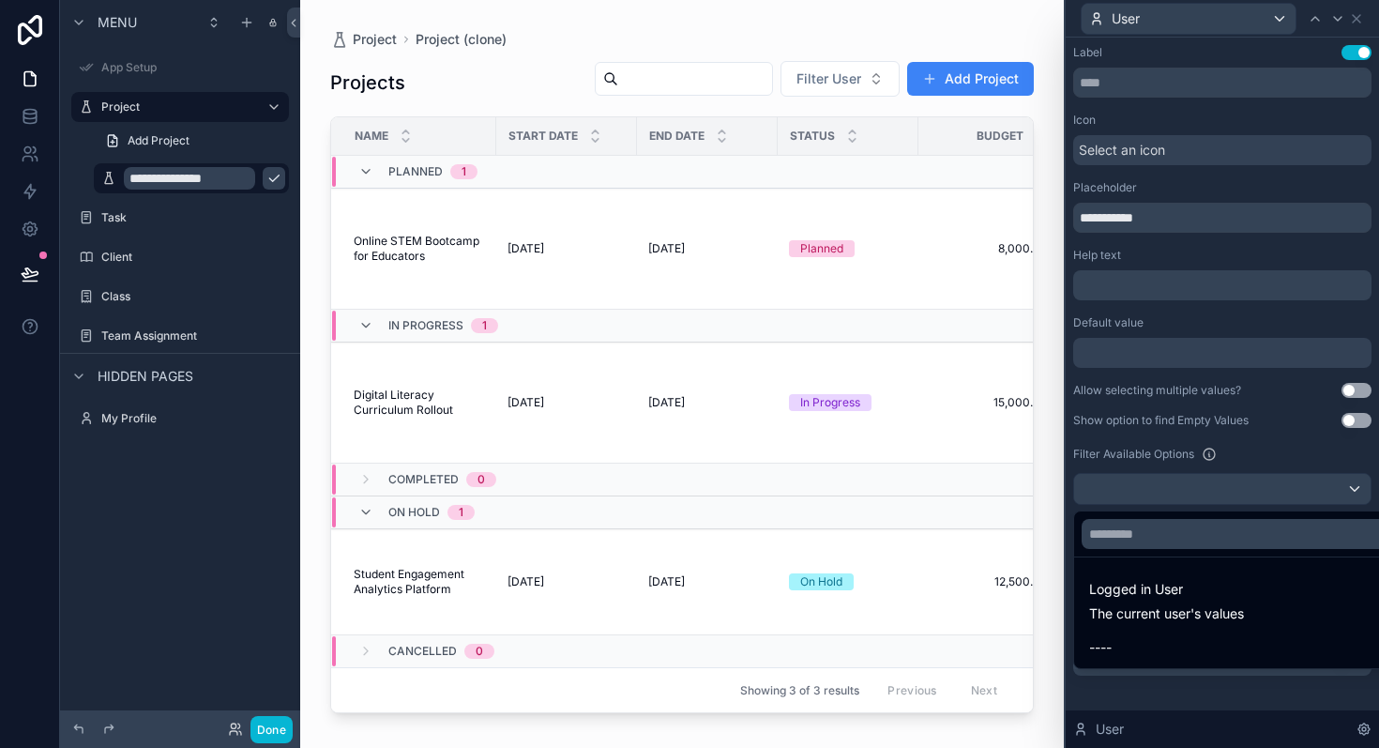
click at [1252, 467] on div at bounding box center [1222, 374] width 313 height 748
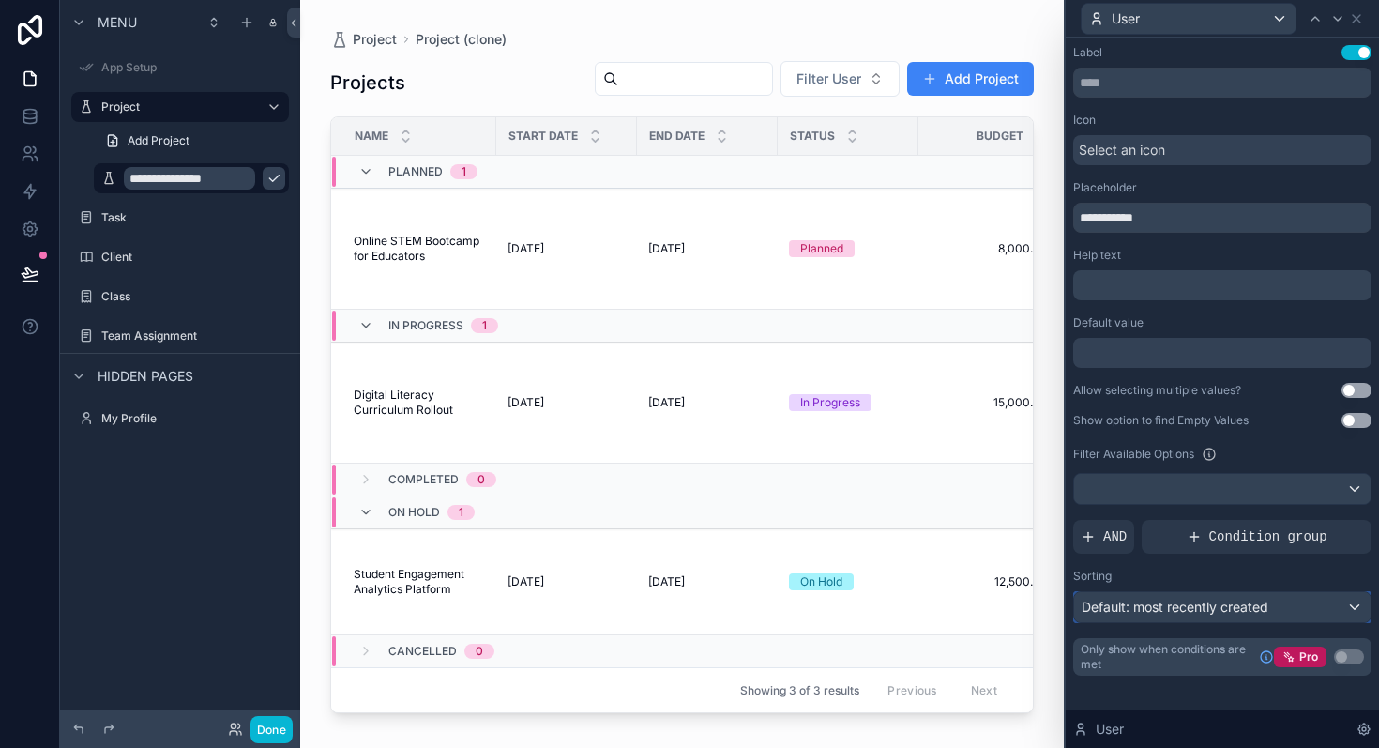
click at [1251, 609] on span "Default: most recently created" at bounding box center [1175, 607] width 187 height 16
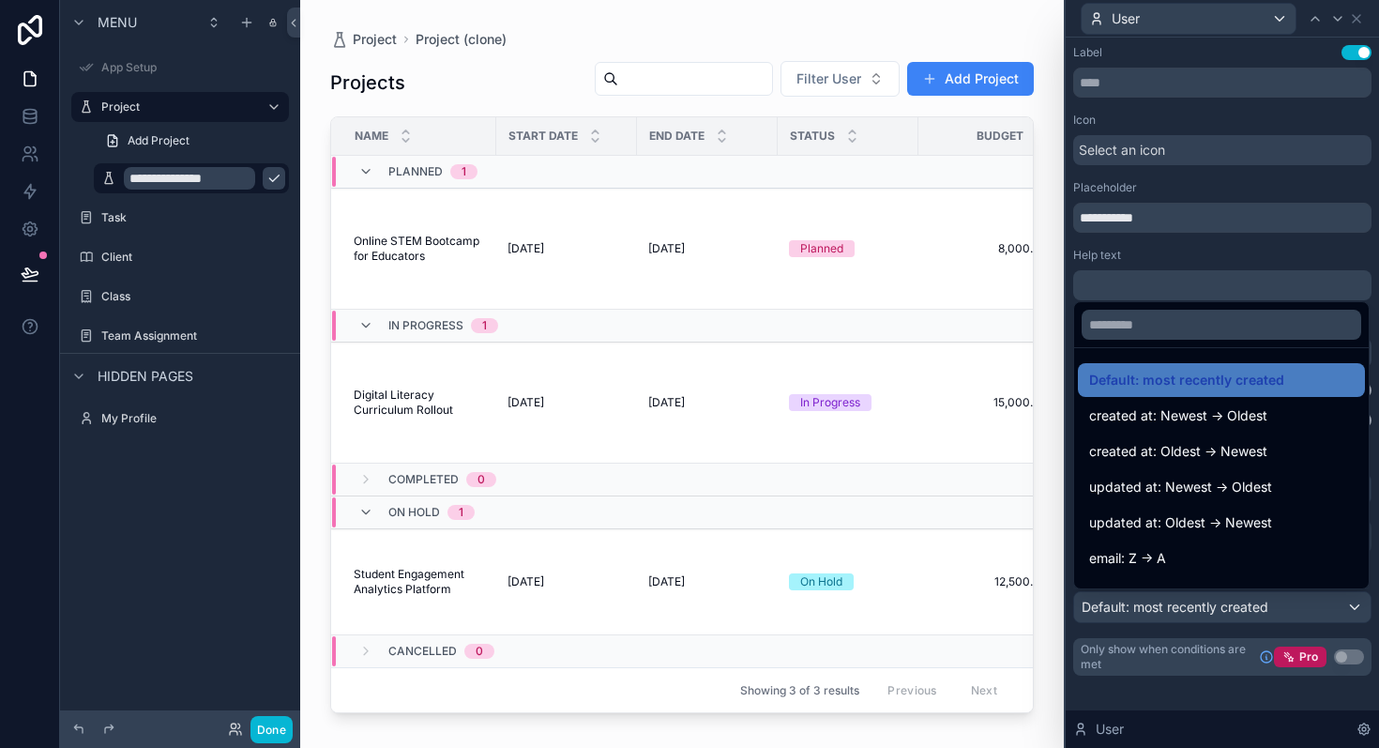
click at [1251, 609] on div at bounding box center [1222, 374] width 313 height 748
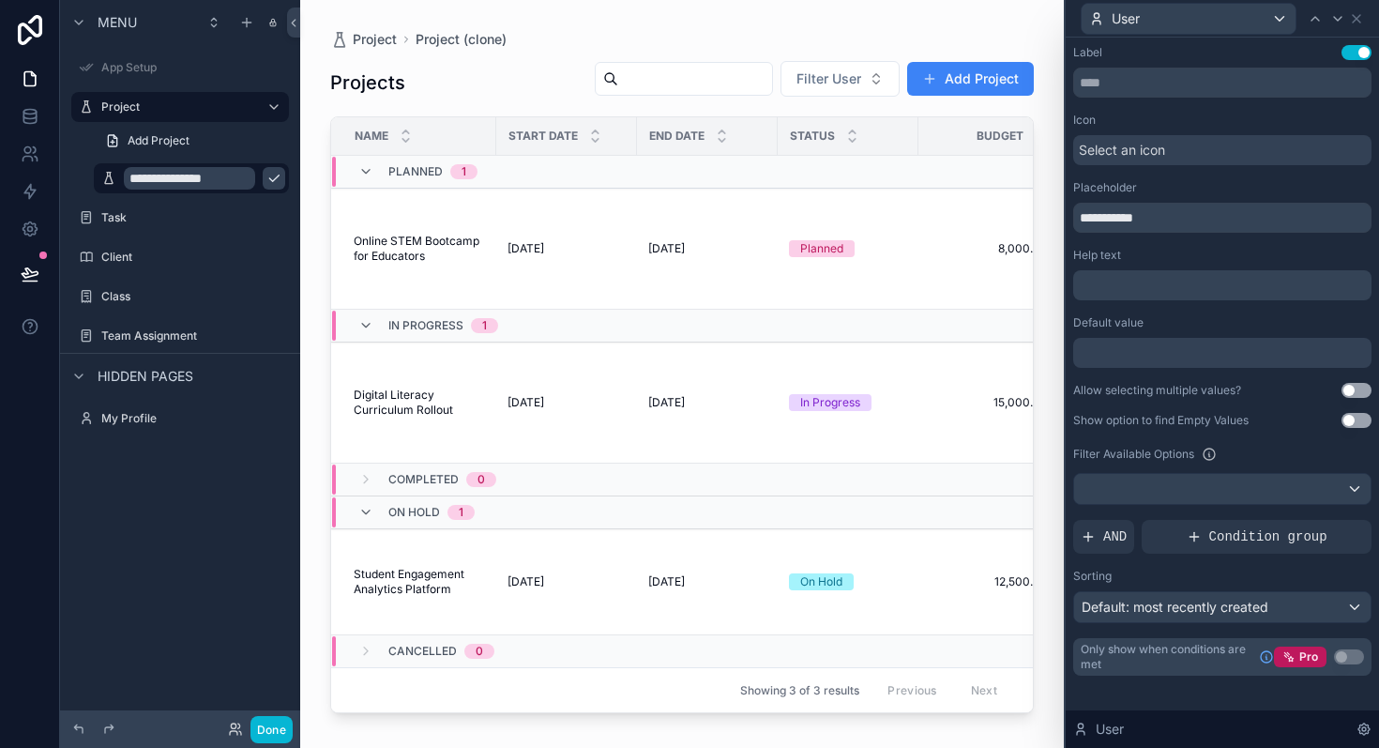
click at [1165, 344] on div at bounding box center [1222, 353] width 298 height 30
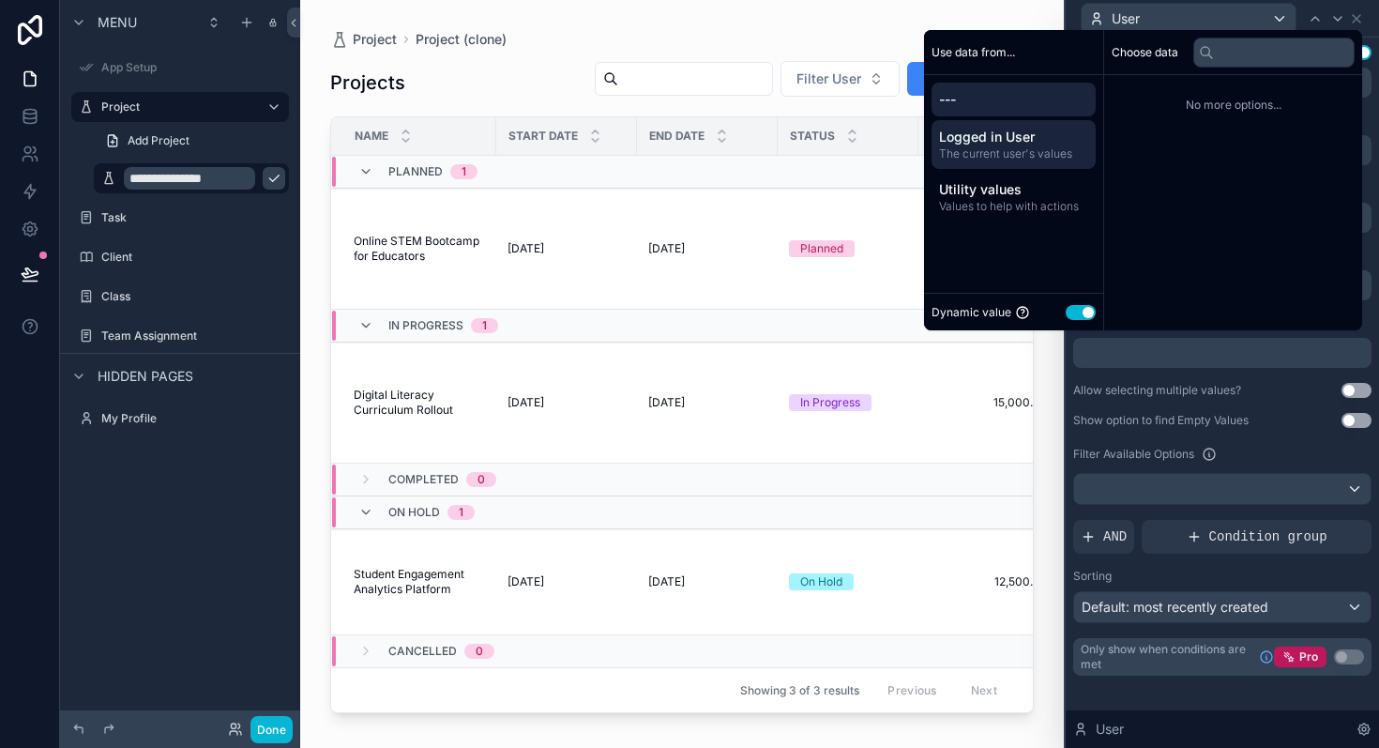
click at [999, 155] on span "The current user's values" at bounding box center [1013, 153] width 149 height 15
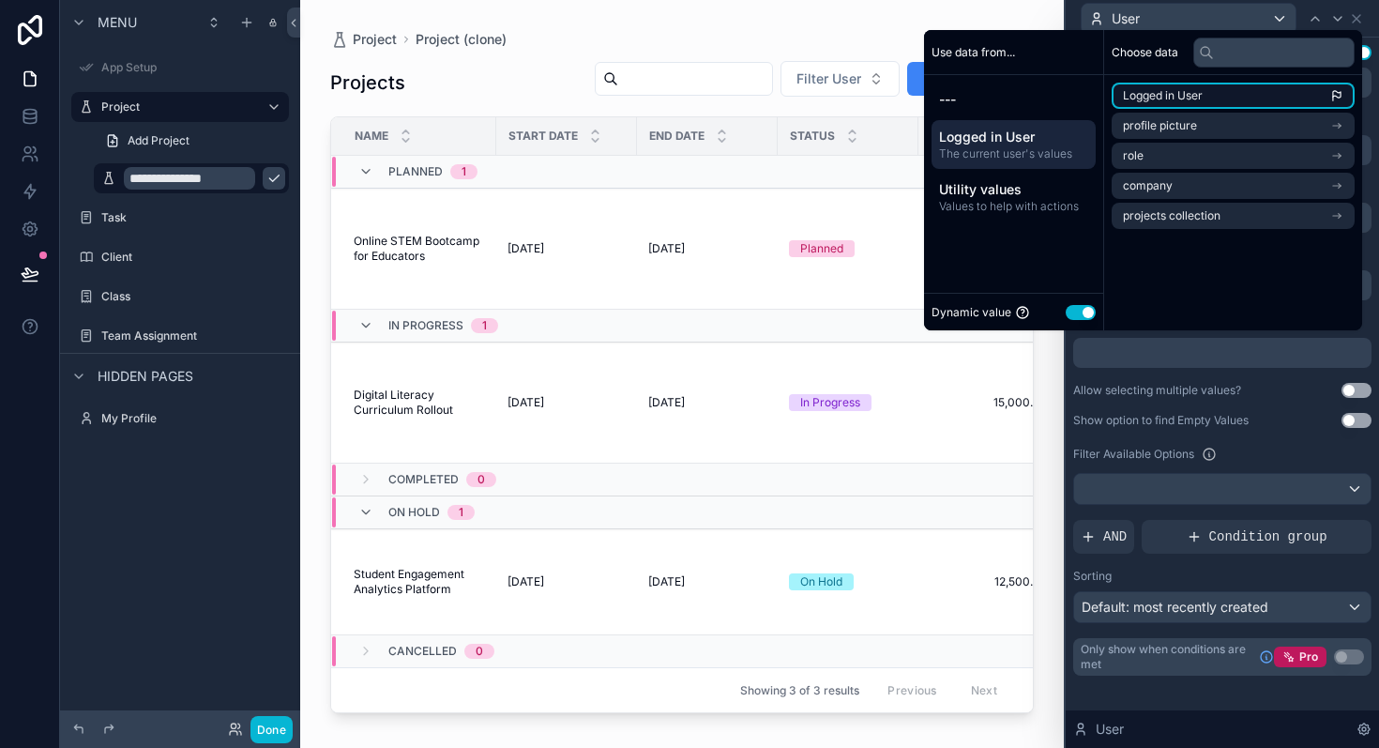
click at [1165, 97] on span "Logged in User" at bounding box center [1163, 95] width 80 height 15
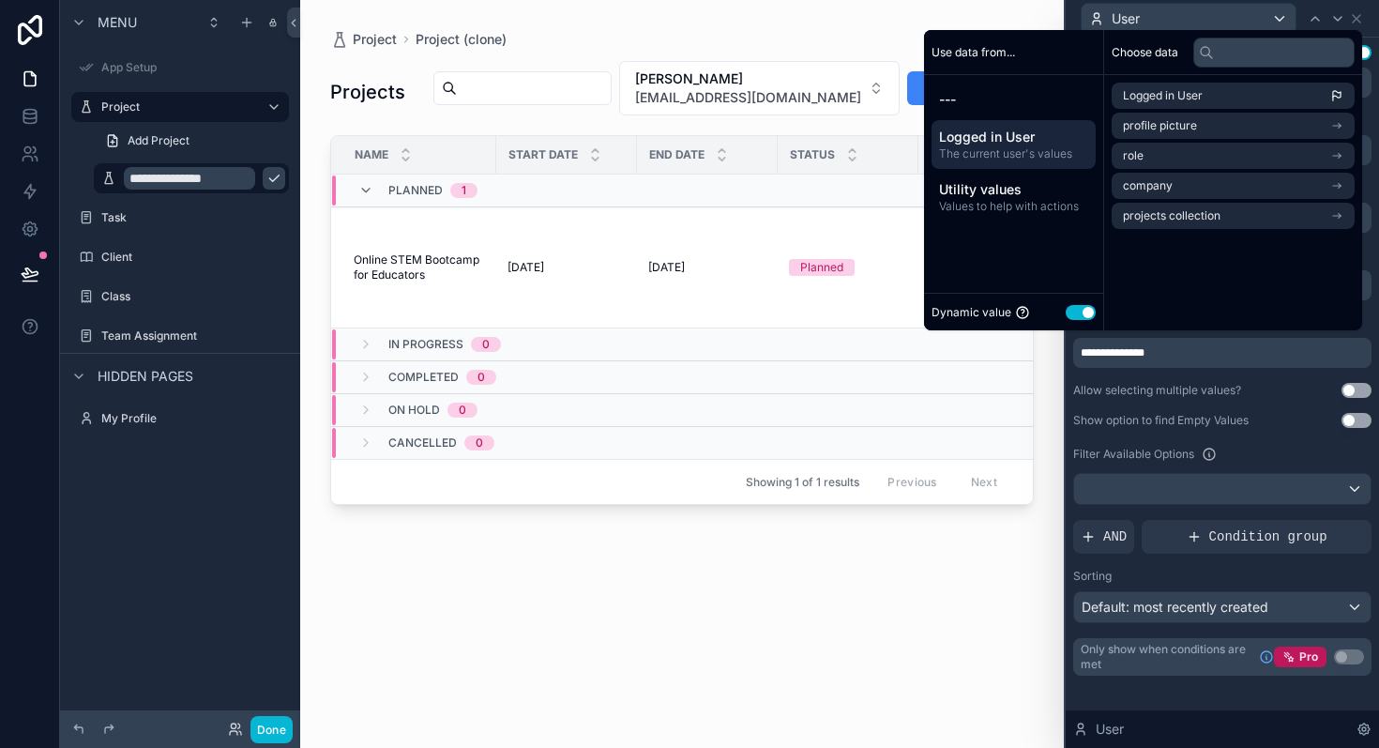
click at [907, 629] on div "scrollable content" at bounding box center [682, 362] width 764 height 725
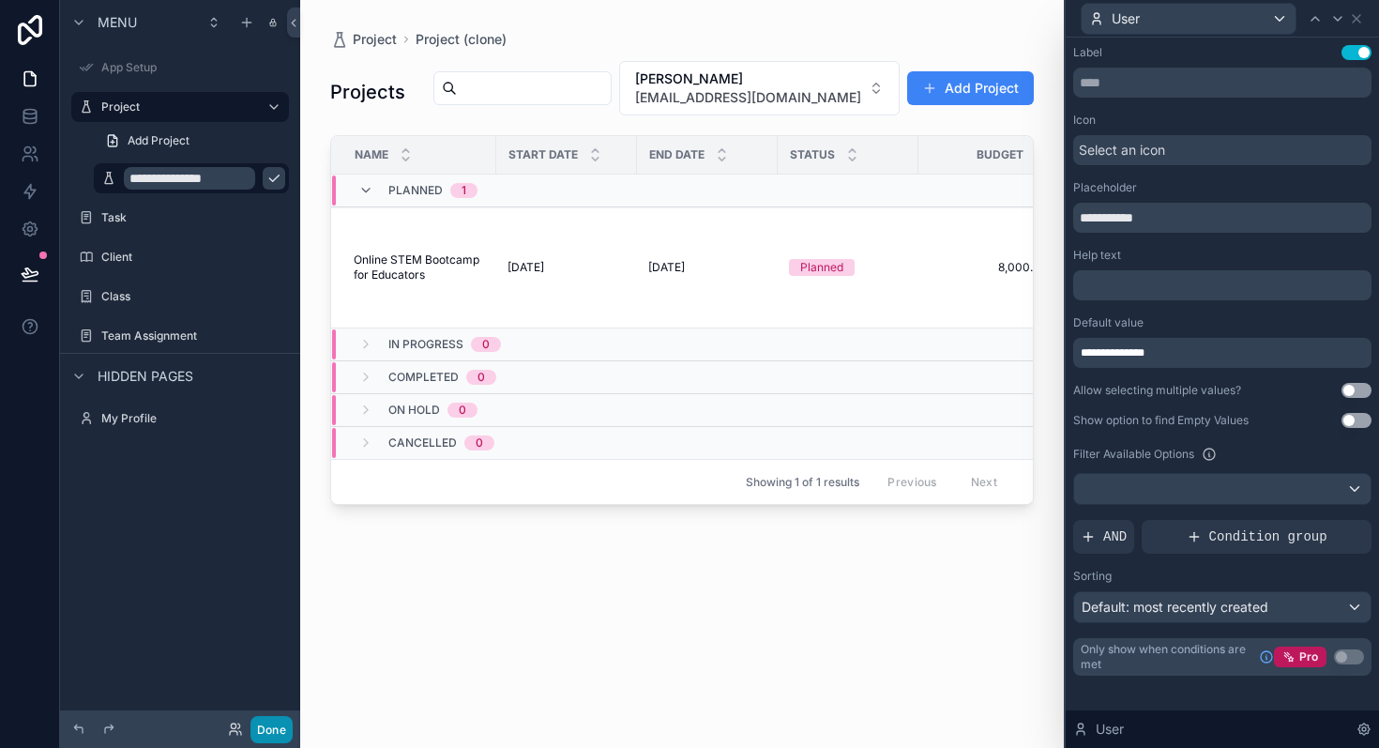
click at [266, 720] on button "Done" at bounding box center [272, 729] width 42 height 27
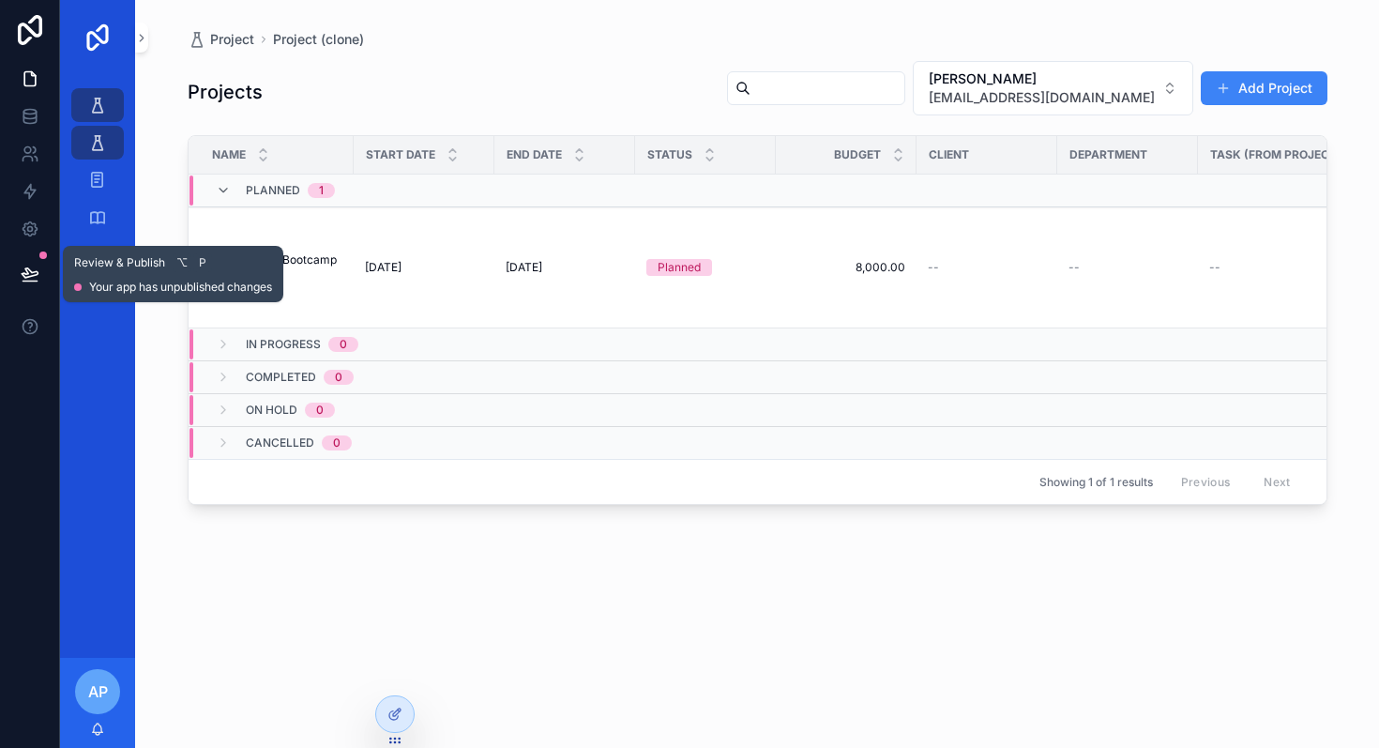
click at [89, 274] on div "Review & Publish ⌥ P Your app has unpublished changes" at bounding box center [173, 273] width 198 height 41
click at [26, 272] on icon at bounding box center [30, 272] width 16 height 9
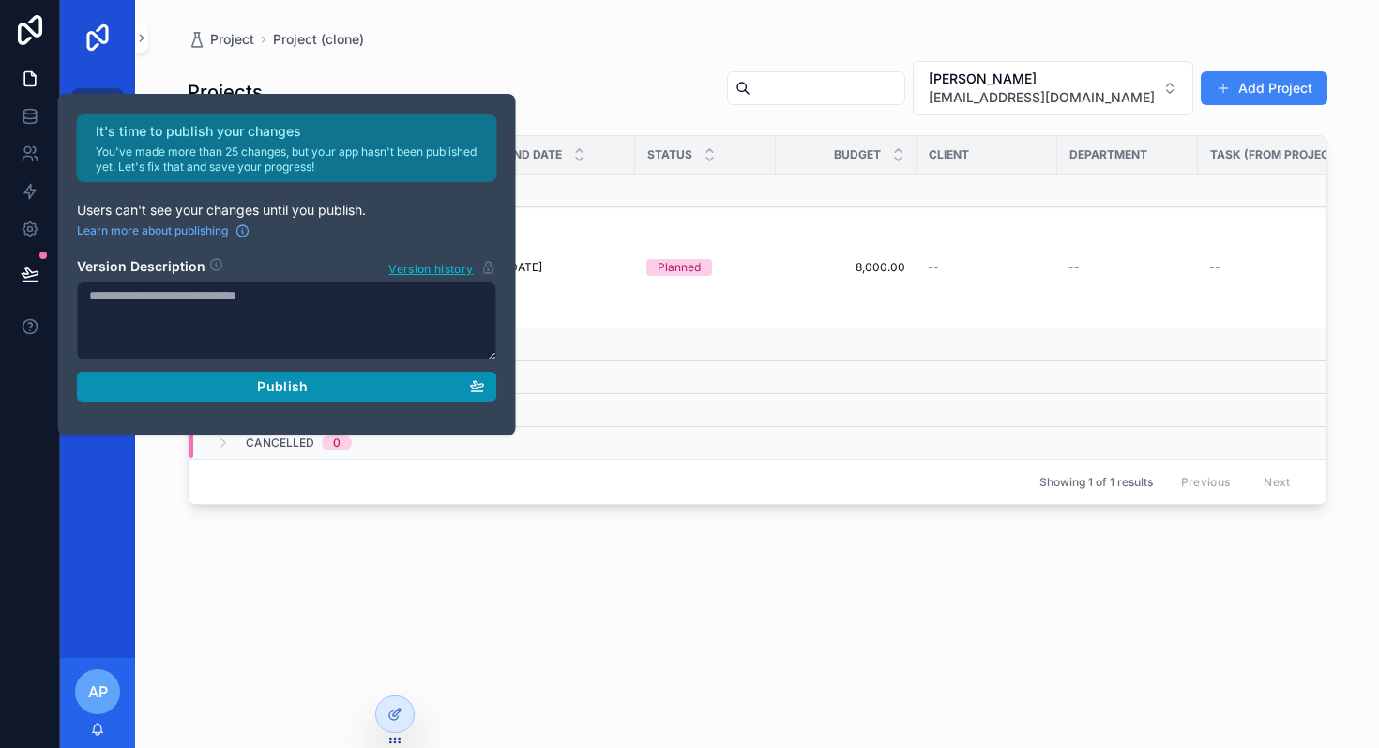
click at [247, 388] on div "Publish" at bounding box center [287, 386] width 396 height 17
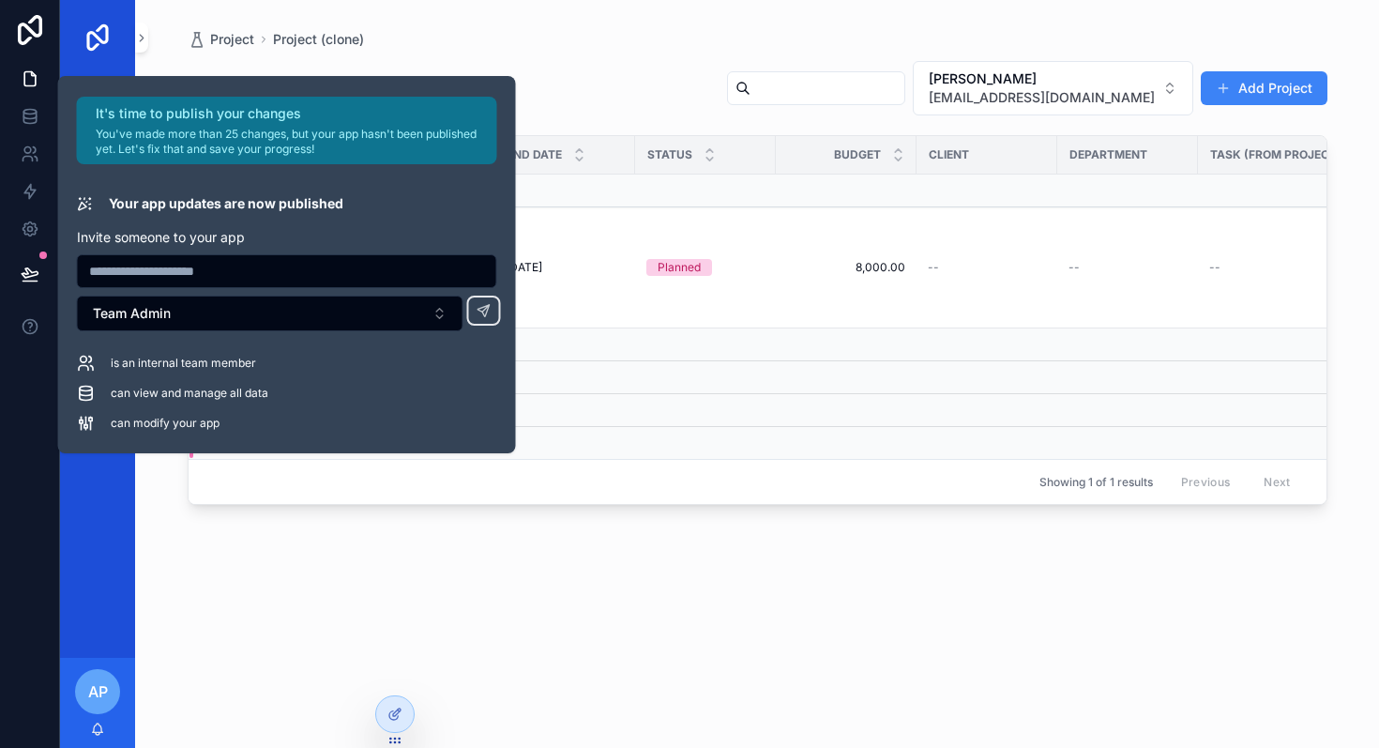
click at [506, 311] on div "It's time to publish your changes You've made more than 25 changes, but your ap…" at bounding box center [287, 264] width 458 height 377
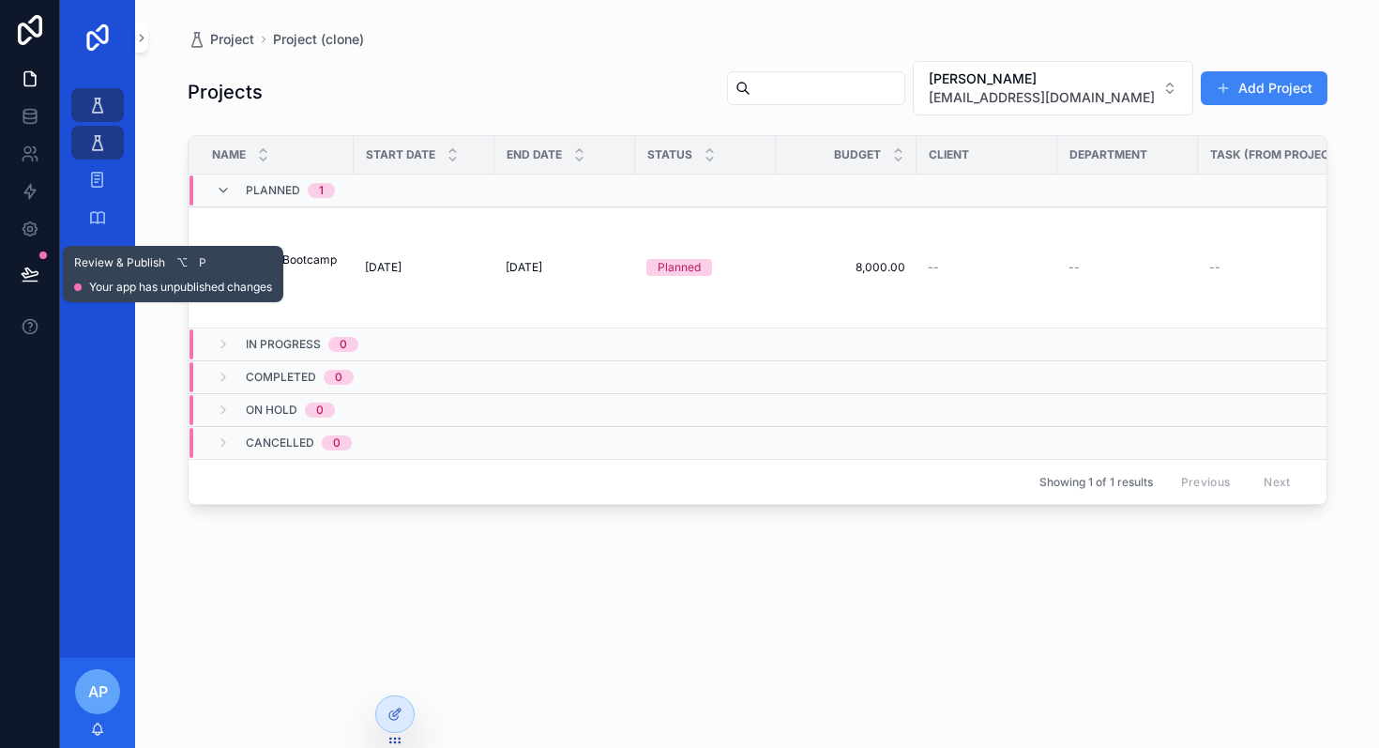
click at [29, 276] on icon at bounding box center [30, 272] width 16 height 9
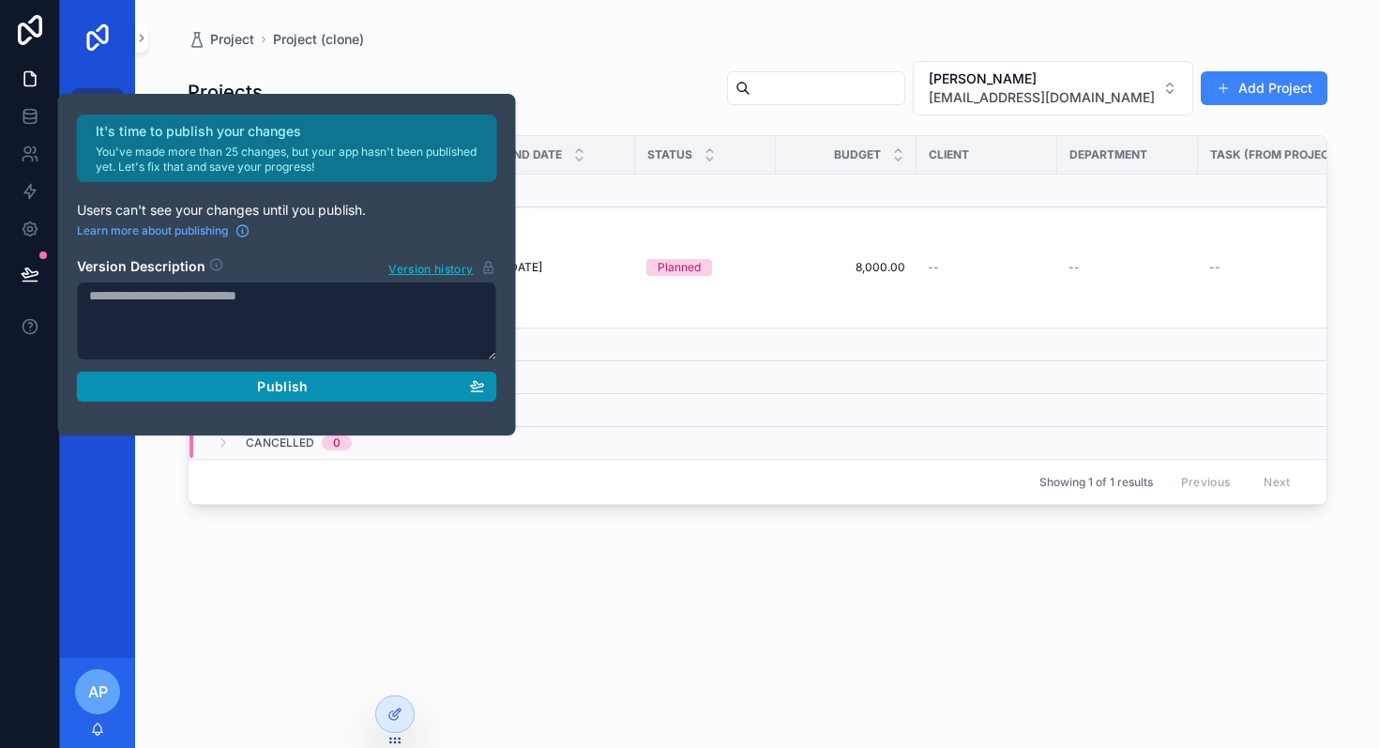
click at [170, 390] on div "Publish" at bounding box center [287, 386] width 396 height 17
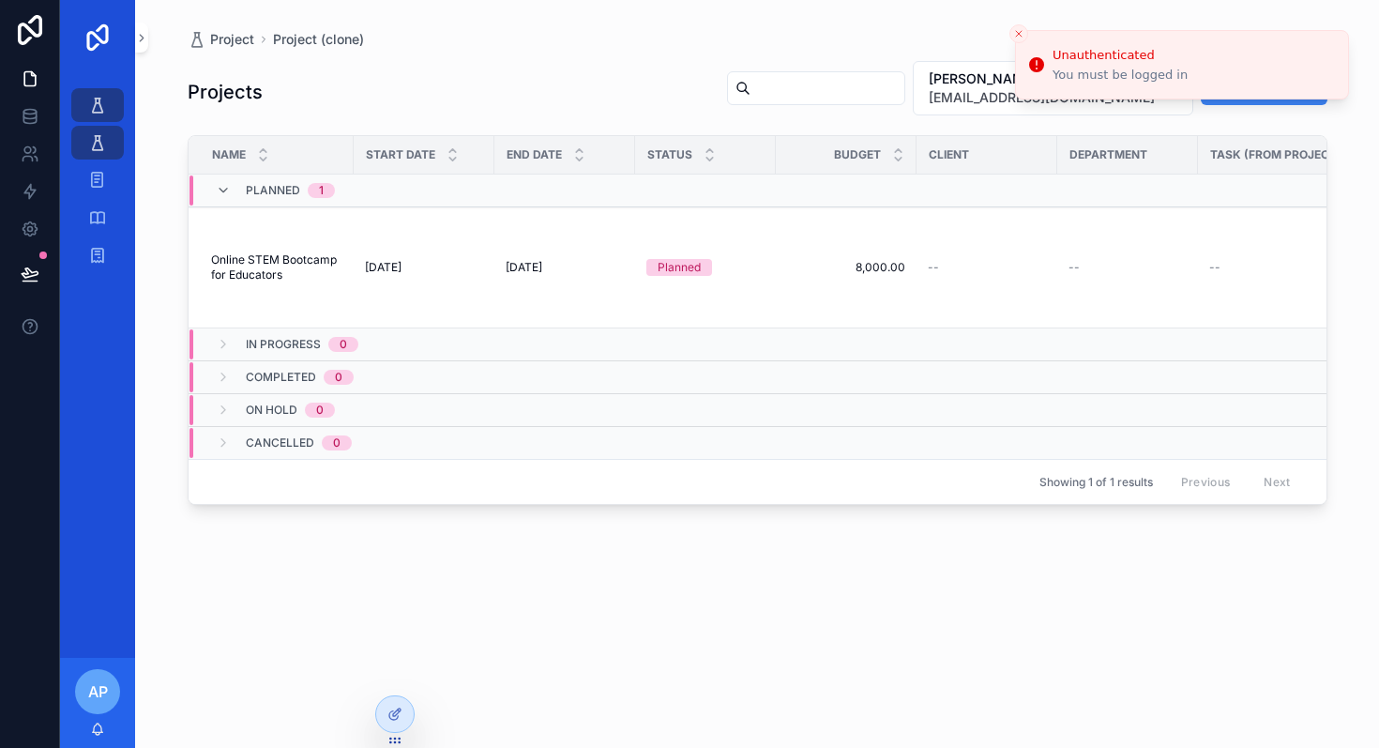
click at [723, 718] on div "Projects [PERSON_NAME] [PERSON_NAME][EMAIL_ADDRESS][PERSON_NAME][DOMAIN_NAME] A…" at bounding box center [758, 387] width 1140 height 677
click at [737, 657] on div "Projects [PERSON_NAME] [PERSON_NAME][EMAIL_ADDRESS][PERSON_NAME][DOMAIN_NAME] A…" at bounding box center [758, 387] width 1140 height 677
click at [96, 702] on span "AP" at bounding box center [98, 691] width 20 height 23
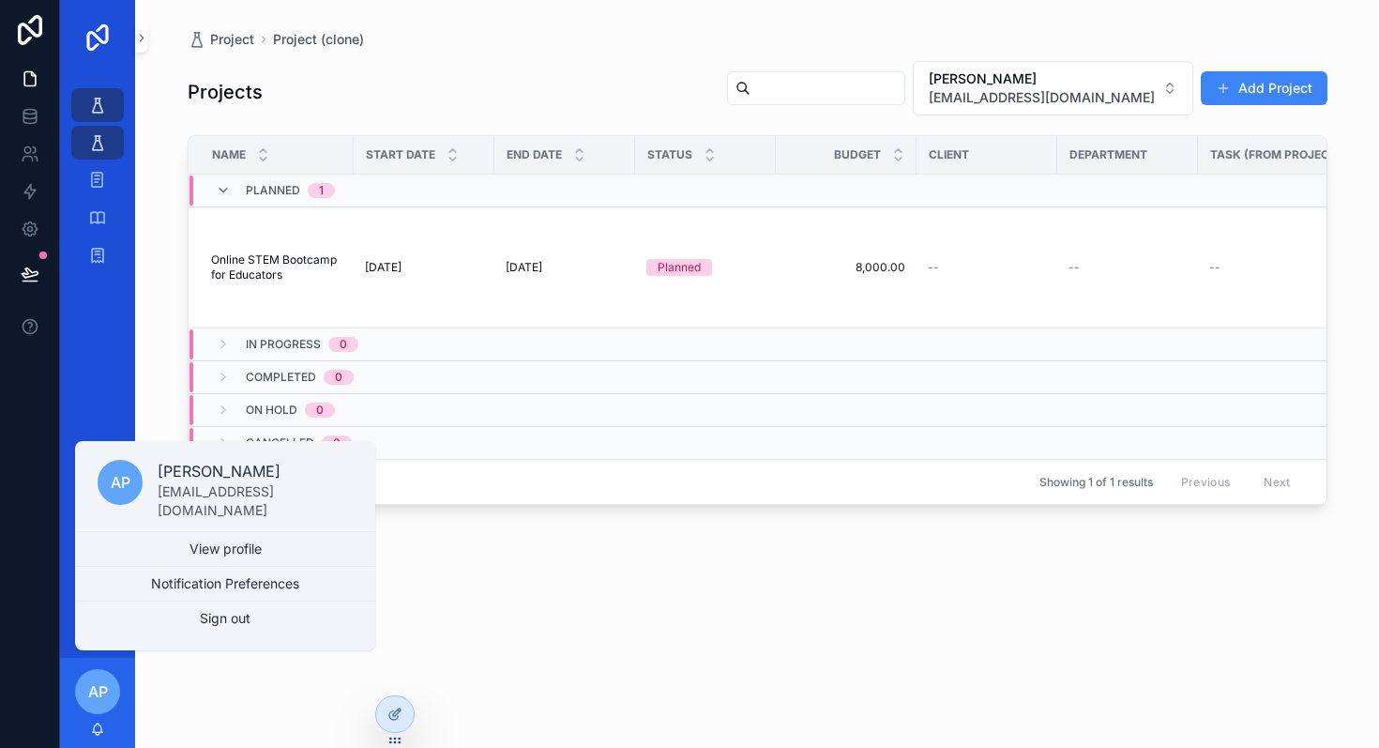
click at [200, 496] on p "[EMAIL_ADDRESS][DOMAIN_NAME]" at bounding box center [255, 501] width 195 height 38
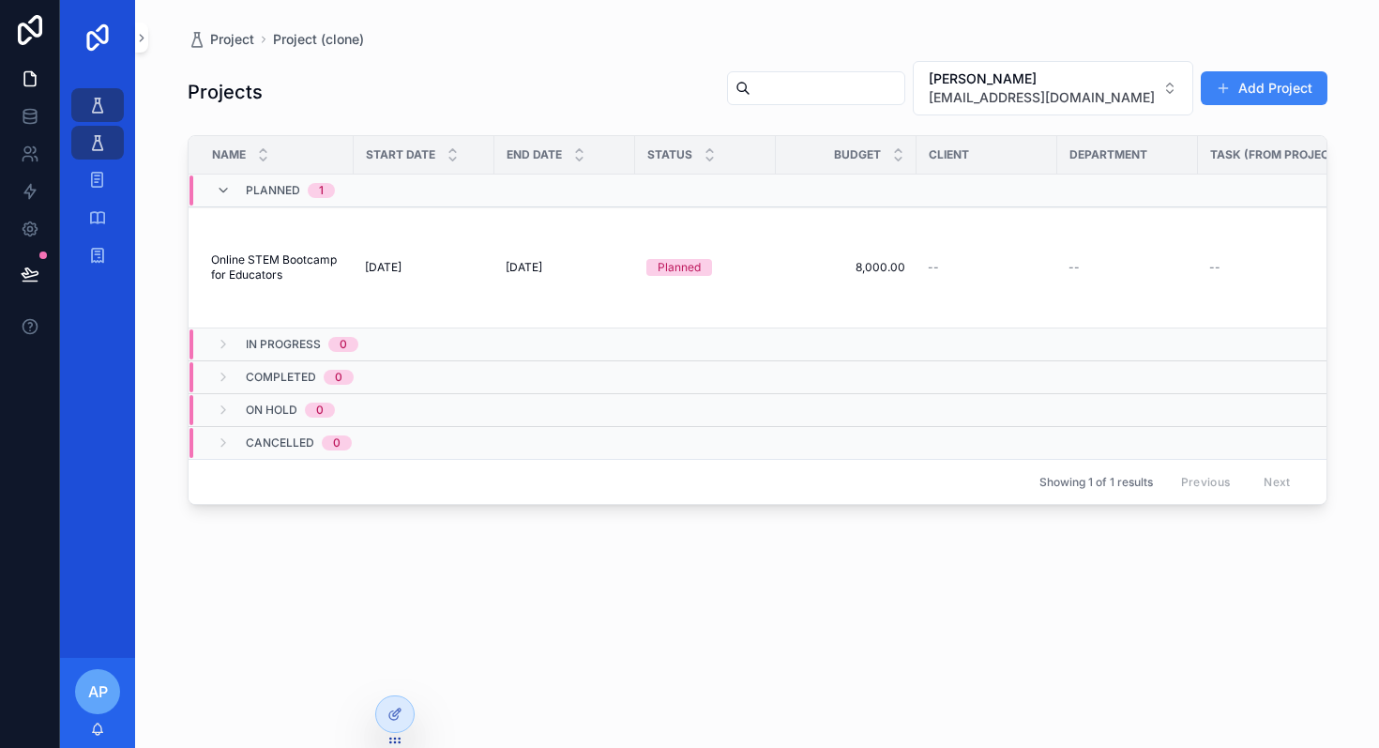
click at [99, 698] on span "AP" at bounding box center [98, 691] width 20 height 23
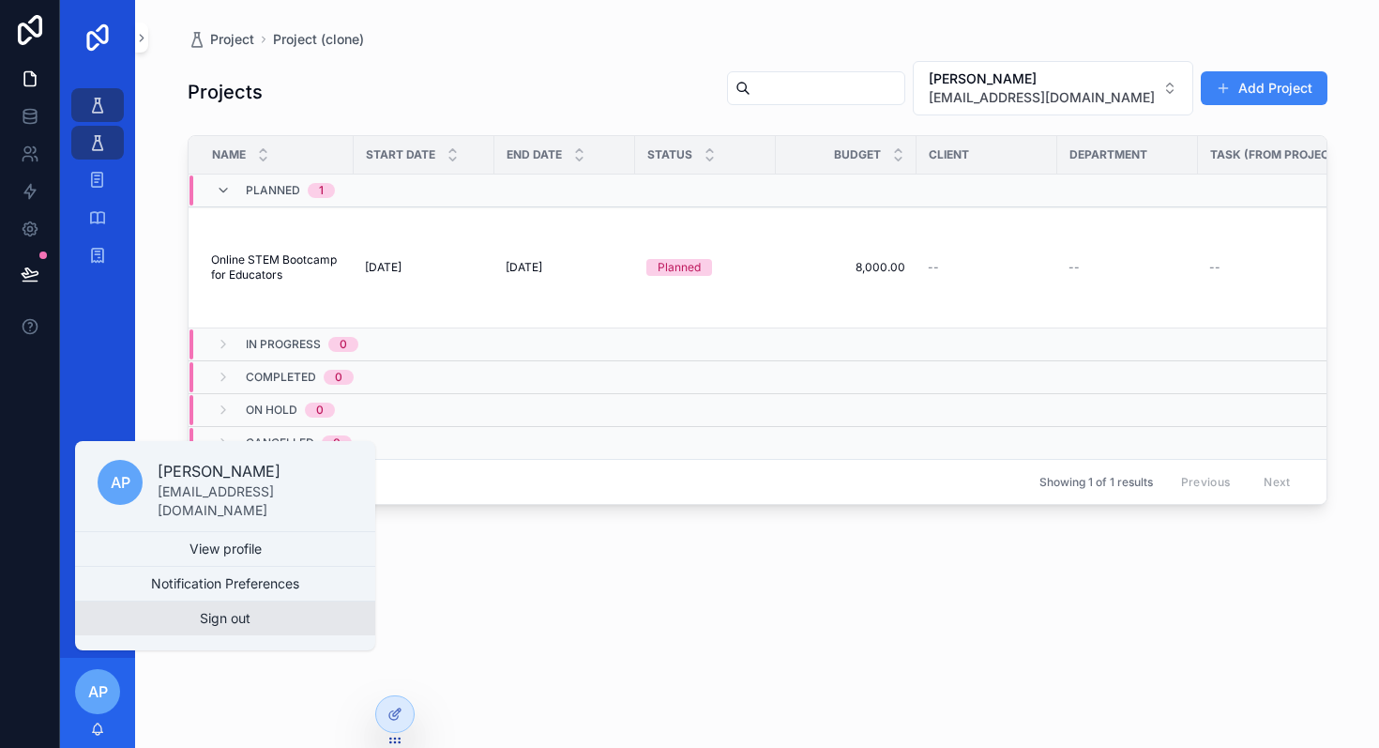
click at [215, 632] on button "Sign out" at bounding box center [225, 618] width 300 height 34
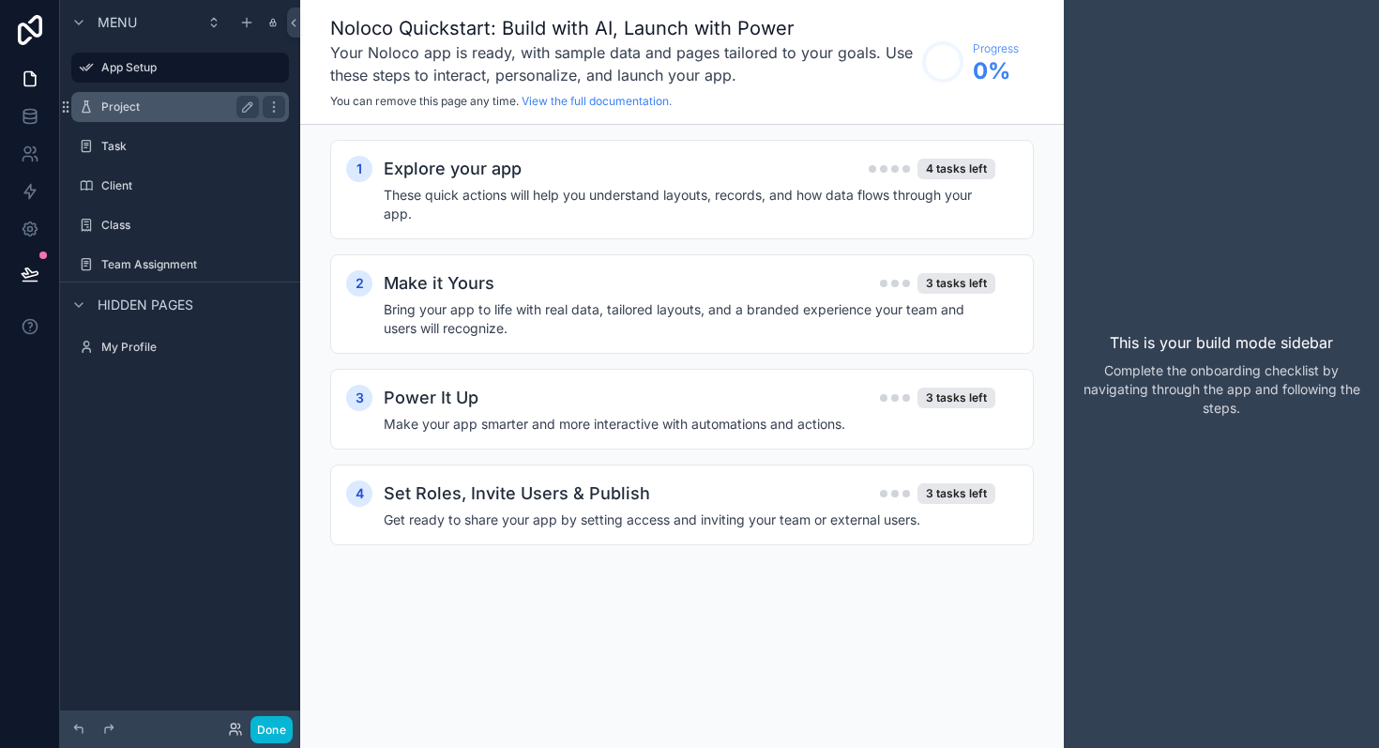
click at [191, 96] on div "Project" at bounding box center [180, 107] width 158 height 23
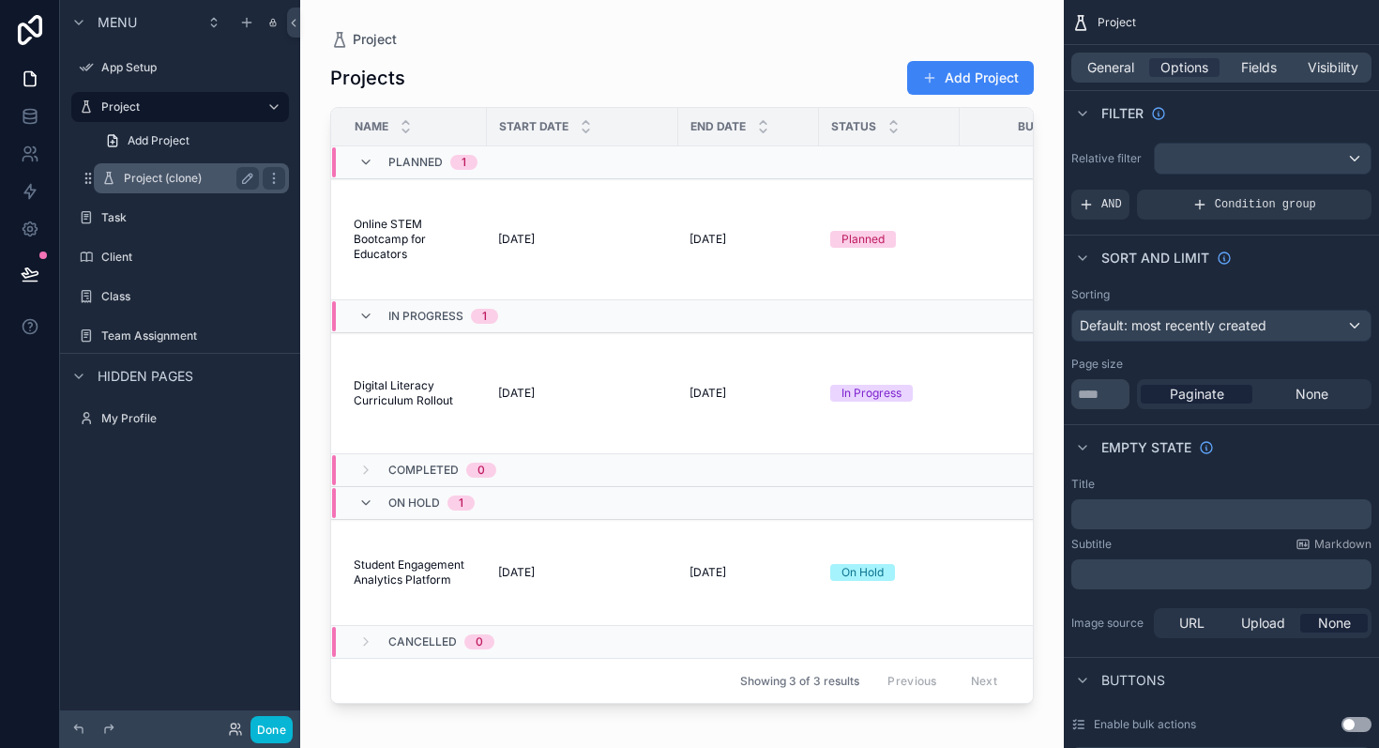
click at [160, 178] on label "Project (clone)" at bounding box center [188, 178] width 128 height 15
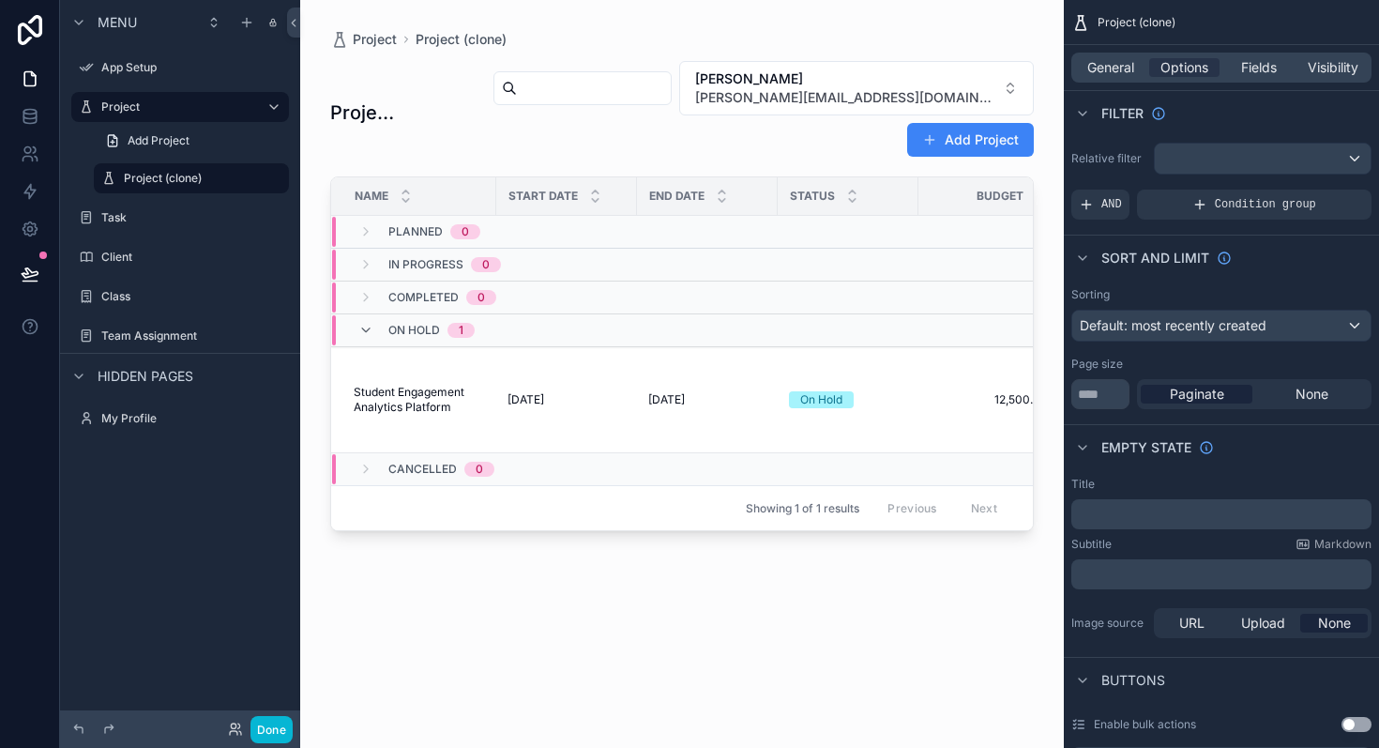
click at [828, 93] on div "scrollable content" at bounding box center [682, 362] width 764 height 725
click at [831, 92] on span "[PERSON_NAME][EMAIL_ADDRESS][DOMAIN_NAME]" at bounding box center [845, 97] width 300 height 19
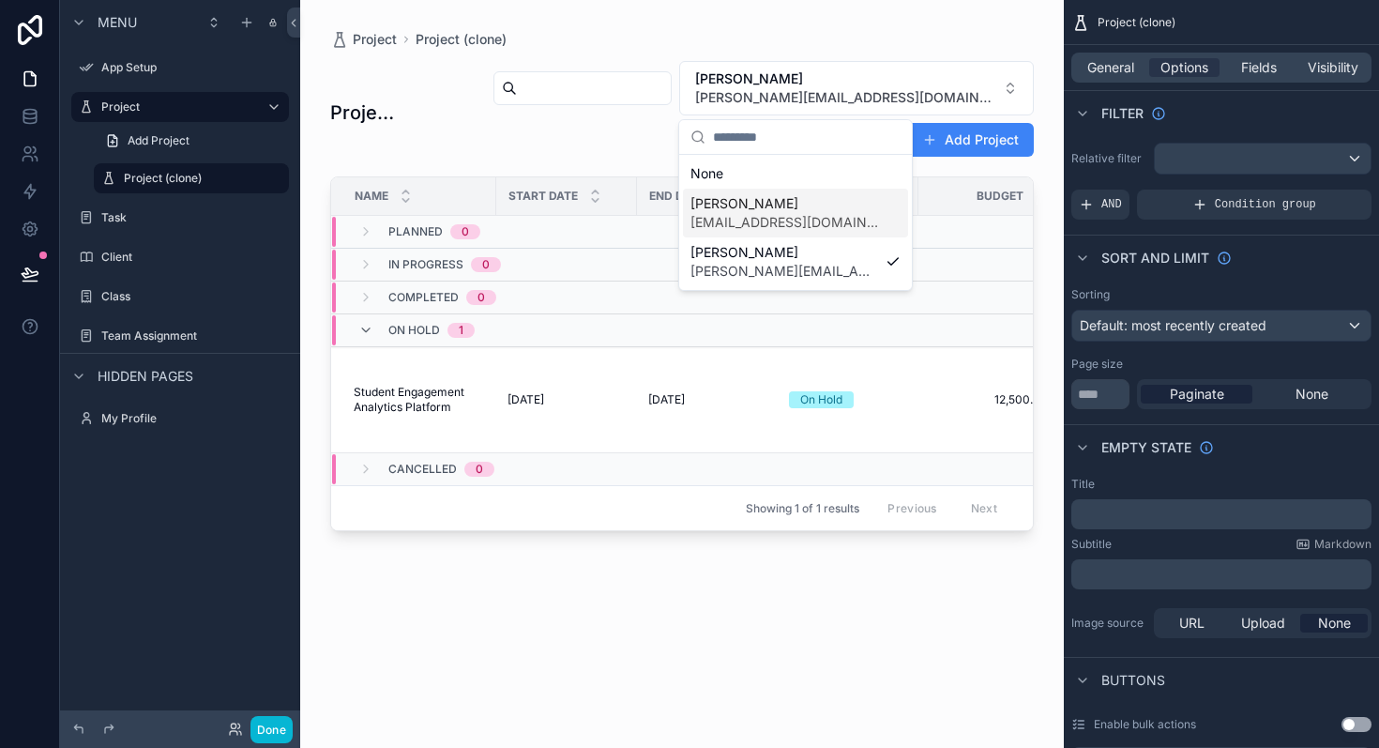
click at [750, 227] on span "[EMAIL_ADDRESS][DOMAIN_NAME]" at bounding box center [785, 222] width 188 height 19
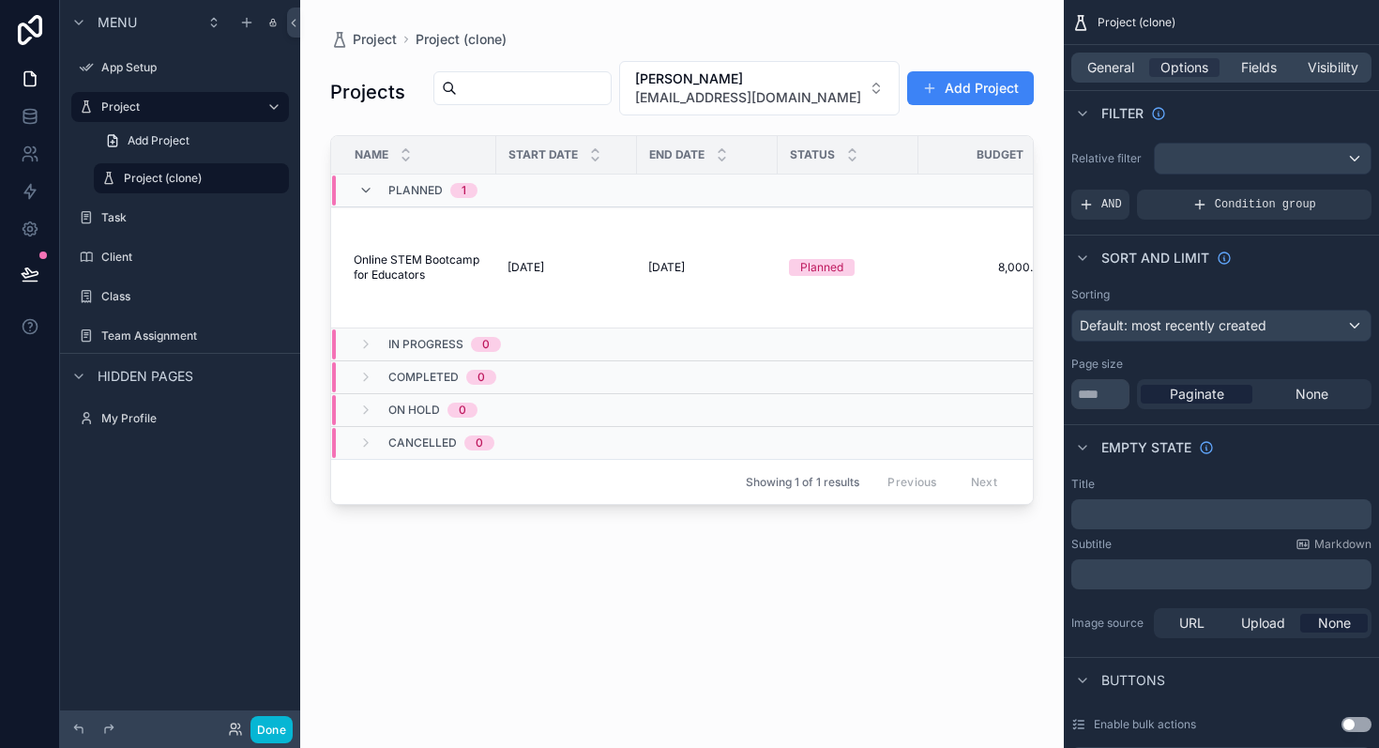
click at [820, 56] on div "Projects [PERSON_NAME] [PERSON_NAME][EMAIL_ADDRESS][PERSON_NAME][DOMAIN_NAME] A…" at bounding box center [682, 387] width 704 height 677
click at [815, 77] on span "[PERSON_NAME]" at bounding box center [748, 78] width 226 height 19
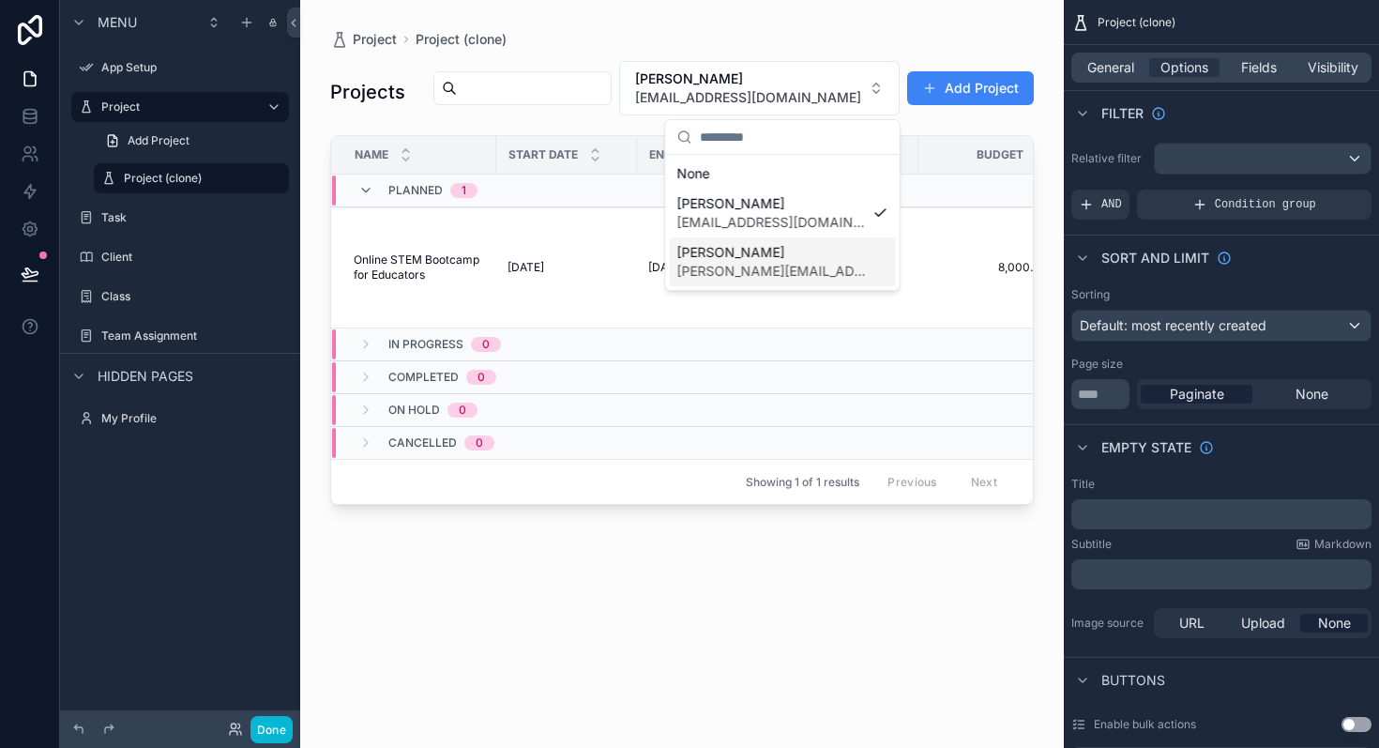
click at [757, 266] on span "[PERSON_NAME][EMAIL_ADDRESS][DOMAIN_NAME]" at bounding box center [771, 271] width 189 height 19
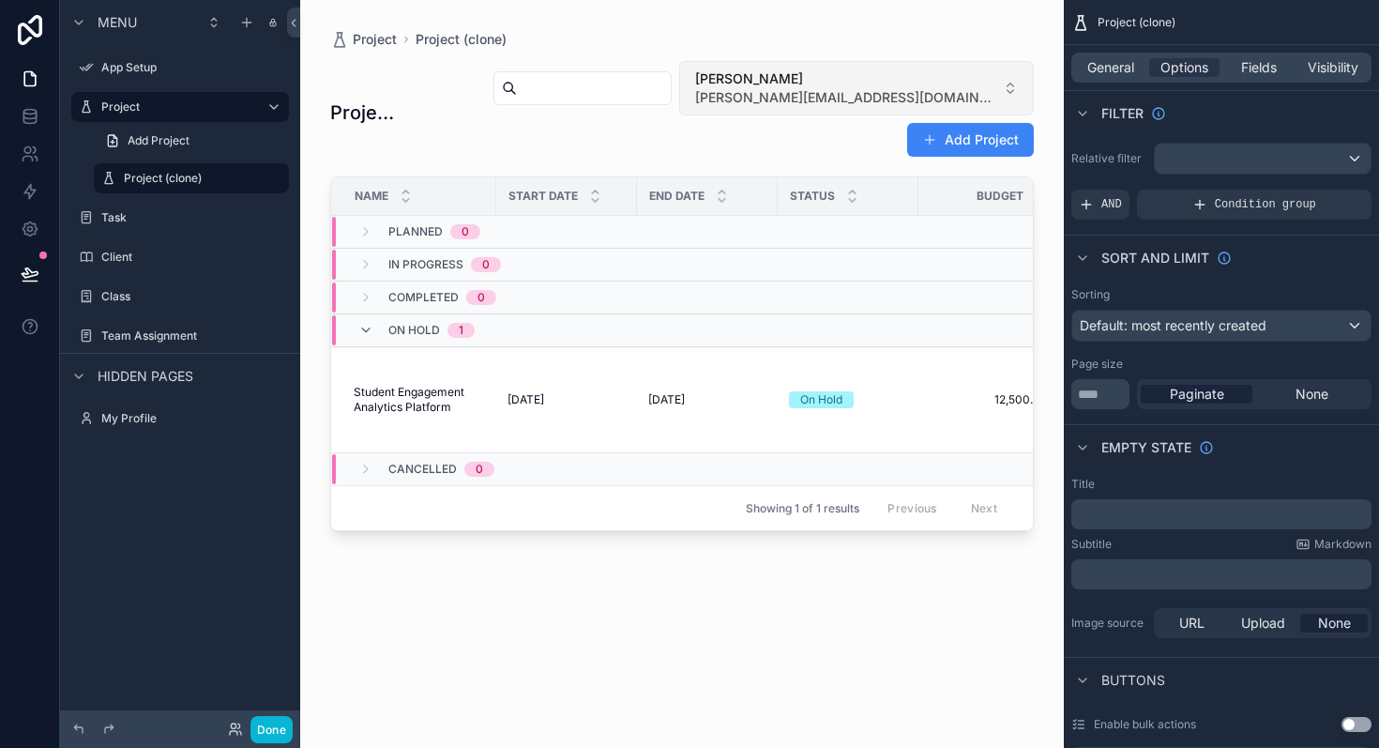
click at [796, 94] on span "[PERSON_NAME][EMAIL_ADDRESS][DOMAIN_NAME]" at bounding box center [845, 97] width 300 height 19
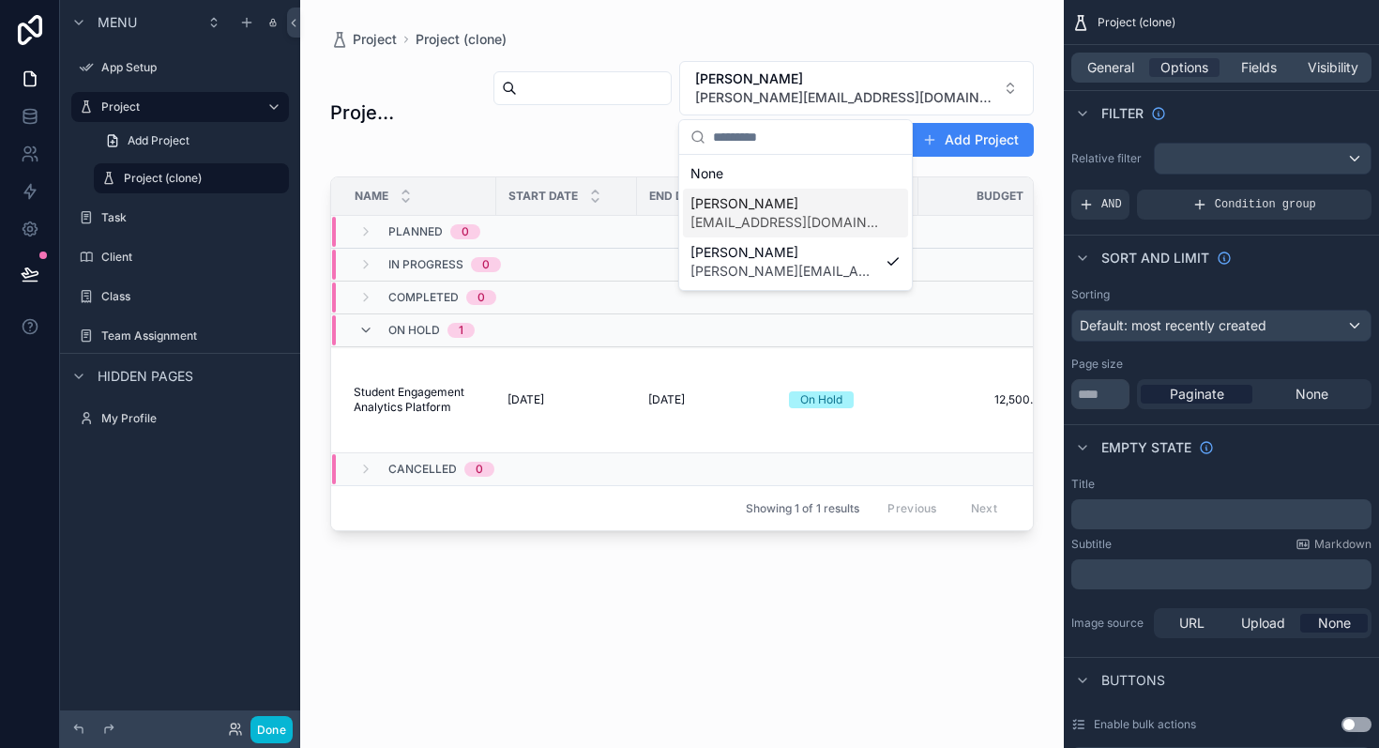
click at [757, 221] on span "[EMAIL_ADDRESS][DOMAIN_NAME]" at bounding box center [785, 222] width 188 height 19
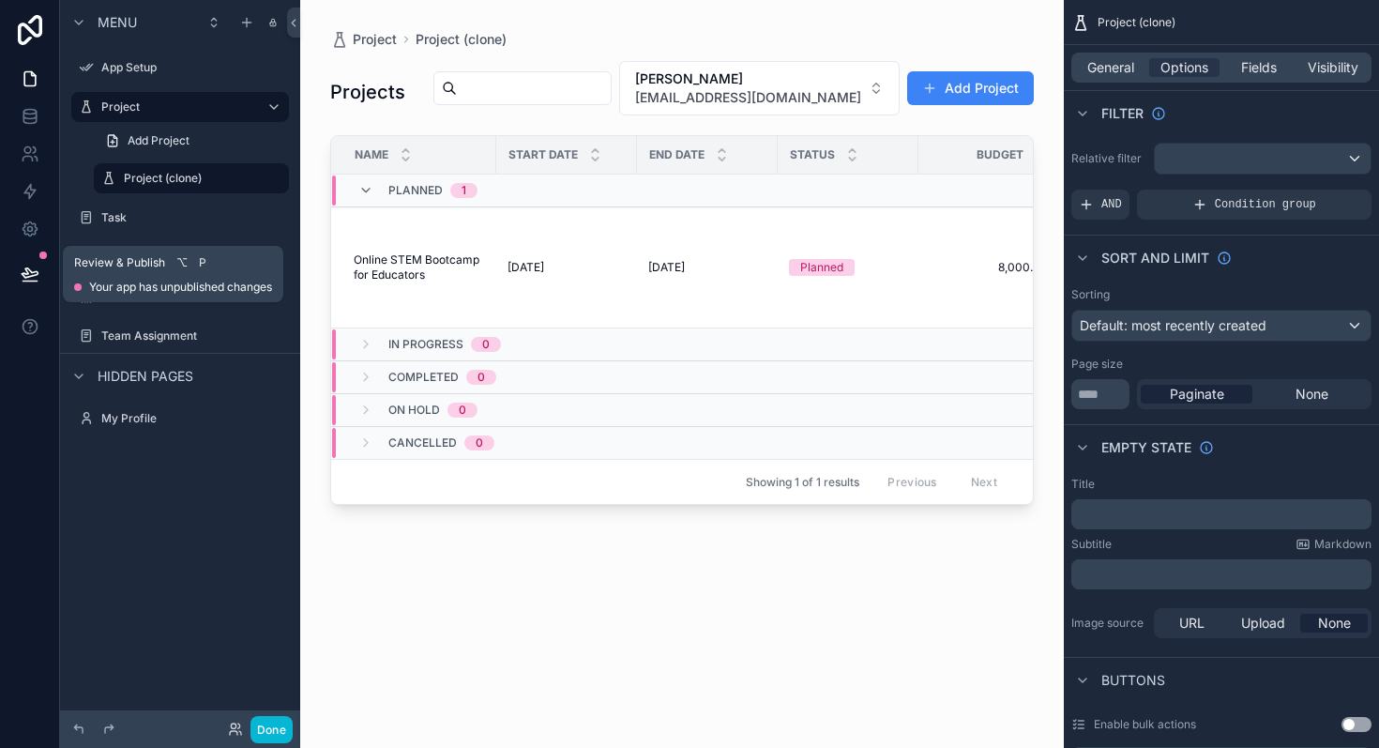
click at [35, 277] on icon at bounding box center [30, 274] width 19 height 19
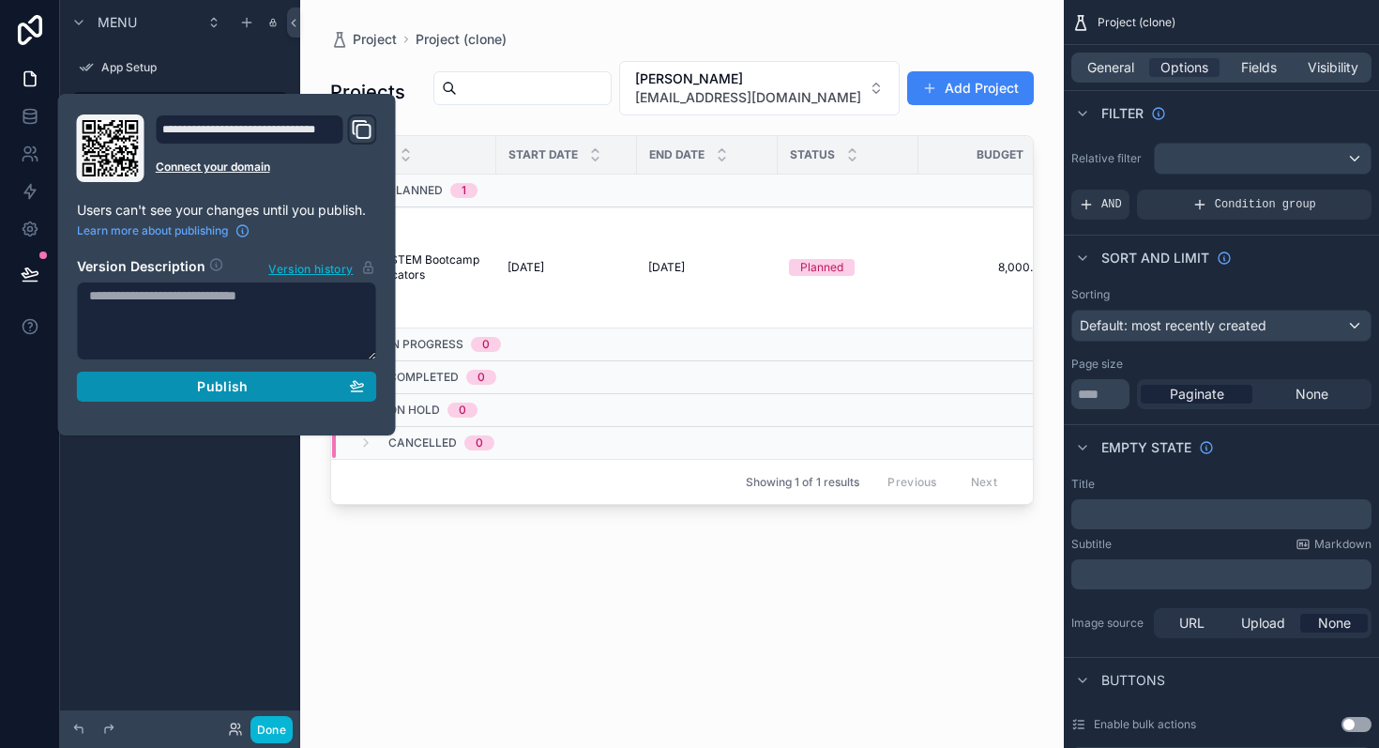
click at [147, 386] on div "Publish" at bounding box center [227, 386] width 276 height 17
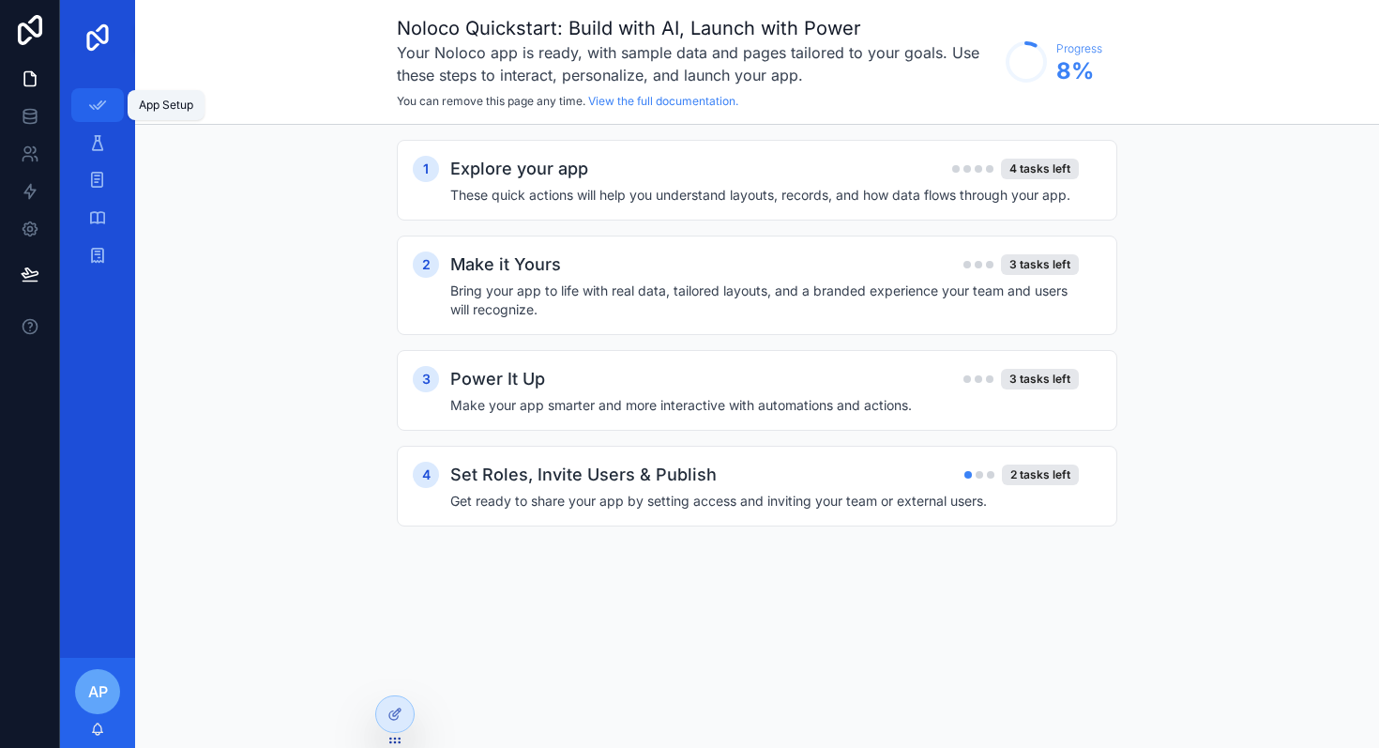
click at [97, 120] on link "App Setup" at bounding box center [97, 105] width 53 height 34
click at [99, 150] on icon "scrollable content" at bounding box center [97, 142] width 19 height 19
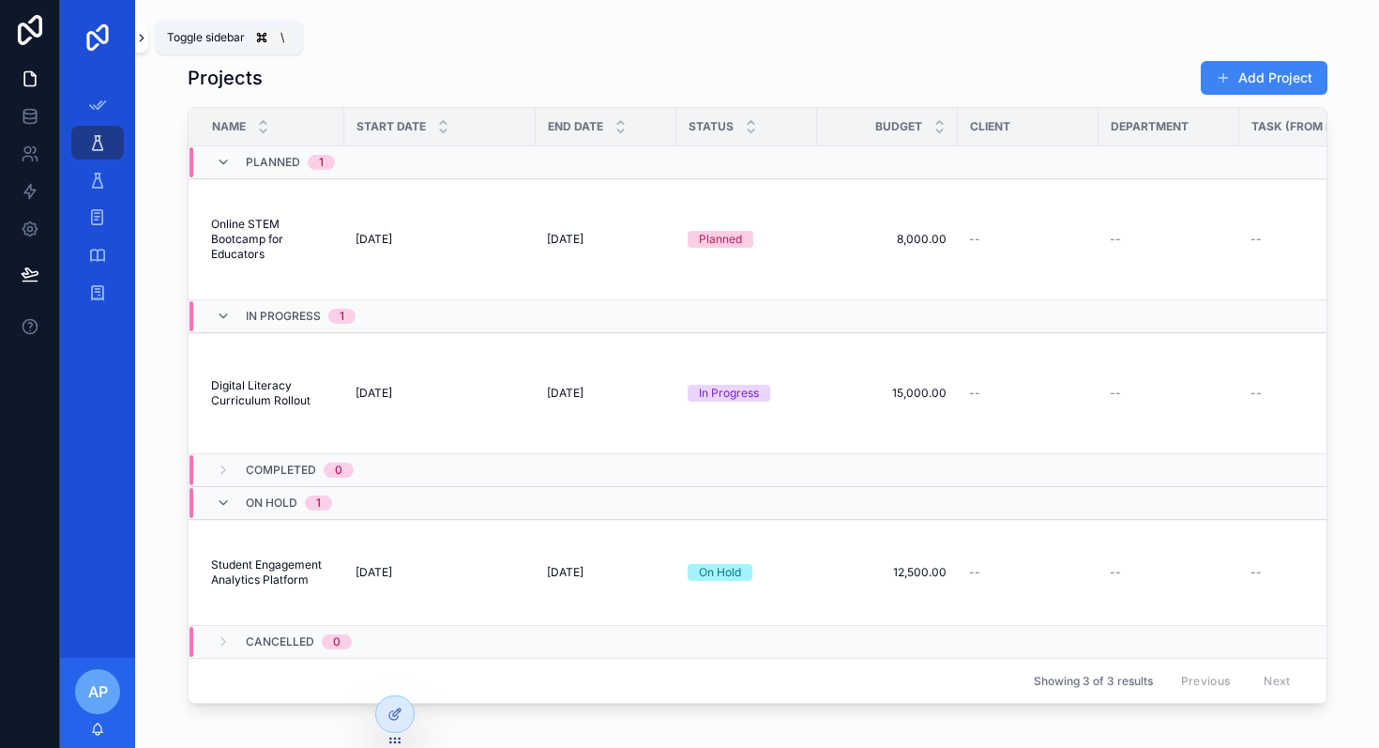
click at [142, 36] on icon "scrollable content" at bounding box center [141, 38] width 13 height 14
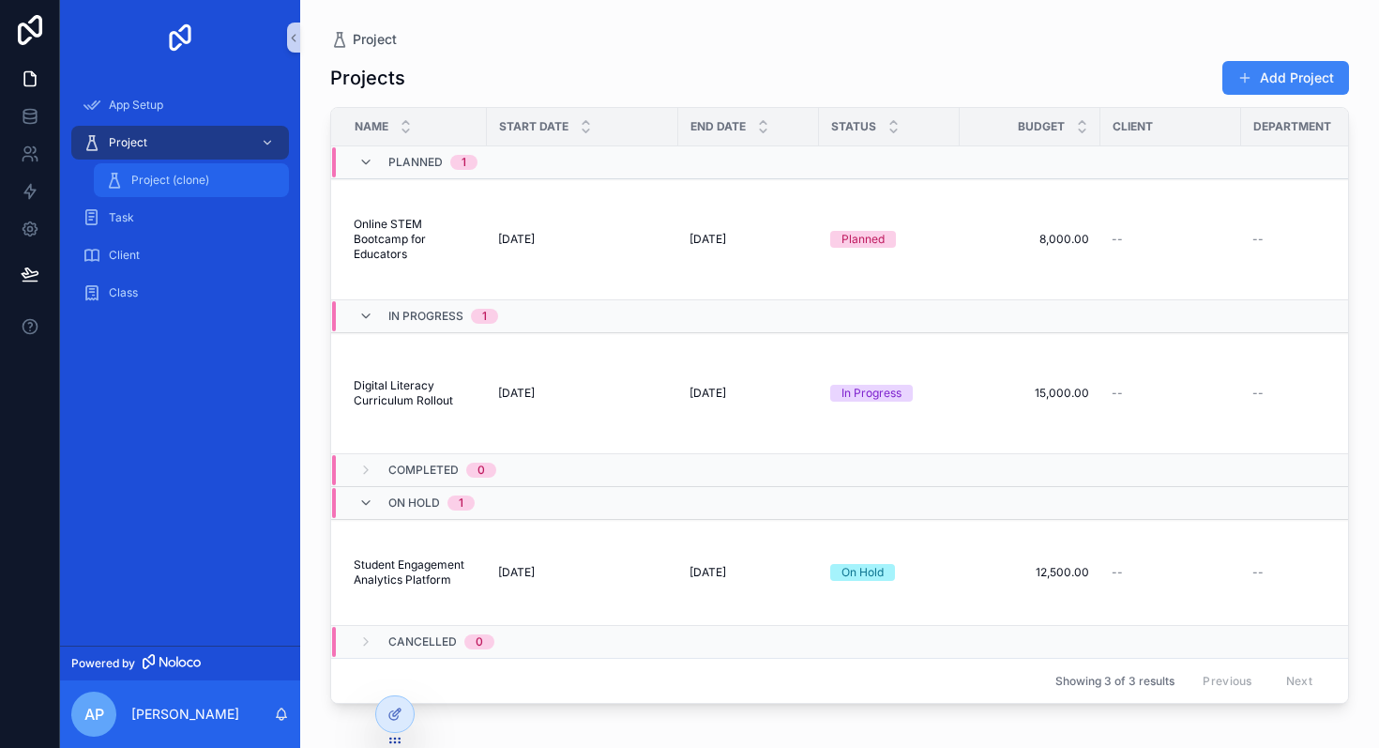
click at [168, 190] on div "Project (clone)" at bounding box center [191, 180] width 173 height 30
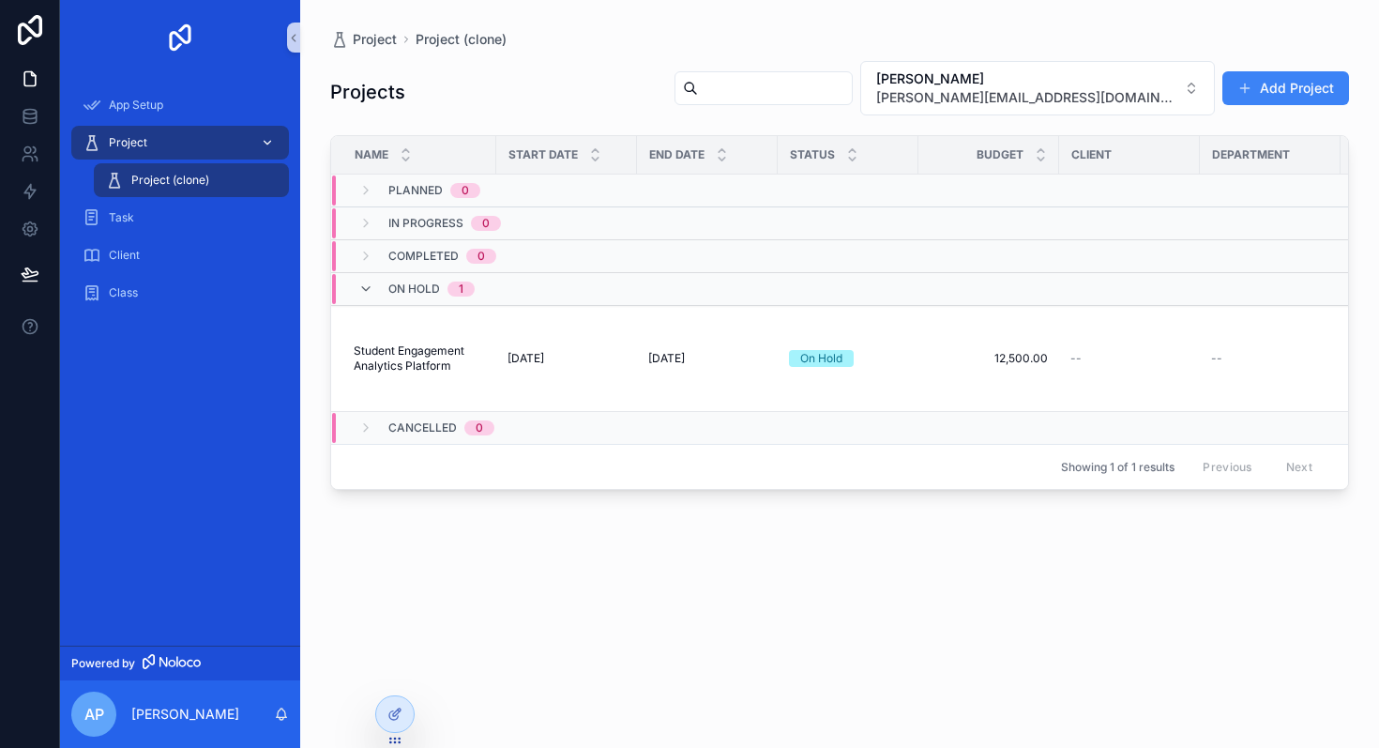
click at [266, 145] on icon "scrollable content" at bounding box center [267, 142] width 13 height 13
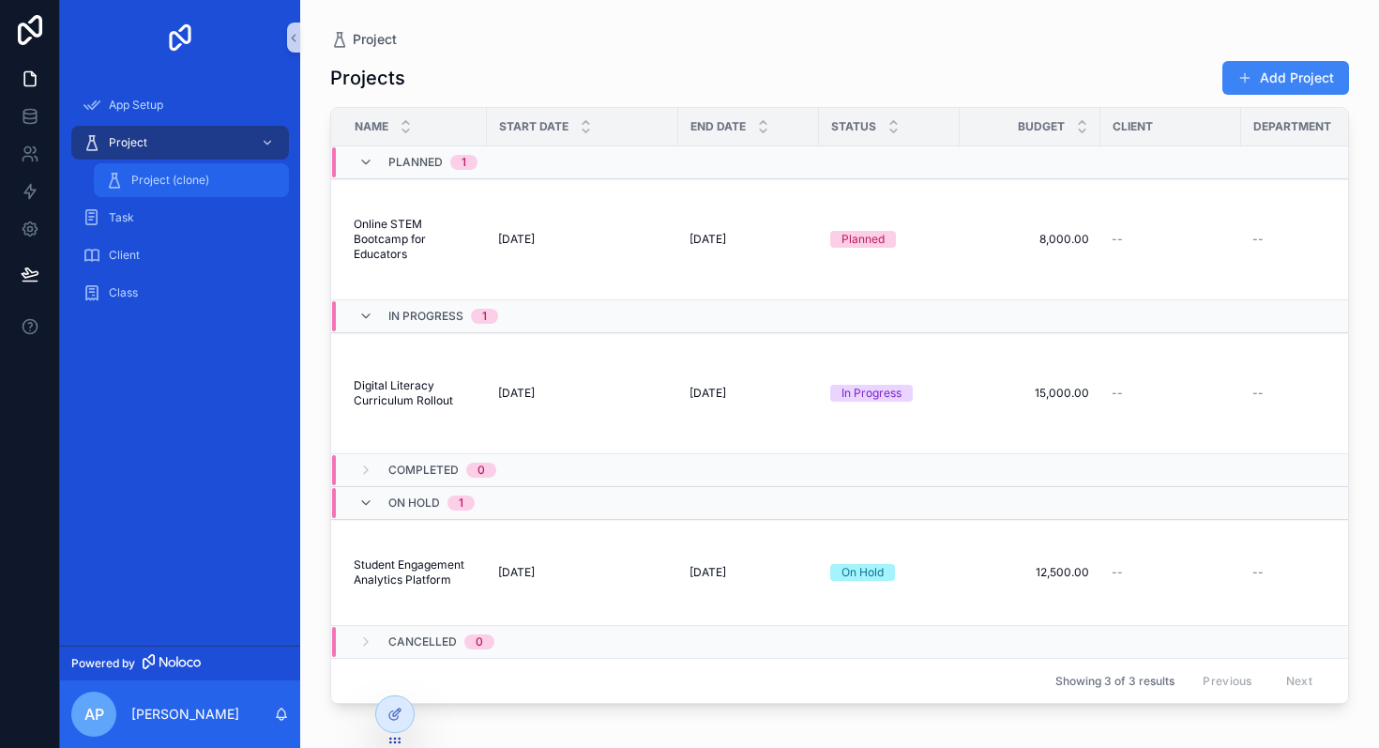
click at [194, 185] on span "Project (clone)" at bounding box center [170, 180] width 78 height 15
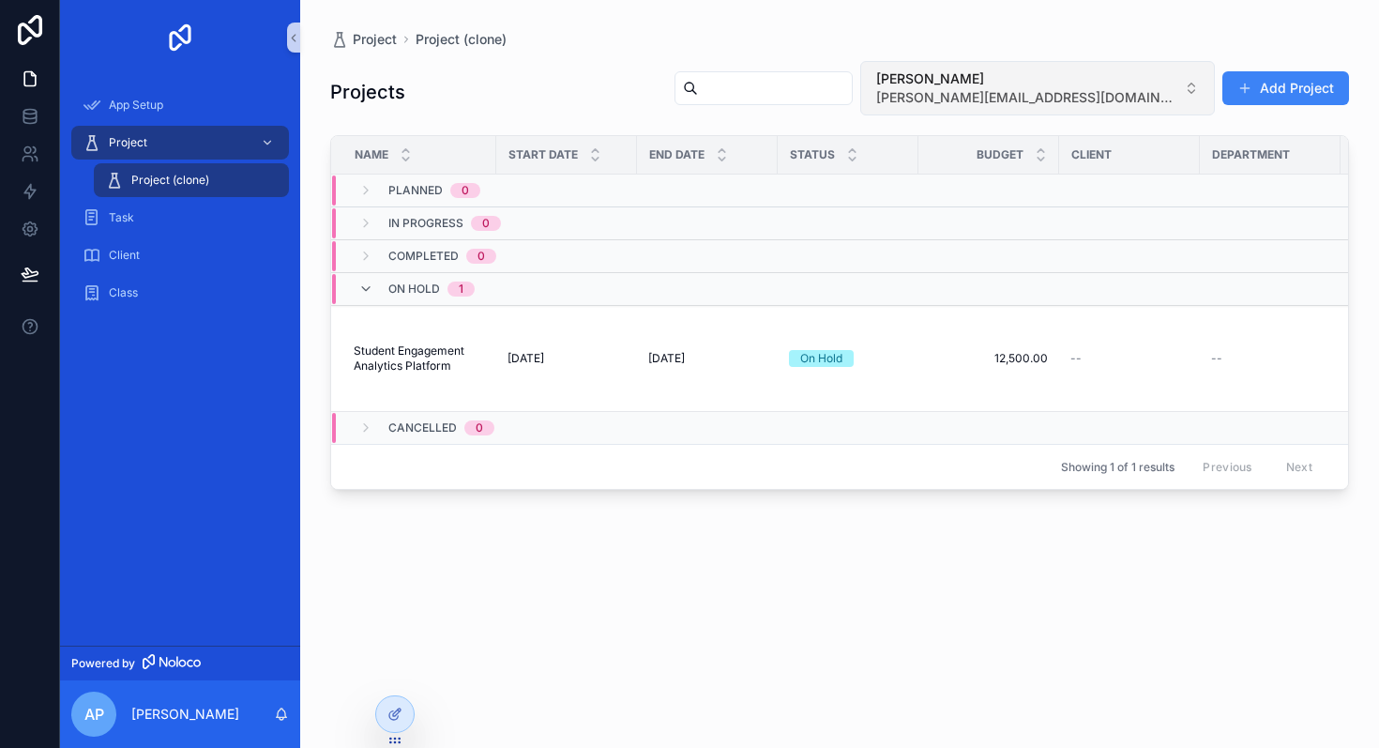
click at [1087, 79] on span "[PERSON_NAME]" at bounding box center [1026, 78] width 300 height 19
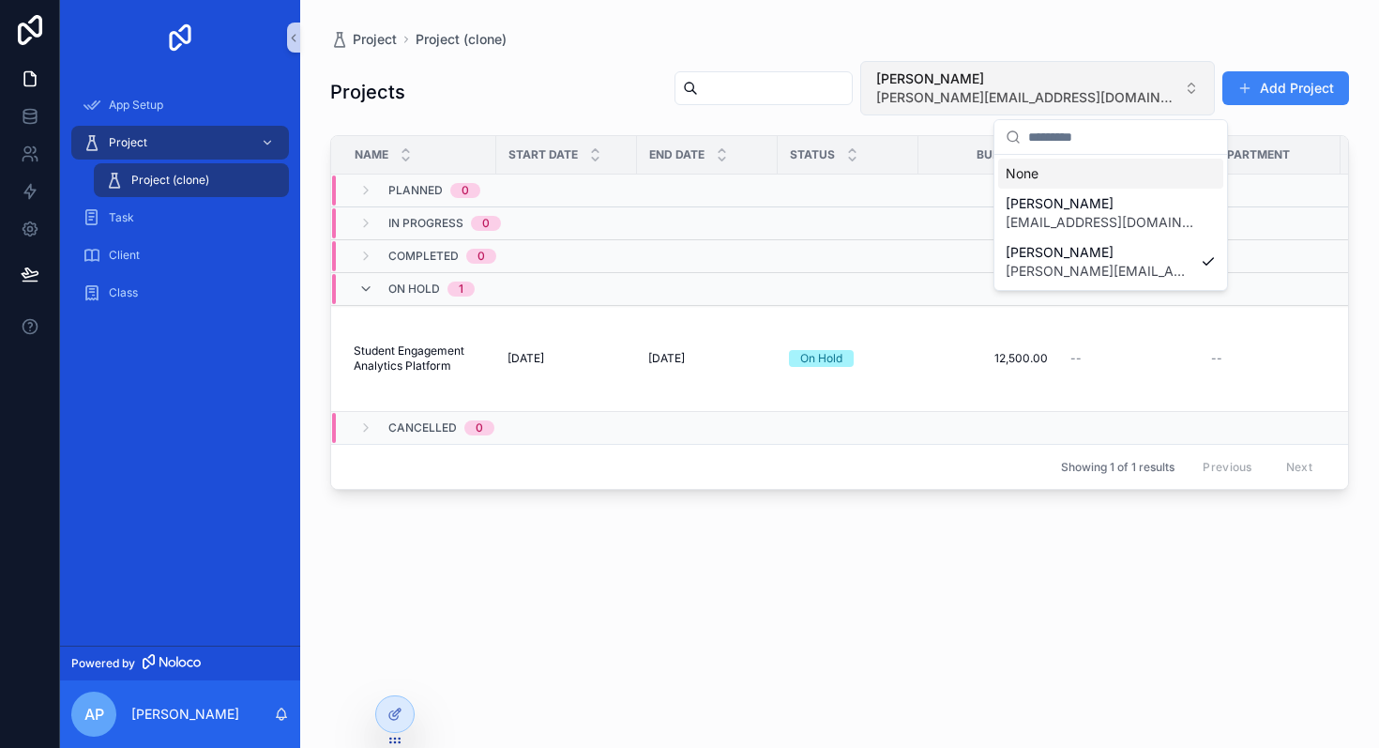
click at [1087, 79] on span "[PERSON_NAME]" at bounding box center [1026, 78] width 300 height 19
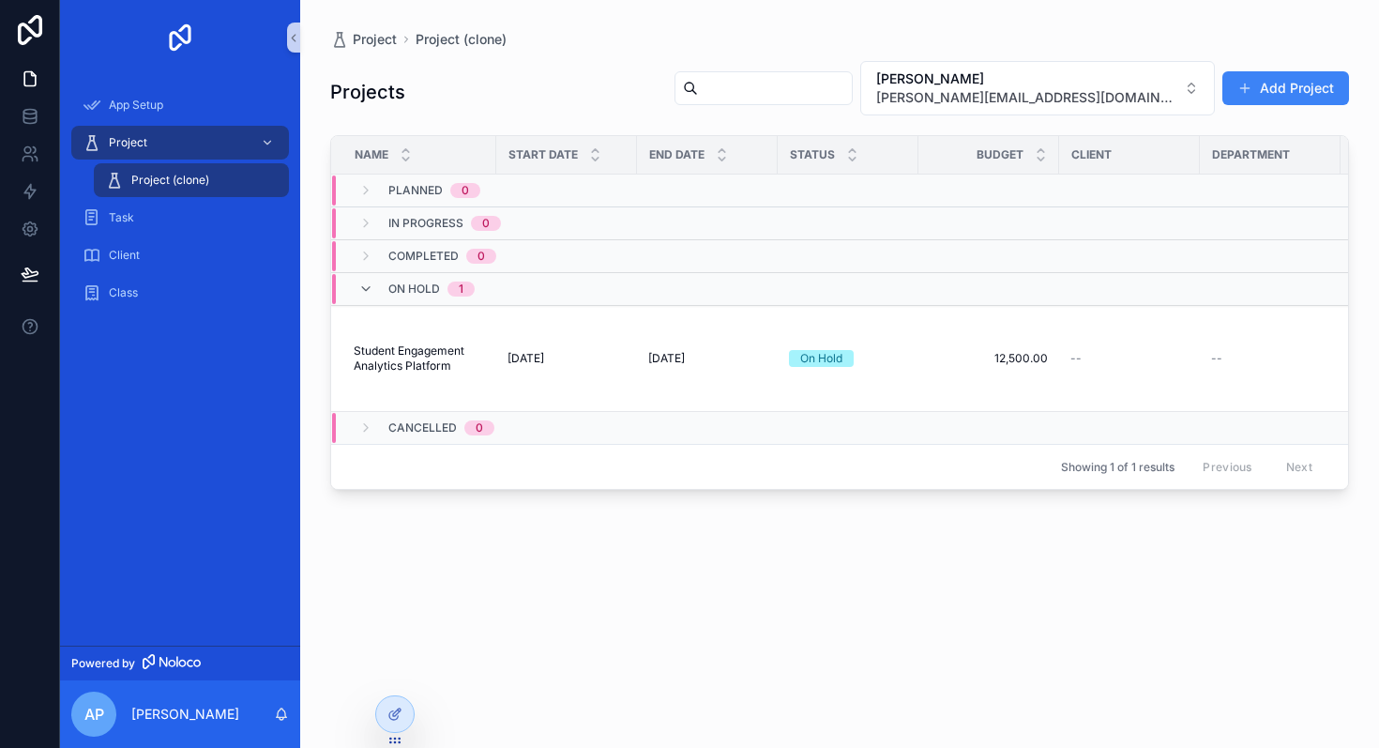
click at [1099, 44] on div "Project Project (clone)" at bounding box center [839, 39] width 1019 height 19
click at [1078, 97] on span "[PERSON_NAME][EMAIL_ADDRESS][DOMAIN_NAME]" at bounding box center [1026, 97] width 300 height 19
click at [1088, 19] on div "Project Project (clone) Projects Alex Panko alex@bricksandrobots.nl Add Project…" at bounding box center [839, 362] width 1079 height 725
click at [852, 80] on input "scrollable content" at bounding box center [775, 88] width 154 height 26
click at [946, 52] on div "Projects Alex Panko alex@bricksandrobots.nl Add Project Name Start Date End Dat…" at bounding box center [839, 387] width 1019 height 677
